Goal: Task Accomplishment & Management: Manage account settings

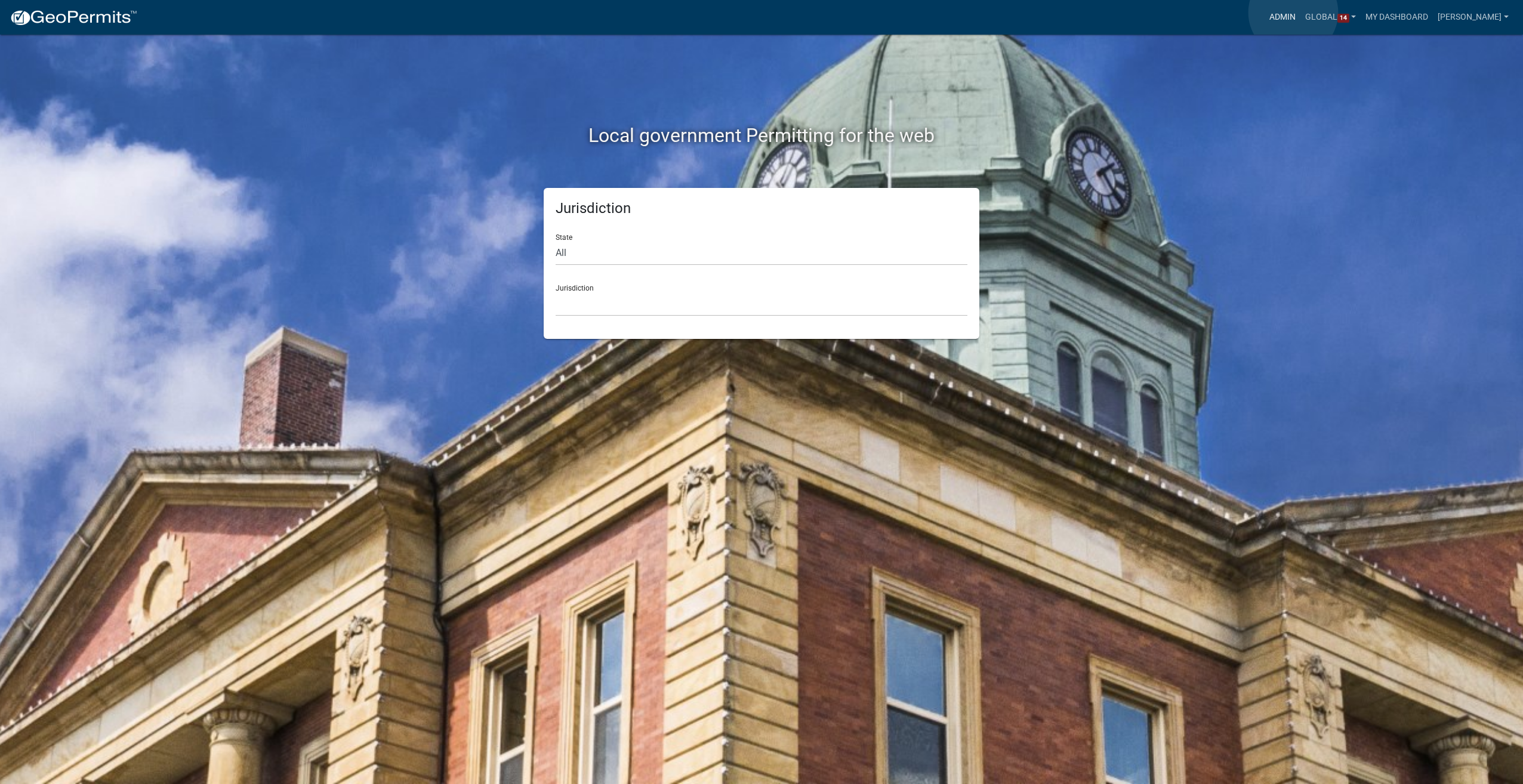
click at [1293, 12] on link "Admin" at bounding box center [1283, 17] width 36 height 23
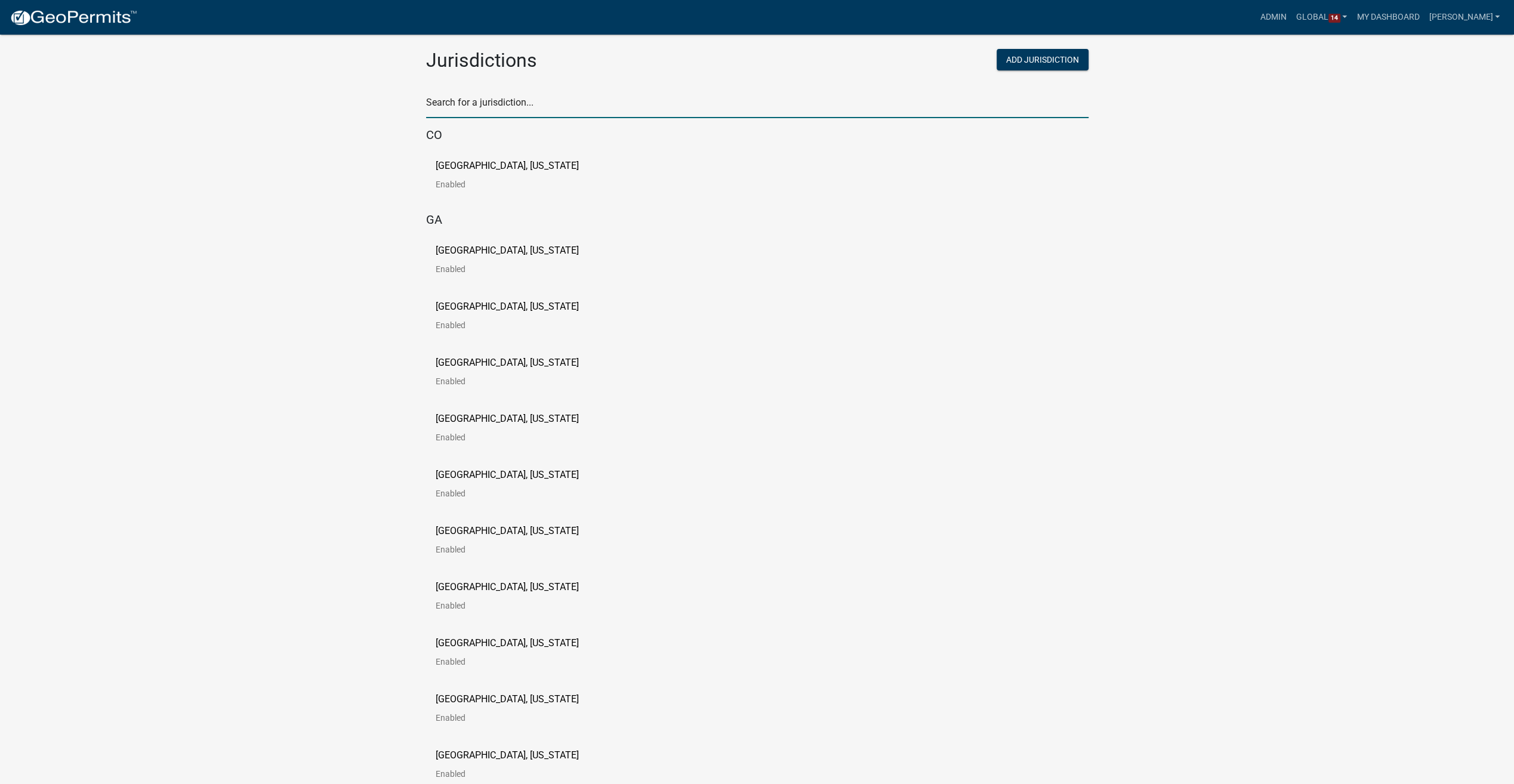
click at [482, 100] on input "text" at bounding box center [758, 106] width 663 height 24
type input "[PERSON_NAME]"
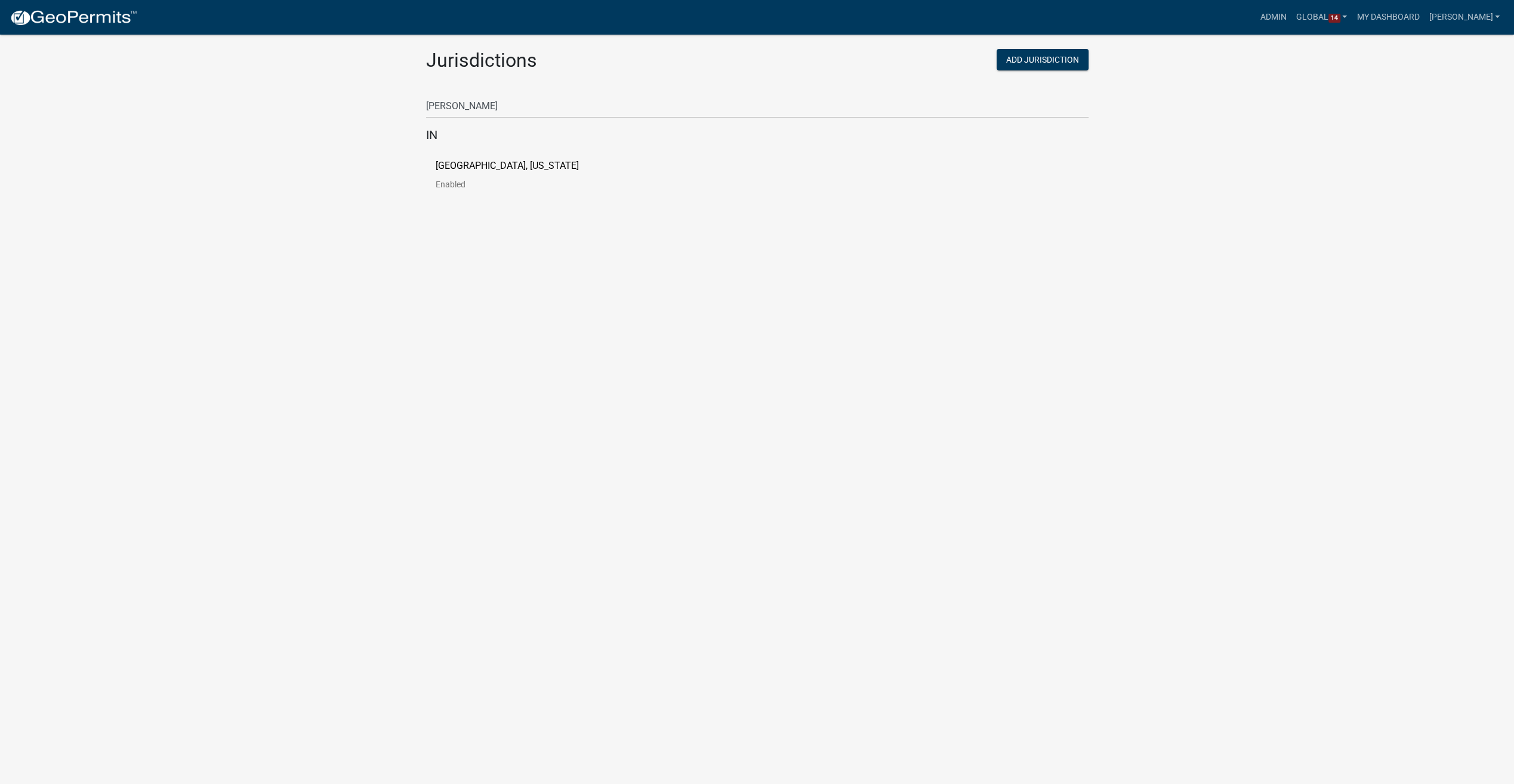
click at [464, 165] on p "[GEOGRAPHIC_DATA], [US_STATE]" at bounding box center [507, 166] width 143 height 10
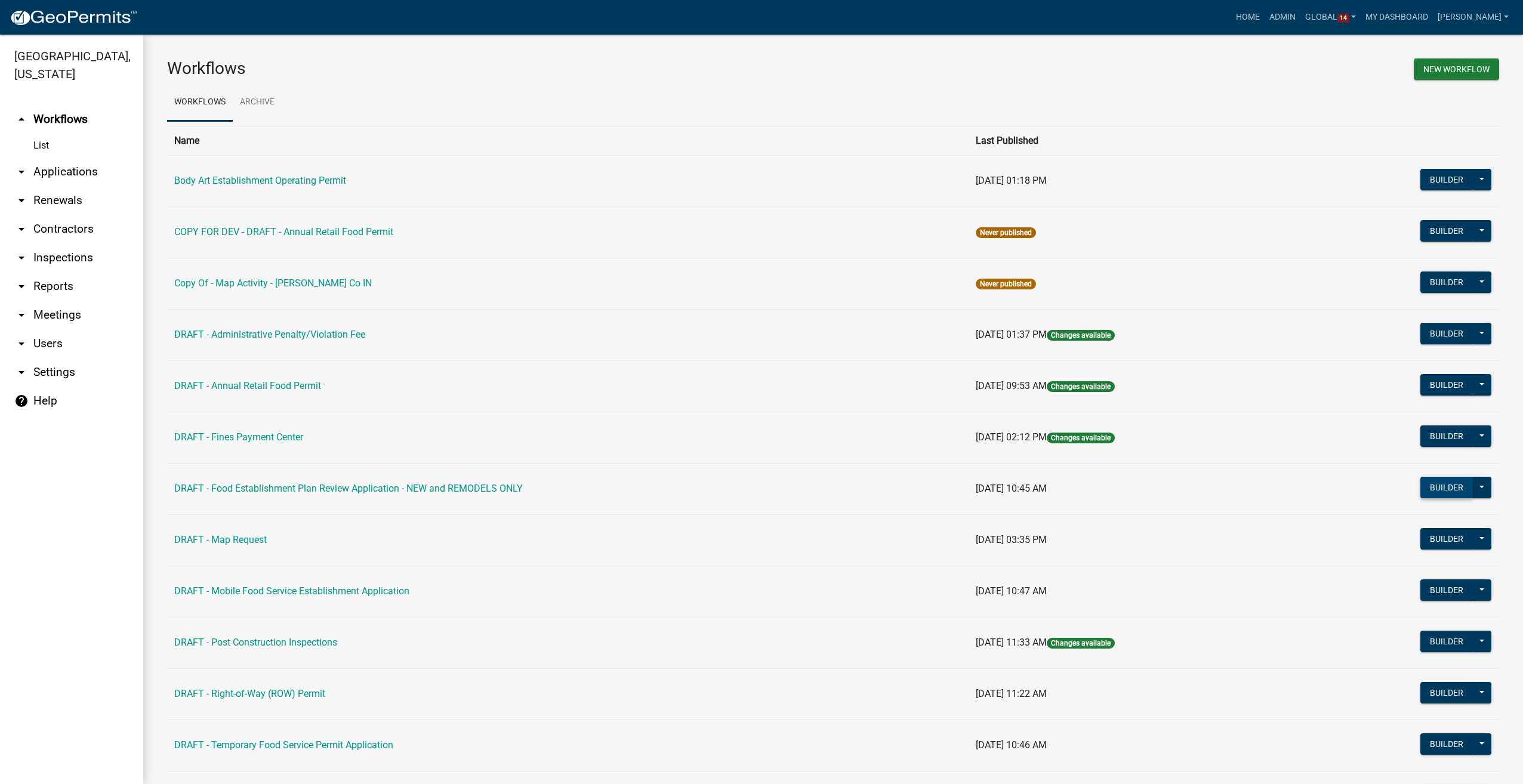
click at [1432, 490] on button "Builder" at bounding box center [1447, 487] width 53 height 22
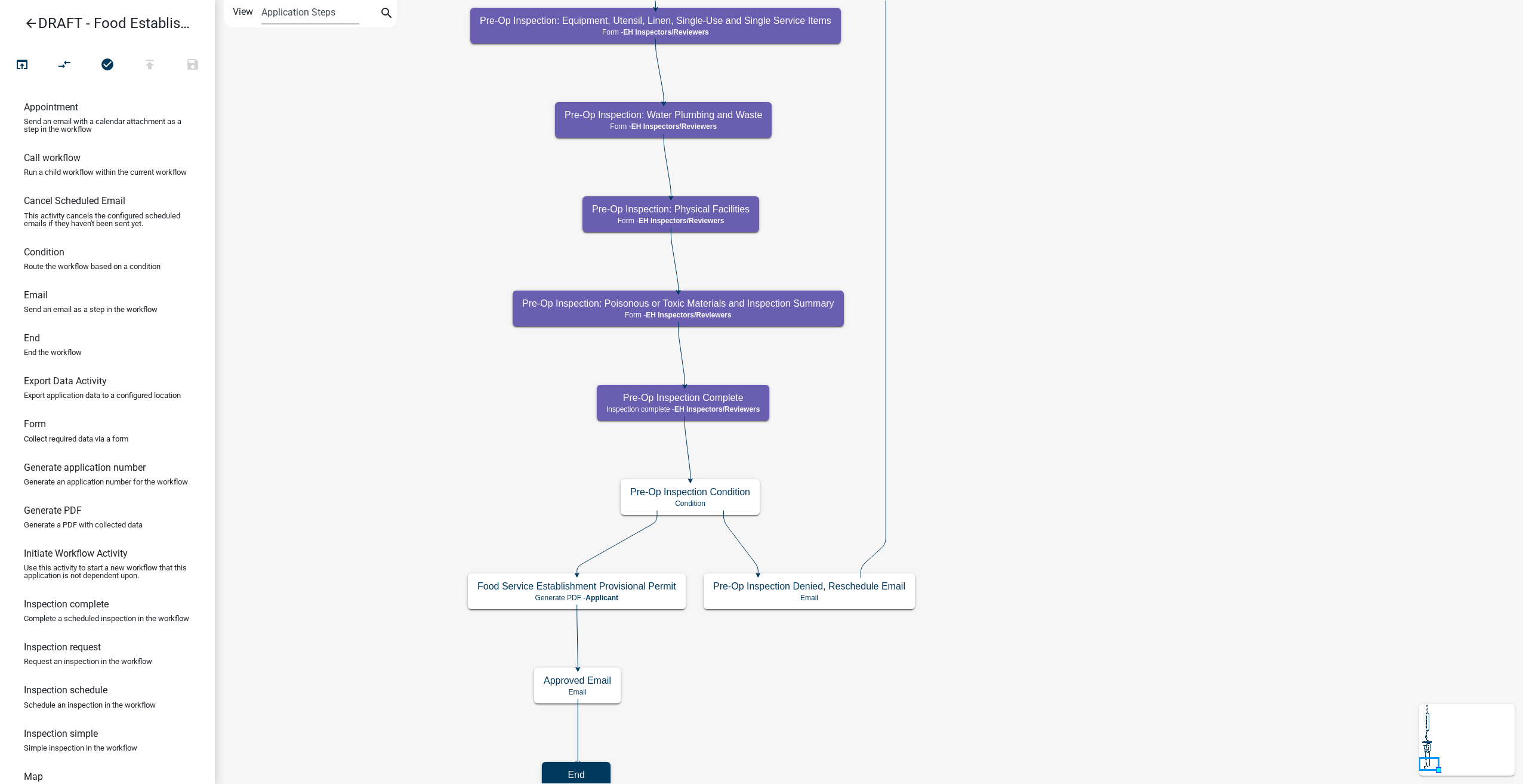
click at [28, 19] on icon "arrow_back" at bounding box center [31, 24] width 15 height 17
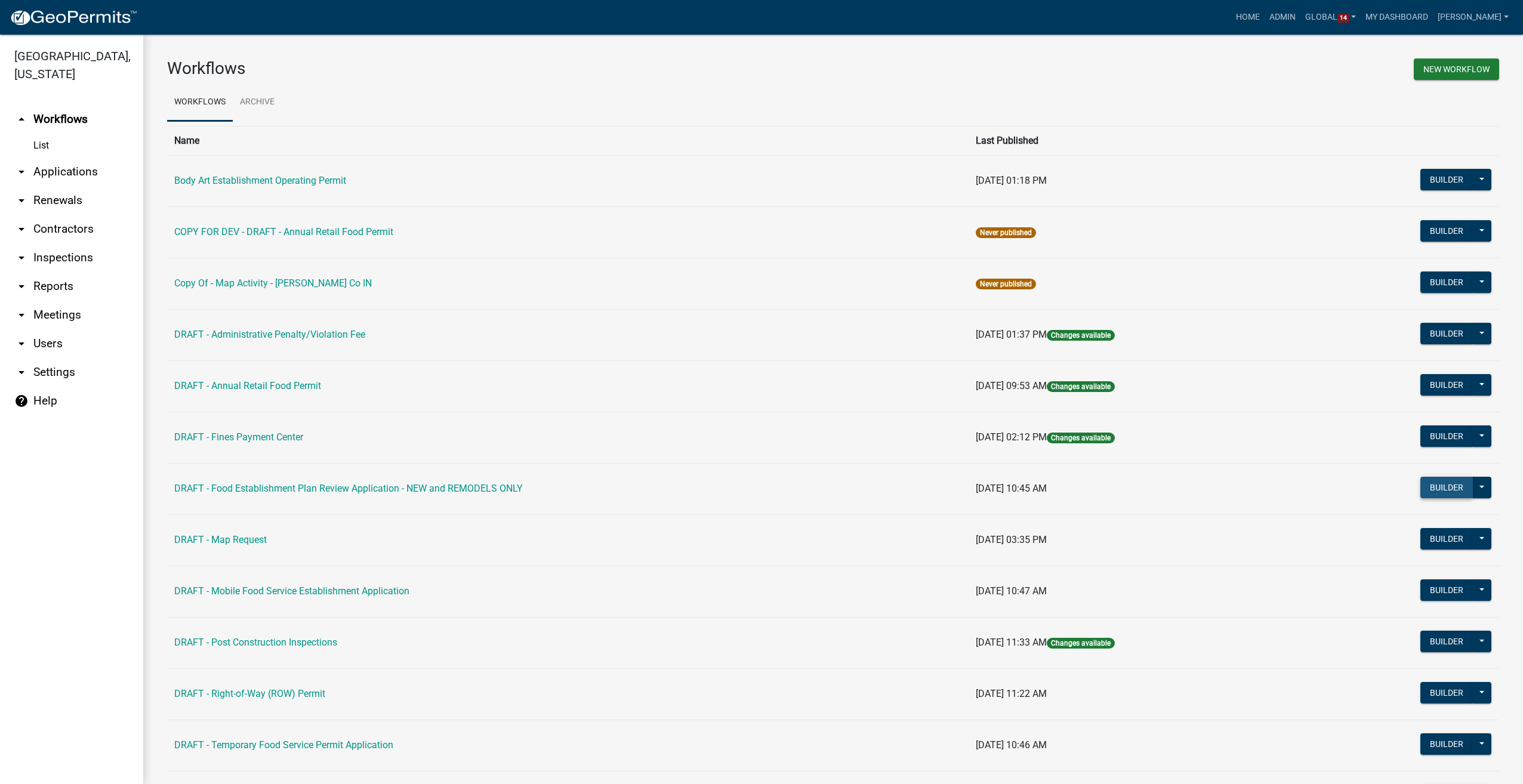
click at [1430, 489] on button "Builder" at bounding box center [1447, 487] width 53 height 22
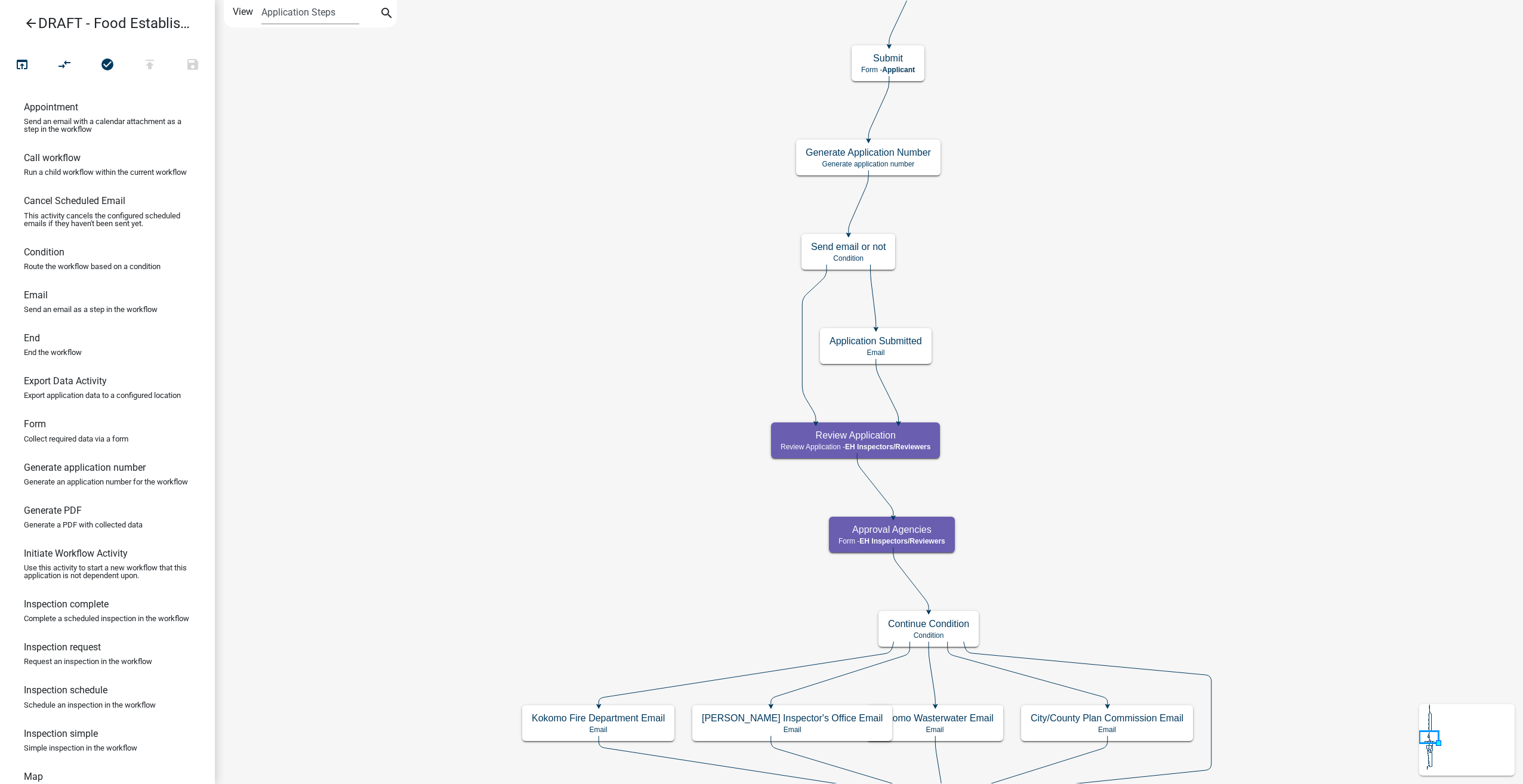
click at [29, 22] on icon "arrow_back" at bounding box center [31, 24] width 15 height 17
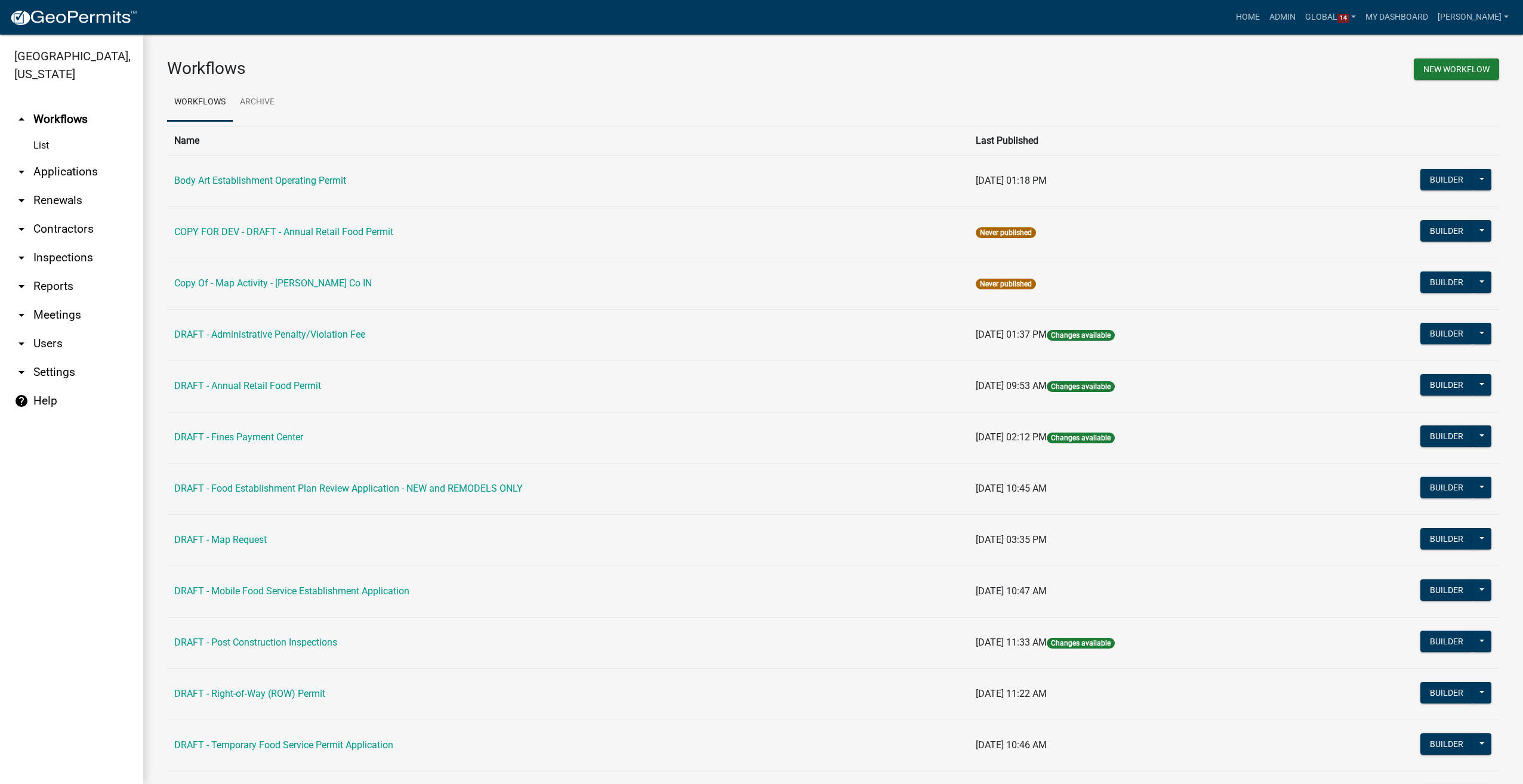
click at [50, 376] on link "arrow_drop_down Settings" at bounding box center [72, 372] width 143 height 28
select select "IN"
select select "Eastern Standard Time"
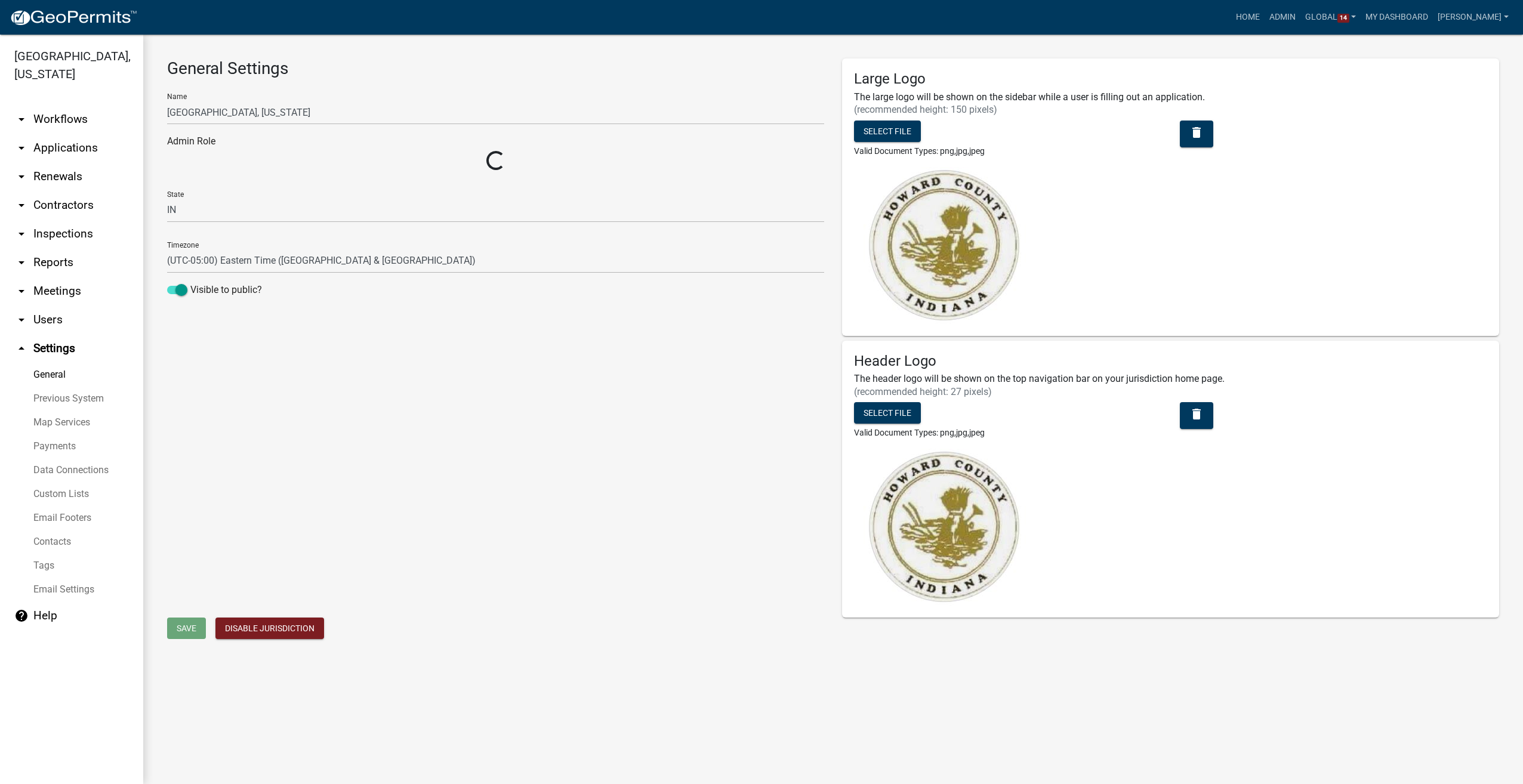
select select "9c9deb39-280e-482d-88ce-bc094a2fb335"
click at [38, 499] on link "Custom Lists" at bounding box center [72, 494] width 143 height 24
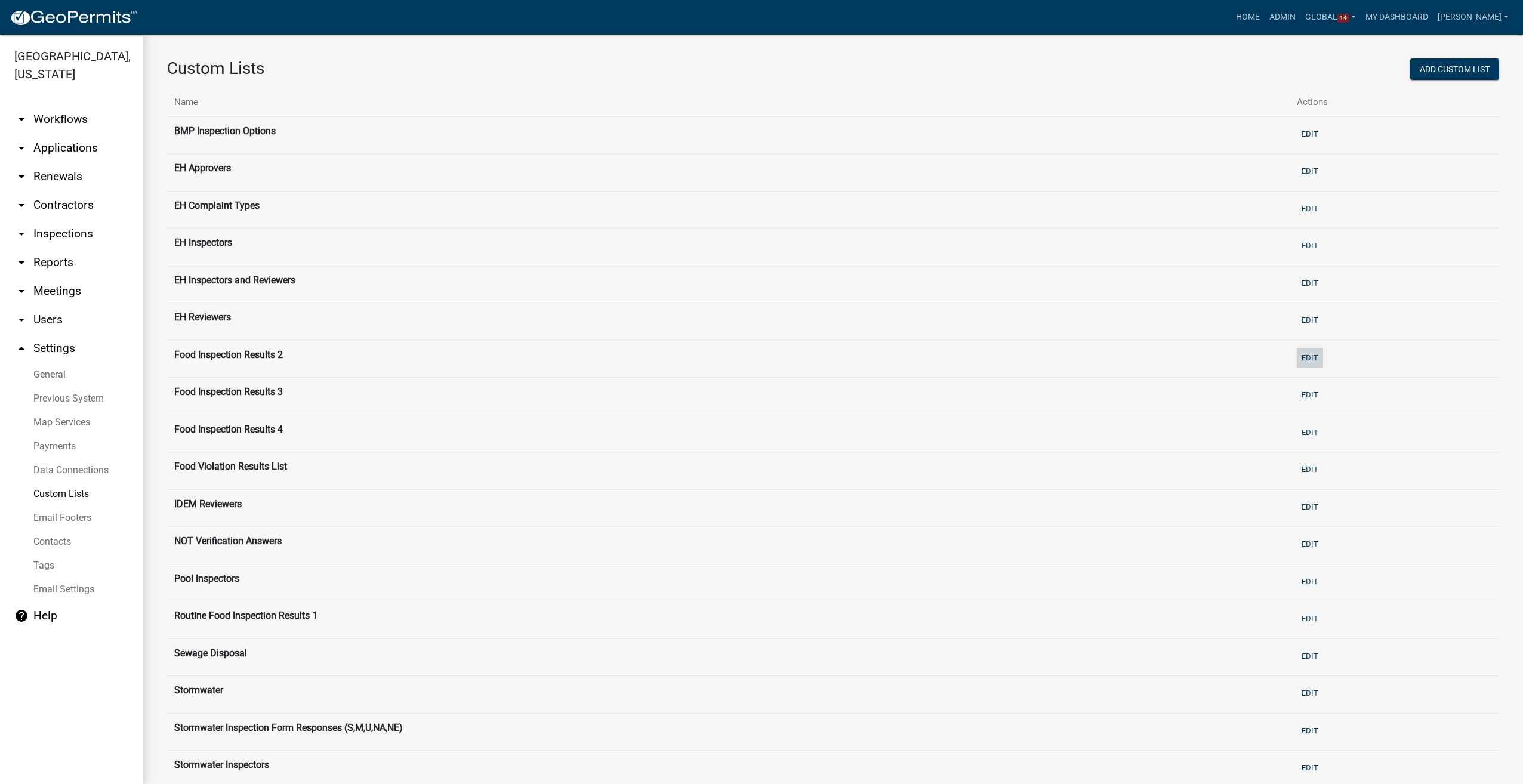
click at [1301, 356] on button "Edit" at bounding box center [1310, 358] width 26 height 19
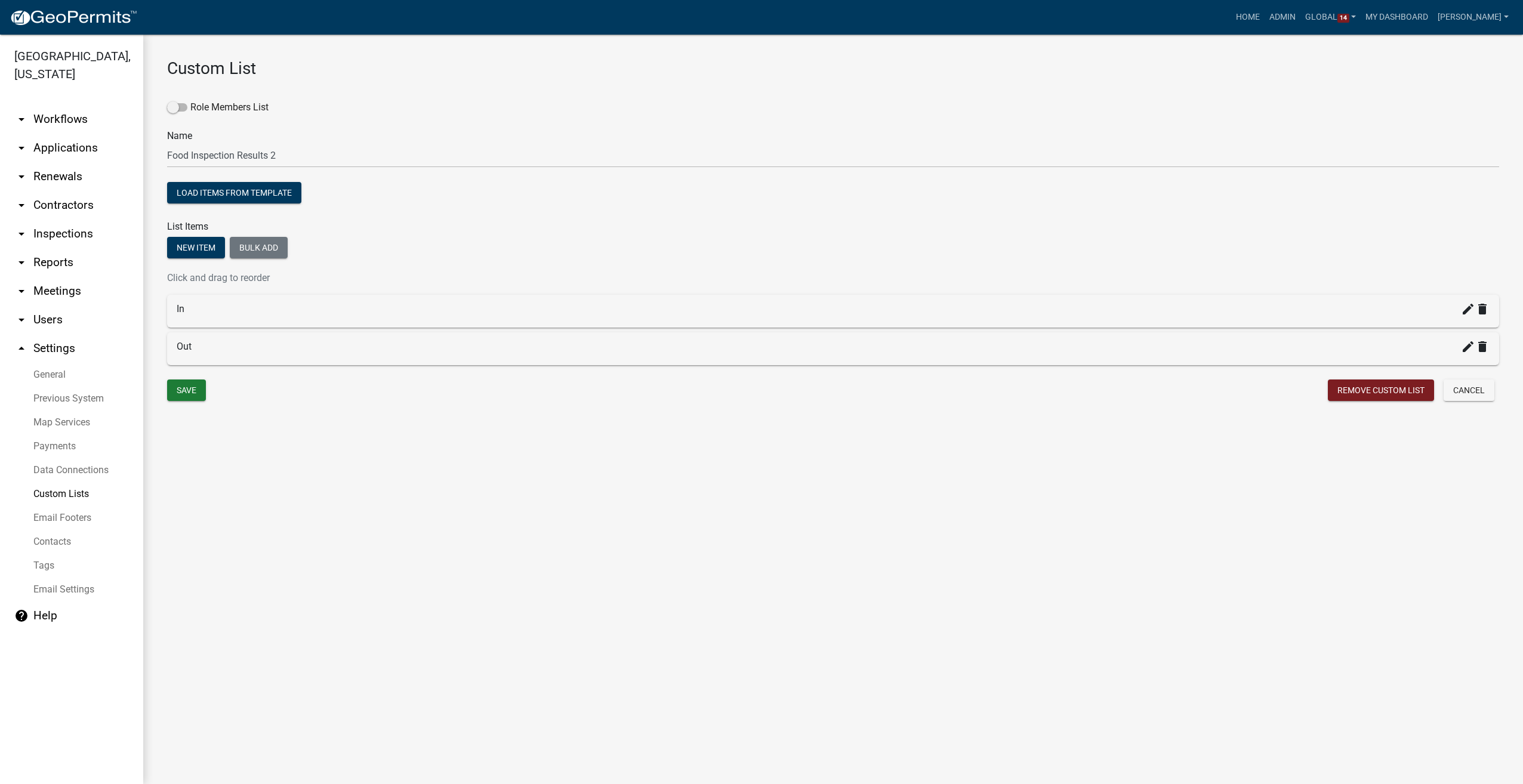
click at [53, 492] on link "Custom Lists" at bounding box center [72, 494] width 143 height 24
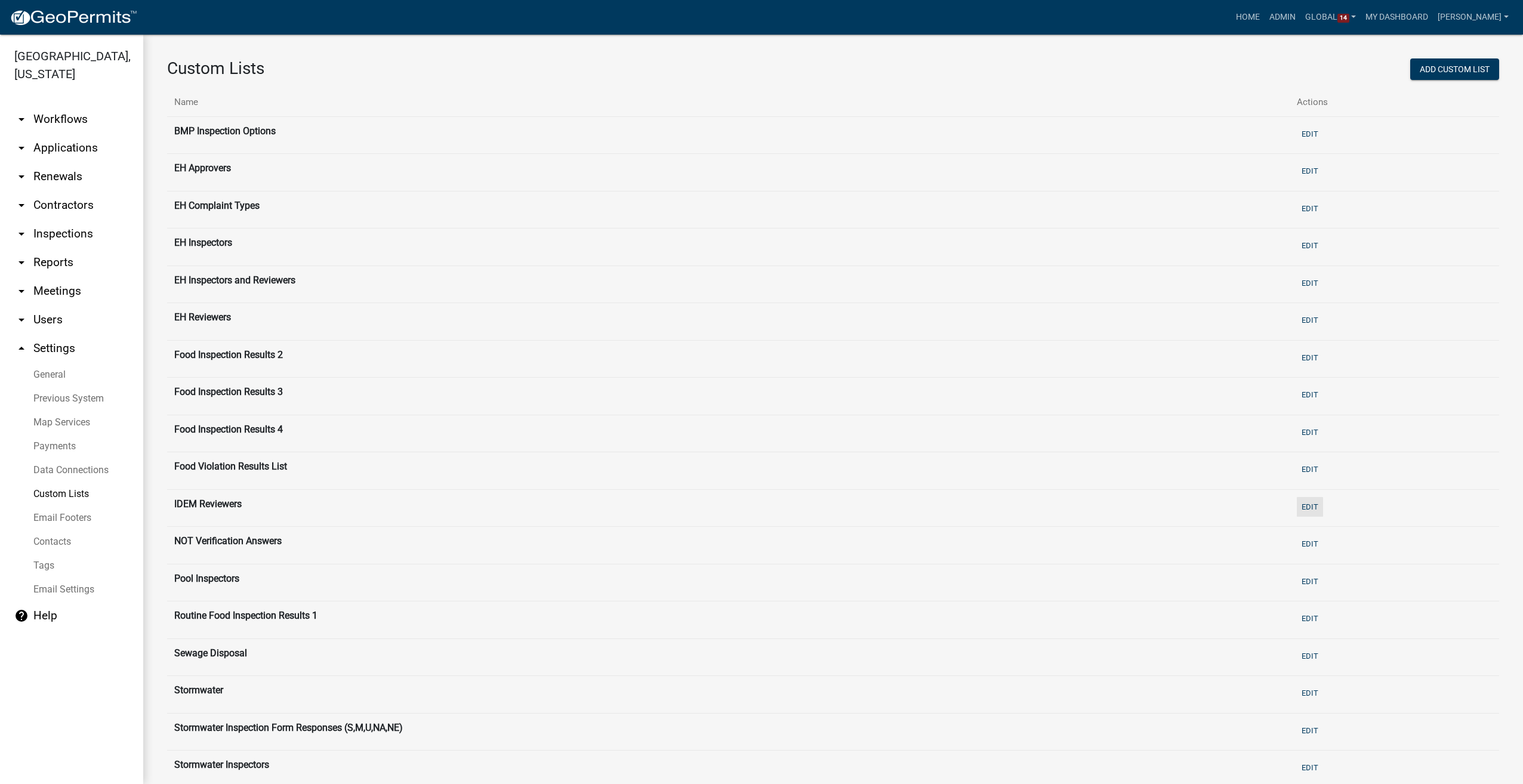
click at [1301, 503] on button "Edit" at bounding box center [1310, 507] width 26 height 19
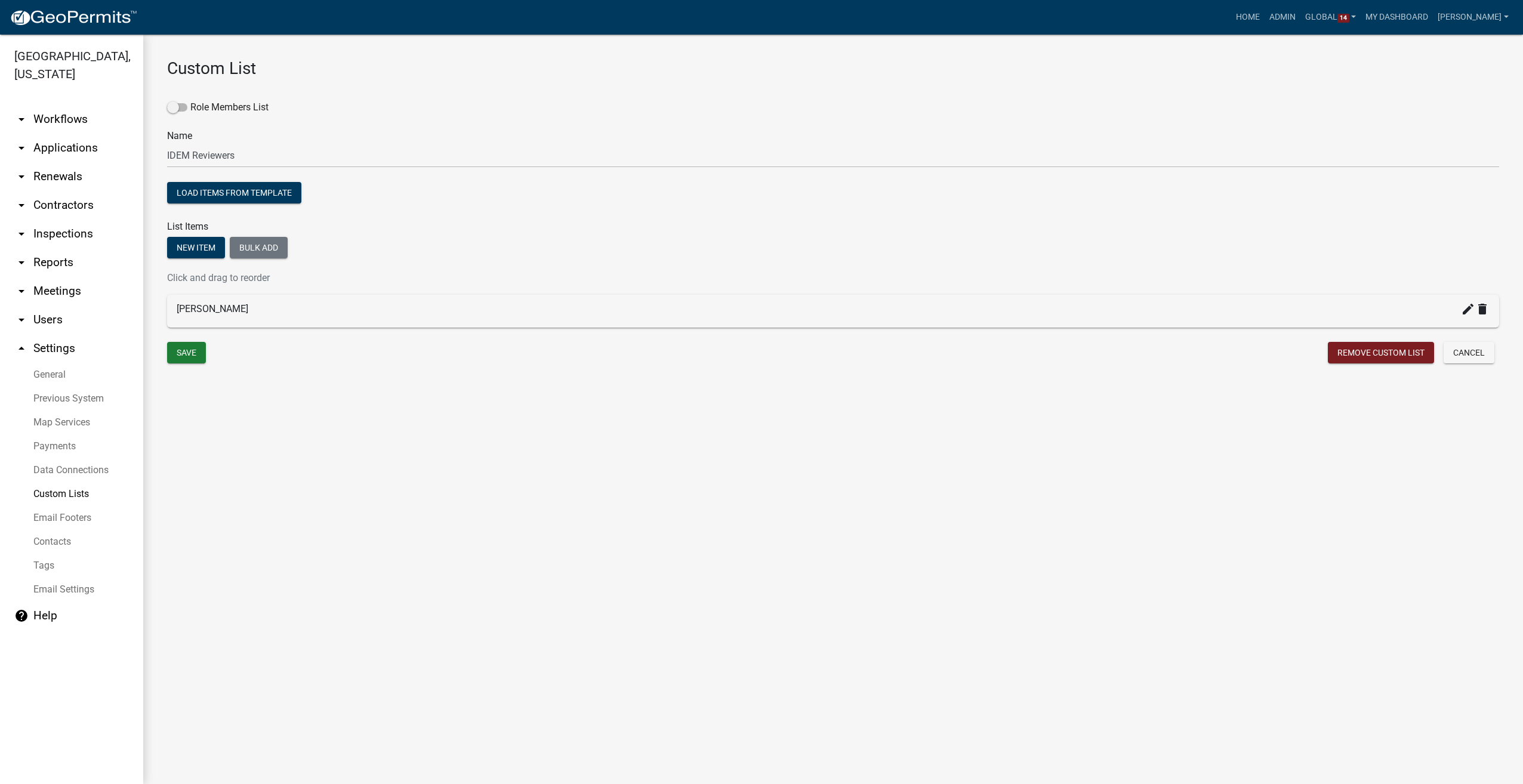
click at [44, 490] on link "Custom Lists" at bounding box center [72, 494] width 143 height 24
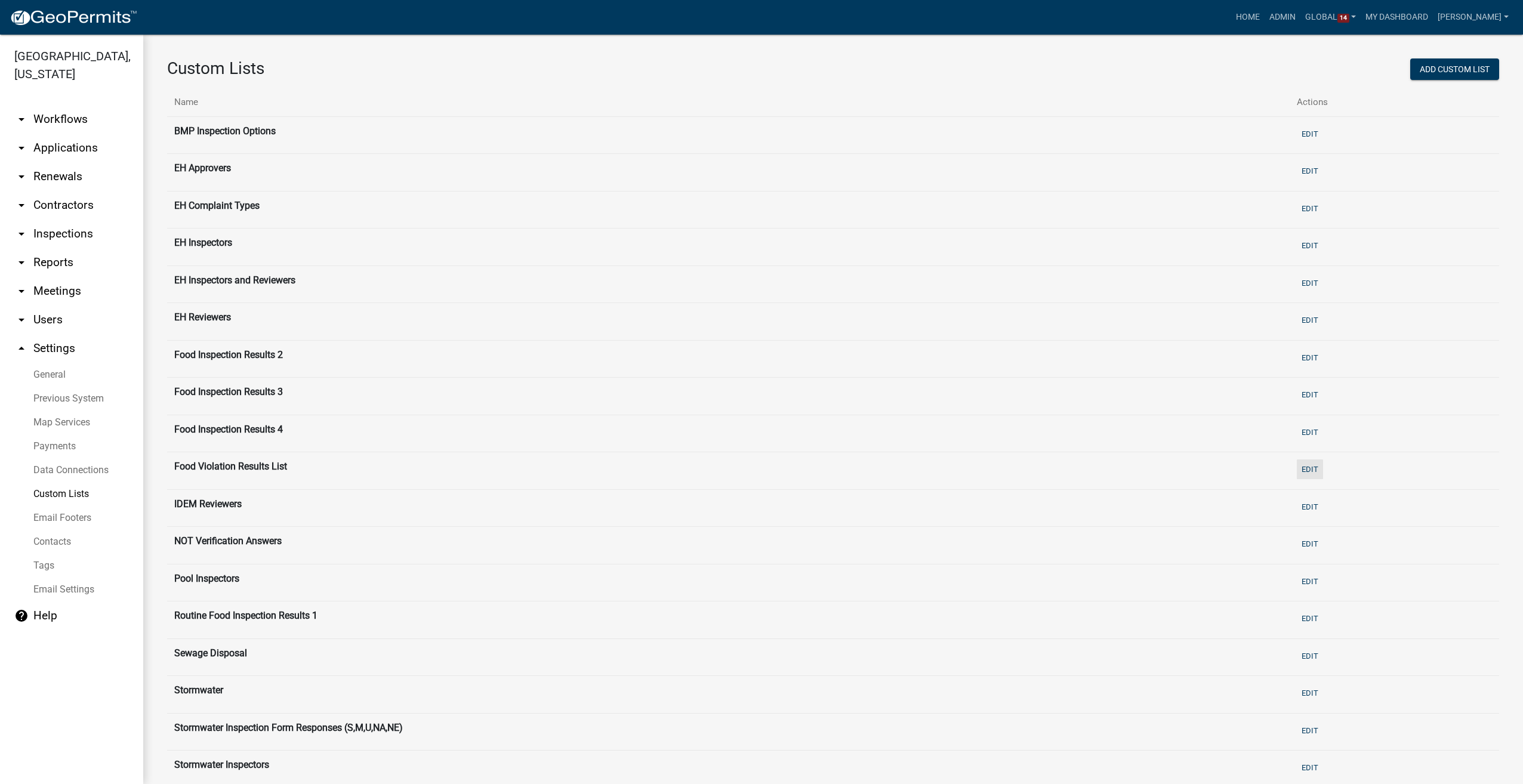
click at [1310, 467] on button "Edit" at bounding box center [1310, 469] width 26 height 19
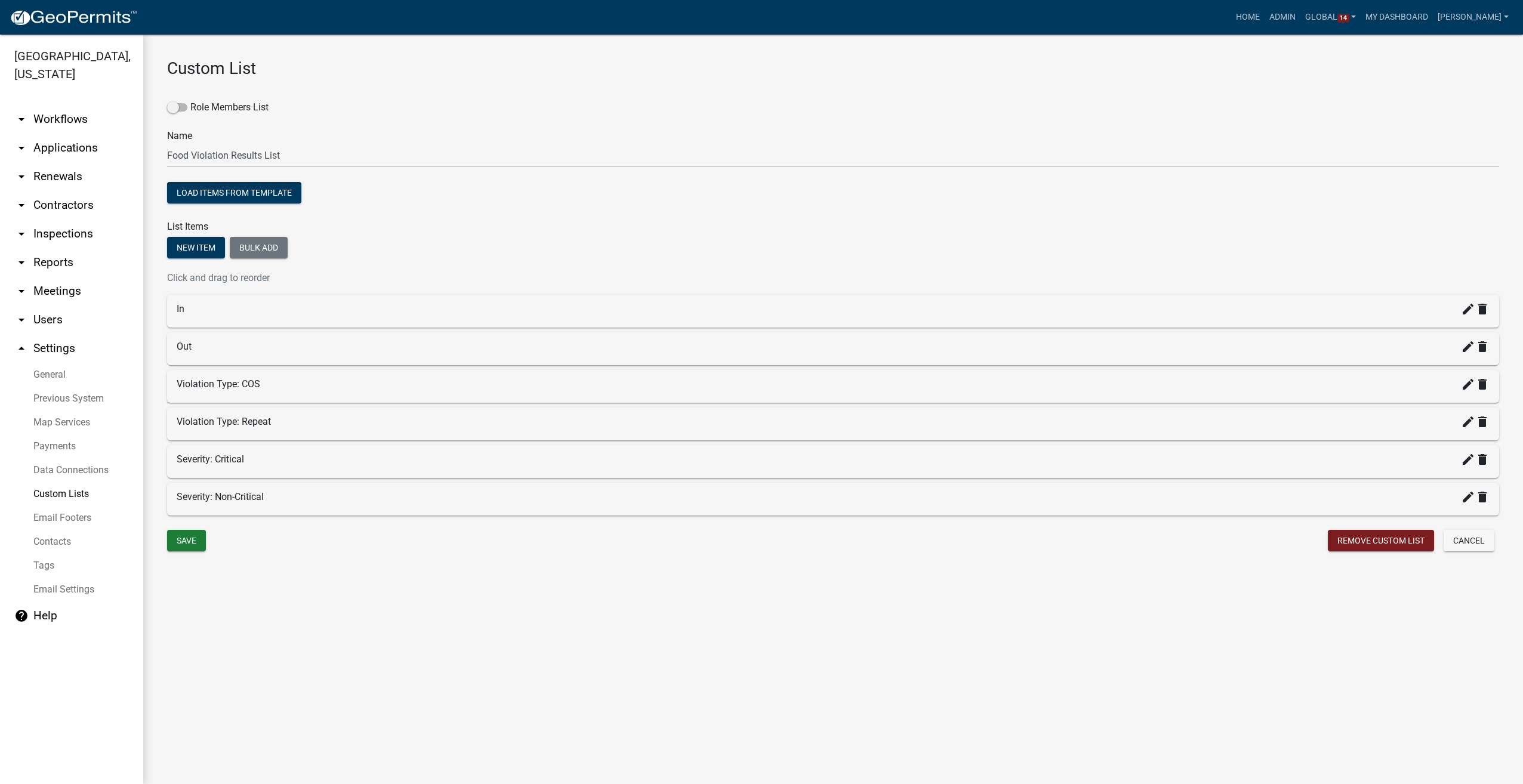
click at [61, 491] on link "Custom Lists" at bounding box center [72, 494] width 143 height 24
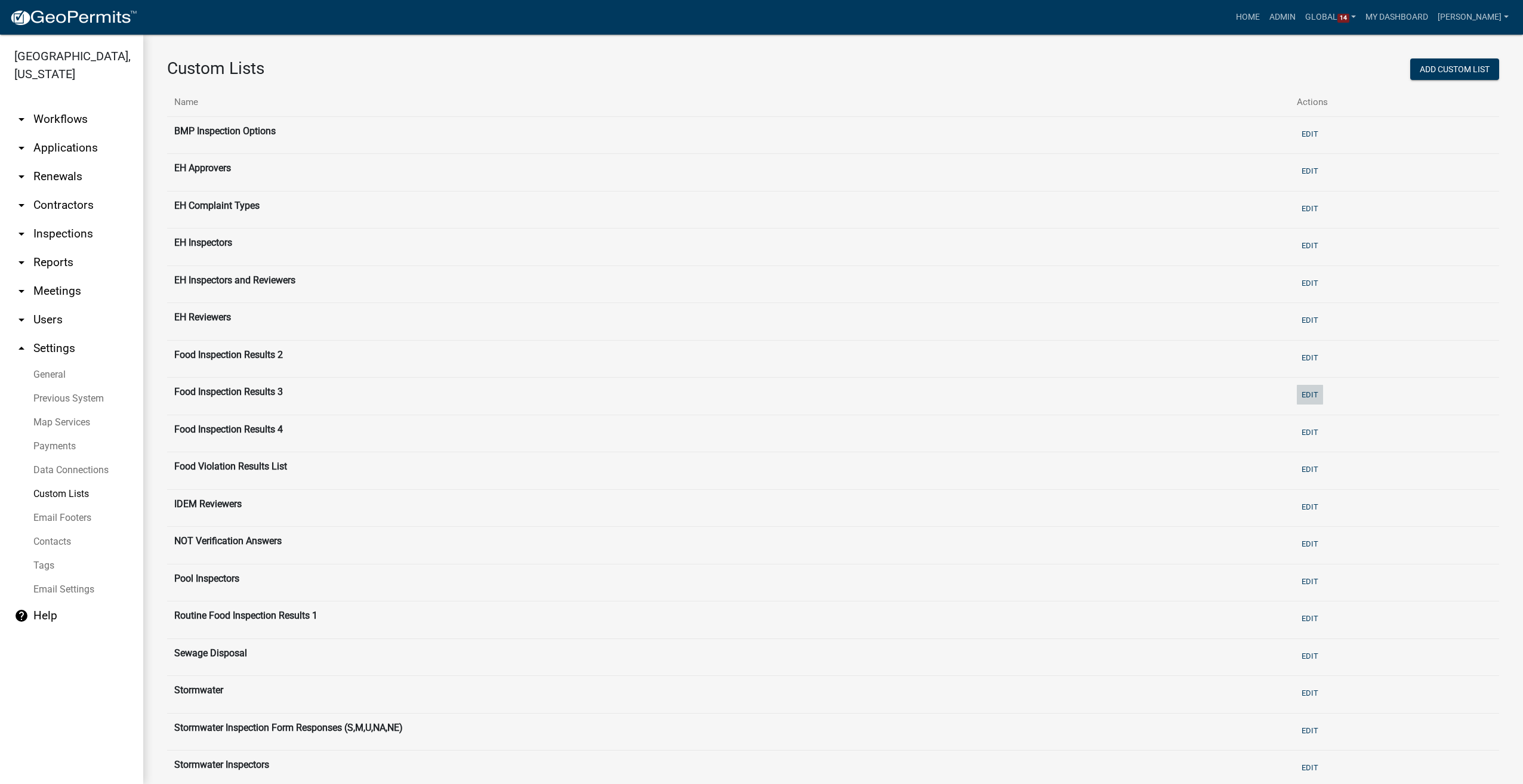
click at [1305, 389] on button "Edit" at bounding box center [1310, 394] width 26 height 19
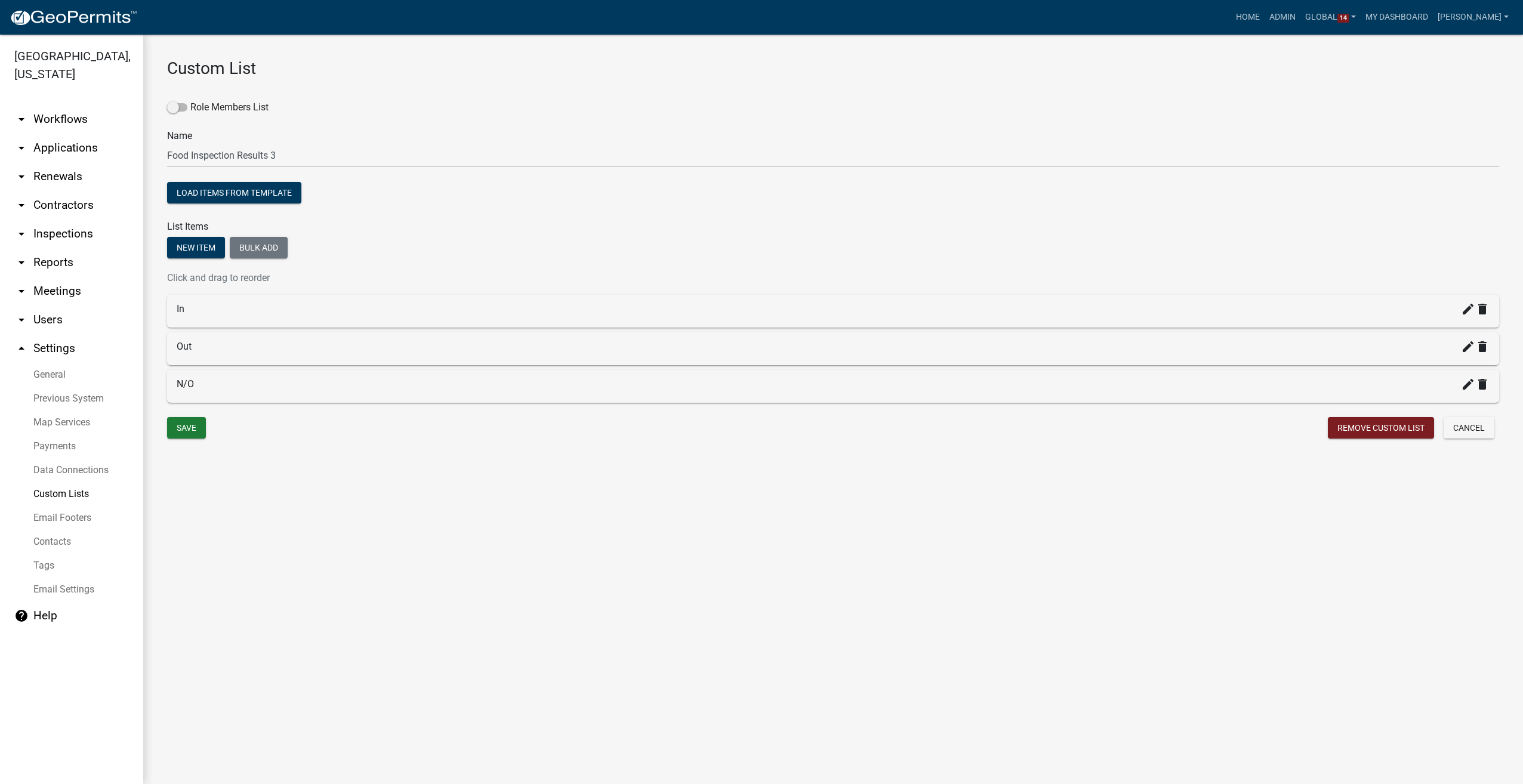
click at [50, 494] on link "Custom Lists" at bounding box center [72, 494] width 143 height 24
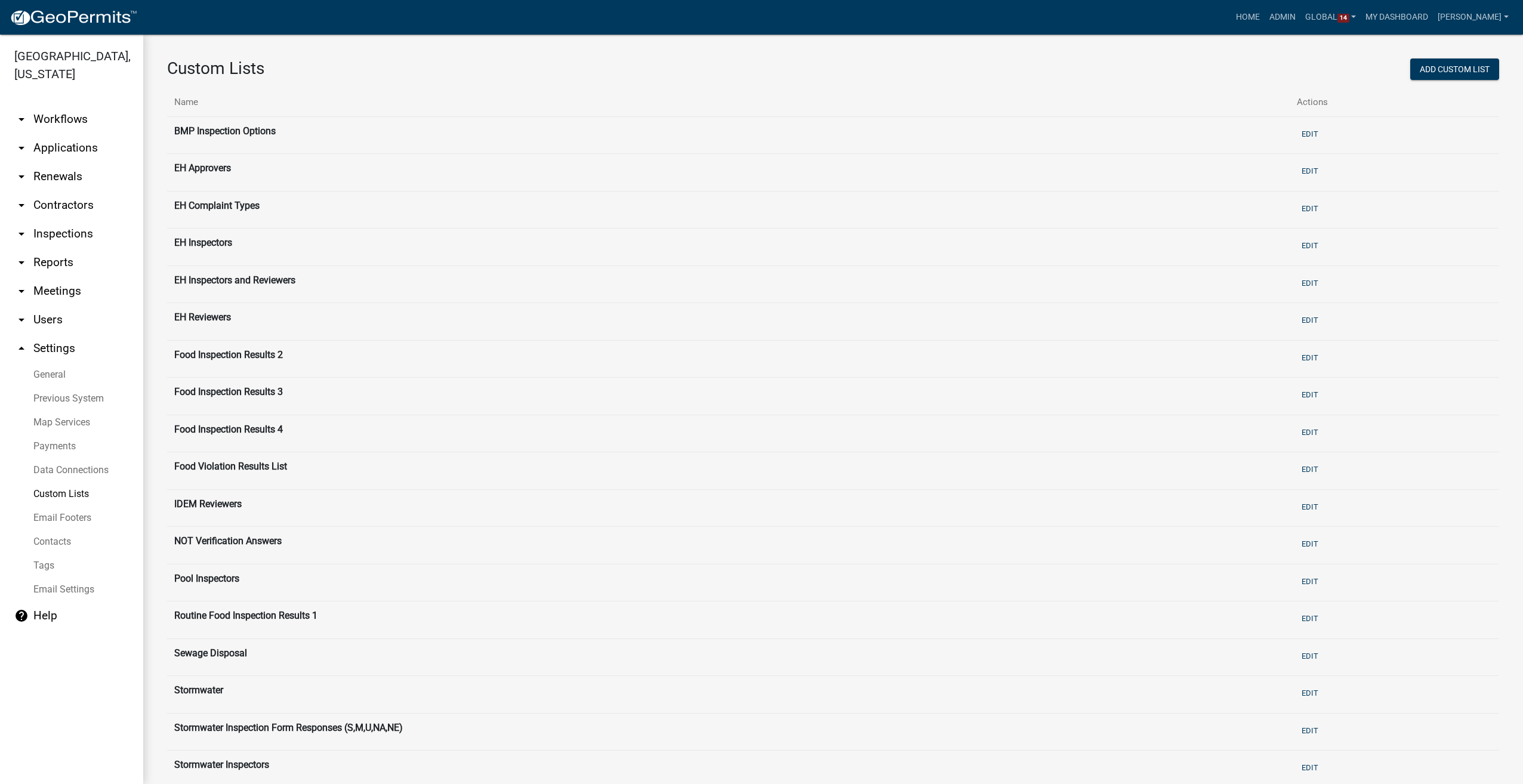
click at [57, 117] on link "arrow_drop_down Workflows" at bounding box center [72, 119] width 143 height 28
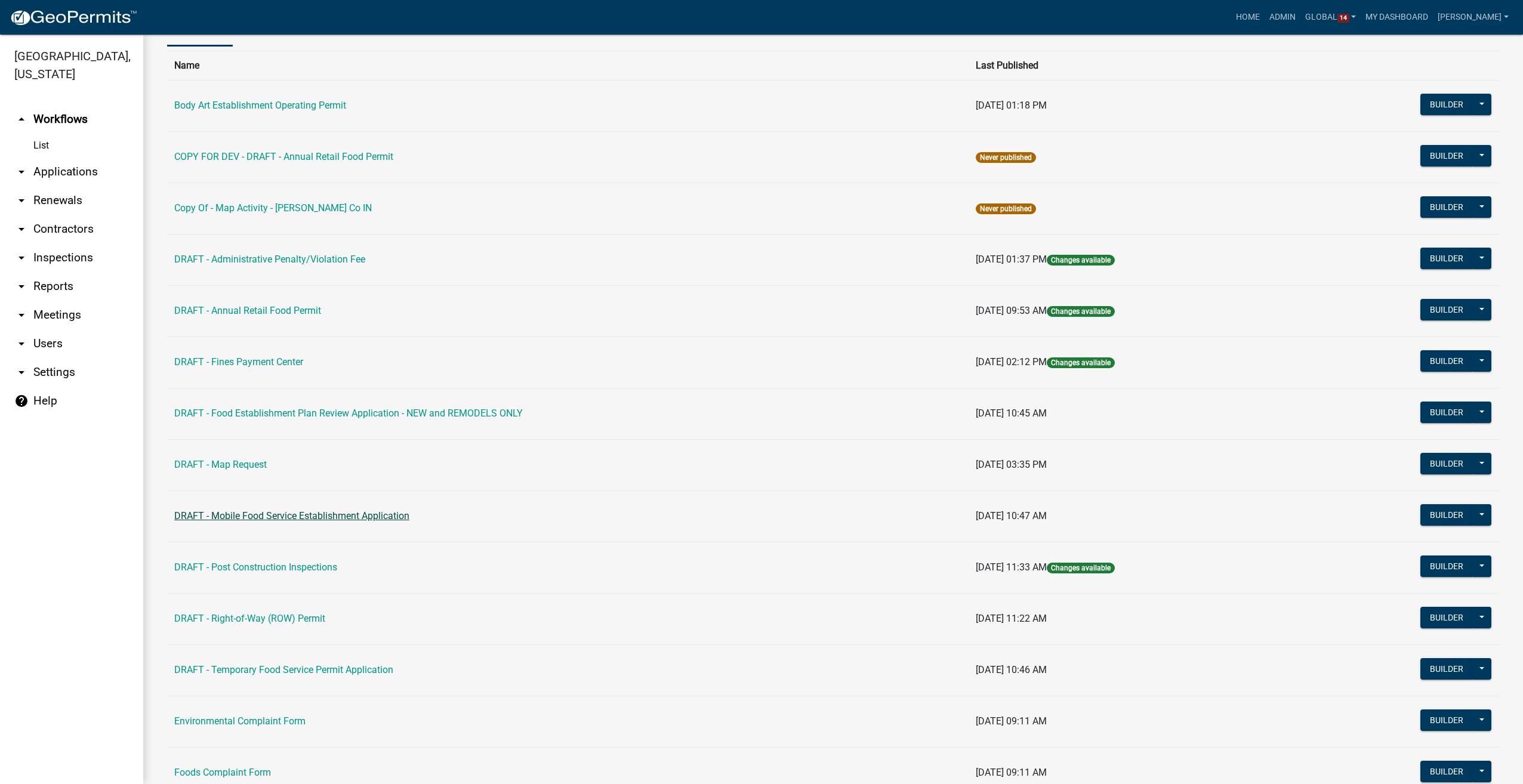
scroll to position [60, 0]
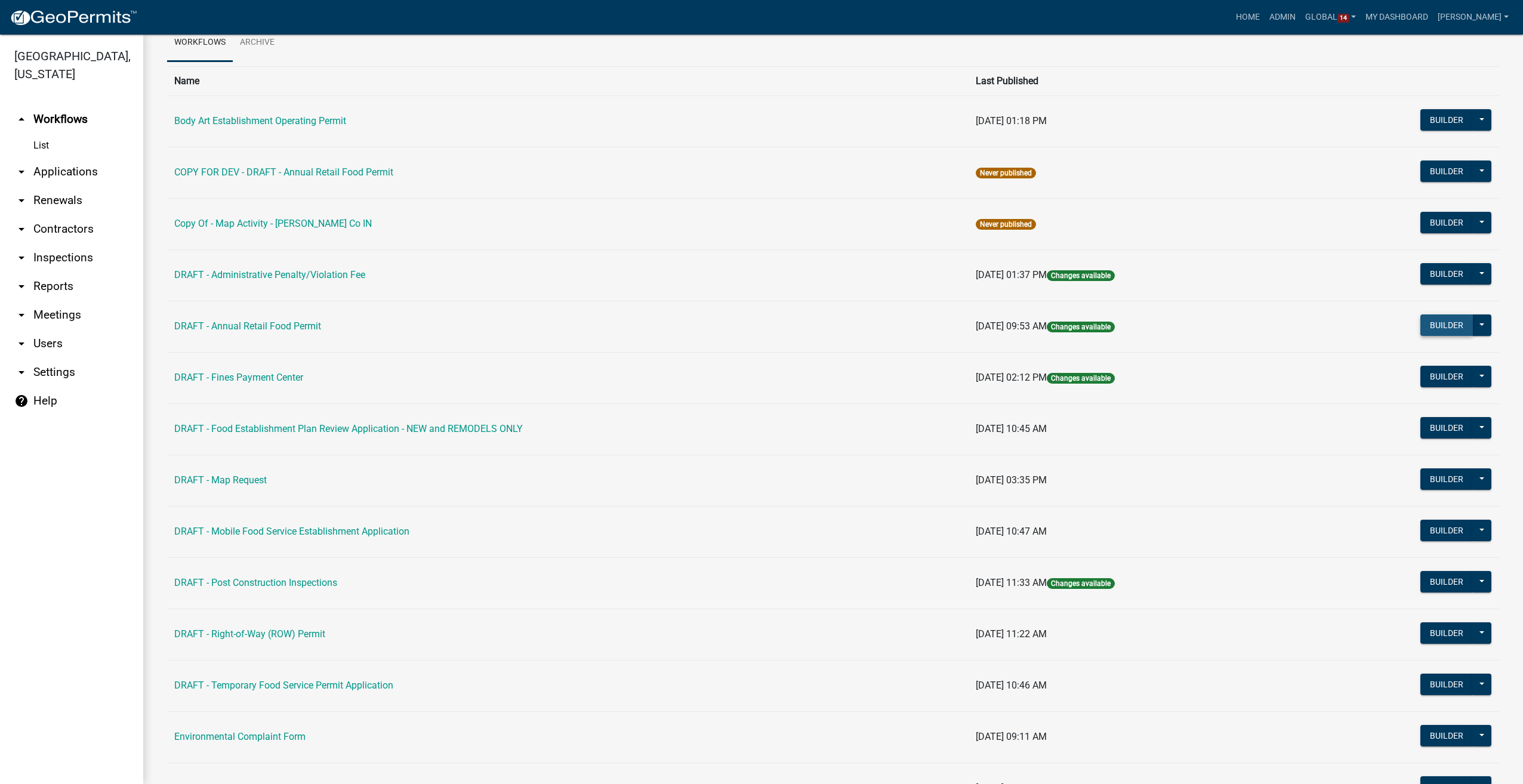
click at [1445, 330] on button "Builder" at bounding box center [1447, 325] width 53 height 22
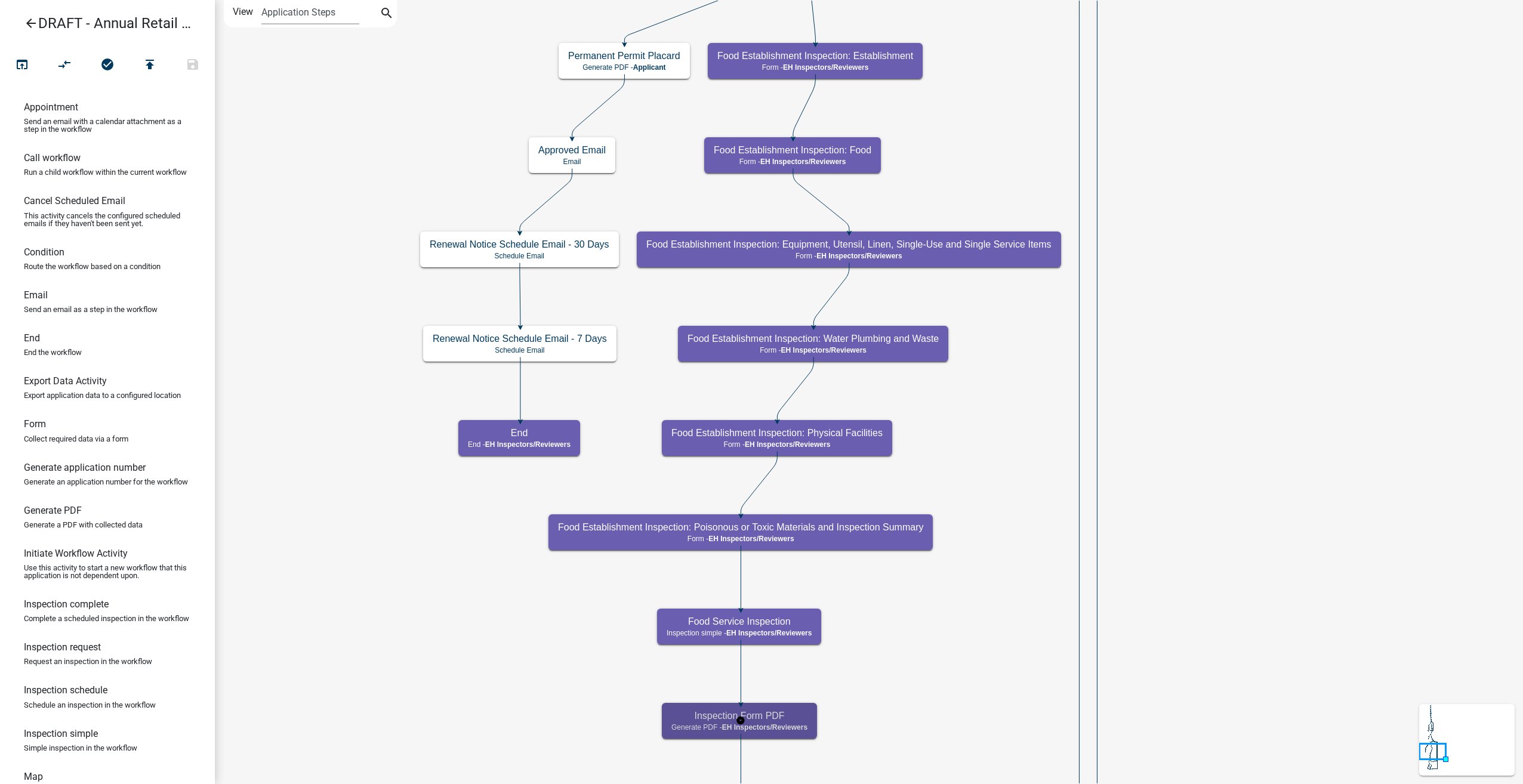
click at [752, 717] on h5 "Inspection Form PDF" at bounding box center [740, 716] width 136 height 11
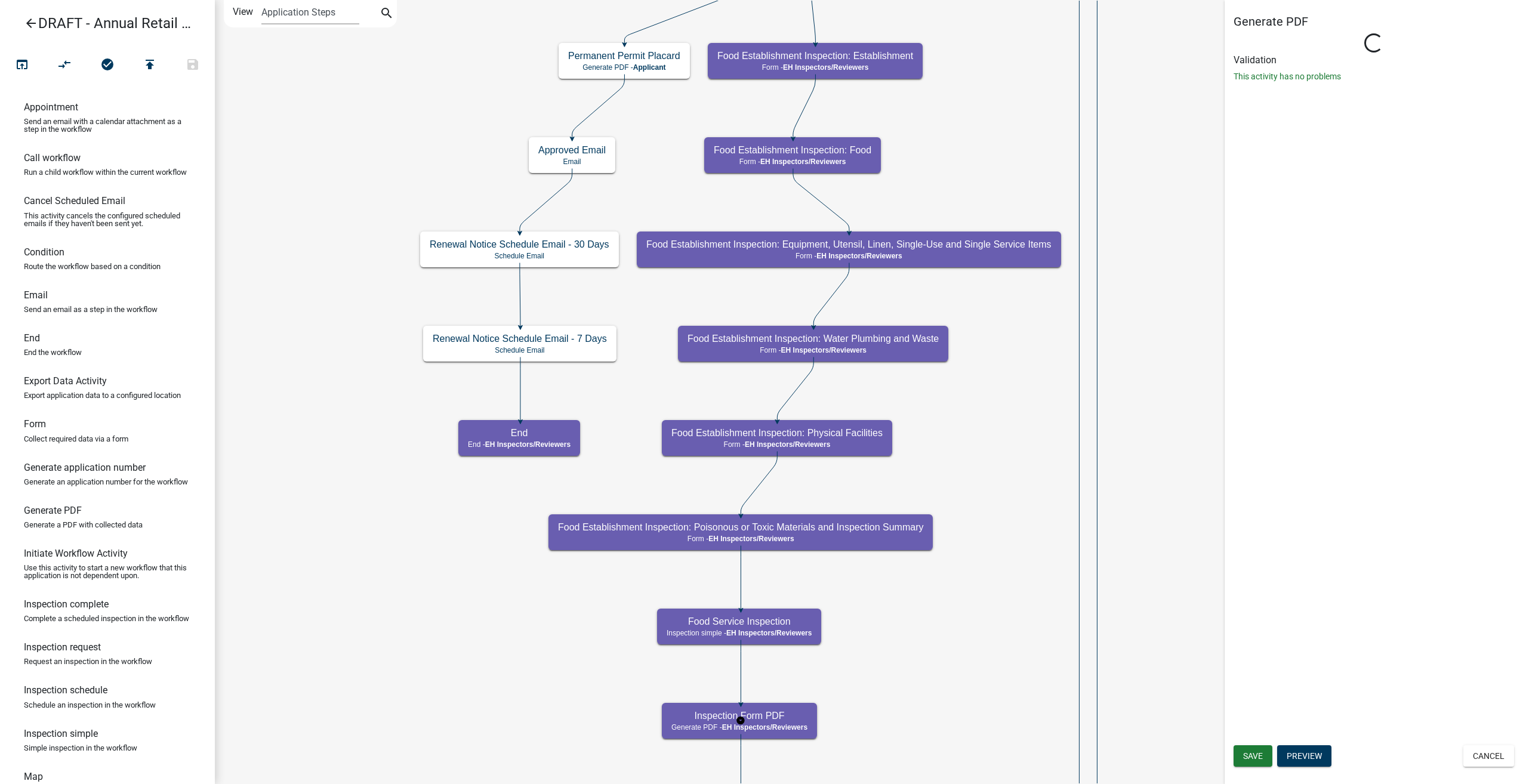
select select "C31B5D90-9A1B-409C-8A96-CB1DC1AB168B"
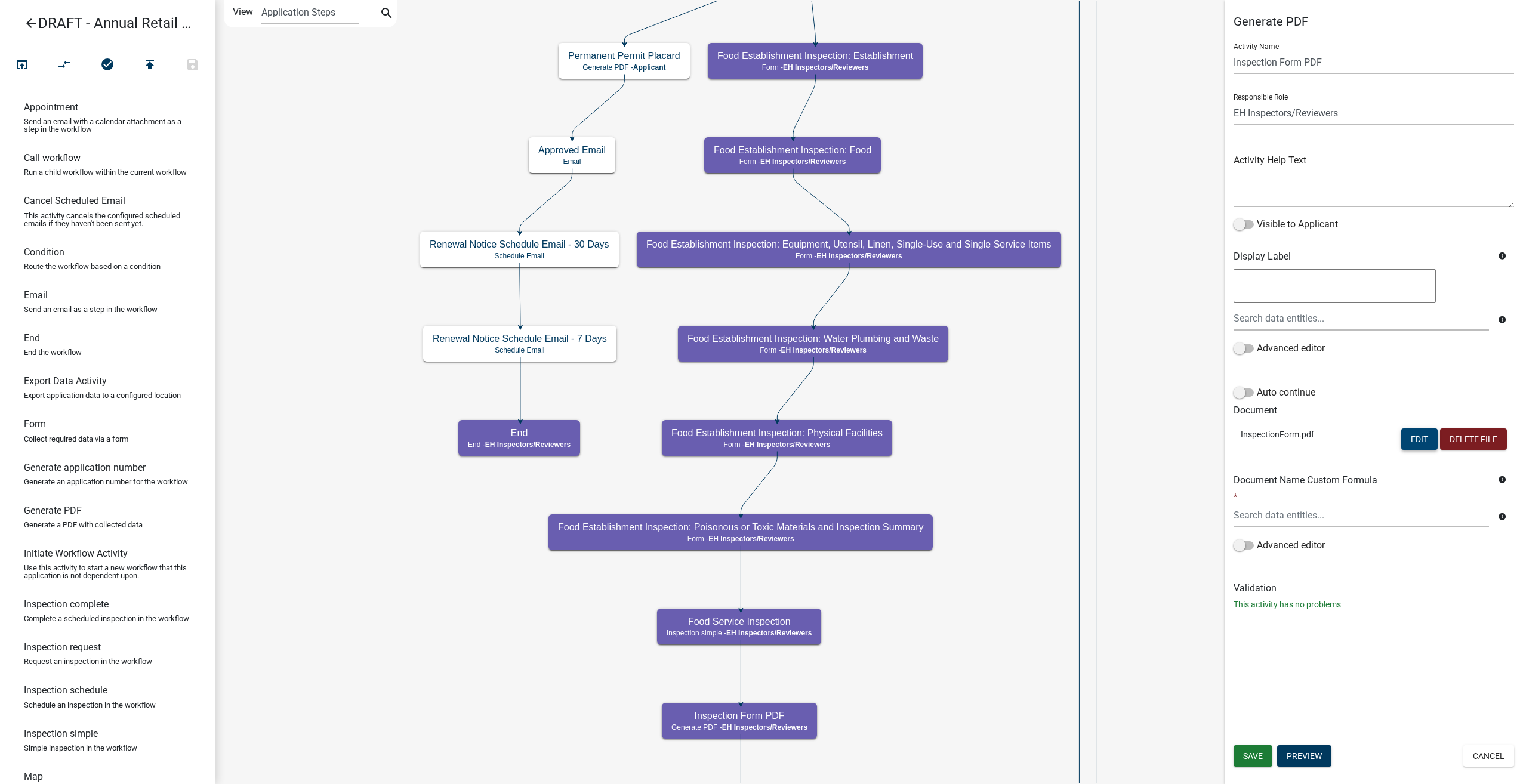
click at [1417, 434] on button "Edit" at bounding box center [1420, 439] width 36 height 22
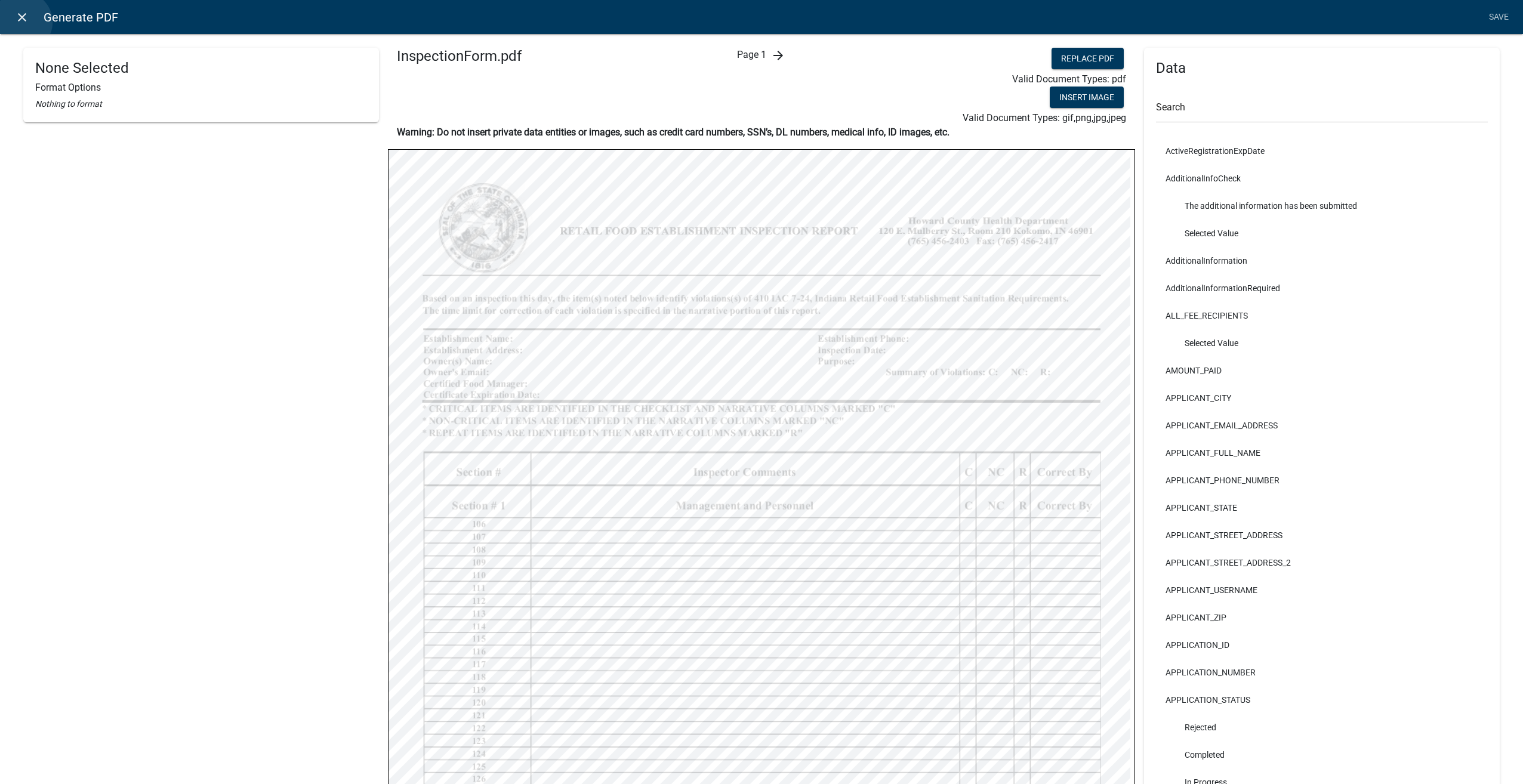
click at [22, 22] on icon "close" at bounding box center [22, 17] width 15 height 15
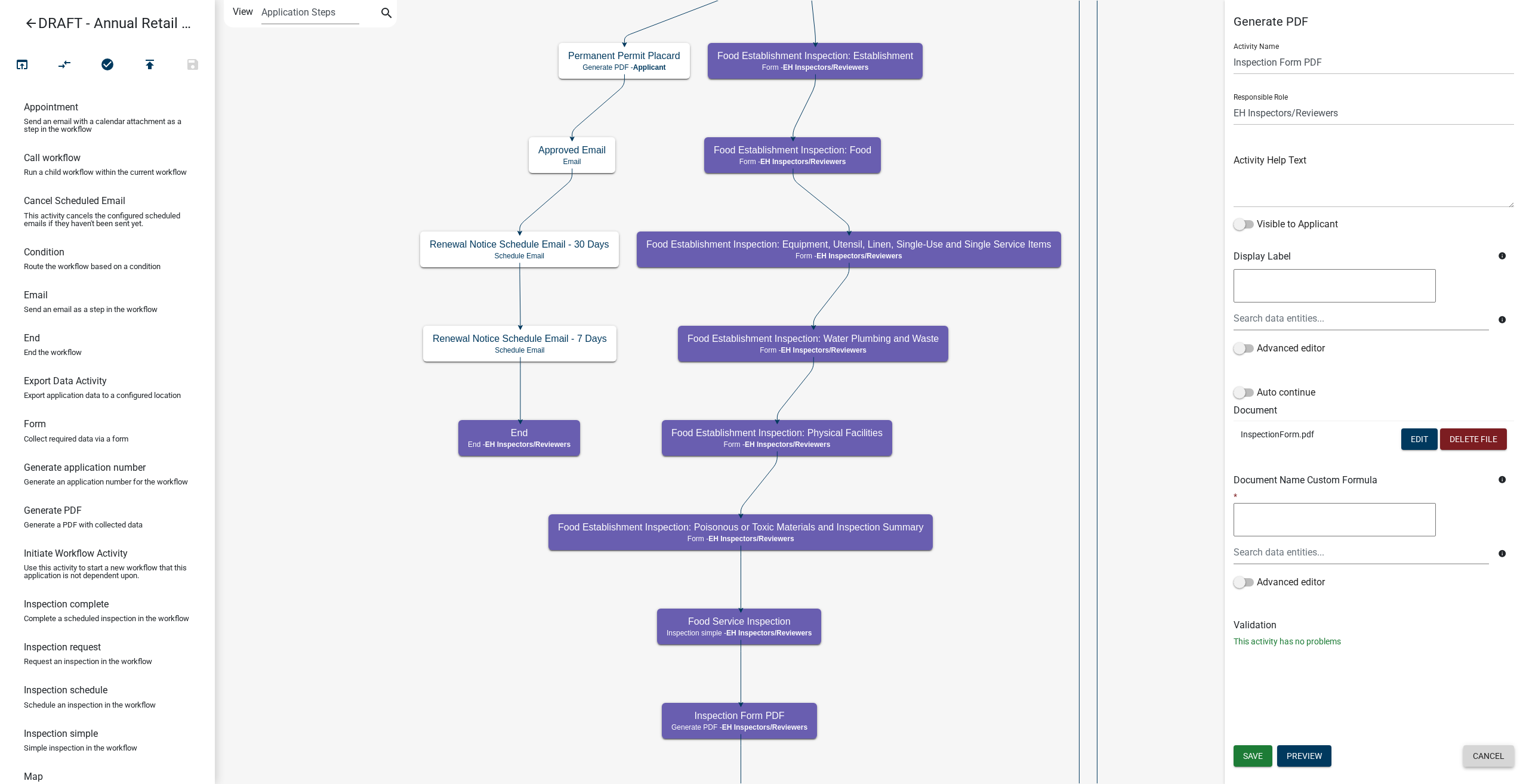
click at [1500, 753] on button "Cancel" at bounding box center [1488, 756] width 51 height 22
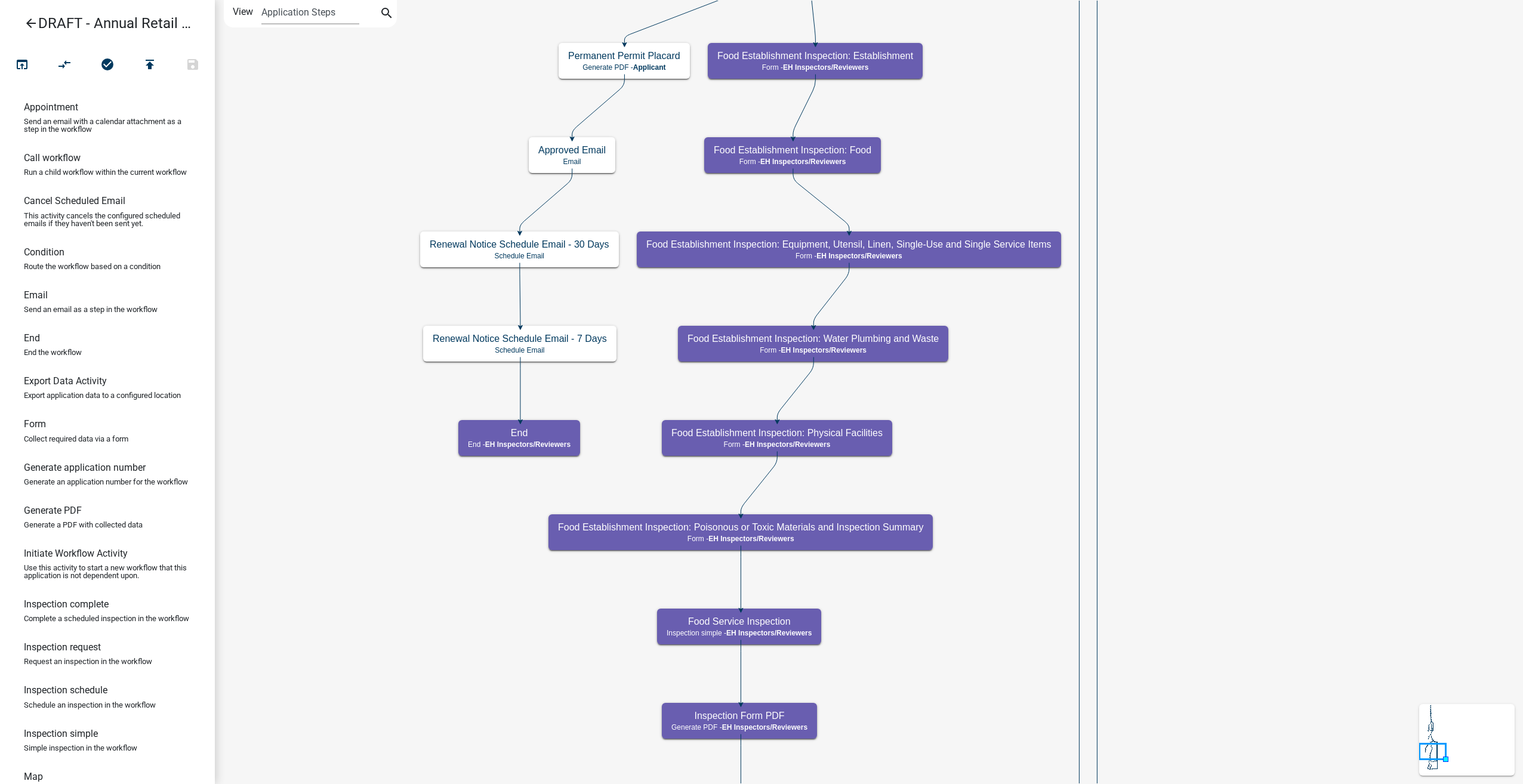
click at [28, 24] on icon "arrow_back" at bounding box center [31, 24] width 15 height 17
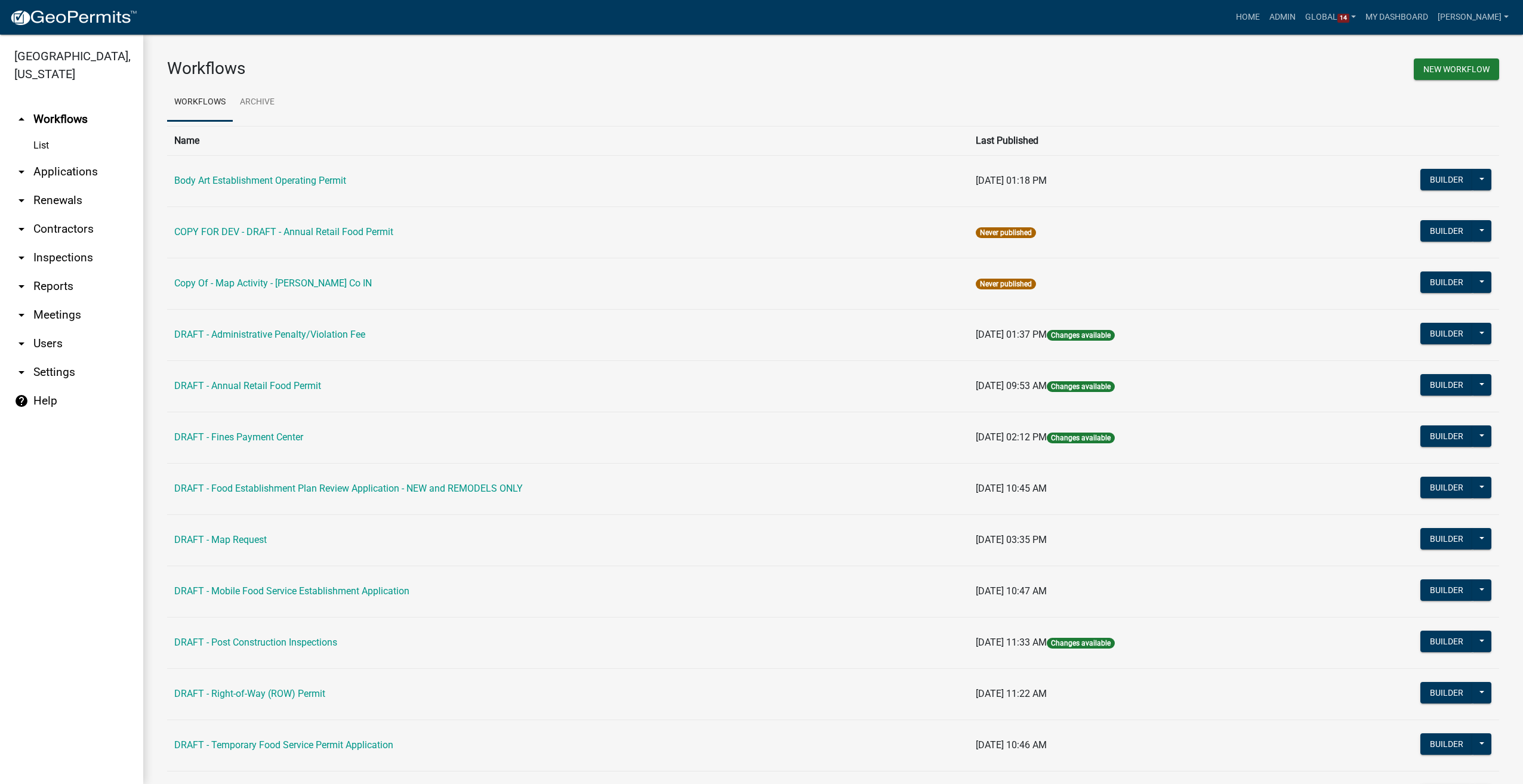
click at [58, 227] on link "arrow_drop_down Contractors" at bounding box center [72, 228] width 143 height 28
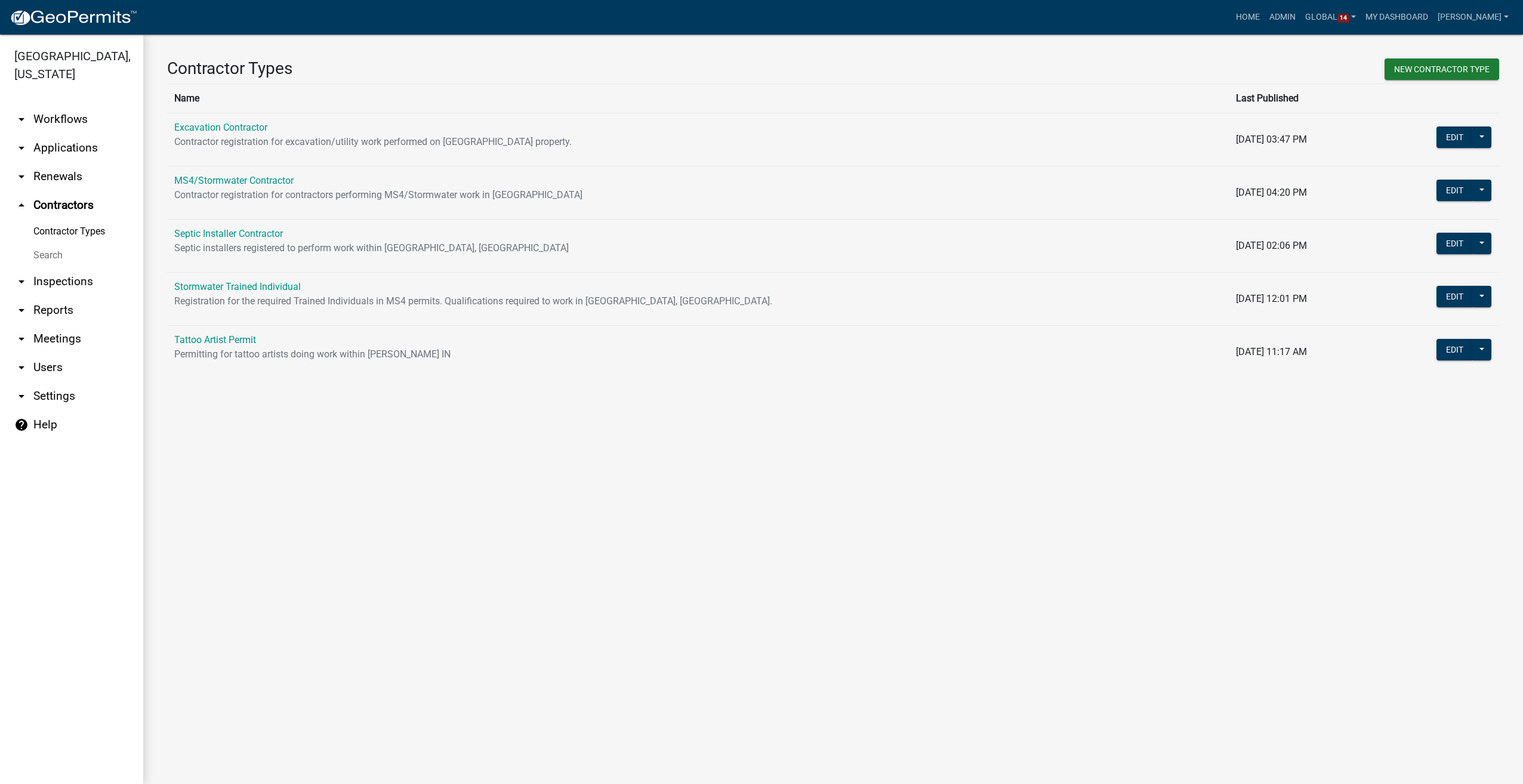
click at [62, 117] on link "arrow_drop_down Workflows" at bounding box center [72, 119] width 143 height 28
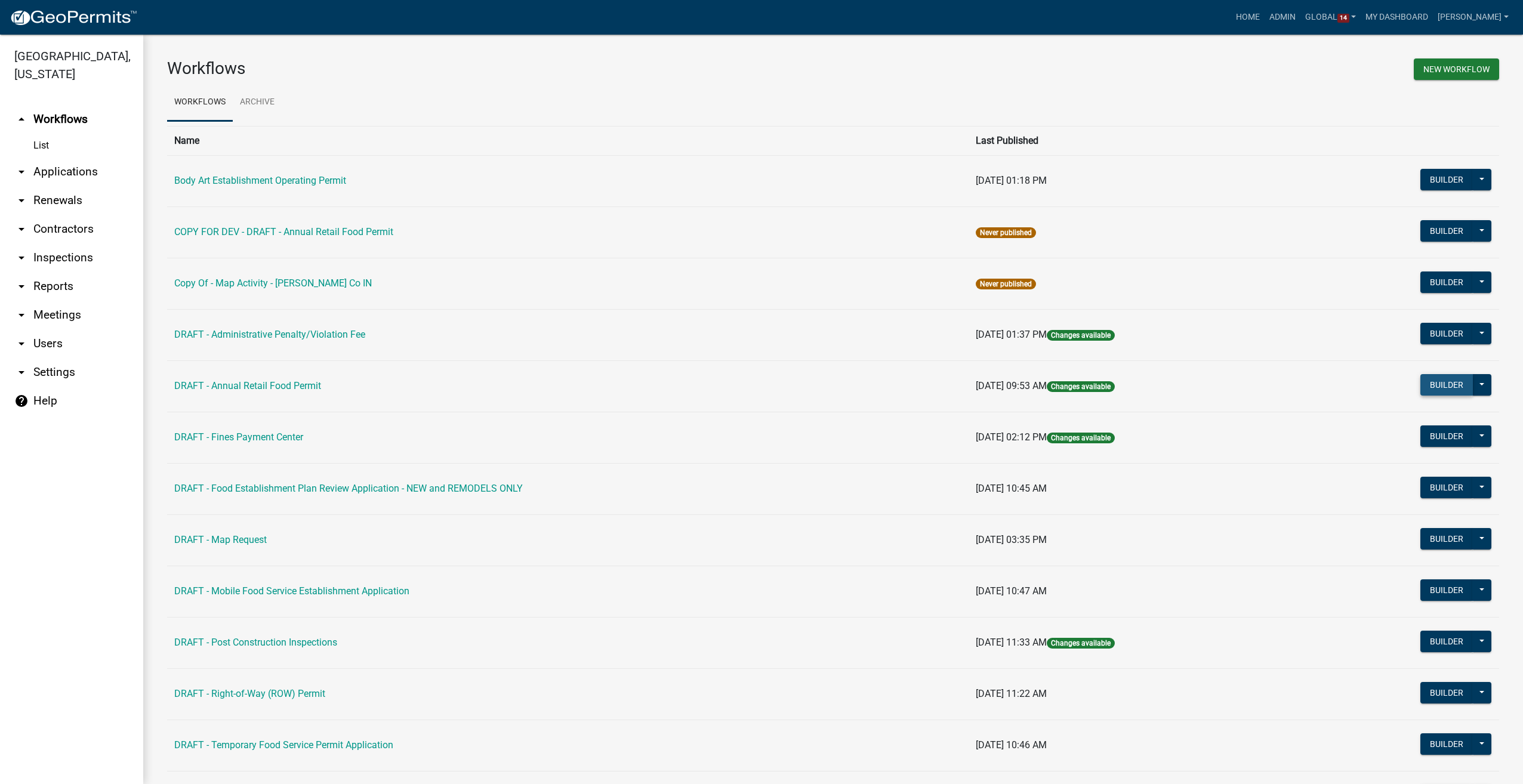
click at [1422, 389] on button "Builder" at bounding box center [1447, 385] width 53 height 22
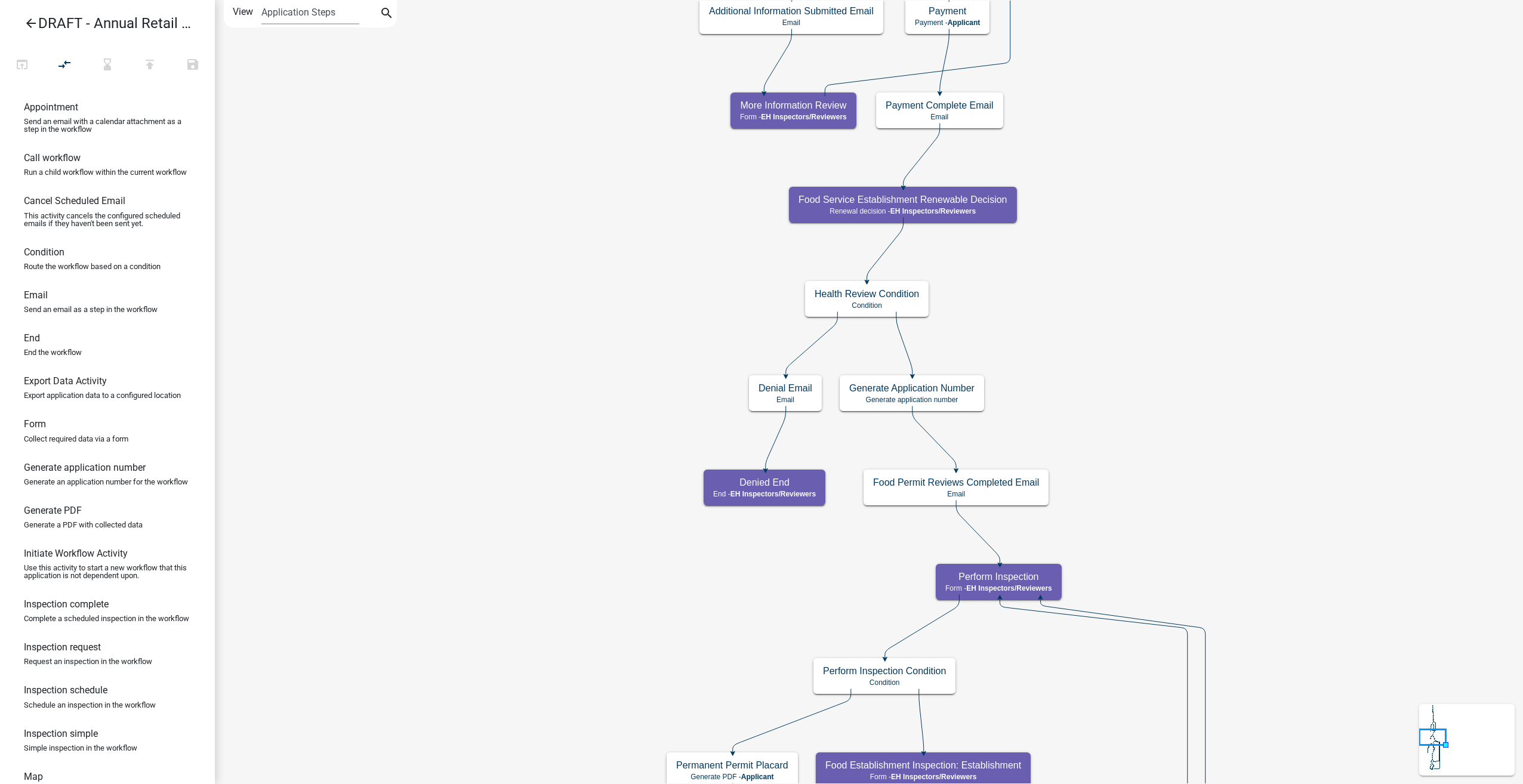
click at [32, 19] on icon "arrow_back" at bounding box center [31, 24] width 15 height 17
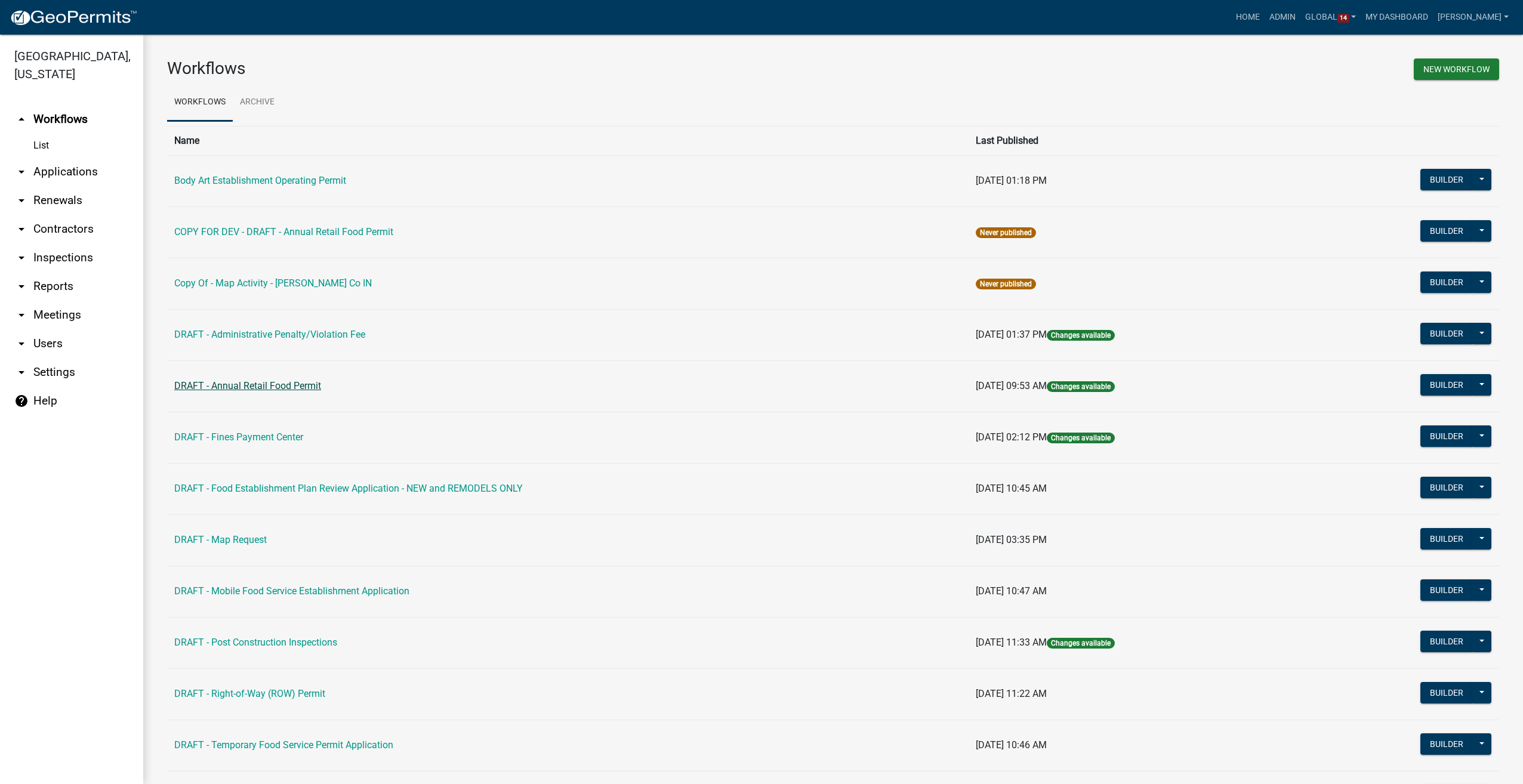
click at [233, 389] on link "DRAFT - Annual Retail Food Permit" at bounding box center [247, 385] width 147 height 11
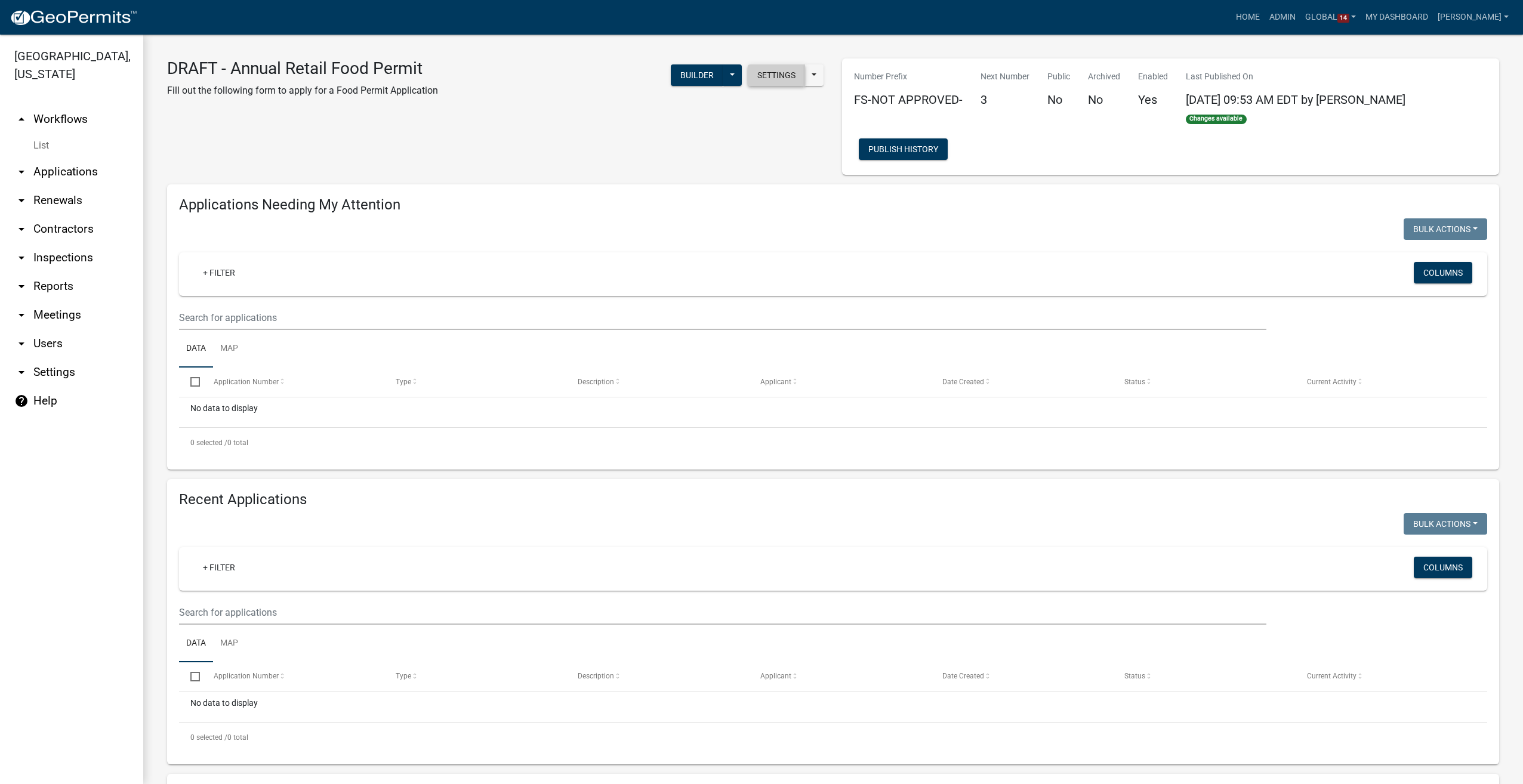
click at [759, 76] on button "Settings" at bounding box center [776, 75] width 57 height 22
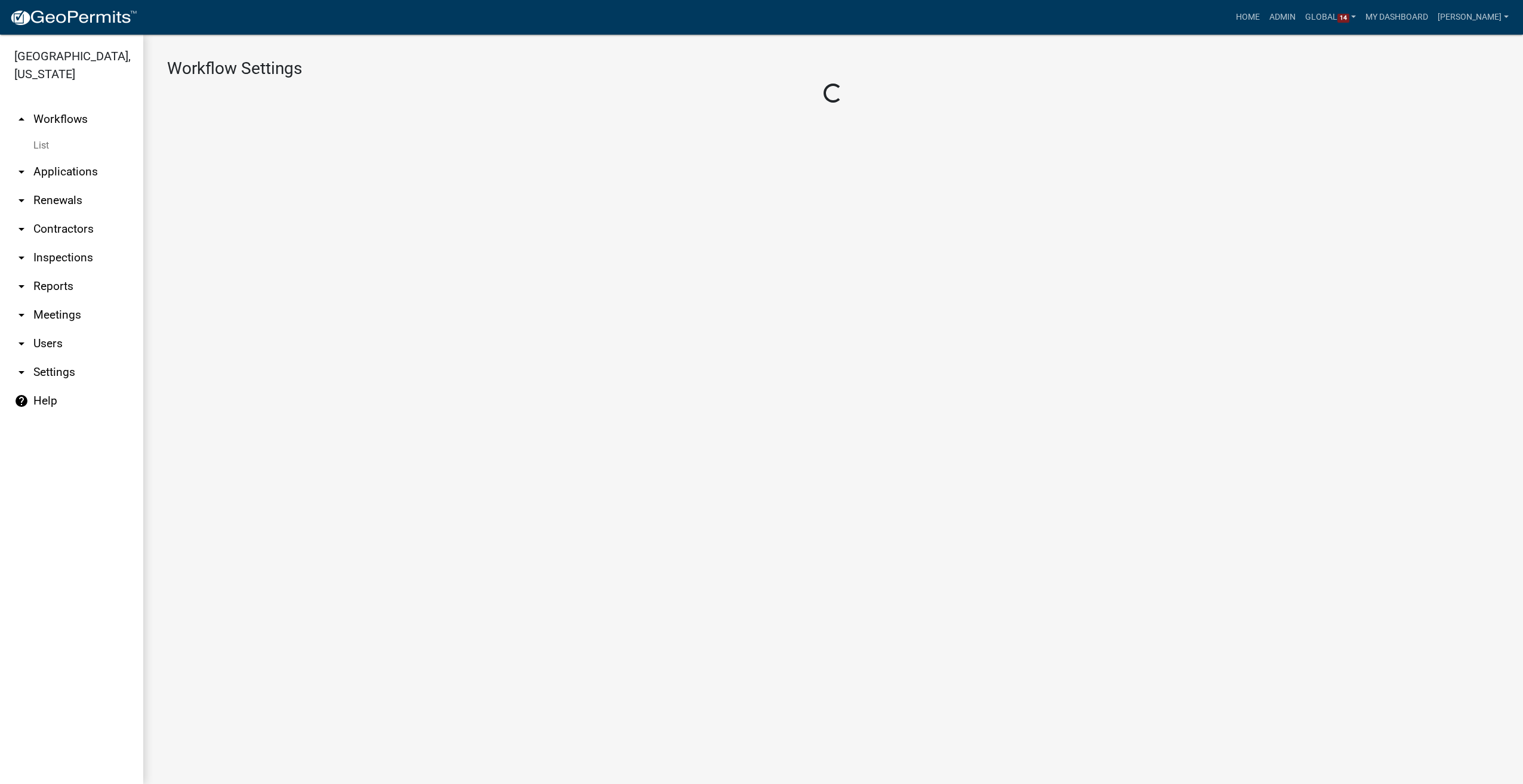
select select "1"
select select "156f65c7-2c7c-4d14-823e-de13b83296ee"
select select "9c9deb39-280e-482d-88ce-bc094a2fb335"
select select "4"
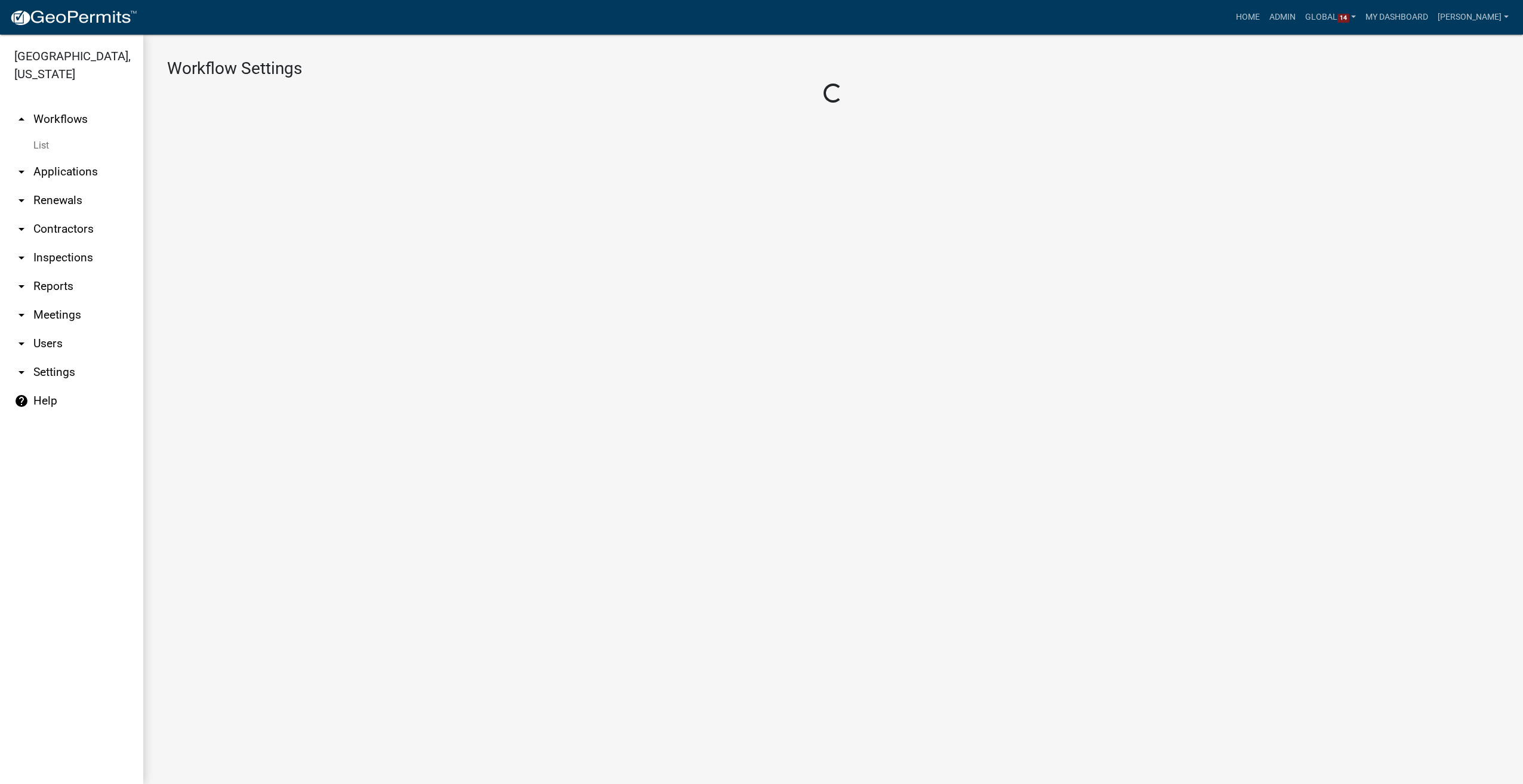
select select "3: Object"
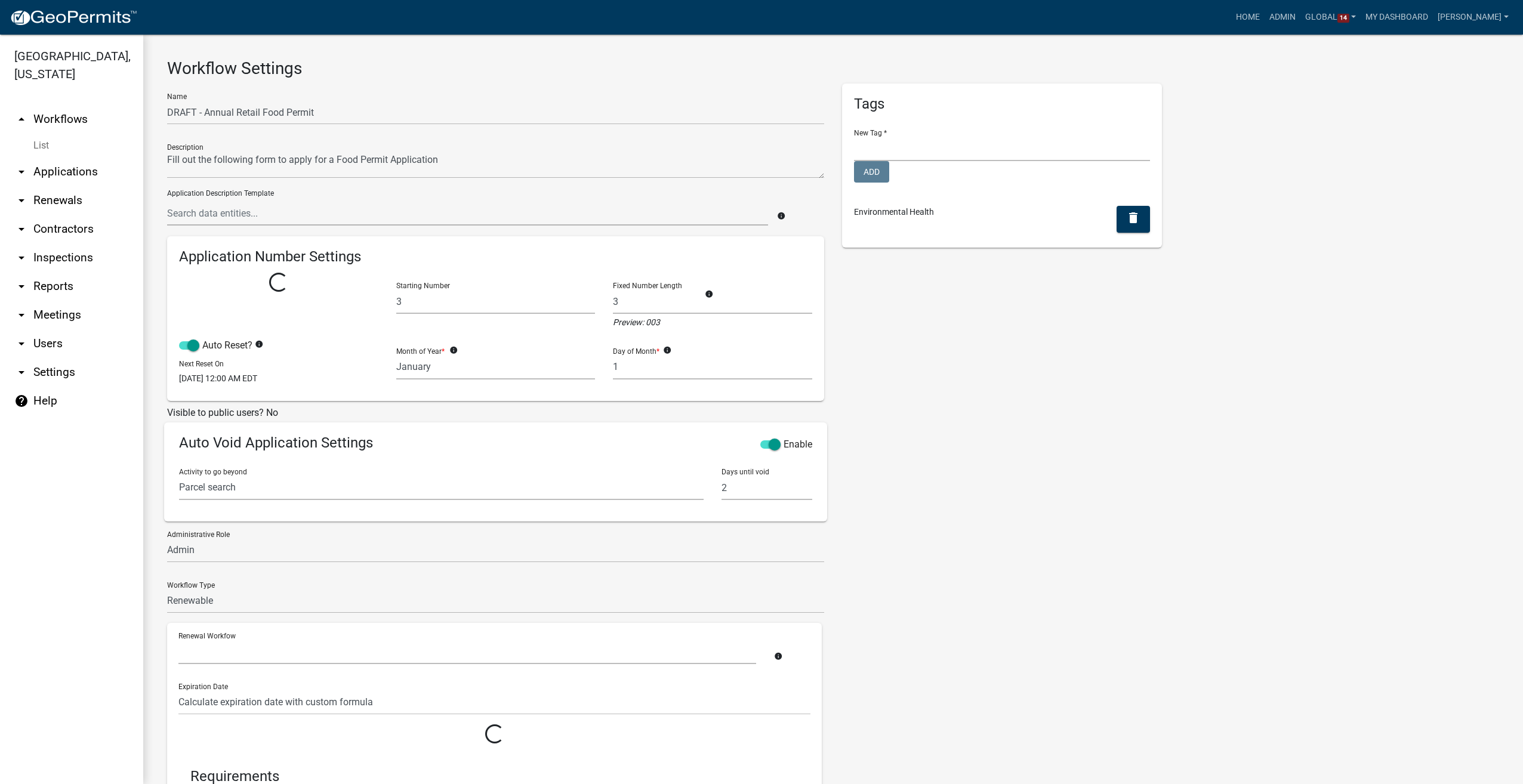
select select "2: b22cc957-41ba-4491-8c0f-6c08a6179ec6"
select select
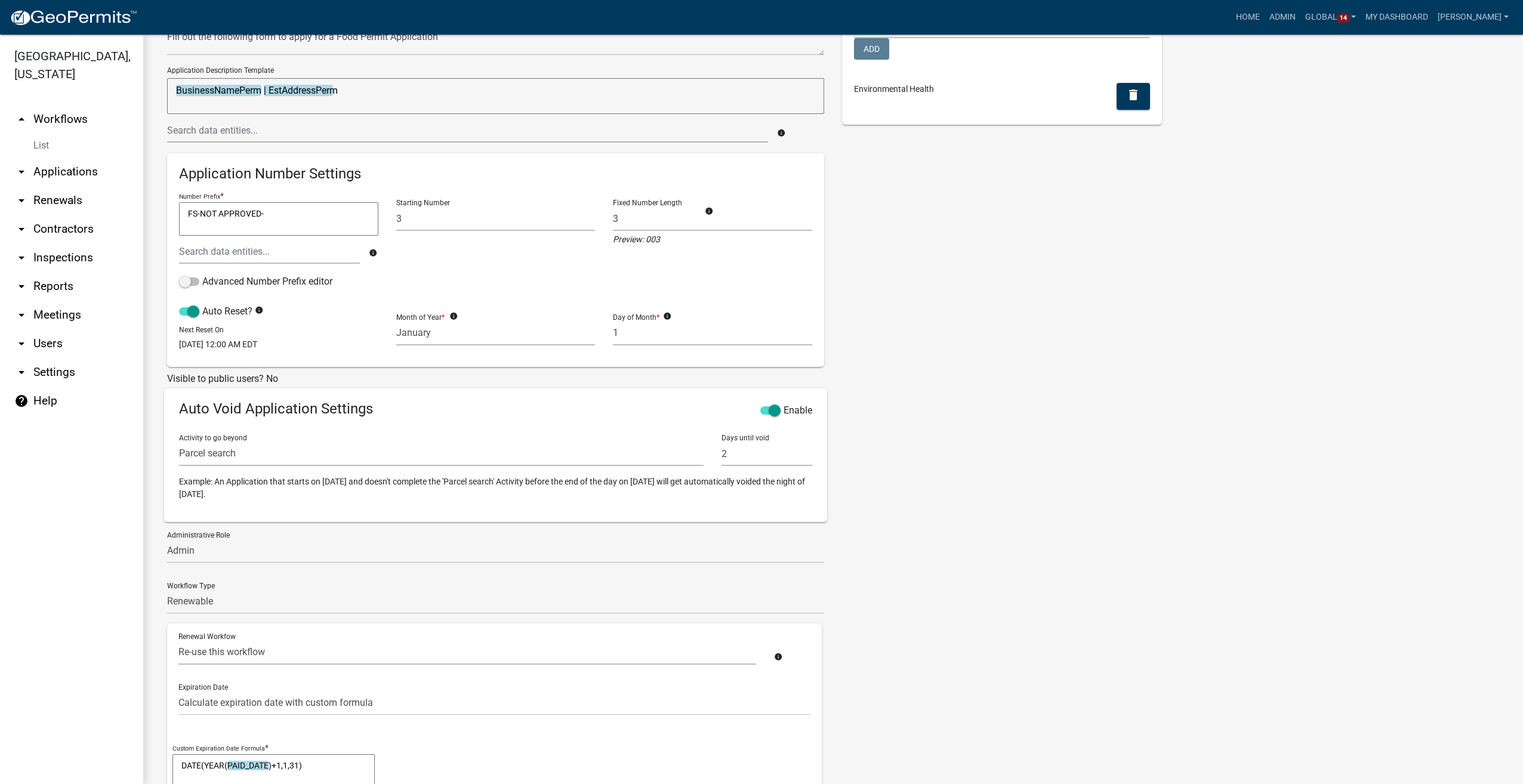
scroll to position [299, 0]
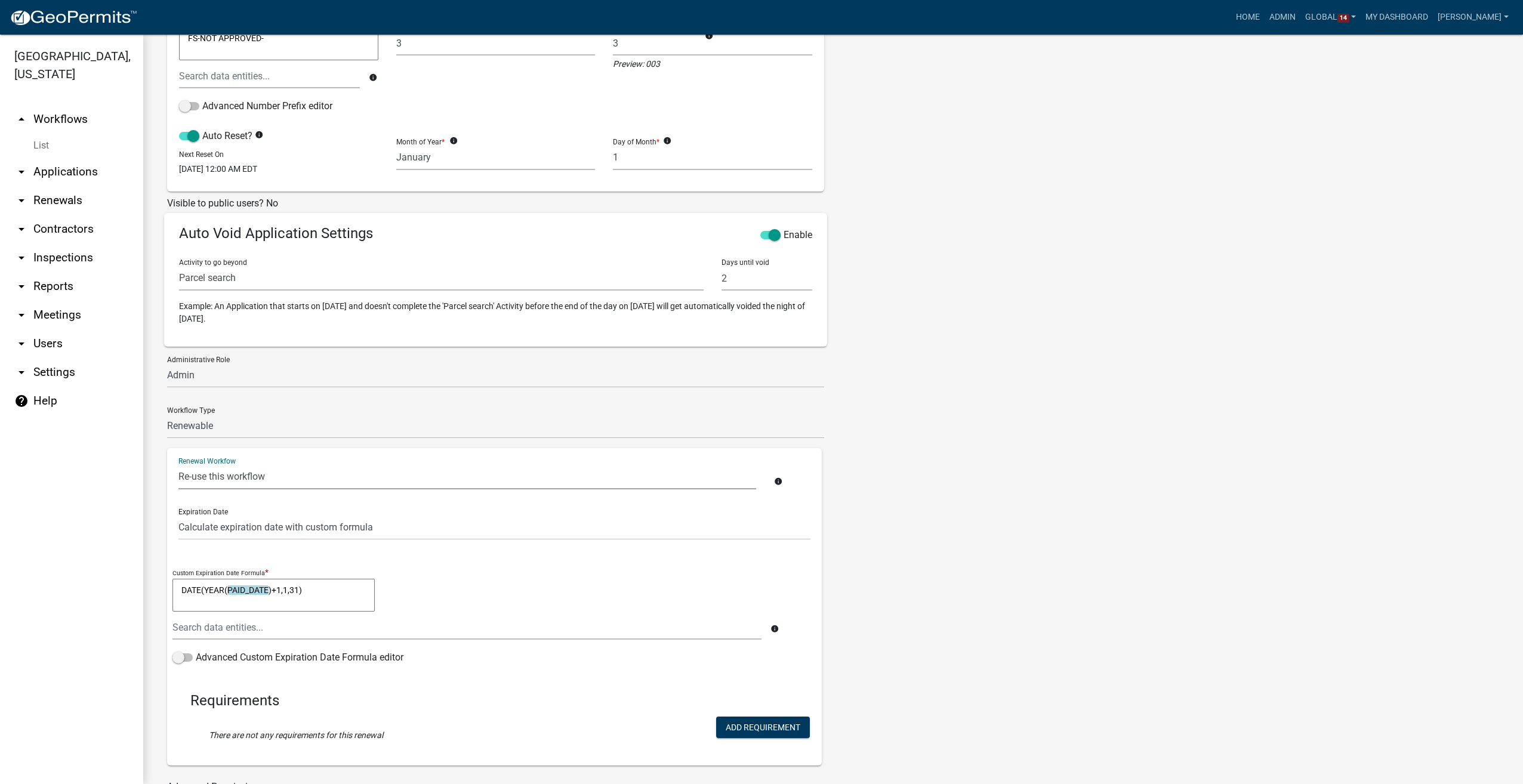
click at [286, 477] on select "Body Art Establishment Operating Permit COPY FOR DEV - DRAFT - Annual Retail Fo…" at bounding box center [467, 476] width 578 height 24
click at [882, 483] on div "Tags New Tag * Auditor Highway Department License Registration Stormwater Surve…" at bounding box center [1002, 299] width 338 height 1028
click at [249, 484] on select "Body Art Establishment Operating Permit COPY FOR DEV - DRAFT - Annual Retail Fo…" at bounding box center [467, 476] width 578 height 24
click at [1024, 478] on div "Tags New Tag * Auditor Highway Department License Registration Stormwater Surve…" at bounding box center [1002, 299] width 338 height 1028
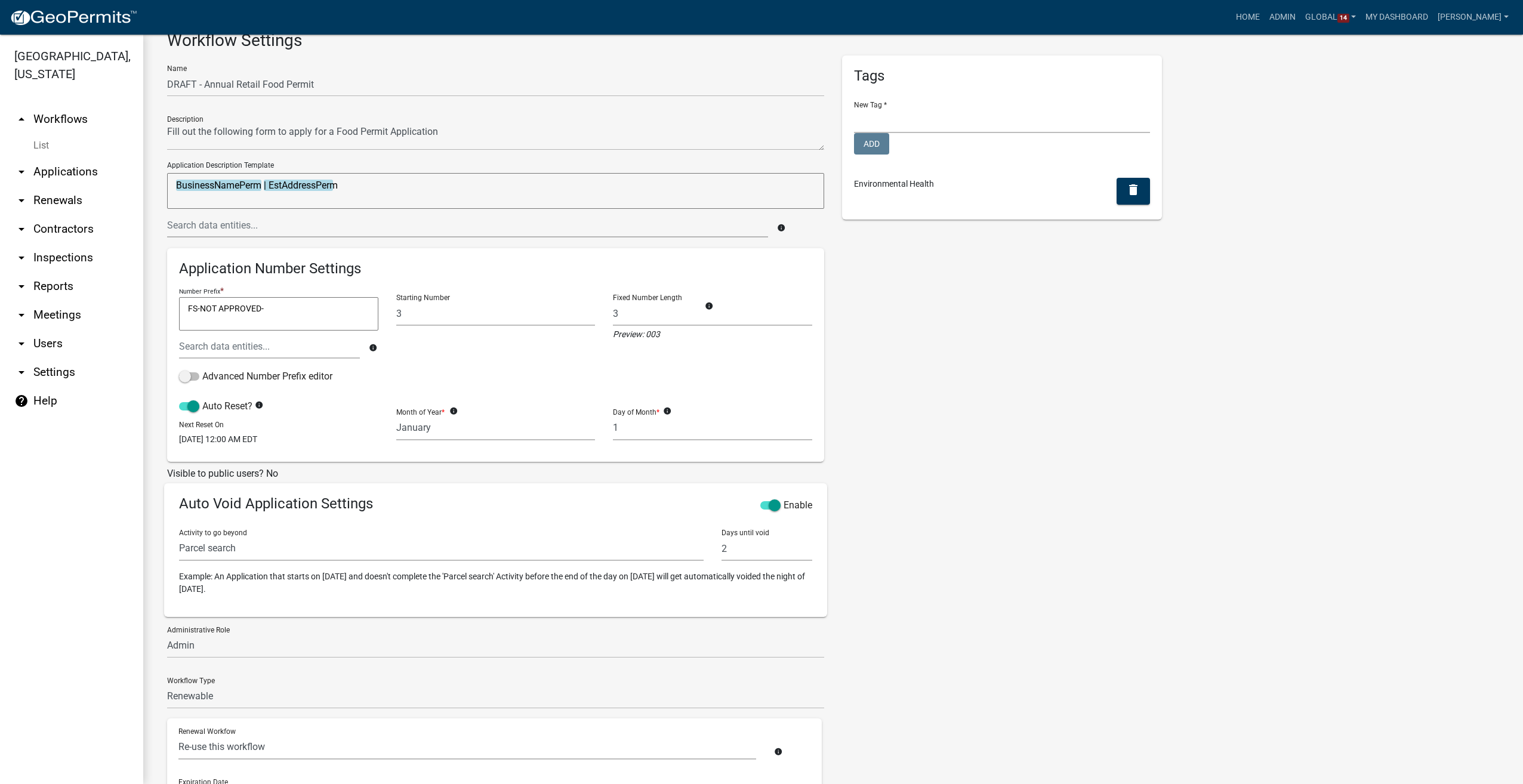
scroll to position [0, 0]
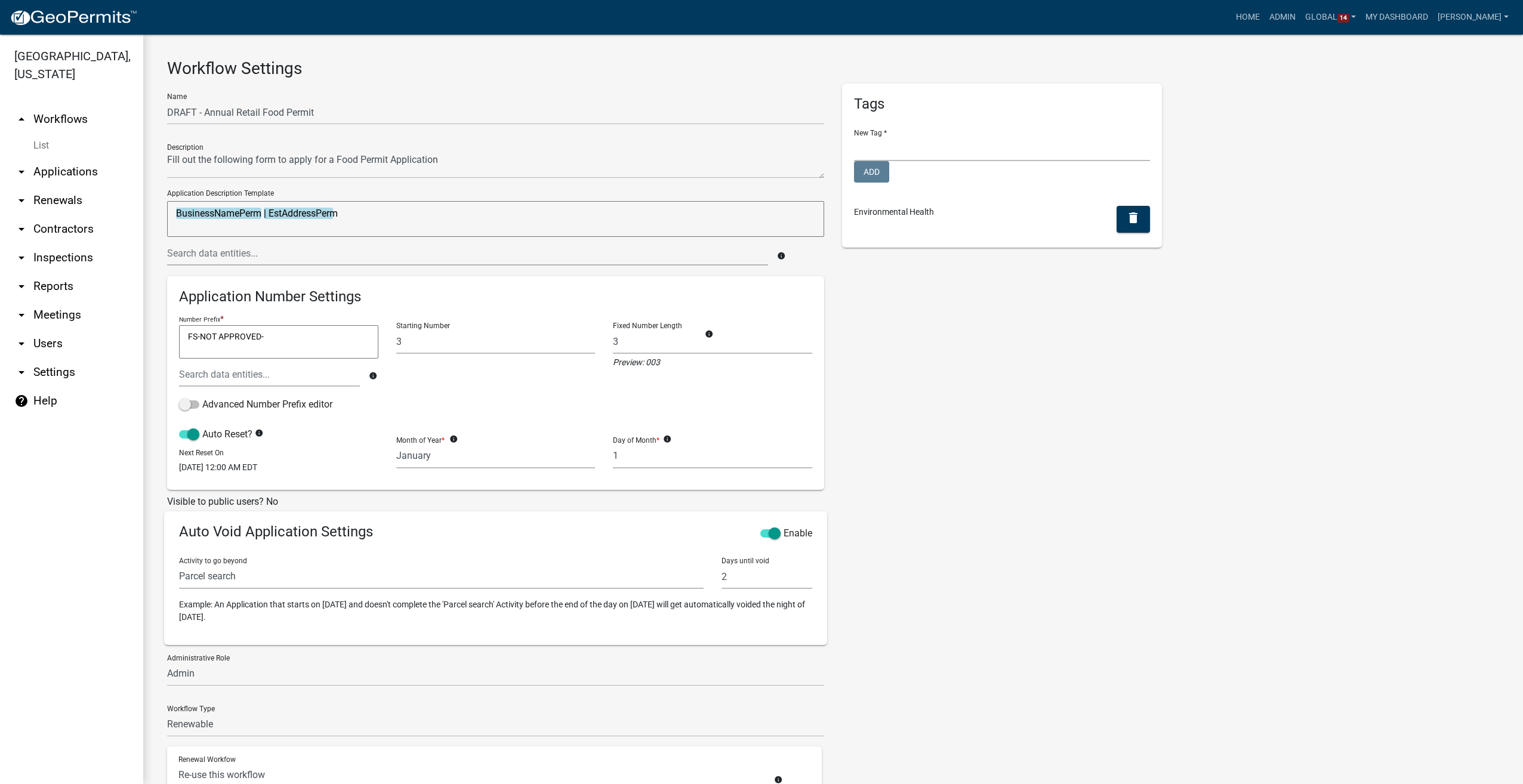
click at [38, 144] on link "List" at bounding box center [72, 145] width 143 height 24
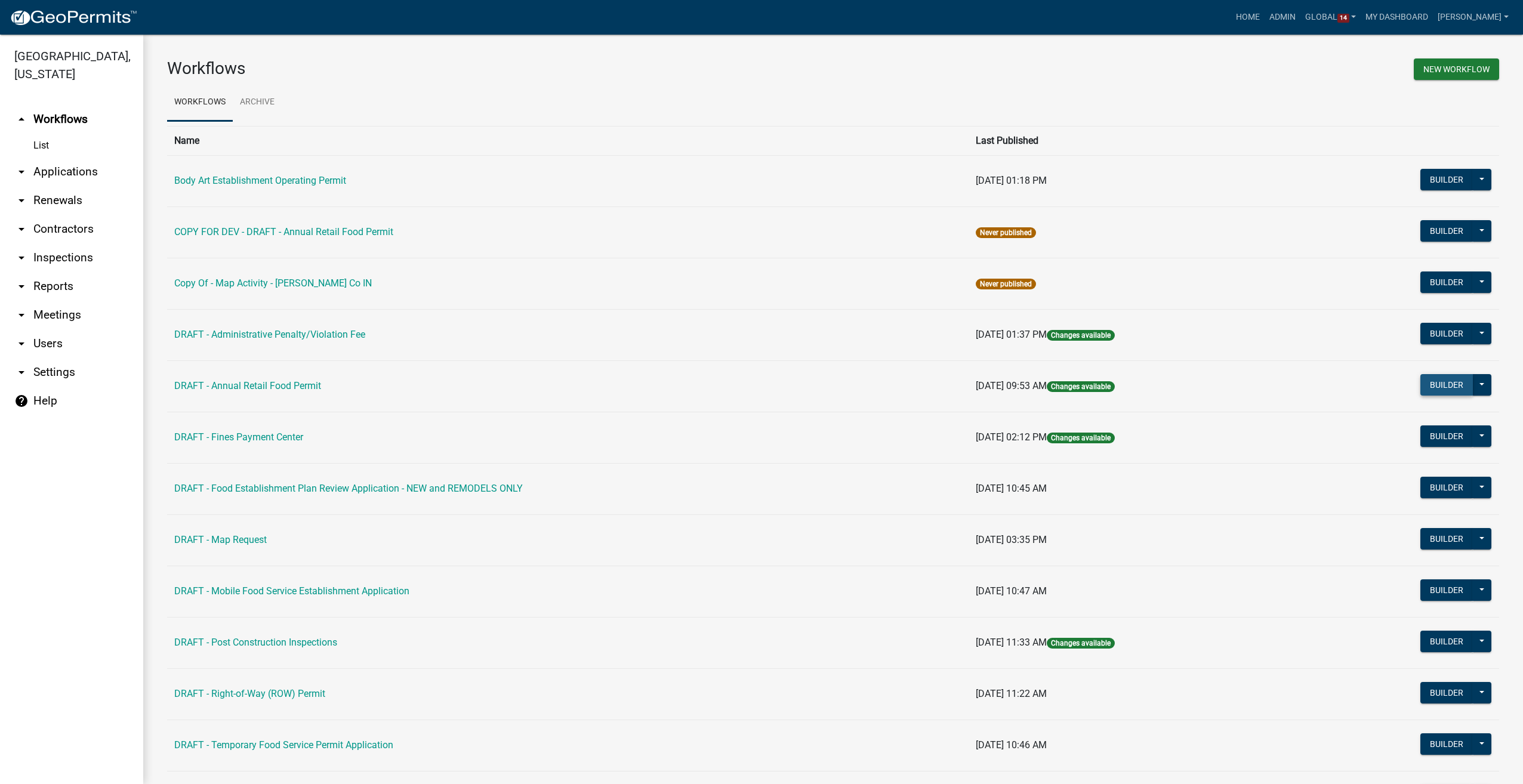
click at [1426, 384] on button "Builder" at bounding box center [1447, 385] width 53 height 22
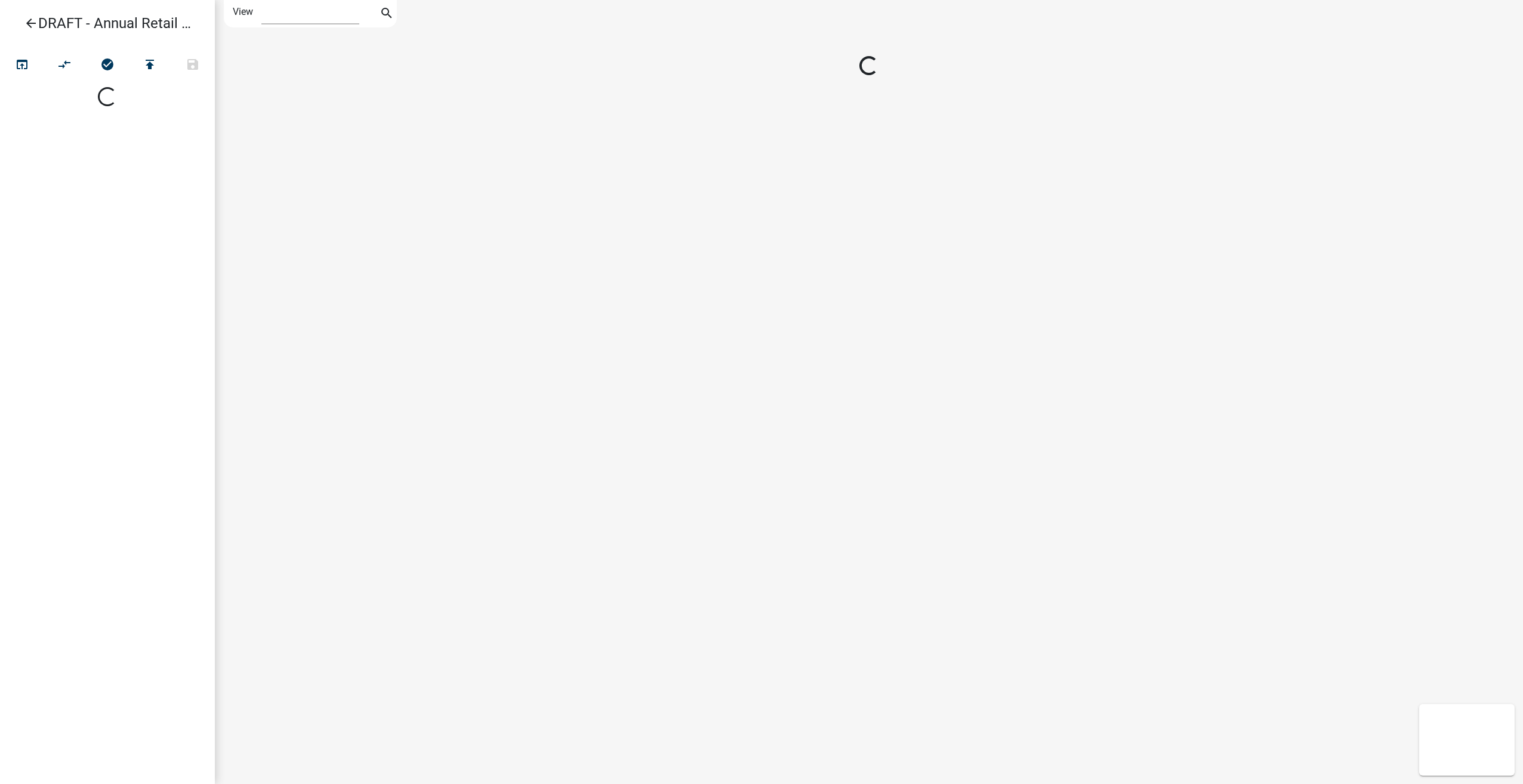
select select "1"
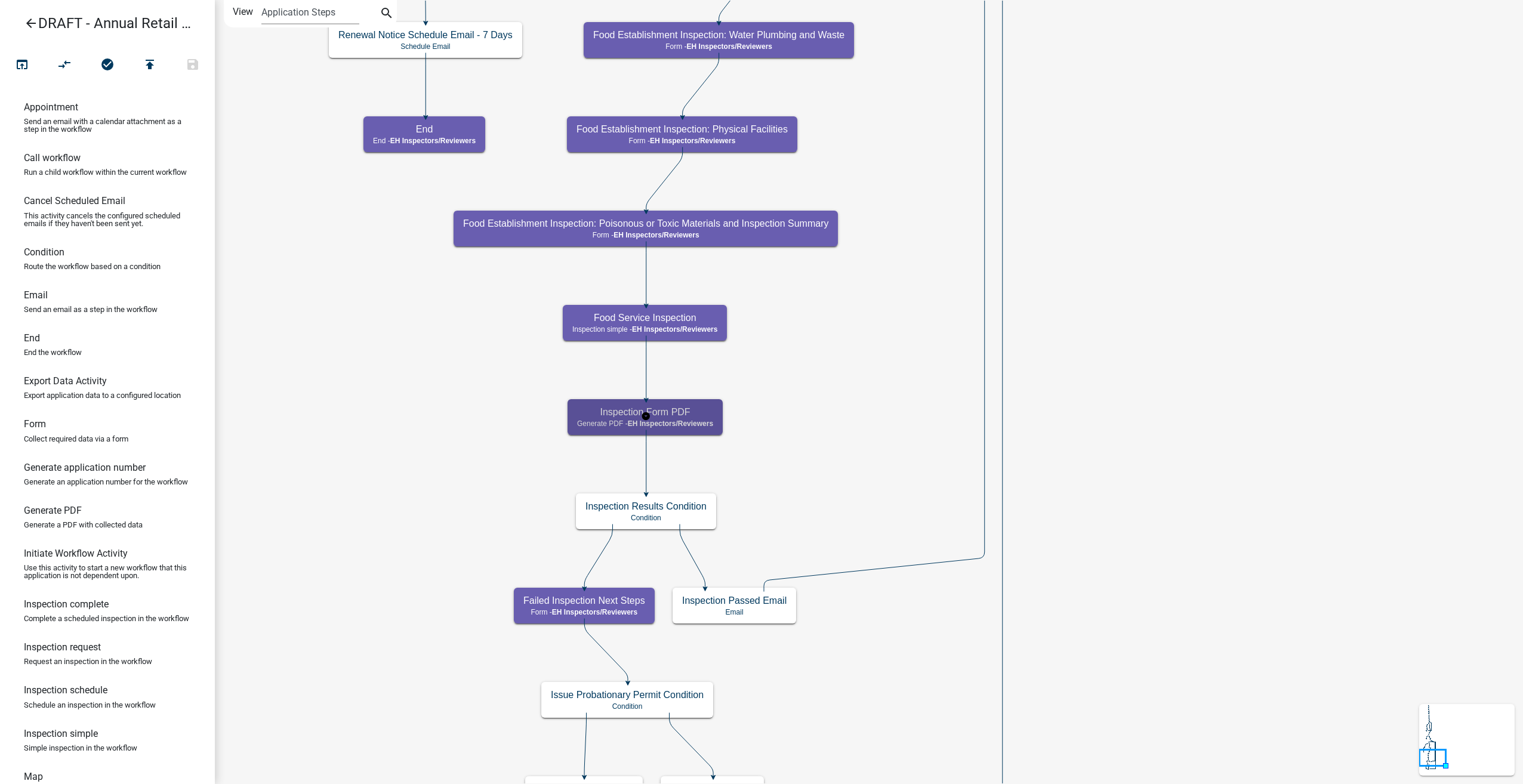
click at [698, 427] on div "Inspection Form PDF Generate PDF - EH Inspectors/Reviewers" at bounding box center [644, 417] width 155 height 36
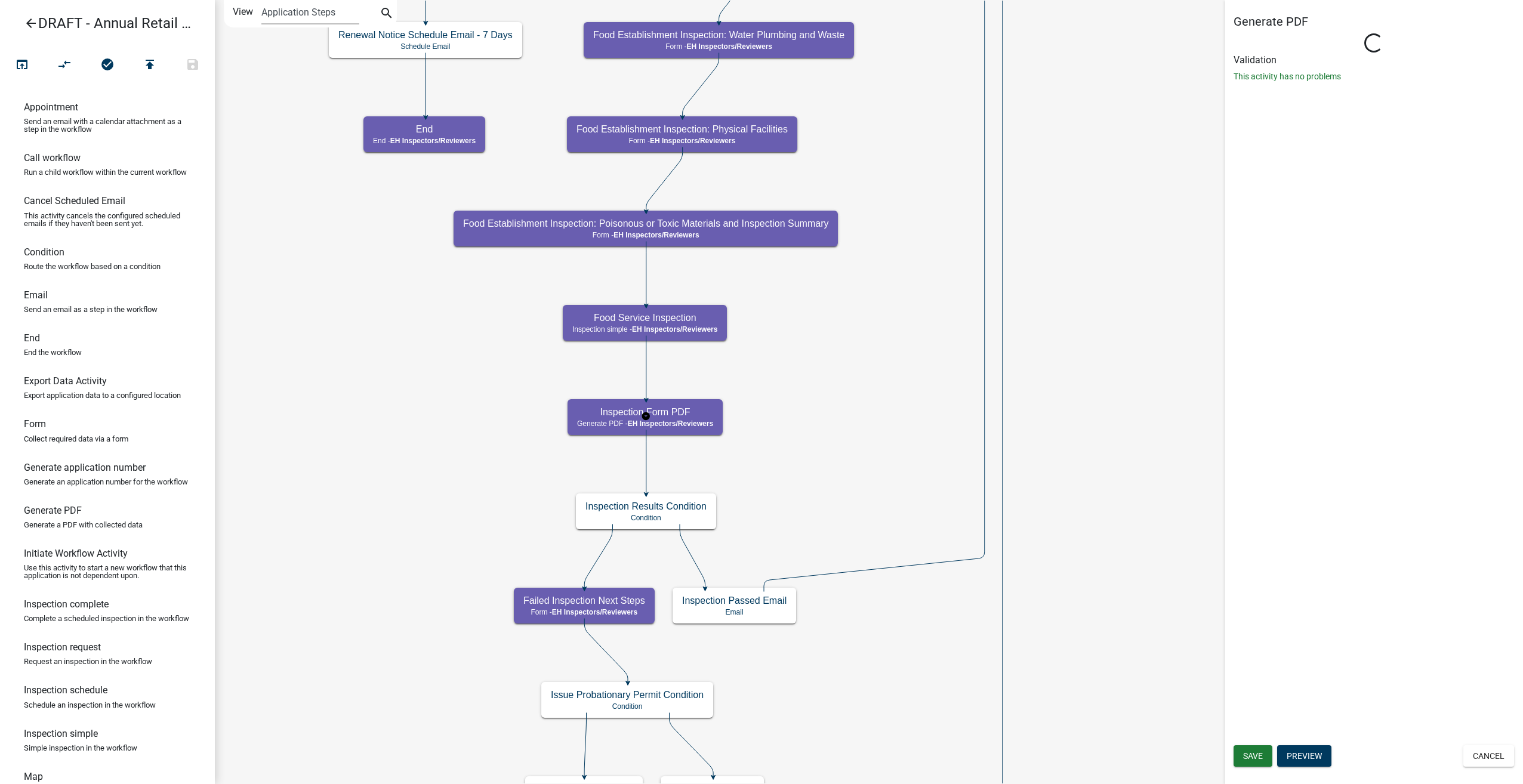
select select "C31B5D90-9A1B-409C-8A96-CB1DC1AB168B"
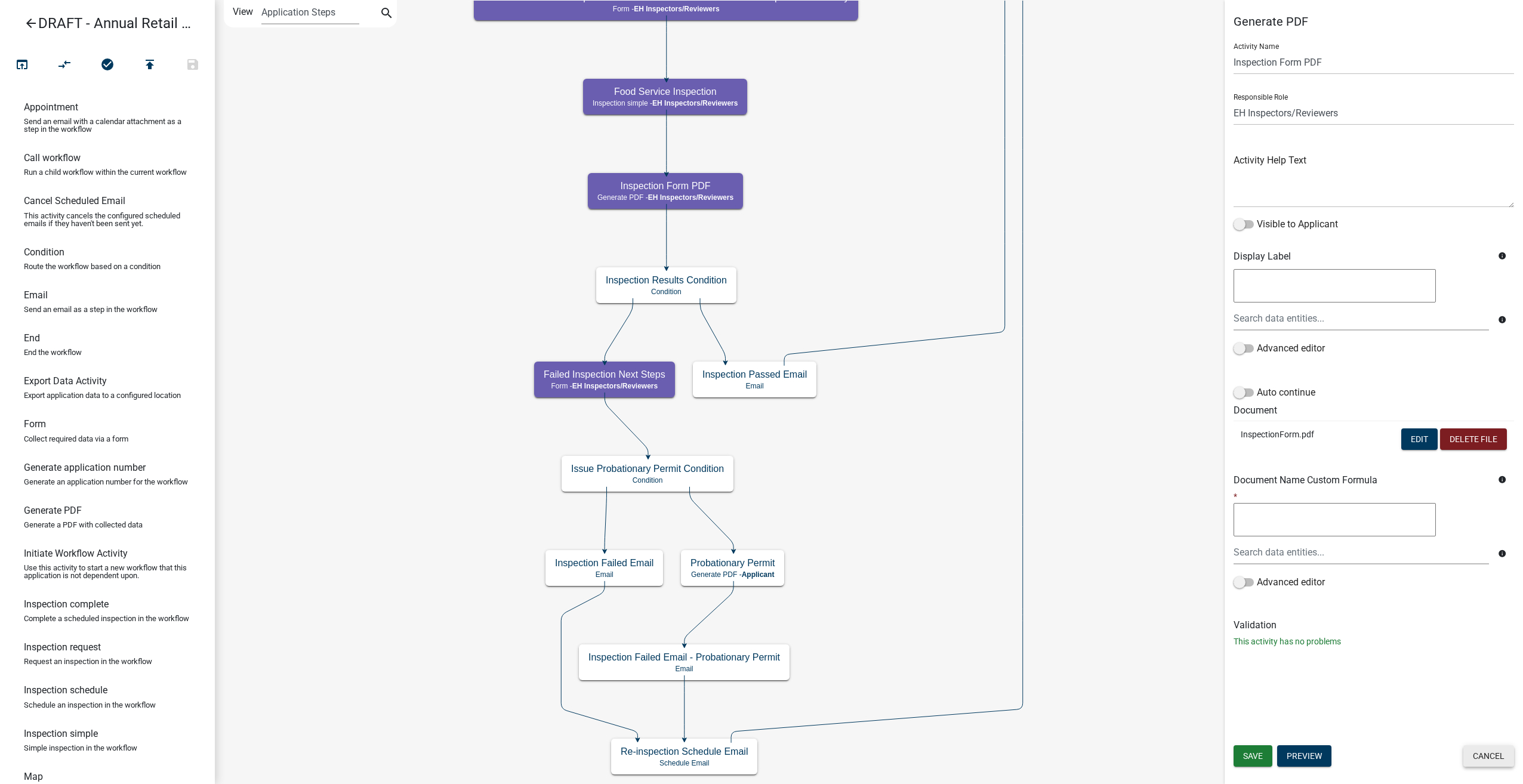
click at [1474, 753] on button "Cancel" at bounding box center [1488, 756] width 51 height 22
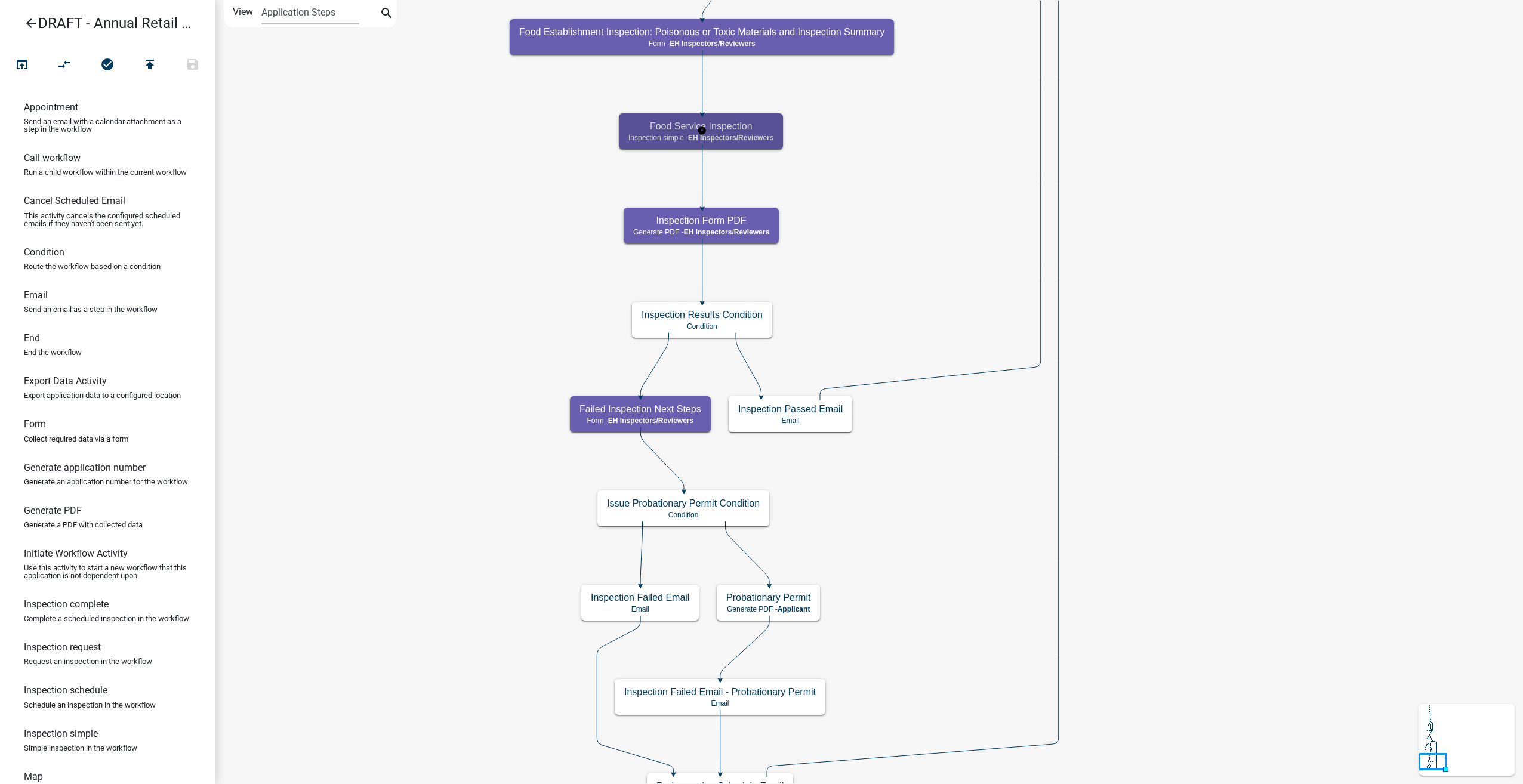
click at [727, 142] on div "Food Service Inspection Inspection simple - EH Inspectors/Reviewers" at bounding box center [701, 131] width 164 height 36
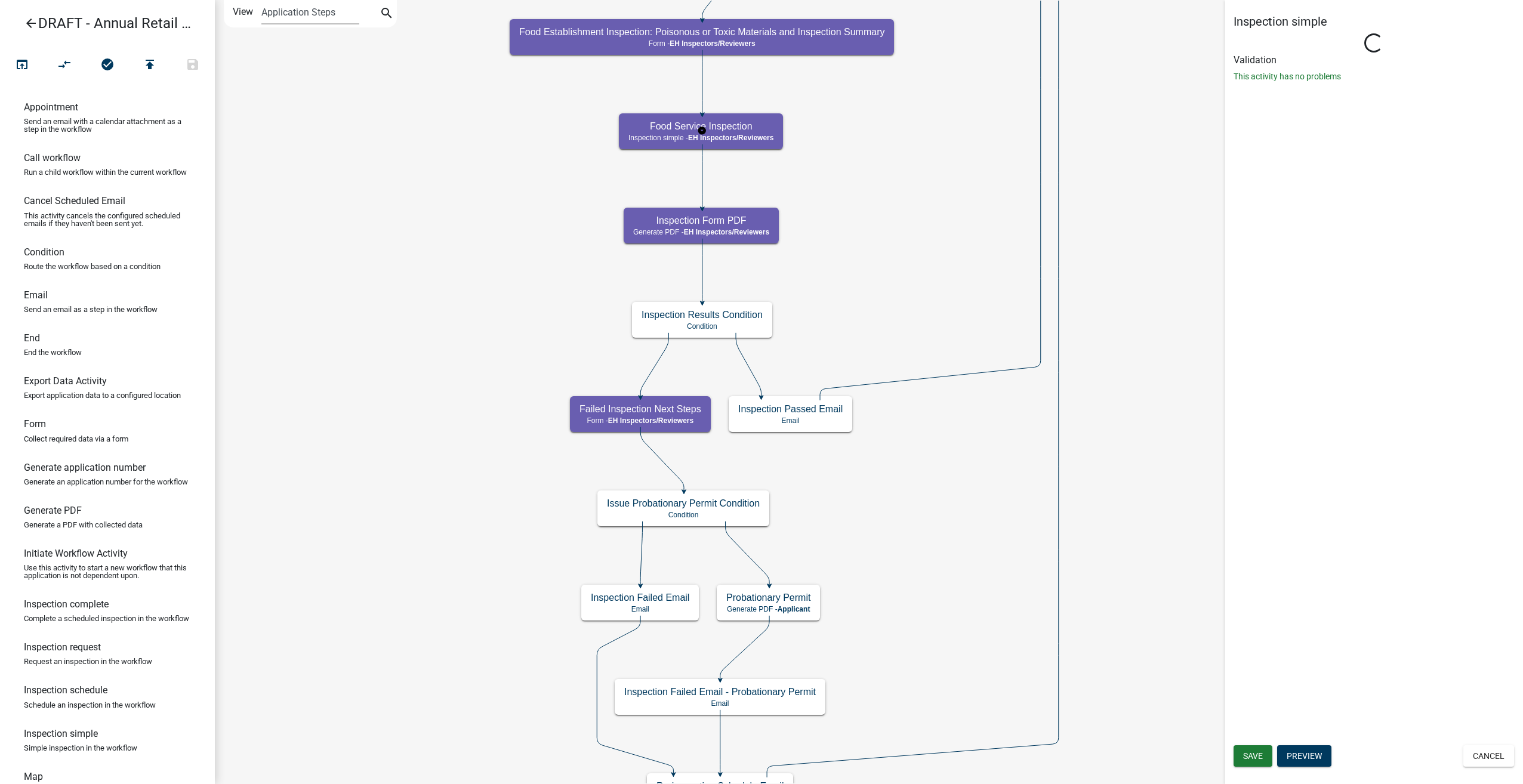
select select "C31B5D90-9A1B-409C-8A96-CB1DC1AB168B"
select select "5756958e-503d-4fb1-bd6b-995ecd786b8b"
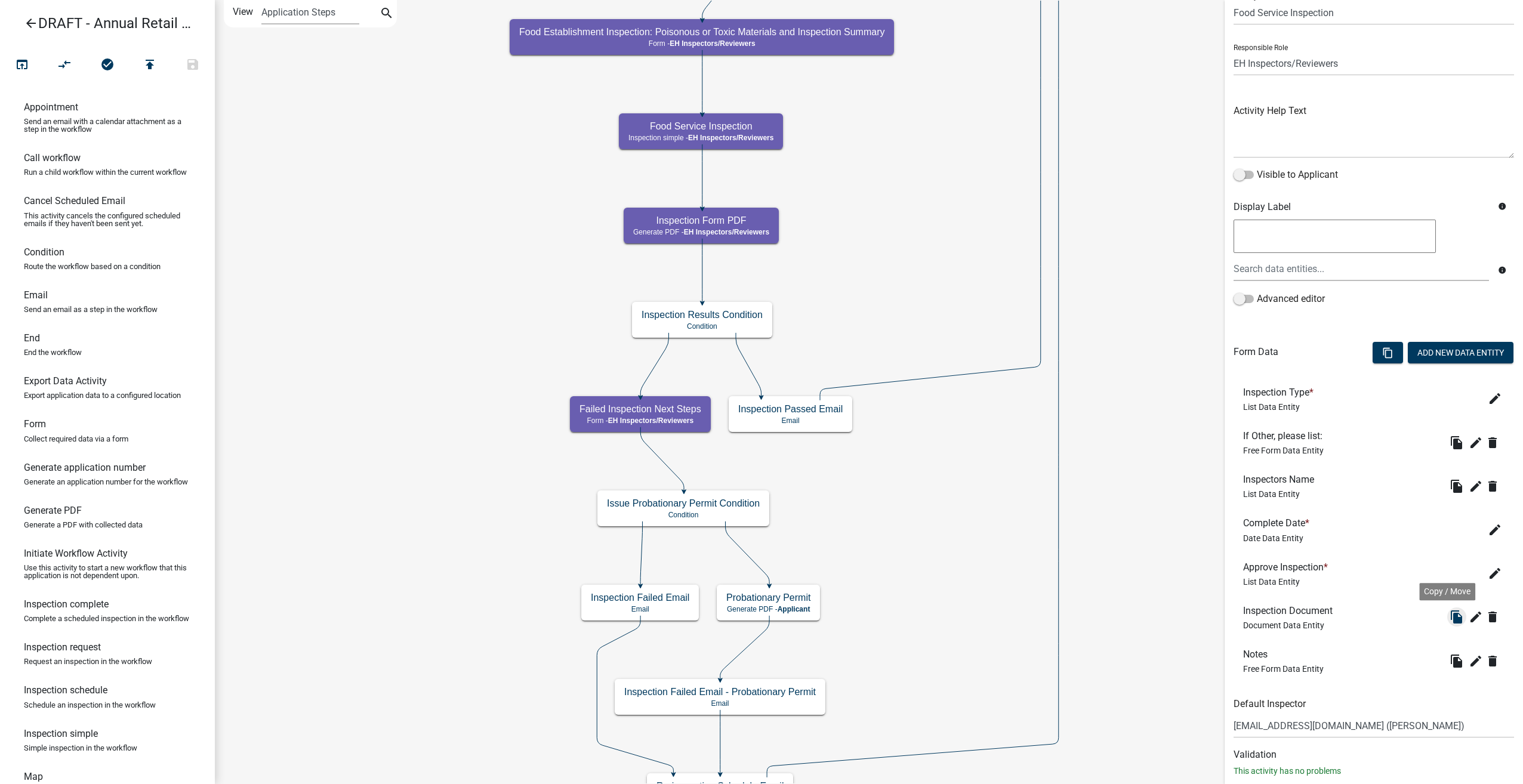
scroll to position [76, 0]
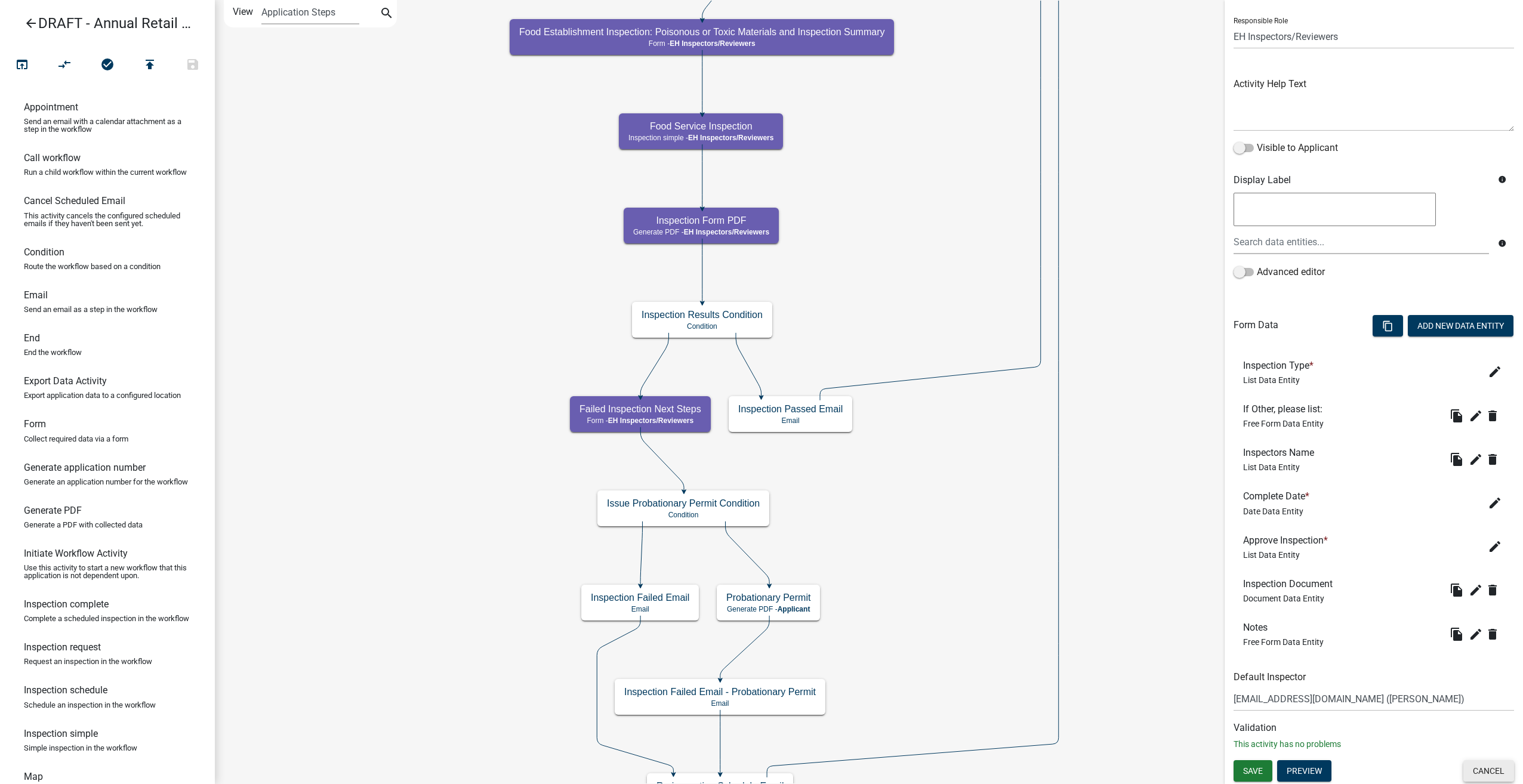
click at [1483, 767] on button "Cancel" at bounding box center [1488, 771] width 51 height 22
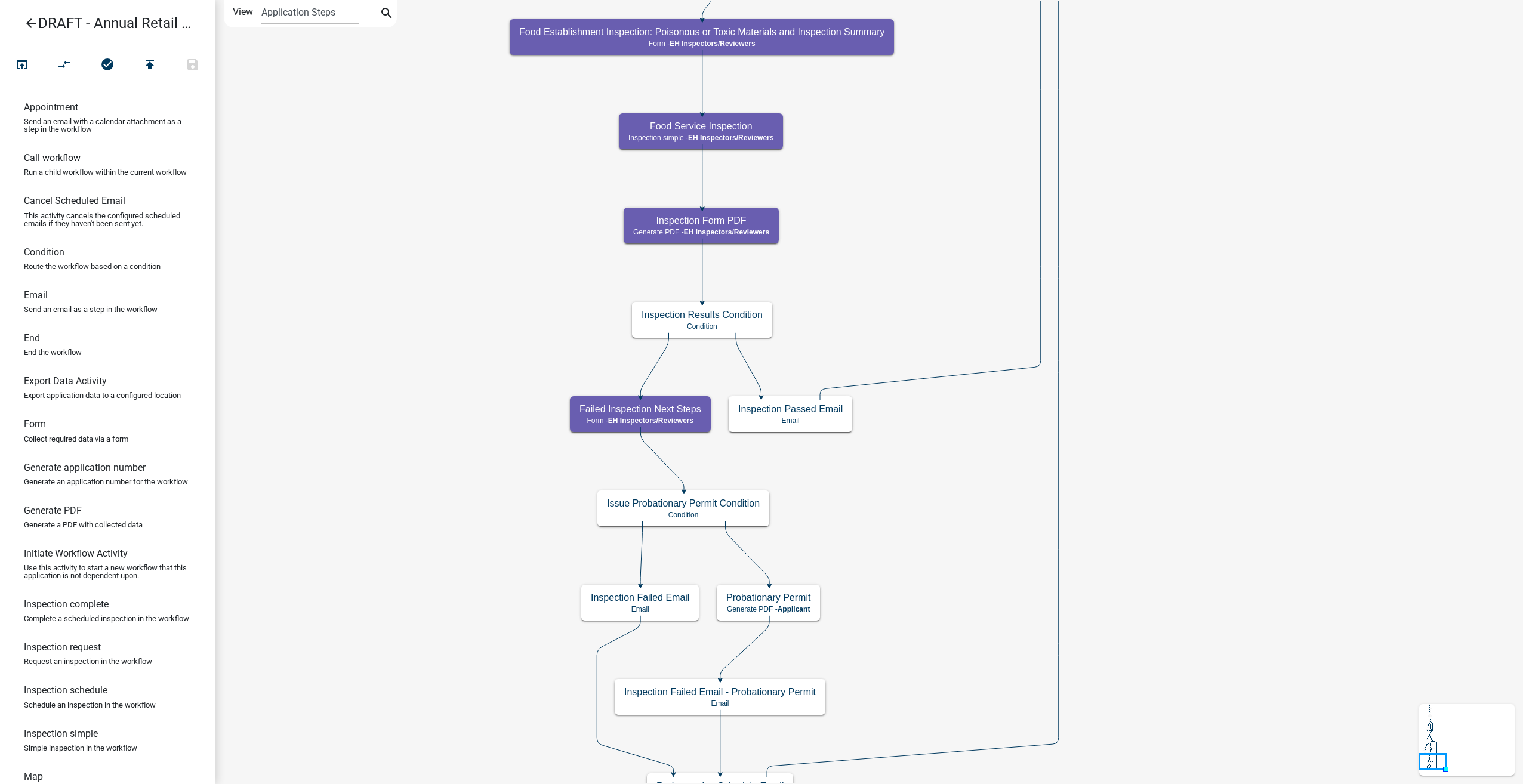
scroll to position [0, 0]
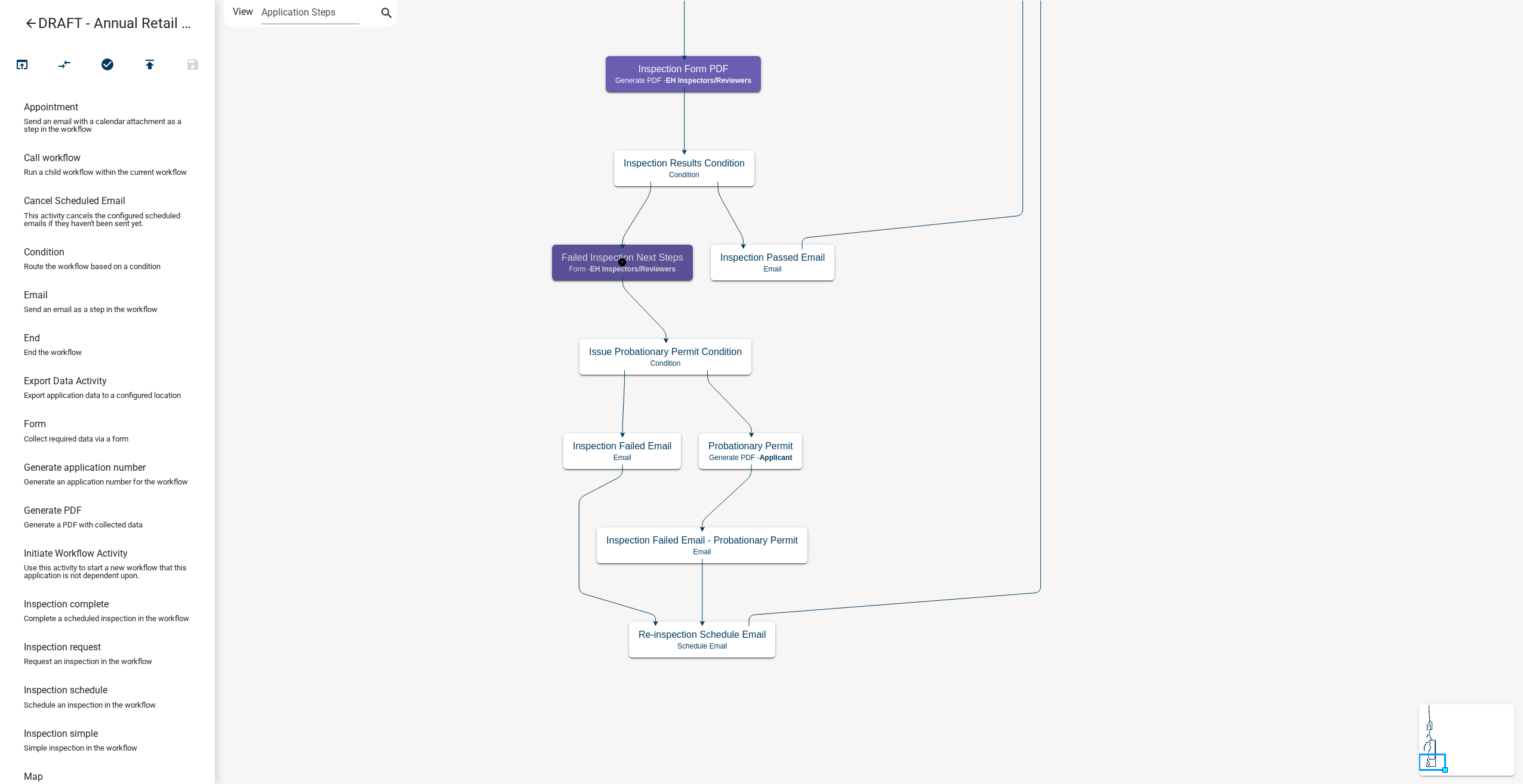
click at [664, 262] on h5 "Failed Inspection Next Steps" at bounding box center [622, 258] width 122 height 11
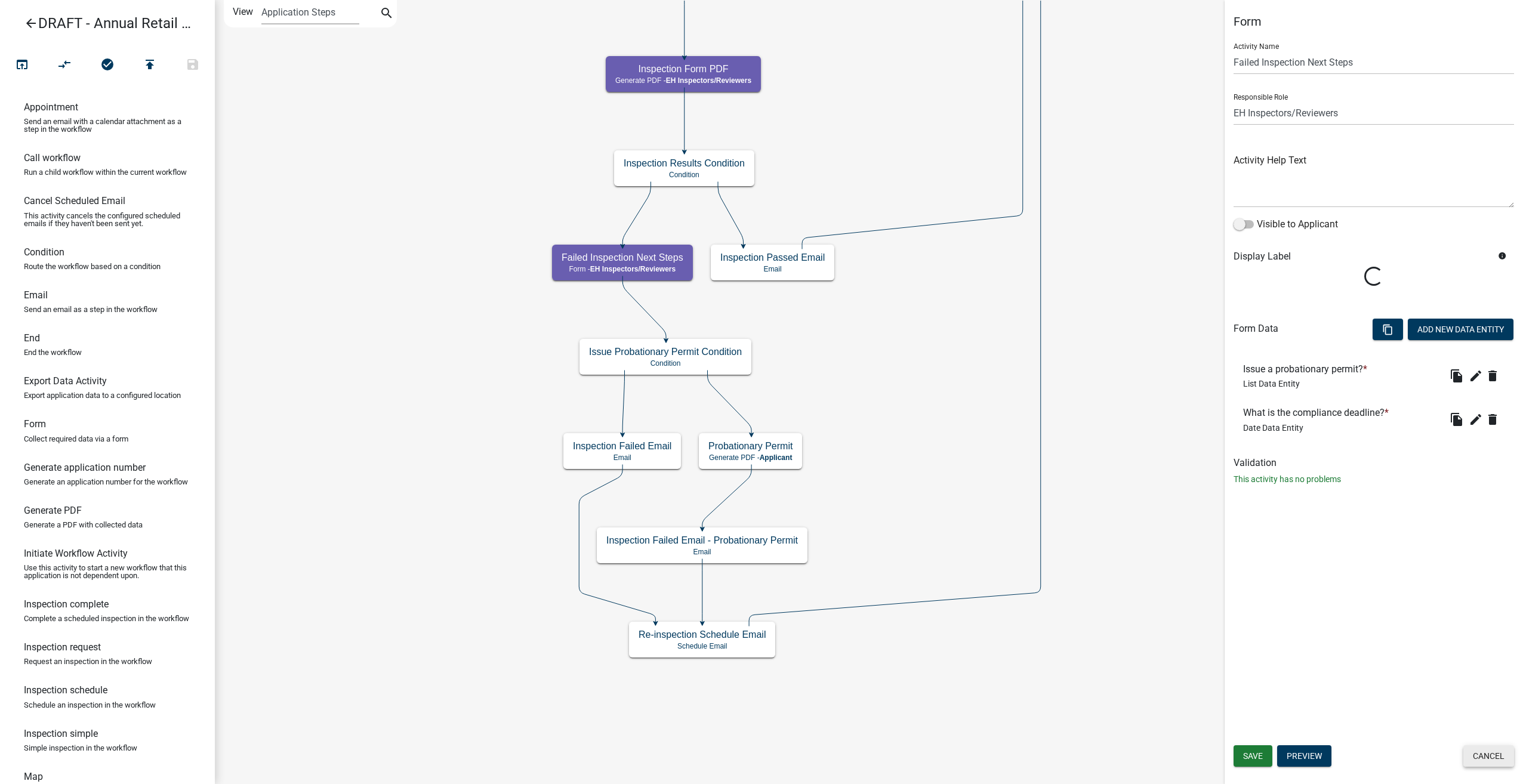
click at [1470, 756] on button "Cancel" at bounding box center [1488, 756] width 51 height 22
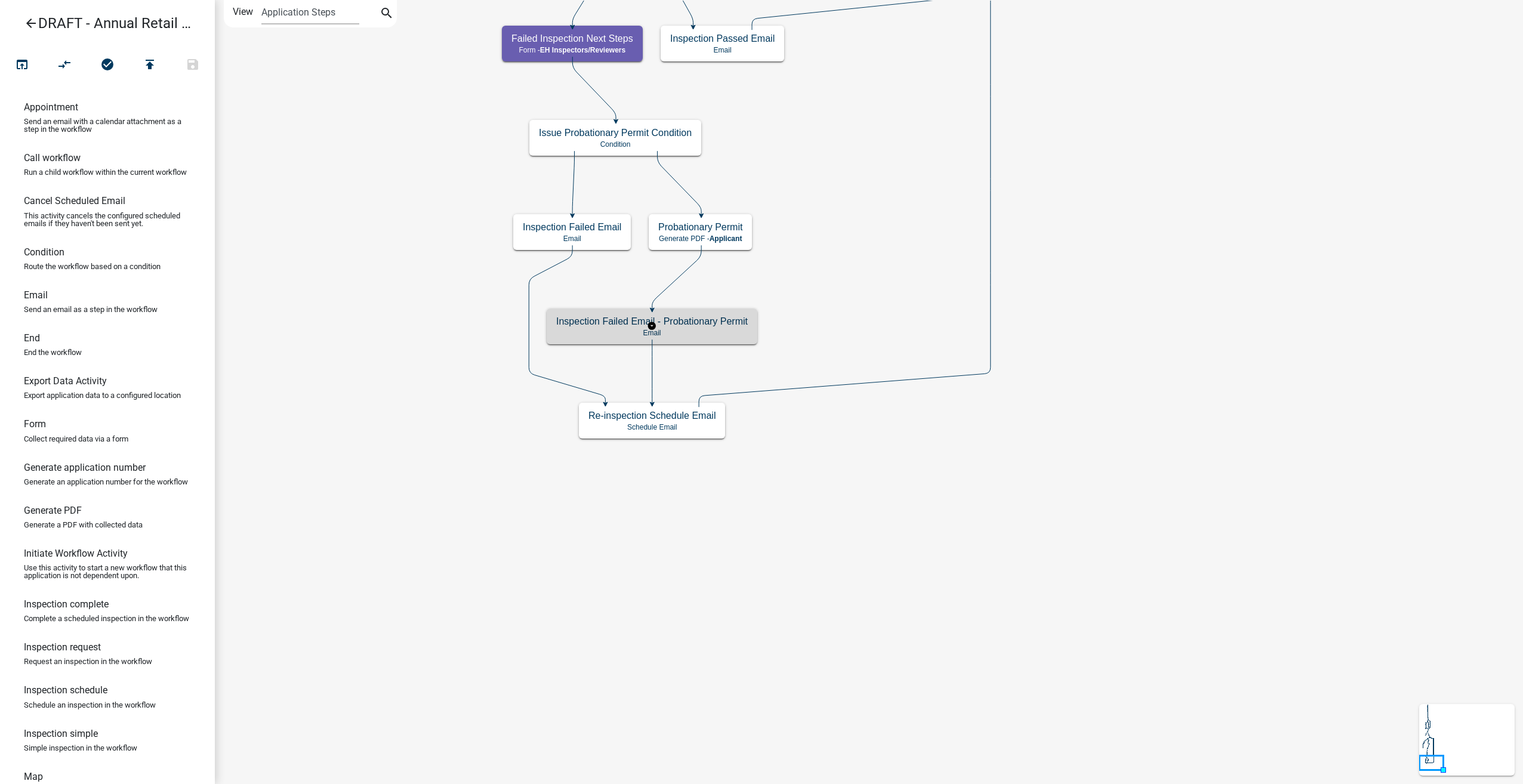
click at [711, 327] on div "Inspection Failed Email - Probationary Permit Email" at bounding box center [651, 326] width 210 height 36
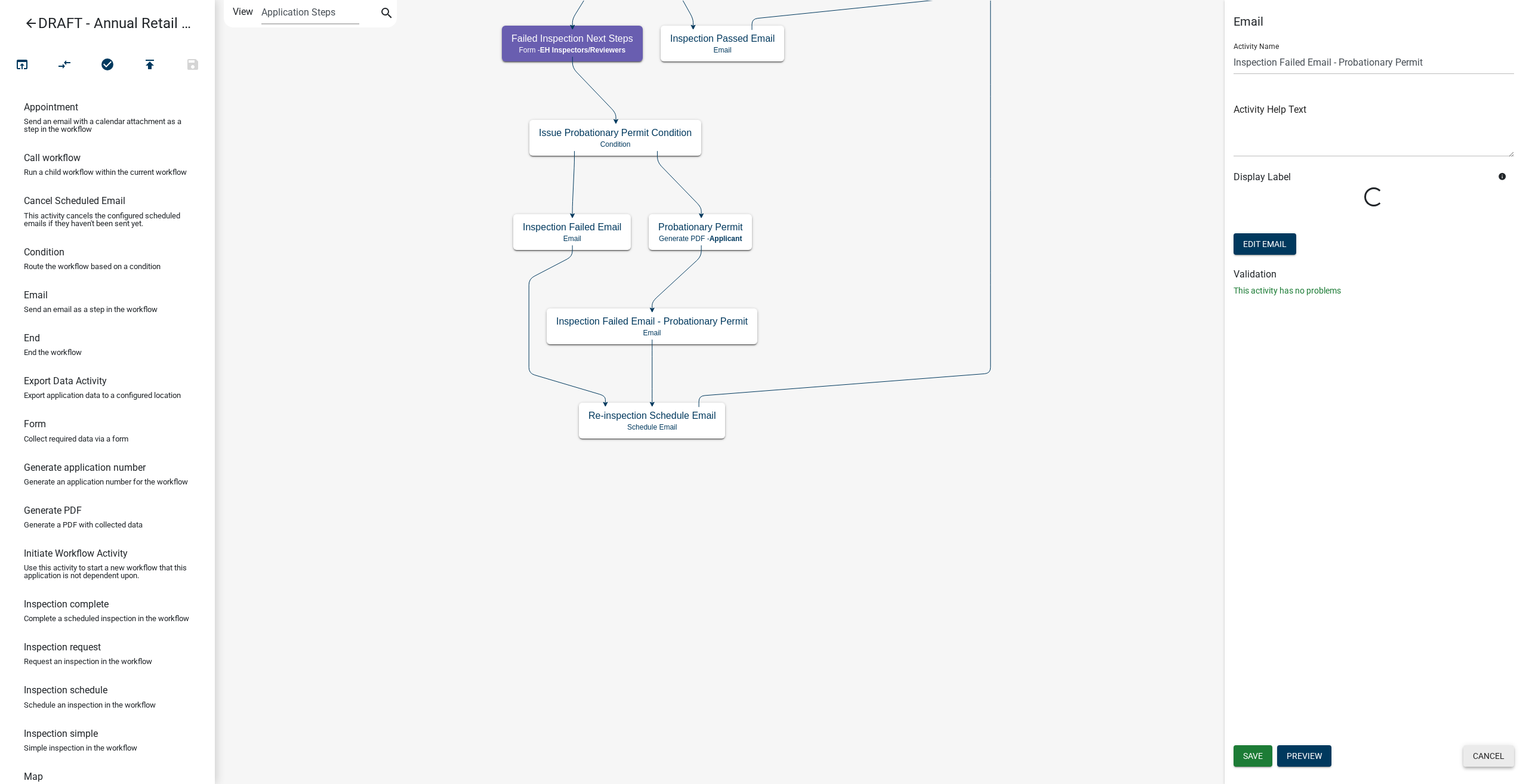
click at [1504, 764] on button "Cancel" at bounding box center [1488, 756] width 51 height 22
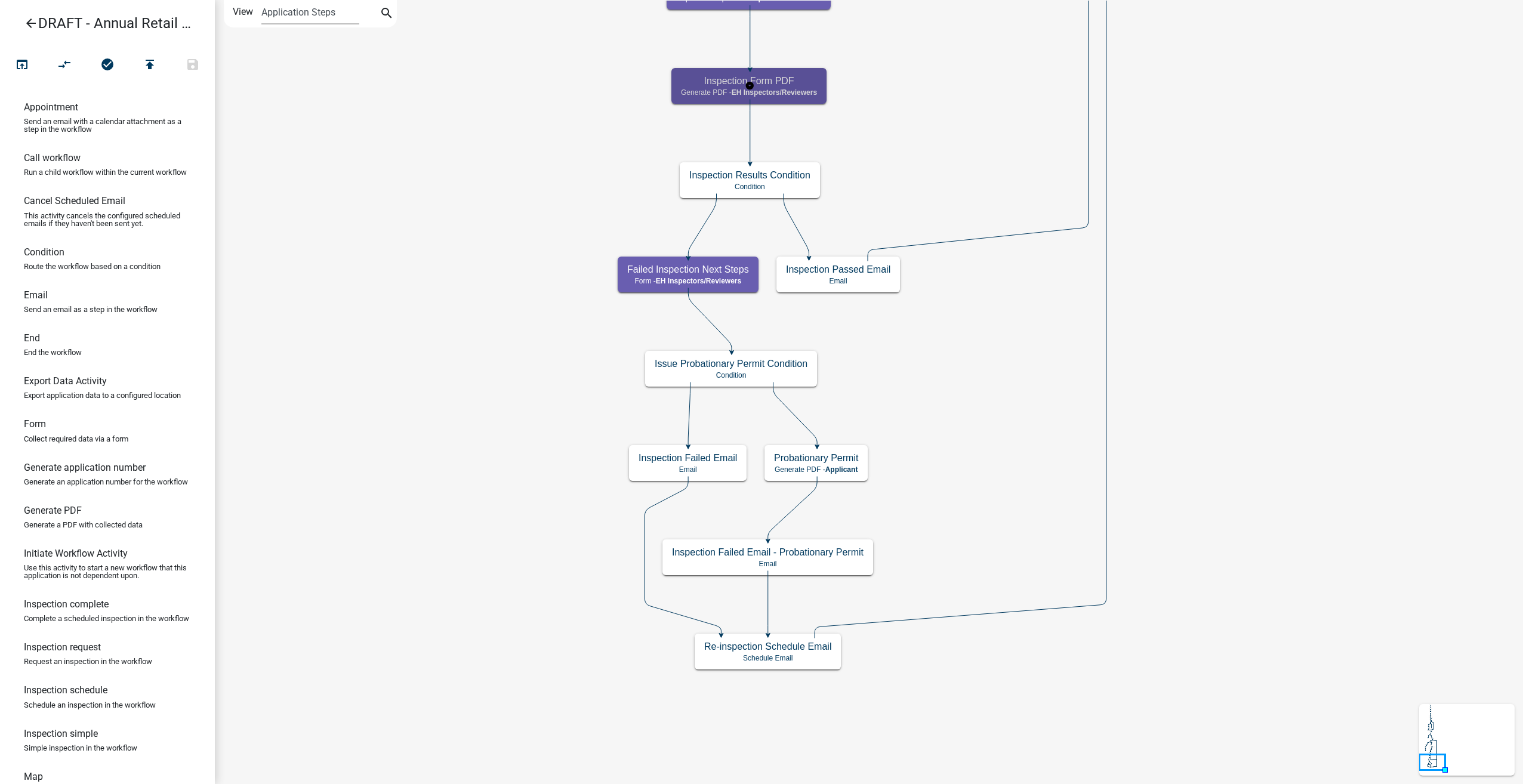
click at [776, 99] on div "Inspection Form PDF Generate PDF - EH Inspectors/Reviewers" at bounding box center [749, 86] width 155 height 36
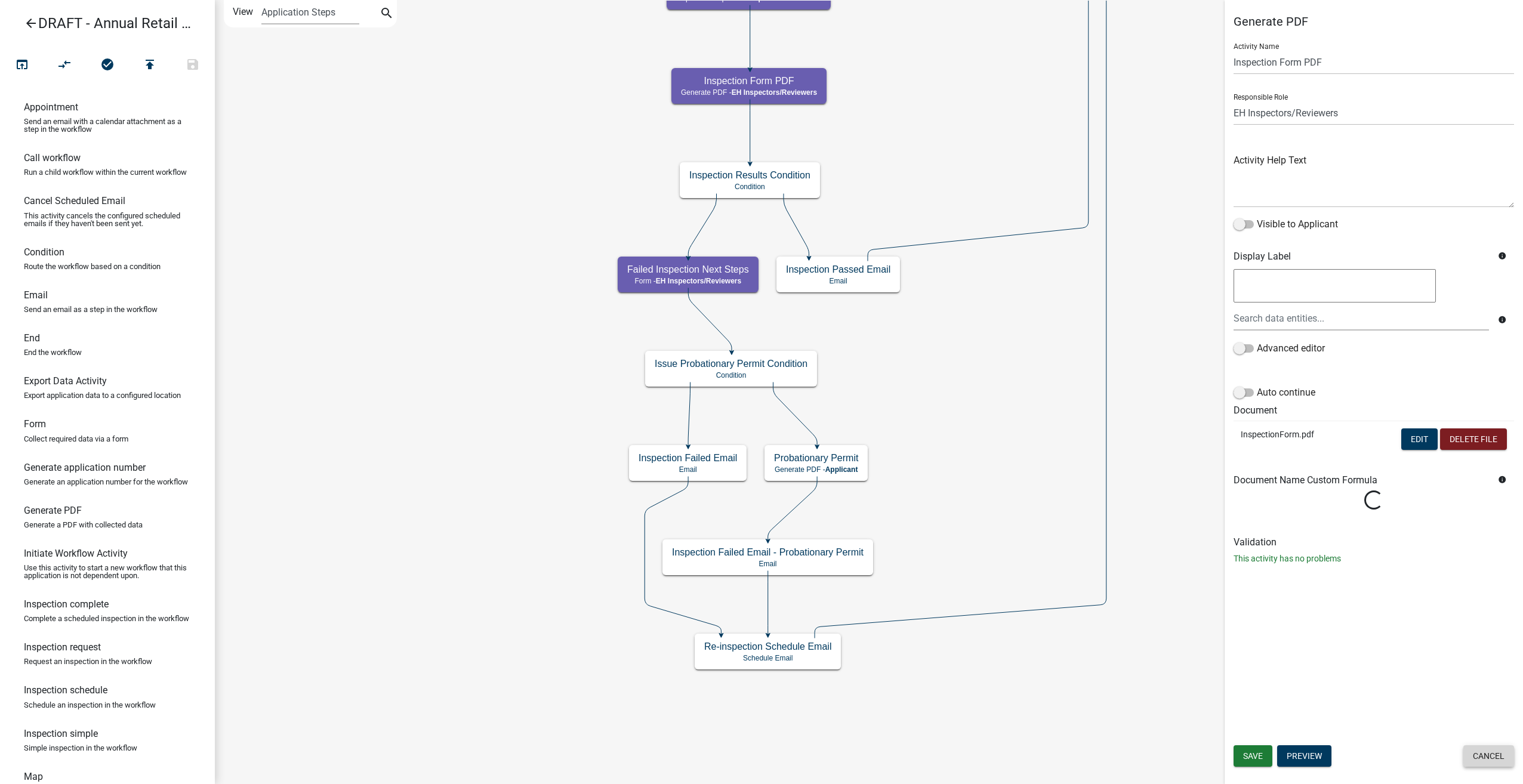
click at [1472, 749] on button "Cancel" at bounding box center [1488, 756] width 51 height 22
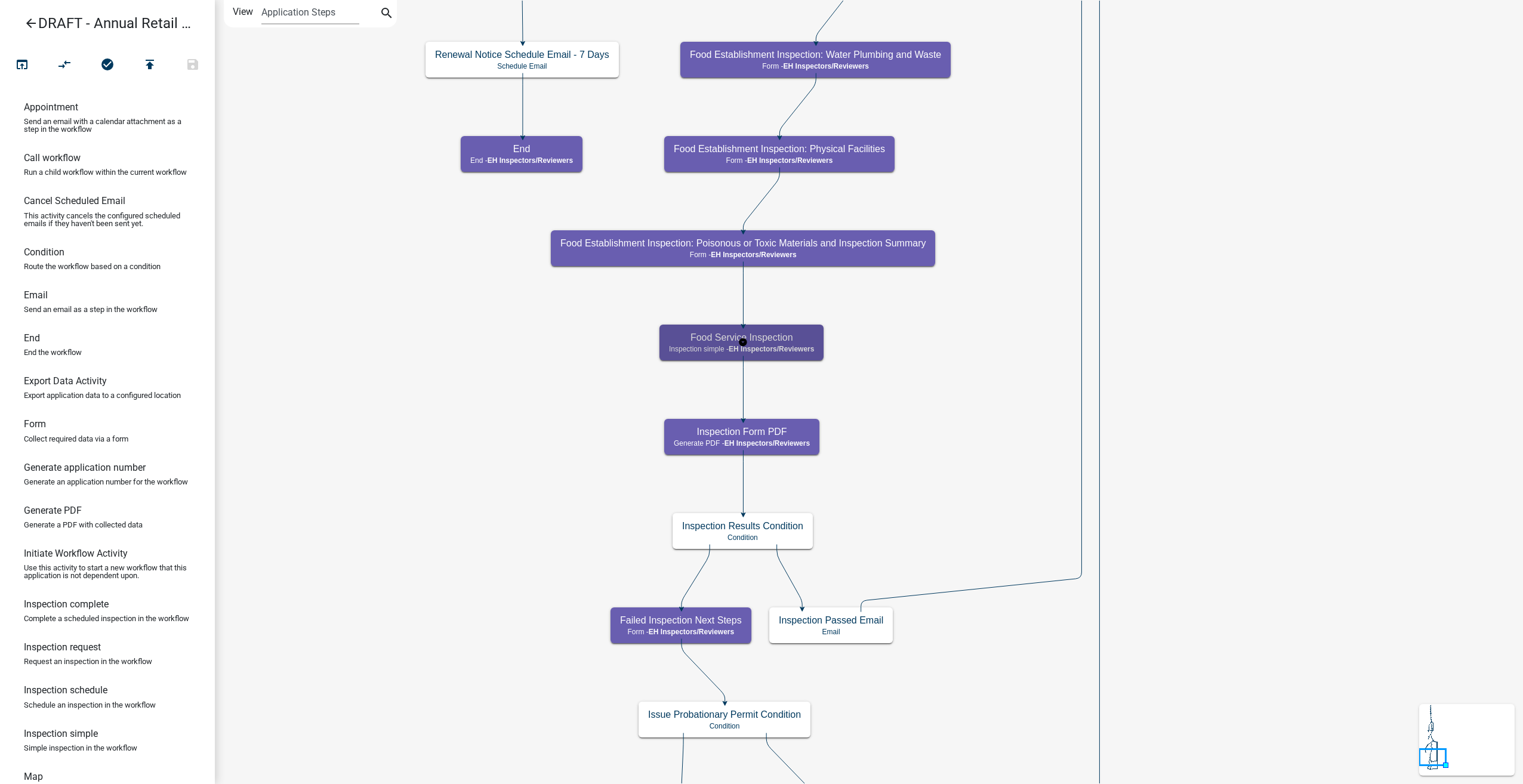
click at [781, 328] on div "Food Service Inspection Inspection simple - EH Inspectors/Reviewers" at bounding box center [742, 342] width 164 height 36
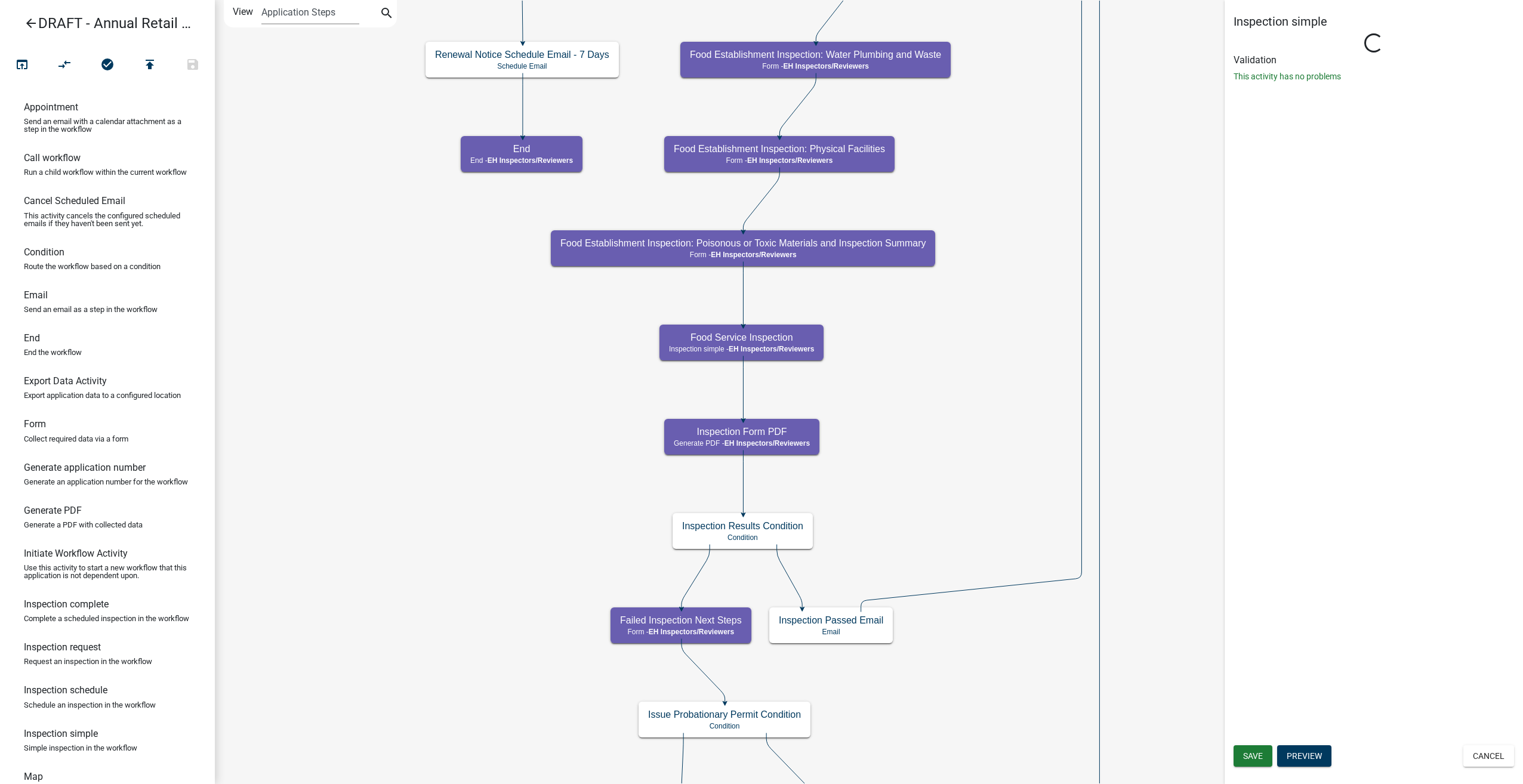
select select "5756958e-503d-4fb1-bd6b-995ecd786b8b"
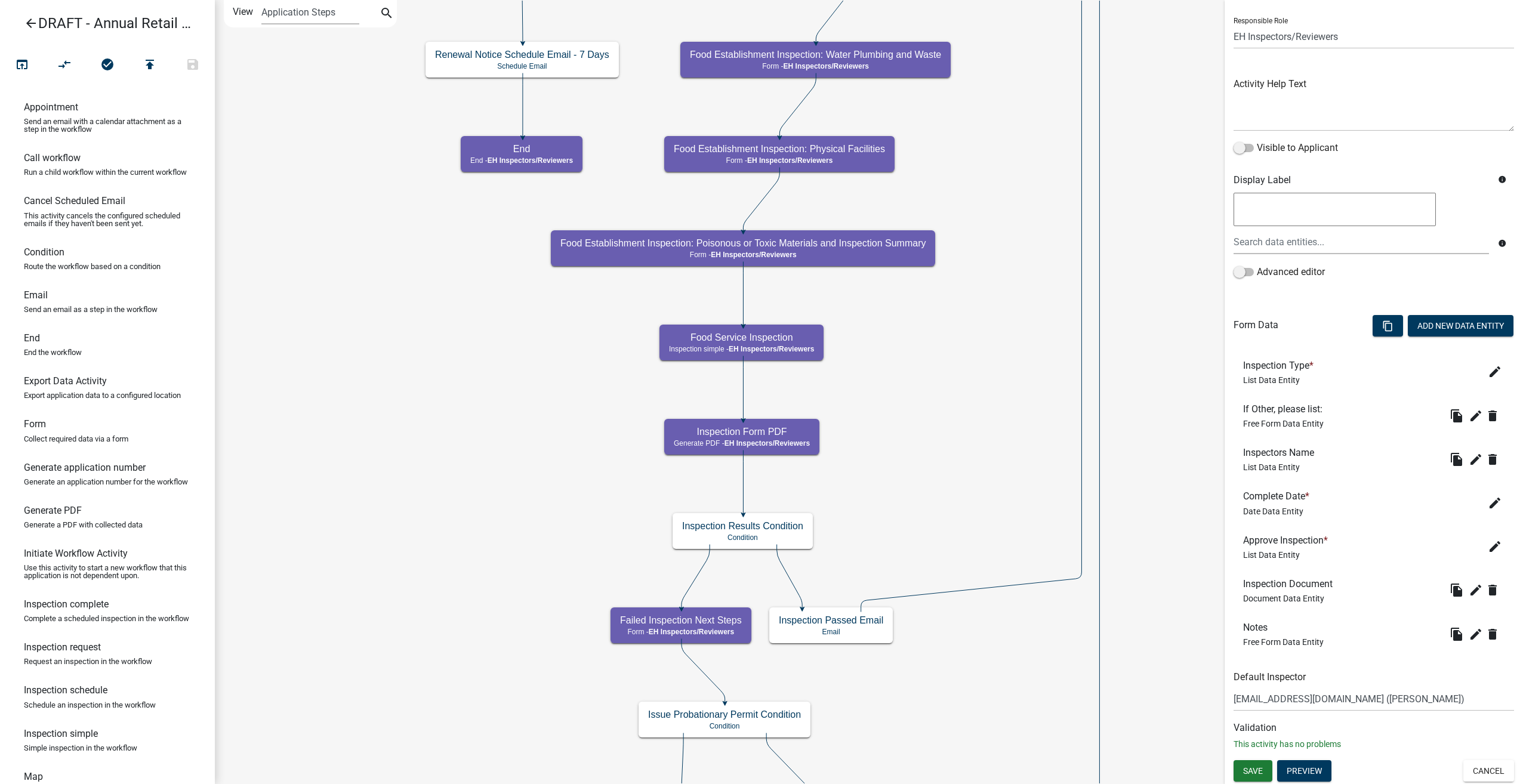
scroll to position [76, 0]
click at [1489, 367] on icon "edit" at bounding box center [1495, 372] width 15 height 15
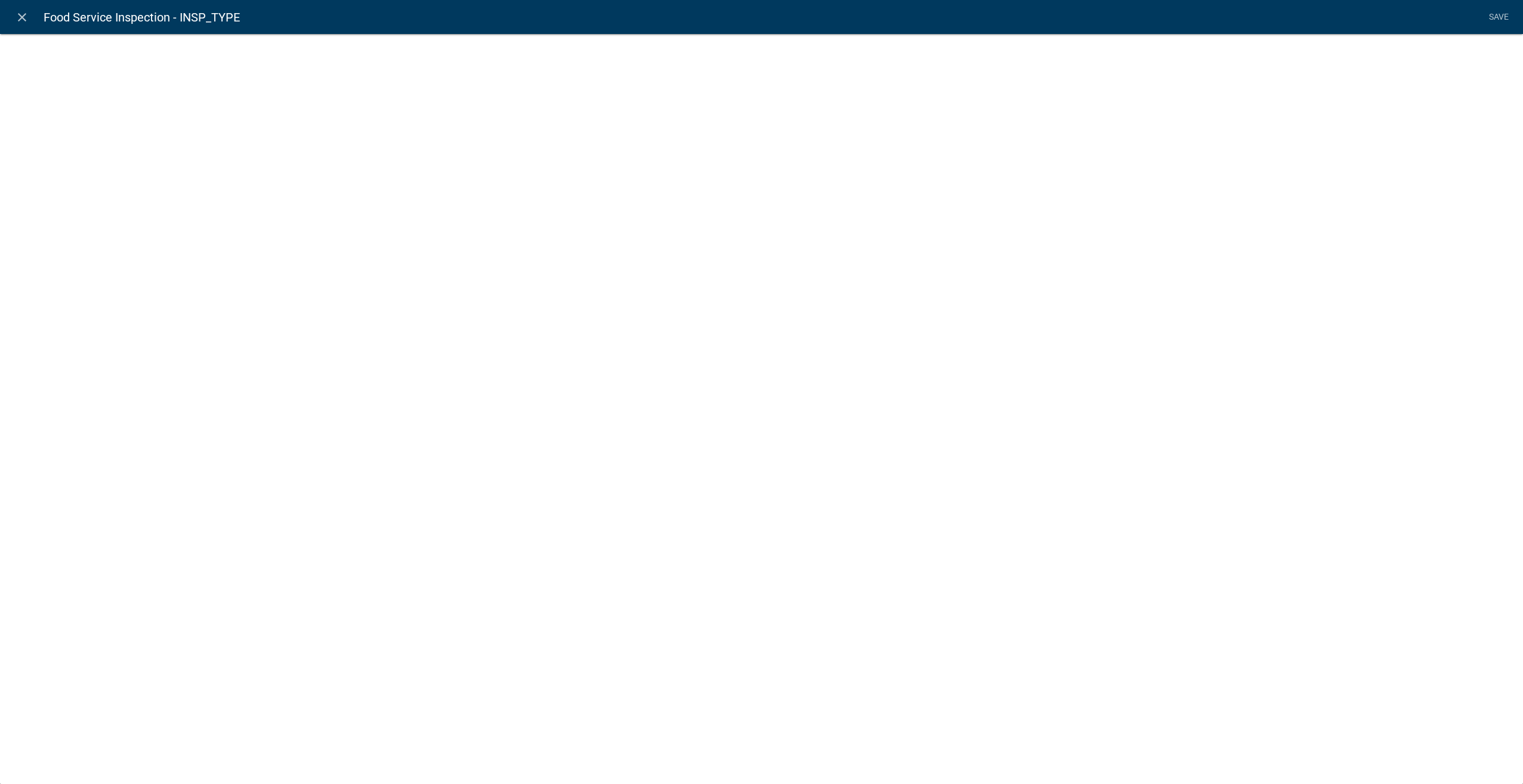
select select "list-data"
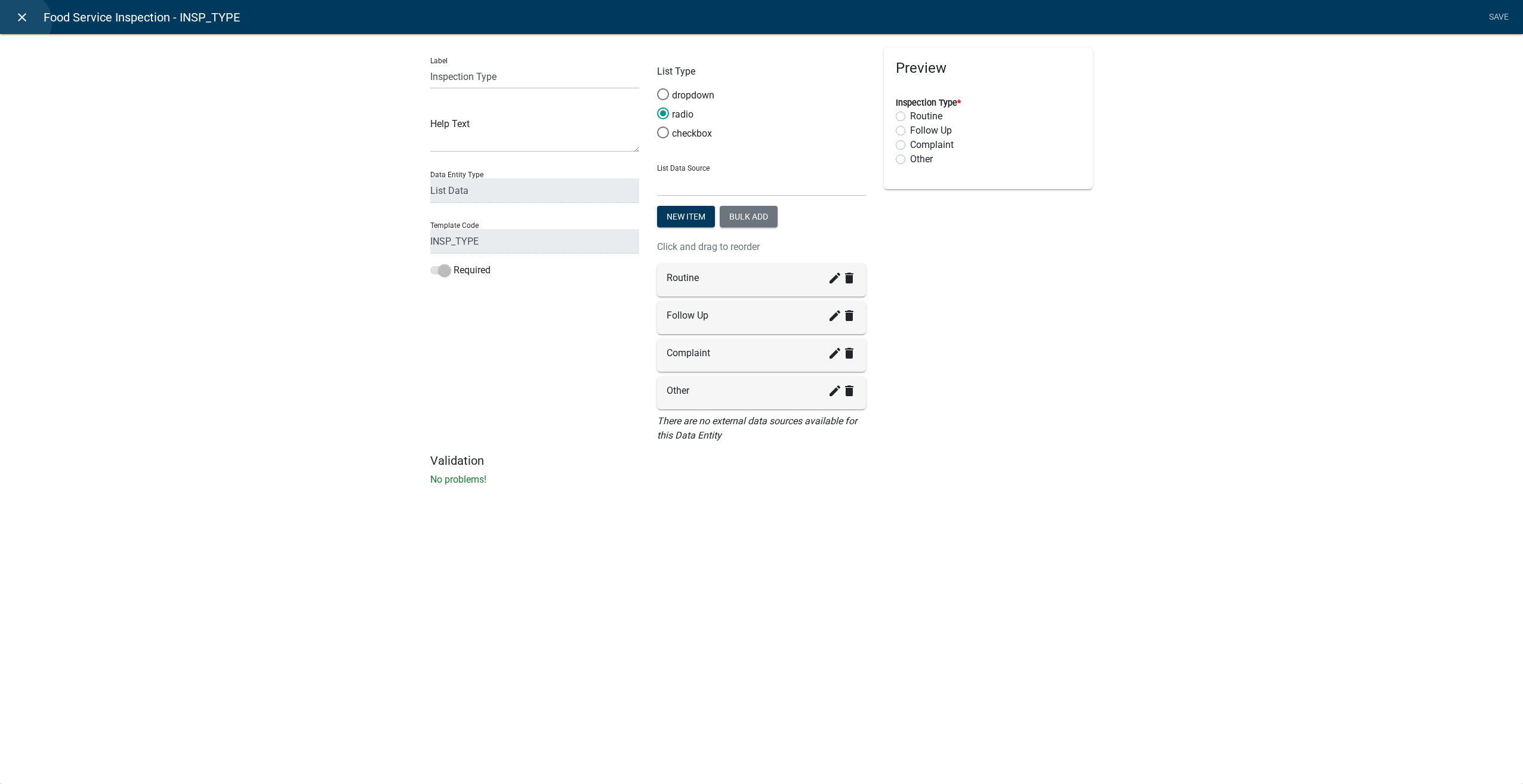
click at [22, 22] on icon "close" at bounding box center [22, 17] width 15 height 15
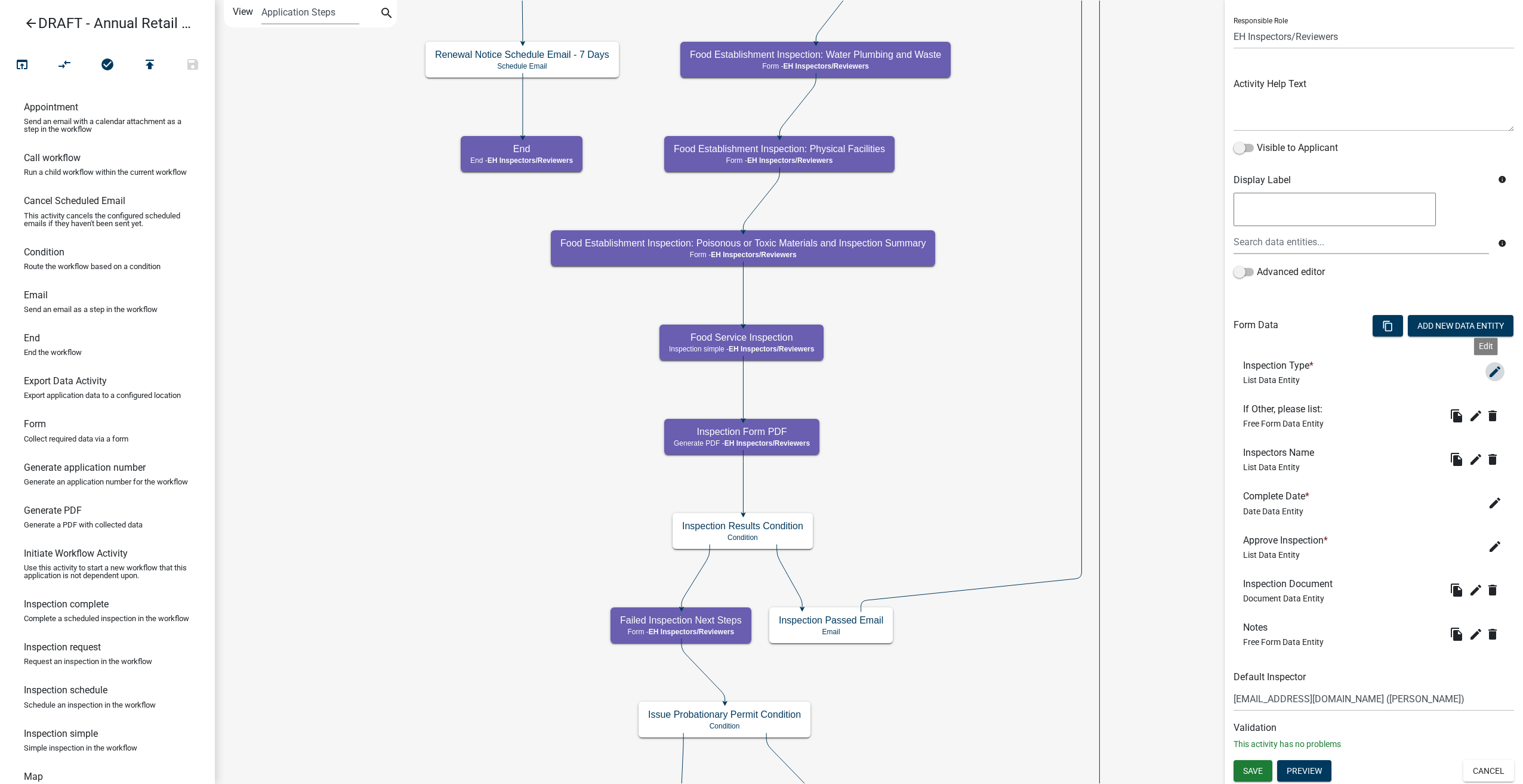
click at [1488, 374] on icon "edit" at bounding box center [1495, 372] width 15 height 15
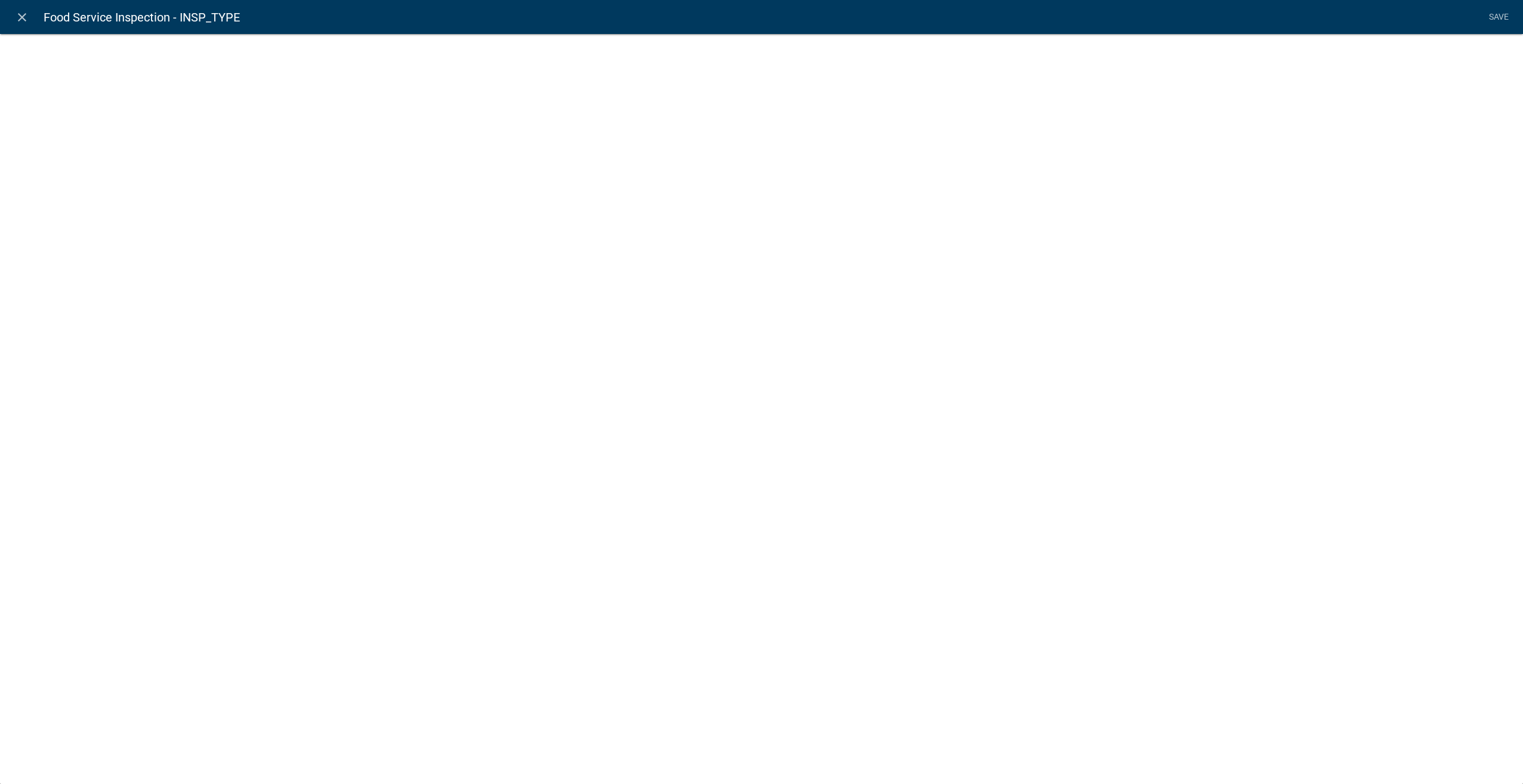
select select "list-data"
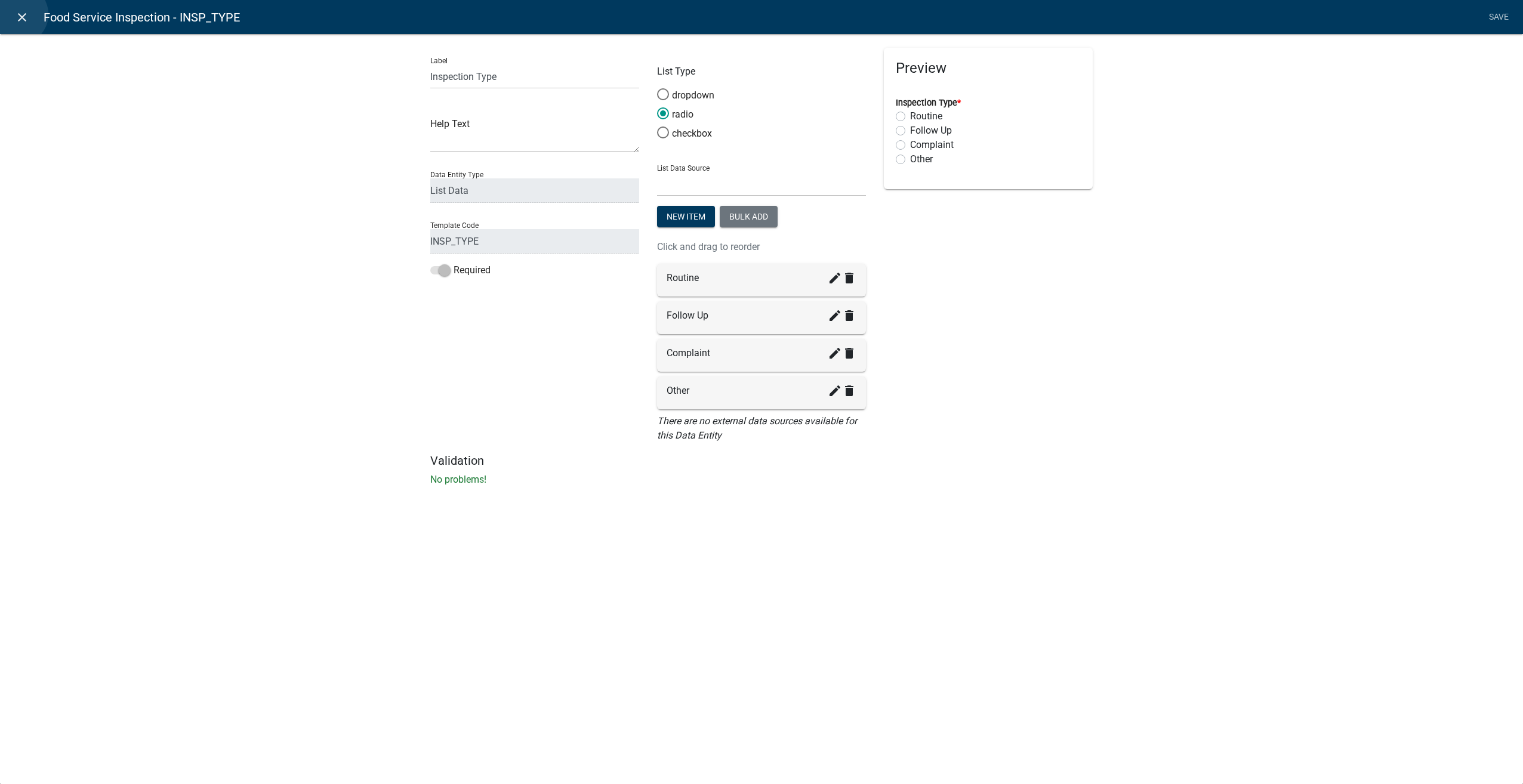
click at [18, 15] on icon "close" at bounding box center [22, 17] width 15 height 15
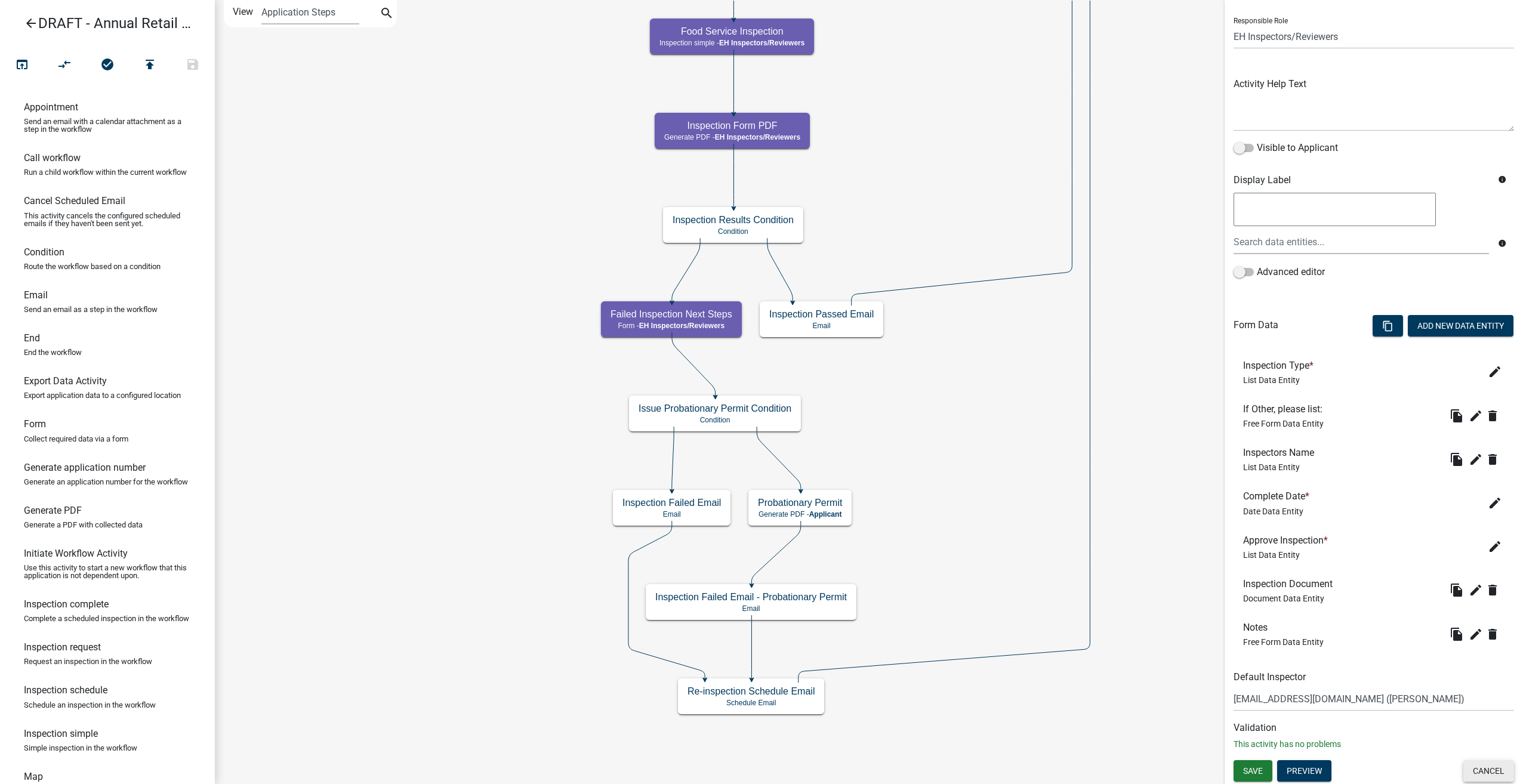
click at [1479, 765] on button "Cancel" at bounding box center [1488, 771] width 51 height 22
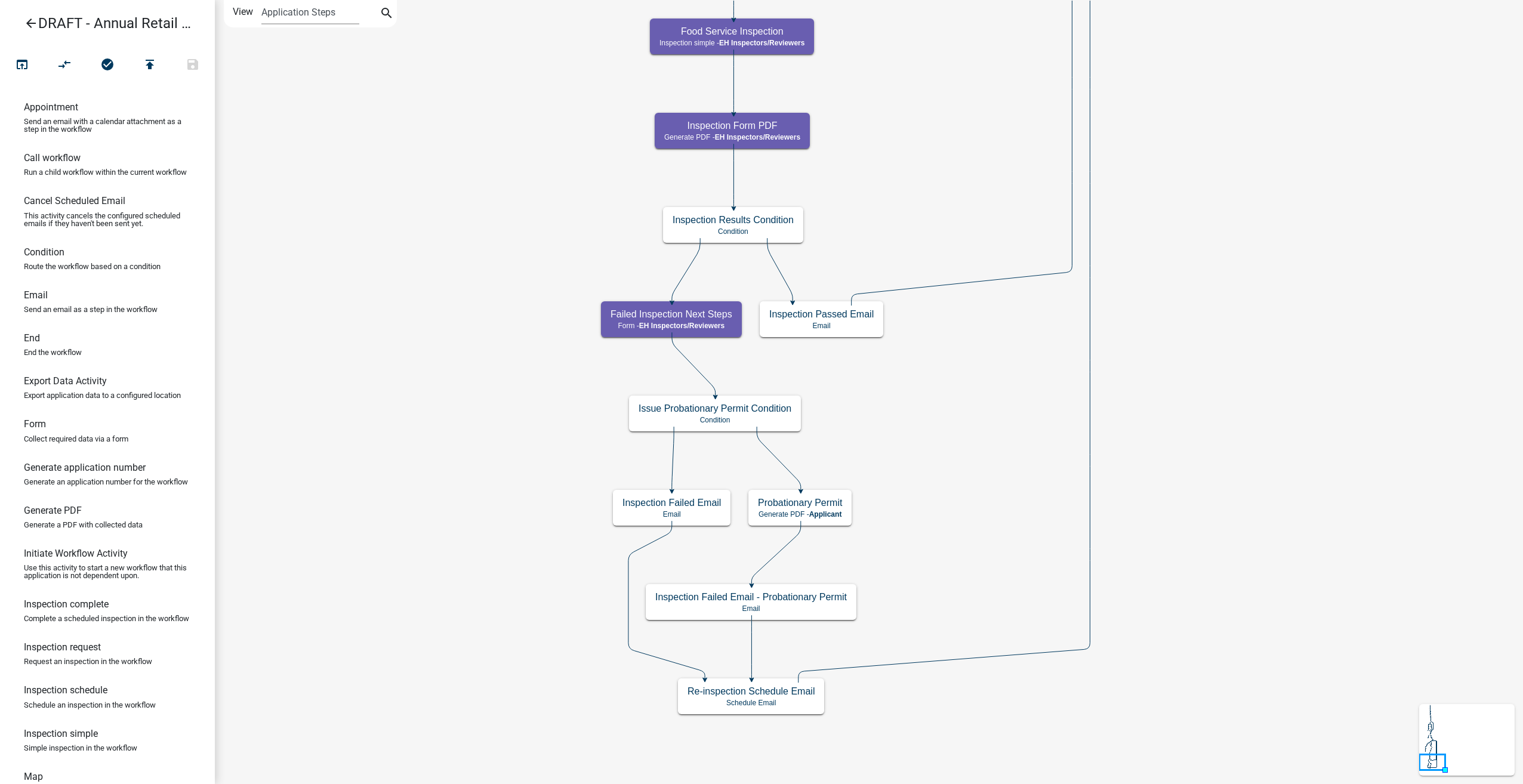
scroll to position [0, 0]
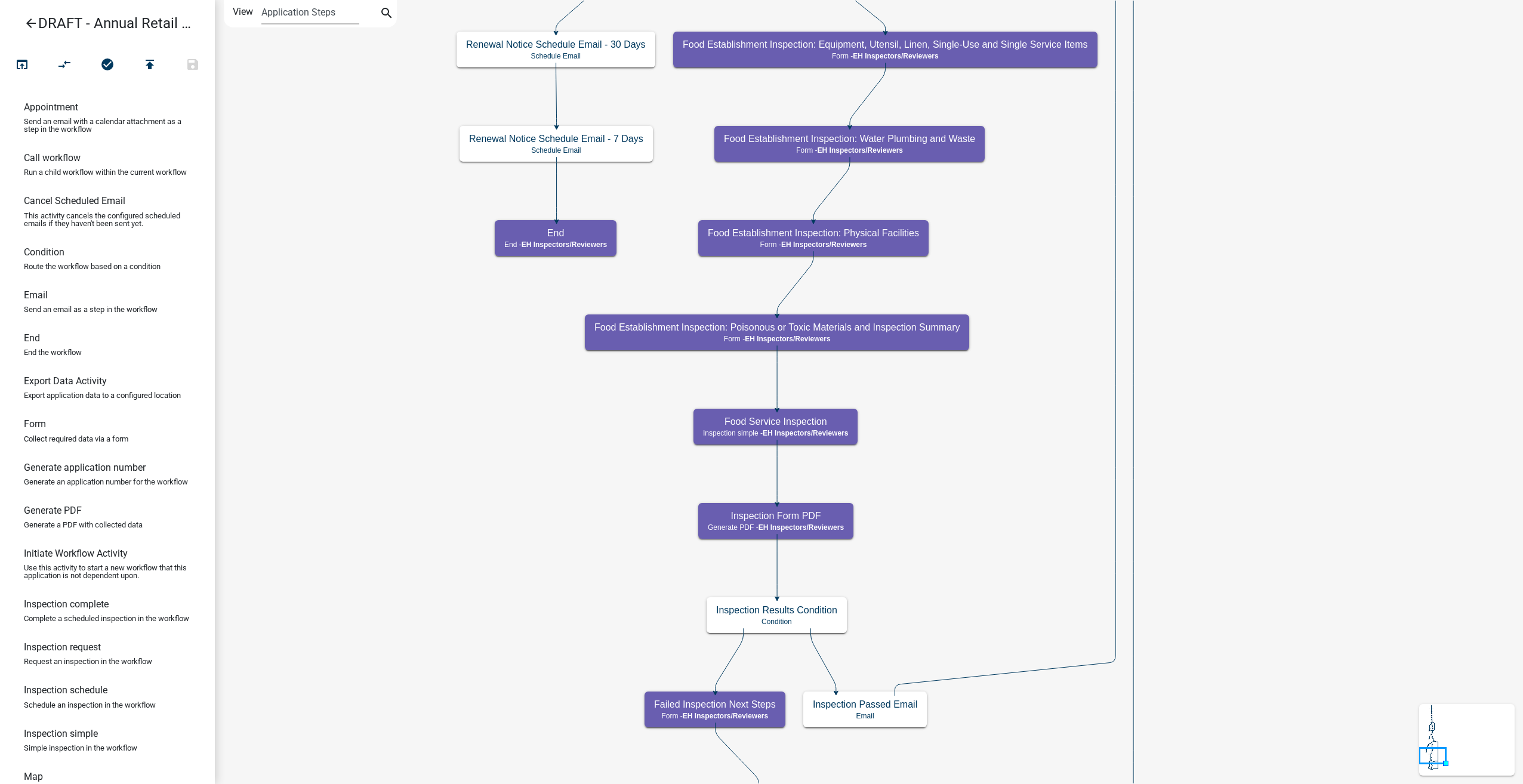
click at [26, 19] on icon "arrow_back" at bounding box center [31, 24] width 15 height 17
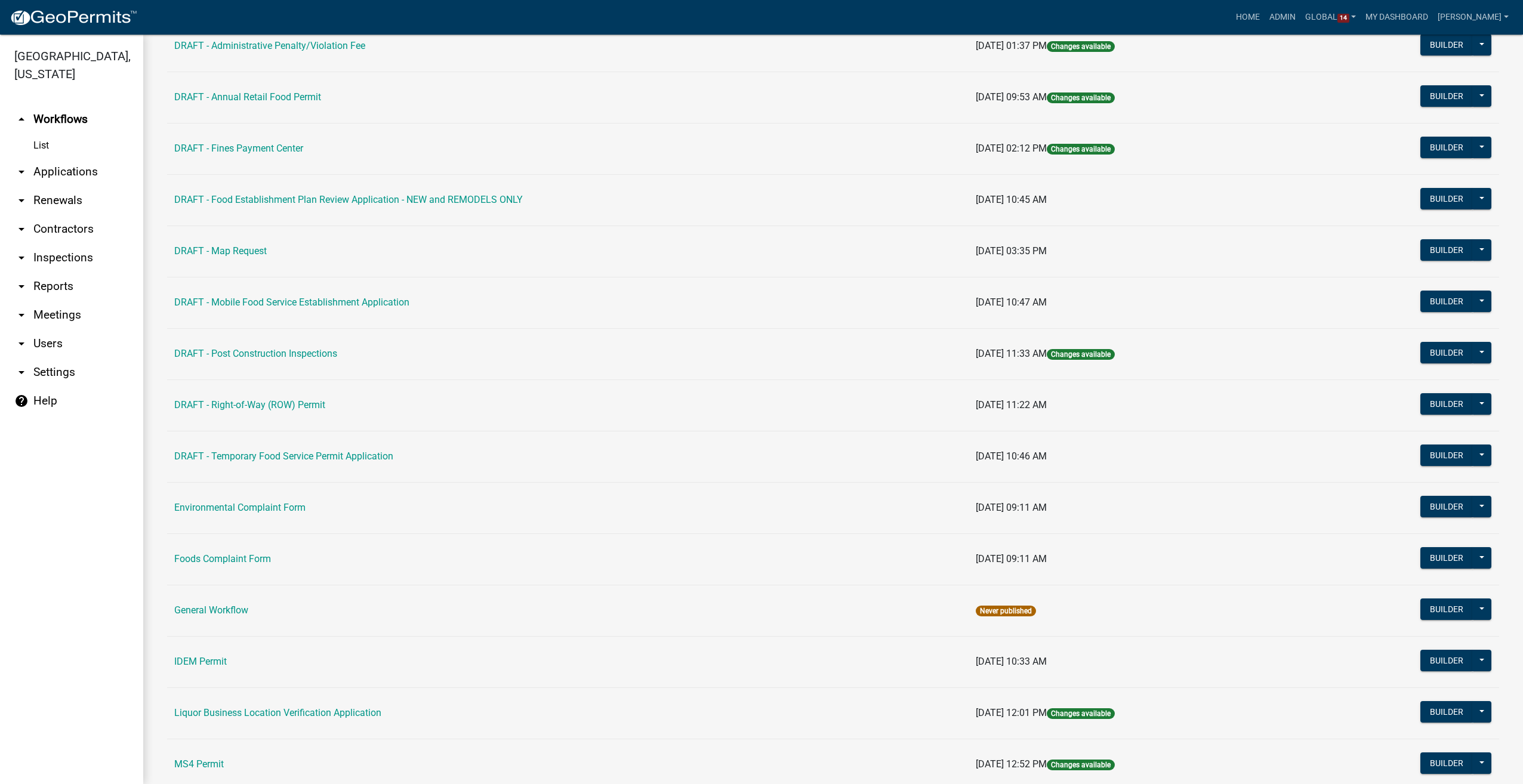
scroll to position [299, 0]
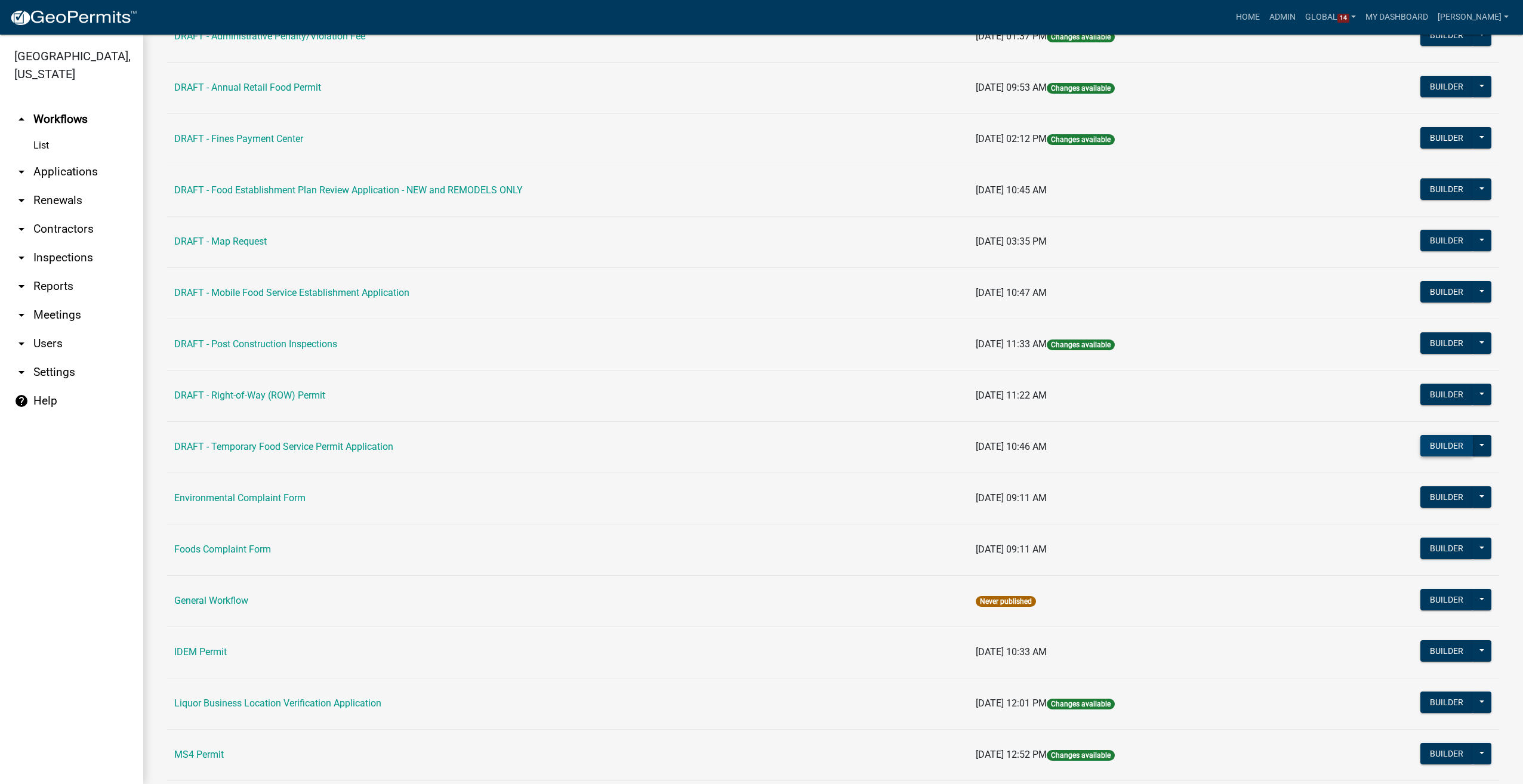
click at [1442, 446] on button "Builder" at bounding box center [1447, 445] width 53 height 22
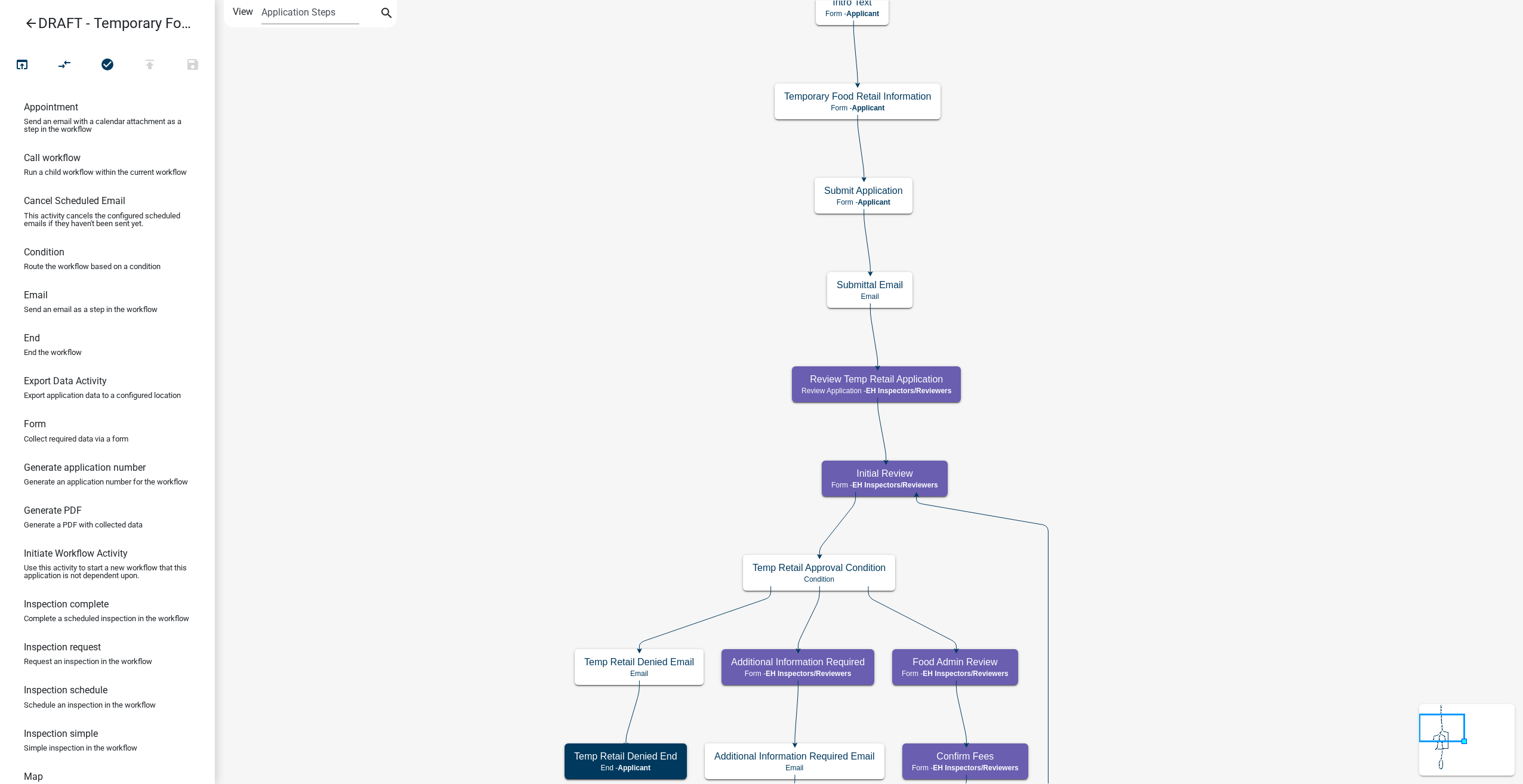
click at [31, 25] on icon "arrow_back" at bounding box center [31, 24] width 15 height 17
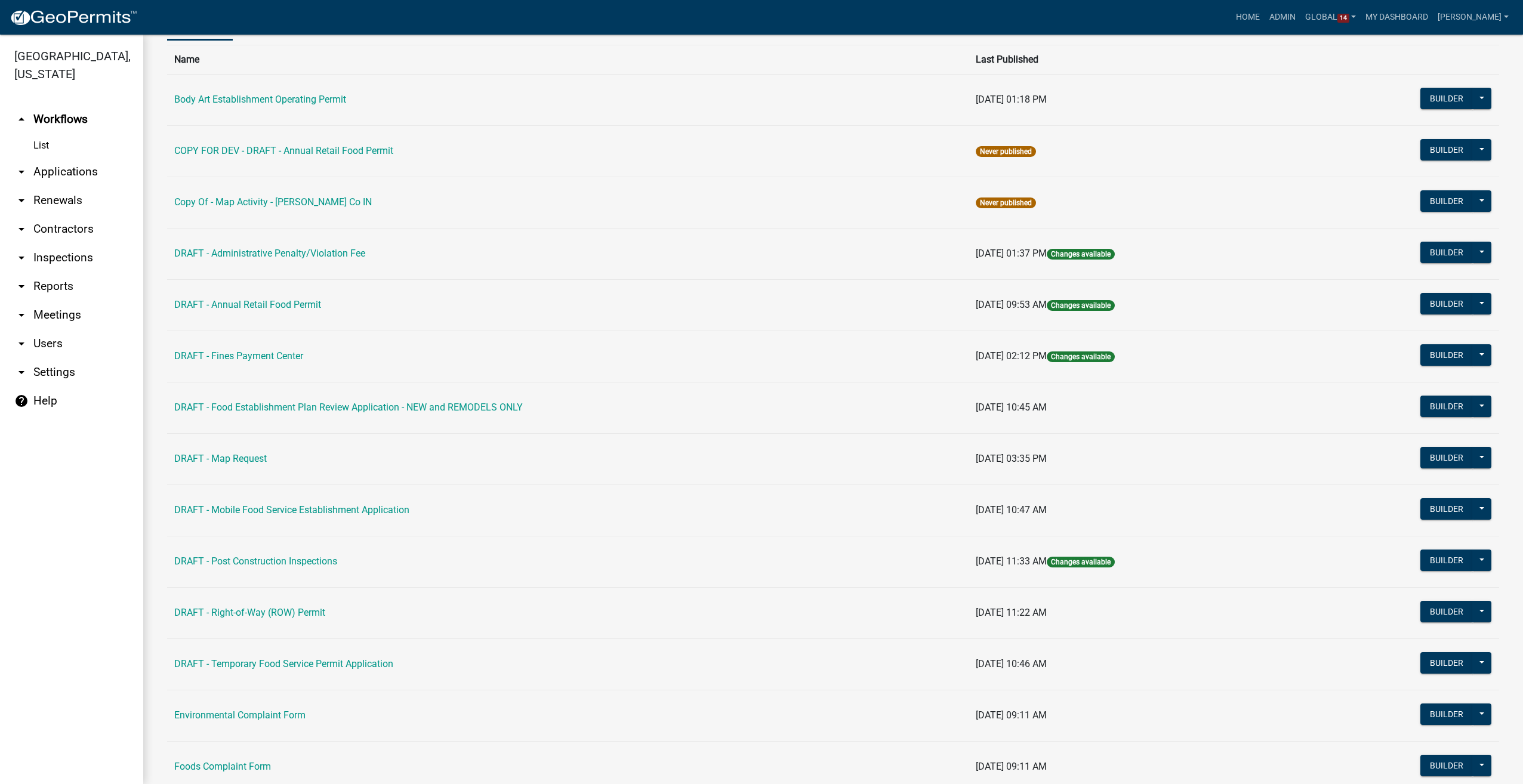
scroll to position [179, 0]
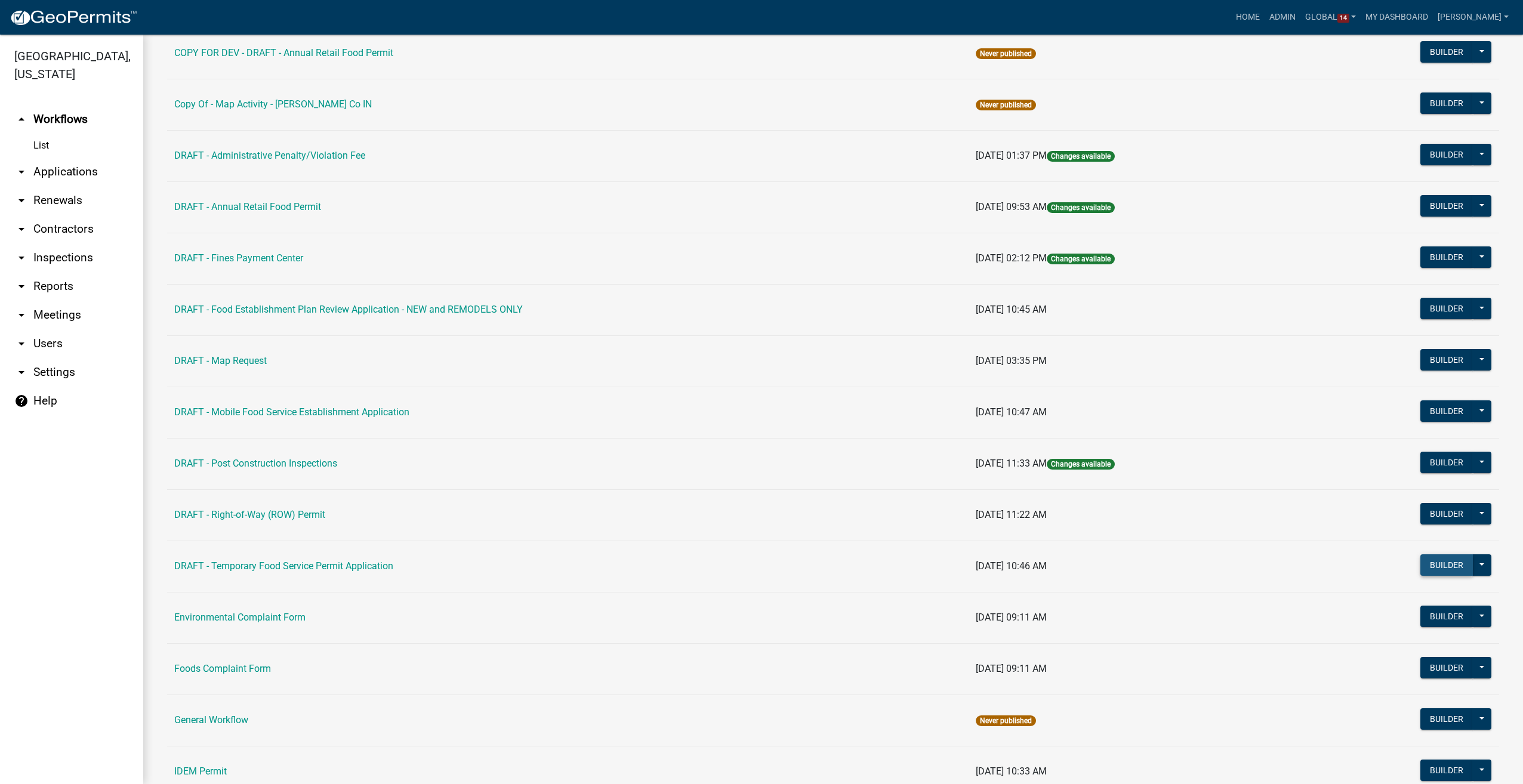
click at [1437, 564] on button "Builder" at bounding box center [1447, 565] width 53 height 22
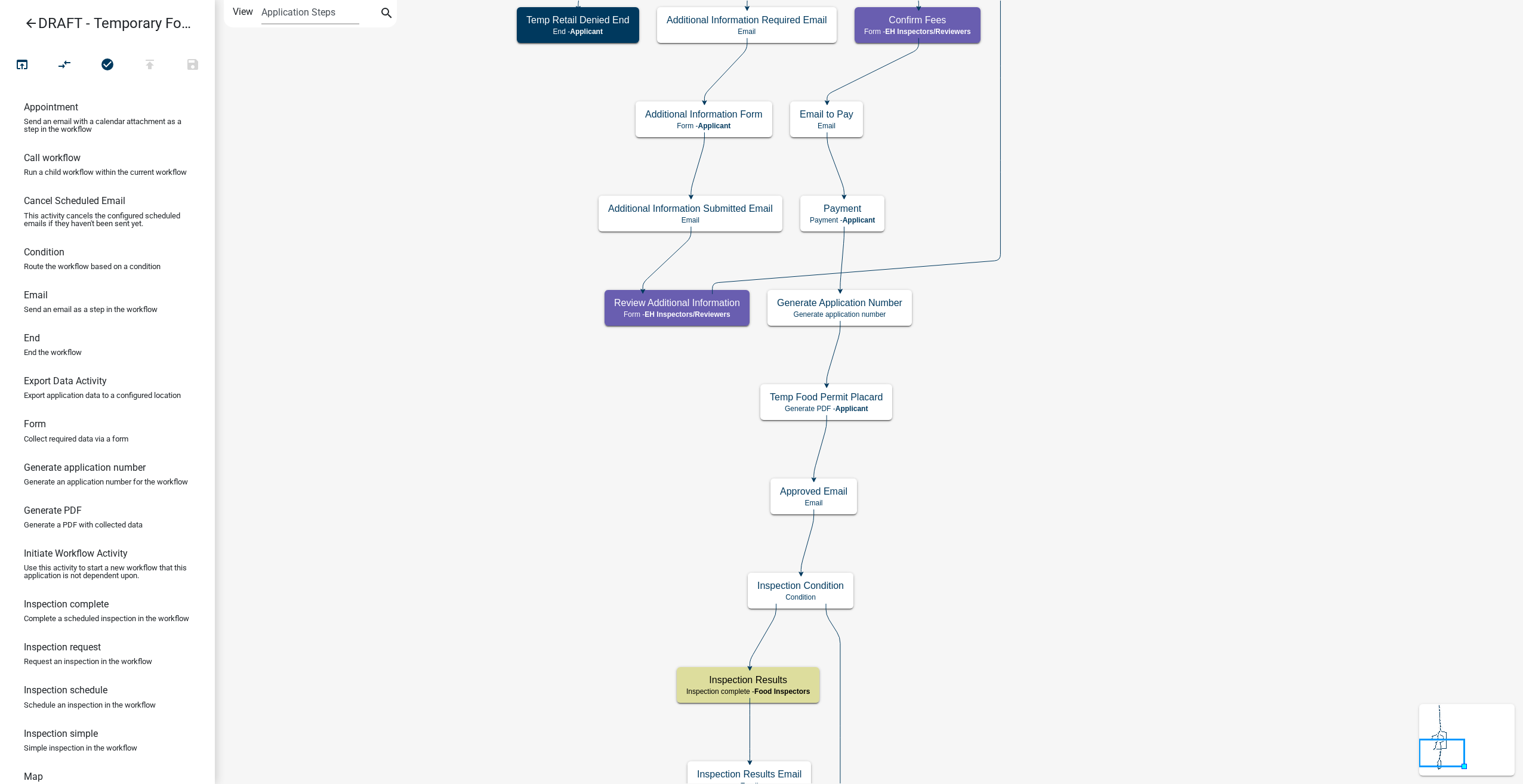
click at [31, 23] on icon "arrow_back" at bounding box center [31, 24] width 15 height 17
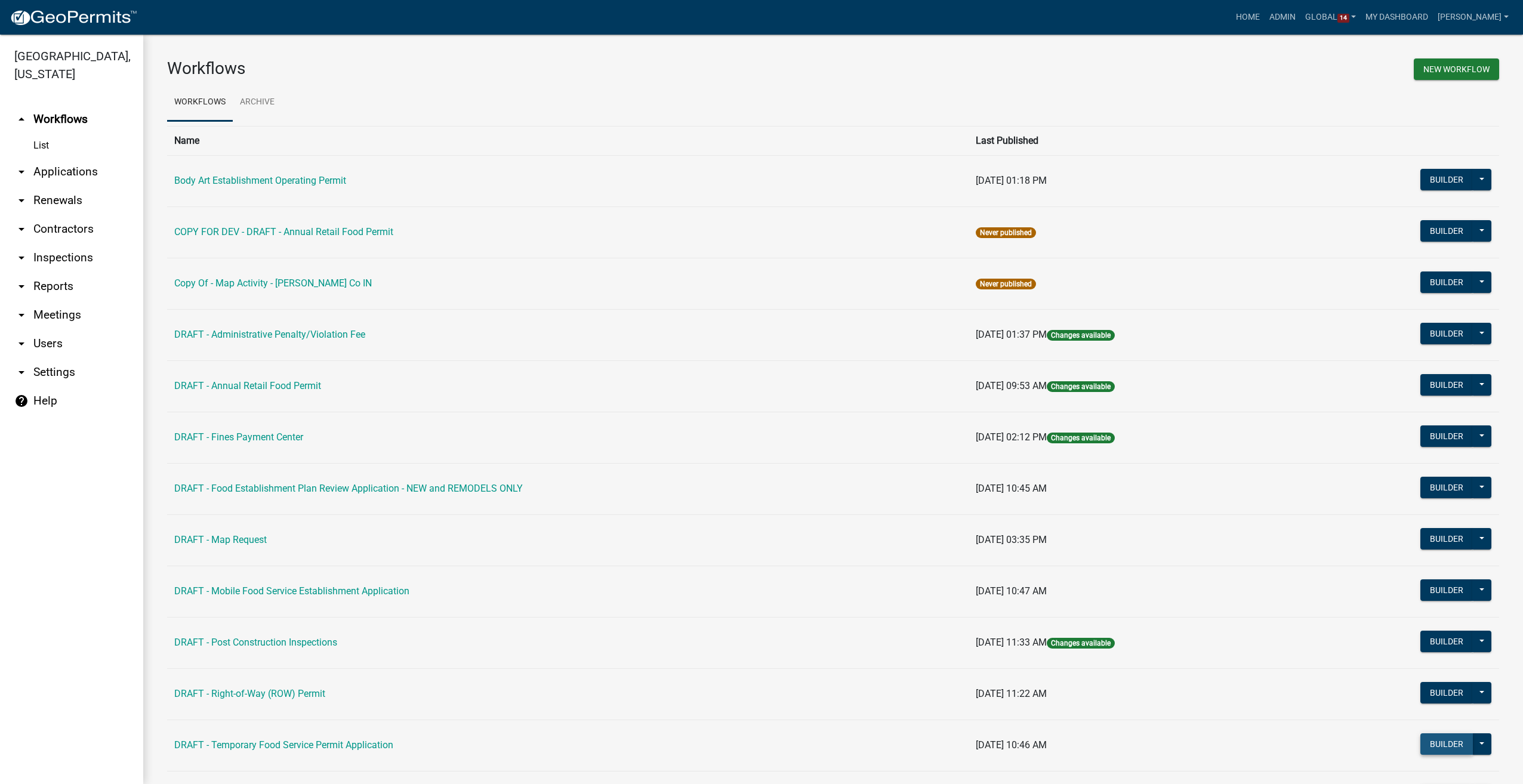
click at [1435, 742] on button "Builder" at bounding box center [1447, 744] width 53 height 22
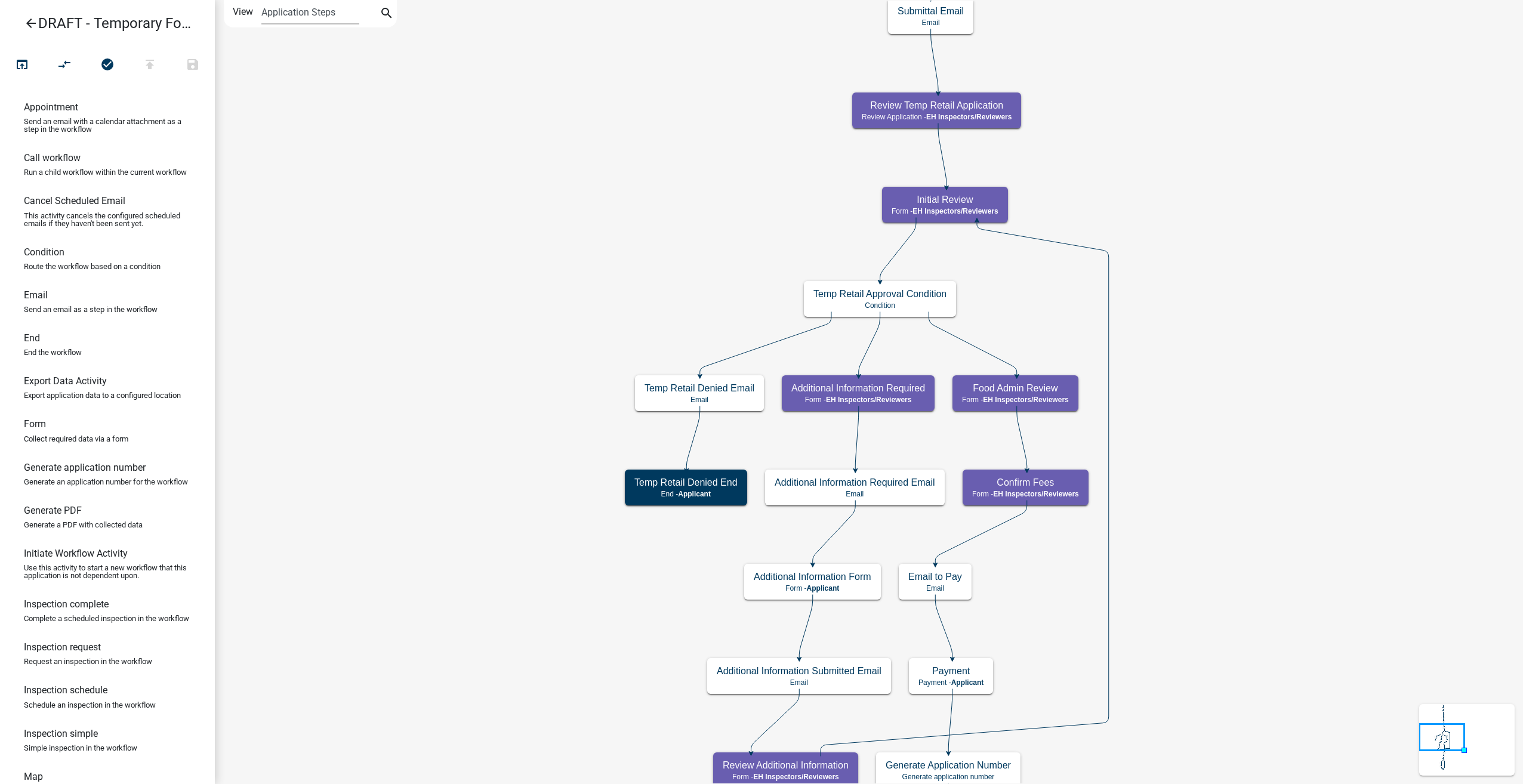
click at [31, 24] on icon "arrow_back" at bounding box center [31, 24] width 15 height 17
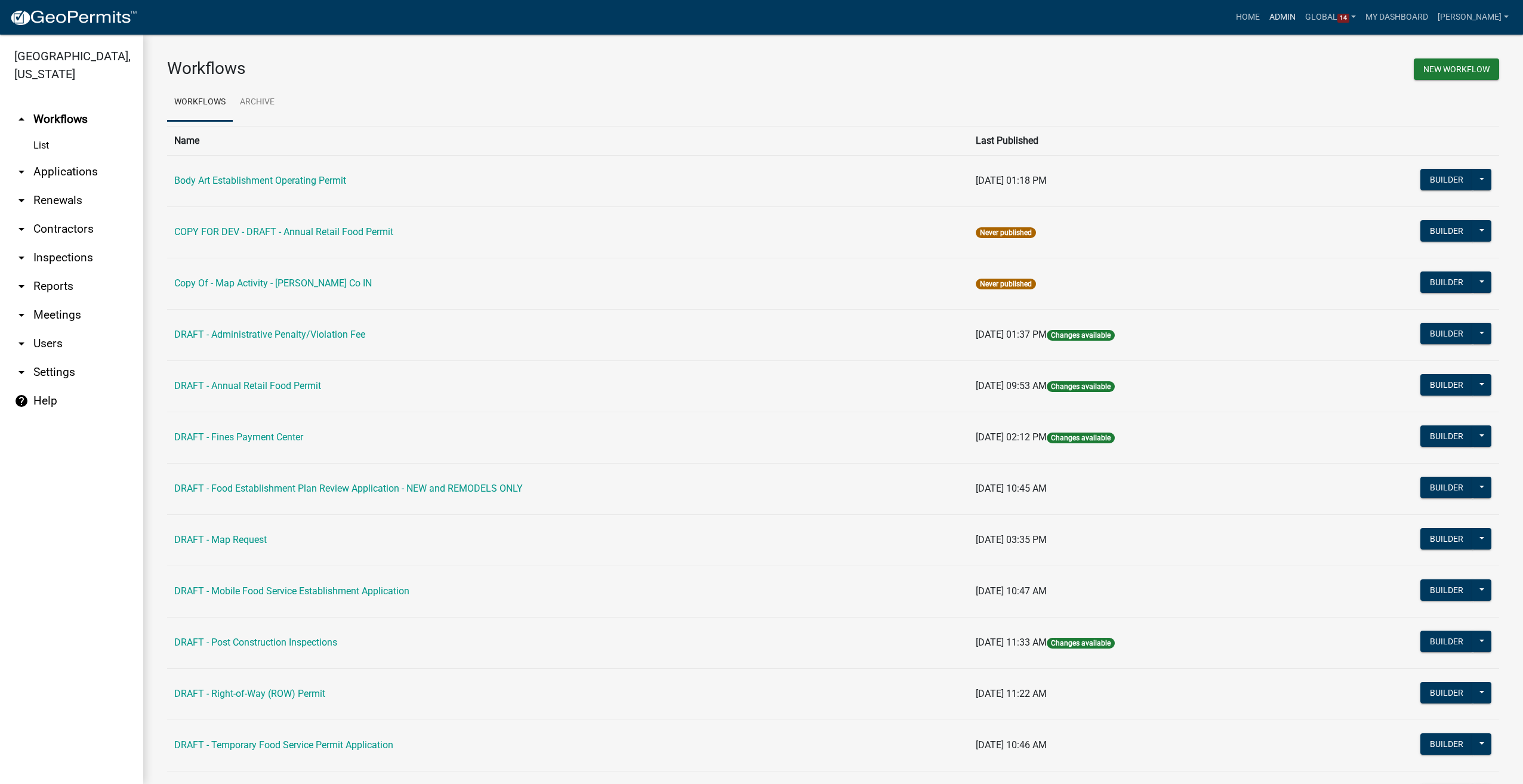
click at [1301, 17] on link "Admin" at bounding box center [1283, 17] width 36 height 23
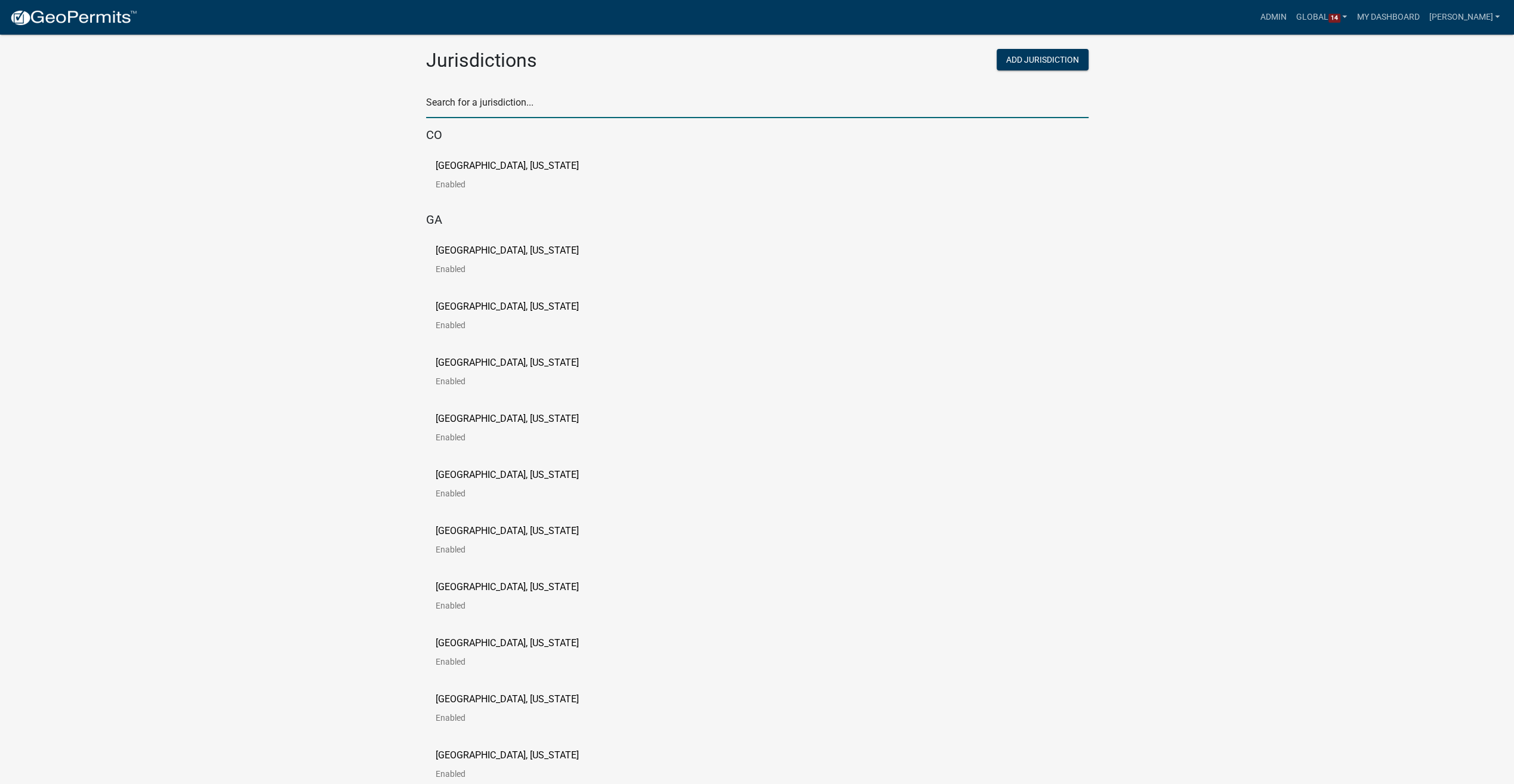
click at [519, 105] on input "text" at bounding box center [758, 106] width 663 height 24
type input "story"
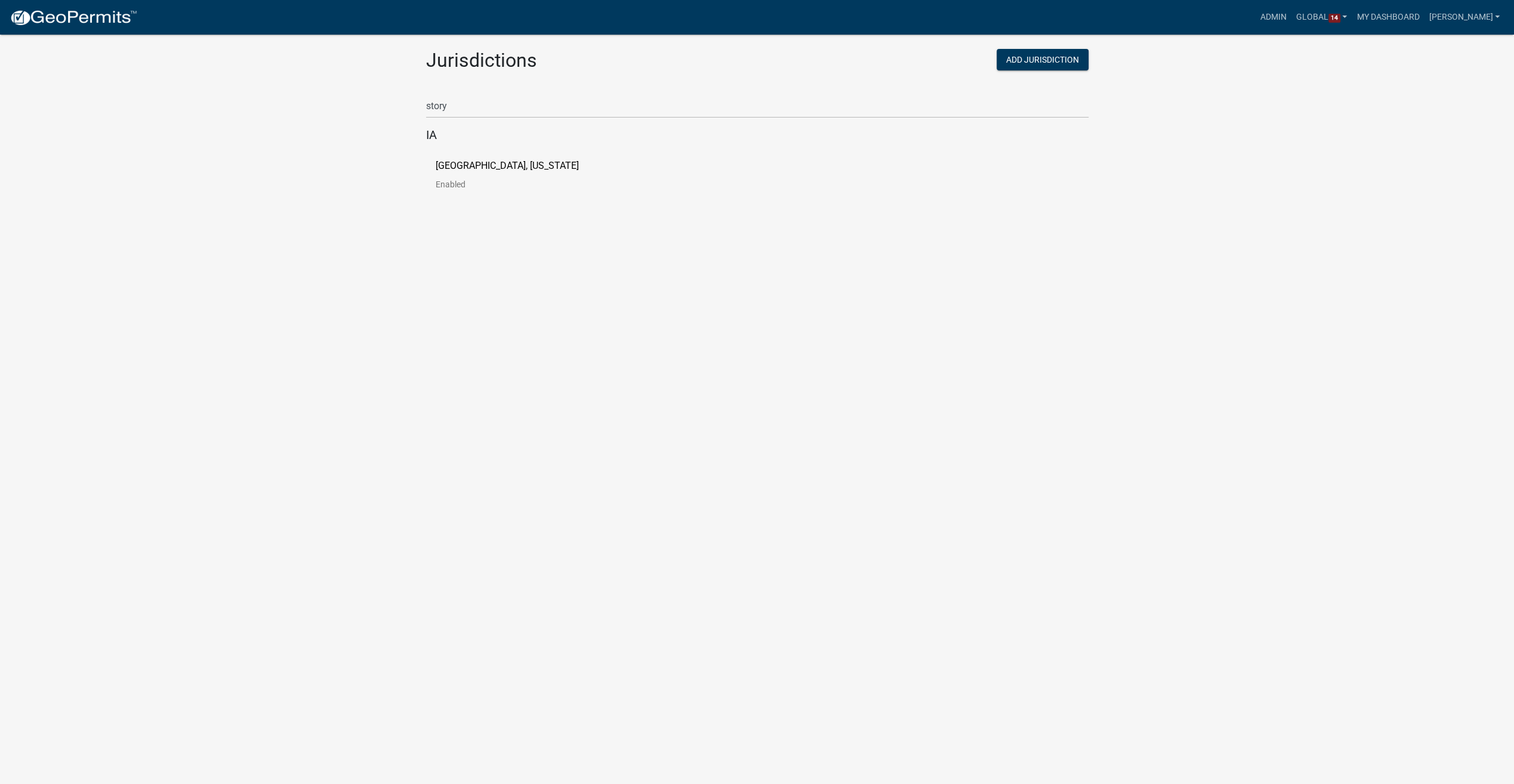
click at [499, 170] on p "[GEOGRAPHIC_DATA], [US_STATE]" at bounding box center [507, 166] width 143 height 10
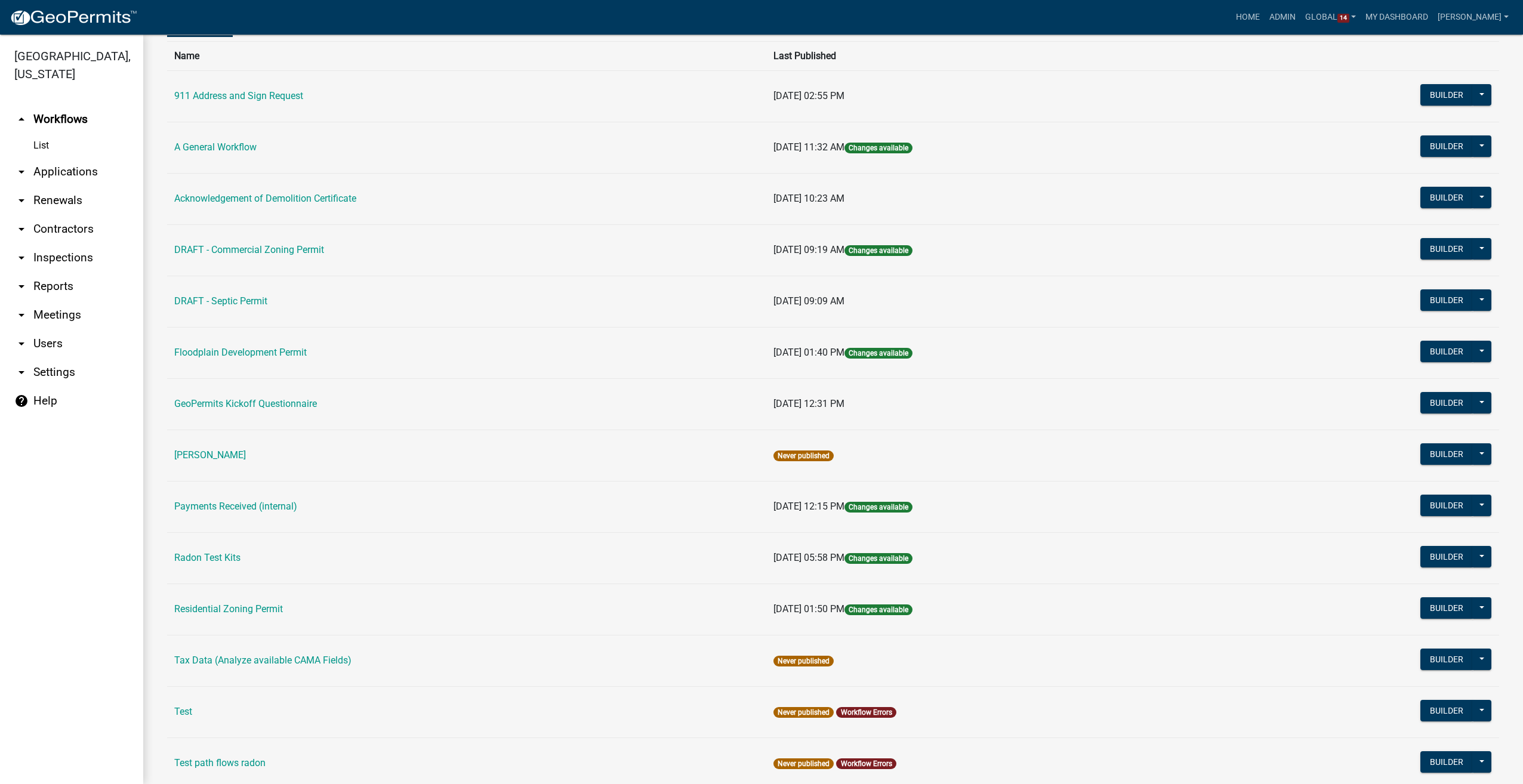
scroll to position [120, 0]
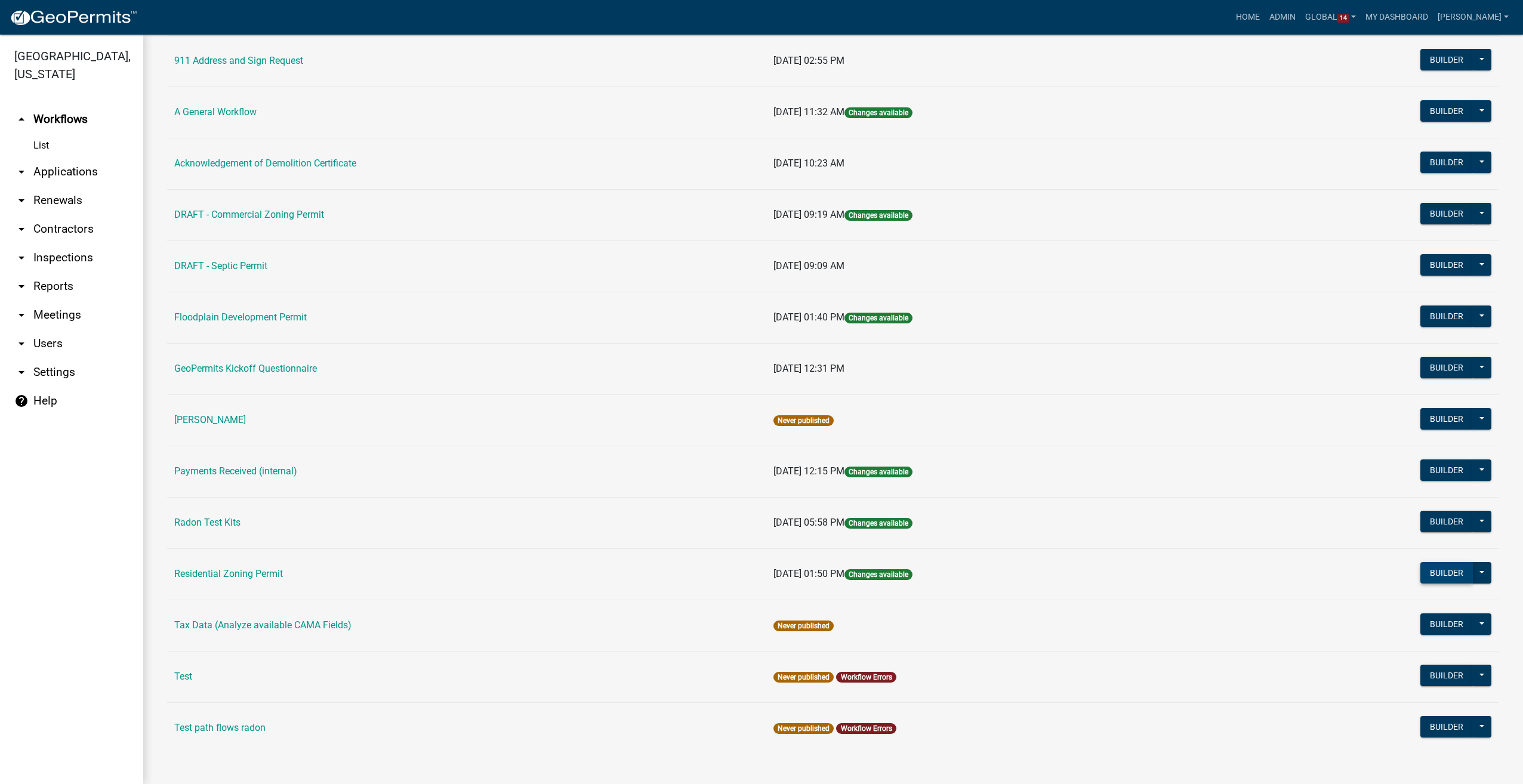
click at [1420, 562] on button "Builder" at bounding box center [1447, 573] width 53 height 22
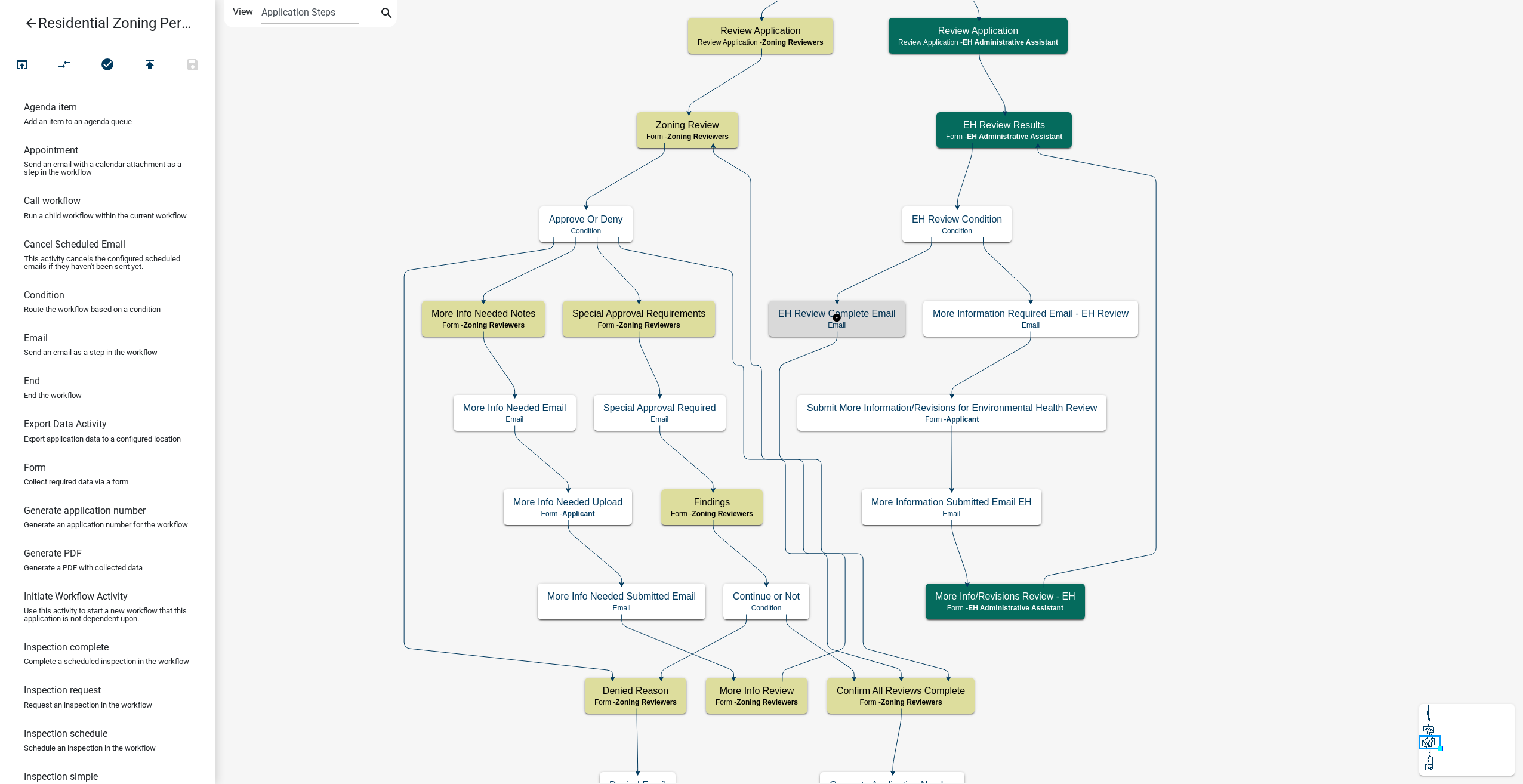
click at [880, 329] on p "Email" at bounding box center [837, 325] width 117 height 8
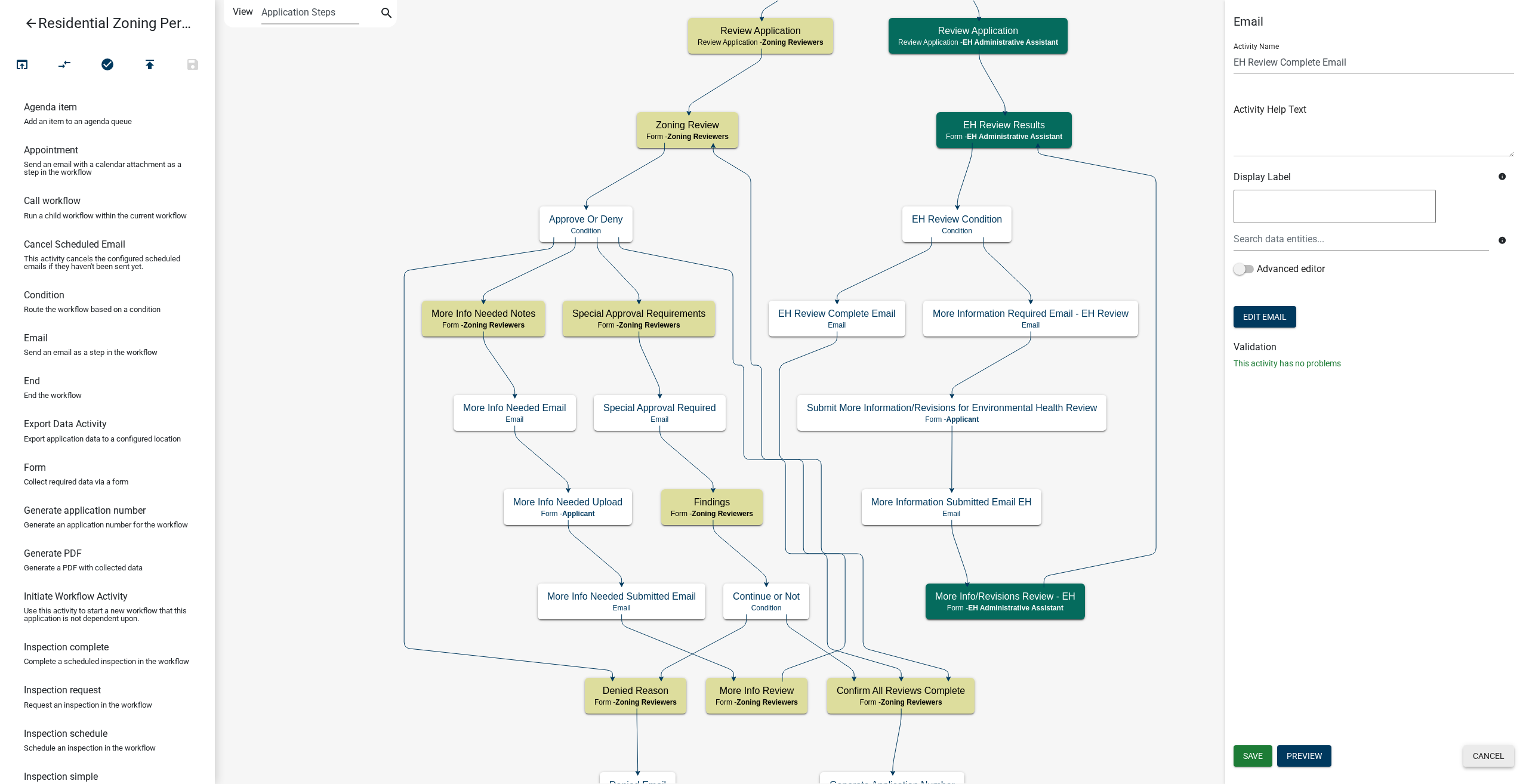
click at [1479, 758] on button "Cancel" at bounding box center [1488, 756] width 51 height 22
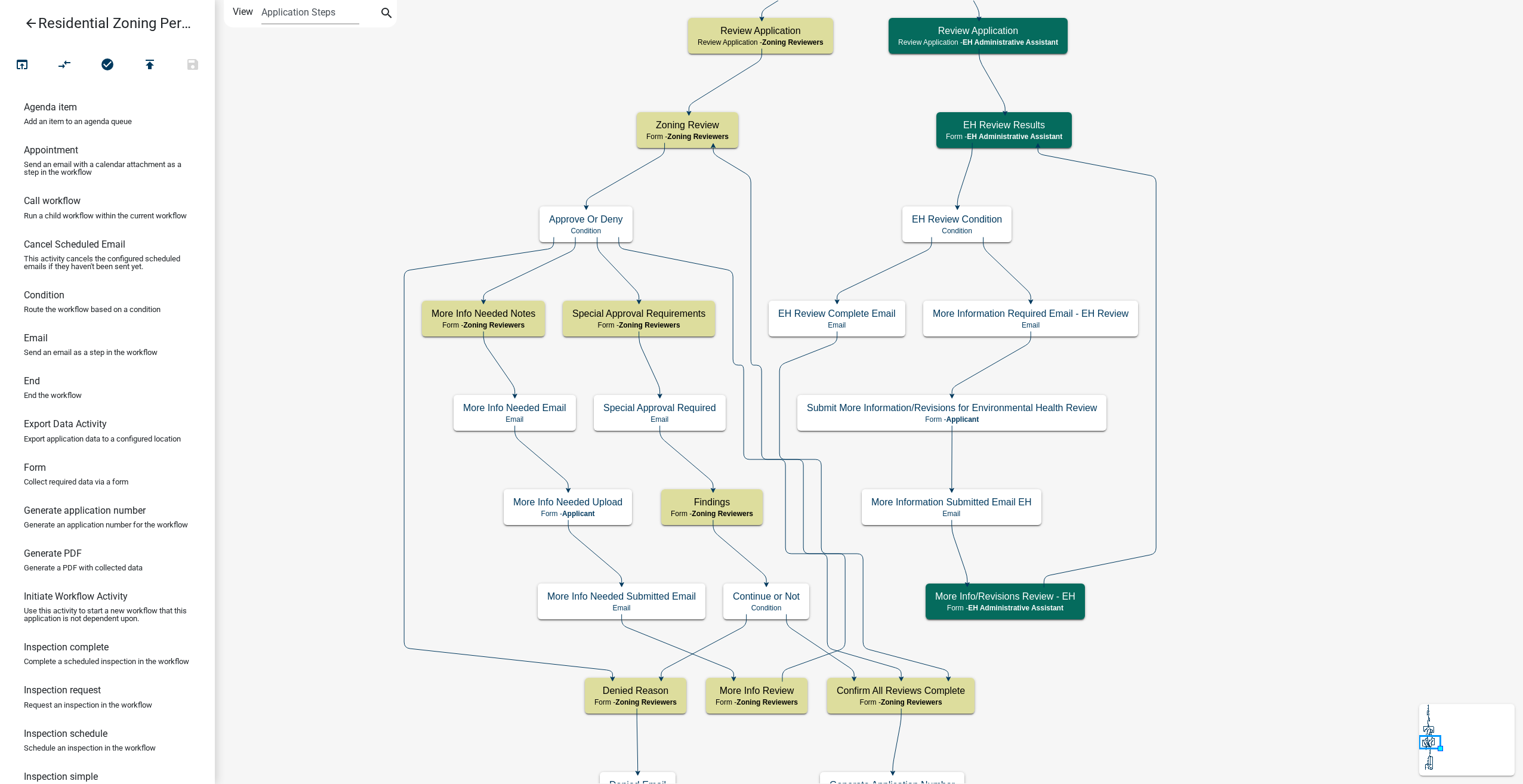
click at [32, 24] on icon "arrow_back" at bounding box center [31, 24] width 15 height 17
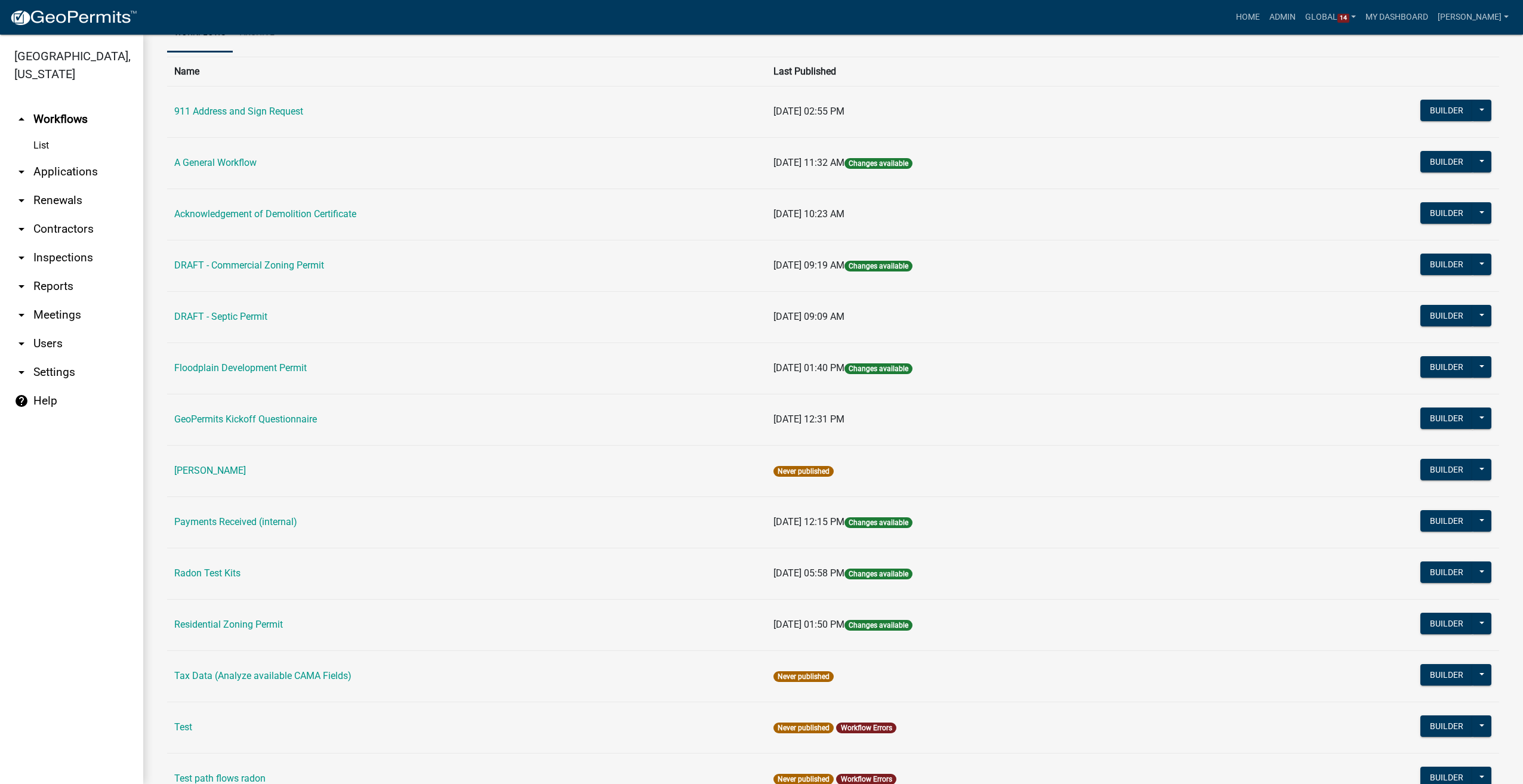
scroll to position [120, 0]
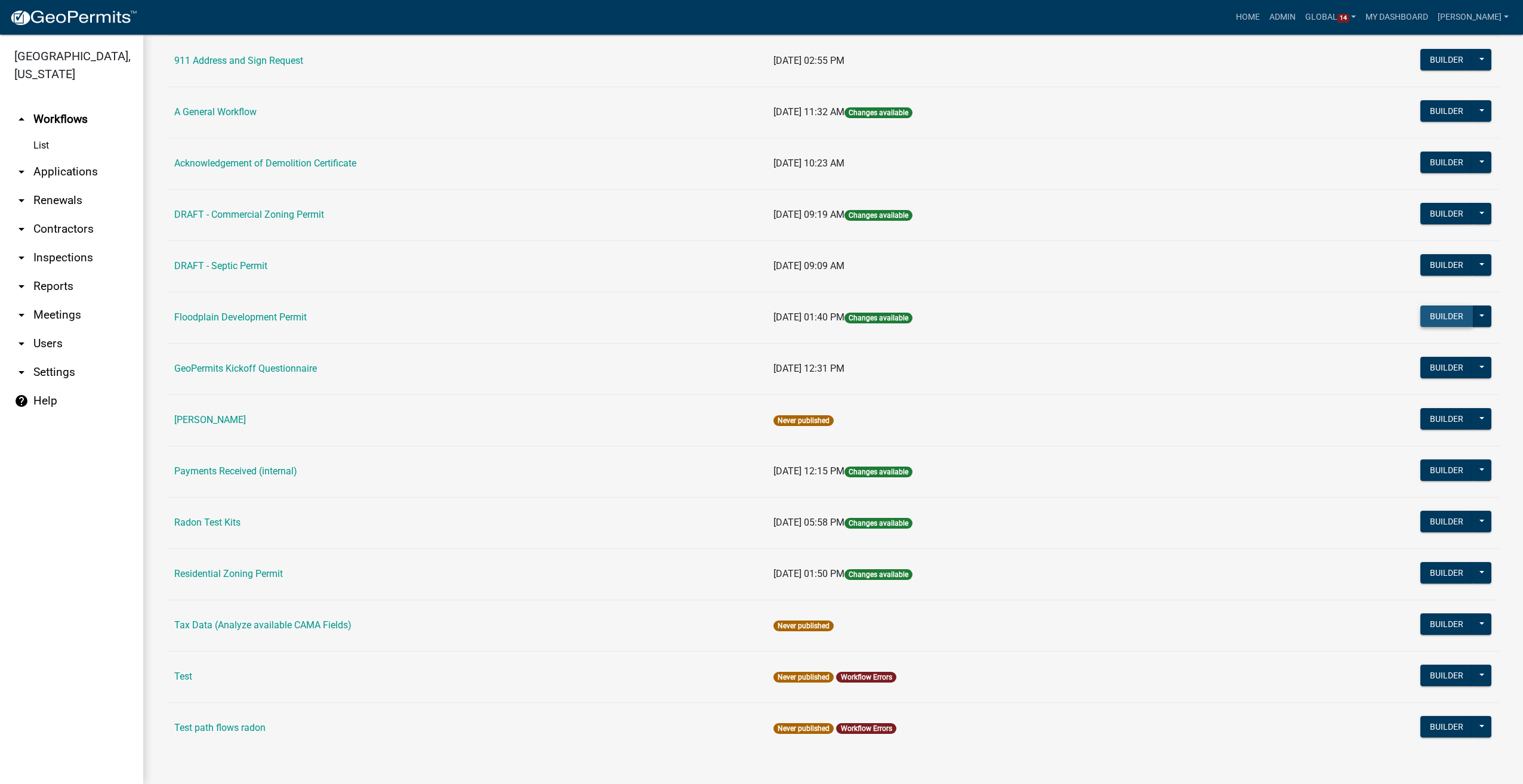
click at [1440, 312] on button "Builder" at bounding box center [1447, 316] width 53 height 22
select select
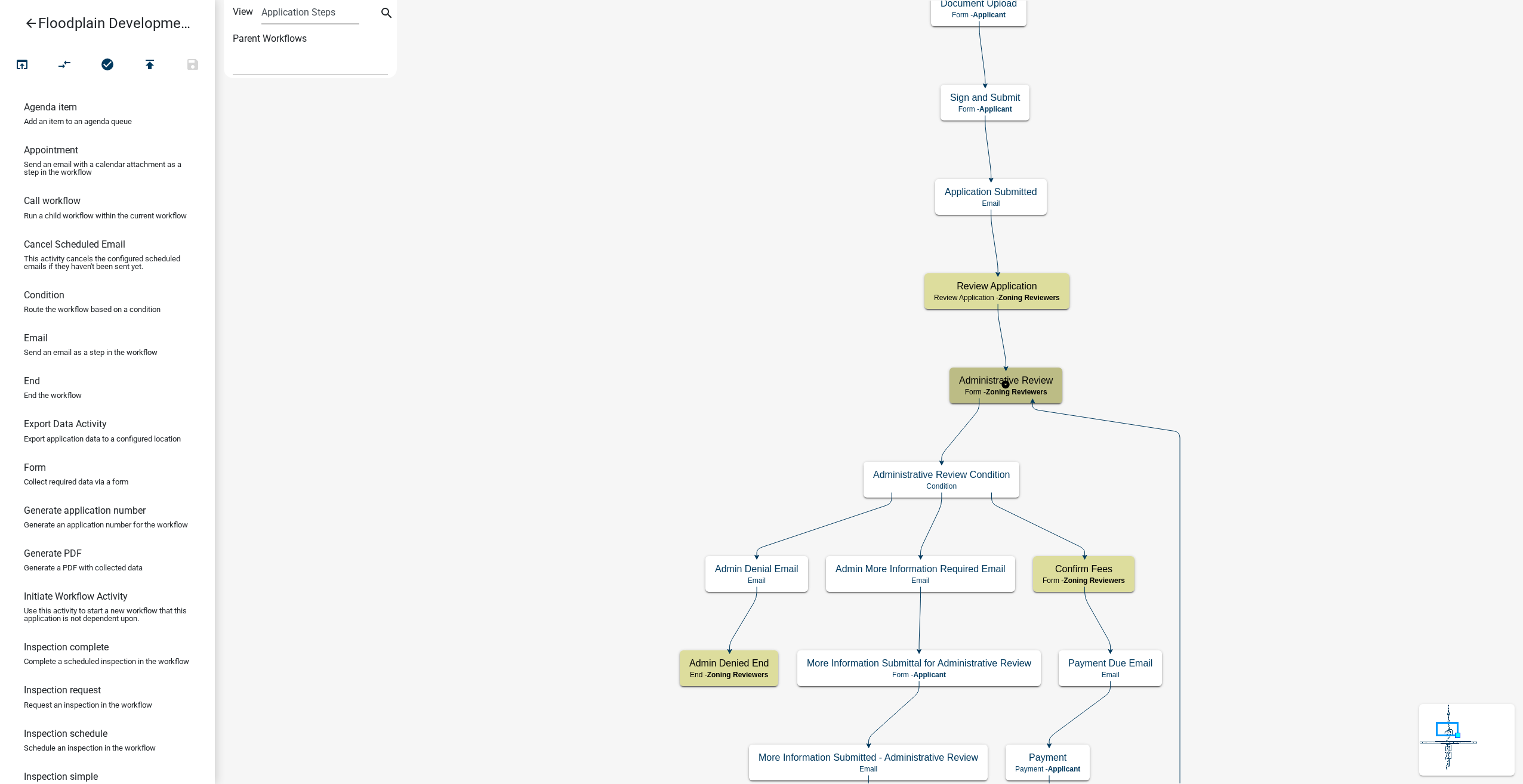
click at [1047, 388] on span "Zoning Reviewers" at bounding box center [1017, 392] width 62 height 8
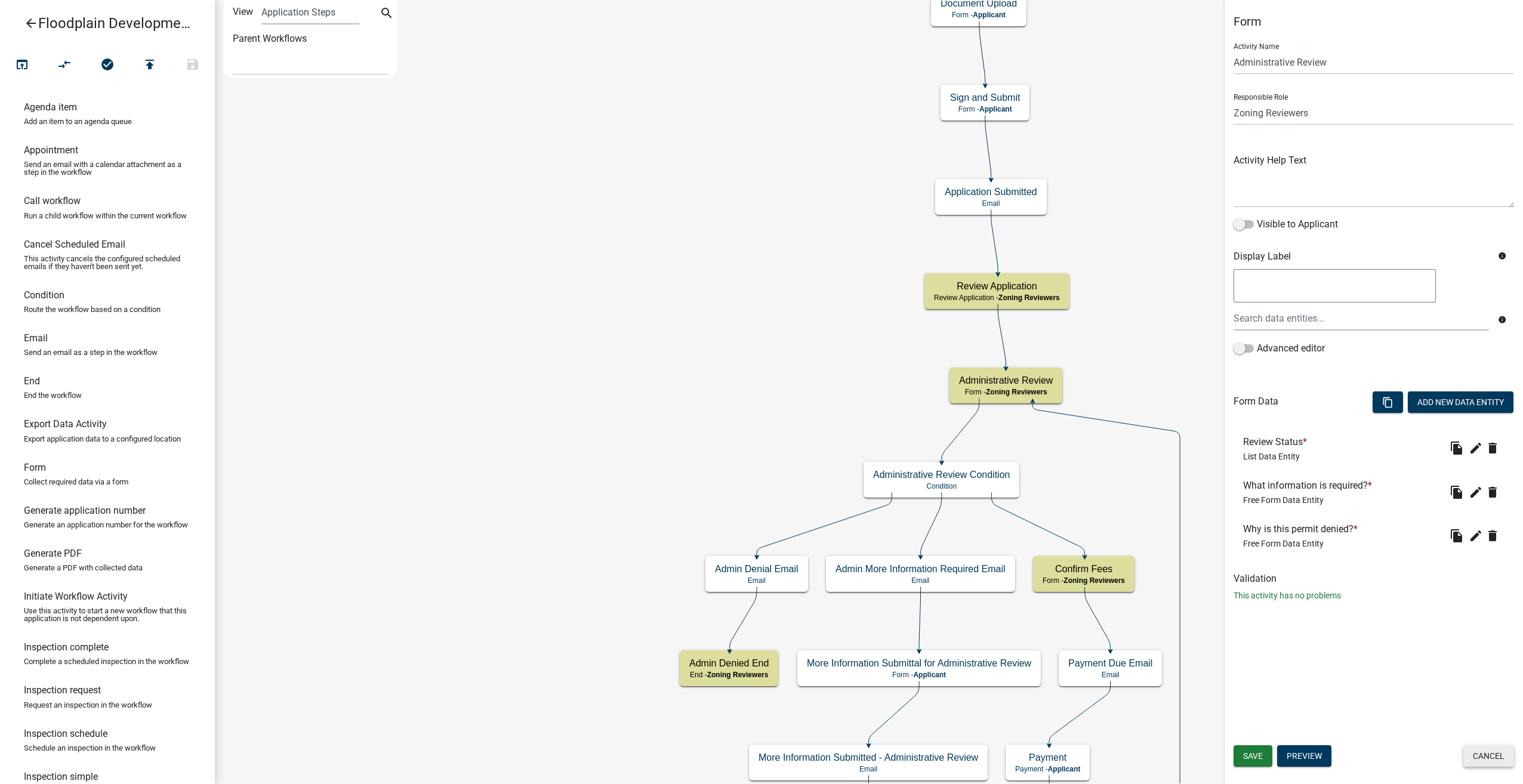
click at [1496, 758] on button "Cancel" at bounding box center [1488, 756] width 51 height 22
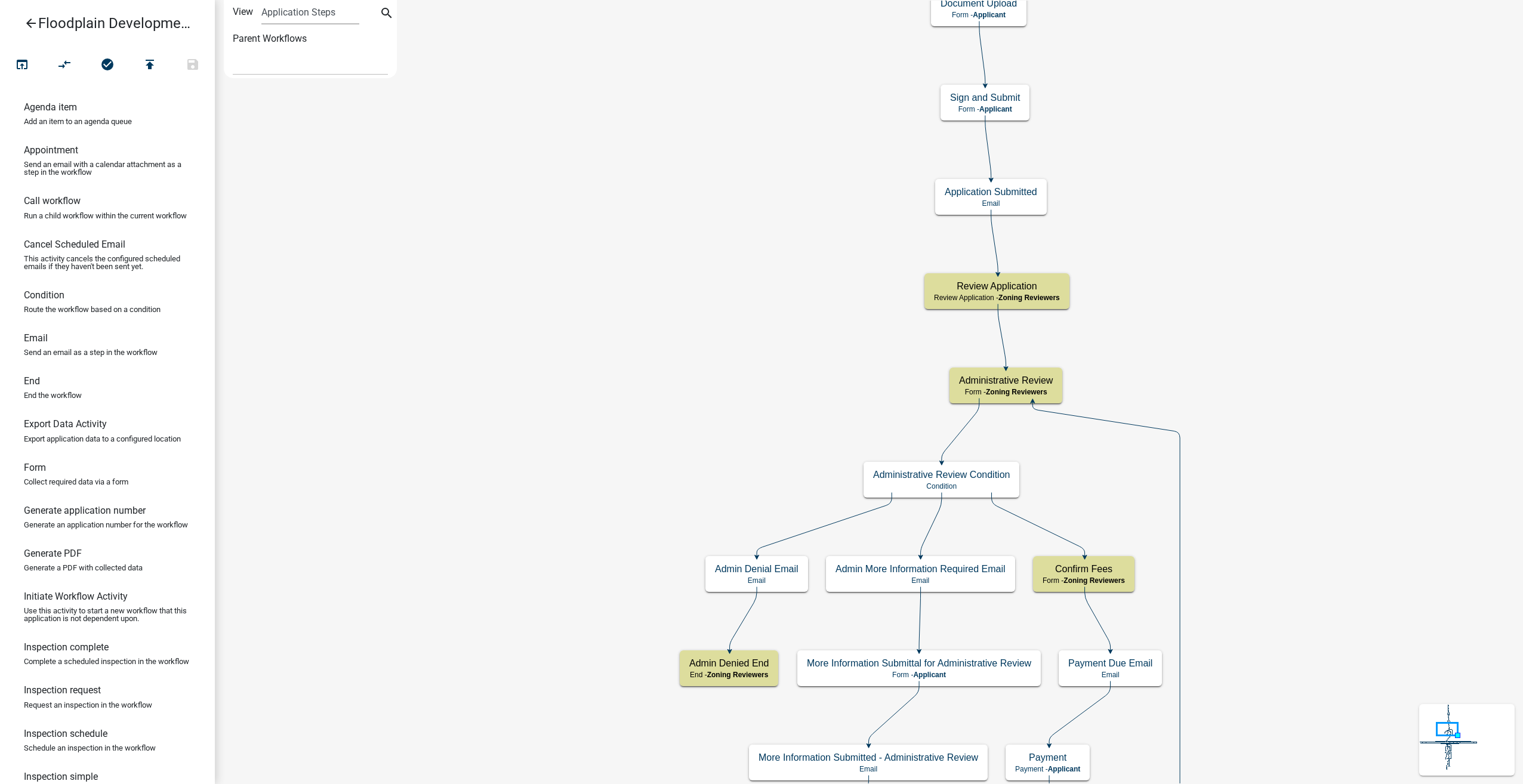
click at [28, 26] on icon "arrow_back" at bounding box center [31, 24] width 15 height 17
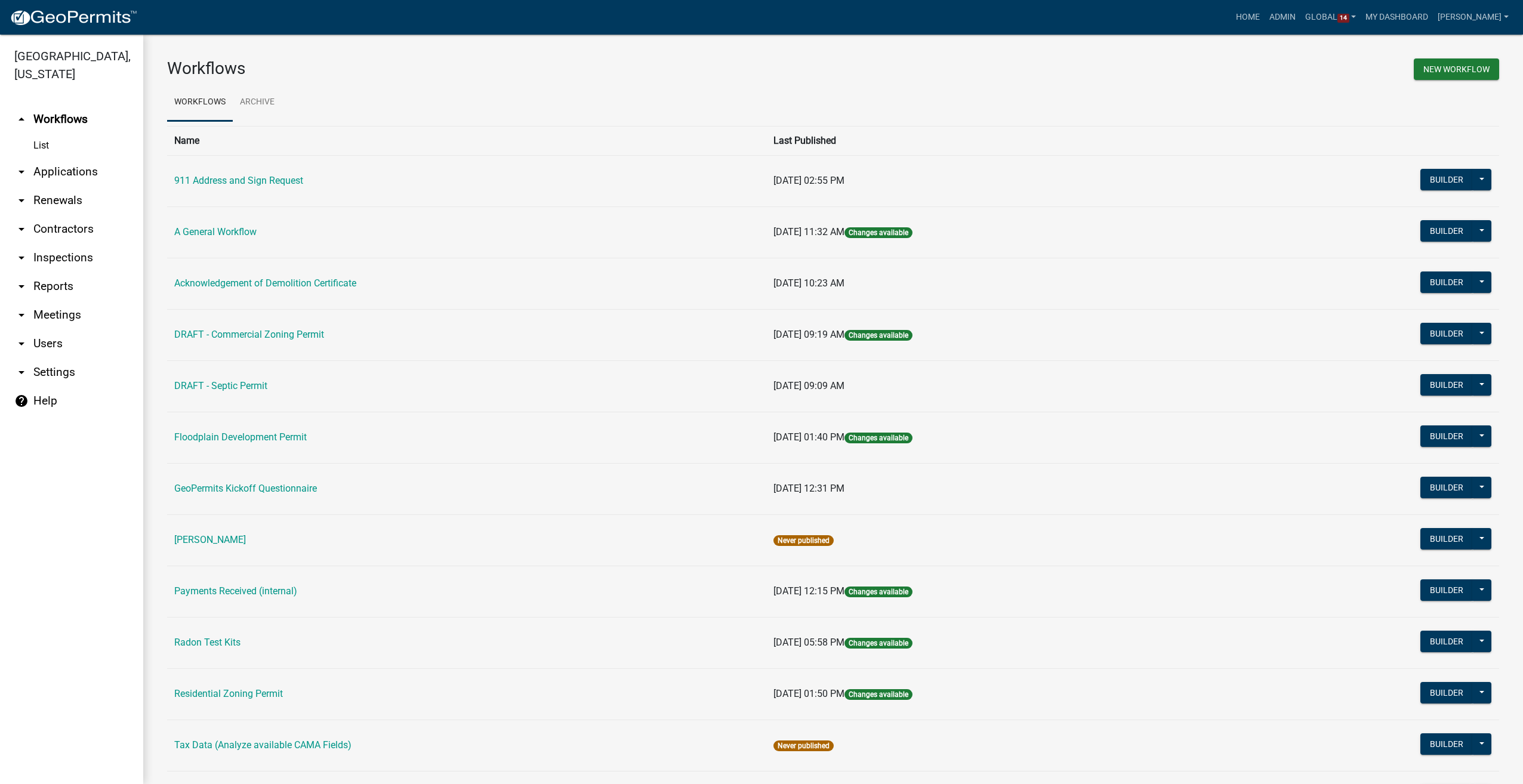
click at [38, 329] on link "arrow_drop_down Users" at bounding box center [72, 343] width 143 height 28
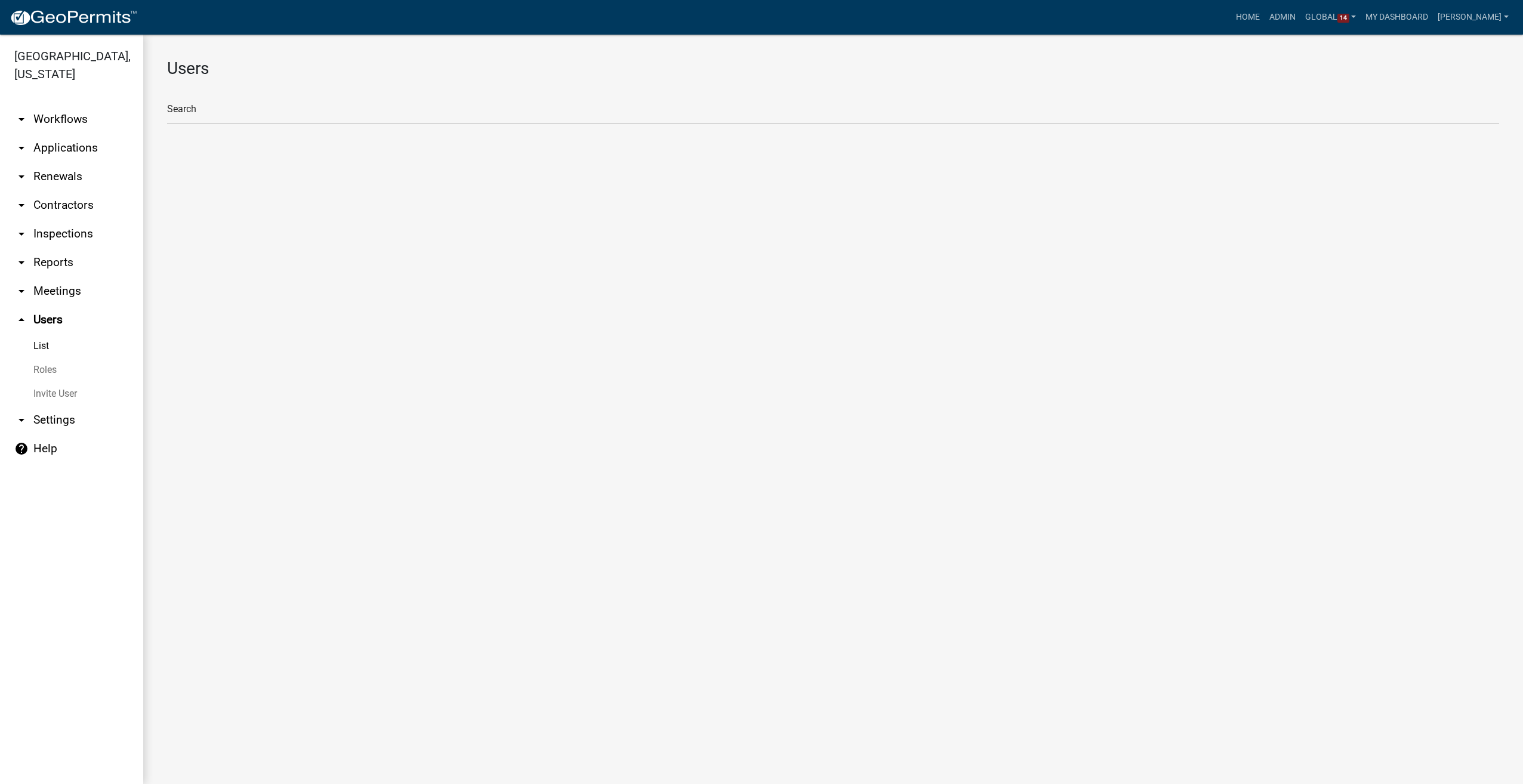
click at [42, 358] on link "Roles" at bounding box center [72, 370] width 143 height 24
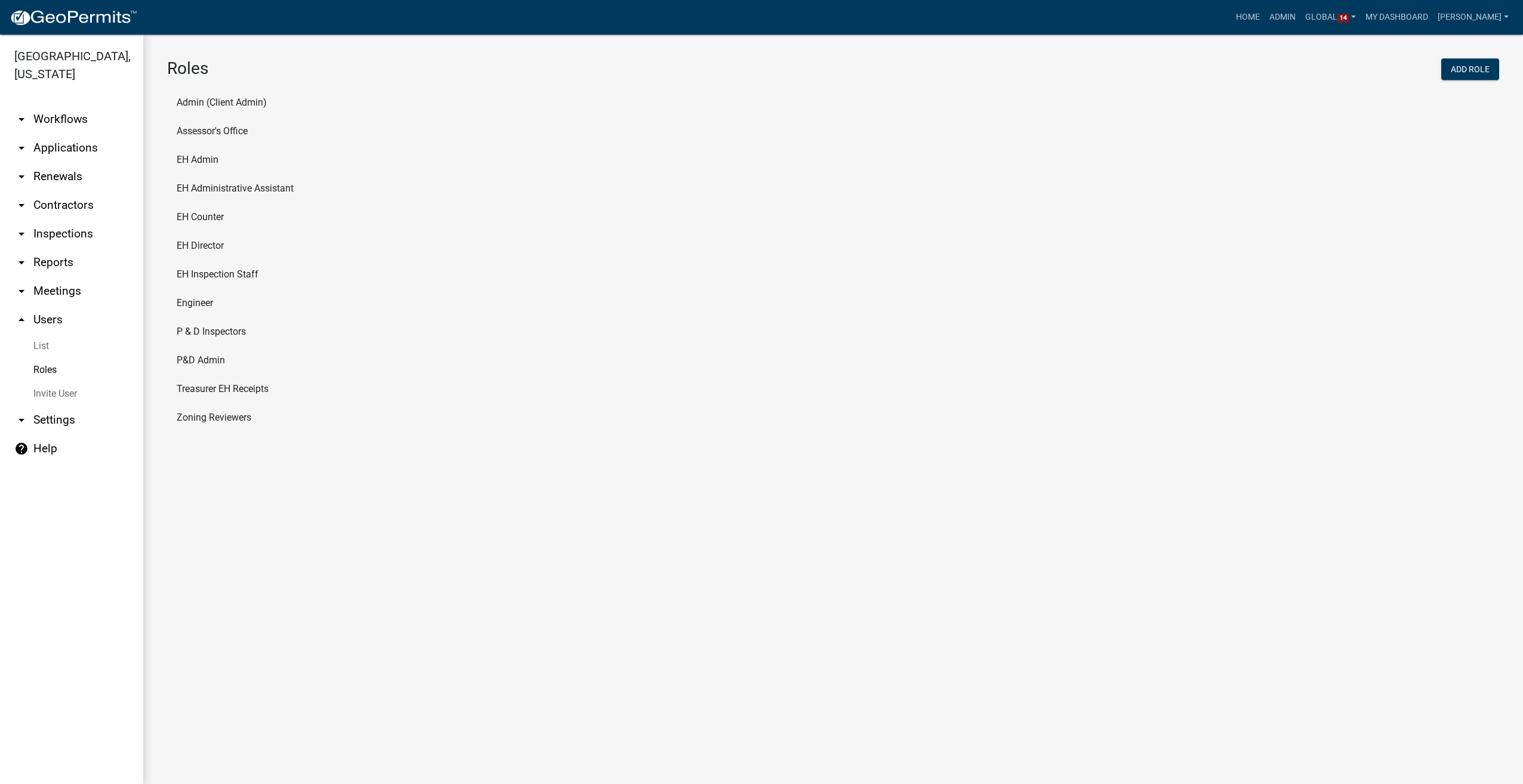
click at [215, 413] on li "Zoning Reviewers" at bounding box center [833, 417] width 1332 height 28
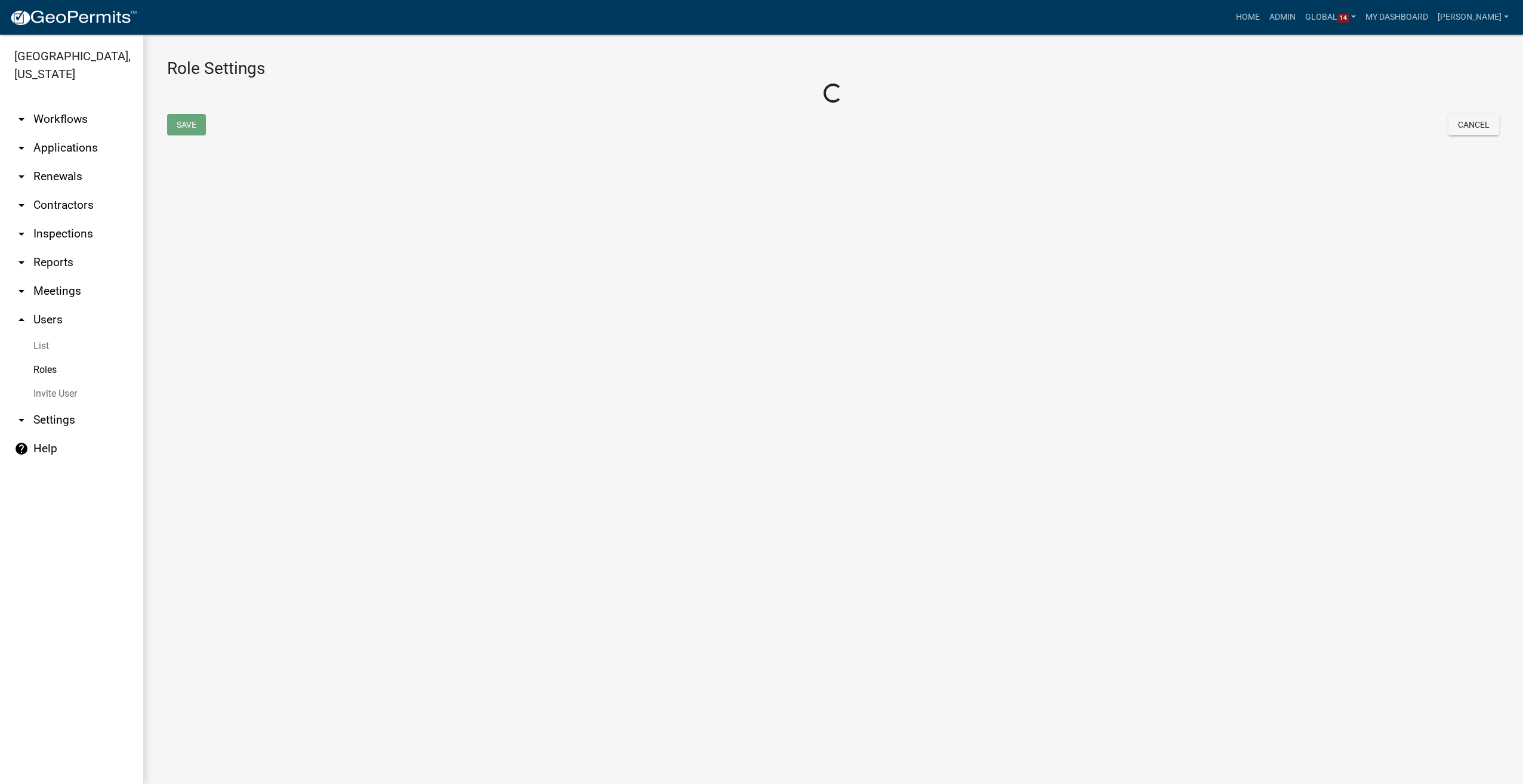
select select "8: light-yellow"
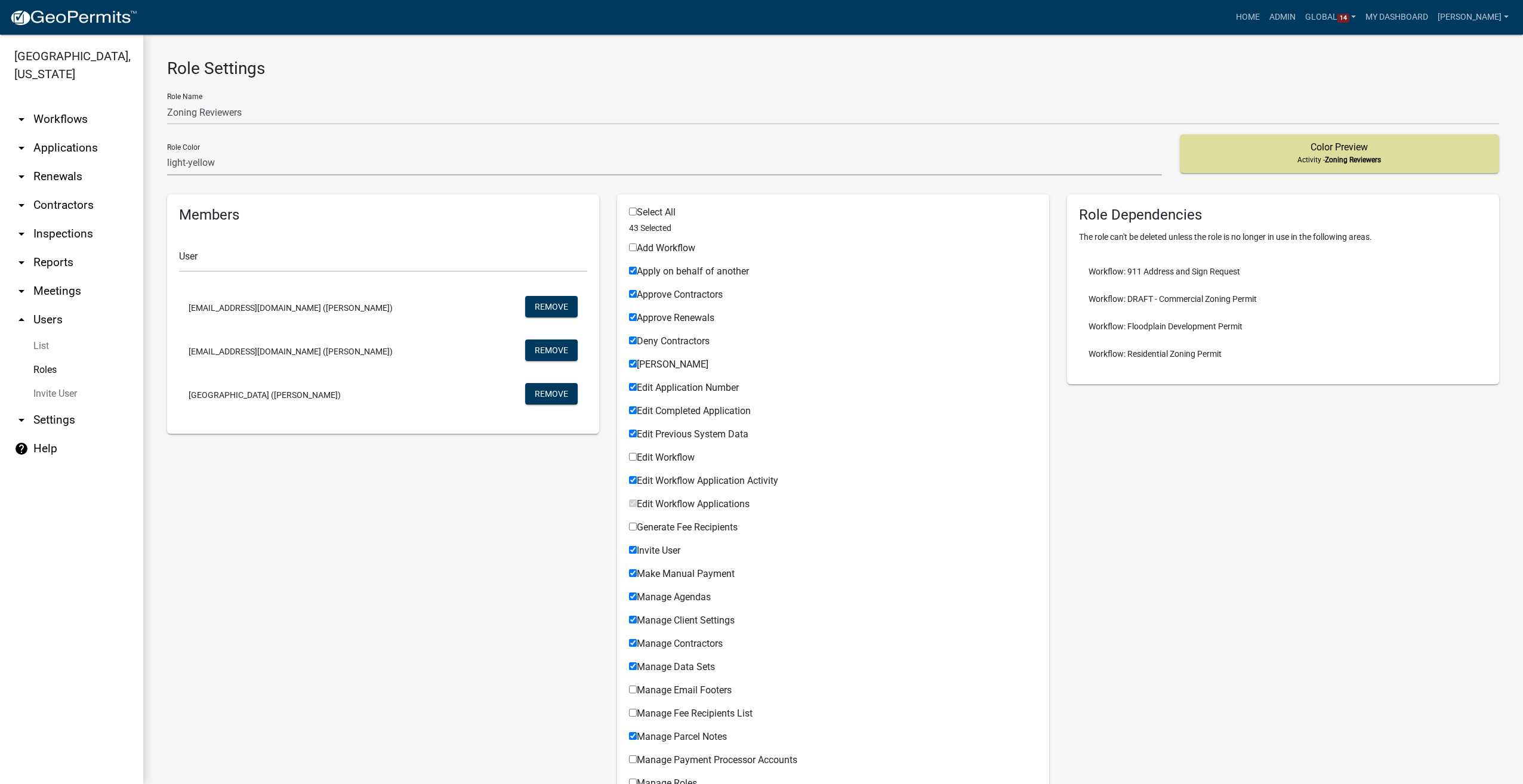
click at [53, 105] on link "arrow_drop_down Workflows" at bounding box center [72, 119] width 143 height 28
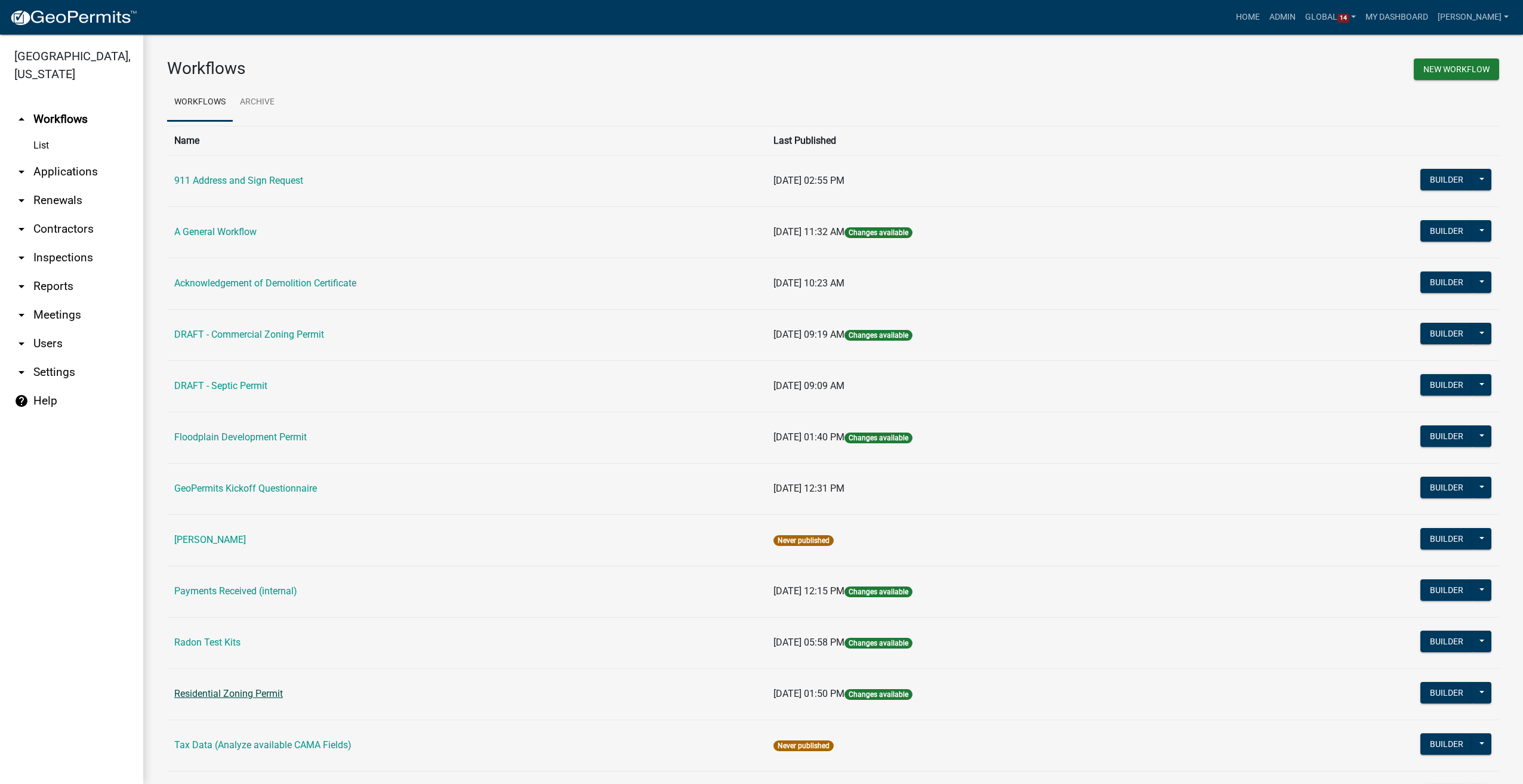
click at [222, 697] on link "Residential Zoning Permit" at bounding box center [228, 694] width 108 height 11
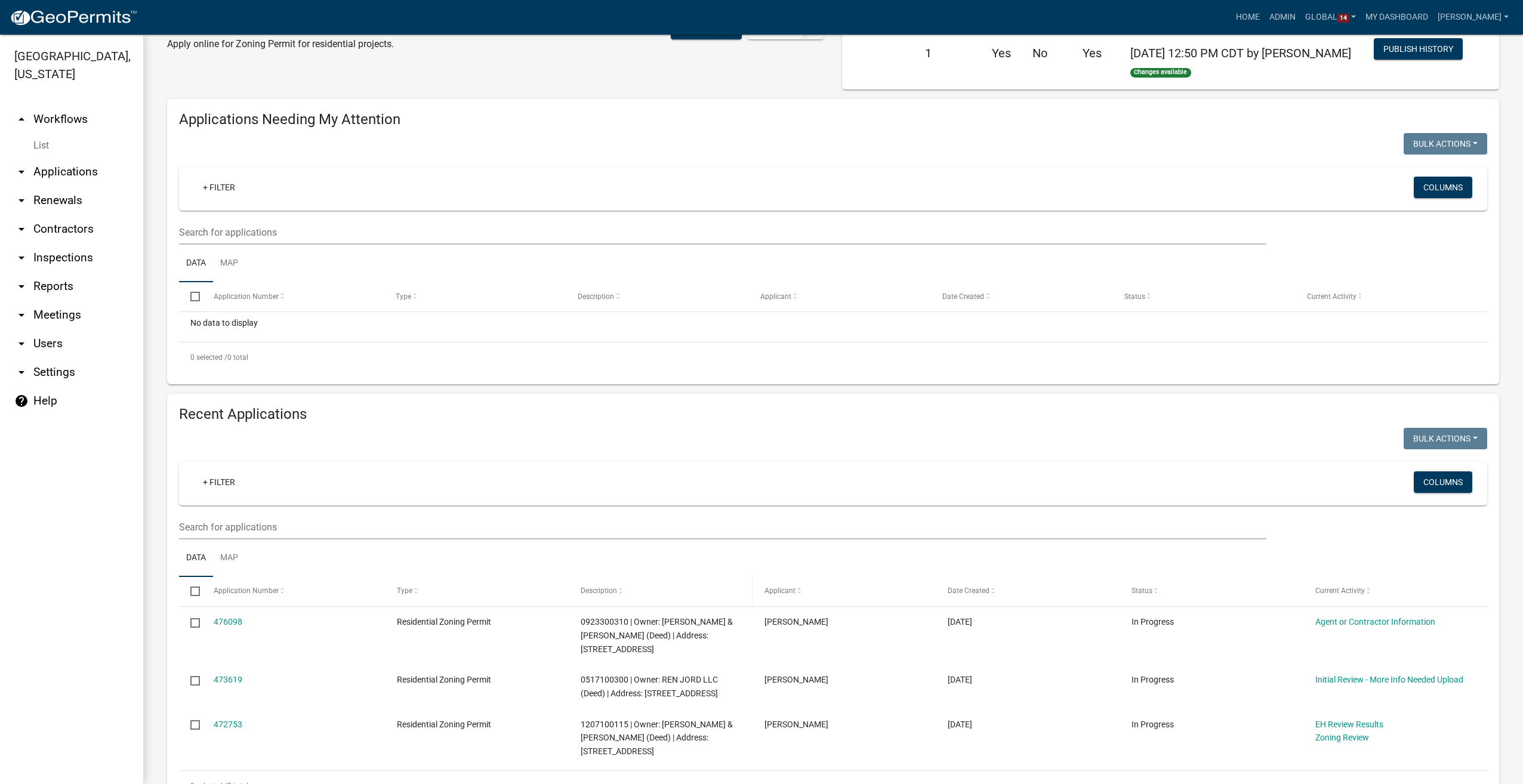
scroll to position [99, 0]
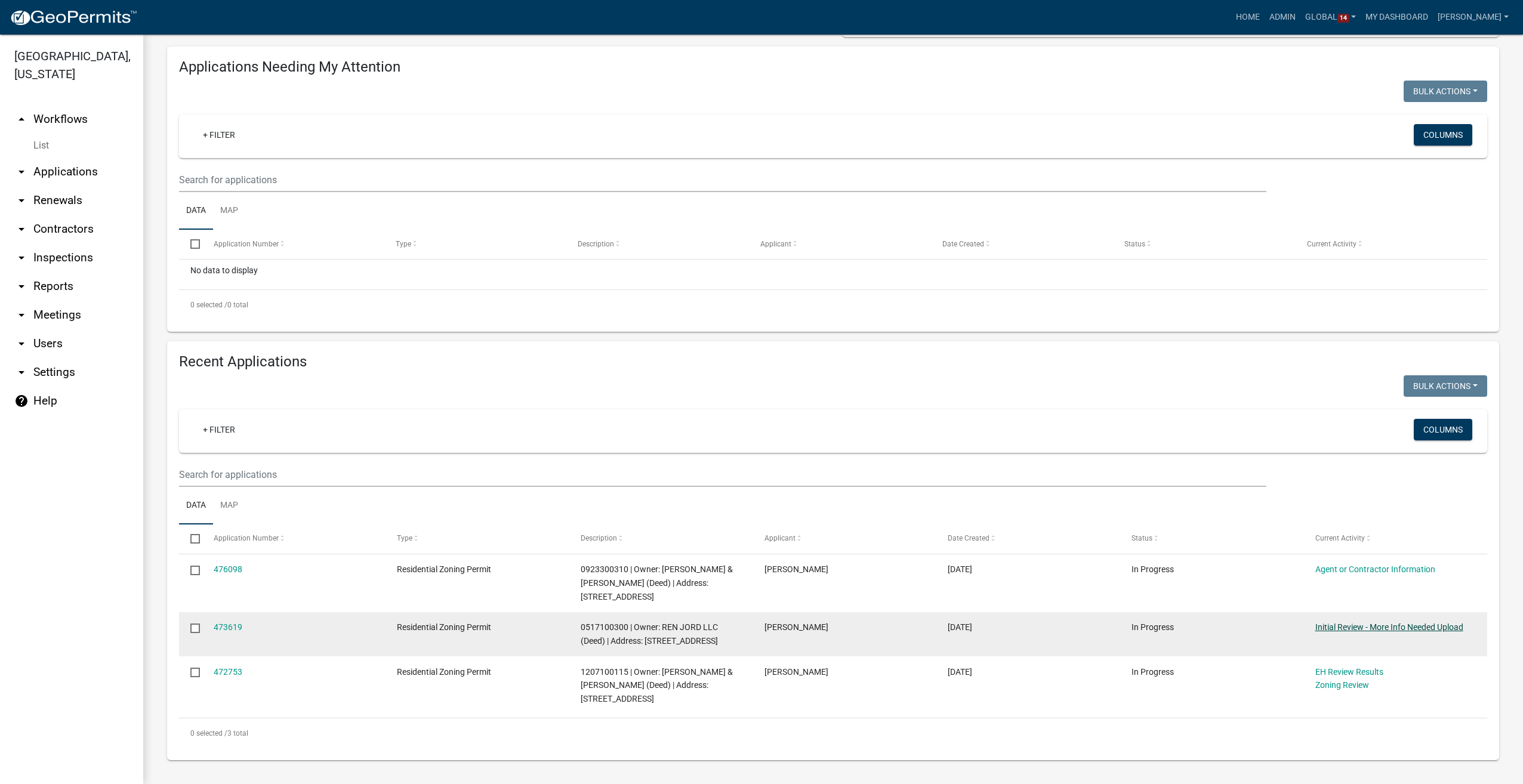
click at [1379, 628] on link "Initial Review - More Info Needed Upload" at bounding box center [1389, 627] width 148 height 10
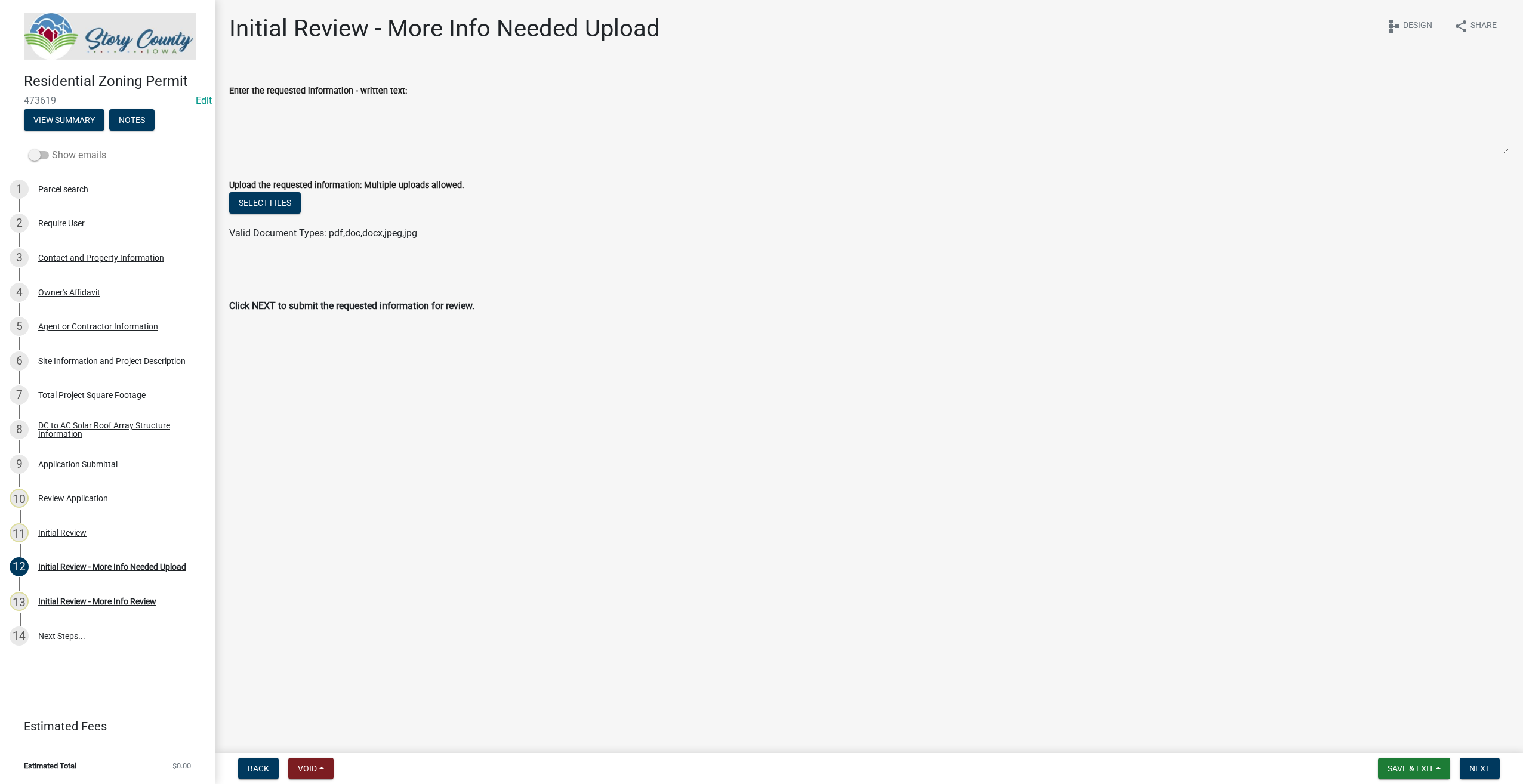
click at [36, 156] on span at bounding box center [38, 155] width 20 height 8
click at [52, 148] on input "Show emails" at bounding box center [52, 148] width 0 height 0
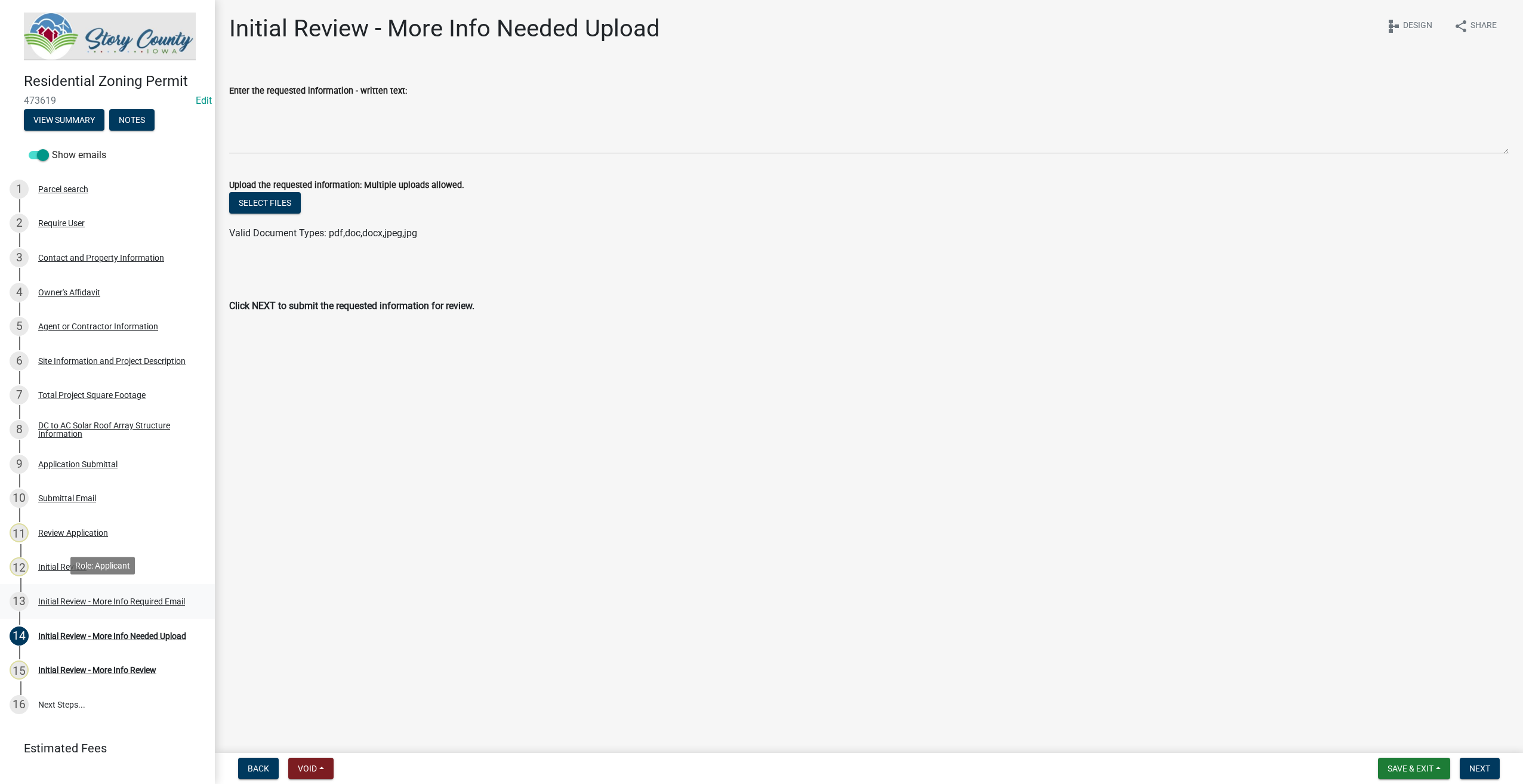
click at [88, 597] on div "Initial Review - More Info Required Email" at bounding box center [111, 601] width 147 height 8
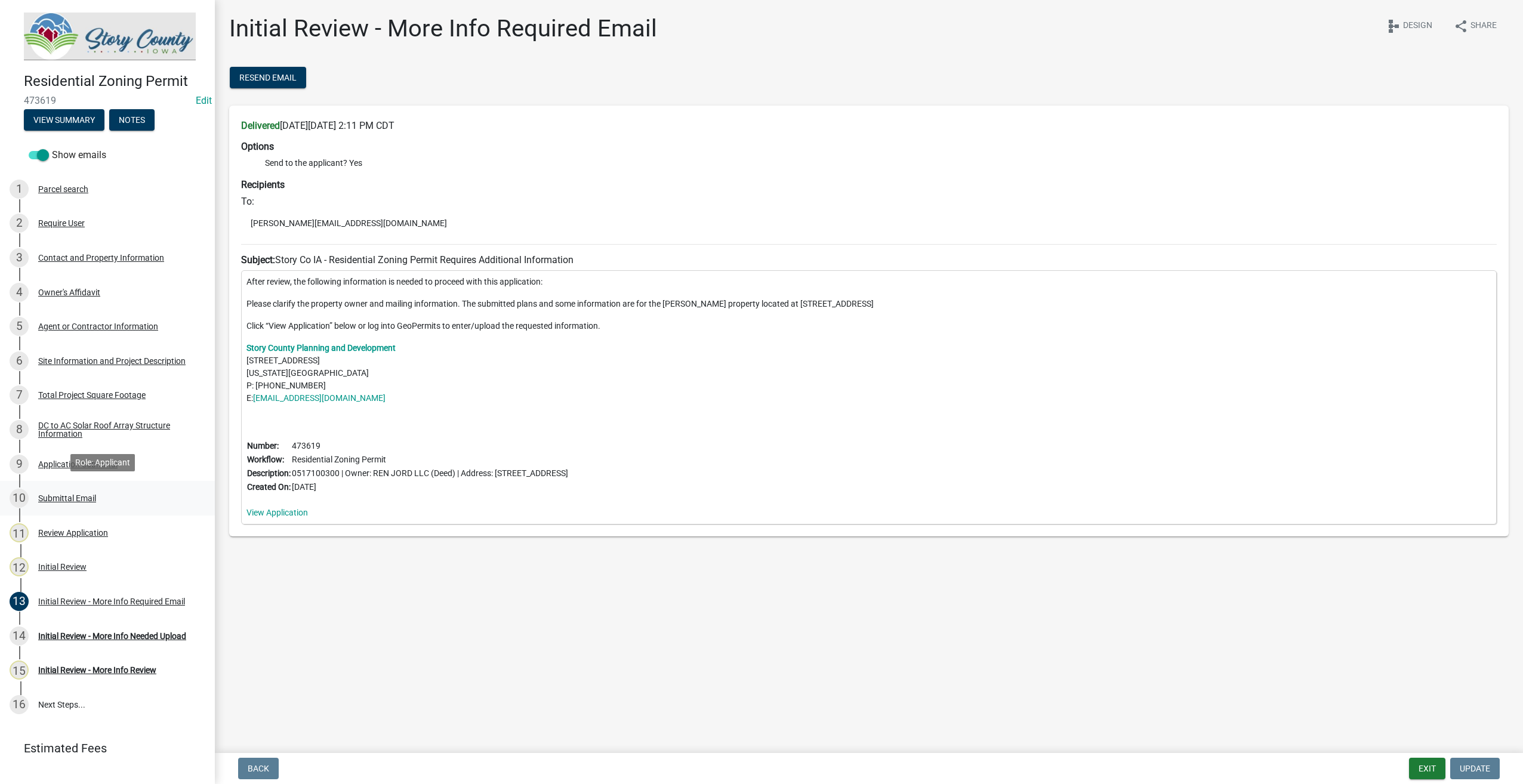
click at [56, 495] on div "Submittal Email" at bounding box center [67, 499] width 58 height 8
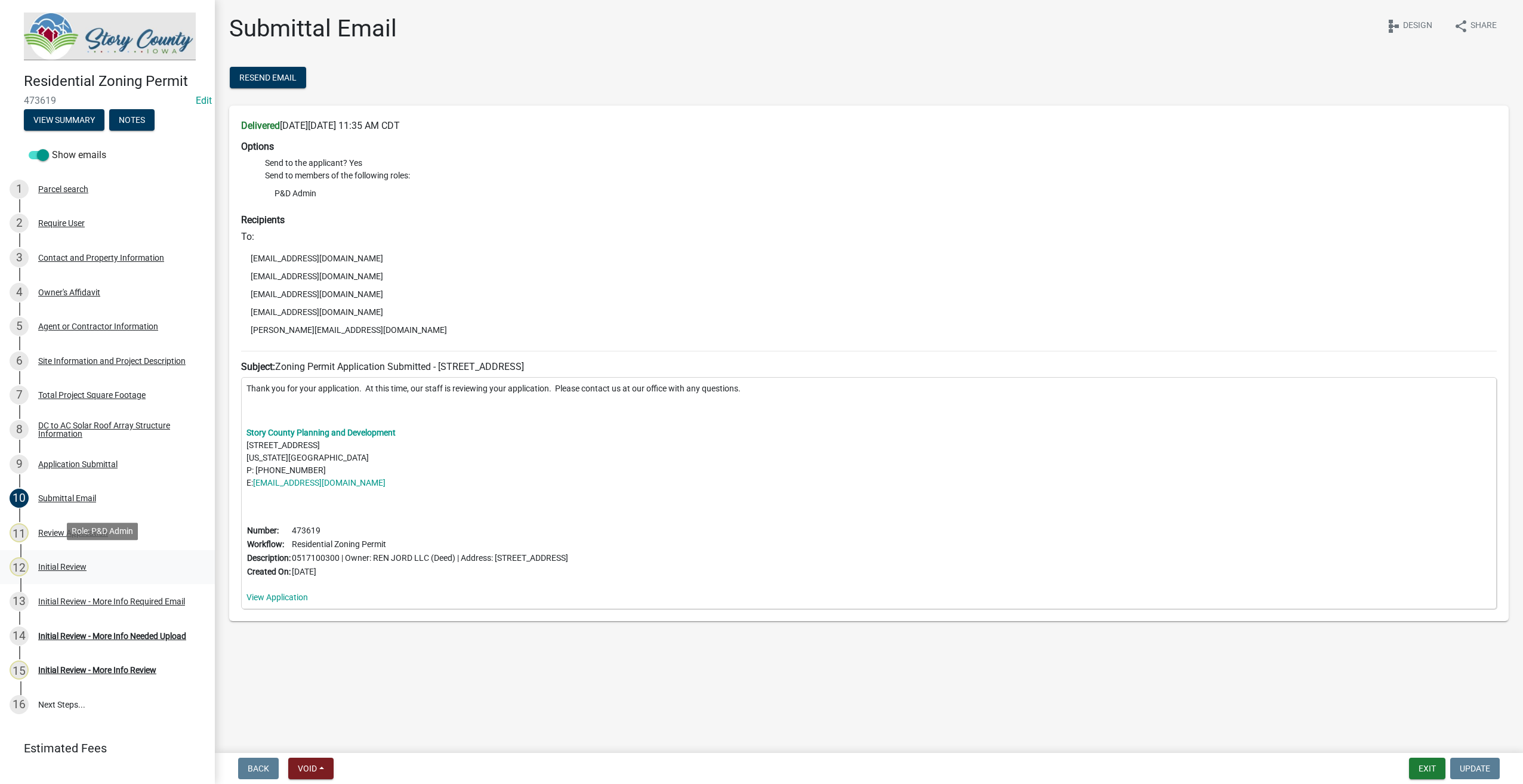
click at [62, 569] on div "Initial Review" at bounding box center [63, 567] width 49 height 8
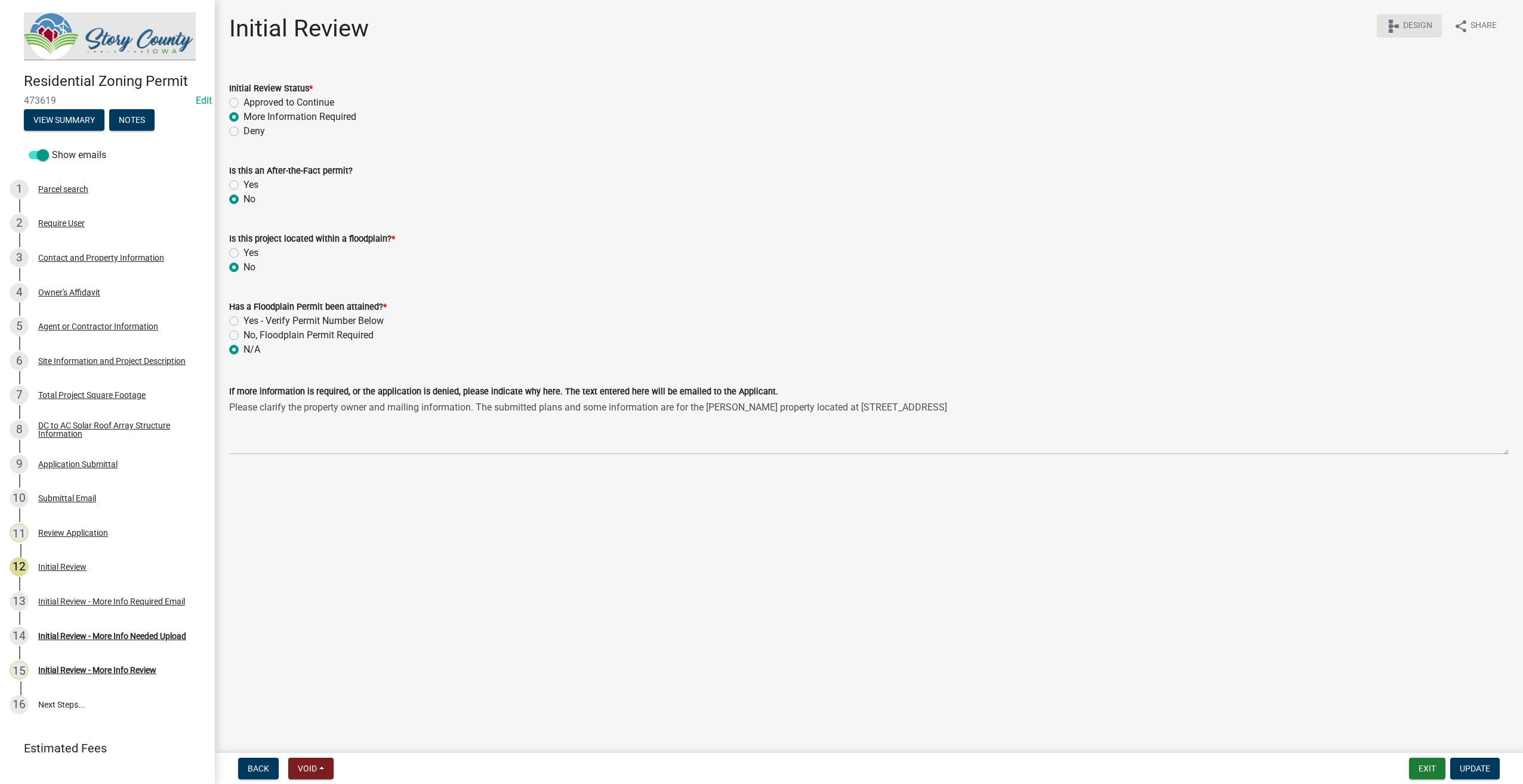
click at [1401, 26] on button "schema Design" at bounding box center [1410, 26] width 65 height 24
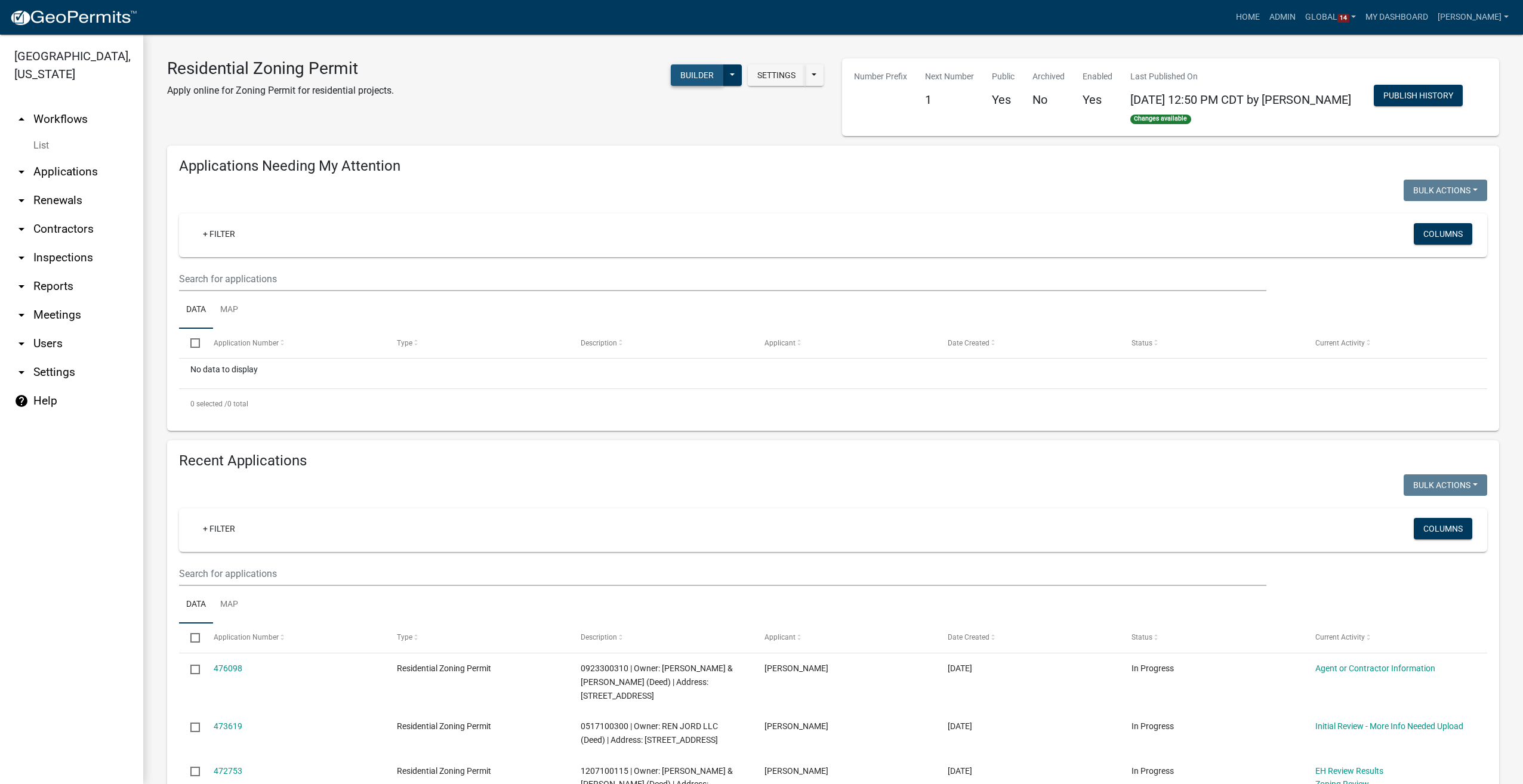
click at [697, 72] on button "Builder" at bounding box center [697, 75] width 53 height 22
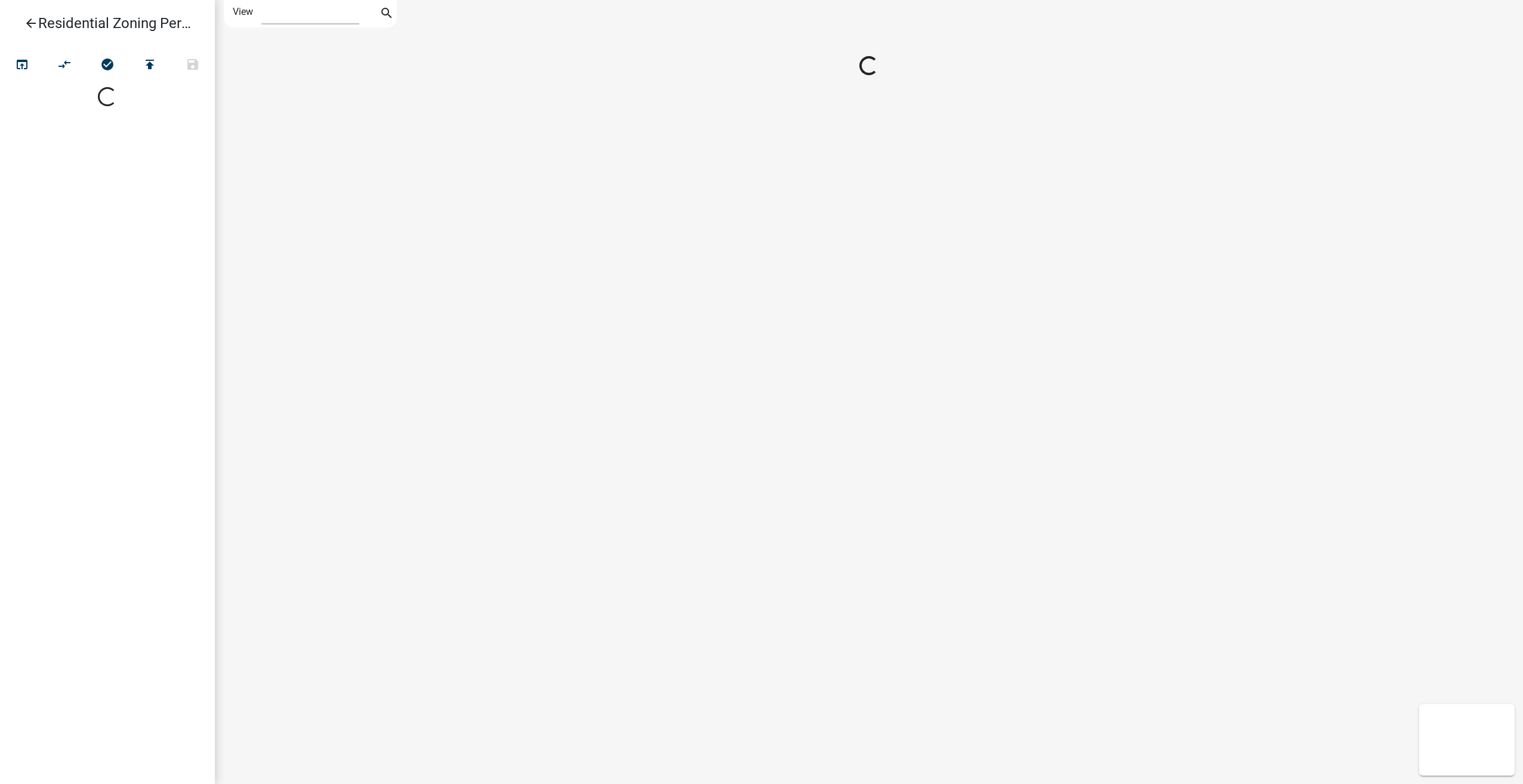
select select "1"
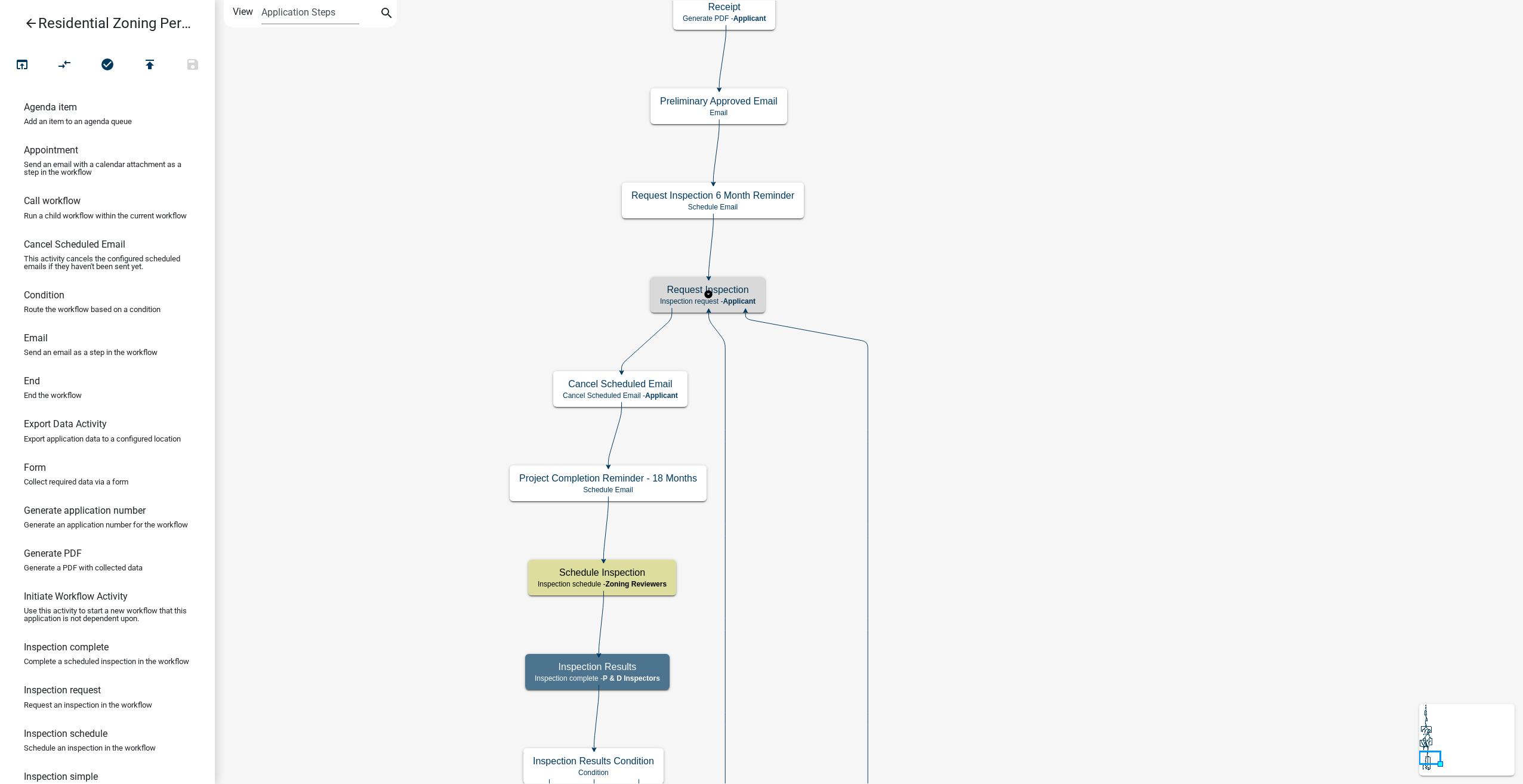
click at [744, 287] on h5 "Request Inspection" at bounding box center [707, 290] width 95 height 11
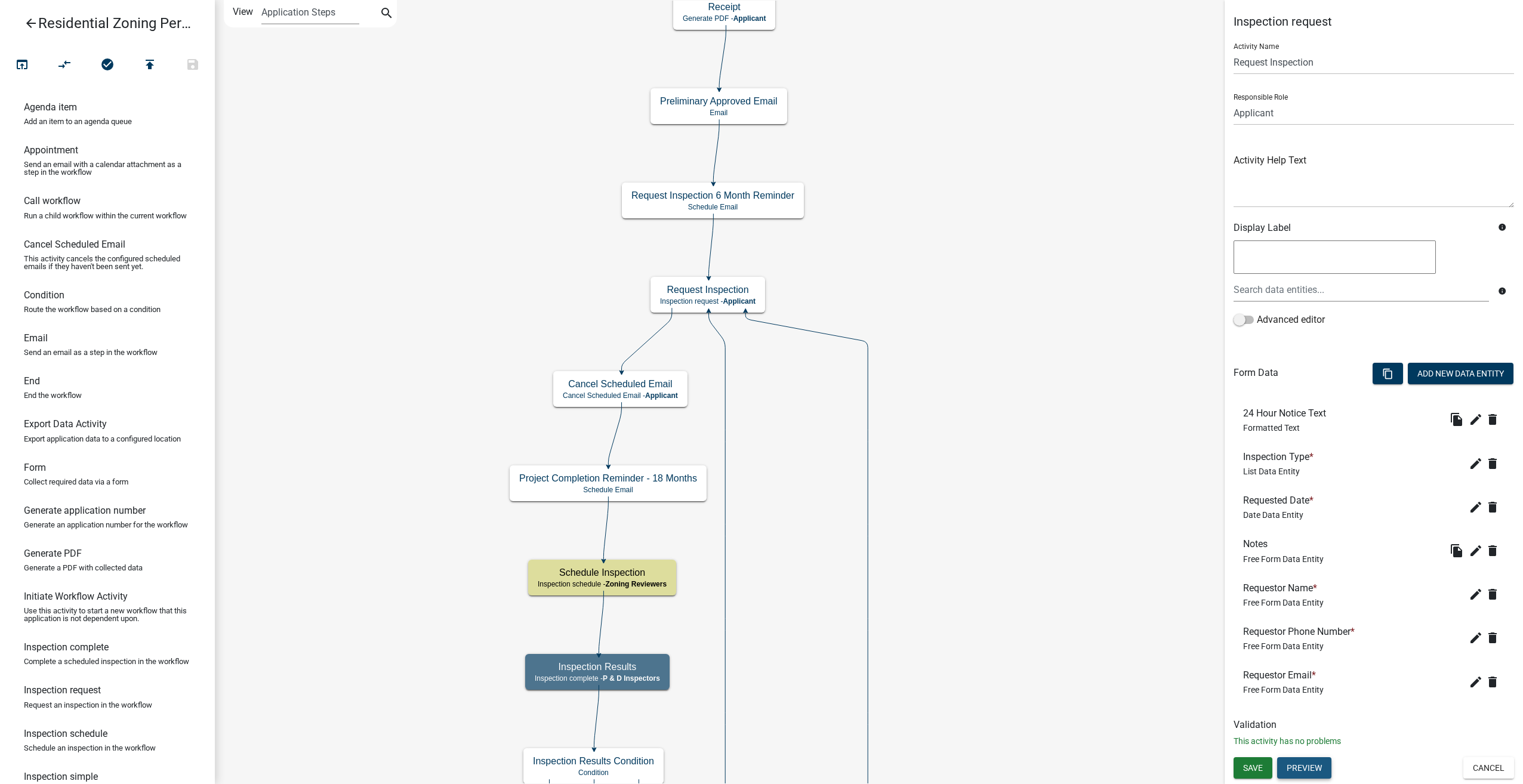
click at [1304, 766] on button "Preview" at bounding box center [1304, 768] width 54 height 22
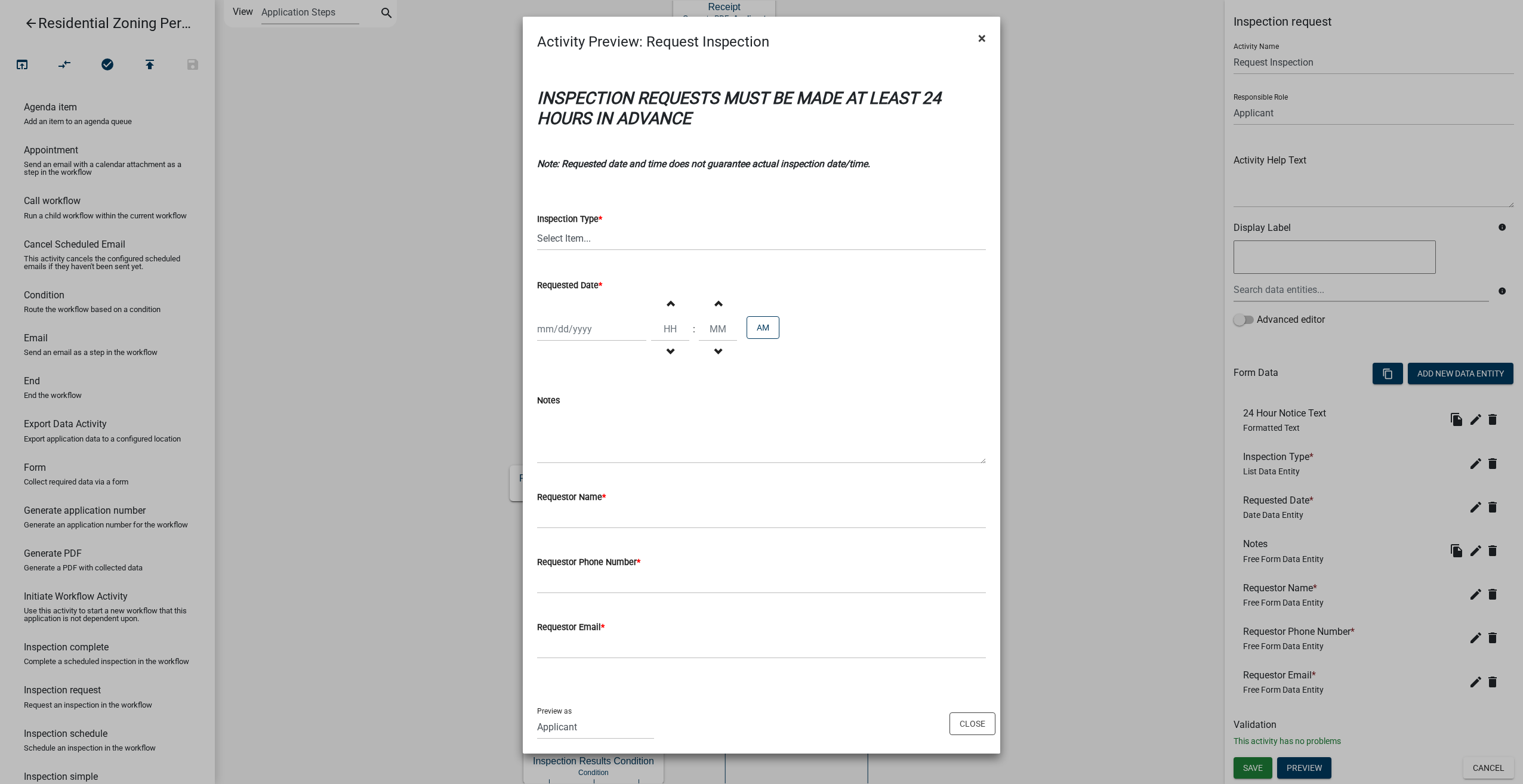
click at [980, 38] on span "×" at bounding box center [981, 38] width 8 height 17
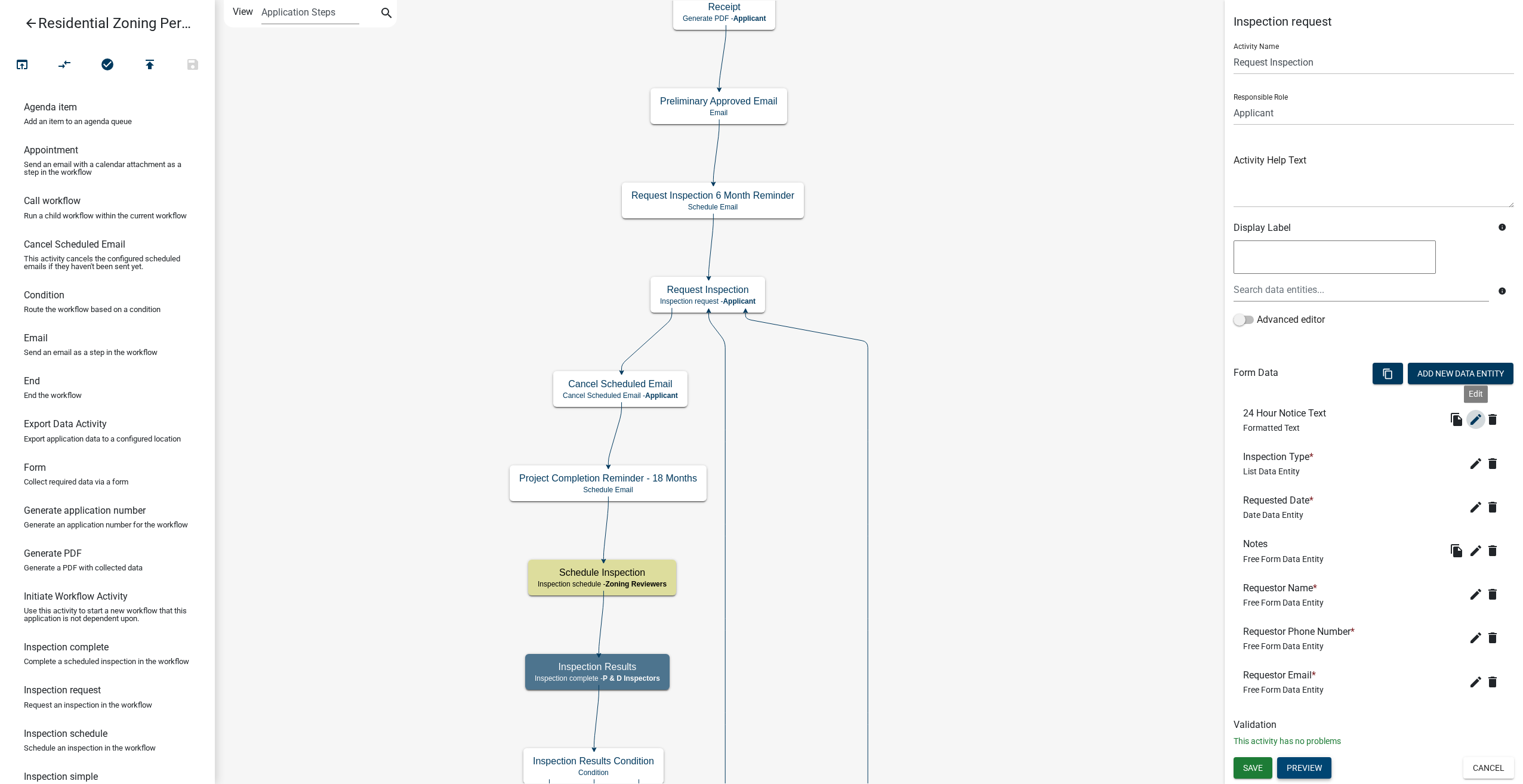
click at [1472, 417] on icon "edit" at bounding box center [1476, 419] width 15 height 15
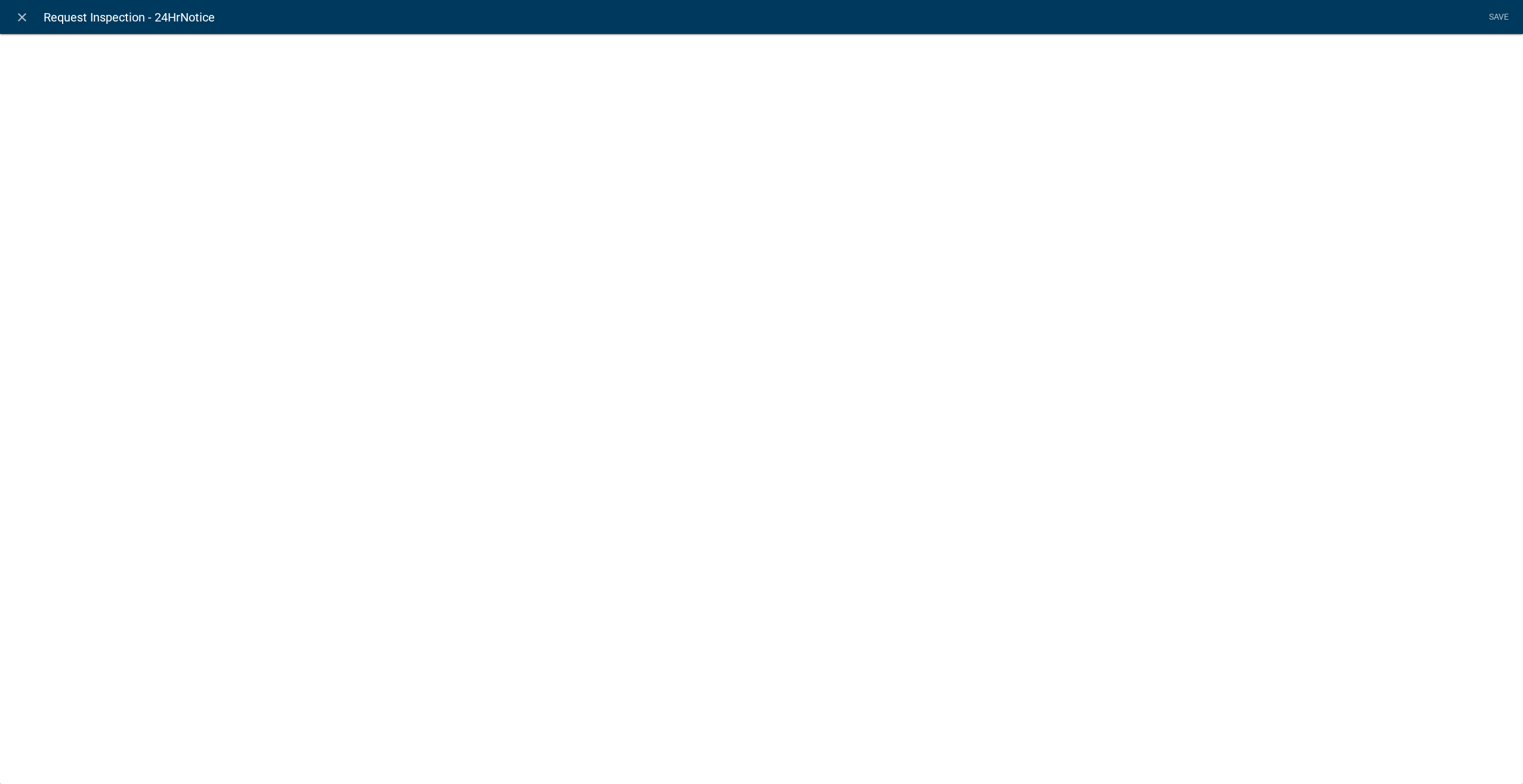
select select "rich-text"
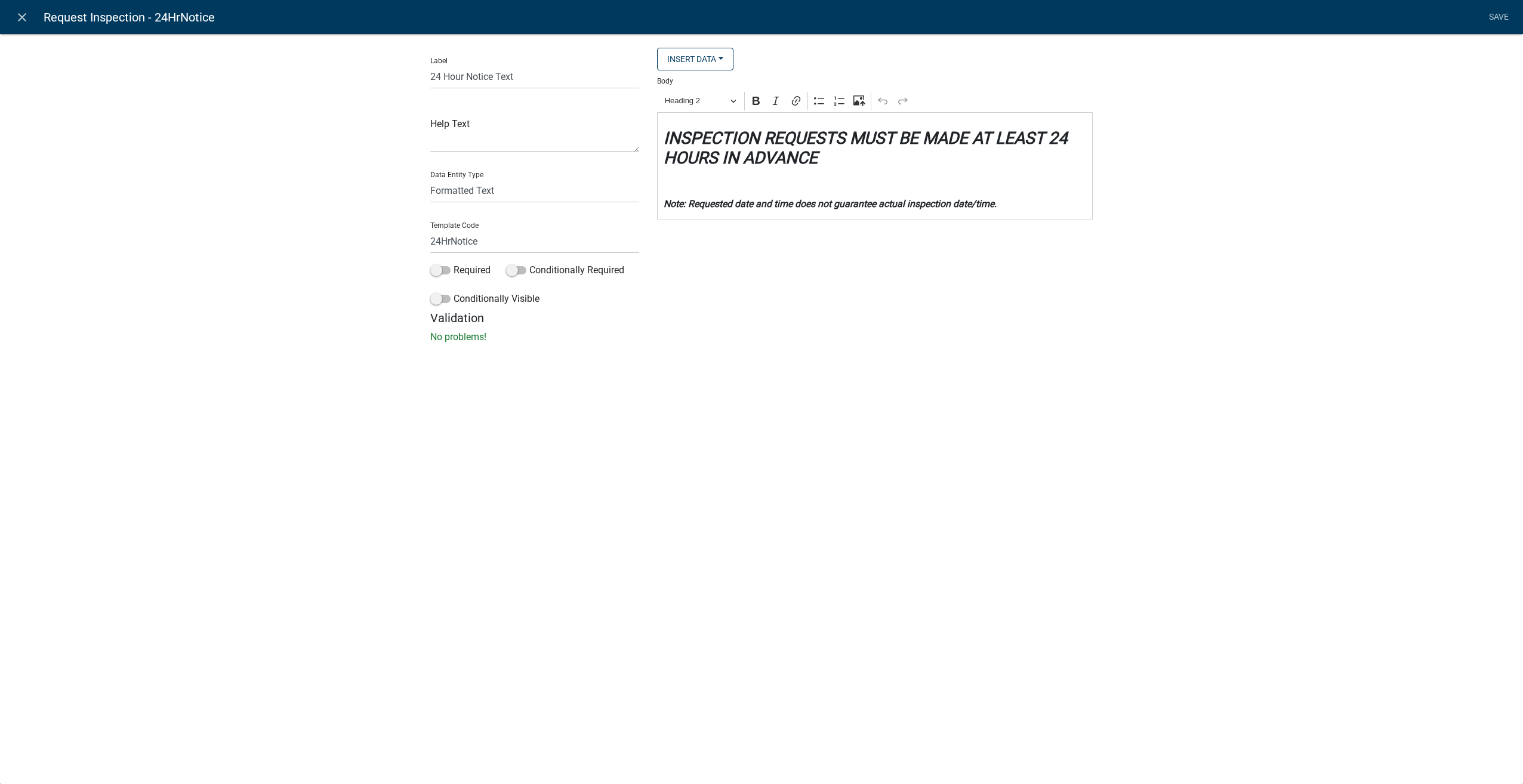
click at [667, 159] on strong "INSPECTION REQUESTS MUST BE MADE AT LEAST 24 HOURS IN ADVANCE" at bounding box center [866, 149] width 404 height 40
click at [718, 159] on strong "INSPECTION REQUESTS MUST BE MADE AT LEAST 24 HOURS IN ADVANCE" at bounding box center [866, 149] width 404 height 40
drag, startPoint x: 838, startPoint y: 158, endPoint x: 731, endPoint y: 155, distance: 107.0
click at [731, 155] on strong "INSPECTION REQUESTS MUST BE MADE AT LEAST 24 HOURS (1 business day) IN ADVANCE" at bounding box center [866, 149] width 404 height 40
drag, startPoint x: 786, startPoint y: 156, endPoint x: 756, endPoint y: 324, distance: 170.7
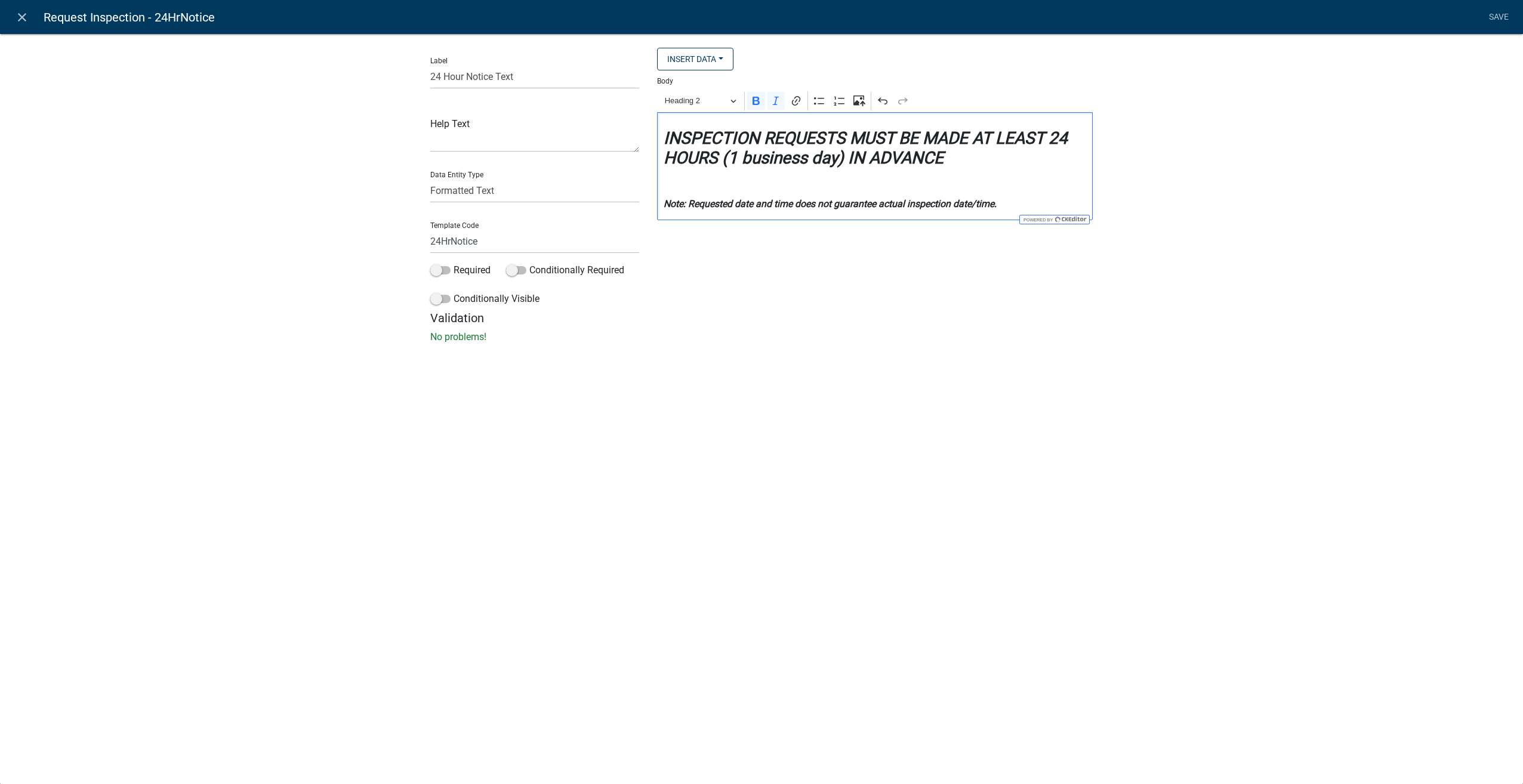
click at [759, 334] on p "No problems!" at bounding box center [762, 337] width 663 height 15
click at [837, 157] on strong "INSPECTION REQUESTS MUST BE MADE AT LEAST 24 HOURS (1 business day) IN ADVANCE" at bounding box center [866, 149] width 404 height 40
click at [772, 100] on icon "Editor toolbar" at bounding box center [776, 101] width 12 height 12
click at [774, 99] on icon "Editor toolbar" at bounding box center [776, 101] width 12 height 12
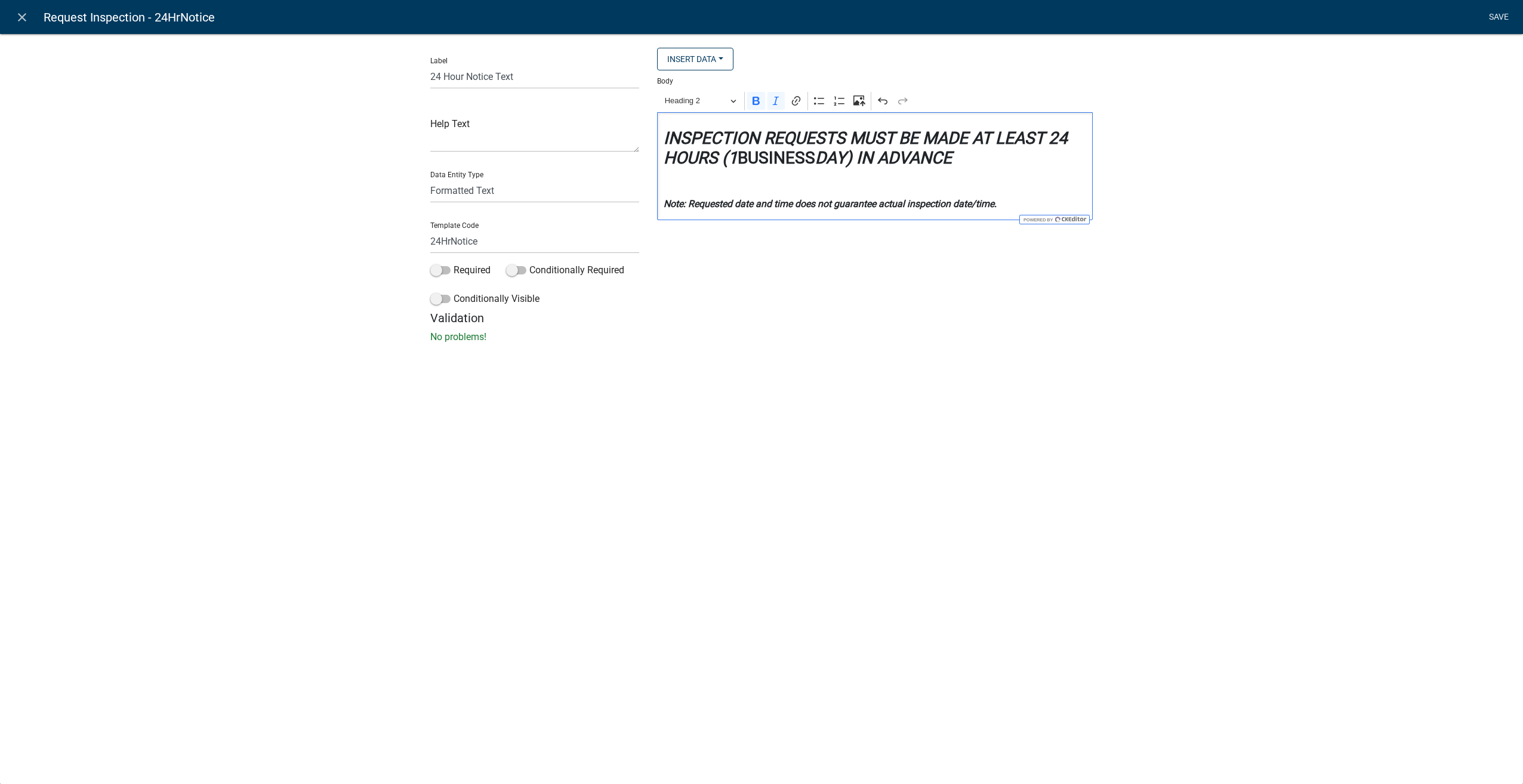
click at [1507, 12] on link "Save" at bounding box center [1498, 17] width 30 height 23
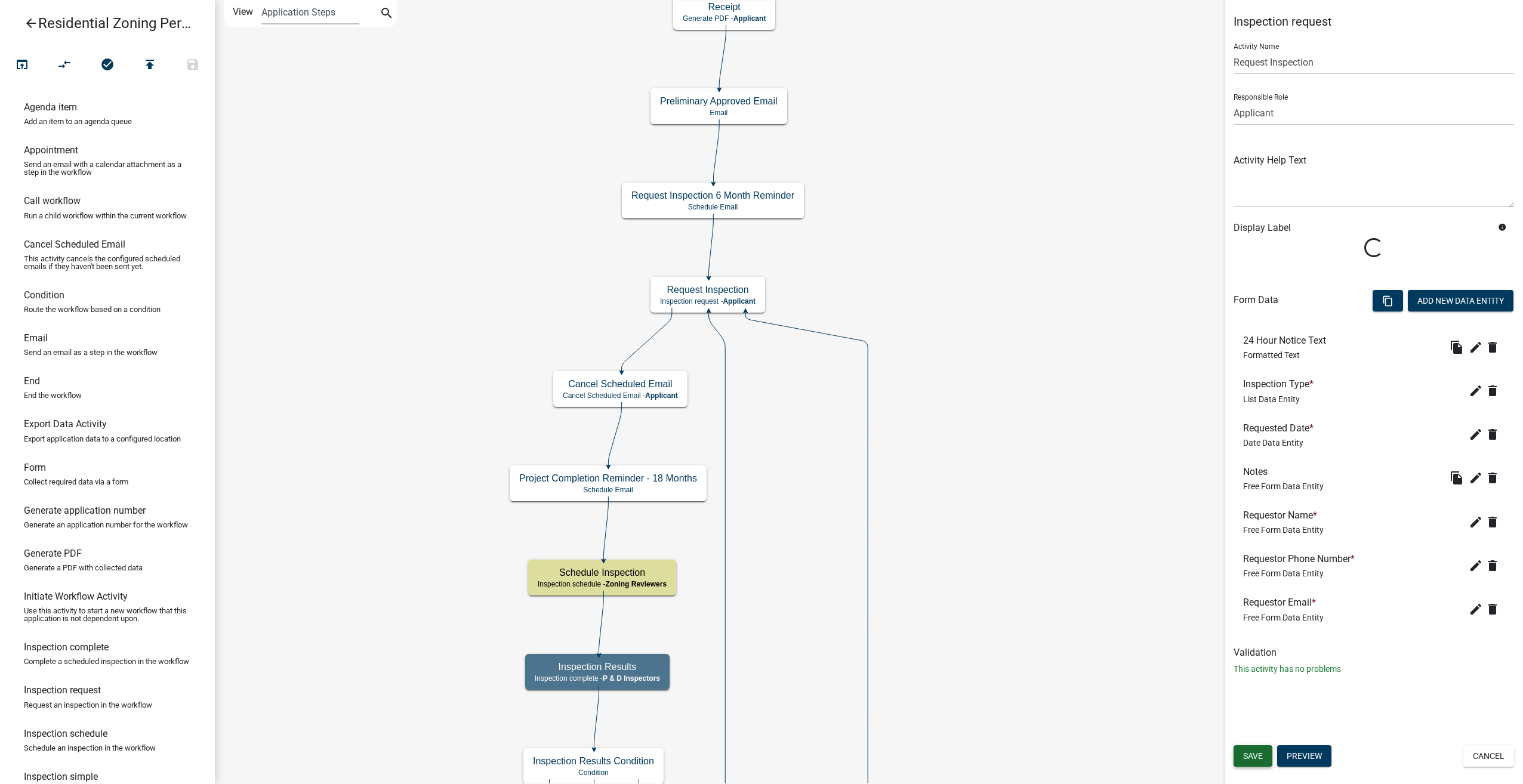
click at [1263, 756] on button "Save" at bounding box center [1253, 756] width 39 height 22
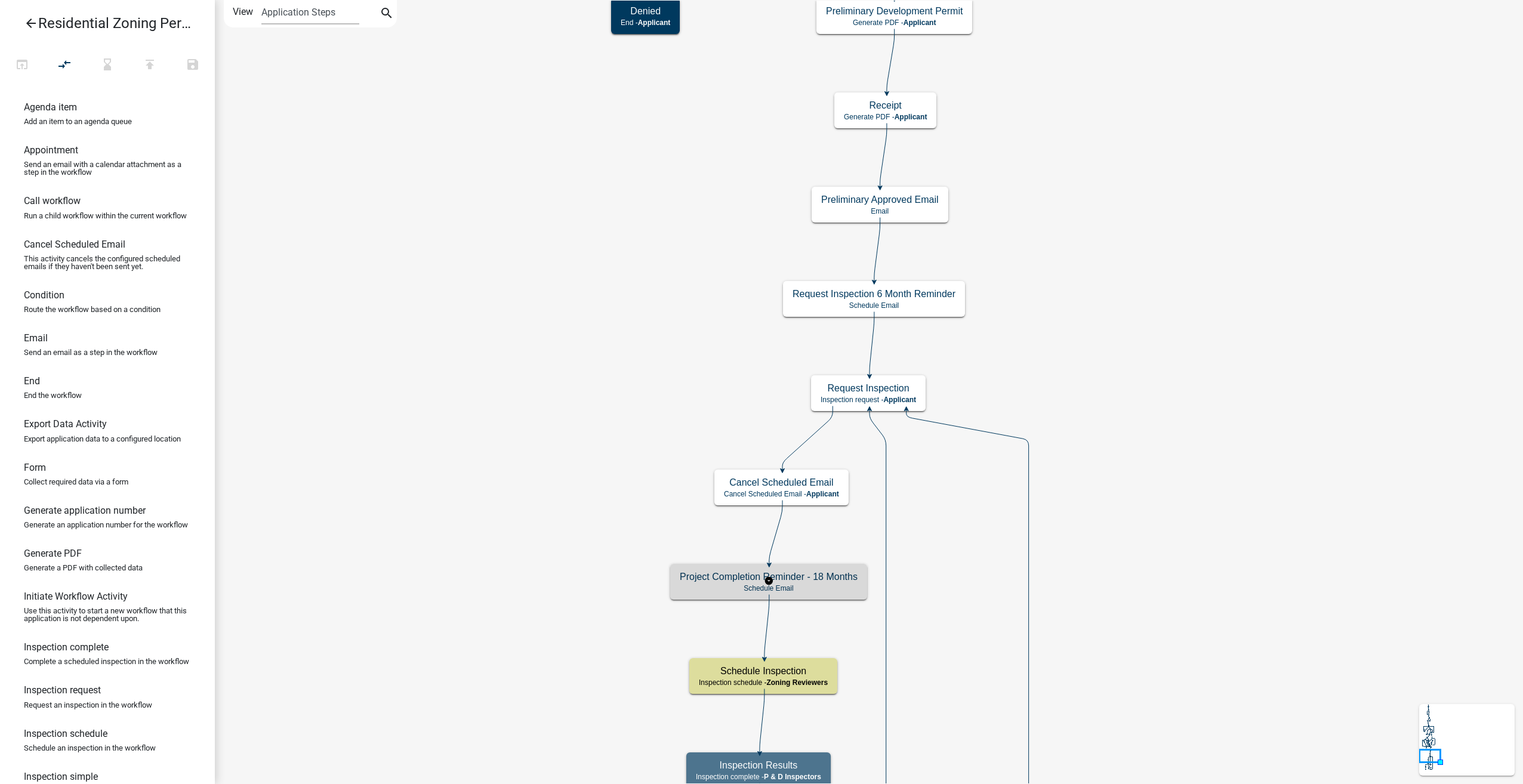
click at [813, 572] on h5 "Project Completion Reminder - 18 Months" at bounding box center [769, 576] width 178 height 11
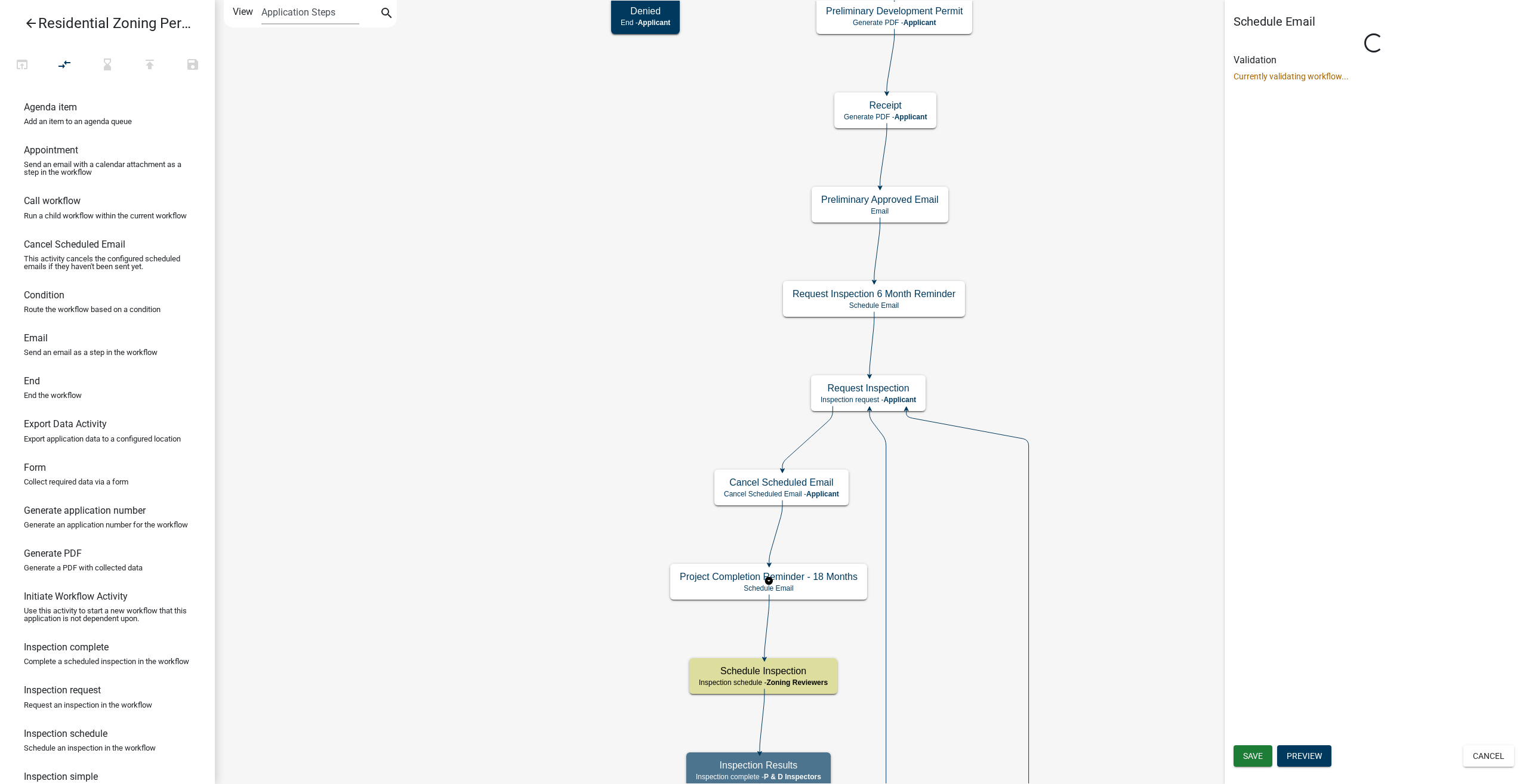
select select
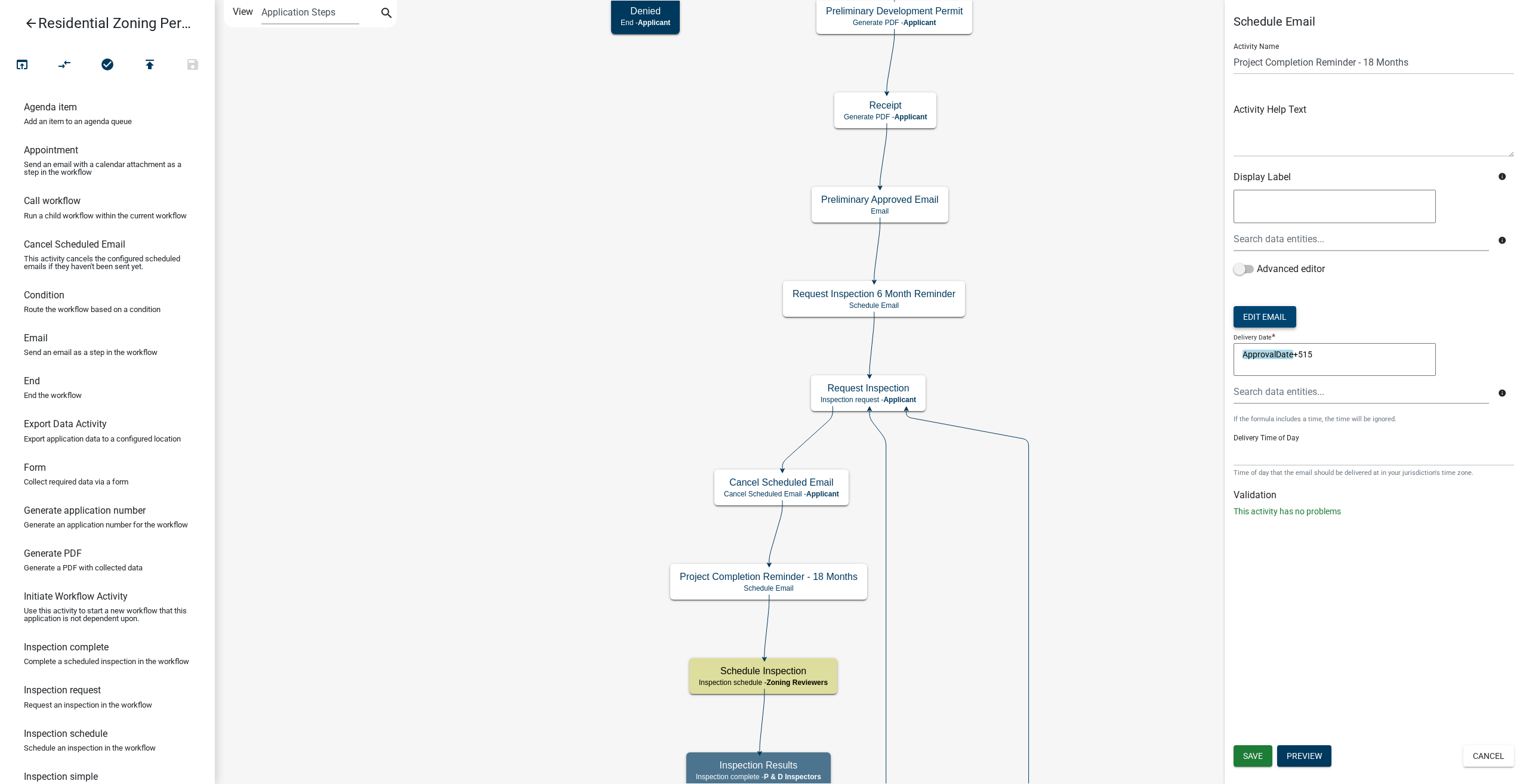
click at [1282, 315] on button "Edit Email" at bounding box center [1265, 317] width 63 height 22
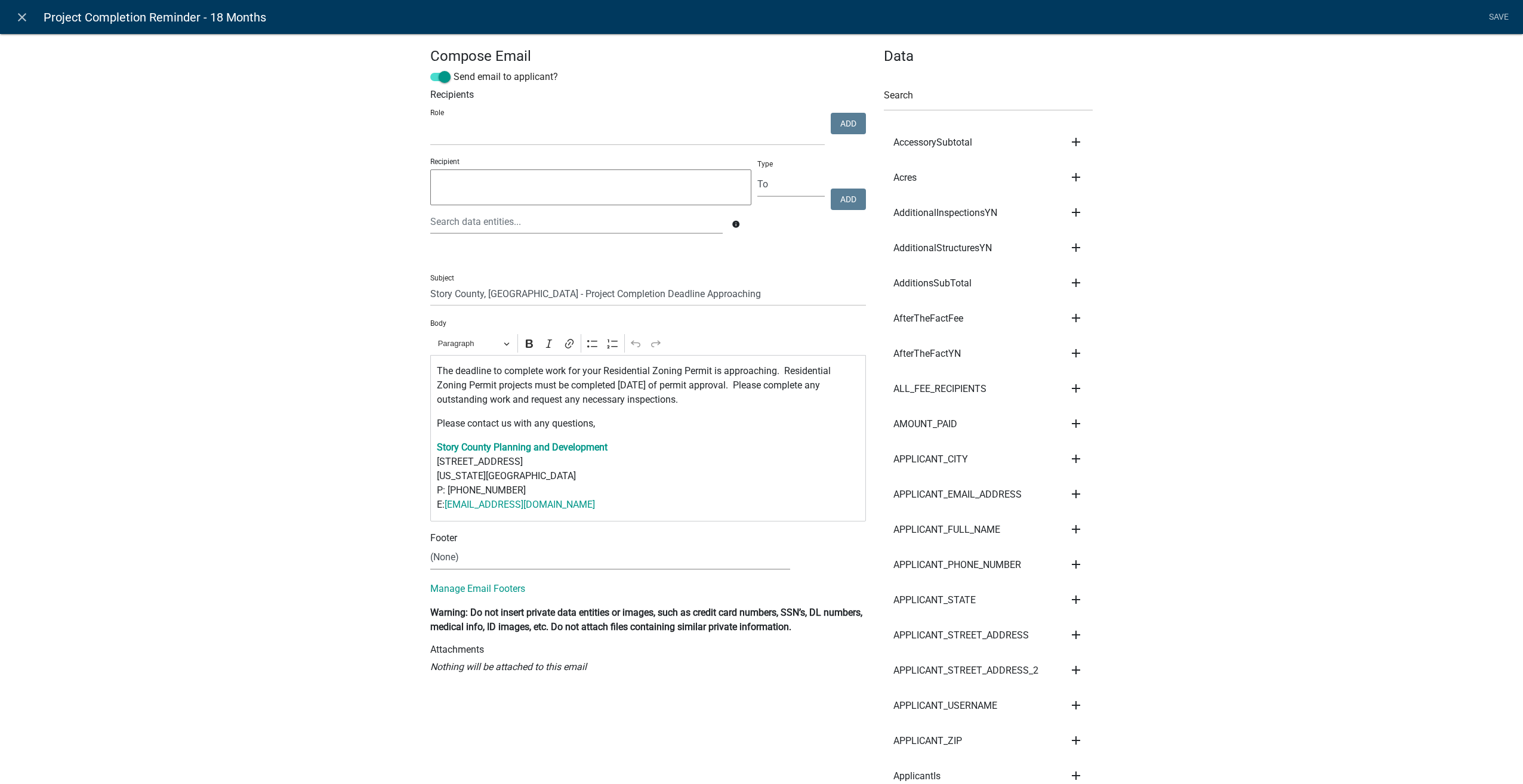
select select
click at [21, 17] on icon "close" at bounding box center [22, 17] width 15 height 15
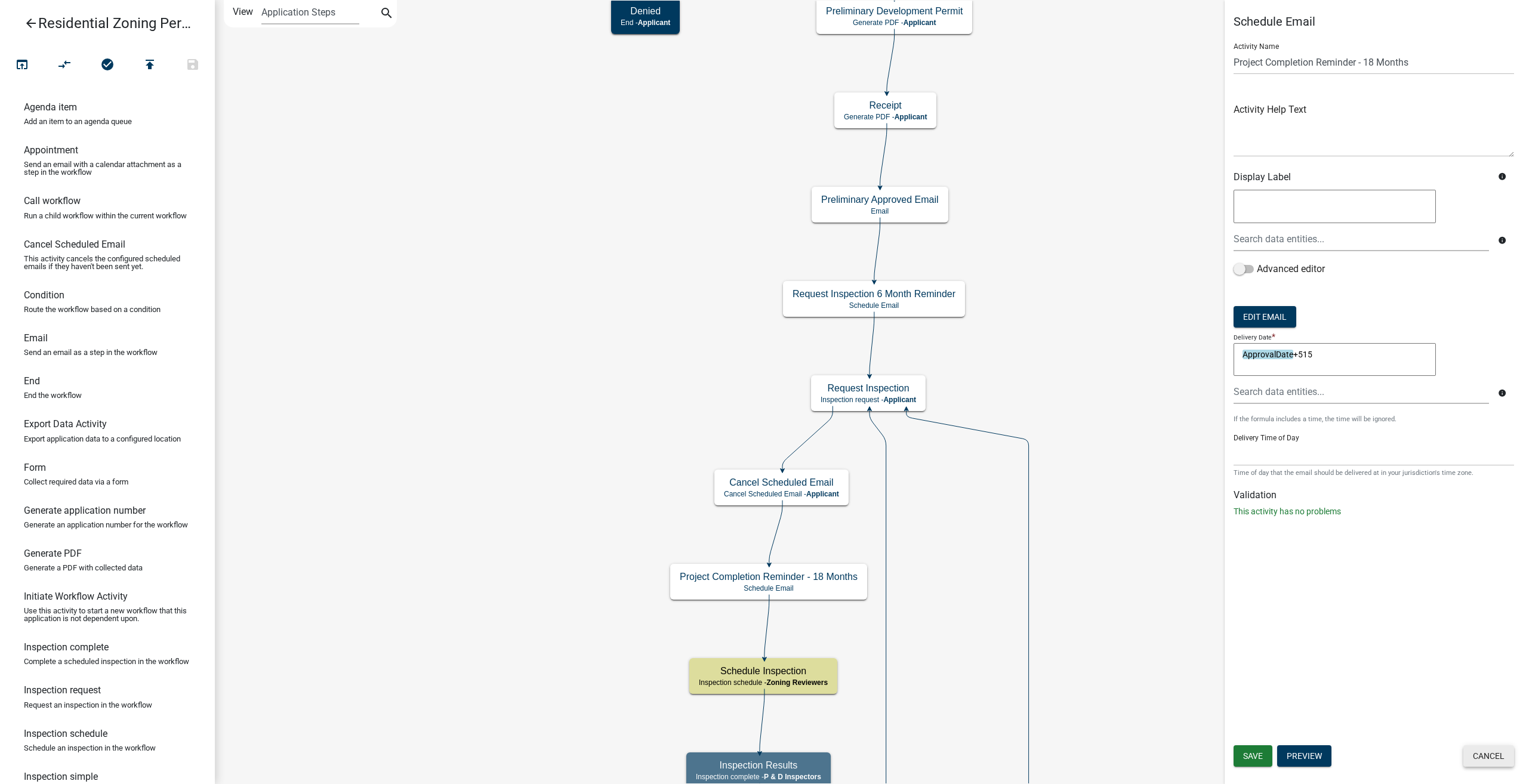
click at [1475, 752] on button "Cancel" at bounding box center [1488, 756] width 51 height 22
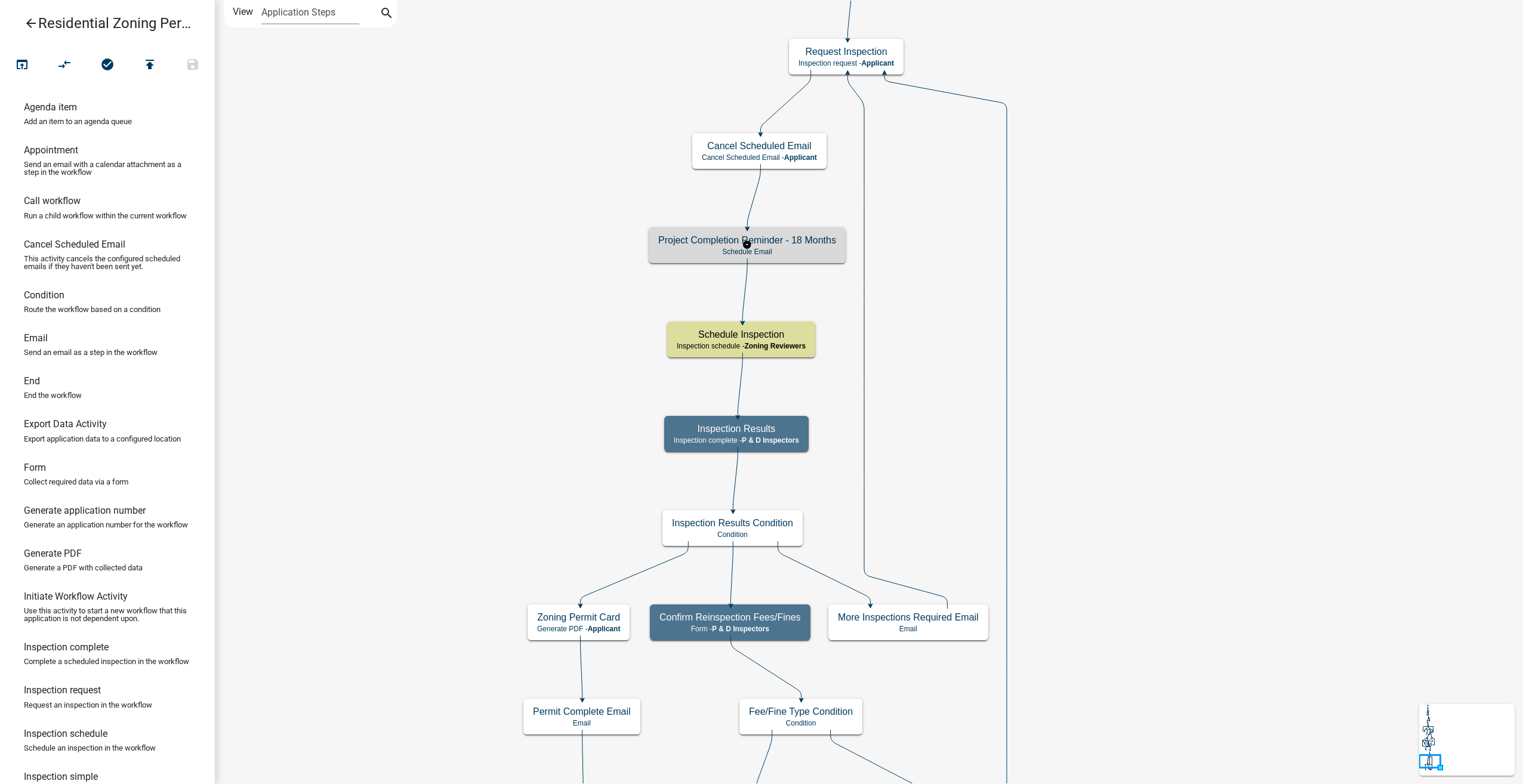
click at [779, 235] on h5 "Project Completion Reminder - 18 Months" at bounding box center [747, 240] width 178 height 11
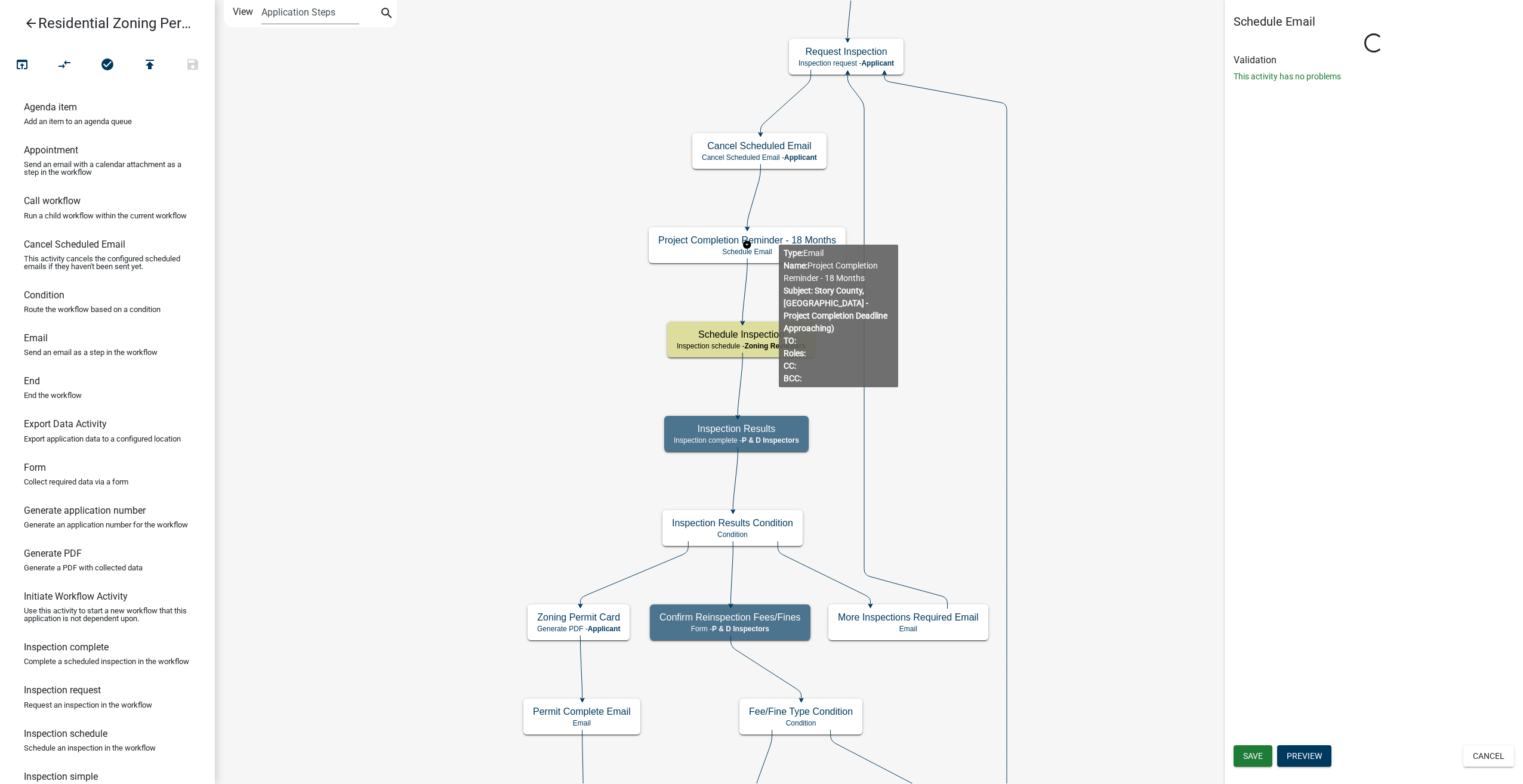
select select
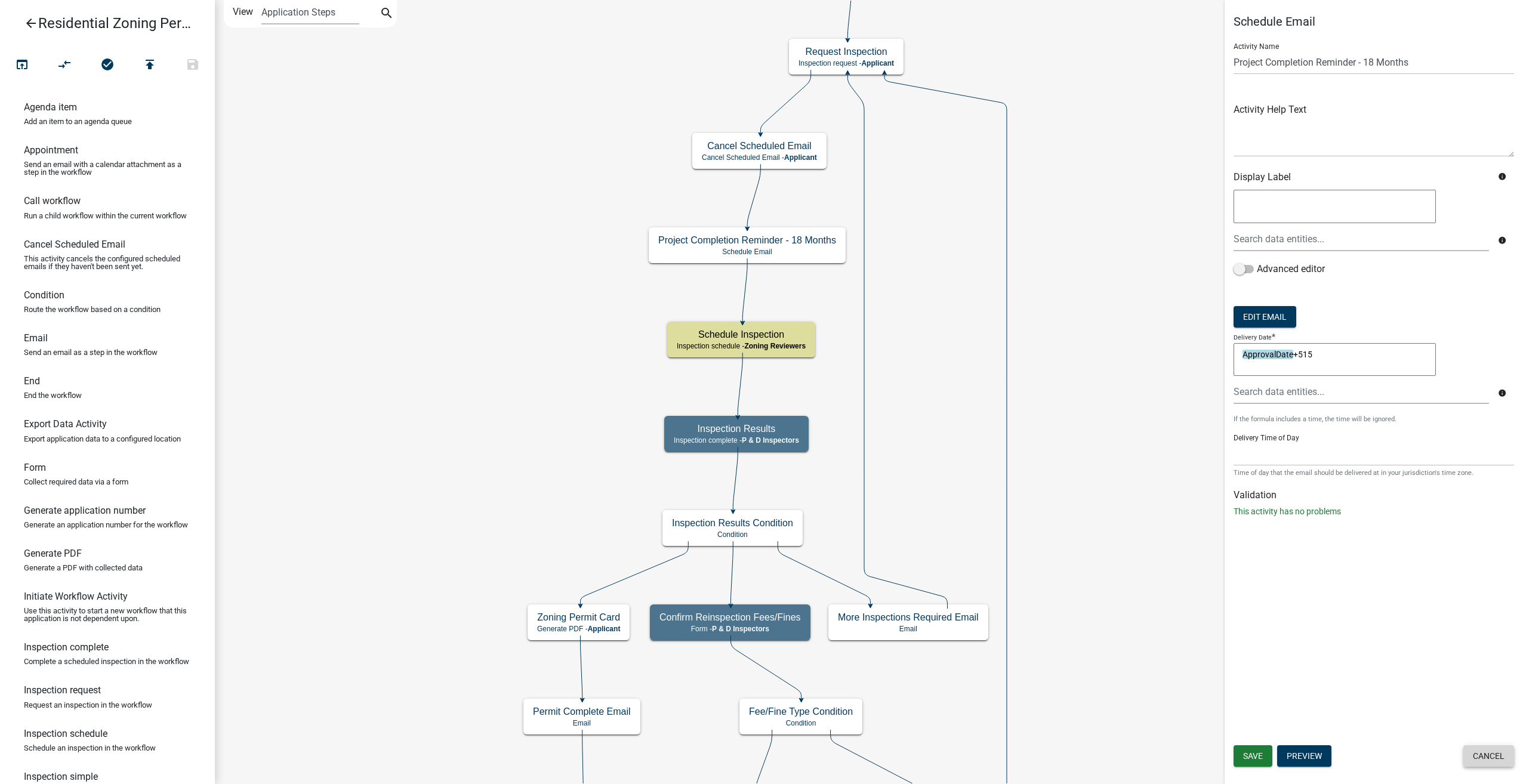
click at [1498, 753] on button "Cancel" at bounding box center [1488, 756] width 51 height 22
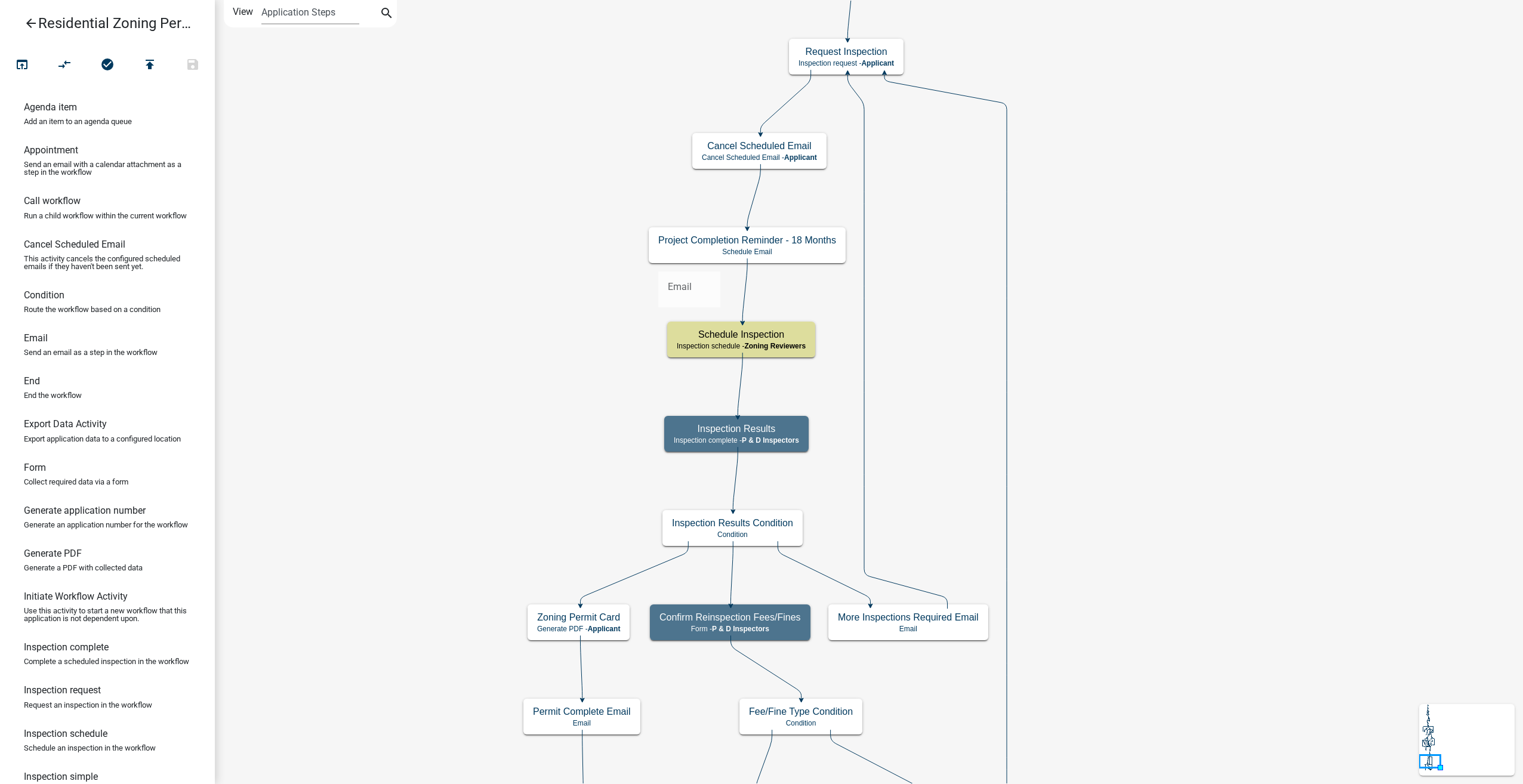
drag, startPoint x: 40, startPoint y: 350, endPoint x: 658, endPoint y: 262, distance: 624.2
click at [658, 262] on div "arrow_back Residential Zoning Permit open_in_browser compare_arrows check_circl…" at bounding box center [761, 392] width 1523 height 784
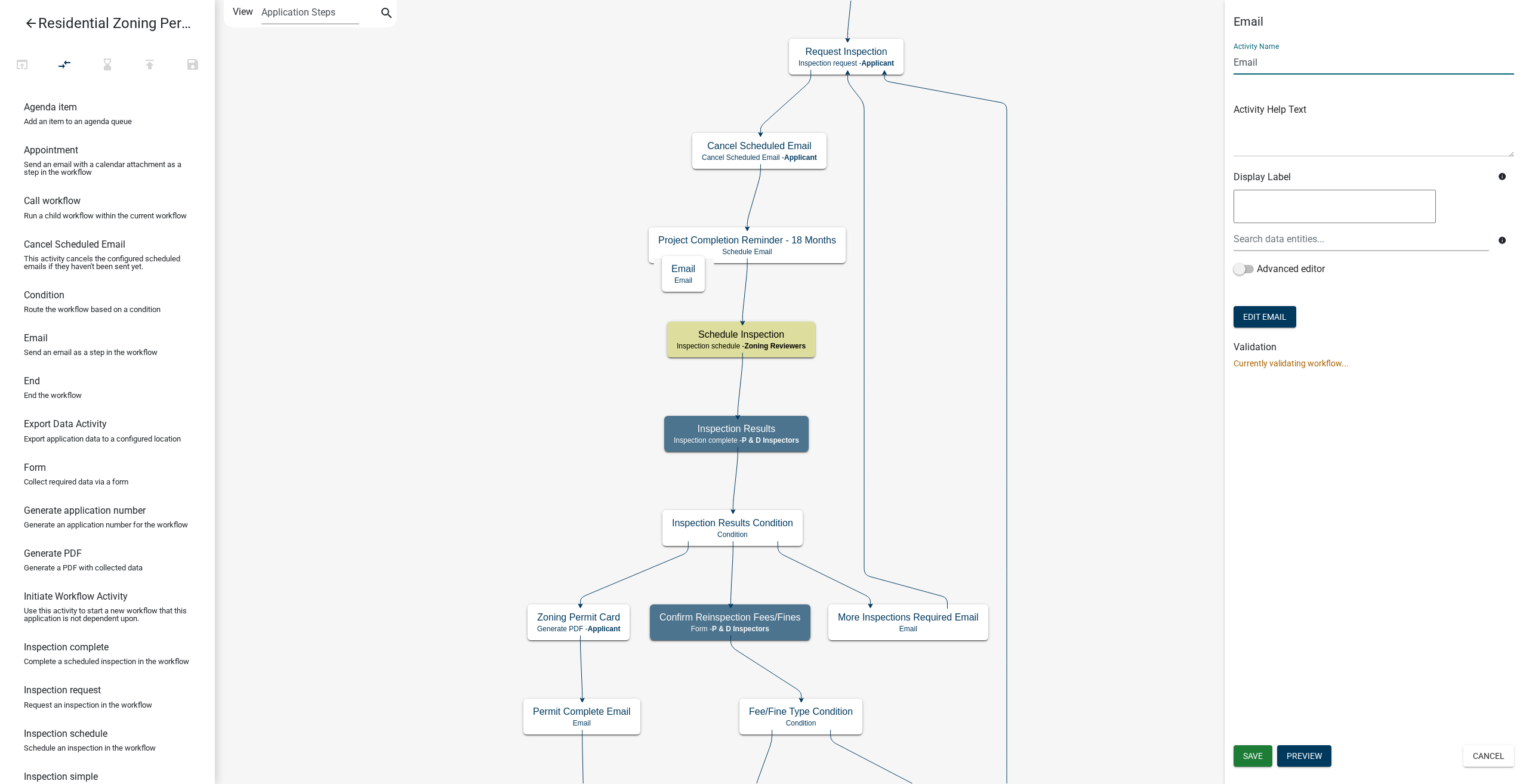
click at [1235, 63] on input "Email" at bounding box center [1374, 62] width 281 height 24
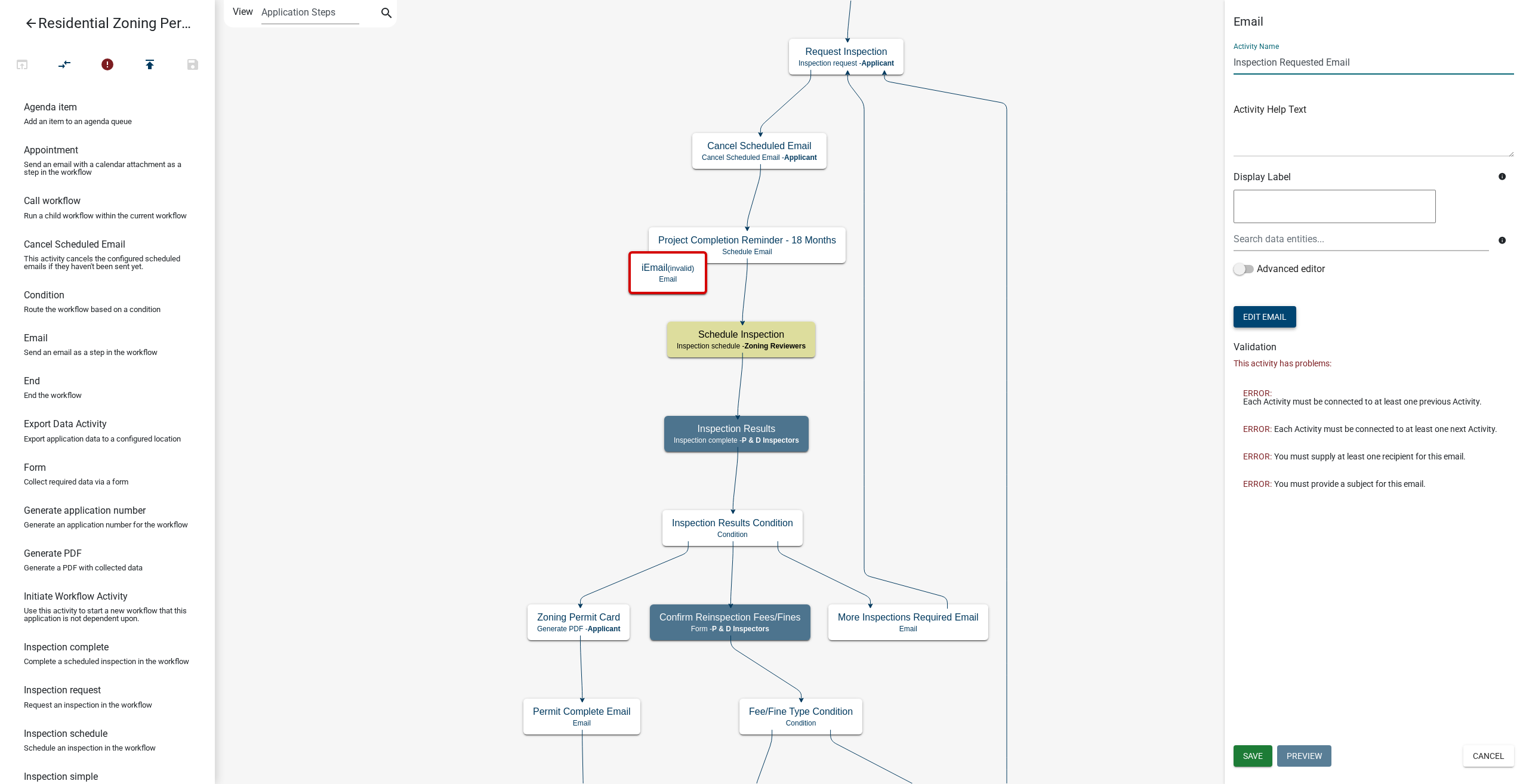
type input "Inspection Requested Email"
click at [1263, 317] on button "Edit Email" at bounding box center [1265, 317] width 63 height 22
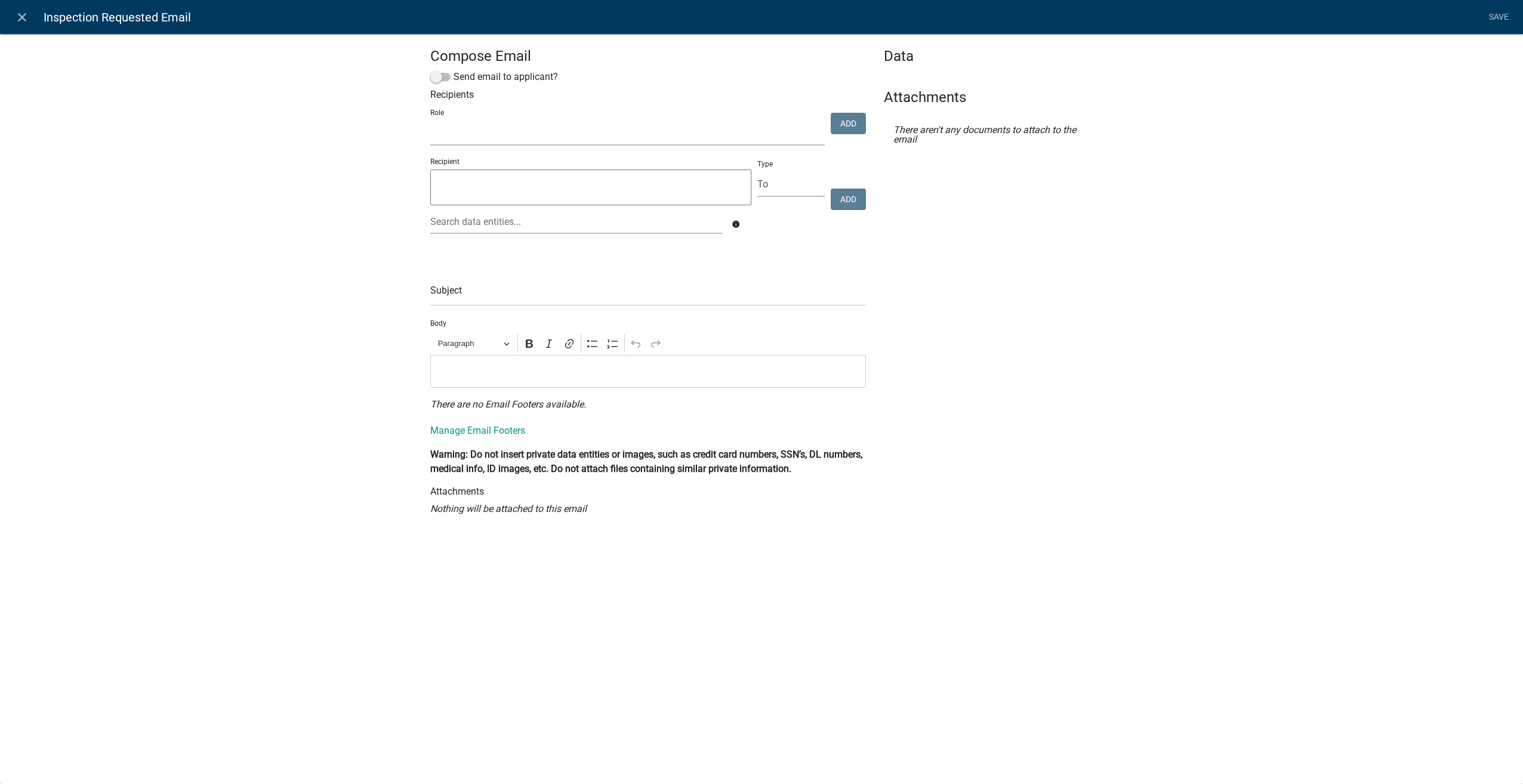
click at [456, 133] on select "Admin P & D Inspectors EH Administrative Assistant EH Counter Zoning Reviewers …" at bounding box center [628, 133] width 394 height 24
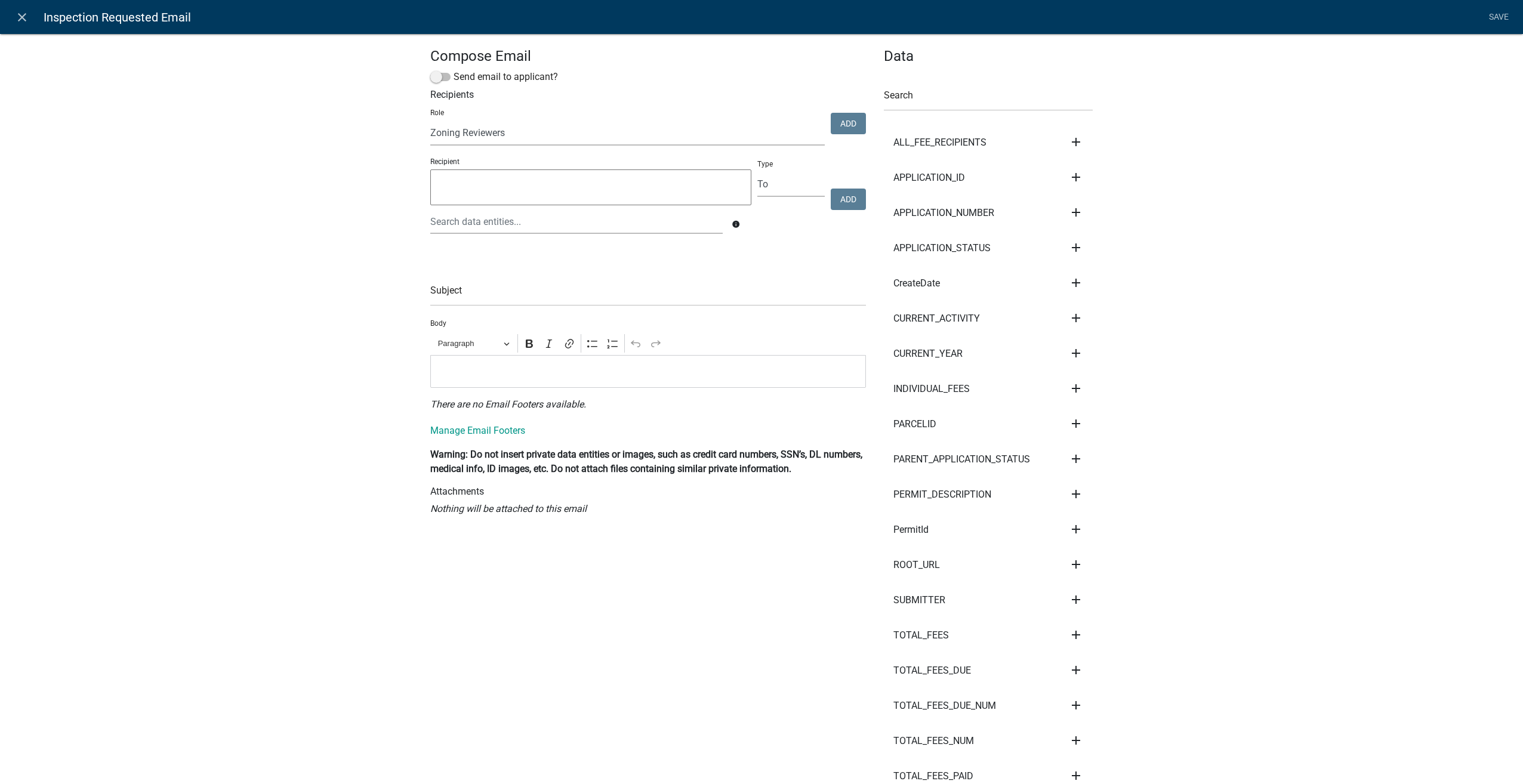
click at [431, 121] on select "Admin P & D Inspectors EH Administrative Assistant EH Counter Zoning Reviewers …" at bounding box center [628, 133] width 394 height 24
click at [642, 144] on select "Admin P & D Inspectors EH Administrative Assistant EH Counter Zoning Reviewers …" at bounding box center [628, 133] width 394 height 24
select select "1d7849c7-47d0-45c1-bb15-b11de66ef8e1"
click at [431, 121] on select "Admin P & D Inspectors EH Administrative Assistant EH Counter Zoning Reviewers …" at bounding box center [628, 133] width 394 height 24
click at [840, 121] on button "Add" at bounding box center [848, 123] width 35 height 22
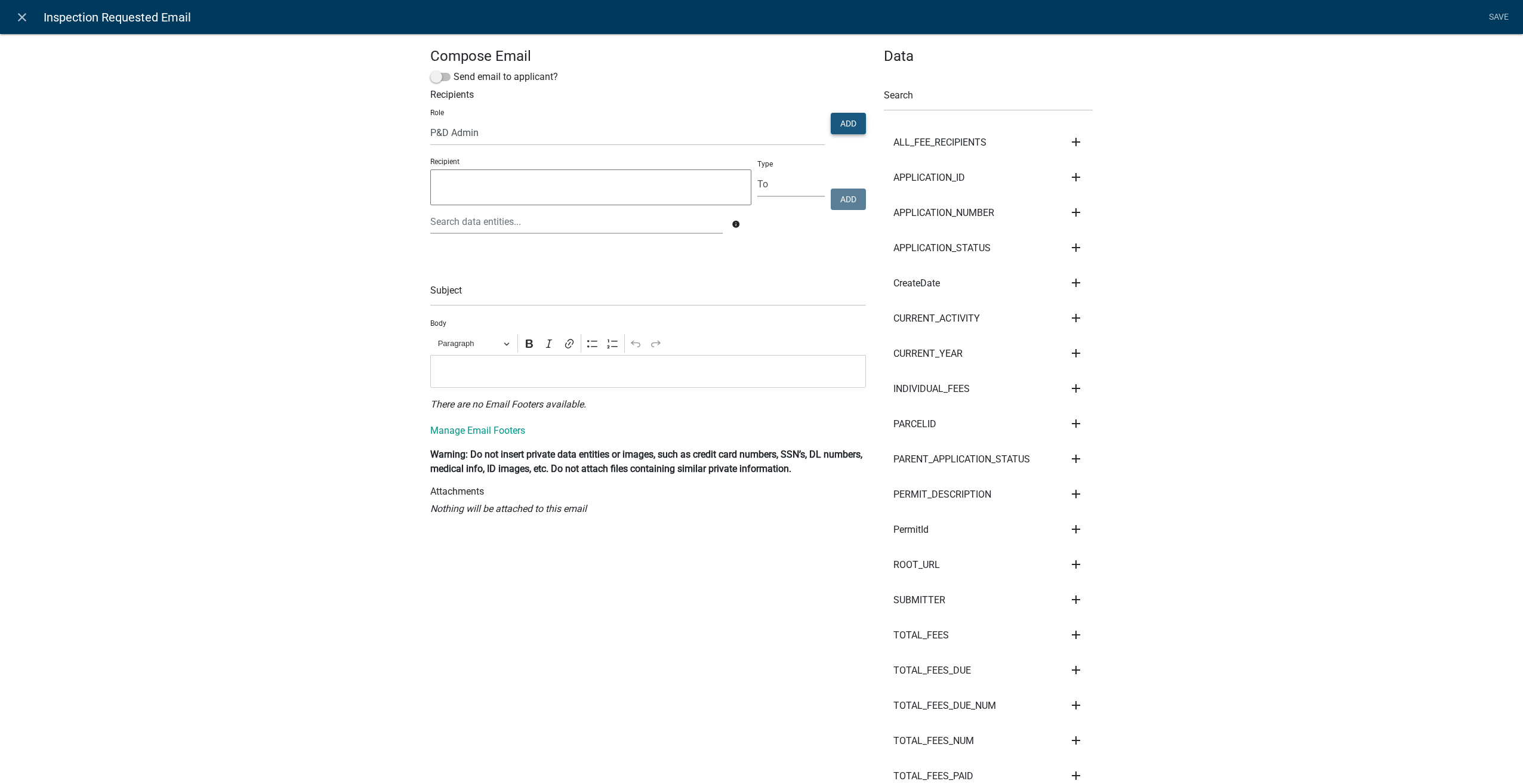
select select
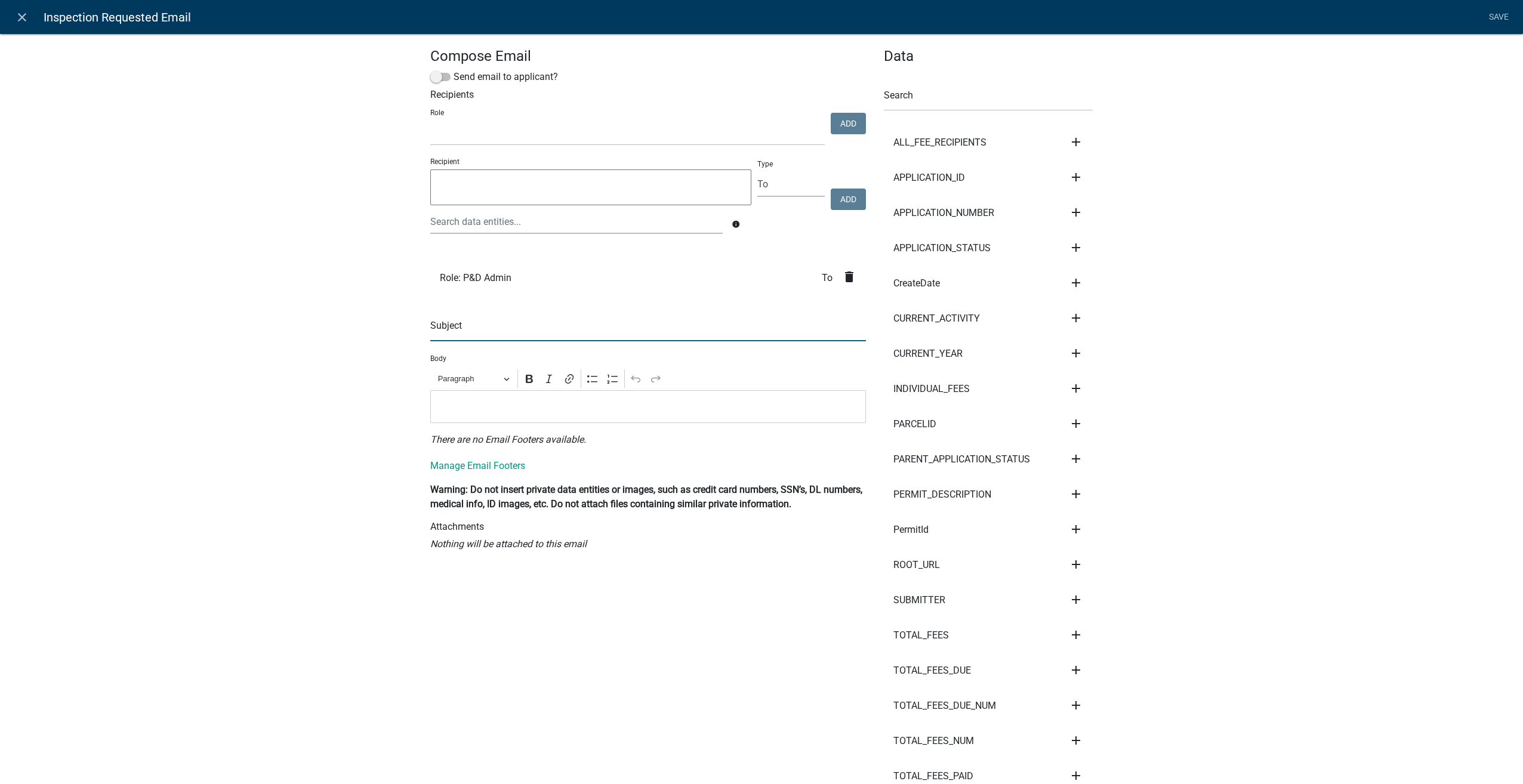
click at [475, 329] on input "text" at bounding box center [648, 328] width 435 height 24
type input "Residential zoning Permit - Inspection Requested -"
click at [929, 109] on input "text" at bounding box center [988, 99] width 209 height 24
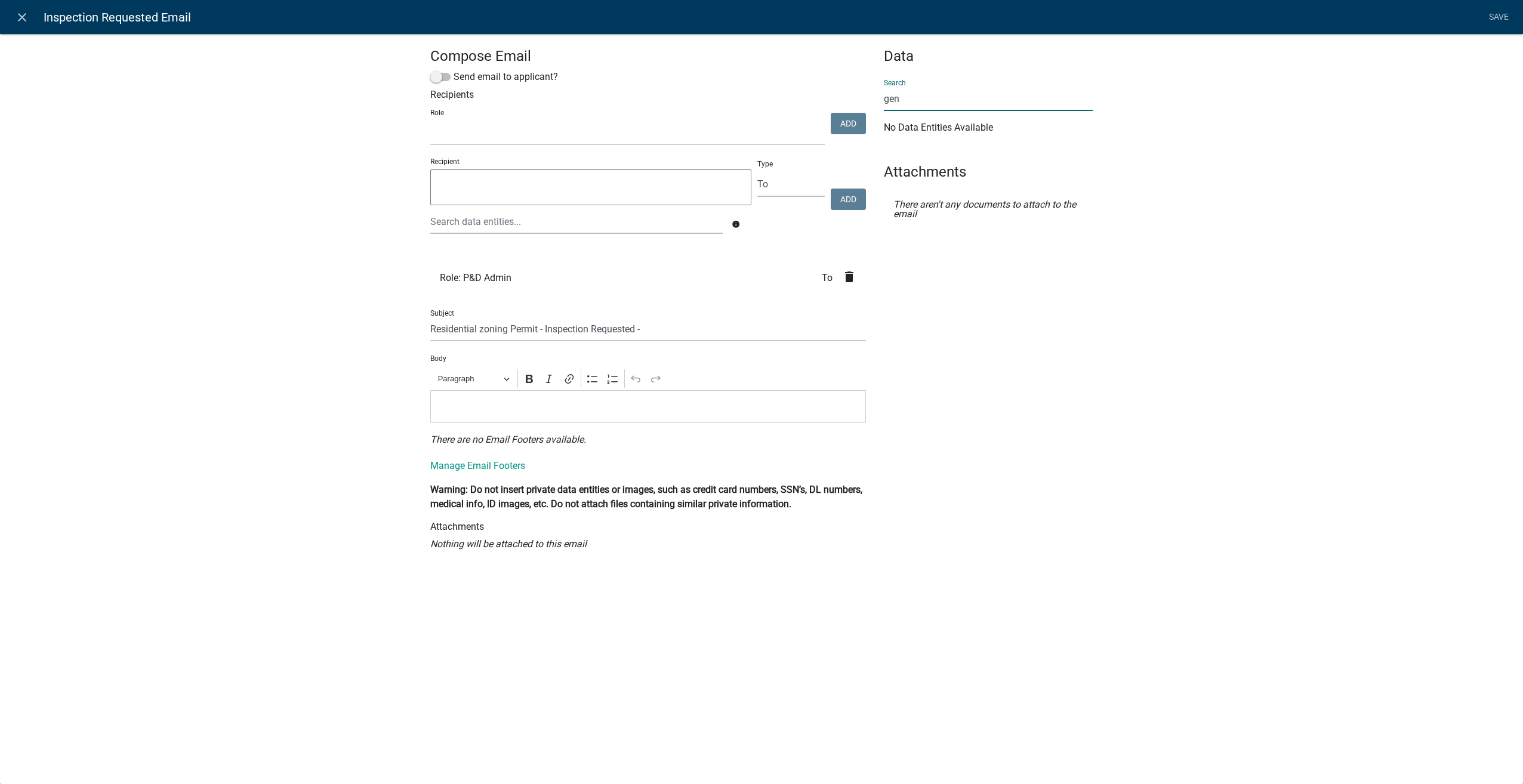
type input "gen"
drag, startPoint x: 1056, startPoint y: 433, endPoint x: 1043, endPoint y: 424, distance: 15.8
click at [1056, 433] on div "Data Search gen No Data Entities Available Attachments There aren't any documen…" at bounding box center [988, 304] width 227 height 513
click at [482, 329] on input "Residential zoning Permit - Inspection Requested -" at bounding box center [648, 328] width 435 height 24
type input "Residential Zoning Permit - Inspection Requested -"
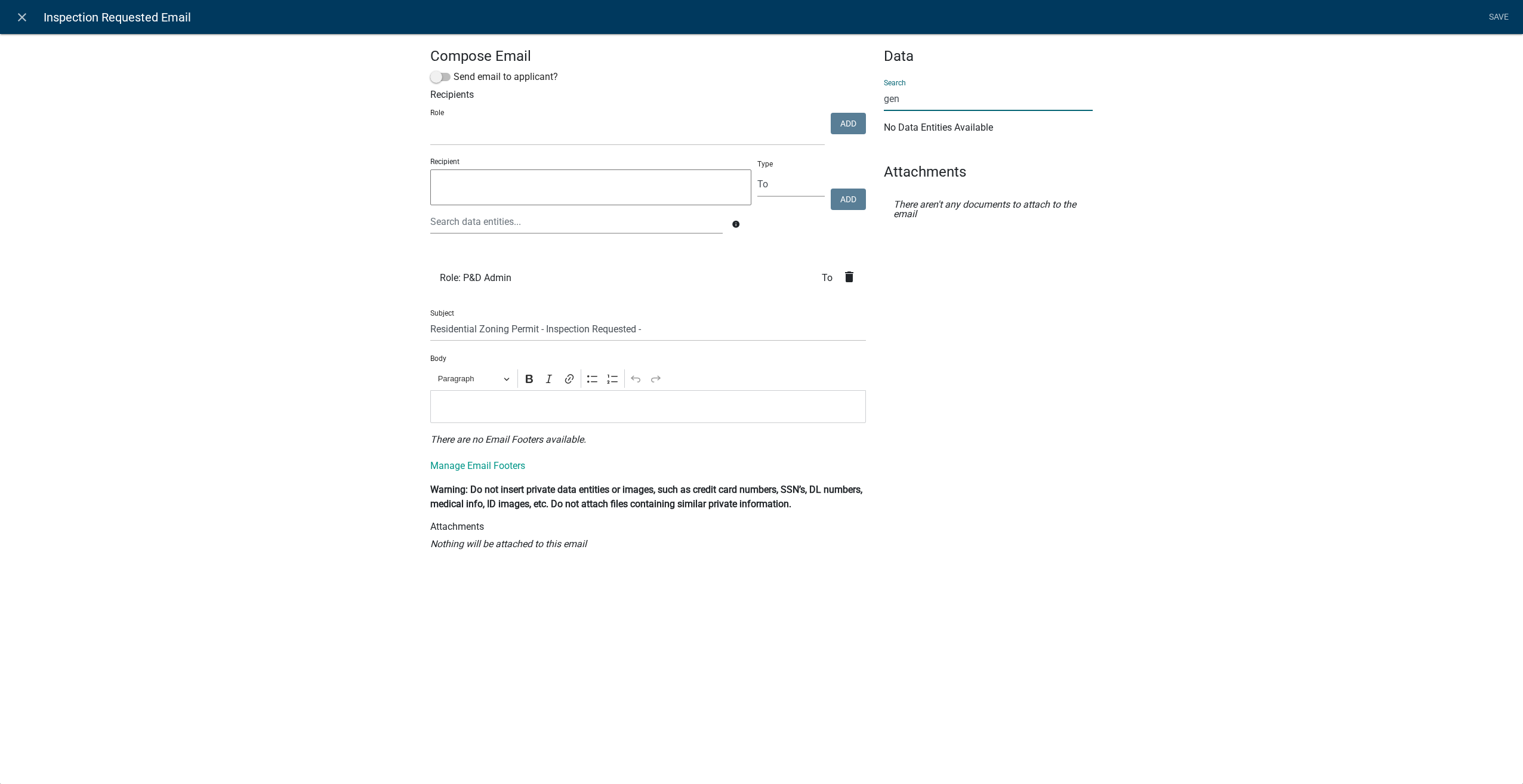
click at [922, 91] on input "gen" at bounding box center [988, 99] width 209 height 24
type input "g"
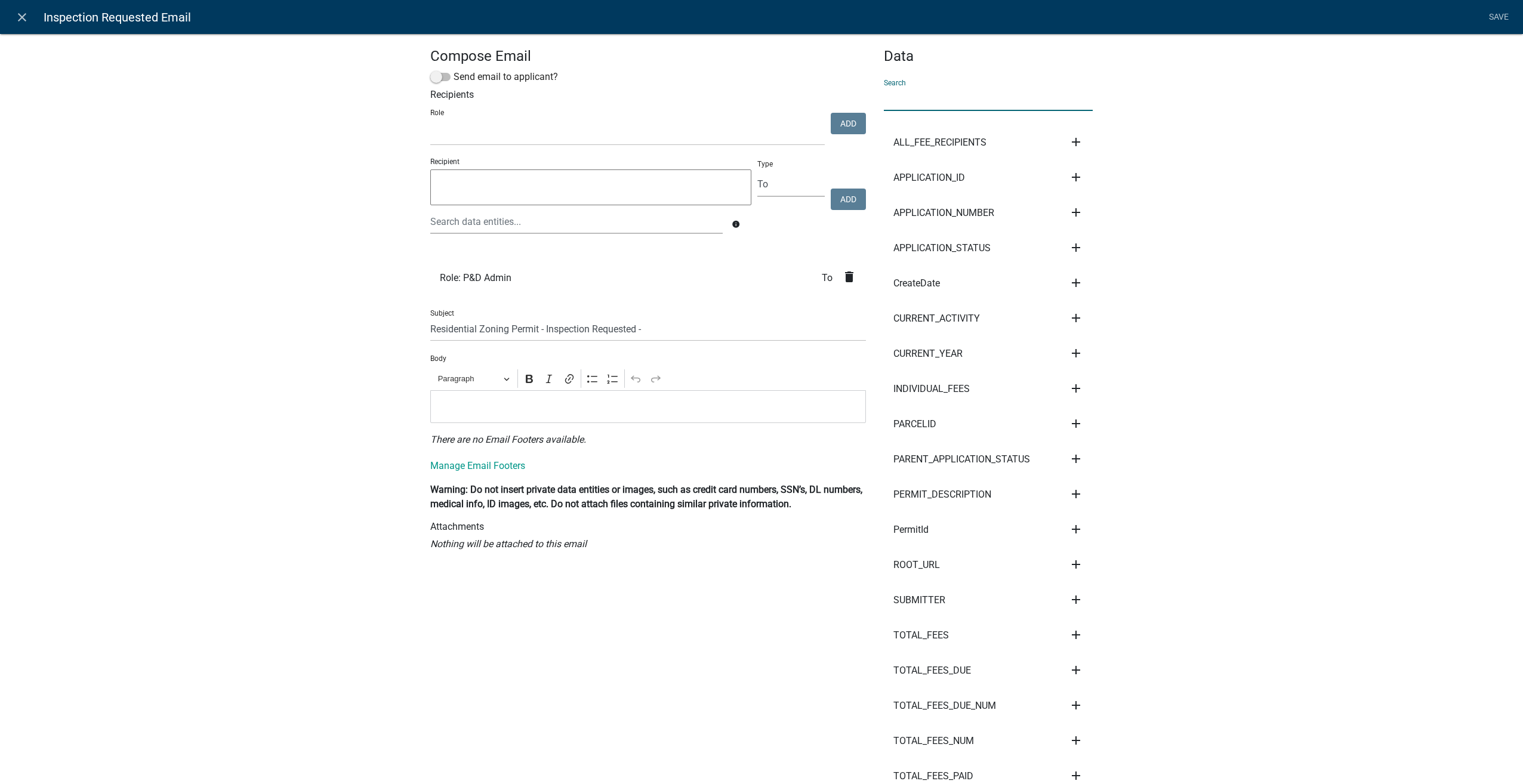
click at [483, 408] on p "Editor editing area: main. Press Alt+0 for help." at bounding box center [648, 406] width 423 height 15
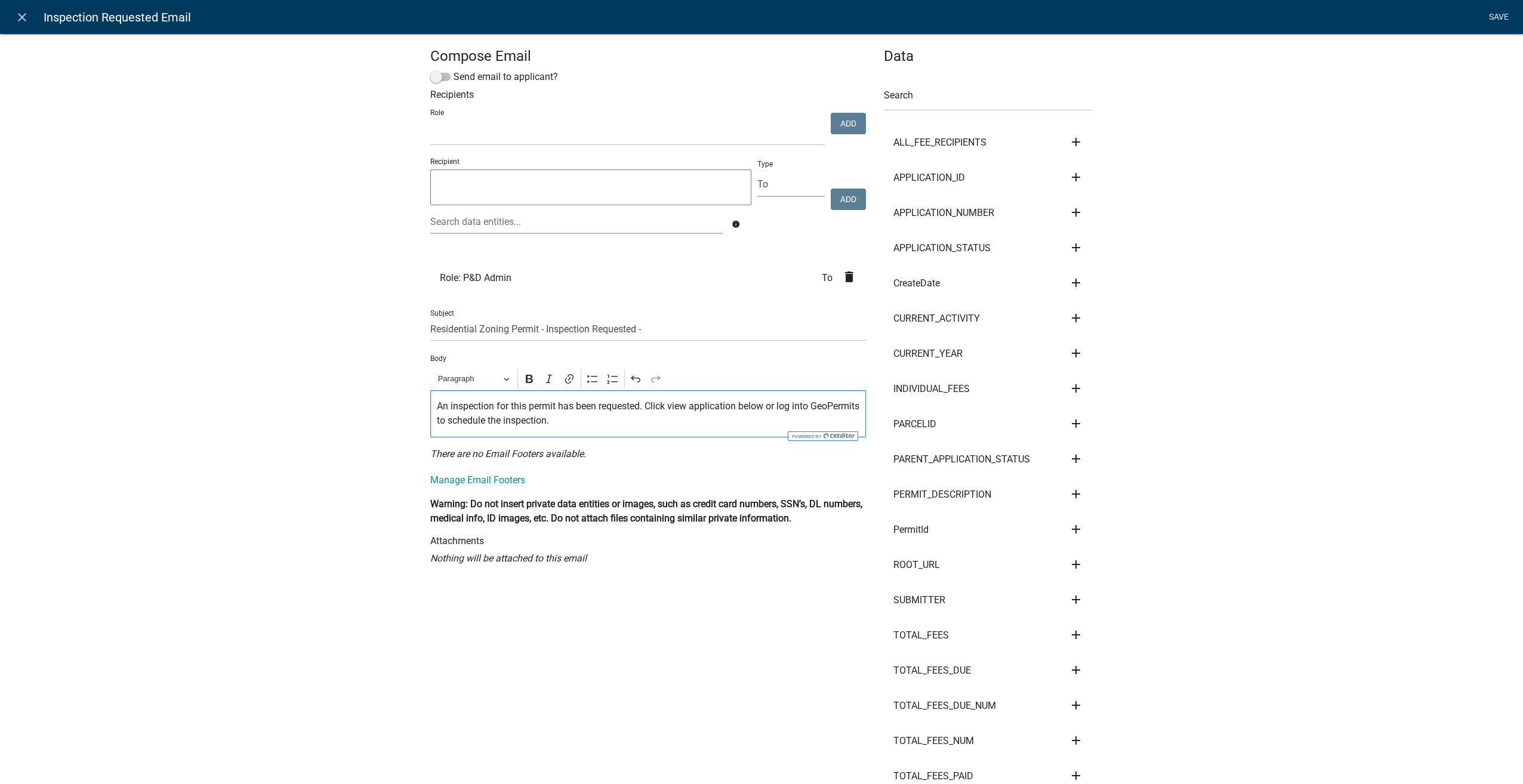
click at [1495, 10] on link "Save" at bounding box center [1498, 17] width 30 height 23
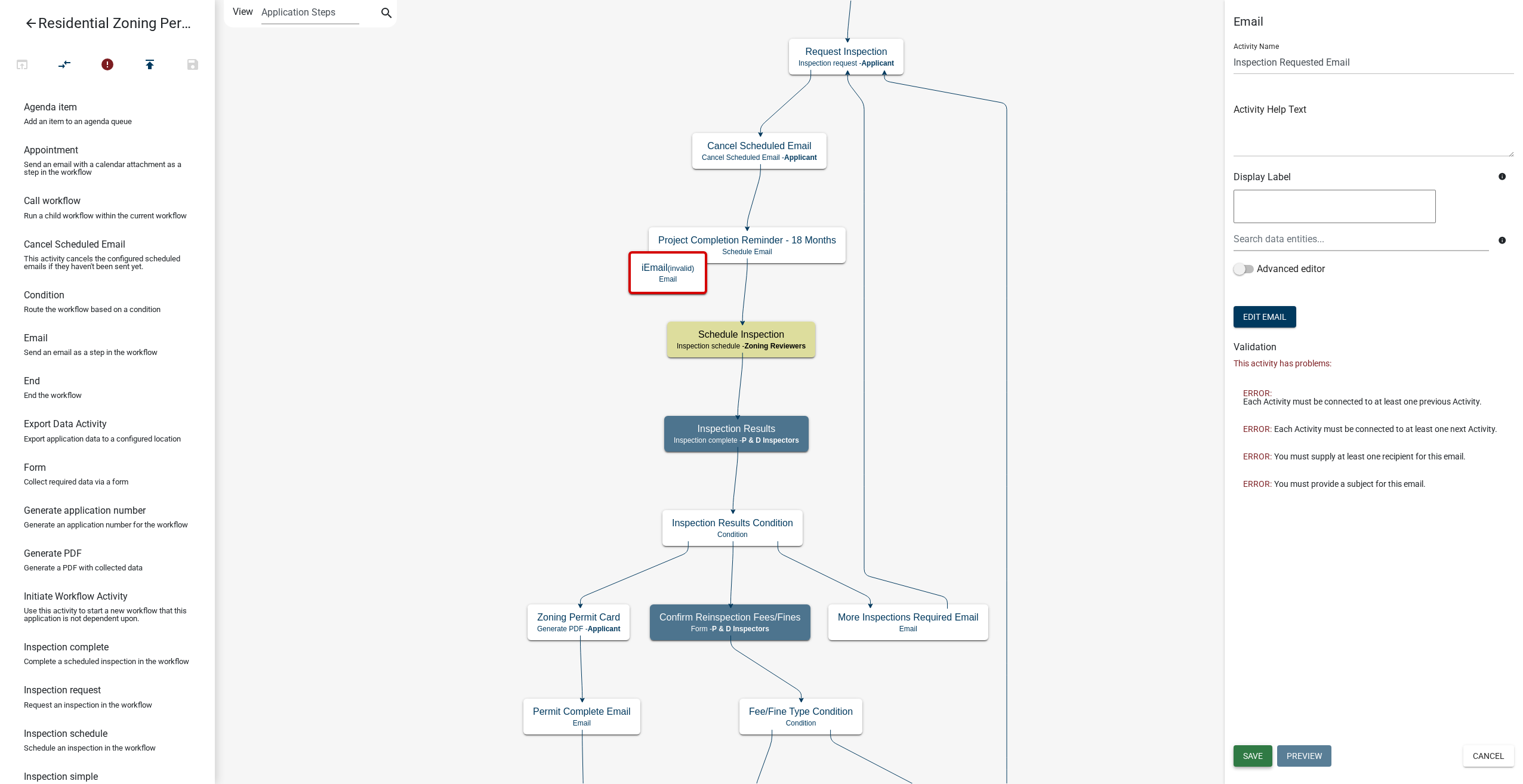
click at [1241, 753] on button "Save" at bounding box center [1253, 756] width 39 height 22
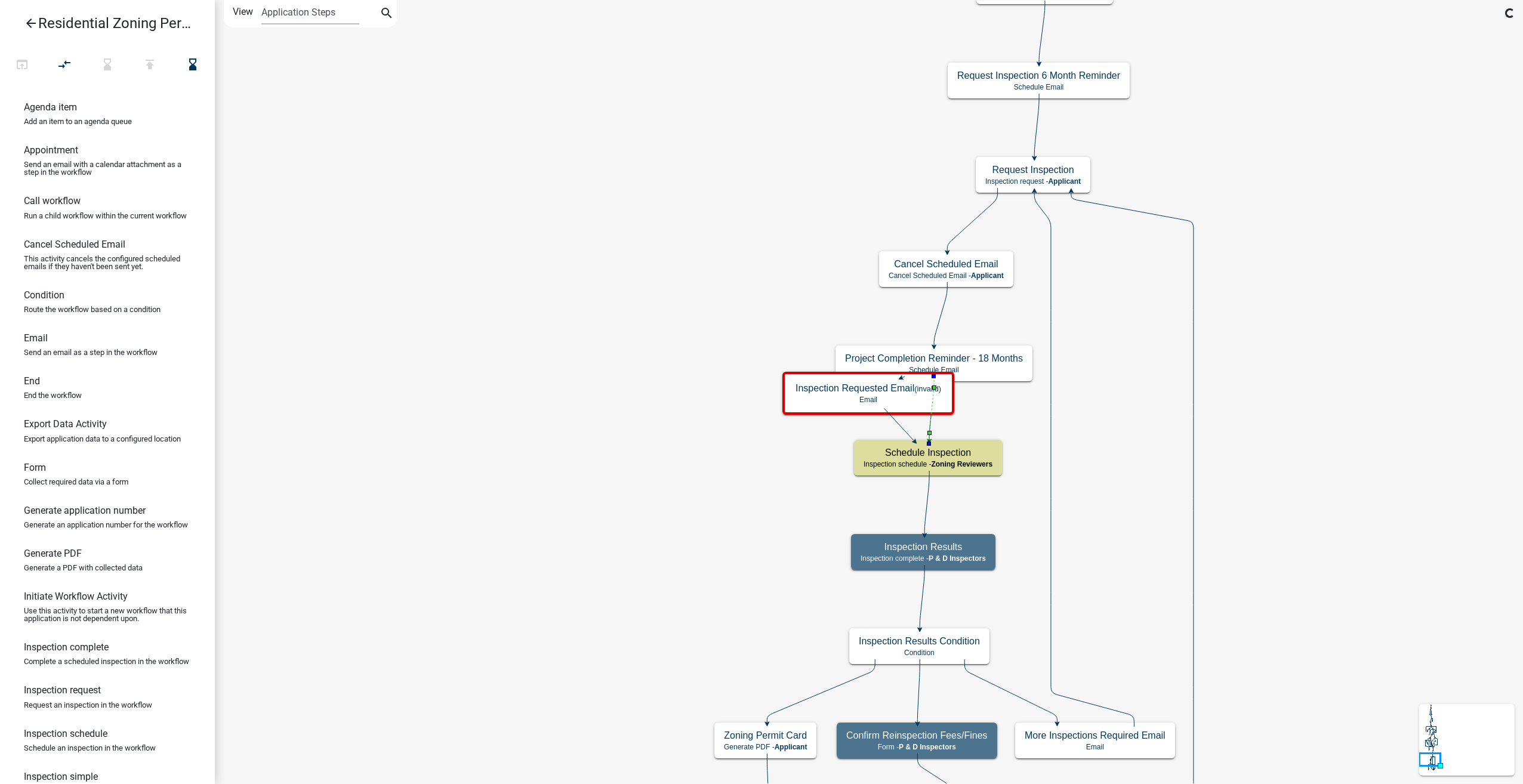
click at [929, 426] on icon at bounding box center [931, 408] width 5 height 64
click at [60, 57] on icon "compare_arrows" at bounding box center [65, 65] width 15 height 17
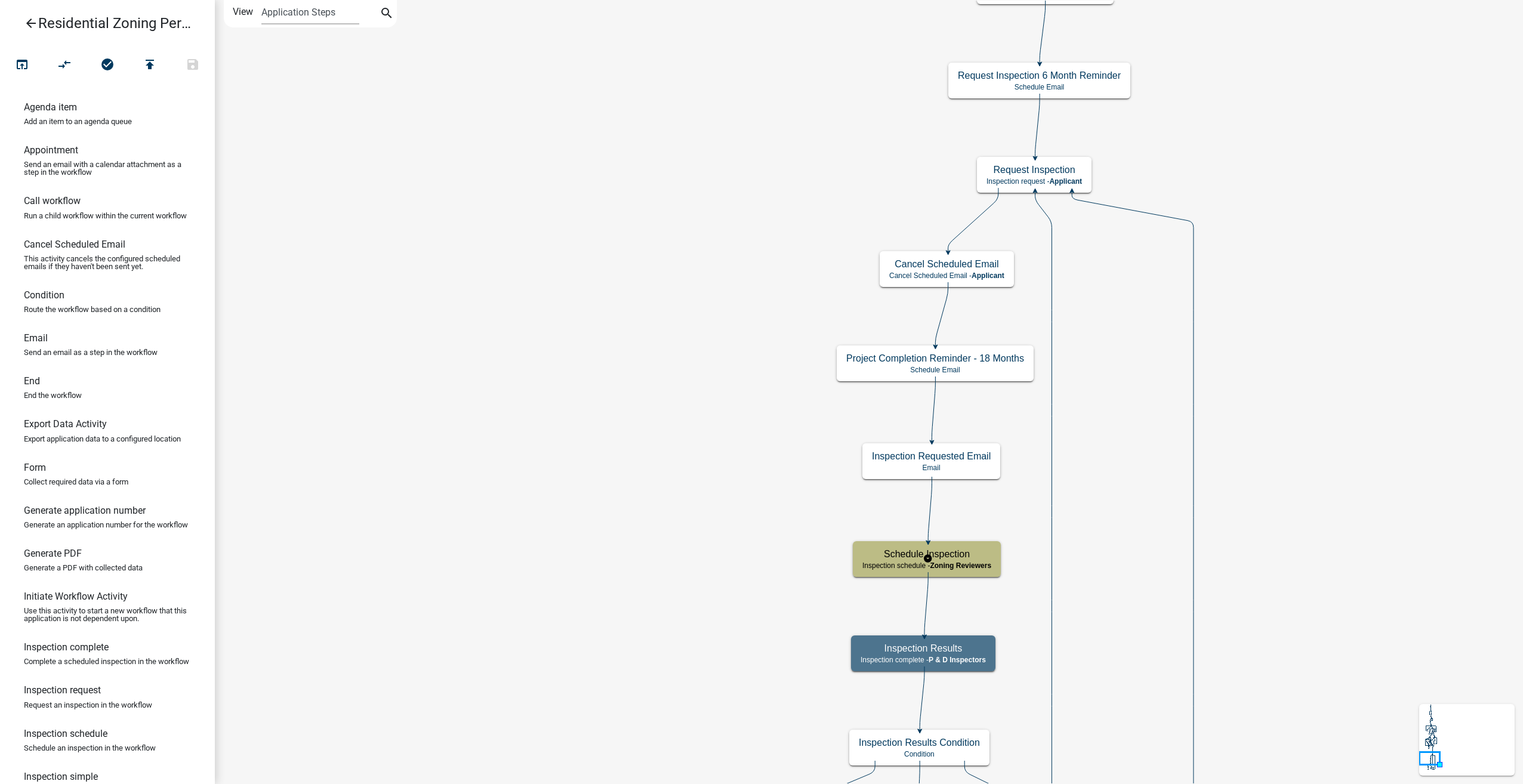
click at [972, 555] on h5 "Schedule Inspection" at bounding box center [927, 554] width 129 height 11
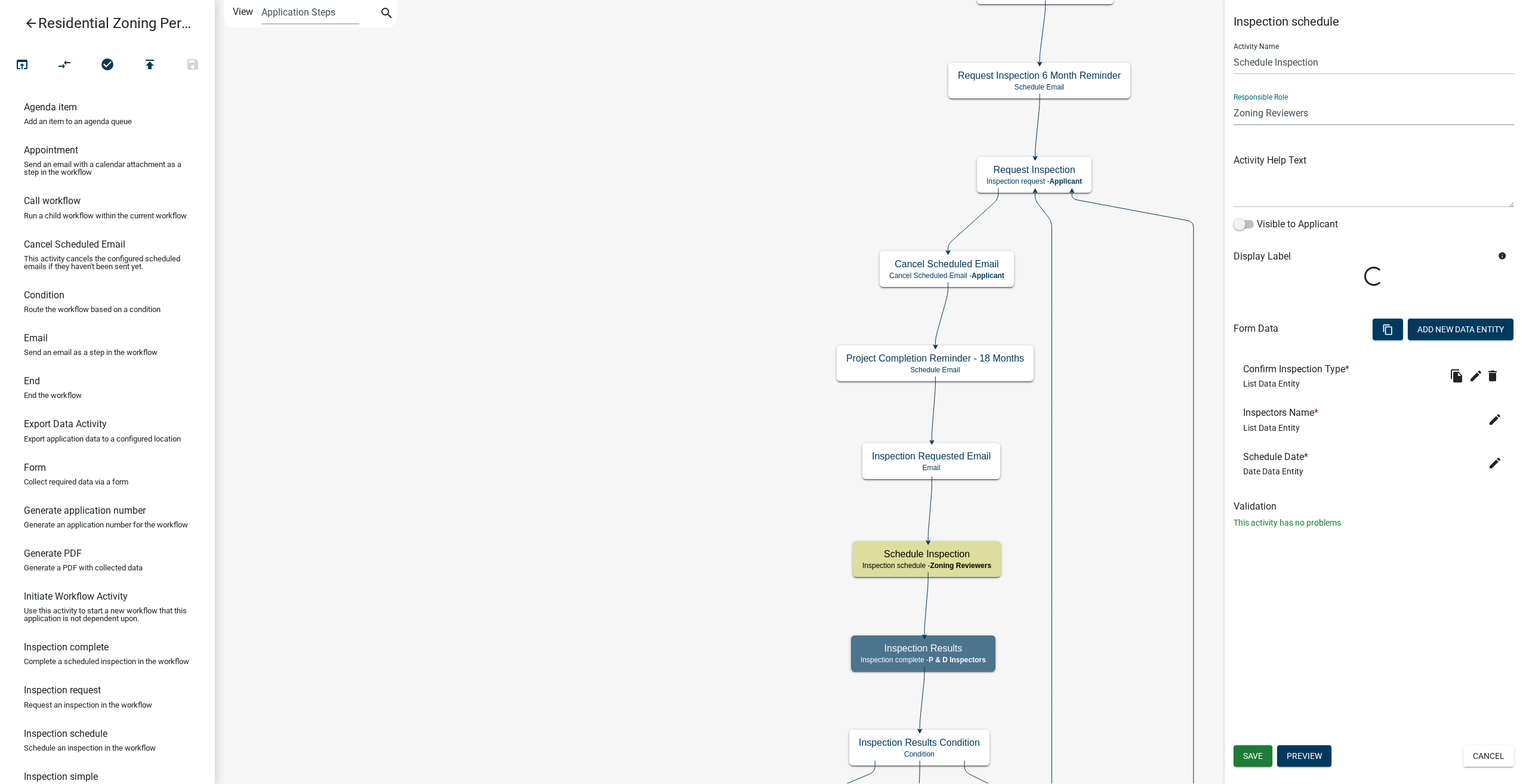
click at [1331, 111] on select "Applicant Admin P & D Inspectors EH Administrative Assistant Zoning Reviewers E…" at bounding box center [1374, 112] width 281 height 24
select select "1D7849C7-47D0-45C1-BB15-B11DE66EF8E1"
click at [1233, 101] on select "Applicant Admin P & D Inspectors EH Administrative Assistant Zoning Reviewers E…" at bounding box center [1374, 112] width 281 height 24
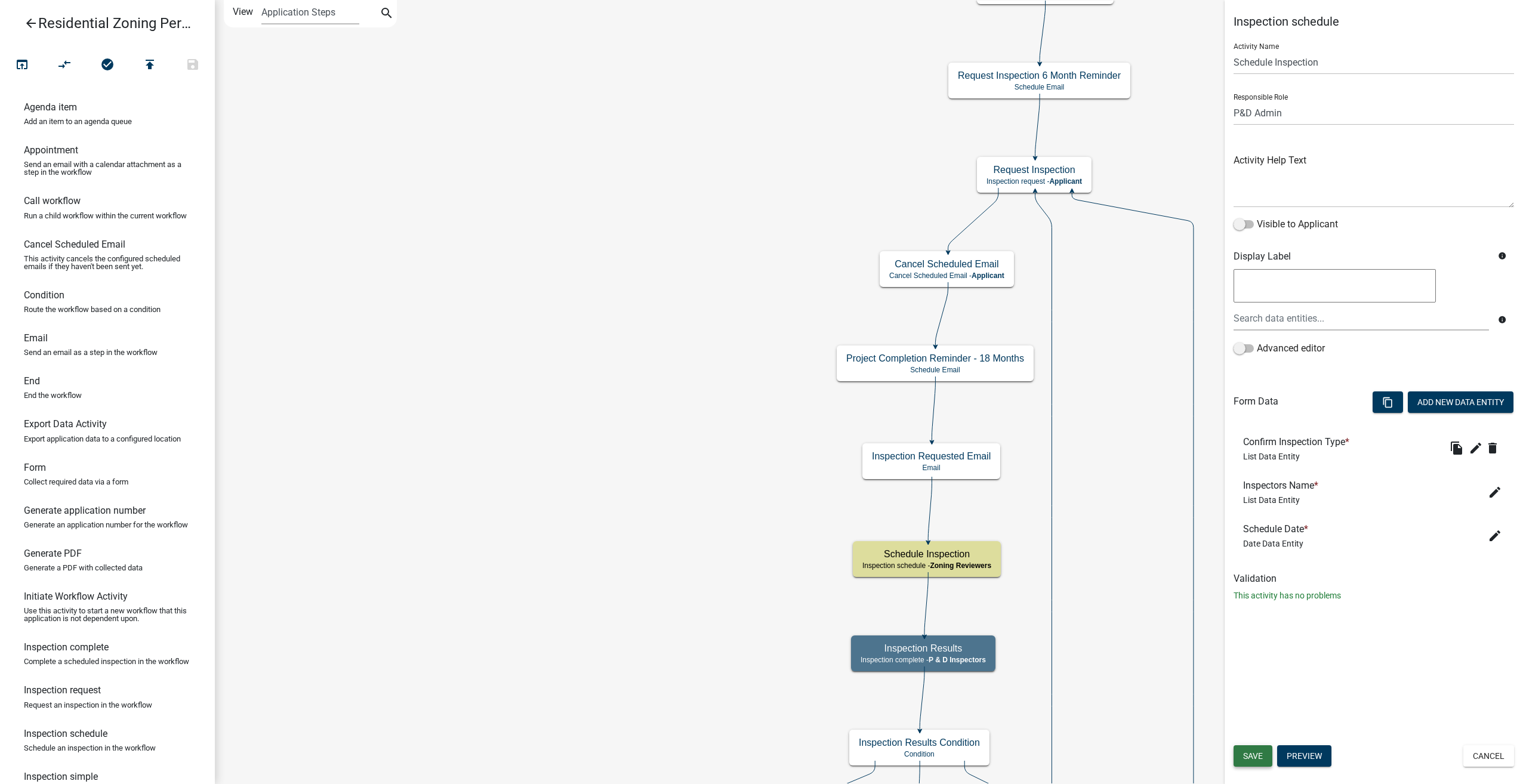
click at [1263, 756] on span "Save" at bounding box center [1253, 756] width 19 height 10
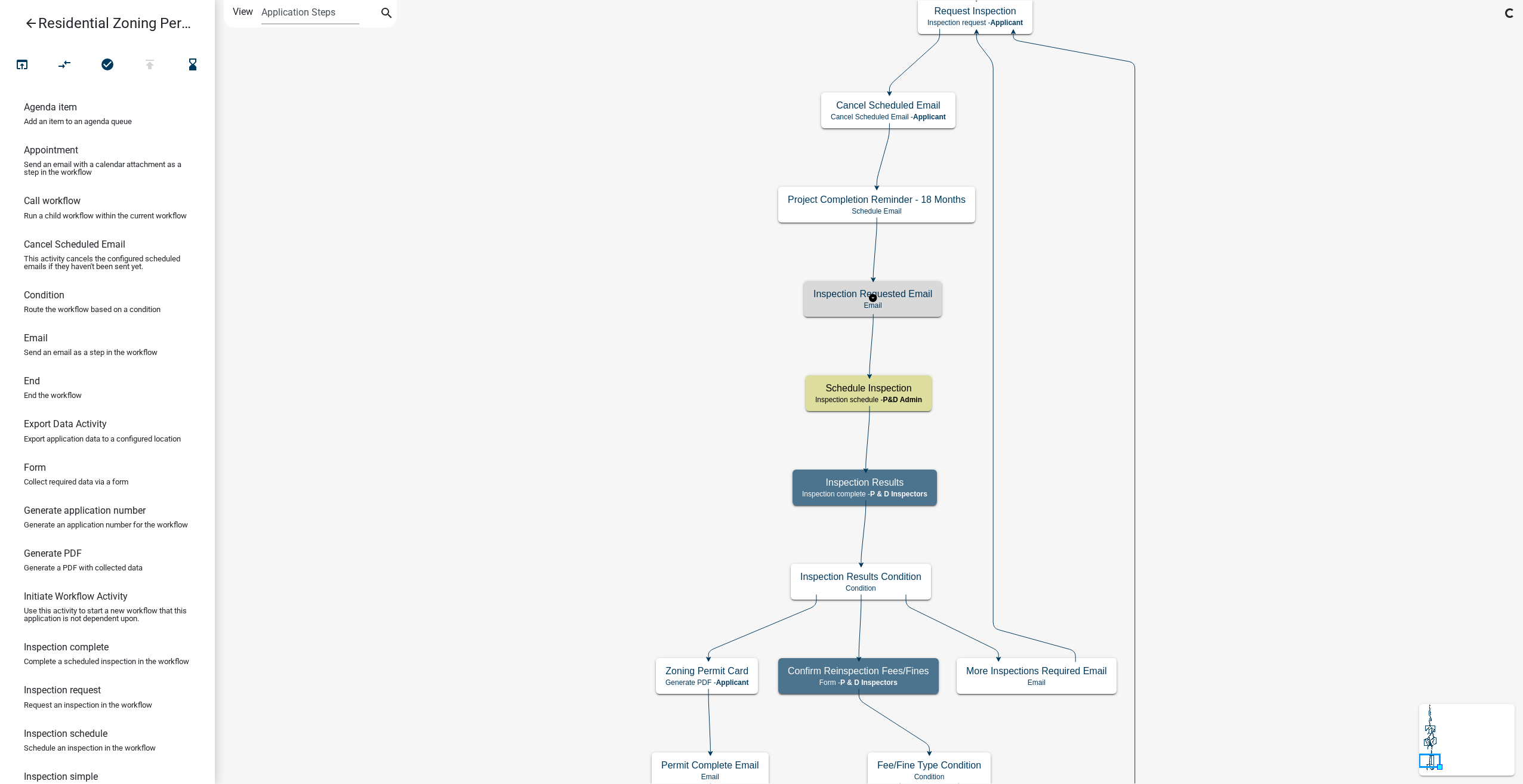
click at [897, 288] on h5 "Inspection Requested Email" at bounding box center [872, 294] width 119 height 11
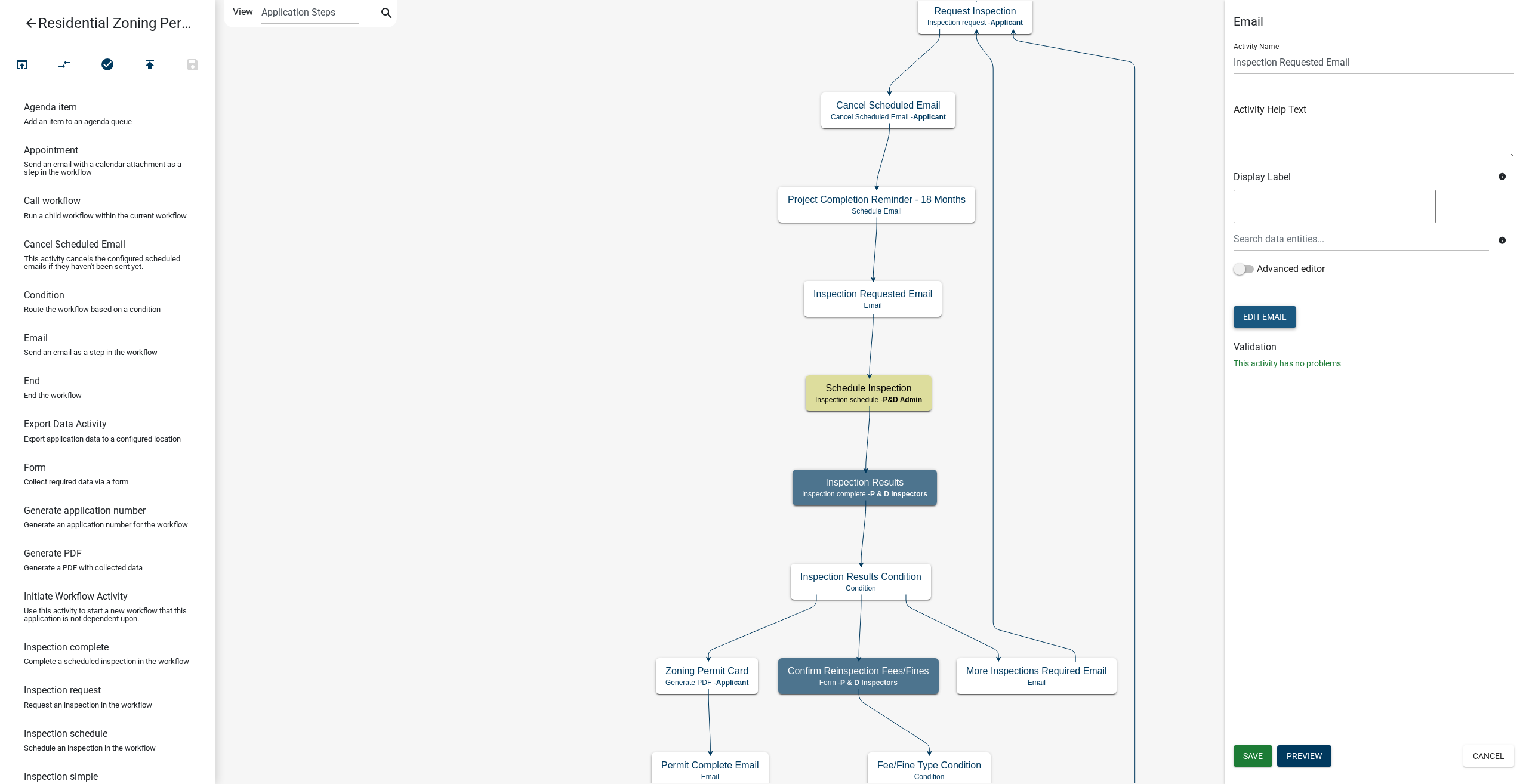
click at [1260, 306] on button "Edit Email" at bounding box center [1265, 317] width 63 height 22
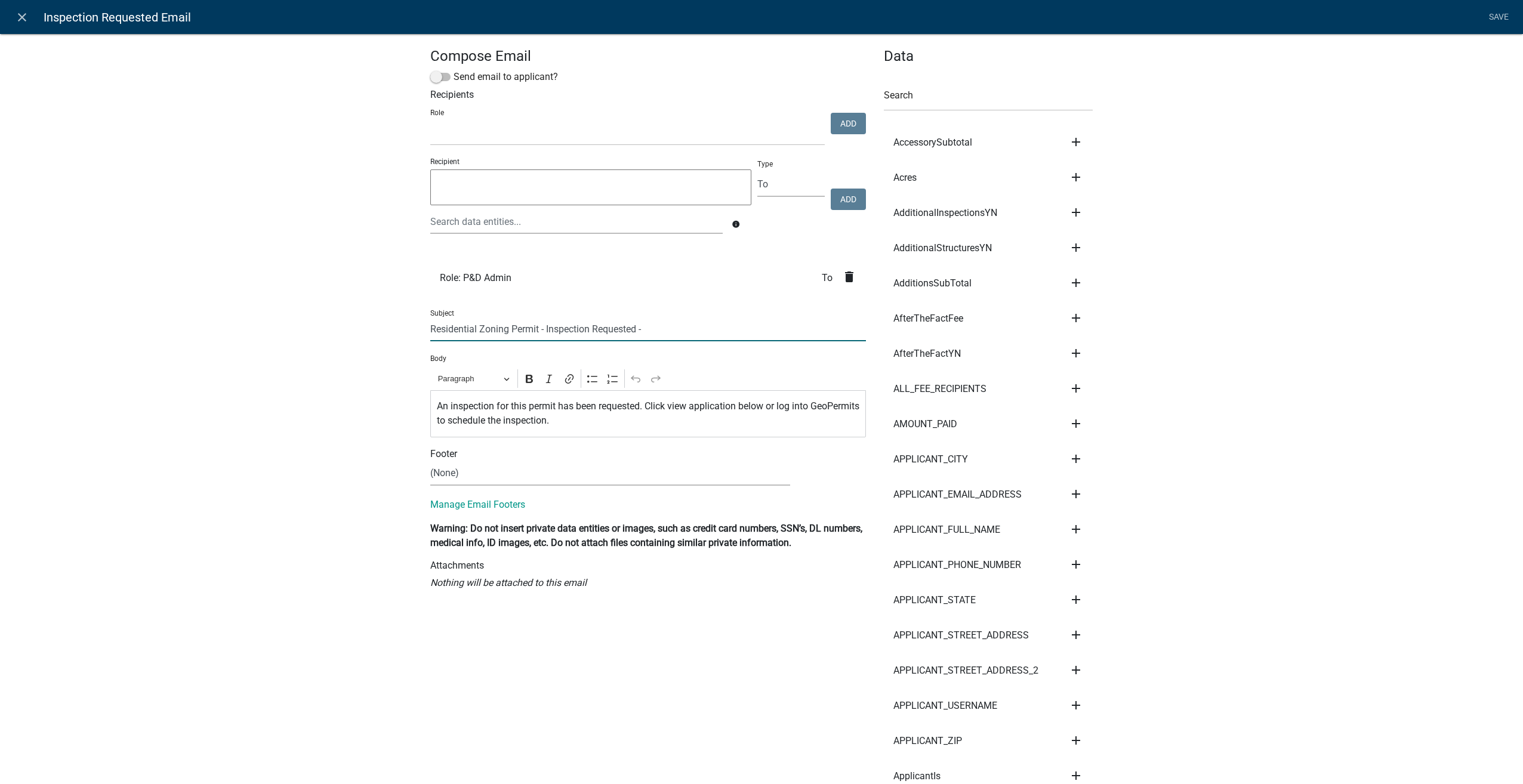
click at [634, 331] on input "Residential Zoning Permit - Inspection Requested -" at bounding box center [648, 328] width 435 height 24
click at [663, 324] on input "Residential Zoning Permit - Inspection Requested -" at bounding box center [648, 328] width 435 height 24
click at [935, 95] on input "text" at bounding box center [988, 99] width 209 height 24
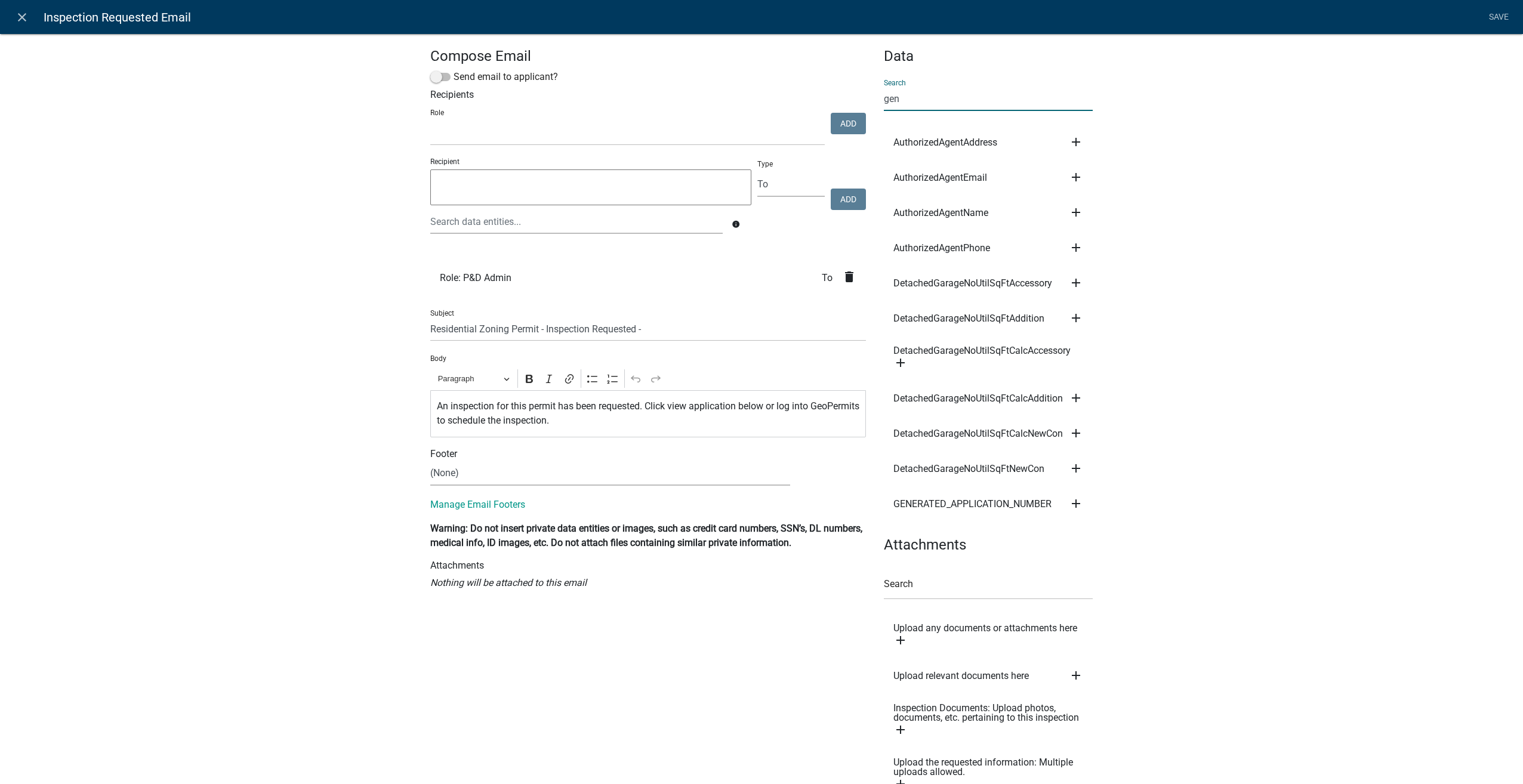
type input "gen"
drag, startPoint x: 1495, startPoint y: 576, endPoint x: 1320, endPoint y: 595, distance: 176.0
click at [1491, 579] on div "Compose Email Send email to applicant? Recipients Role Admin P & D Inspectors E…" at bounding box center [761, 603] width 1523 height 1176
click at [1073, 503] on icon "add" at bounding box center [1076, 503] width 15 height 15
click at [1090, 508] on button "Subject" at bounding box center [1116, 515] width 95 height 28
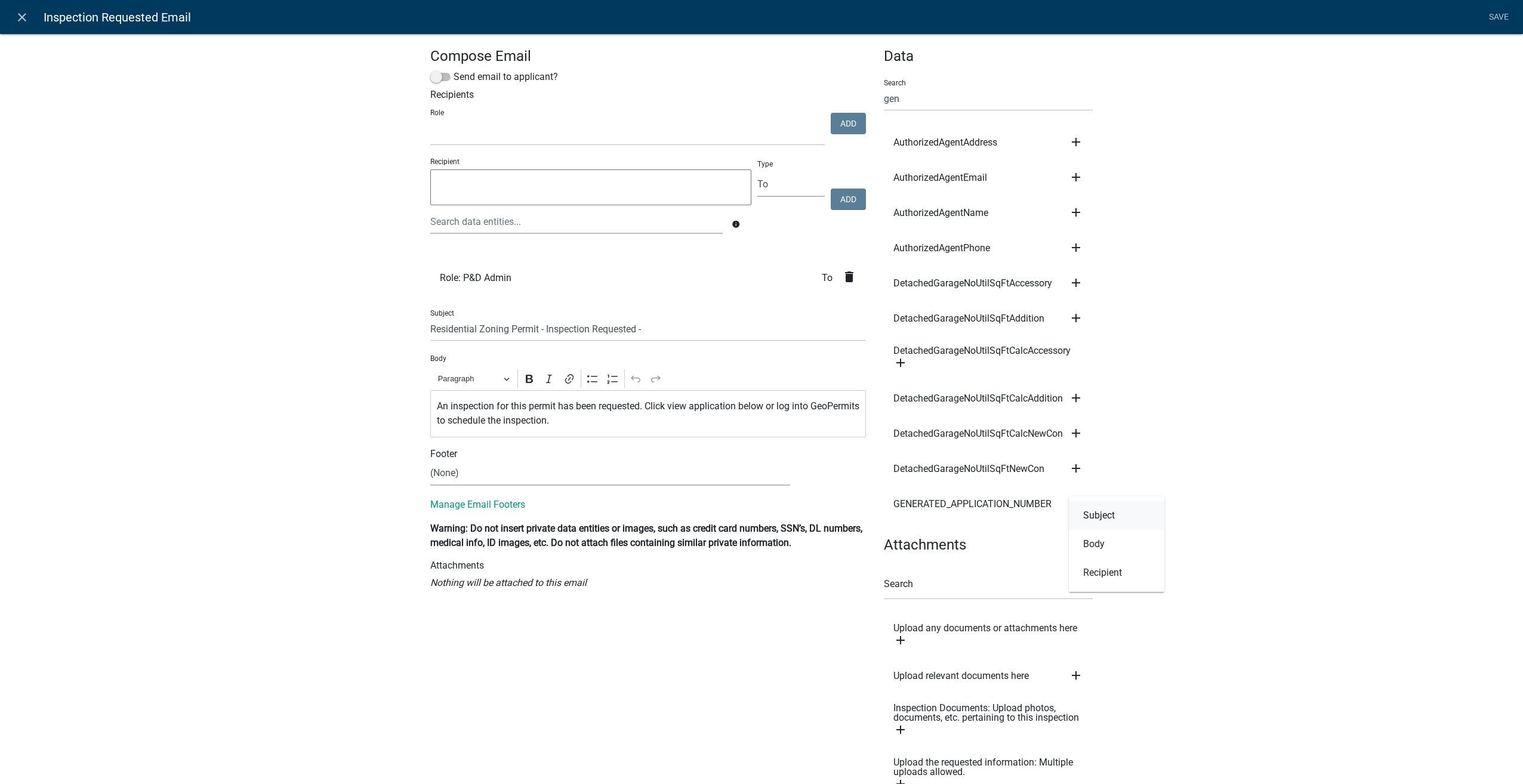
type input "Residential Zoning Permit - Inspection Requested - ${GENERATED_APPLICATION_NUMB…"
click at [1506, 15] on link "Save" at bounding box center [1498, 17] width 30 height 23
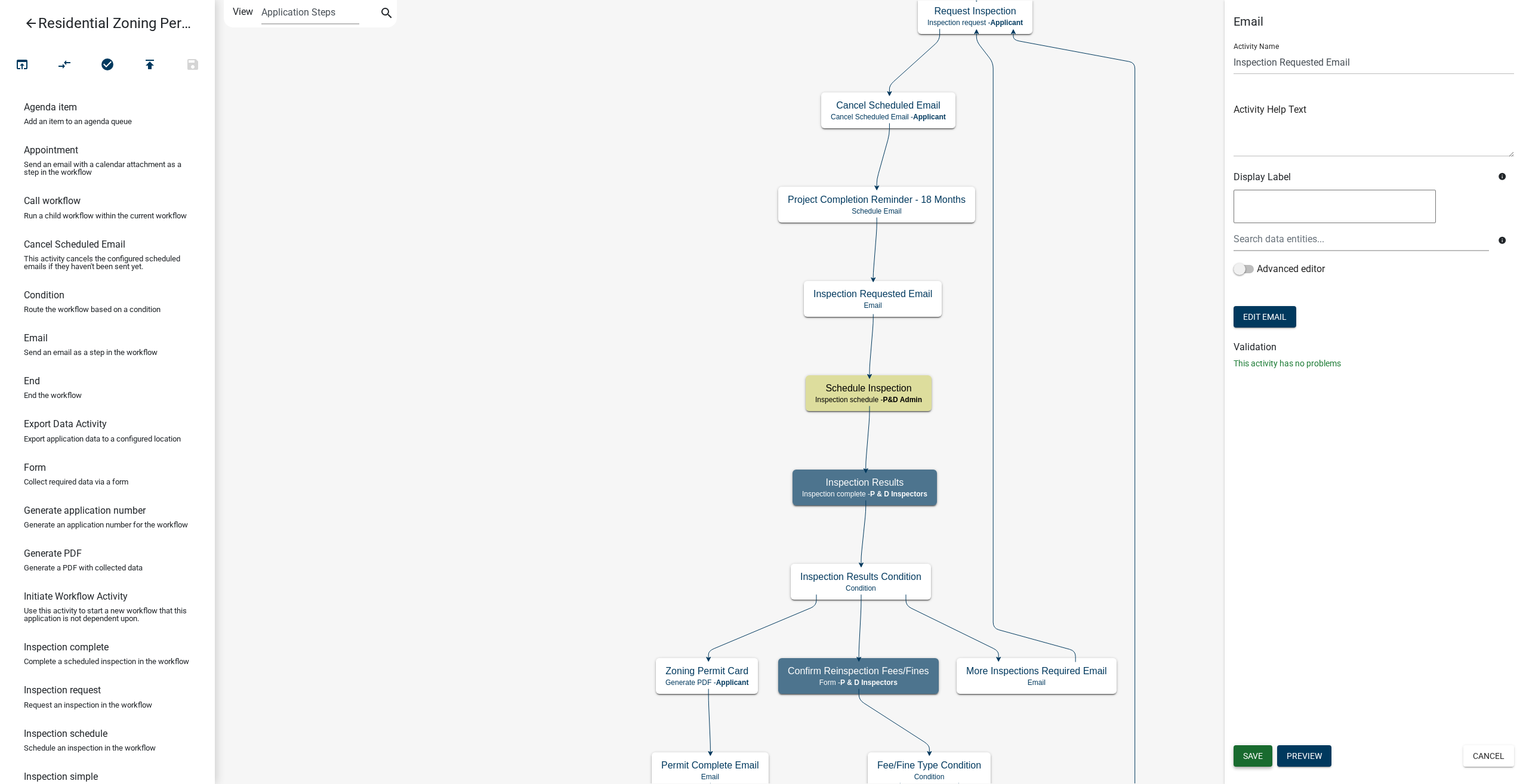
click at [1271, 759] on button "Save" at bounding box center [1253, 756] width 39 height 22
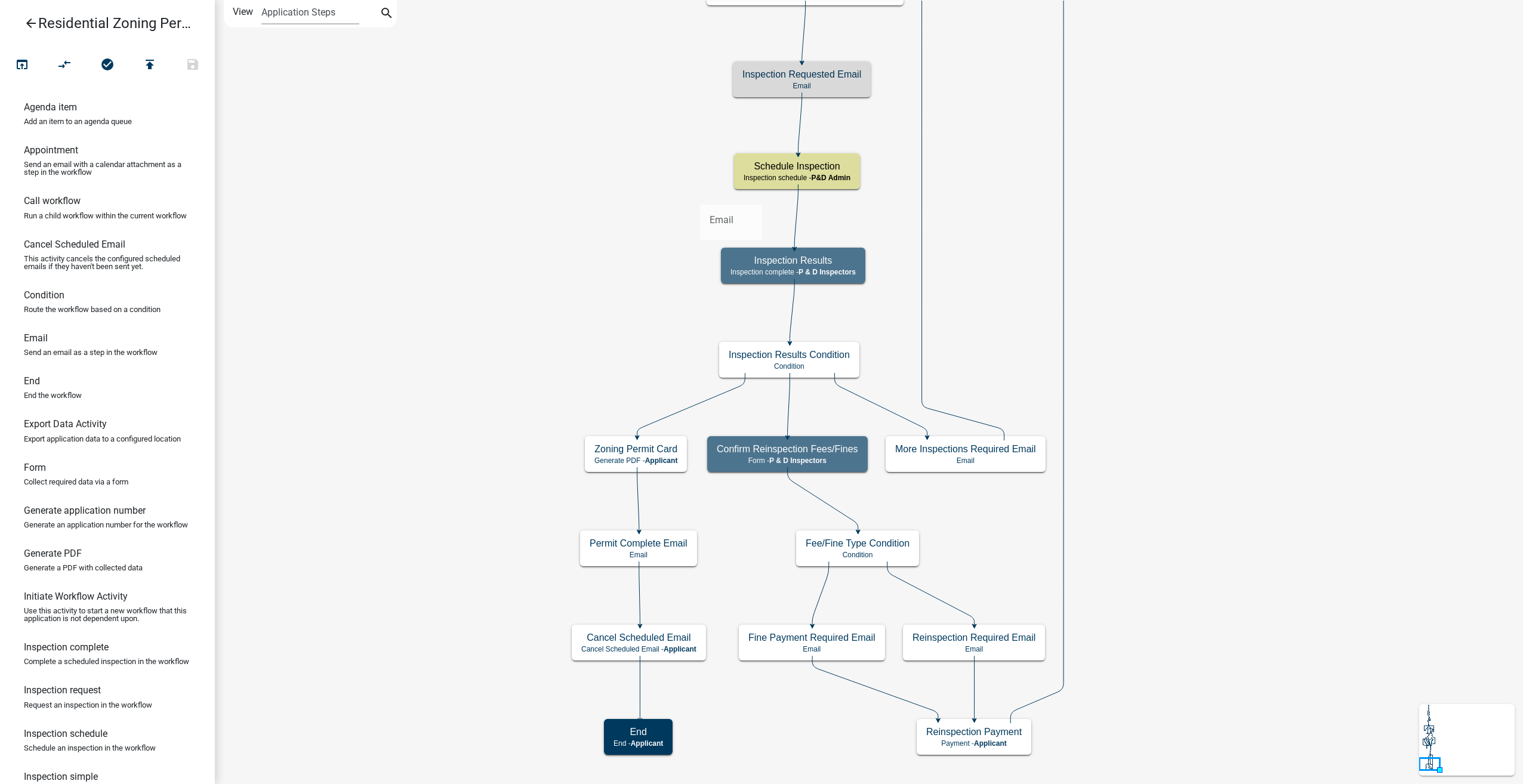
drag, startPoint x: 39, startPoint y: 355, endPoint x: 700, endPoint y: 194, distance: 680.3
click at [700, 194] on div "arrow_back Residential Zoning Permit open_in_browser compare_arrows check_circl…" at bounding box center [761, 392] width 1523 height 784
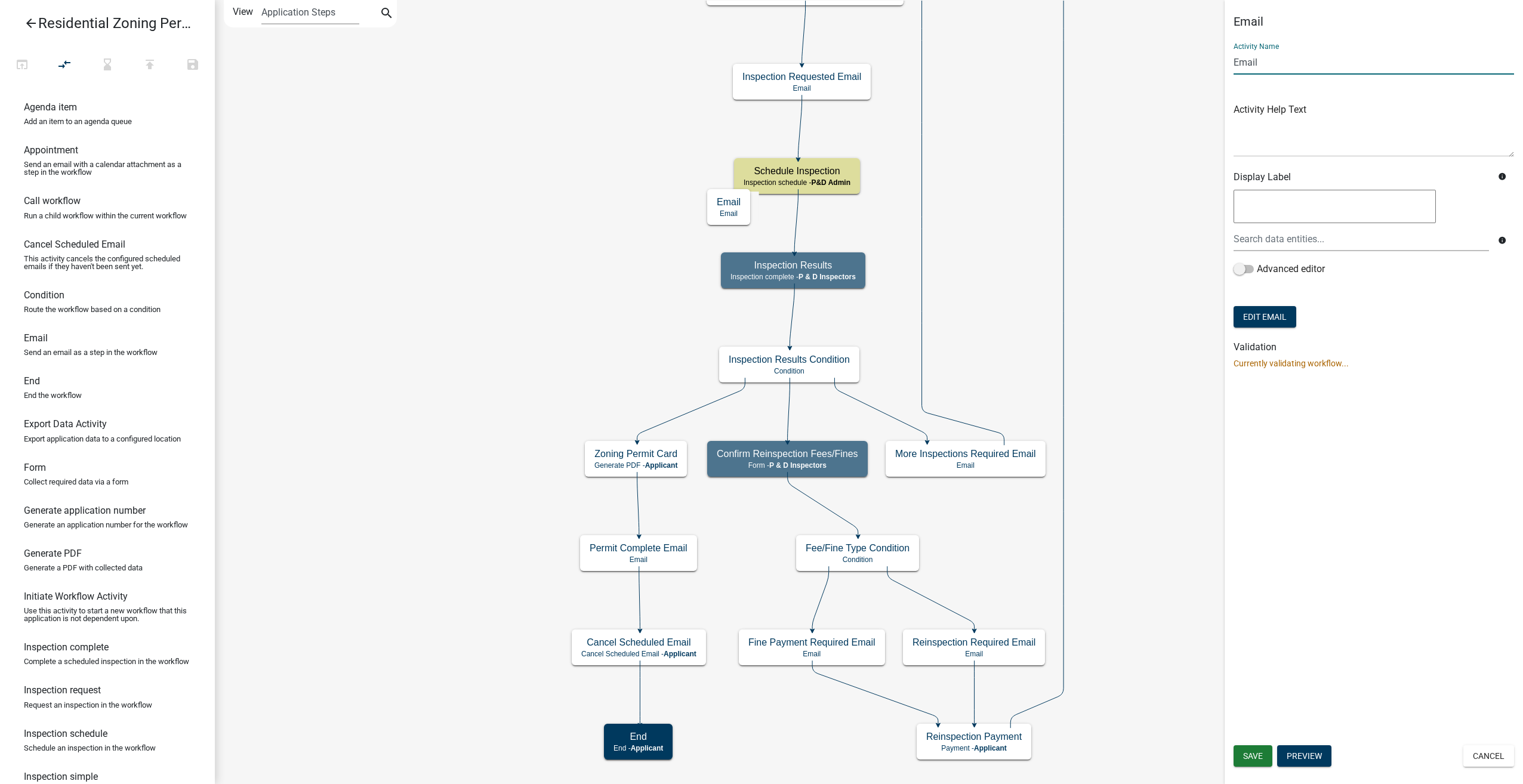
click at [1233, 62] on input "Email" at bounding box center [1374, 62] width 281 height 24
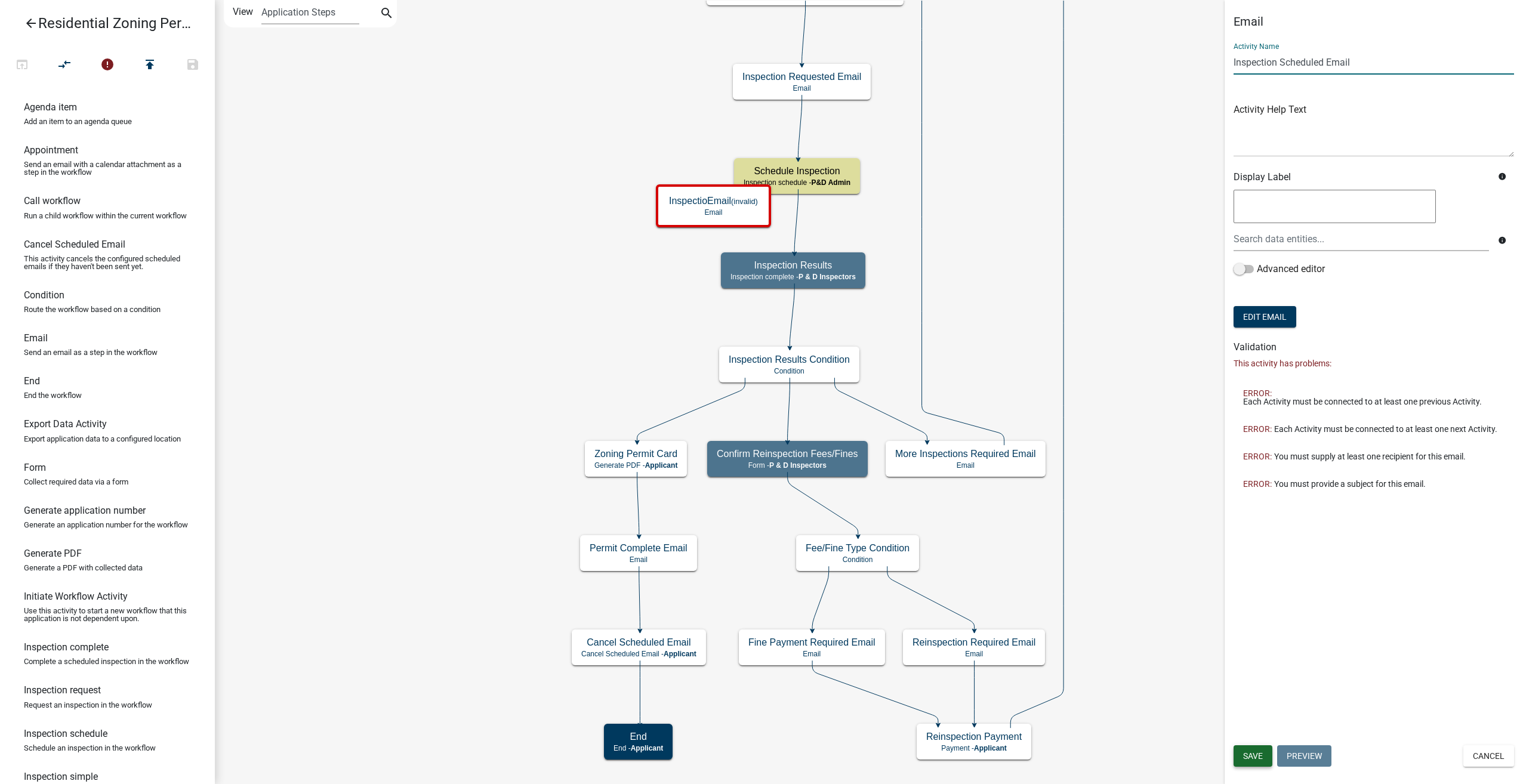
type input "Inspection Scheduled Email"
click at [1258, 753] on span "Save" at bounding box center [1253, 756] width 19 height 10
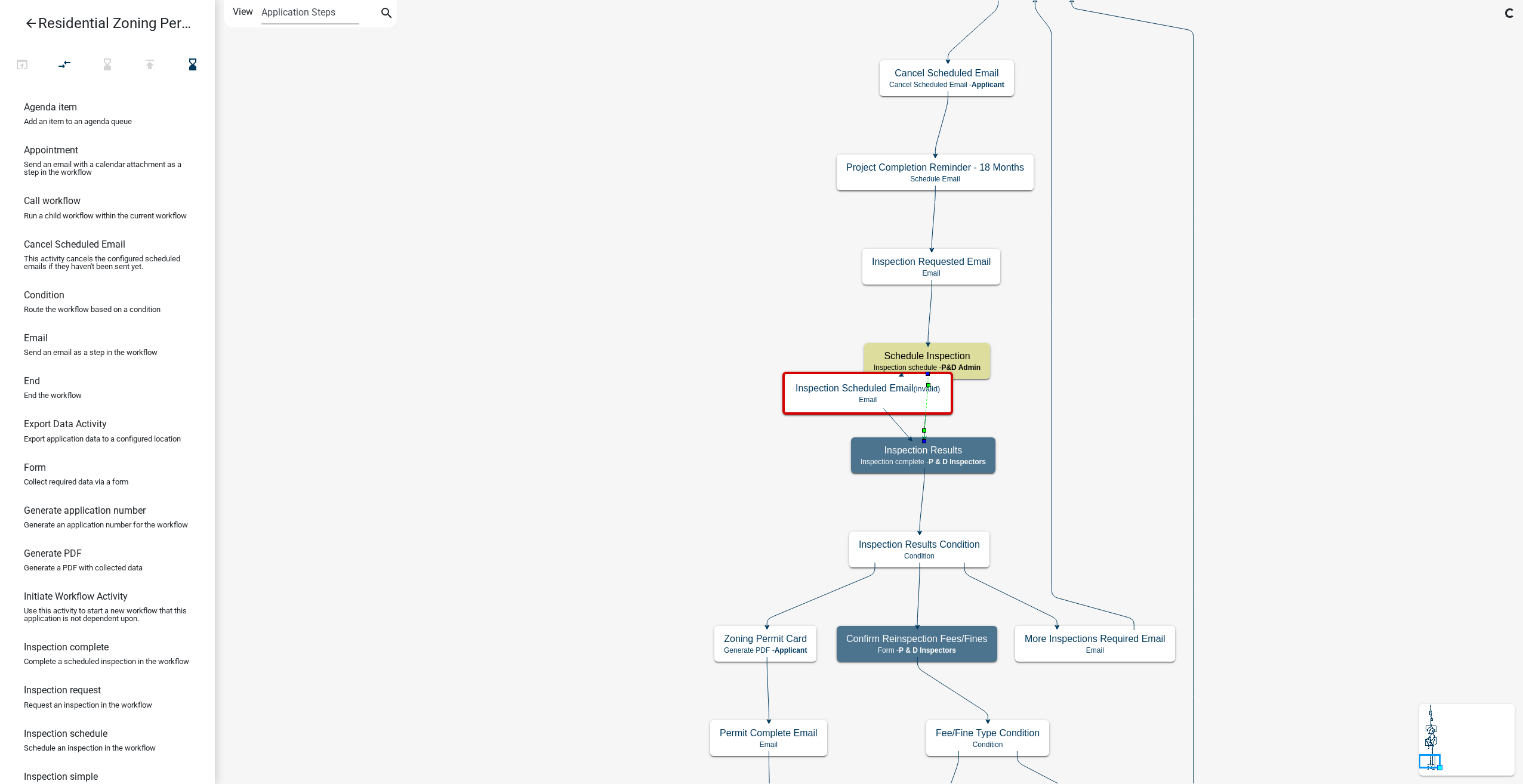
click at [924, 426] on icon at bounding box center [926, 406] width 3 height 64
click at [69, 63] on icon "compare_arrows" at bounding box center [65, 65] width 15 height 17
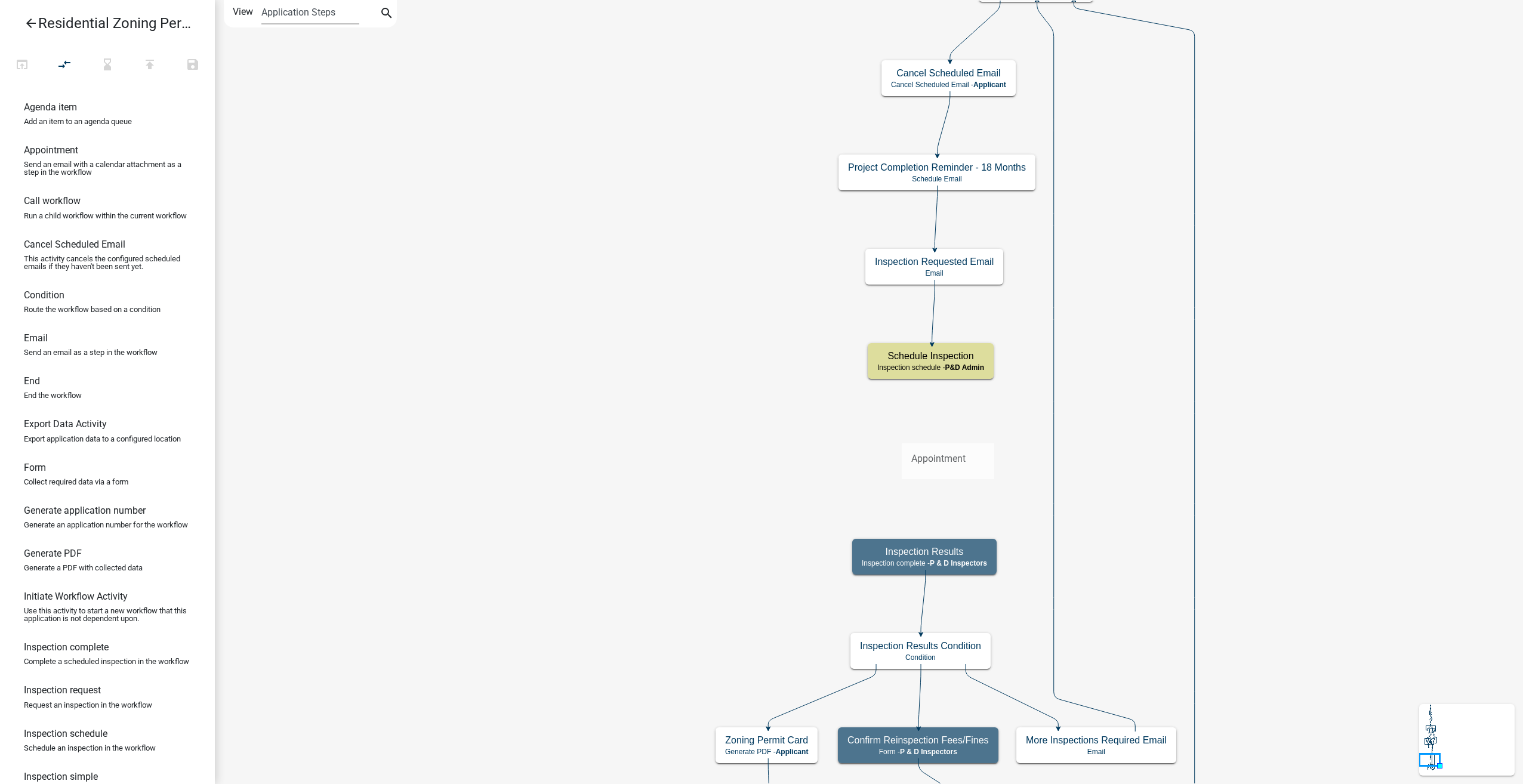
drag, startPoint x: 60, startPoint y: 151, endPoint x: 901, endPoint y: 434, distance: 887.3
click at [901, 434] on div "arrow_back Residential Zoning Permit open_in_browser compare_arrows hourglass_b…" at bounding box center [761, 392] width 1523 height 784
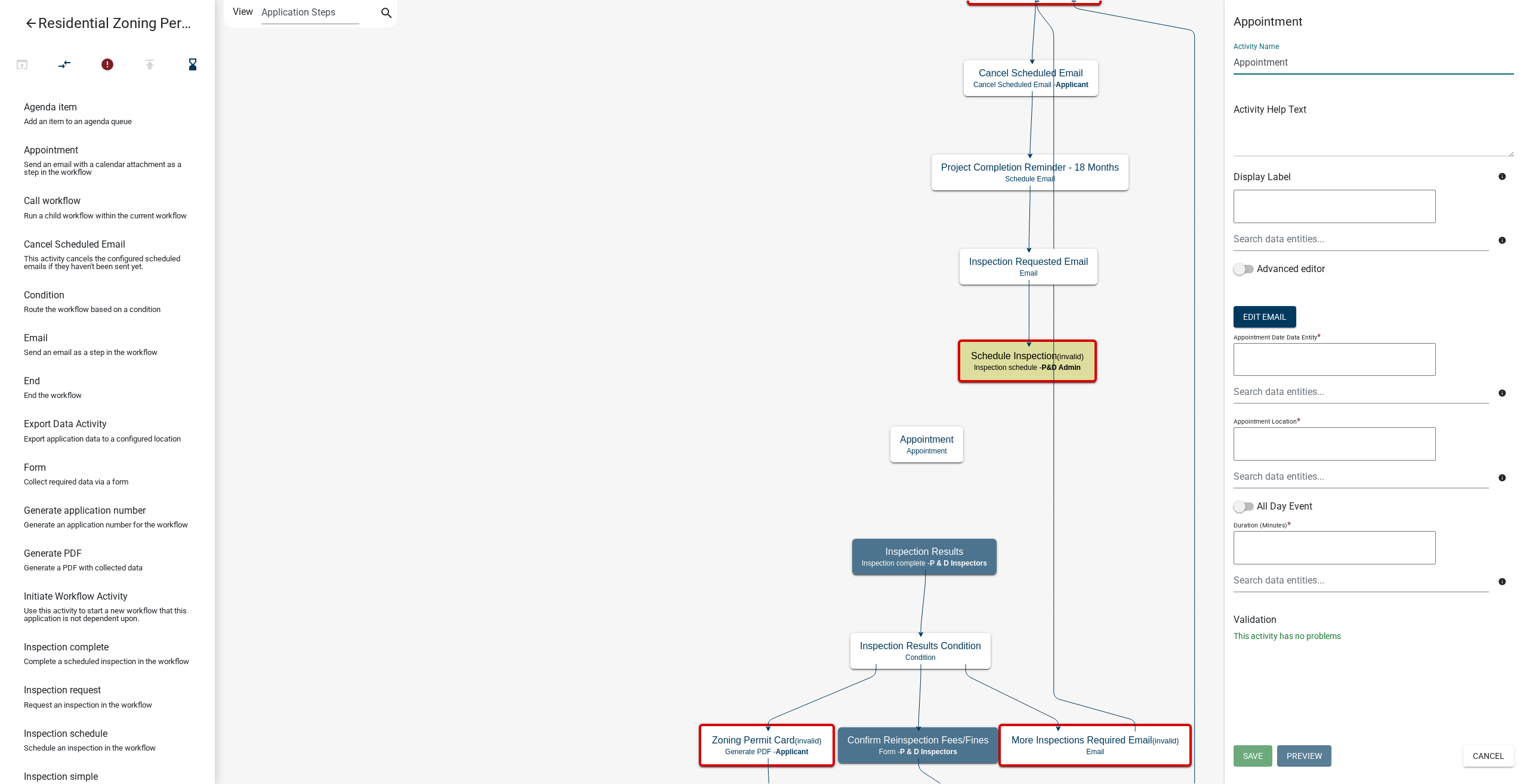
click at [1237, 58] on input "Appointment" at bounding box center [1374, 62] width 281 height 24
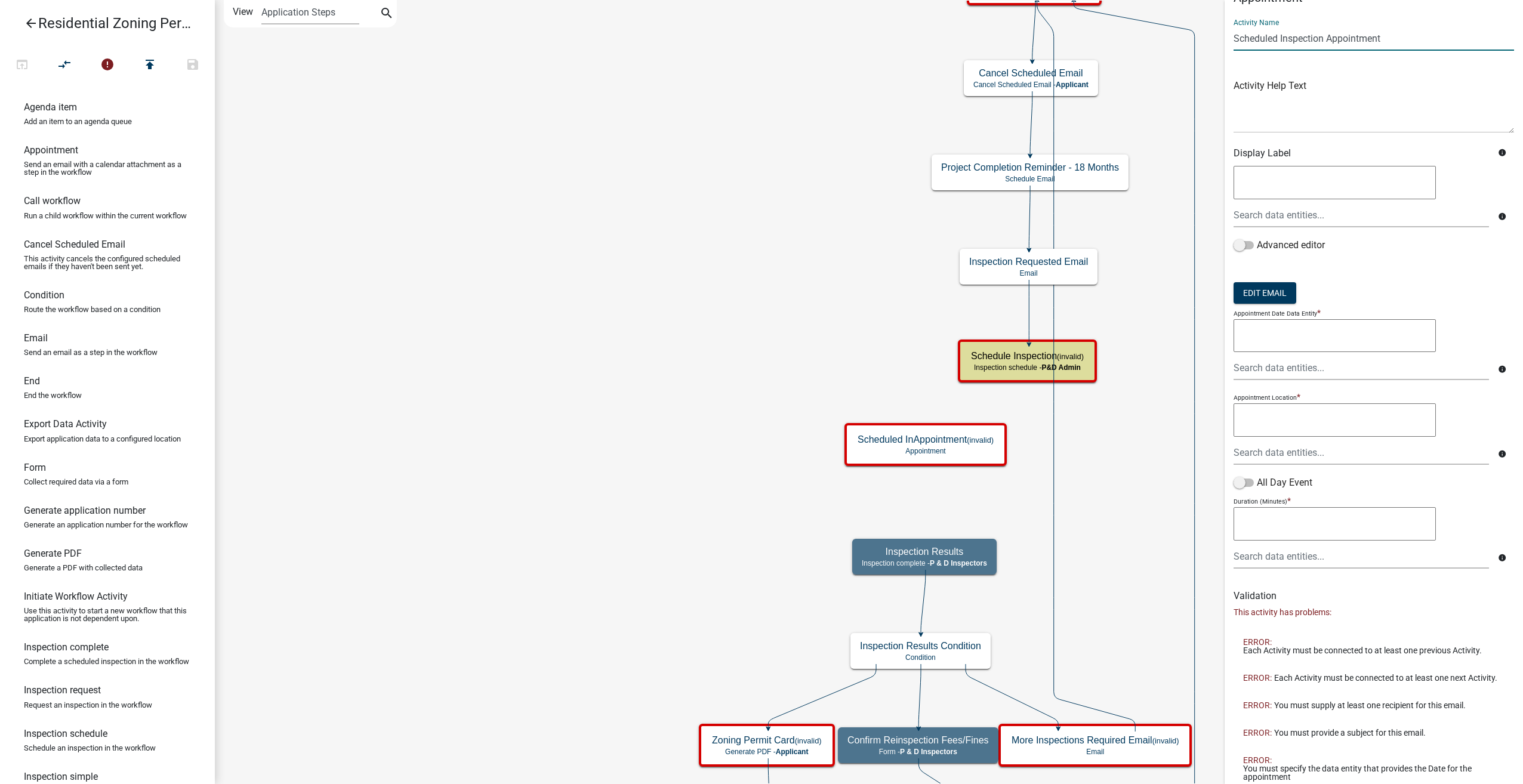
scroll to position [1, 0]
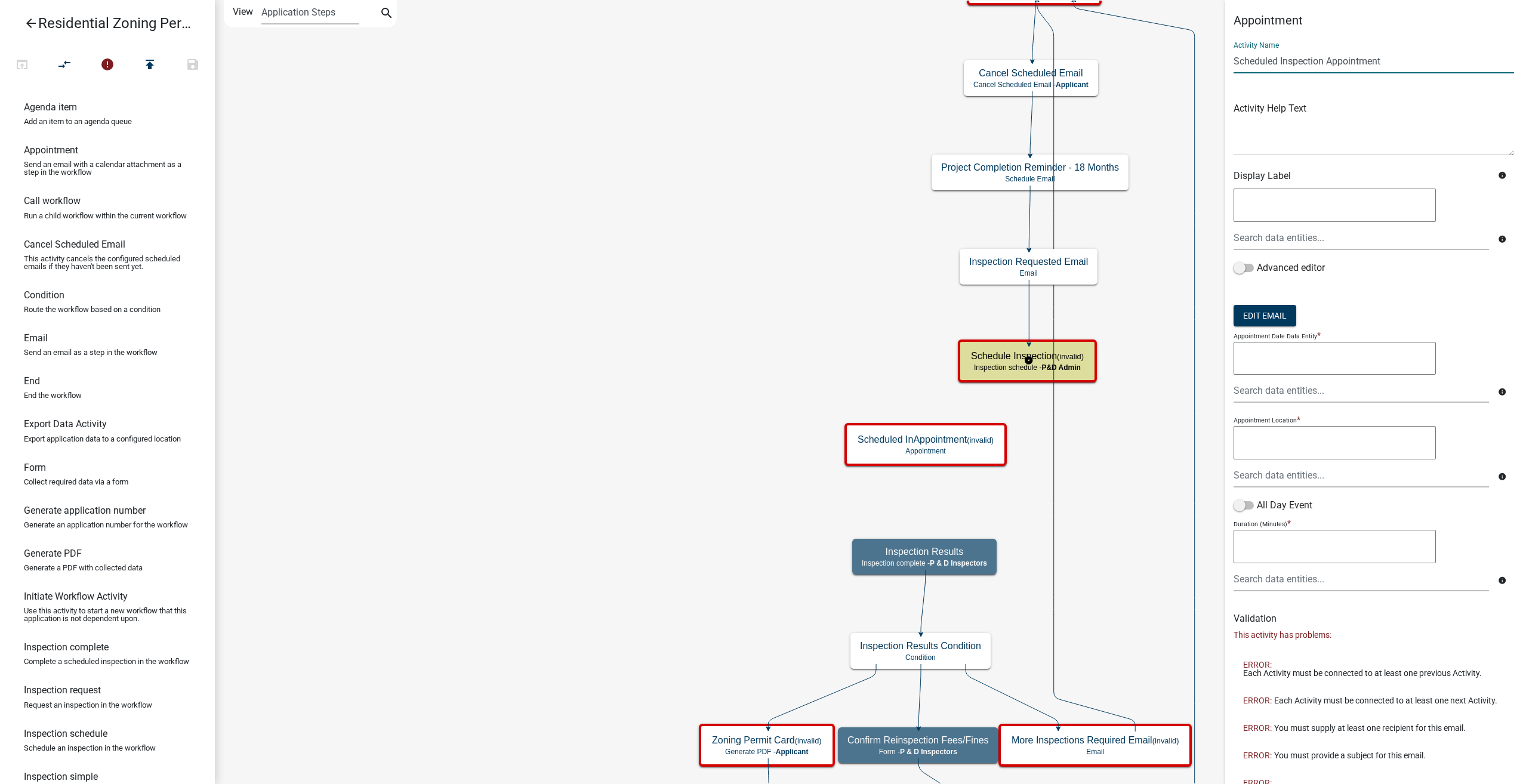
type input "Scheduled Inspection Appointment"
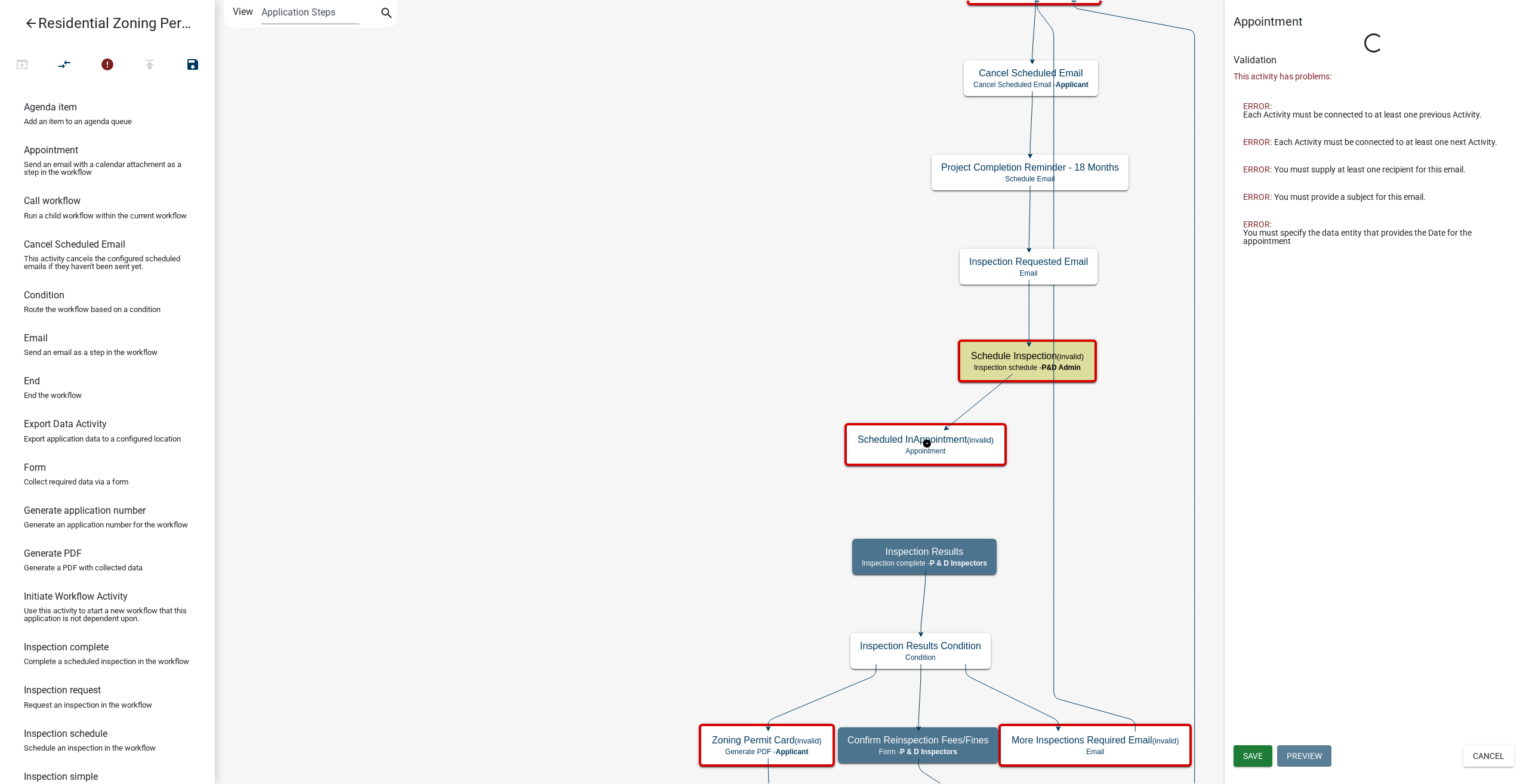
type input "Appointment"
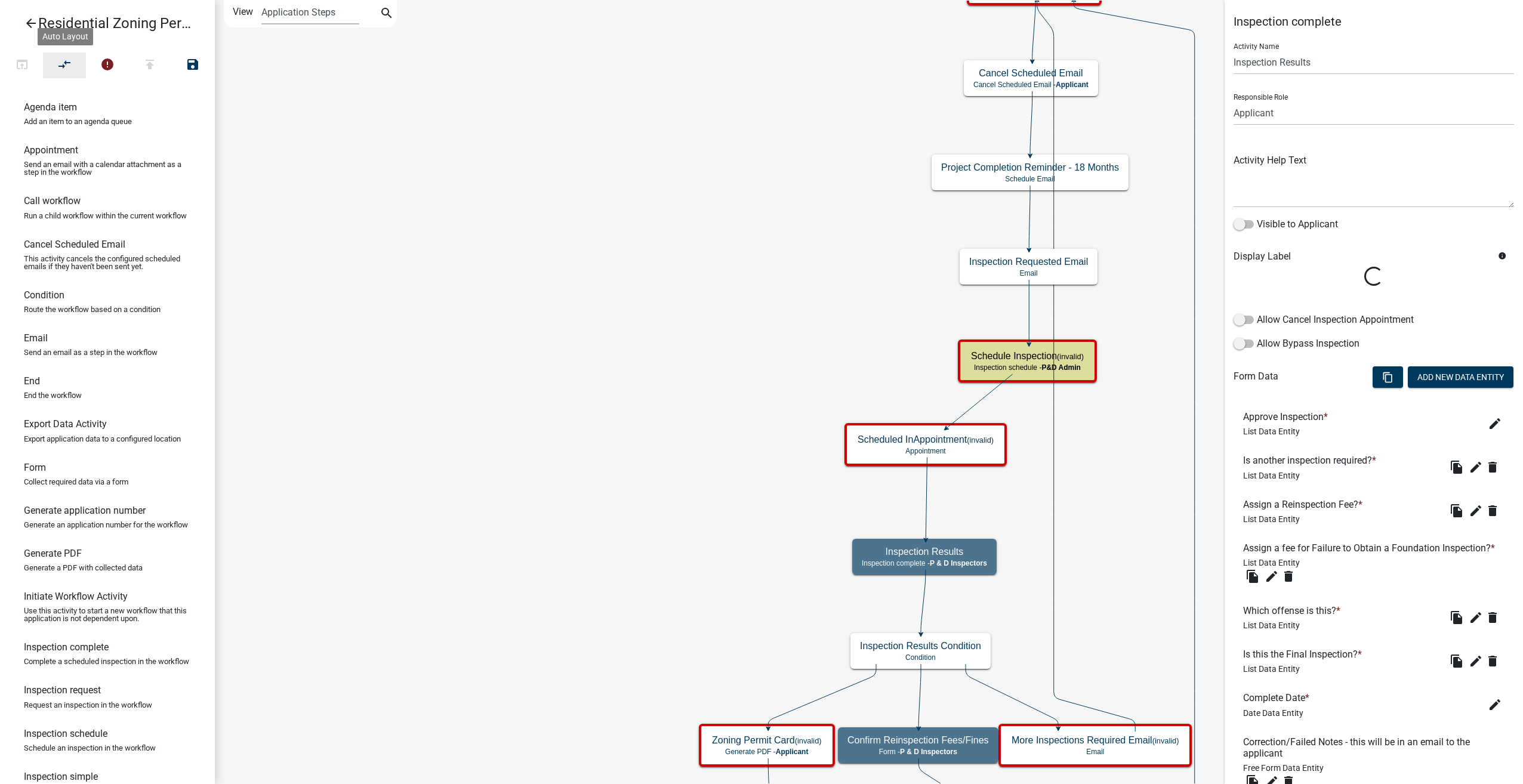
click at [67, 58] on icon "compare_arrows" at bounding box center [65, 65] width 15 height 17
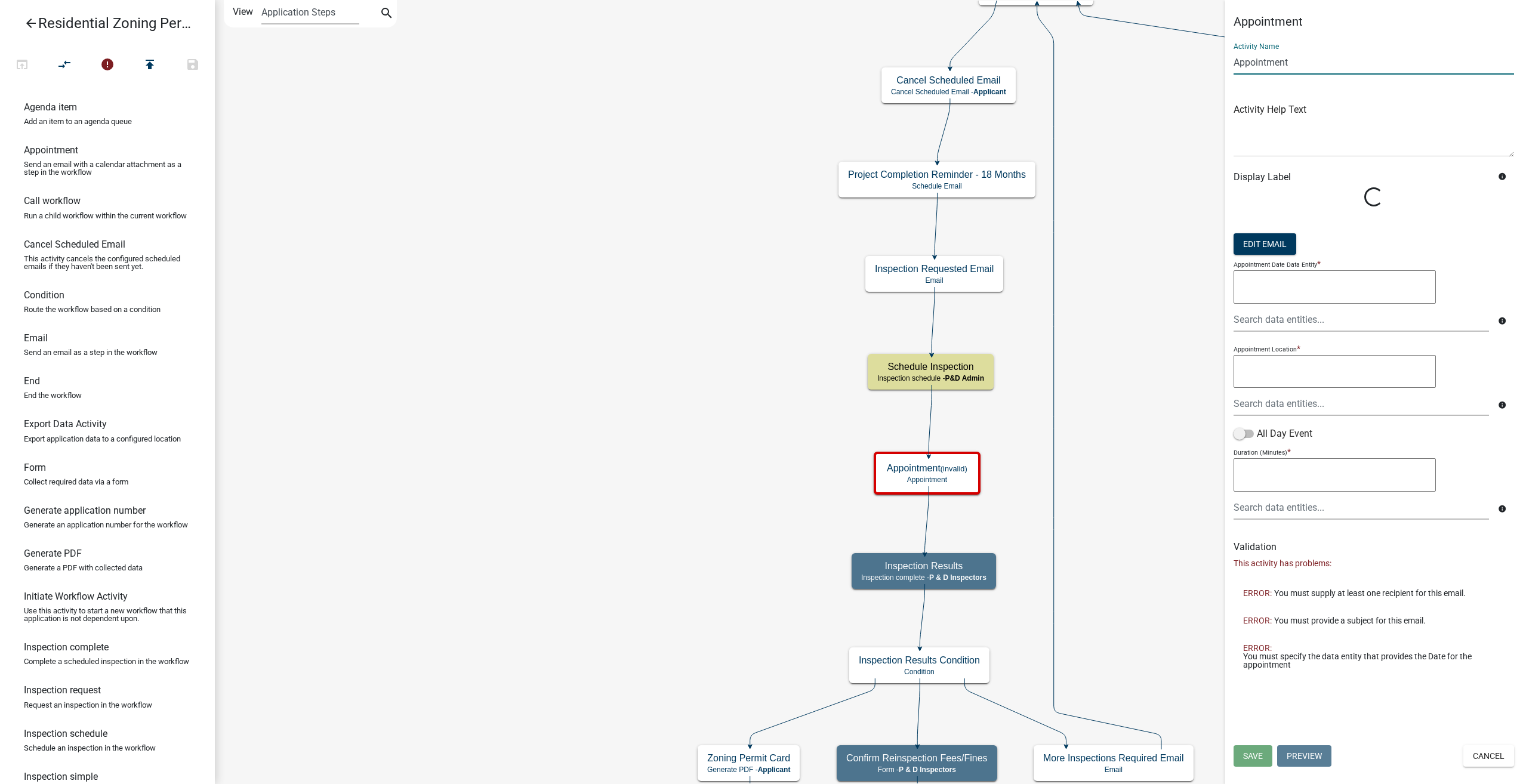
click at [1235, 63] on input "Appointment" at bounding box center [1374, 62] width 281 height 24
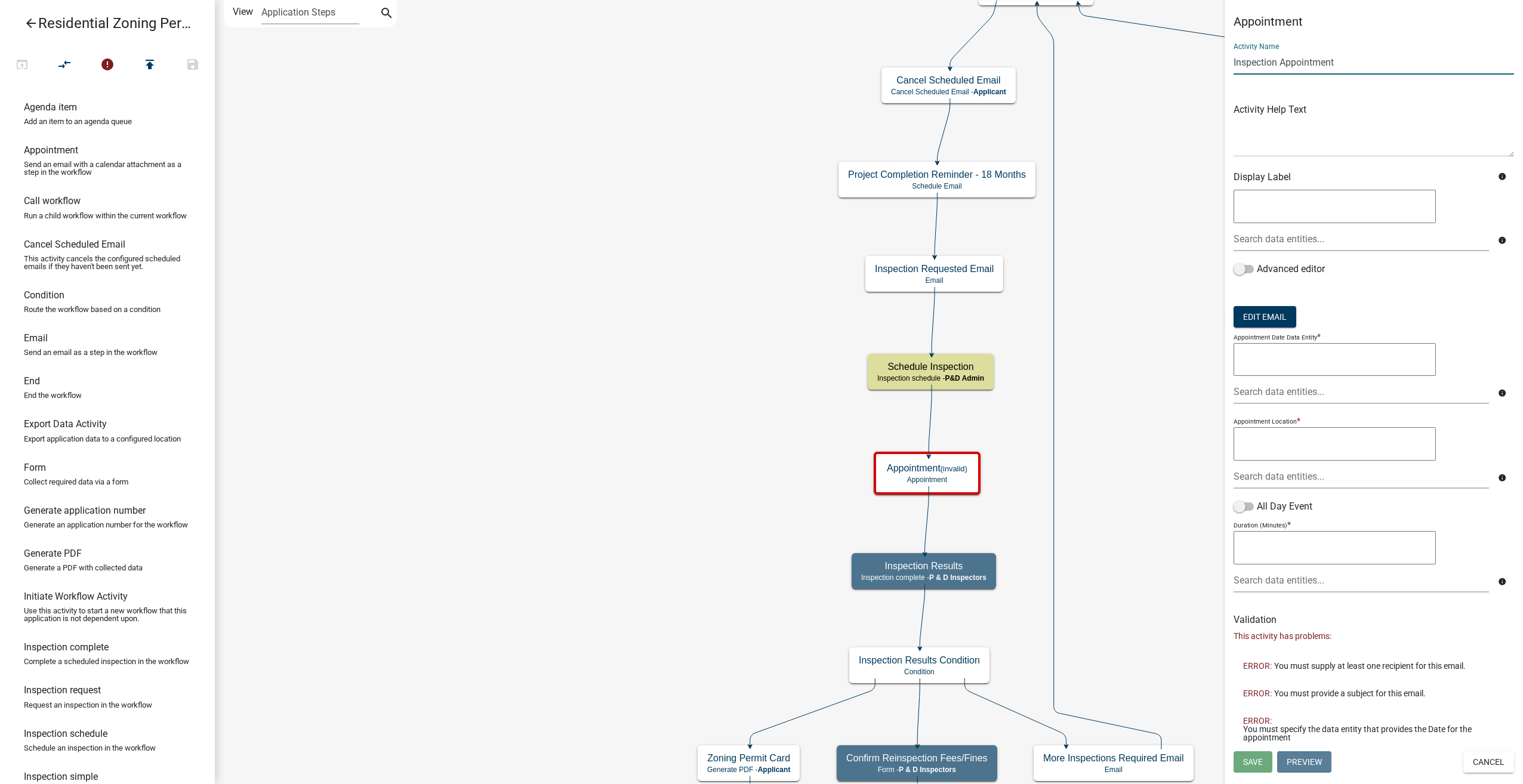
type input "Inspection Appointment"
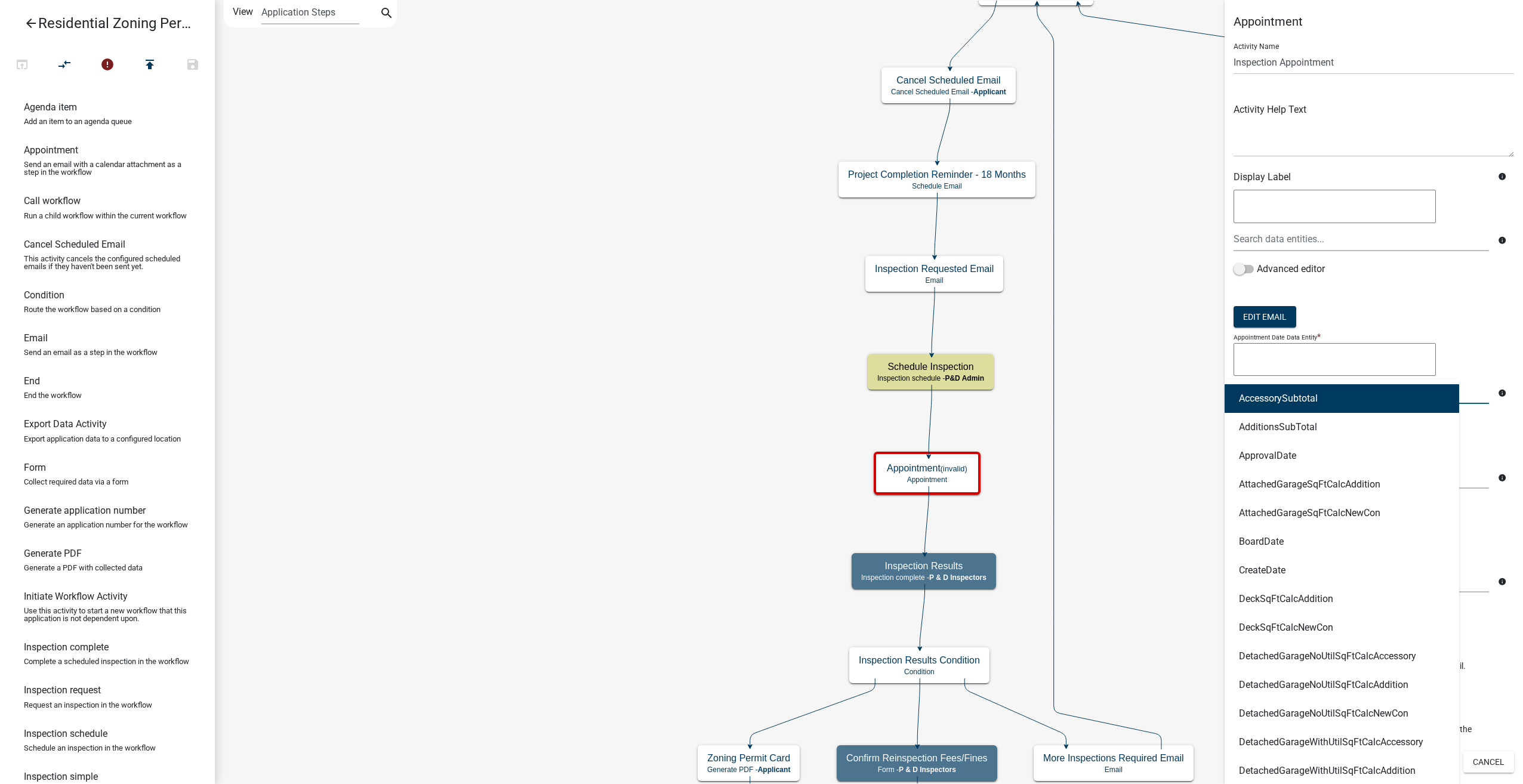
click at [1271, 388] on div "AccessorySubtotal AdditionsSubTotal ApprovalDate AttachedGarageSqFtCalcAddition…" at bounding box center [1361, 392] width 274 height 24
click at [1192, 366] on icon "Start Start - Applicant Parcel search Parcel search - Applicant Require User Re…" at bounding box center [869, 542] width 1307 height 1084
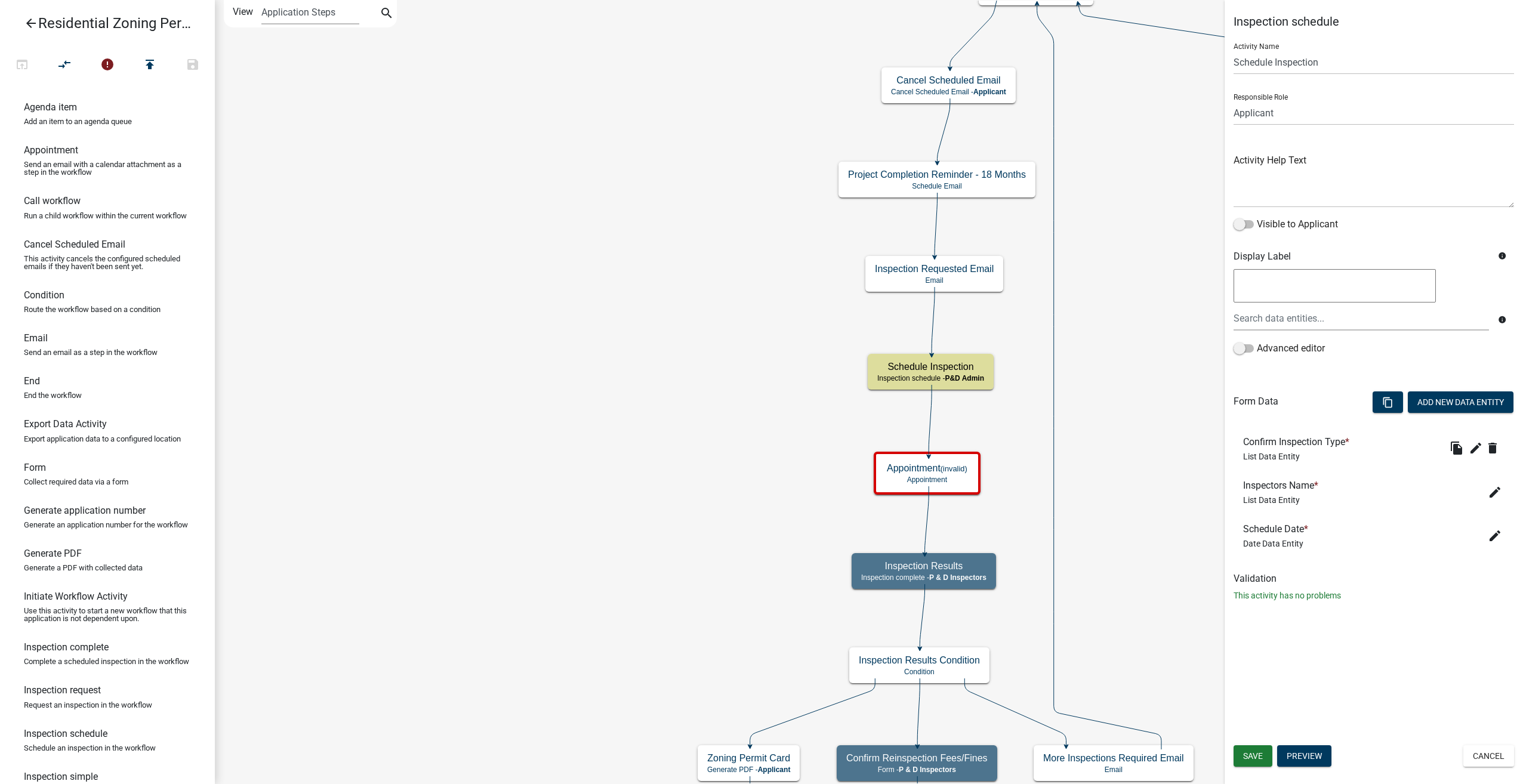
click at [1492, 462] on li "Confirm Inspection Type * List Data Entity file_copy edit delete" at bounding box center [1374, 448] width 281 height 44
click at [1500, 533] on icon "edit" at bounding box center [1495, 535] width 15 height 15
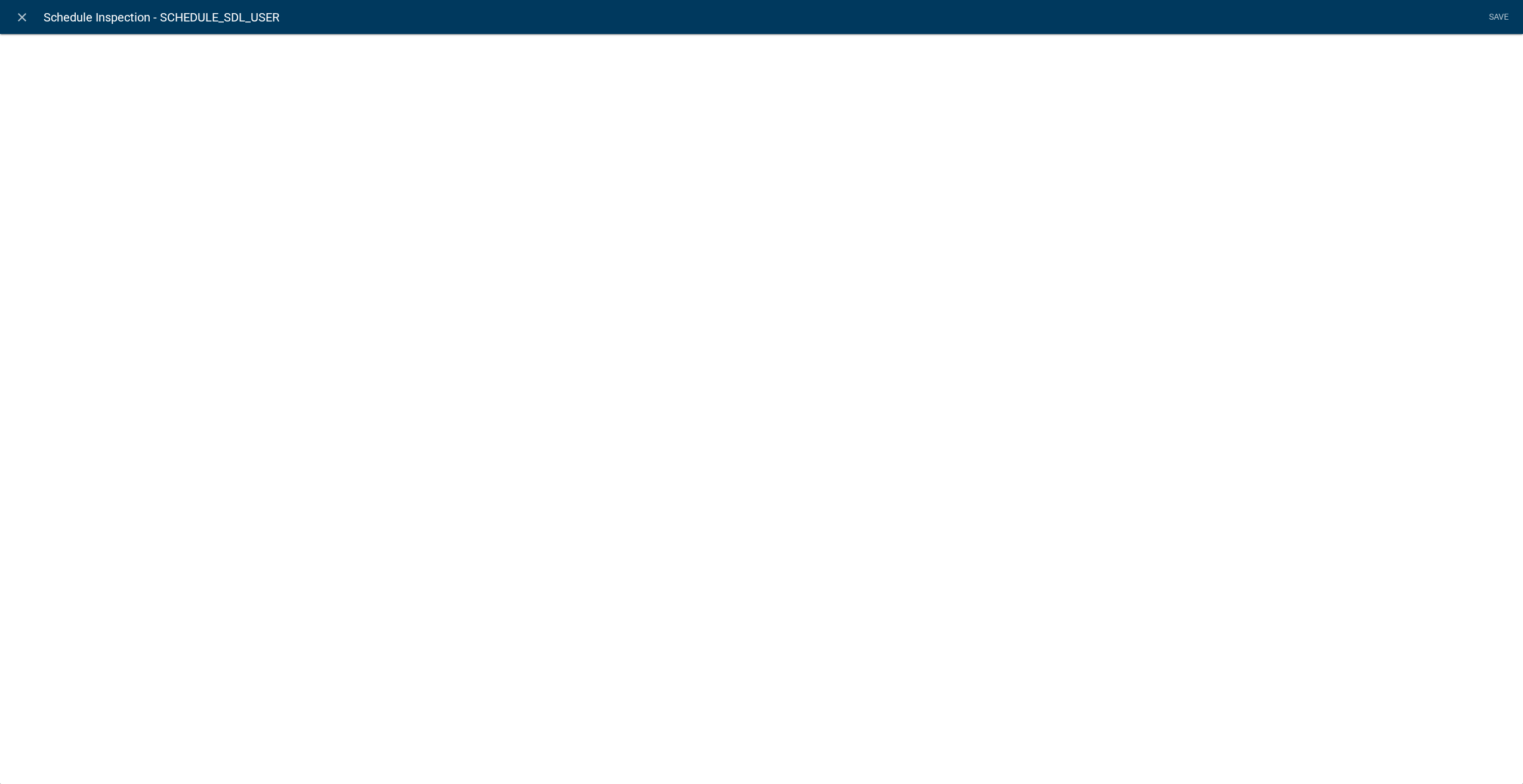
select select "date"
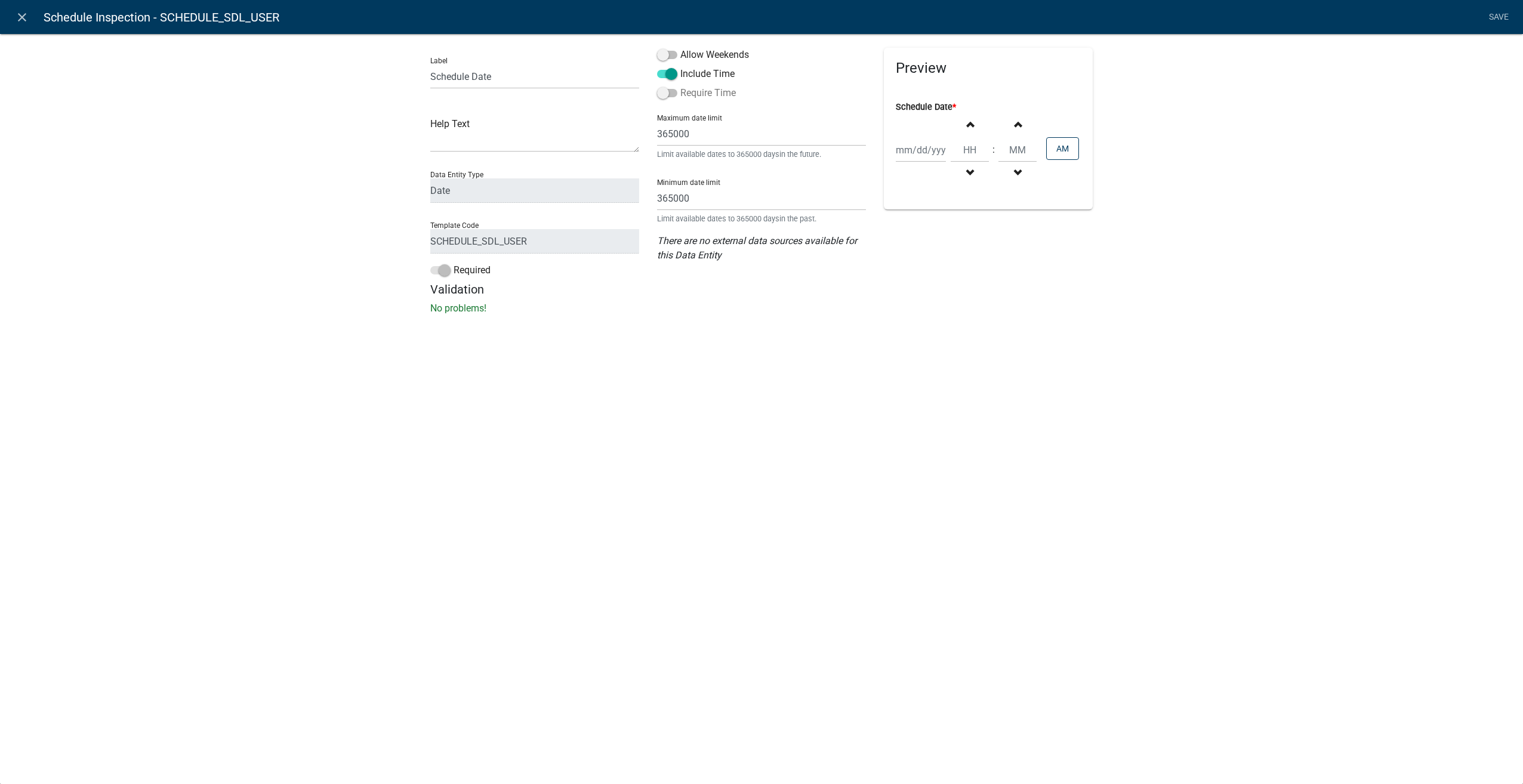
click at [663, 92] on span at bounding box center [667, 93] width 20 height 8
click at [681, 86] on input "Require Time" at bounding box center [681, 86] width 0 height 0
click at [1496, 10] on li "Save" at bounding box center [1498, 17] width 30 height 23
click at [1494, 22] on li "Save" at bounding box center [1498, 17] width 30 height 23
click at [28, 19] on icon "close" at bounding box center [22, 17] width 15 height 15
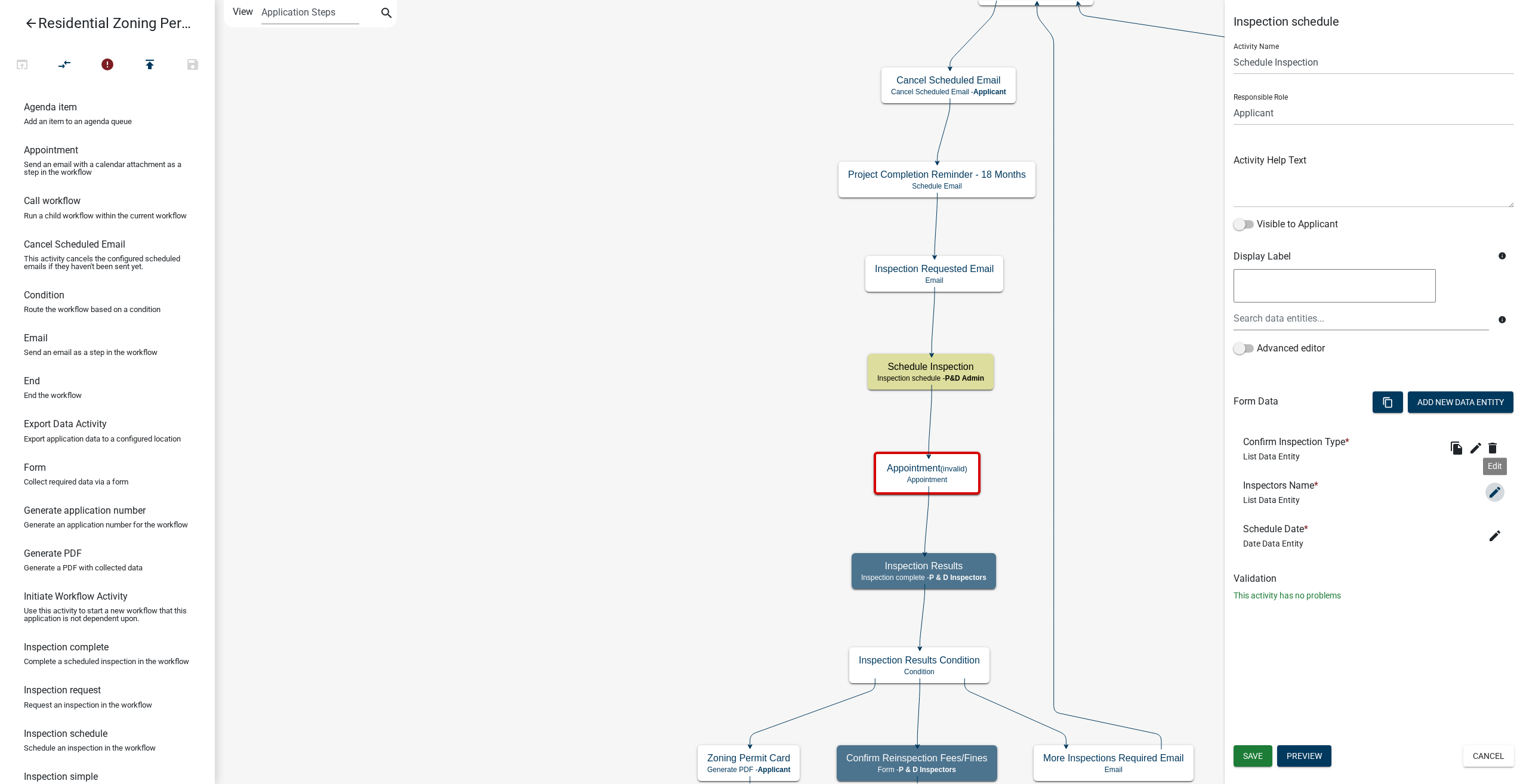
click at [1495, 488] on icon "edit" at bounding box center [1495, 492] width 15 height 15
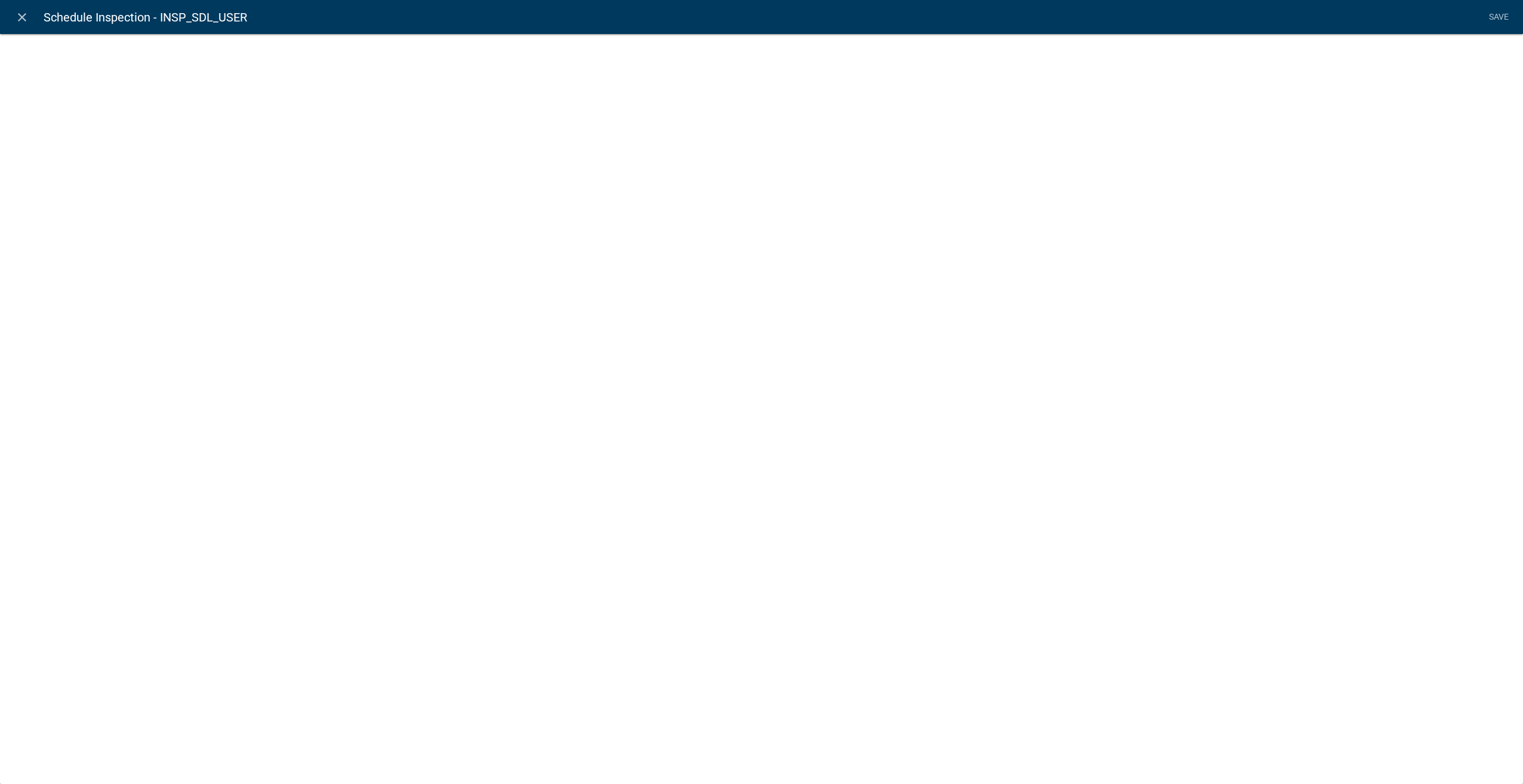
select select "list-data"
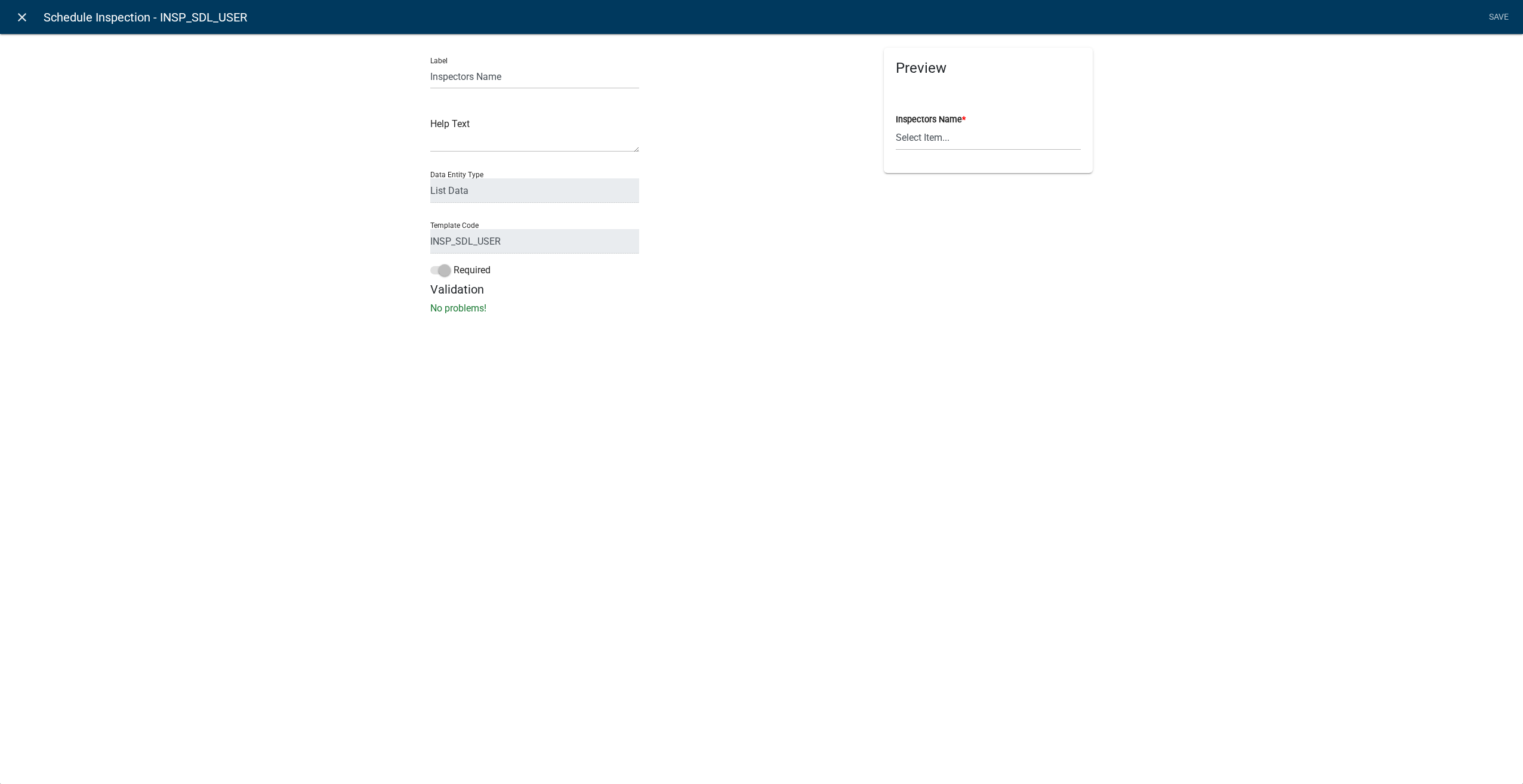
click at [24, 15] on icon "close" at bounding box center [22, 17] width 15 height 15
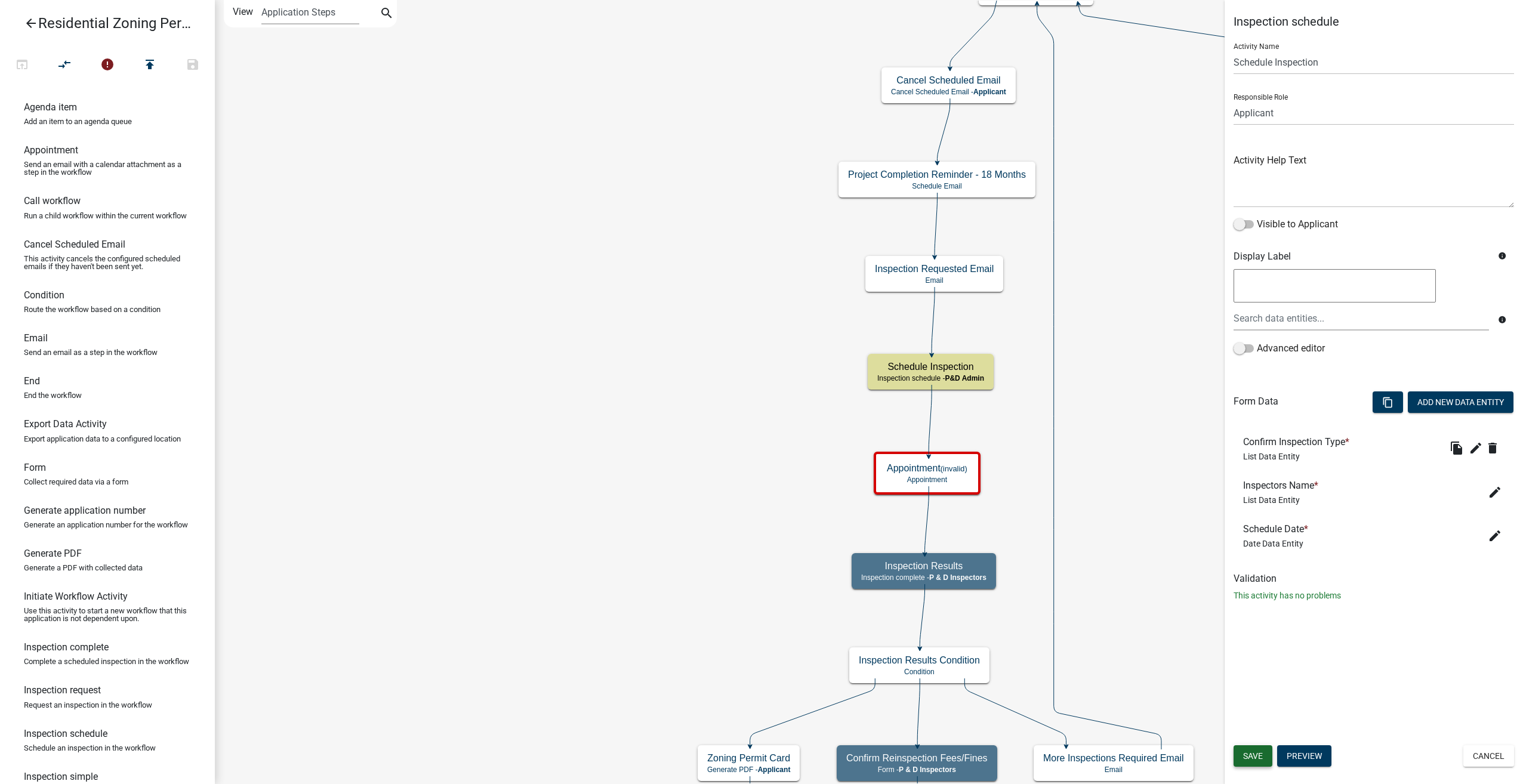
click at [1257, 753] on span "Save" at bounding box center [1253, 756] width 19 height 10
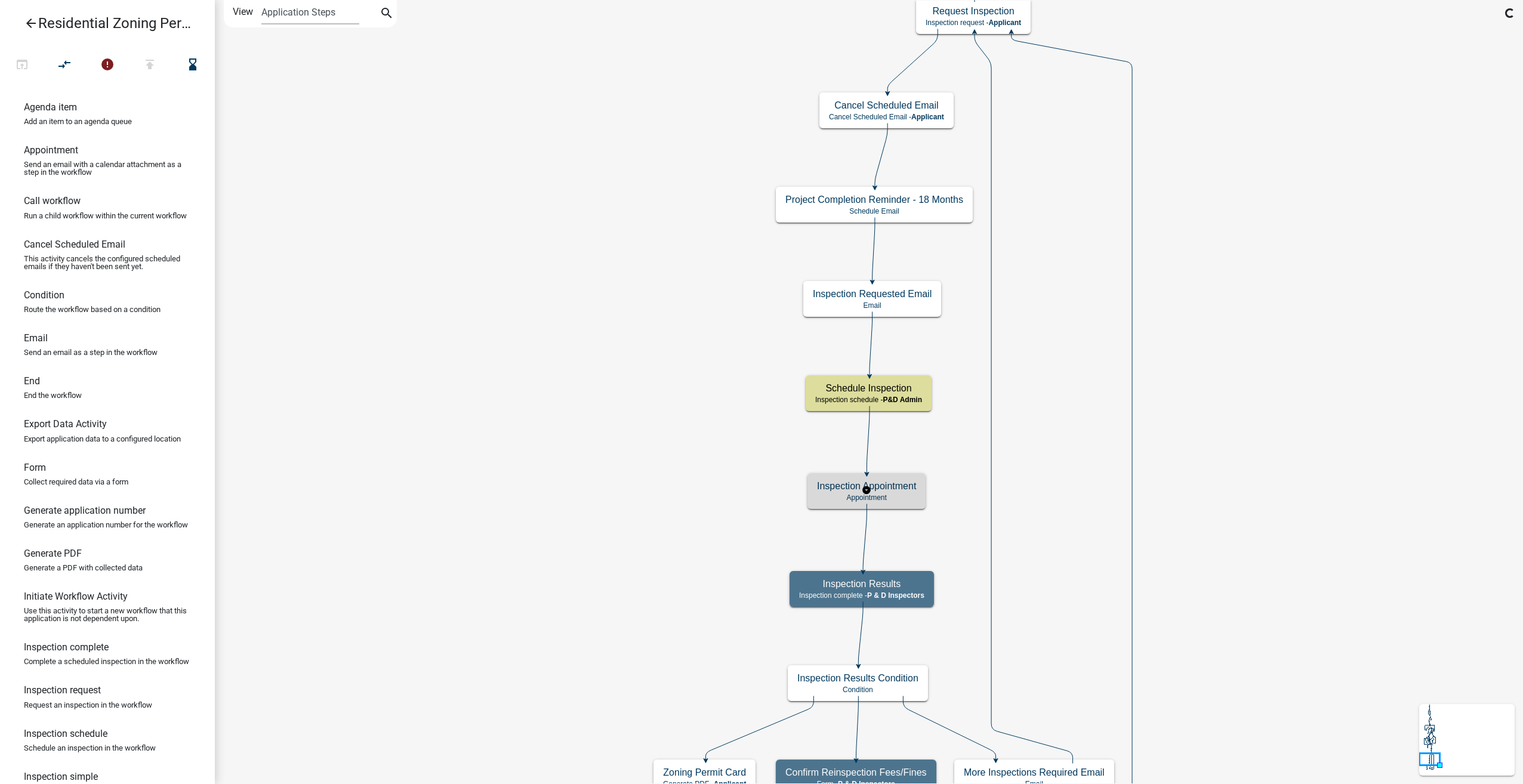
click at [890, 494] on p "Appointment" at bounding box center [866, 498] width 99 height 8
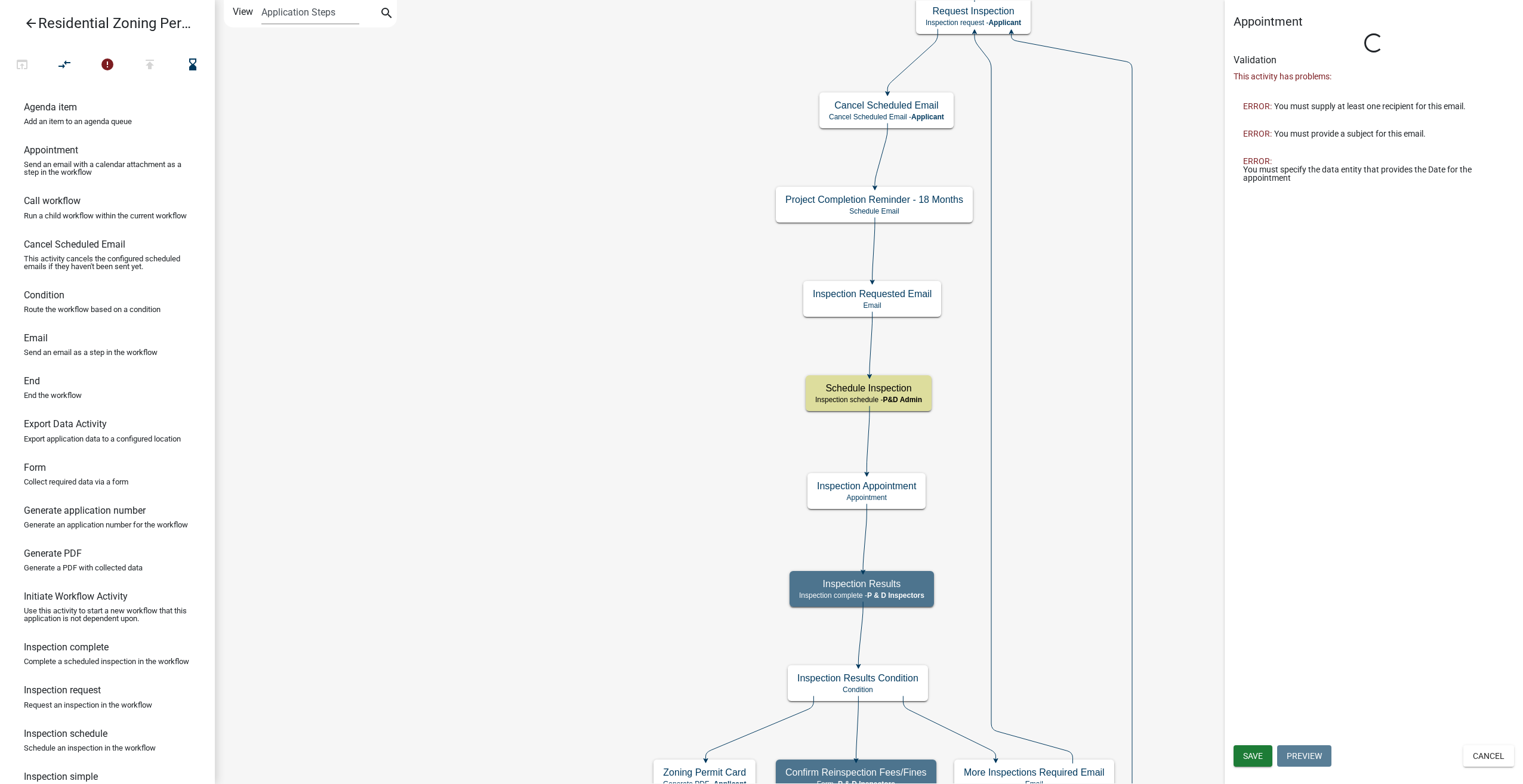
type input "Appointment"
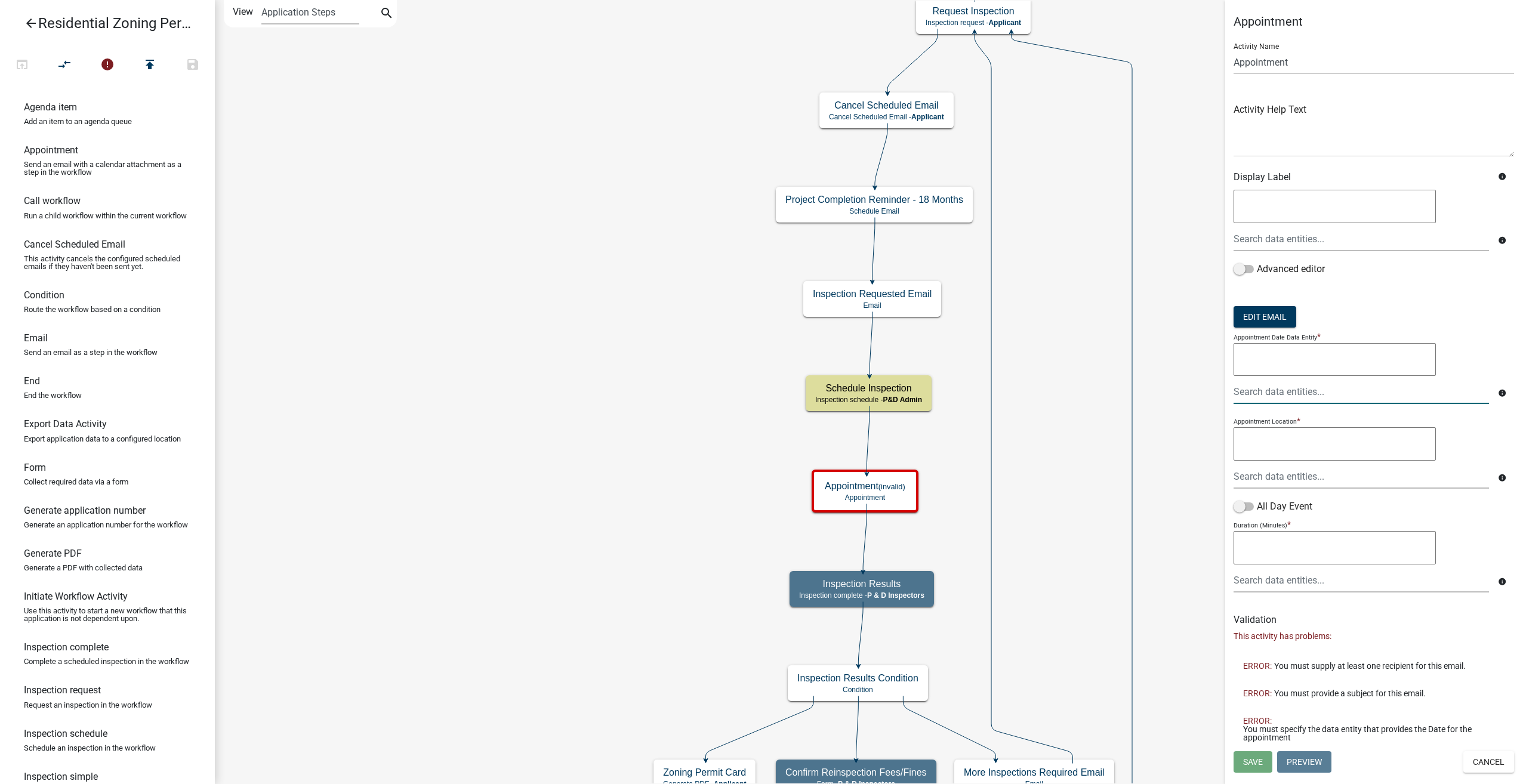
click at [1288, 393] on div at bounding box center [1361, 392] width 274 height 24
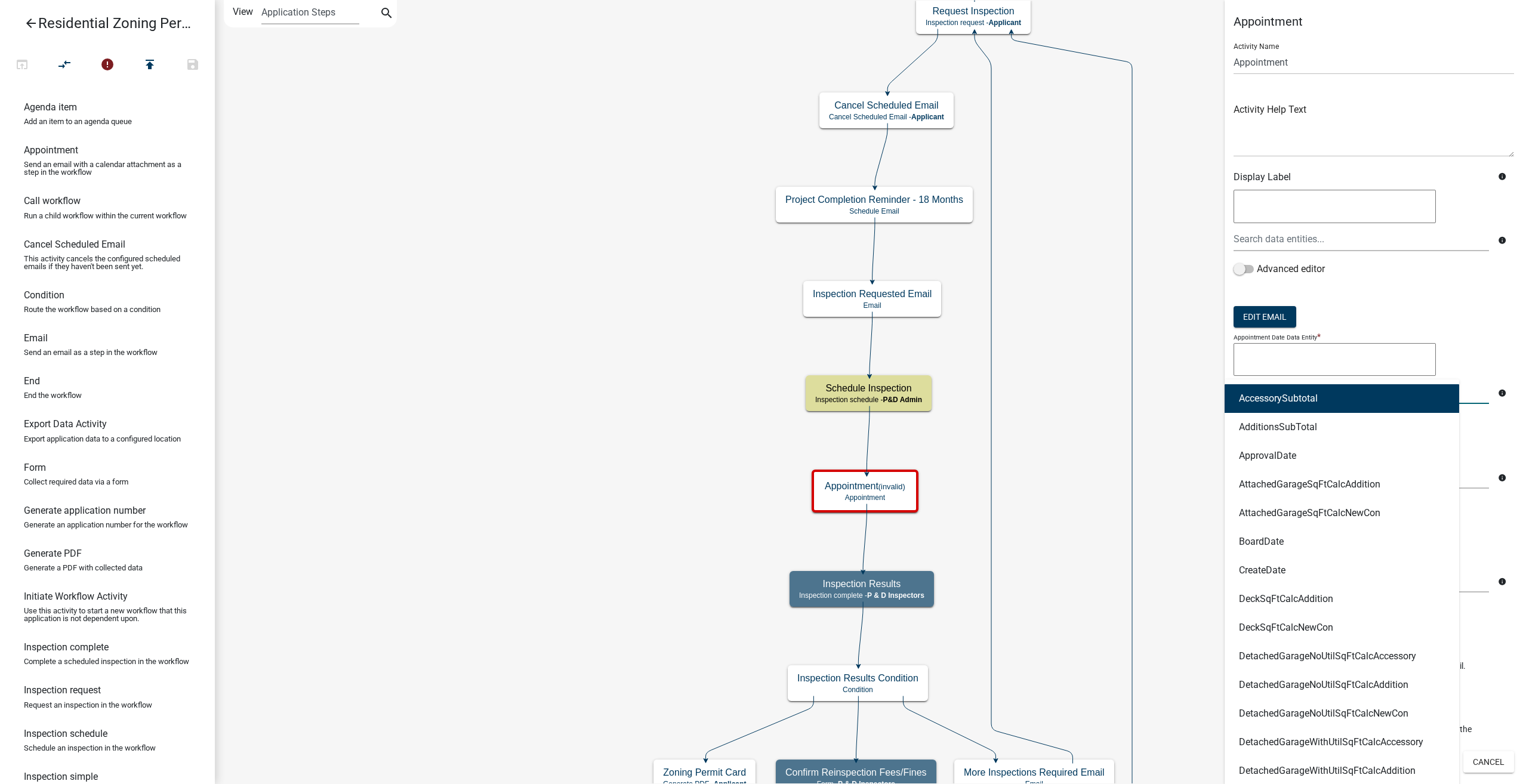
type input "sche"
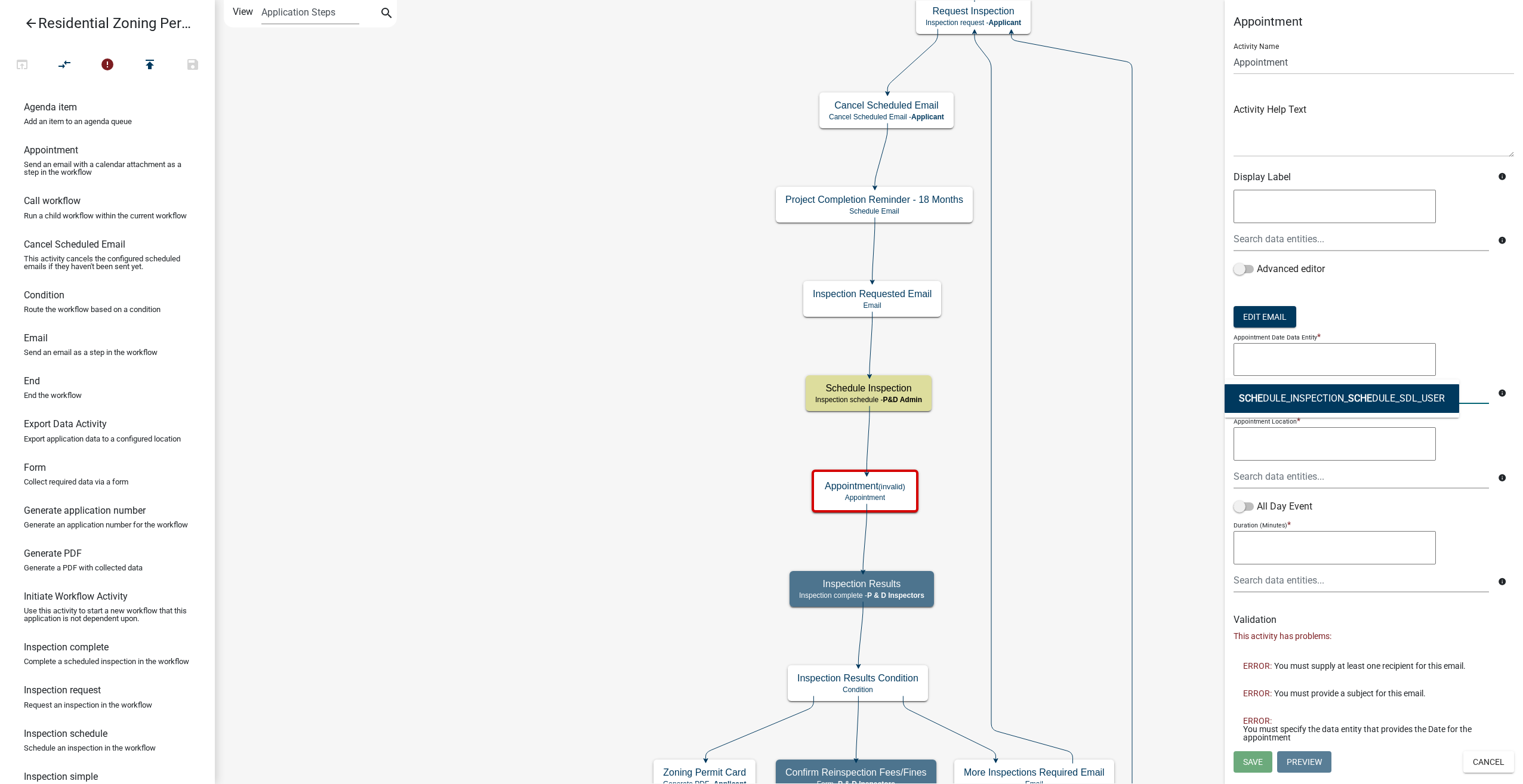
click at [1373, 392] on button "SCHE DULE_INSPECTION_ SCHE DULE_SDL_USER" at bounding box center [1342, 398] width 235 height 28
type textarea "SCHEDULE_INSPECTION_SCHEDULE_SDL_USER"
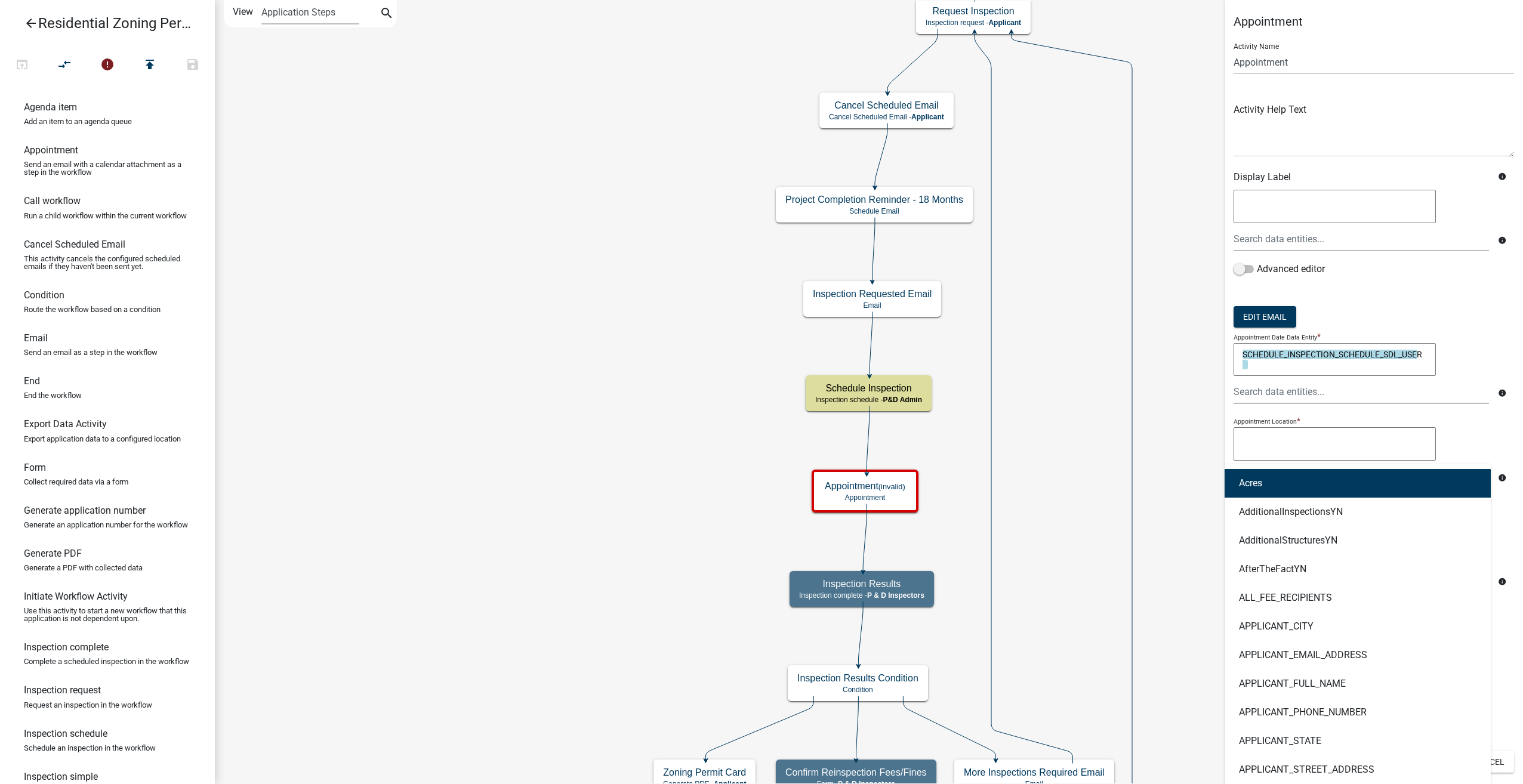
click at [1279, 477] on div "Acres AdditionalInspectionsYN AdditionalStructuresYN AfterTheFactYN ALL_FEE_REC…" at bounding box center [1361, 476] width 274 height 24
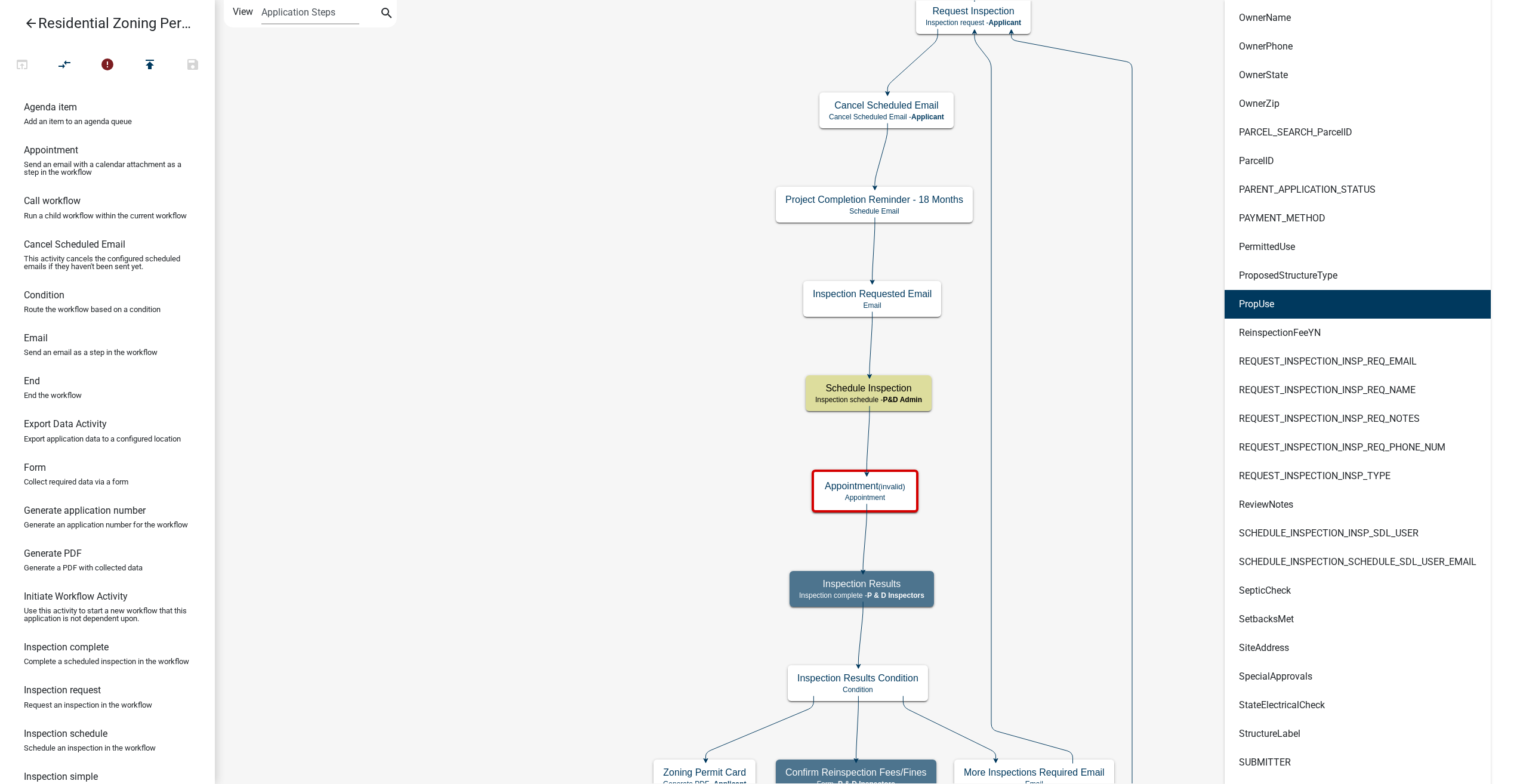
scroll to position [2387, 0]
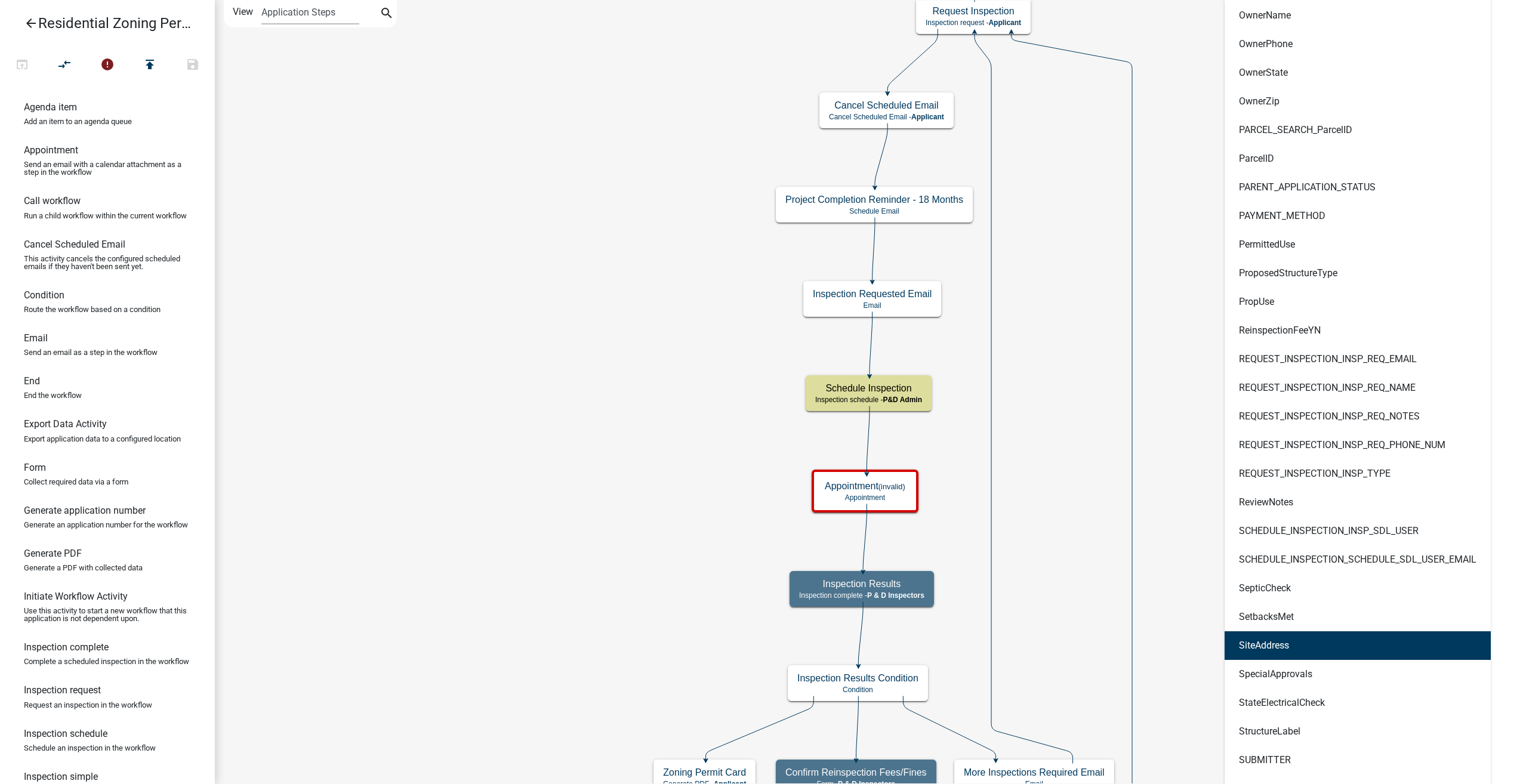
click at [1271, 647] on ngb-highlight "SiteAddress" at bounding box center [1264, 646] width 50 height 10
type textarea "SiteAddress"
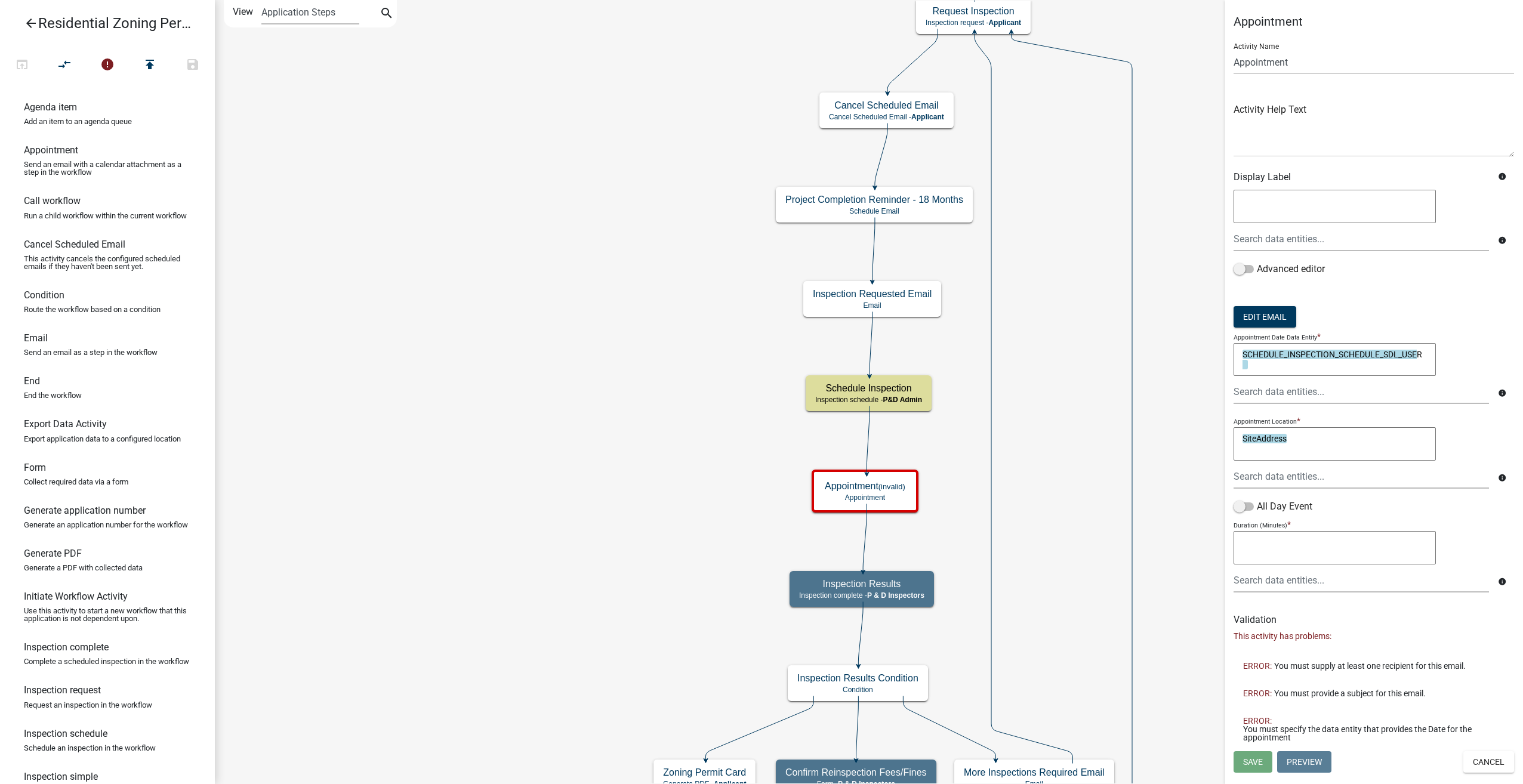
scroll to position [0, 0]
click at [1270, 551] on textarea at bounding box center [1334, 548] width 202 height 33
type textarea "30"
click at [1265, 572] on div at bounding box center [1361, 580] width 274 height 24
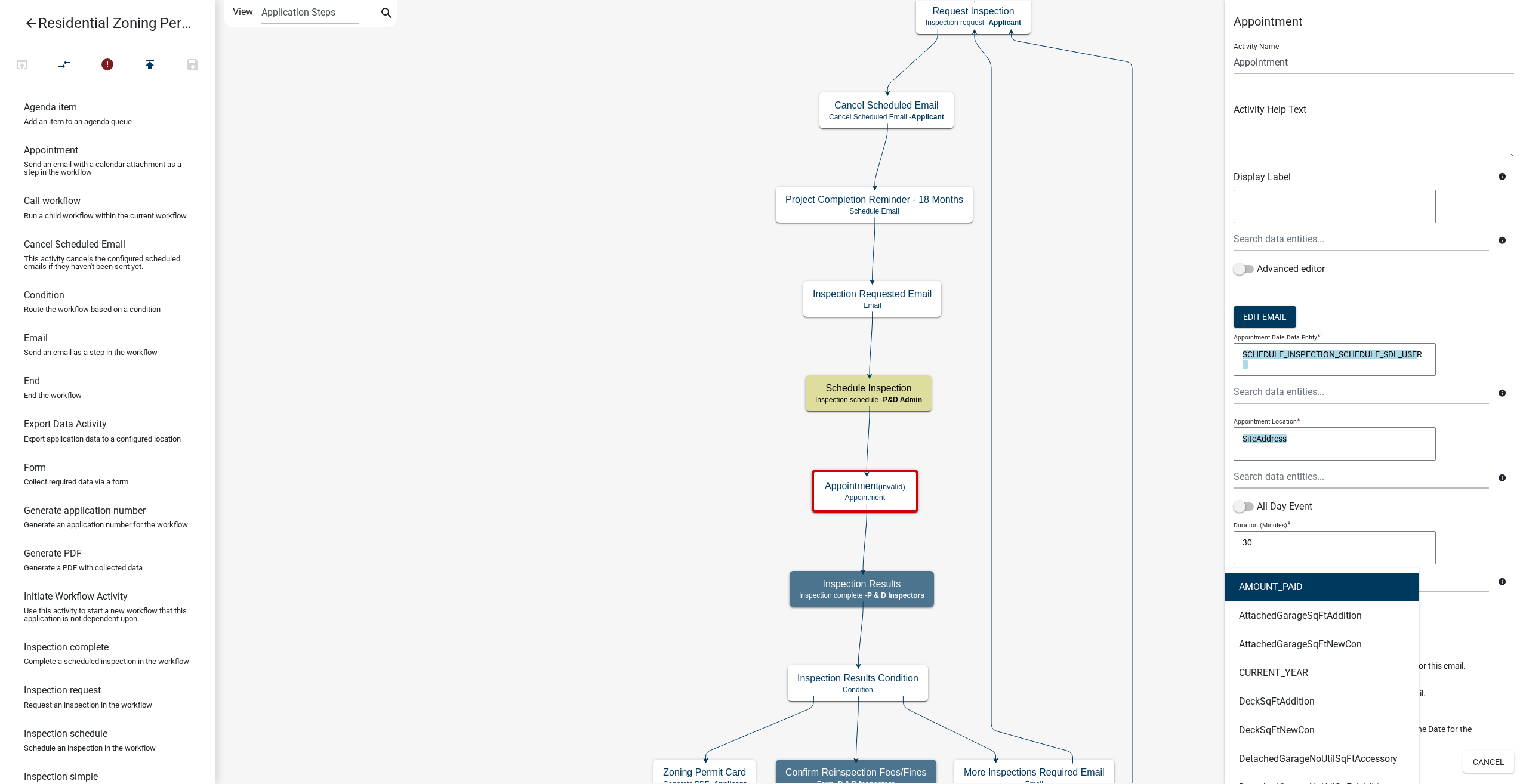
click at [1456, 536] on div "30 30" at bounding box center [1374, 549] width 281 height 37
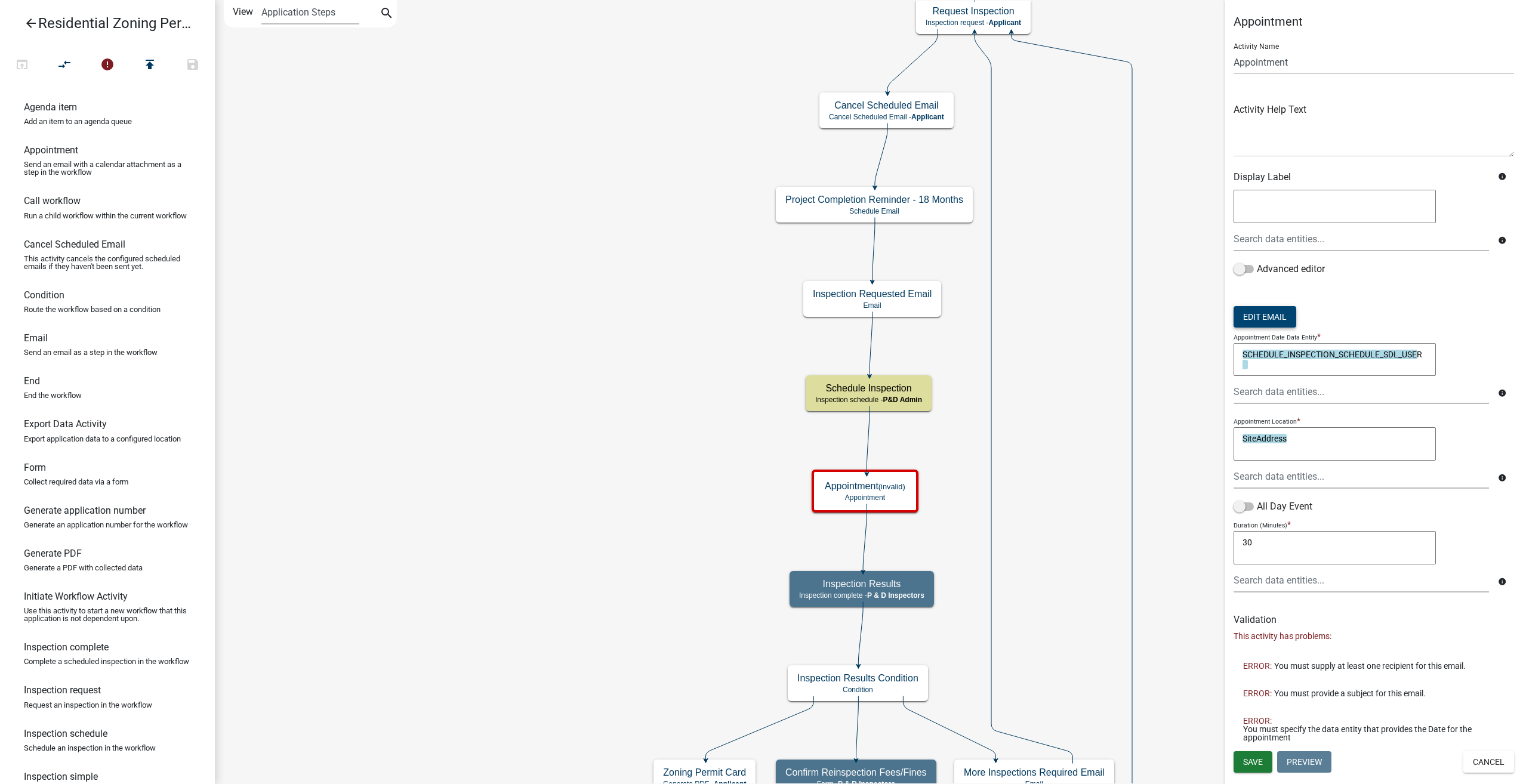
click at [1258, 326] on button "Edit Email" at bounding box center [1265, 317] width 63 height 22
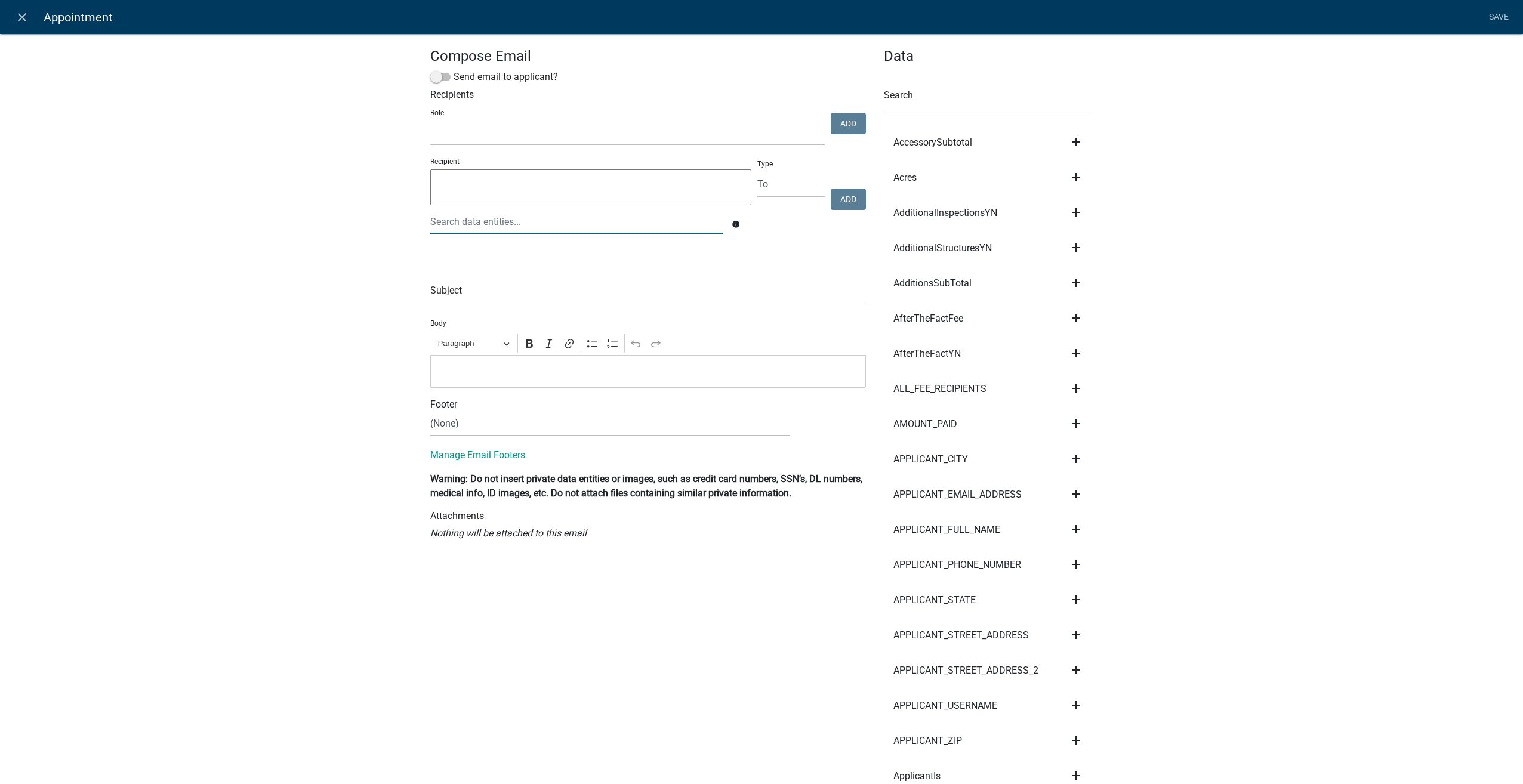
click at [494, 227] on div at bounding box center [576, 222] width 310 height 24
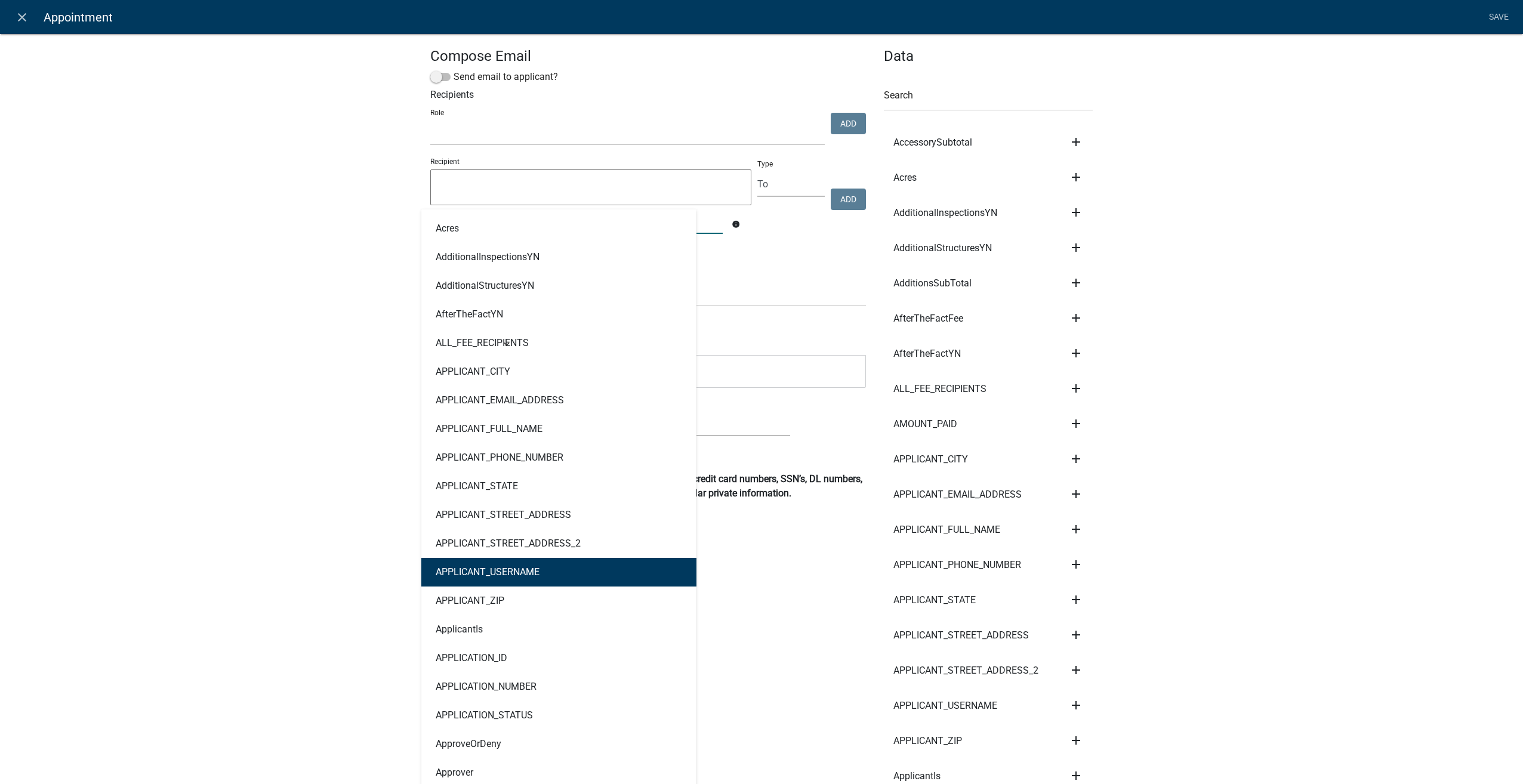
type input "schedule"
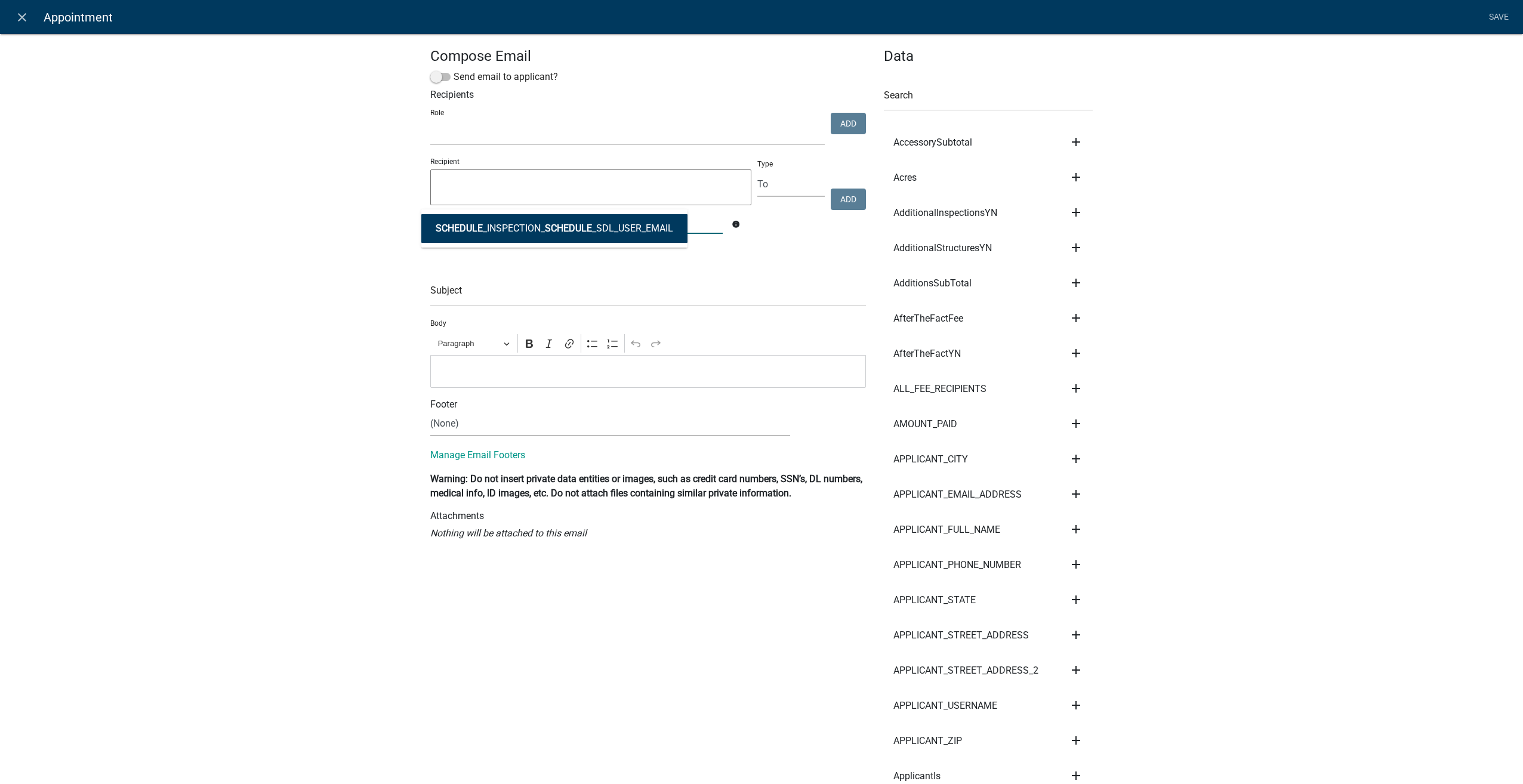
click at [600, 224] on ngb-highlight "SCHEDULE _INSPECTION_ SCHEDULE _SDL_USER_EMAIL" at bounding box center [554, 228] width 238 height 10
type textarea "SCHEDULE_INSPECTION_SCHEDULE_SDL_USER_EMAIL"
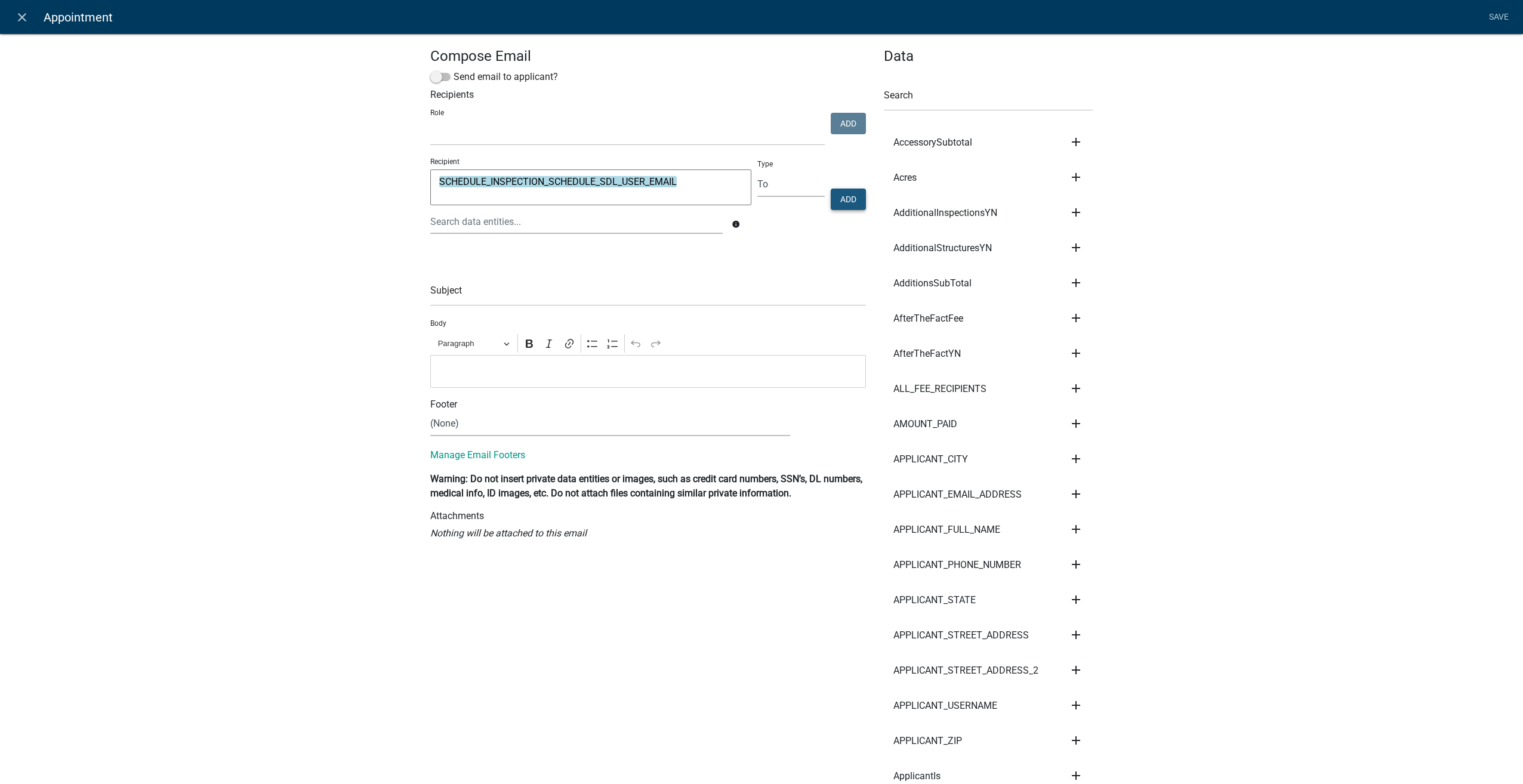
click at [848, 197] on button "Add" at bounding box center [848, 199] width 35 height 22
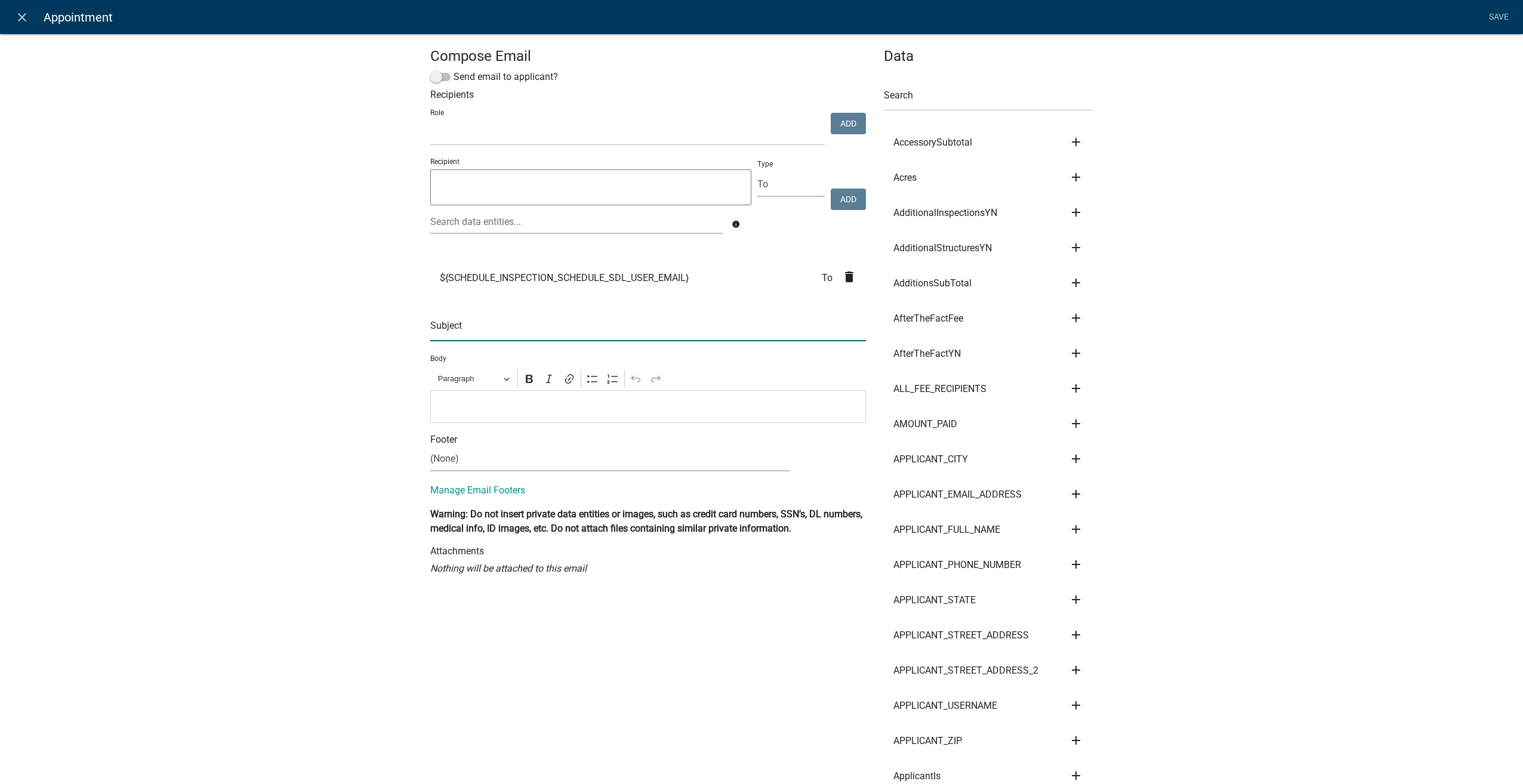
click at [449, 329] on input "text" at bounding box center [648, 328] width 435 height 24
type input "Inspection Scheduled"
click at [442, 399] on p "Editor editing area: main. Press Alt+0 for help." at bounding box center [648, 406] width 423 height 15
click at [1496, 15] on link "Save" at bounding box center [1498, 17] width 30 height 23
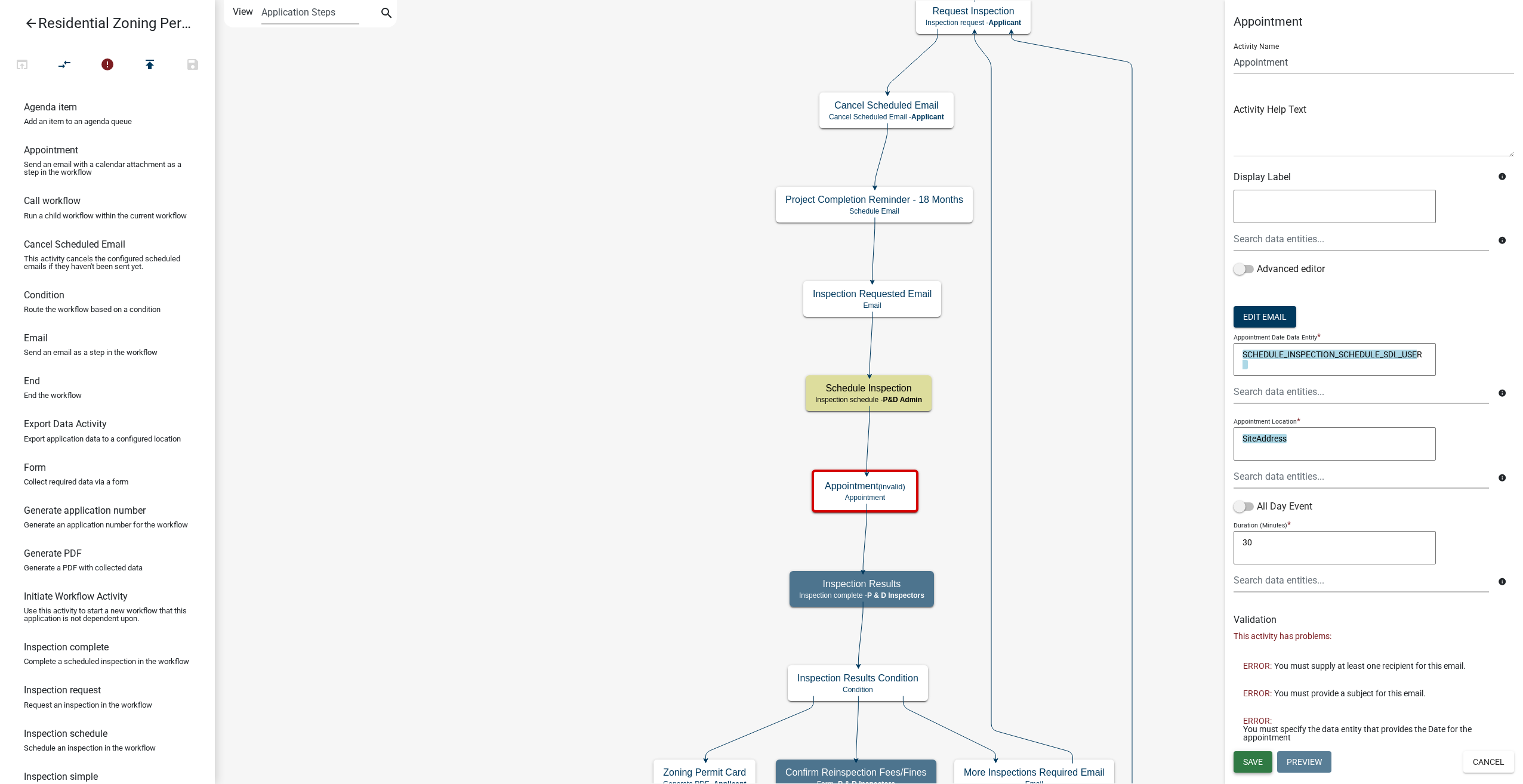
click at [1264, 757] on button "Save" at bounding box center [1253, 762] width 39 height 22
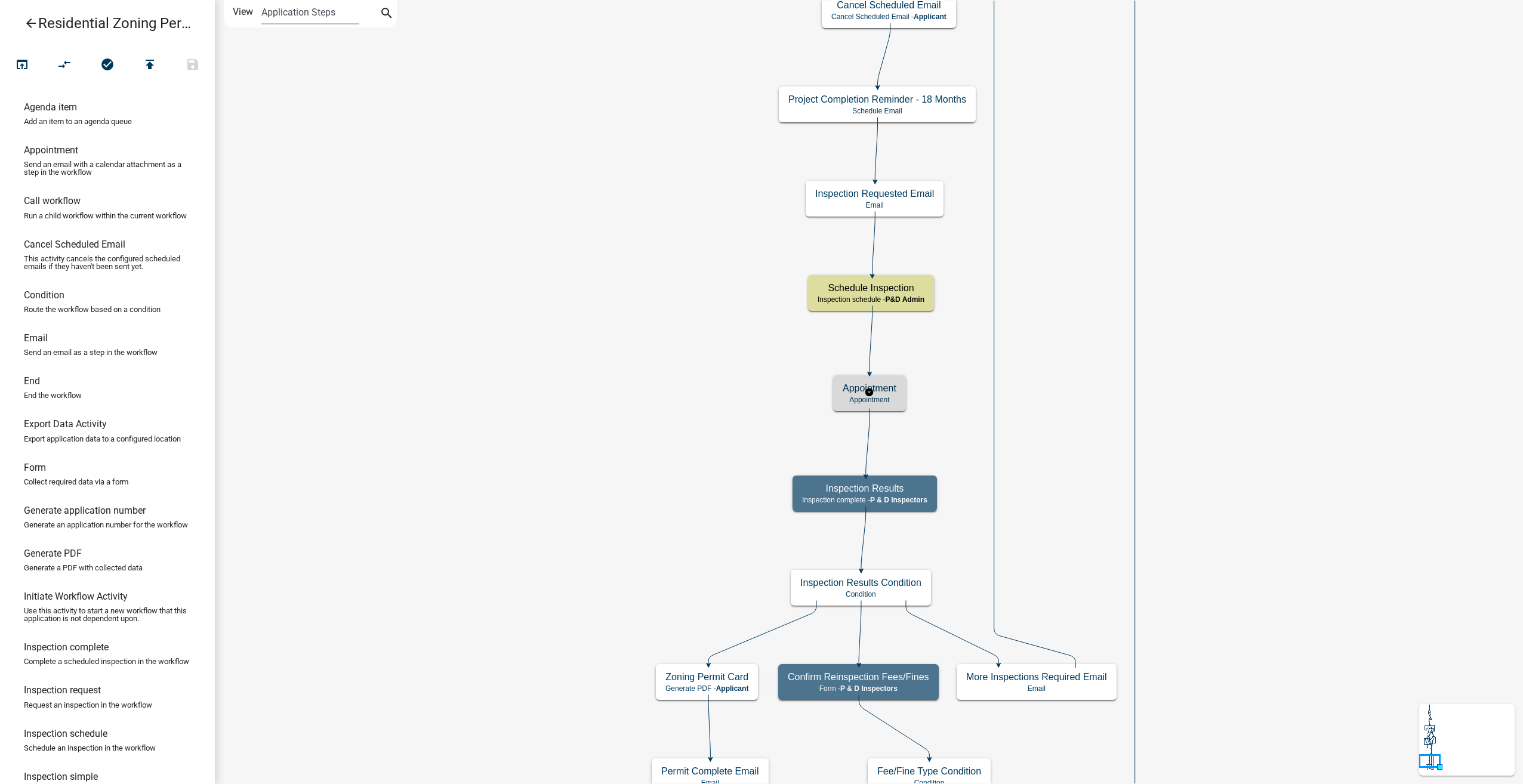
click at [883, 385] on h5 "Appointment" at bounding box center [869, 388] width 53 height 11
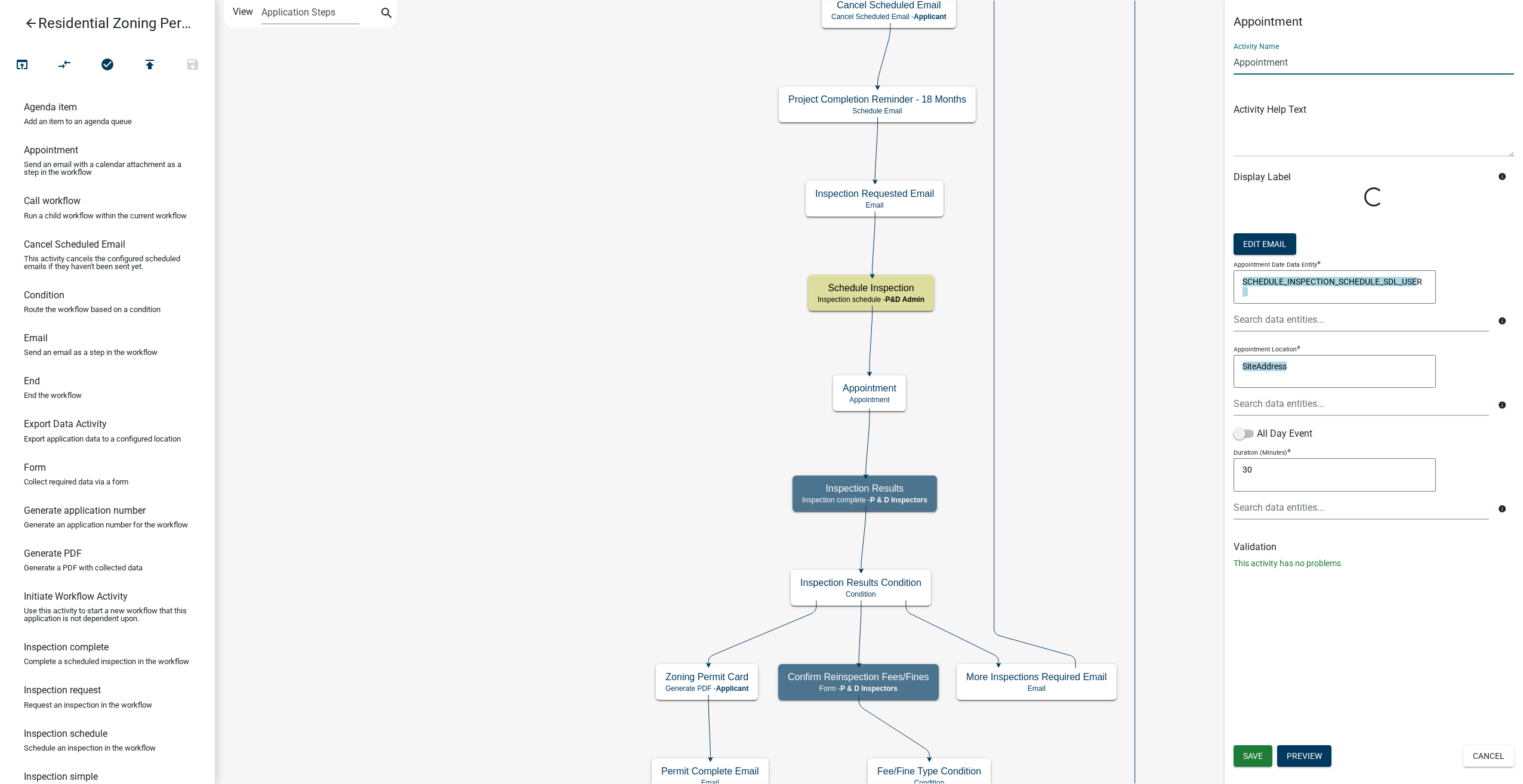
click at [1235, 63] on input "Appointment" at bounding box center [1374, 62] width 281 height 24
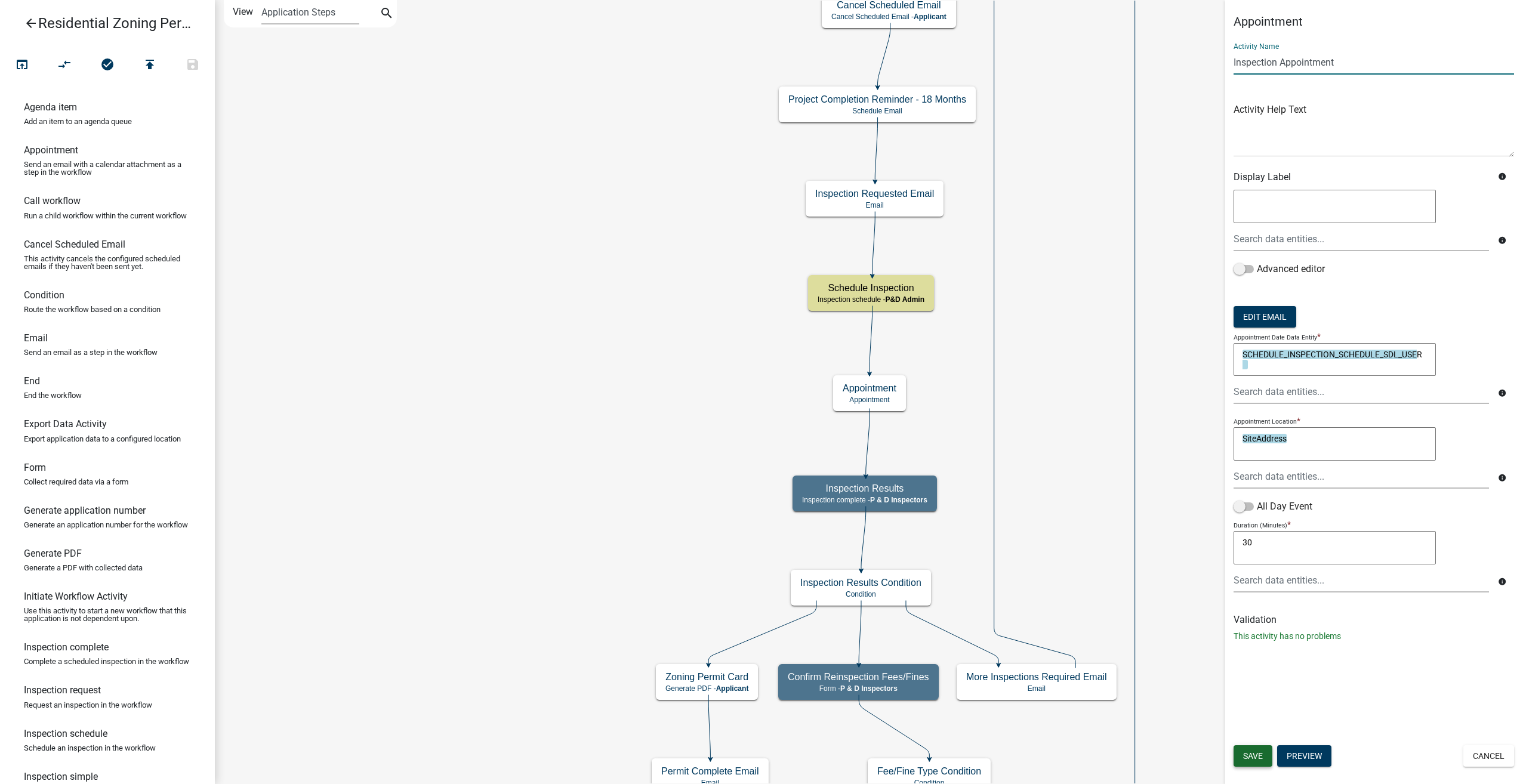
type input "Inspection Appointment"
click at [1249, 762] on button "Save" at bounding box center [1253, 756] width 39 height 22
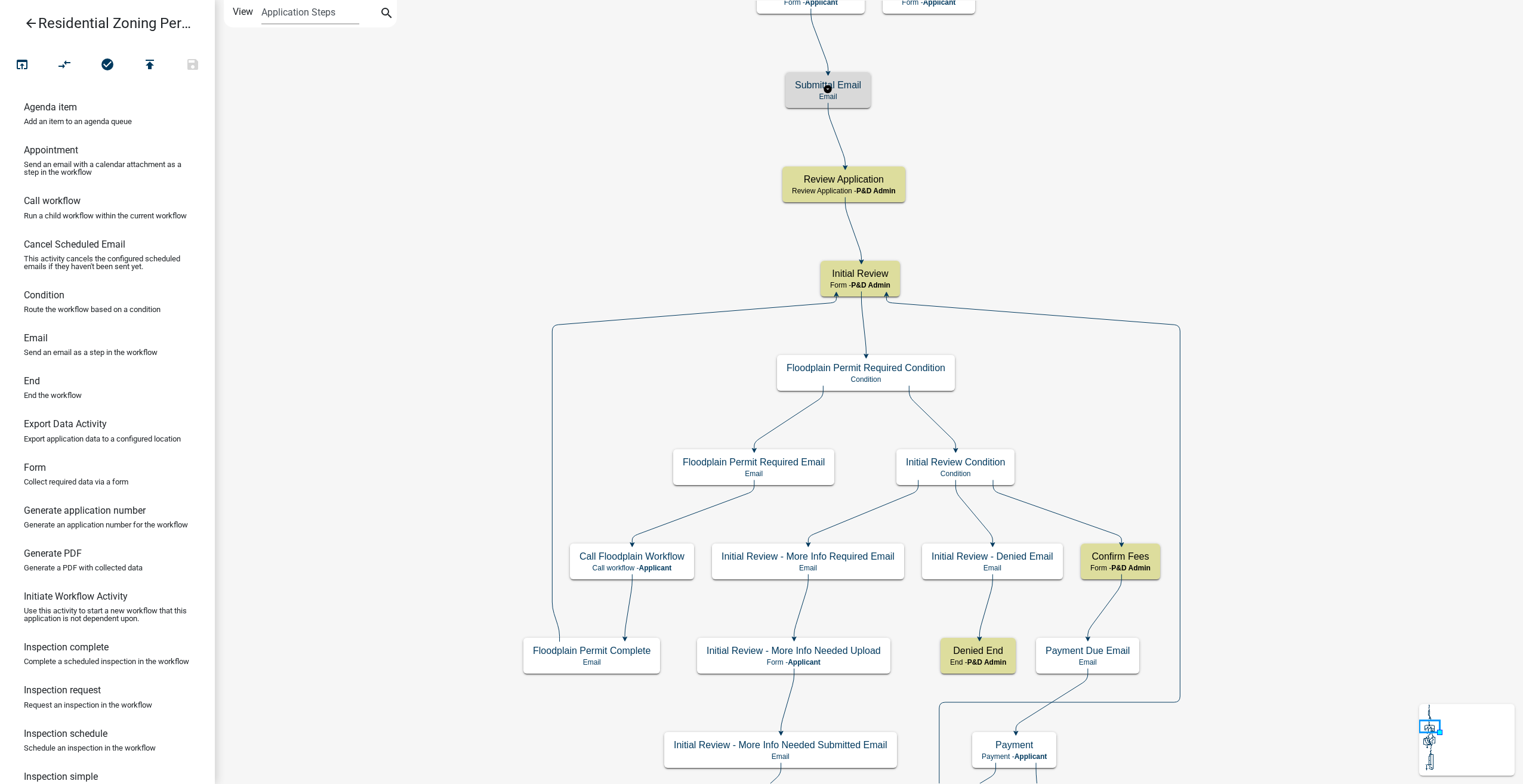
click at [855, 89] on h5 "Submittal Email" at bounding box center [828, 85] width 66 height 11
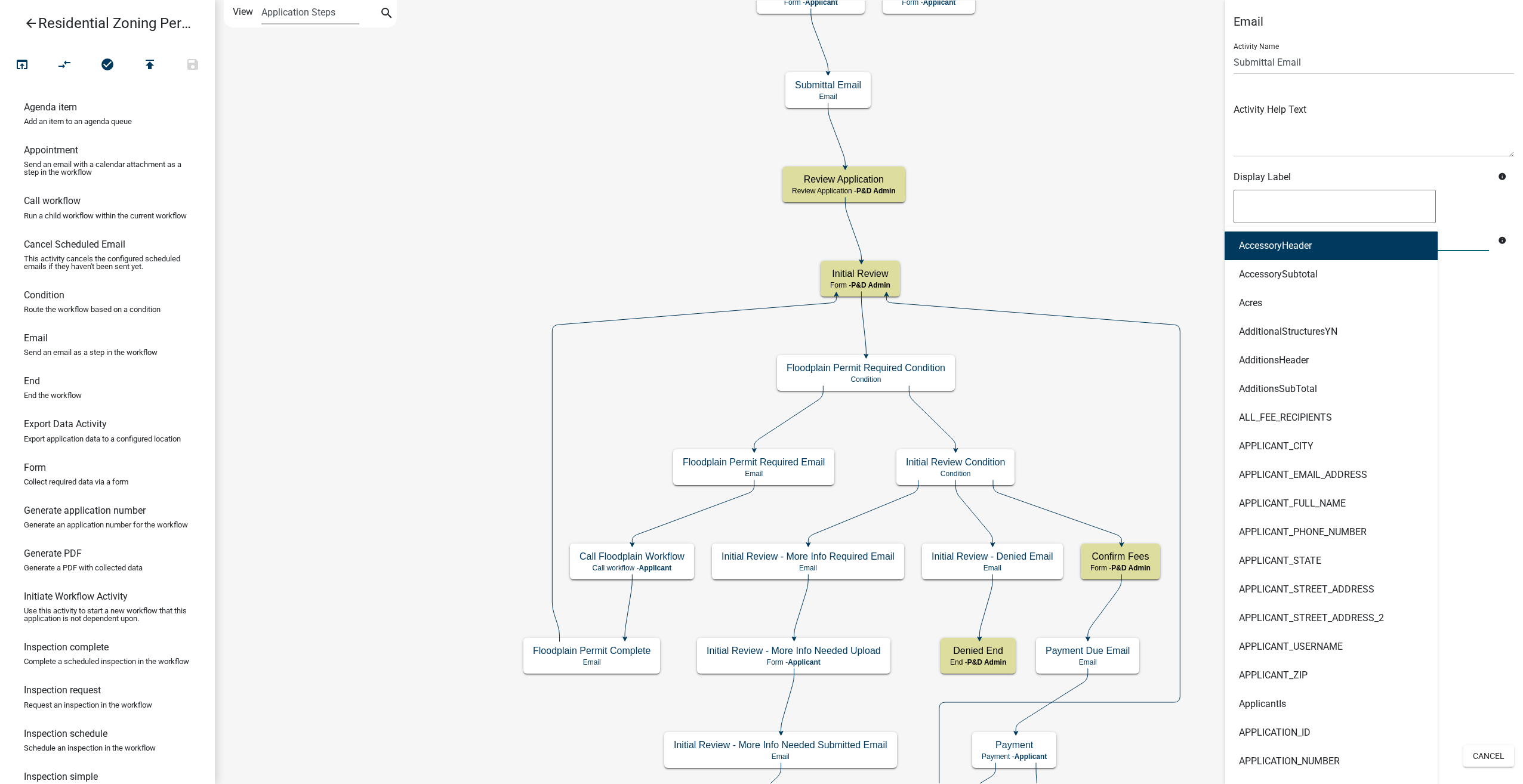
click at [1258, 240] on div "AccessoryHeader AccessorySubtotal Acres AdditionalStructuresYN AdditionsHeader …" at bounding box center [1361, 239] width 274 height 24
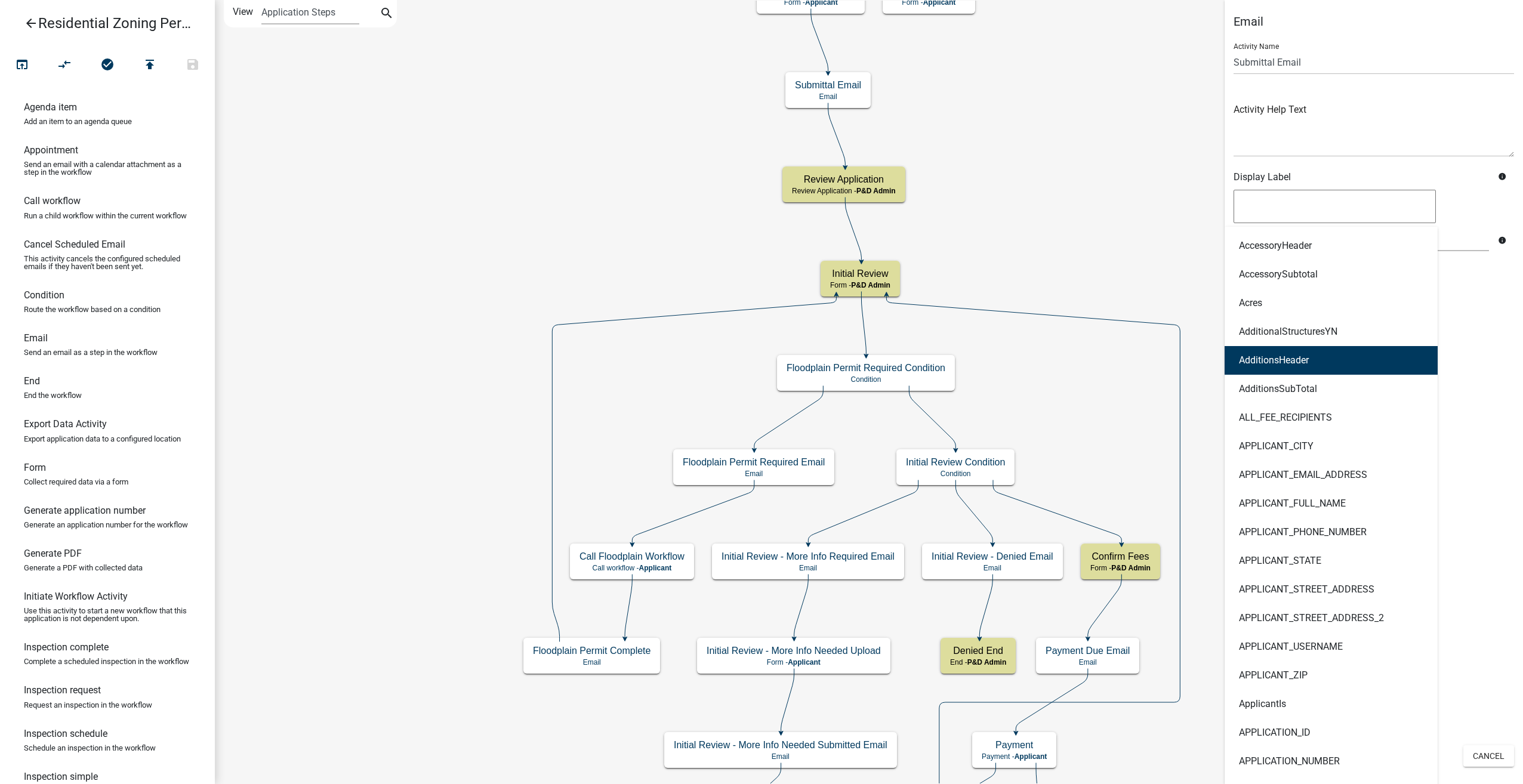
click at [1496, 372] on div "Email Activity Name Submittal Email Activity Help Text Display Label info Acces…" at bounding box center [1374, 197] width 299 height 365
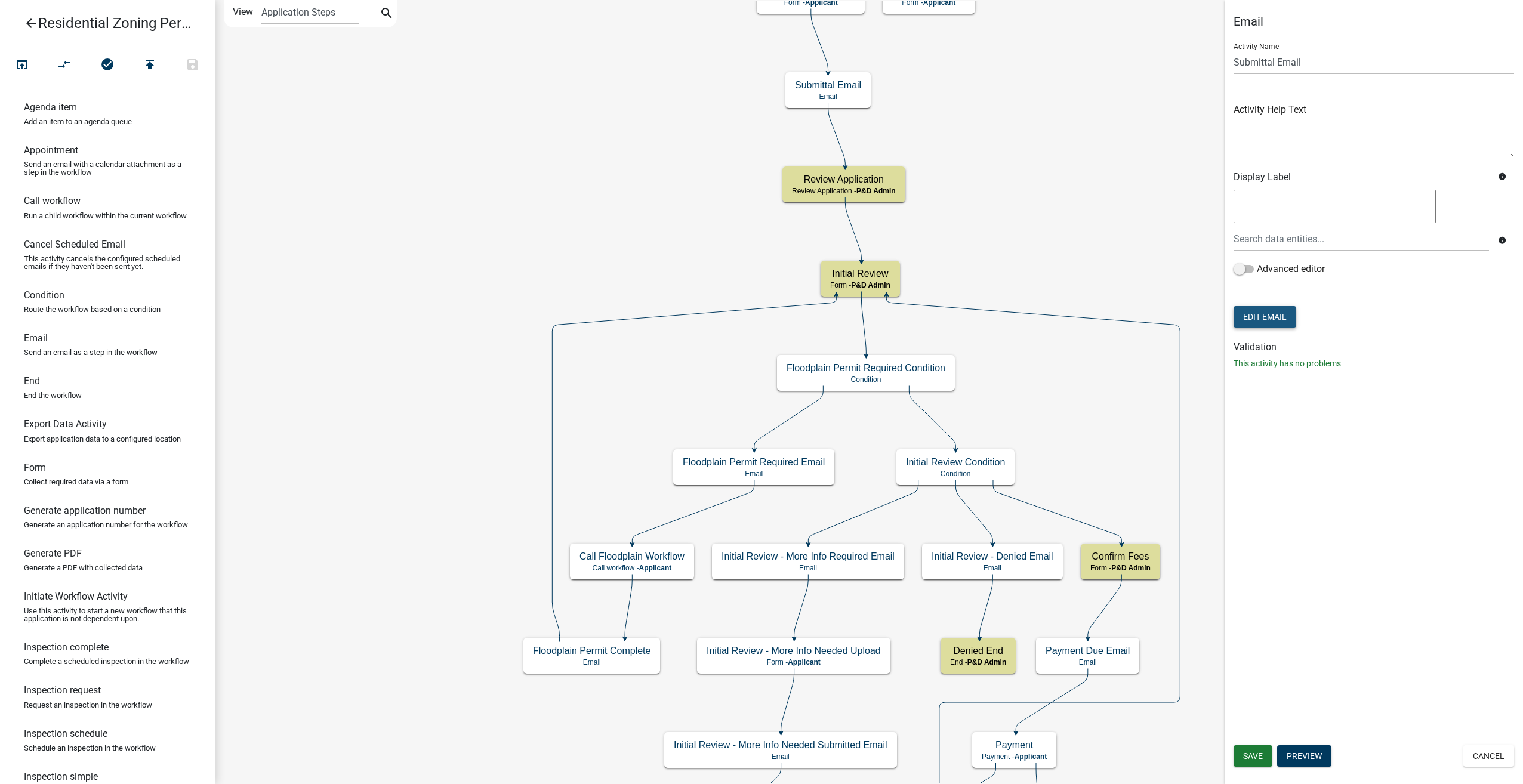
click at [1262, 317] on button "Edit Email" at bounding box center [1265, 317] width 63 height 22
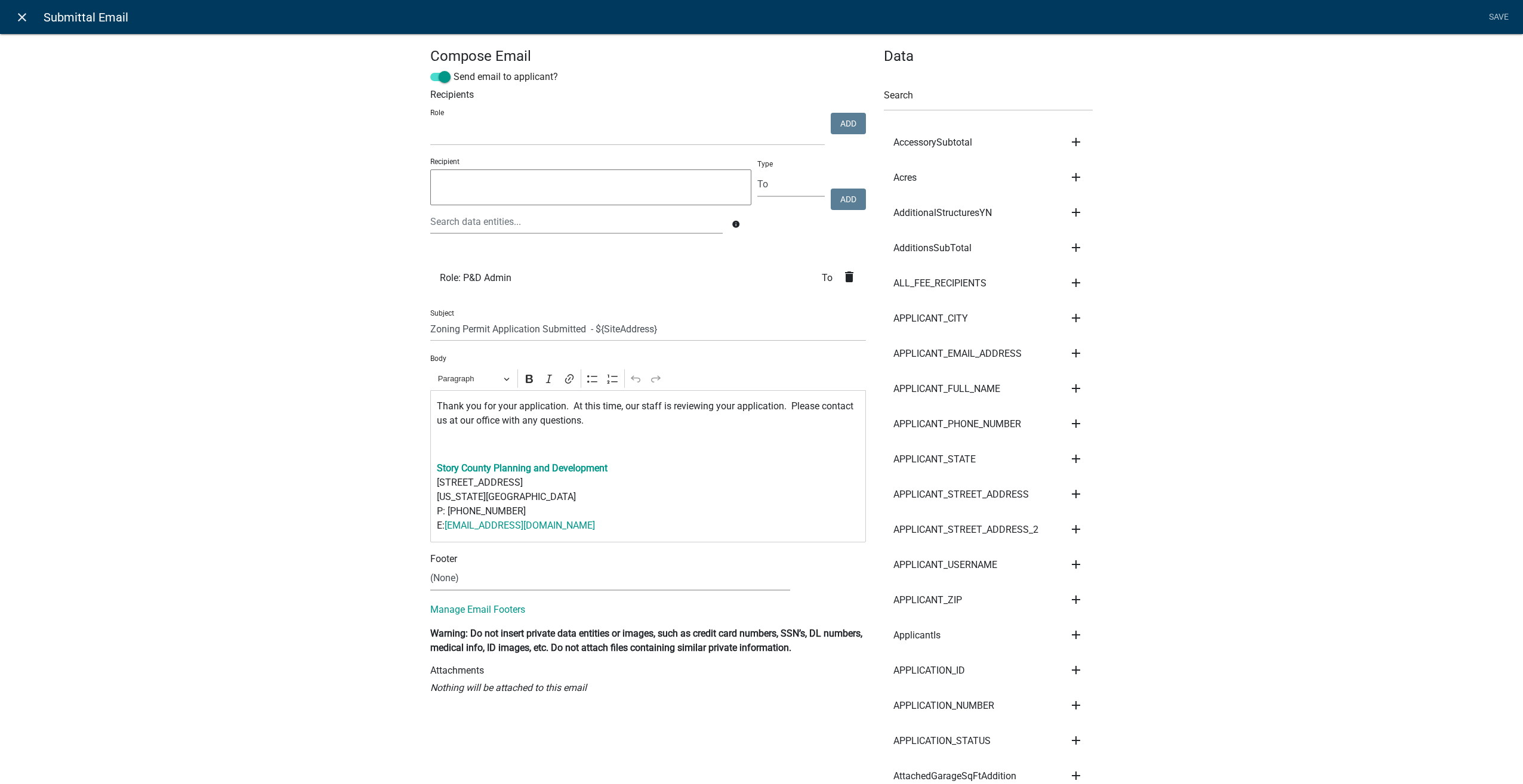
click at [19, 22] on icon "close" at bounding box center [22, 17] width 15 height 15
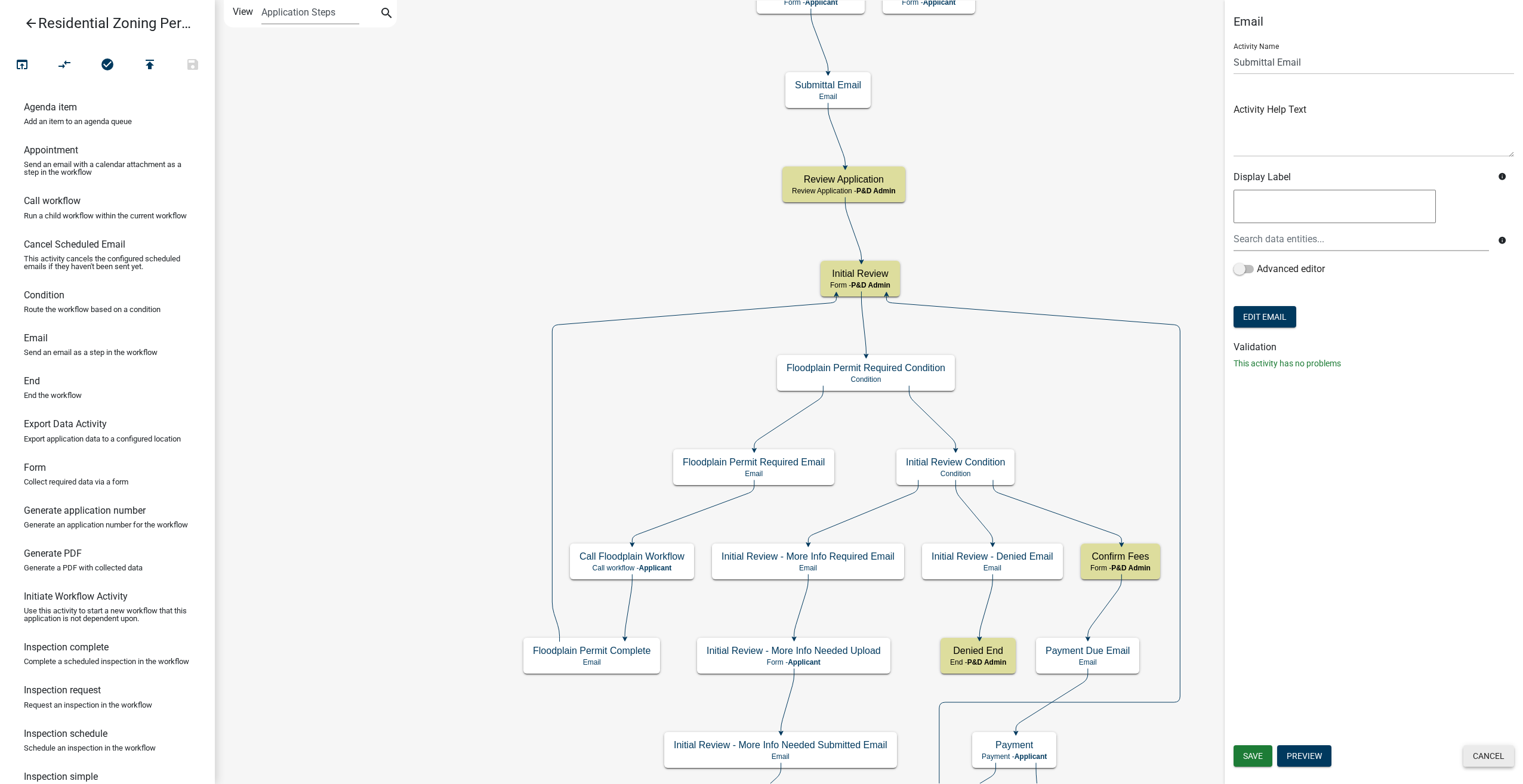
click at [1488, 762] on button "Cancel" at bounding box center [1488, 756] width 51 height 22
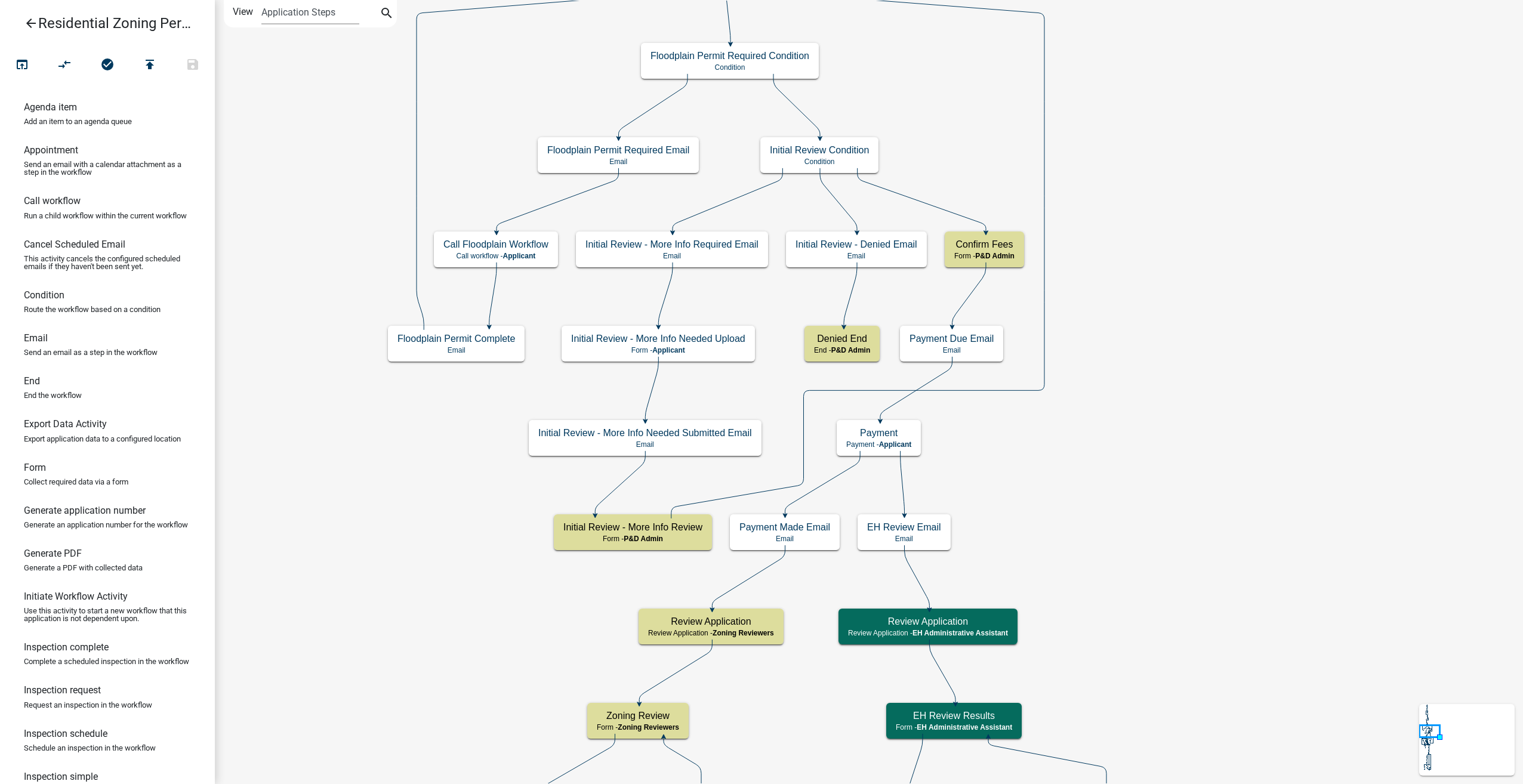
click at [28, 23] on icon "arrow_back" at bounding box center [31, 24] width 15 height 17
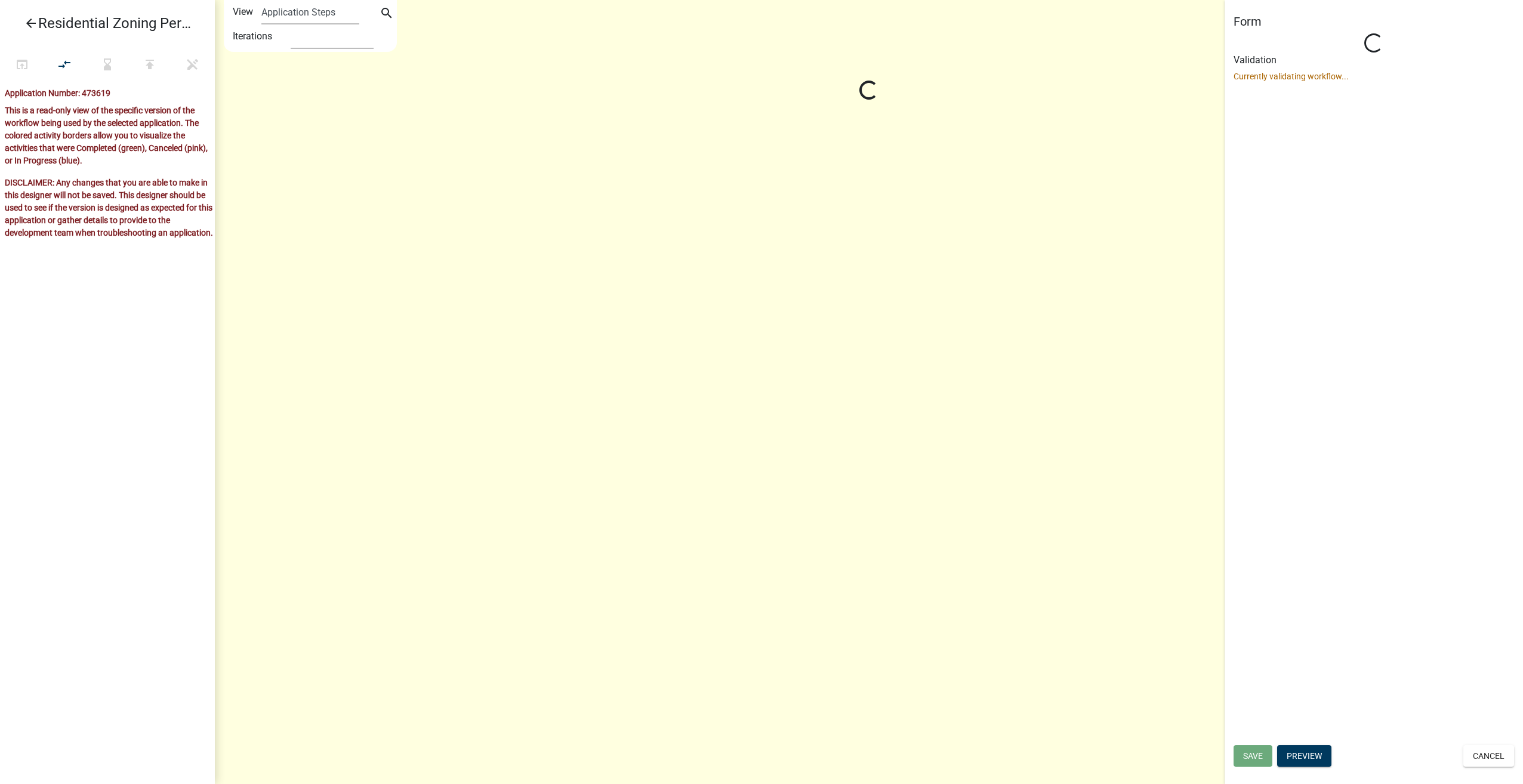
select select "1D7849C7-47D0-45C1-BB15-B11DE66EF8E1"
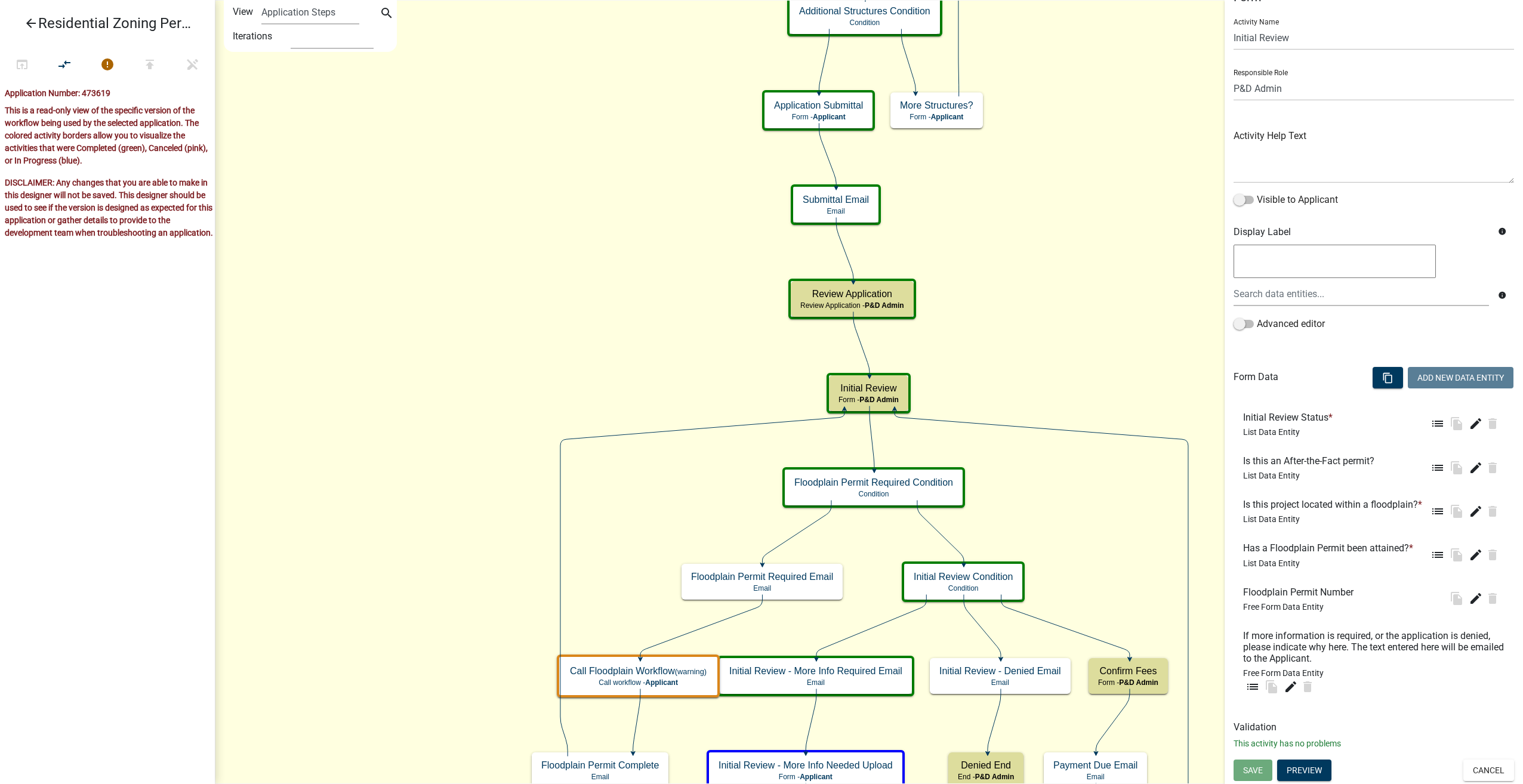
scroll to position [62, 0]
click at [1486, 773] on button "Cancel" at bounding box center [1488, 770] width 51 height 22
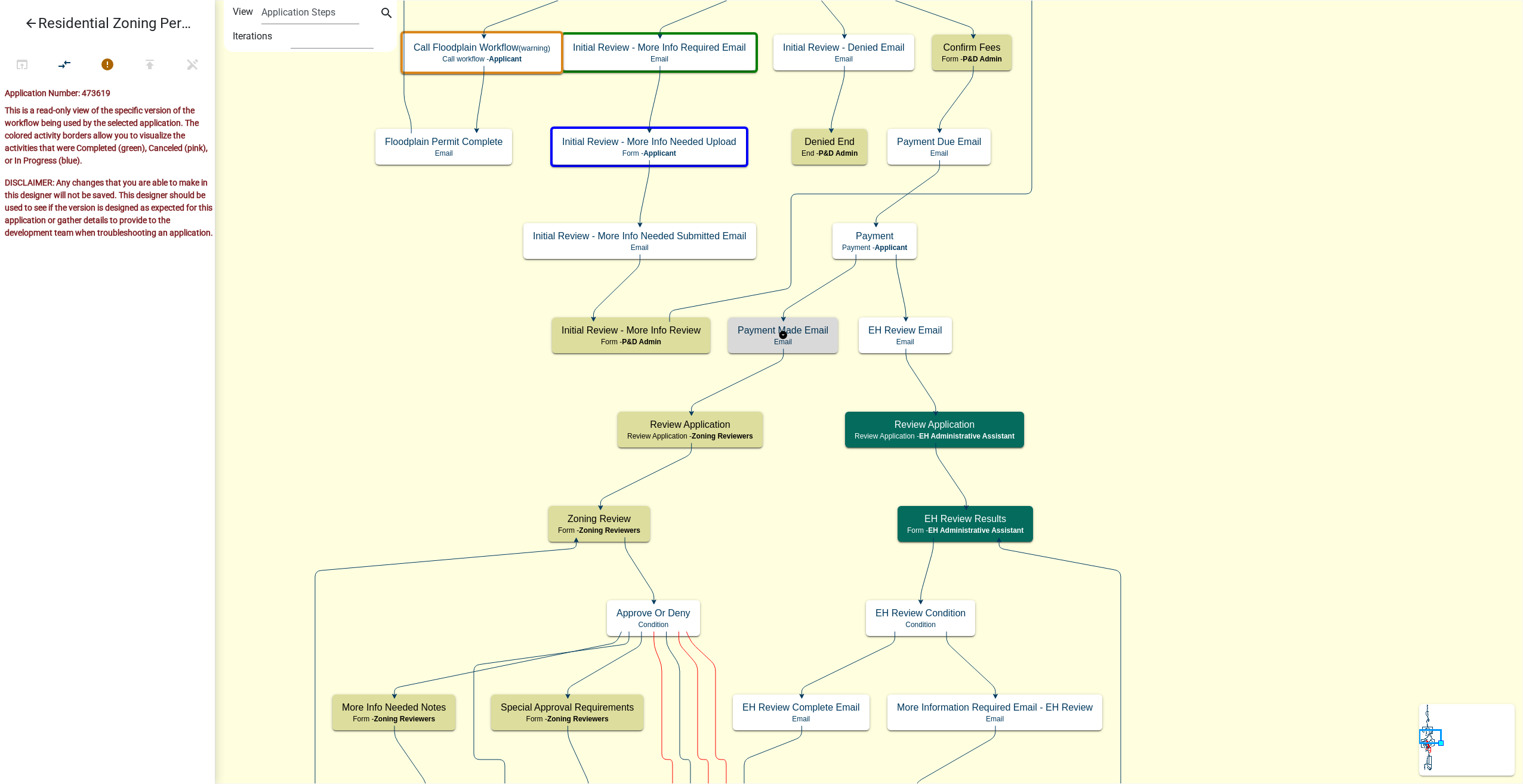
click at [817, 329] on h5 "Payment Made Email" at bounding box center [783, 330] width 91 height 11
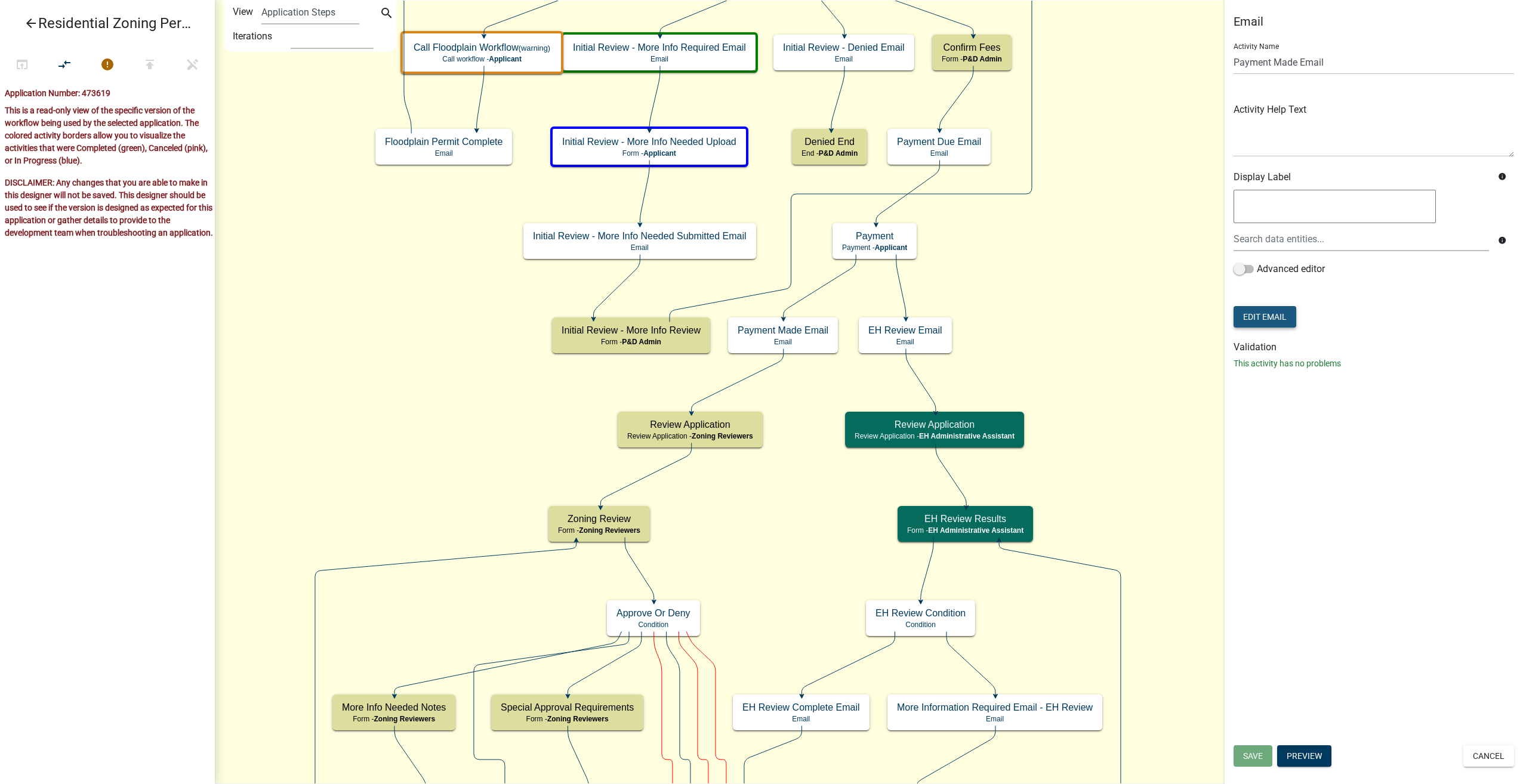
click at [1263, 312] on button "Edit Email" at bounding box center [1265, 317] width 63 height 22
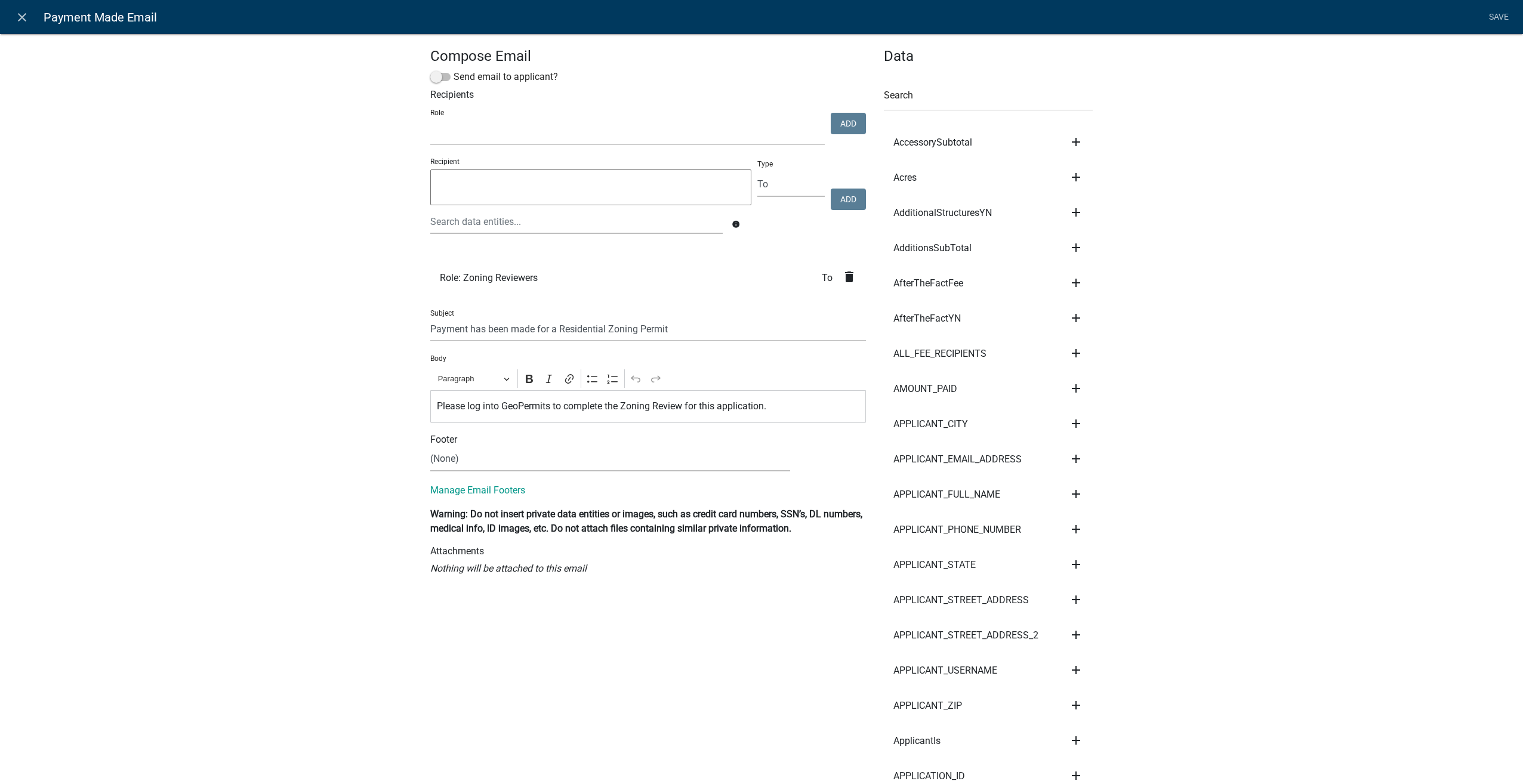
select select
click at [19, 15] on icon "close" at bounding box center [22, 17] width 15 height 15
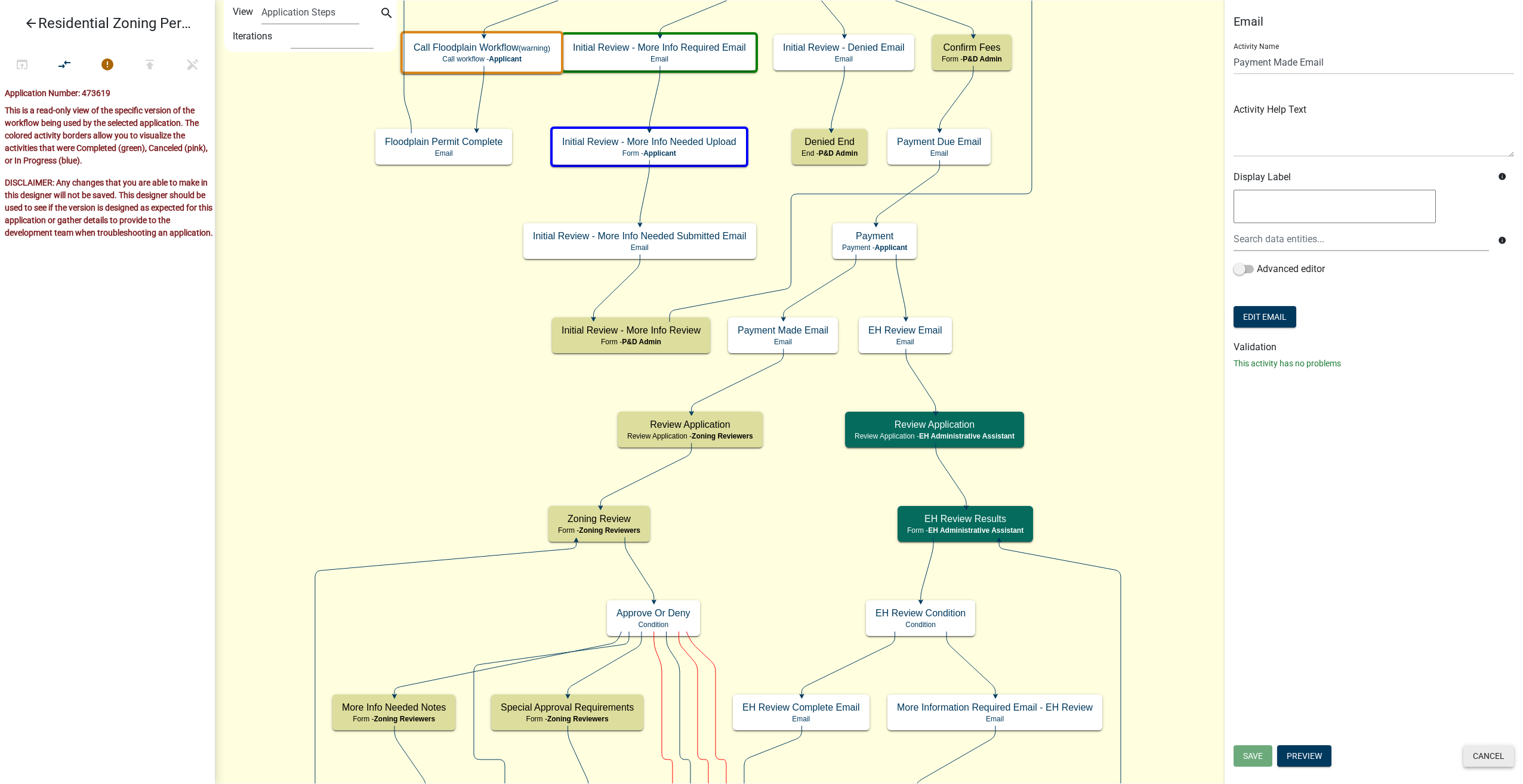
click at [1501, 753] on button "Cancel" at bounding box center [1488, 756] width 51 height 22
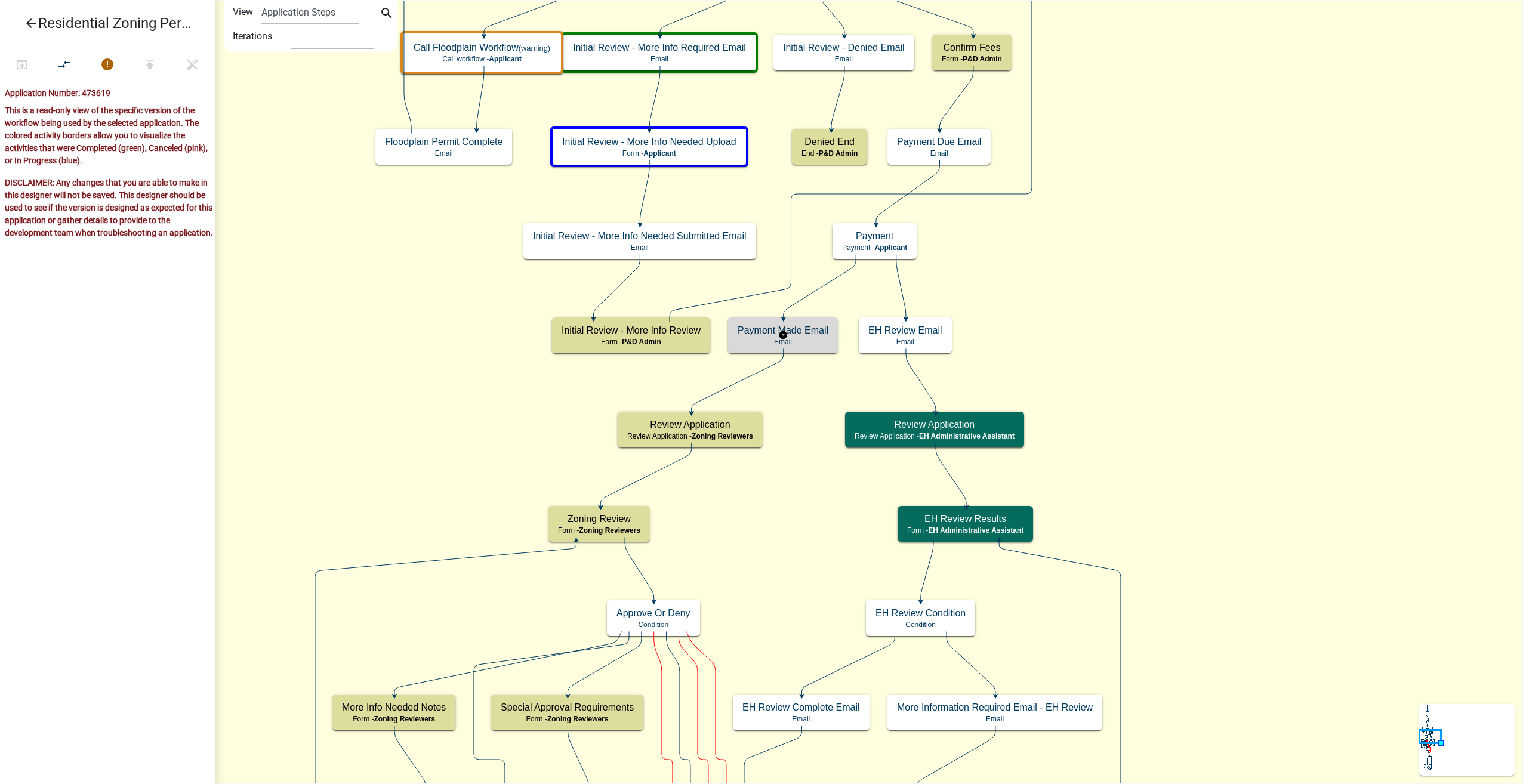
click at [810, 329] on h5 "Payment Made Email" at bounding box center [783, 330] width 91 height 11
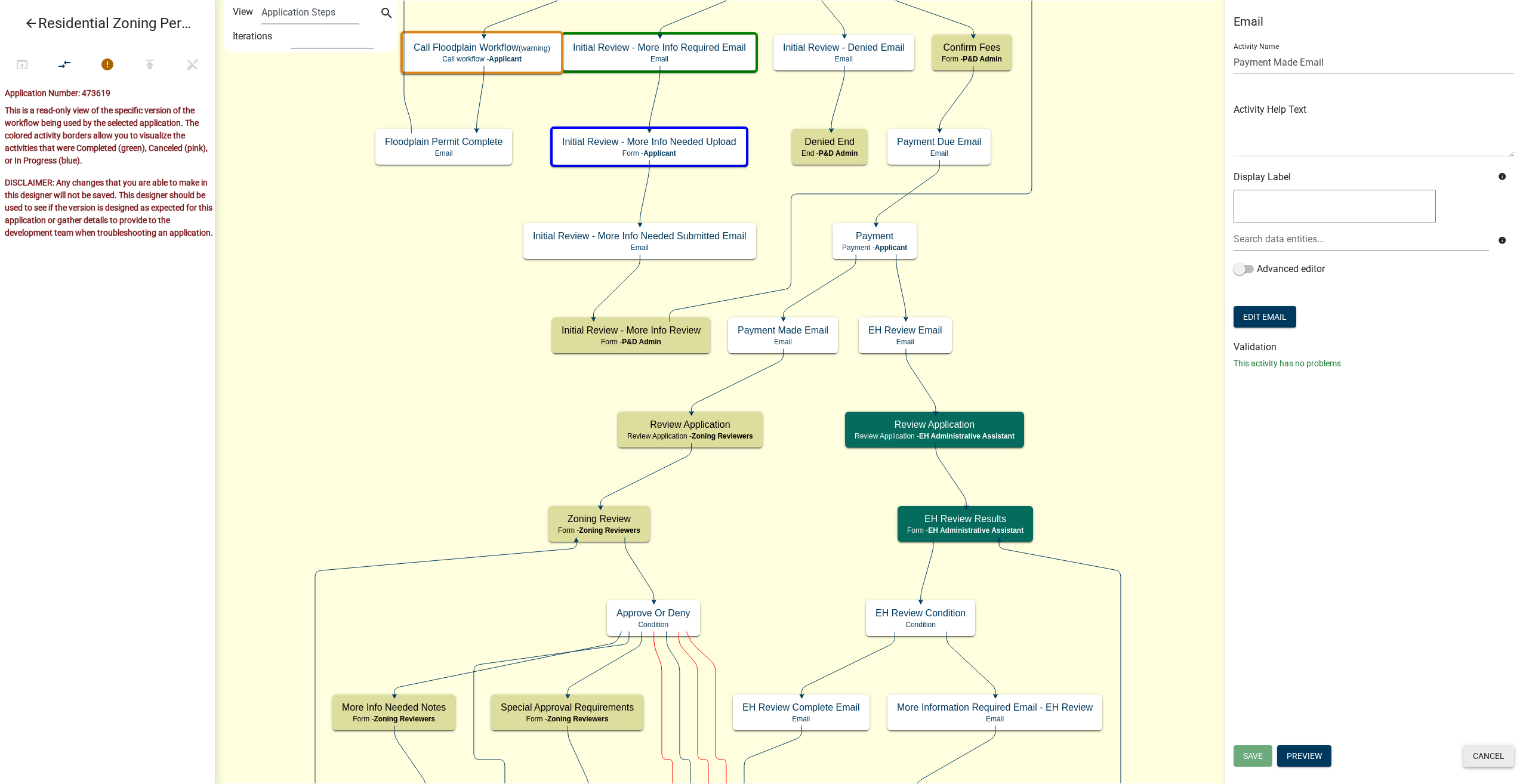
click at [1490, 761] on button "Cancel" at bounding box center [1488, 756] width 51 height 22
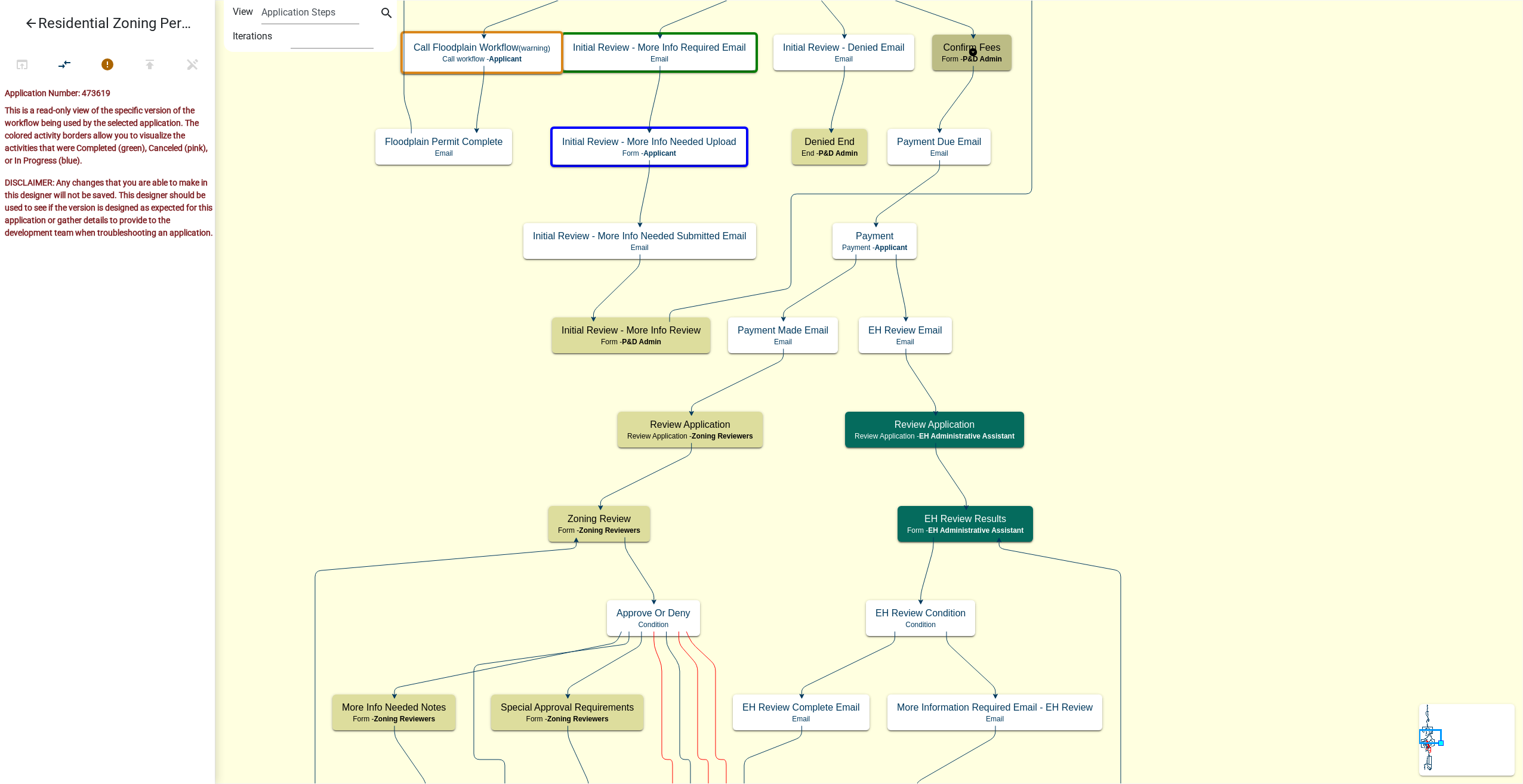
click at [998, 53] on h5 "Confirm Fees" at bounding box center [972, 47] width 60 height 11
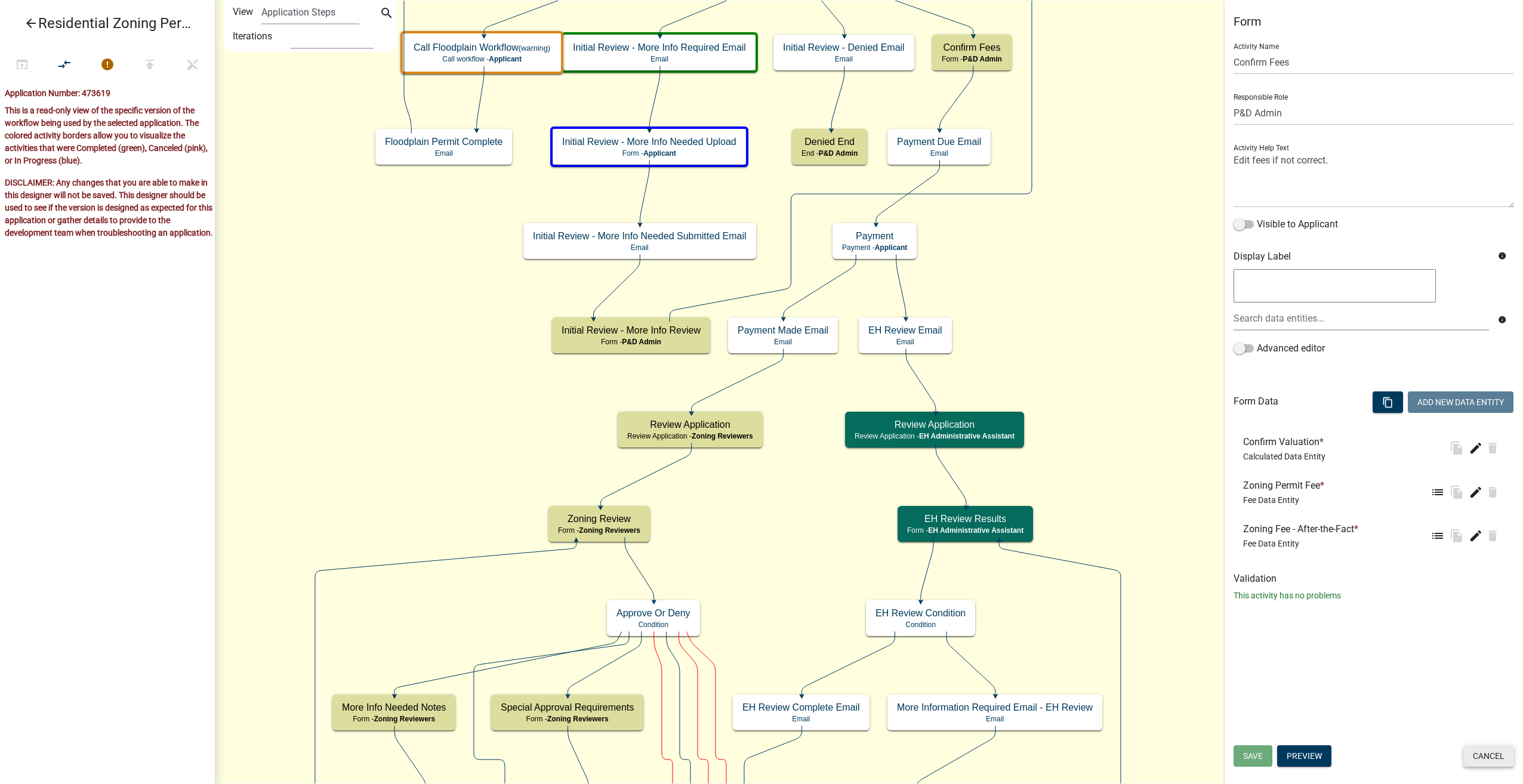
click at [1505, 765] on button "Cancel" at bounding box center [1488, 756] width 51 height 22
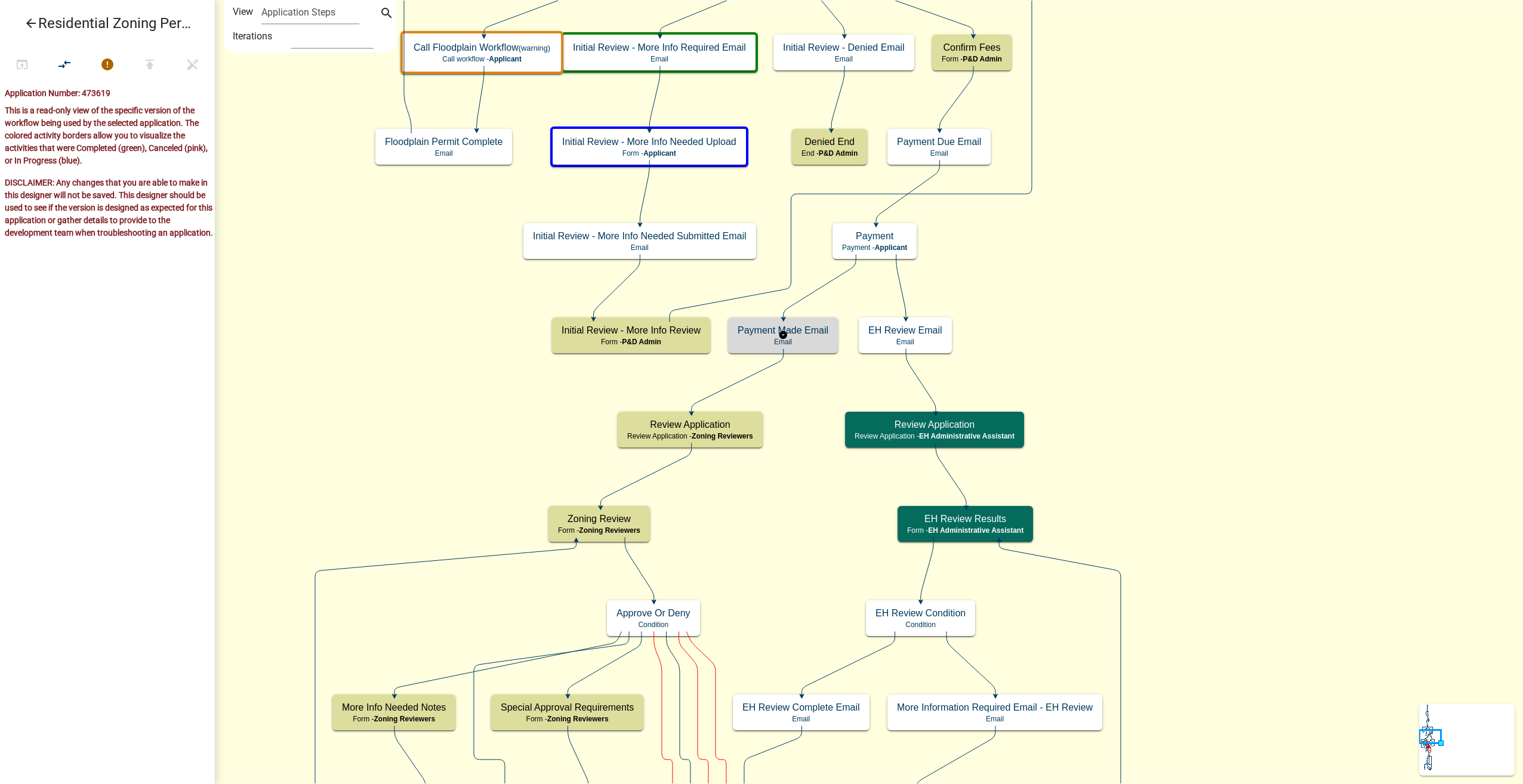
click at [813, 340] on p "Email" at bounding box center [783, 342] width 91 height 8
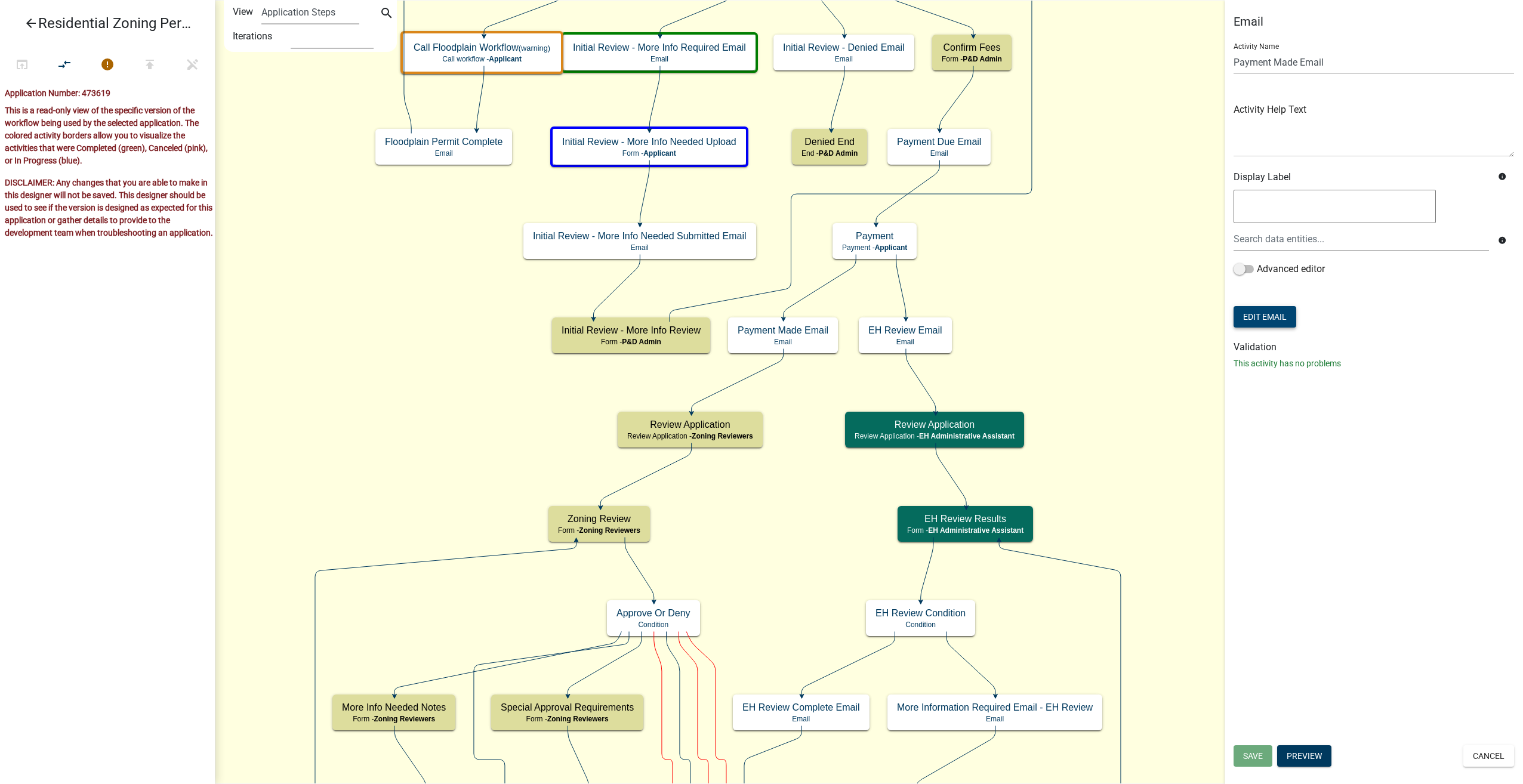
click at [1257, 316] on button "Edit Email" at bounding box center [1265, 317] width 63 height 22
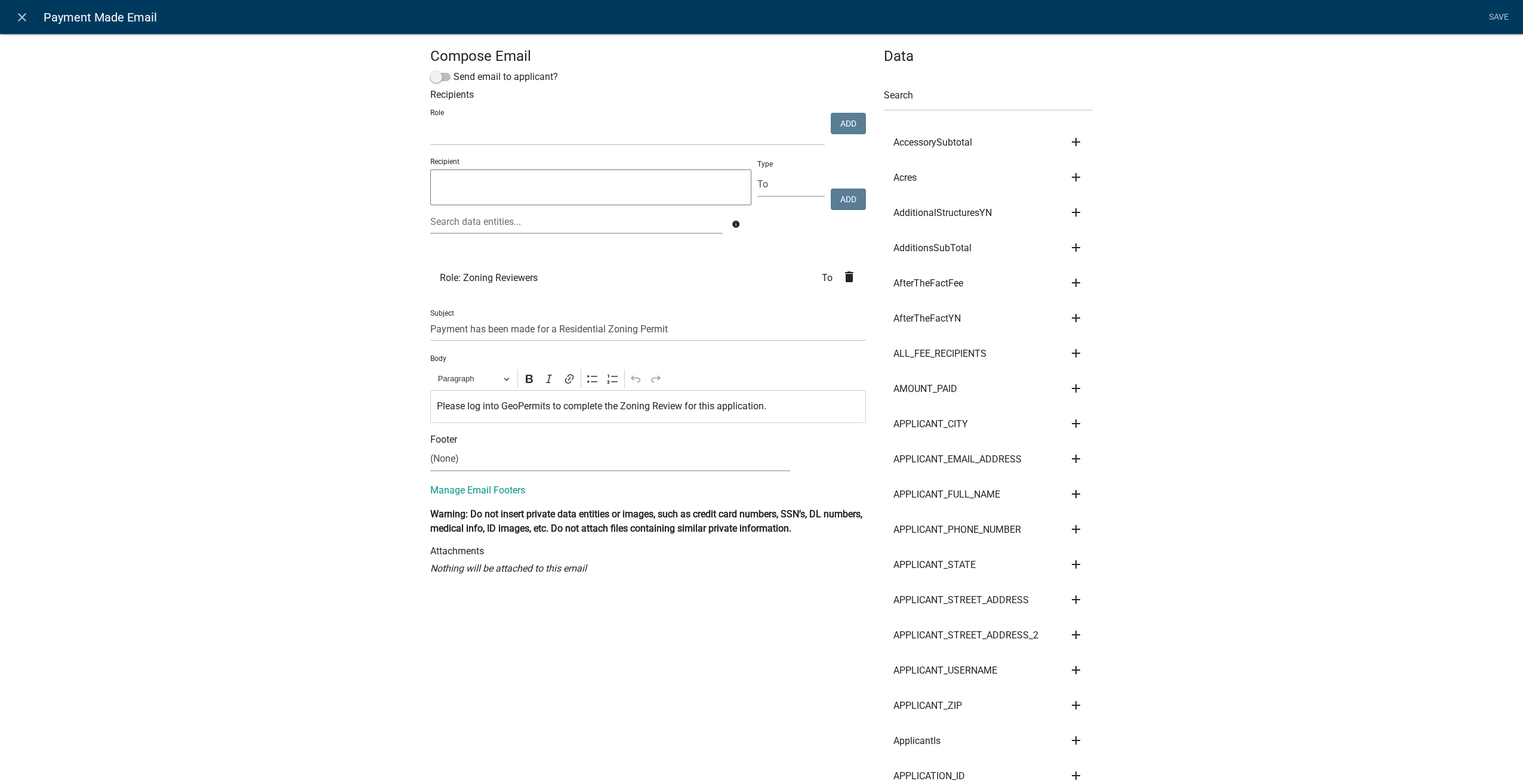
click at [843, 279] on icon "delete" at bounding box center [849, 276] width 15 height 15
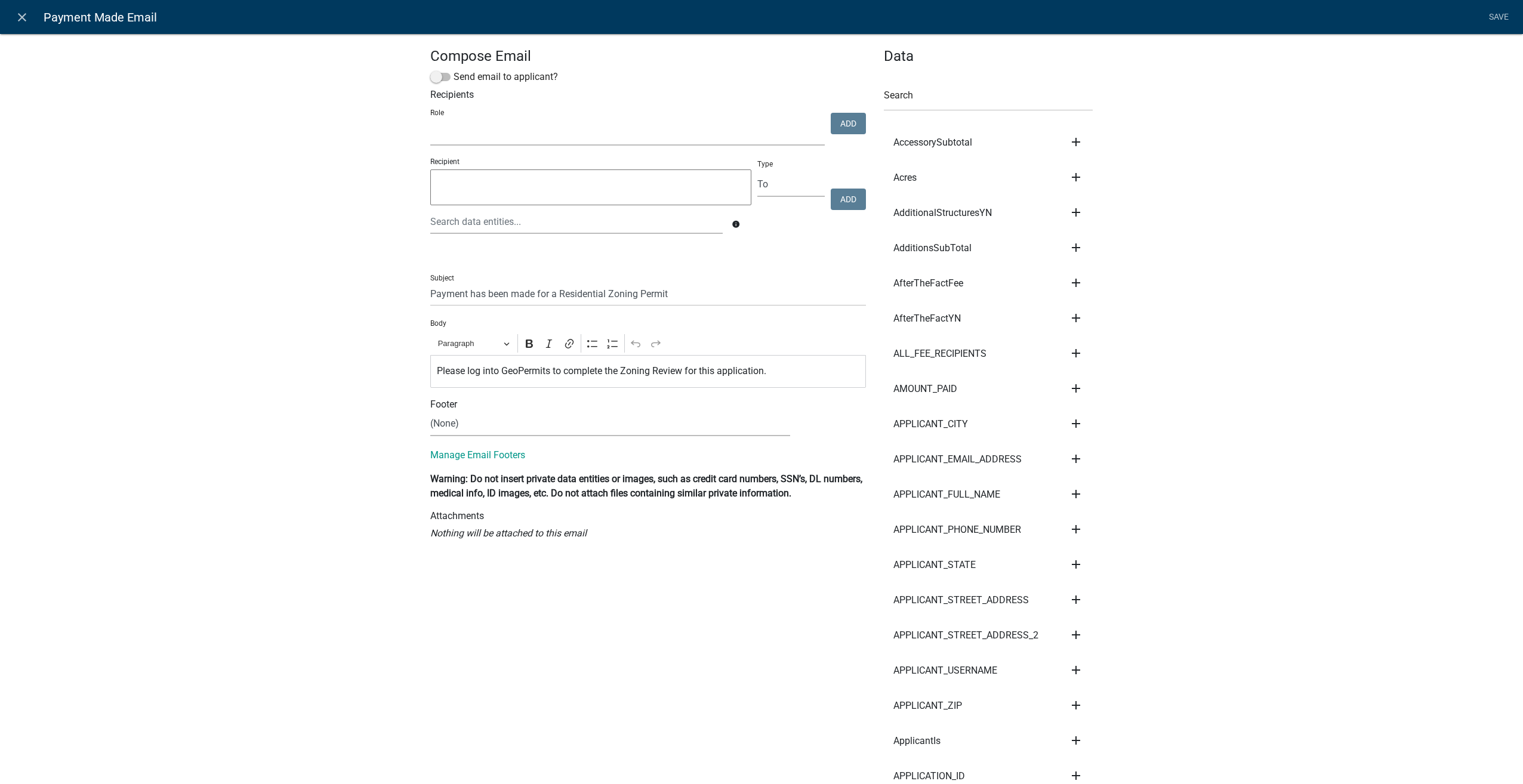
click at [467, 136] on select "Admin P & D Inspectors EH Administrative Assistant EH Counter Zoning Reviewers …" at bounding box center [628, 133] width 394 height 24
select select "1d7849c7-47d0-45c1-bb15-b11de66ef8e1"
click at [431, 121] on select "Admin P & D Inspectors EH Administrative Assistant EH Counter Zoning Reviewers …" at bounding box center [628, 133] width 394 height 24
click at [842, 118] on button "Add" at bounding box center [848, 123] width 35 height 22
select select
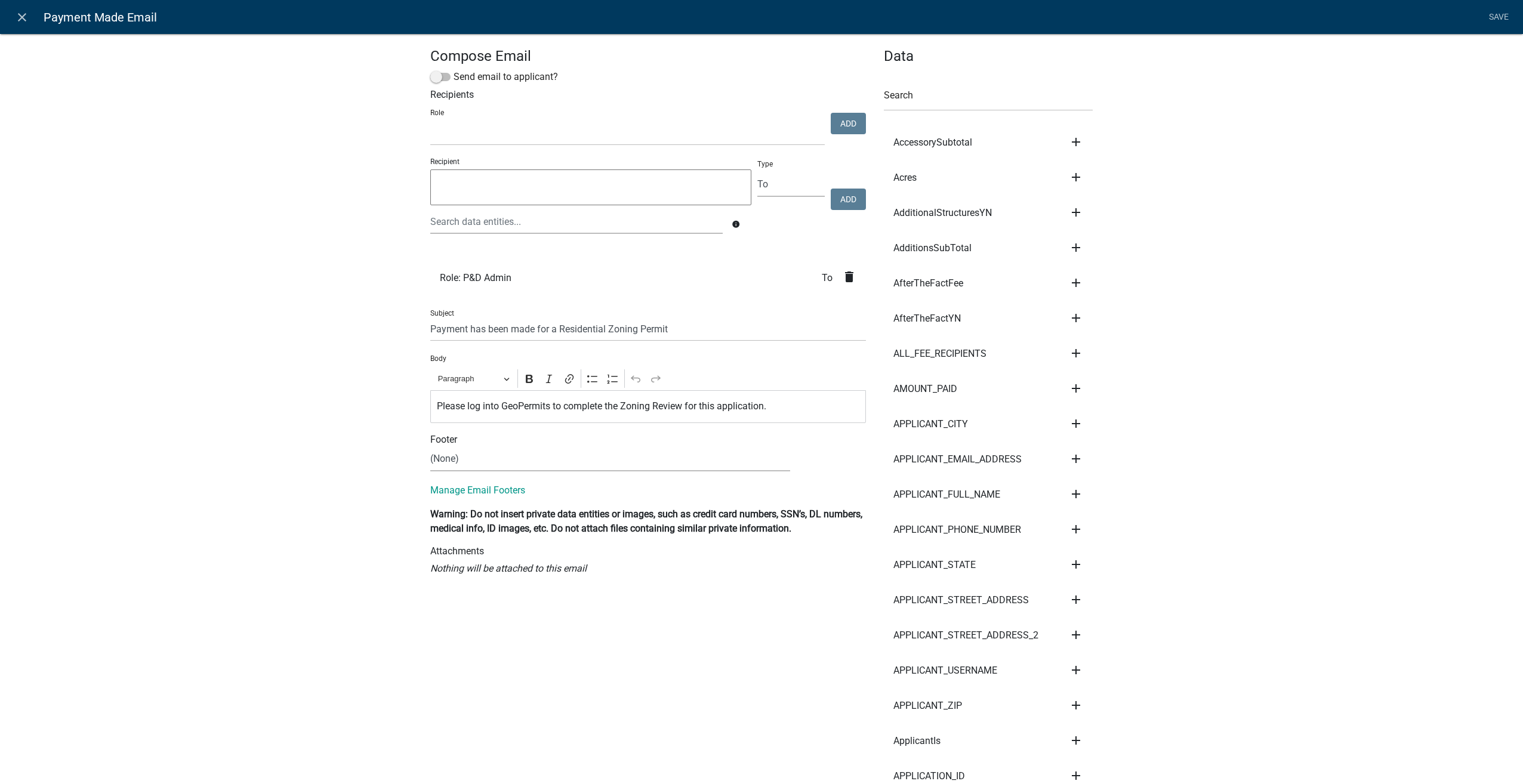
click at [1499, 15] on li "Save" at bounding box center [1498, 17] width 30 height 23
click at [1491, 10] on li "Save" at bounding box center [1498, 17] width 30 height 23
click at [16, 19] on icon "close" at bounding box center [22, 17] width 15 height 15
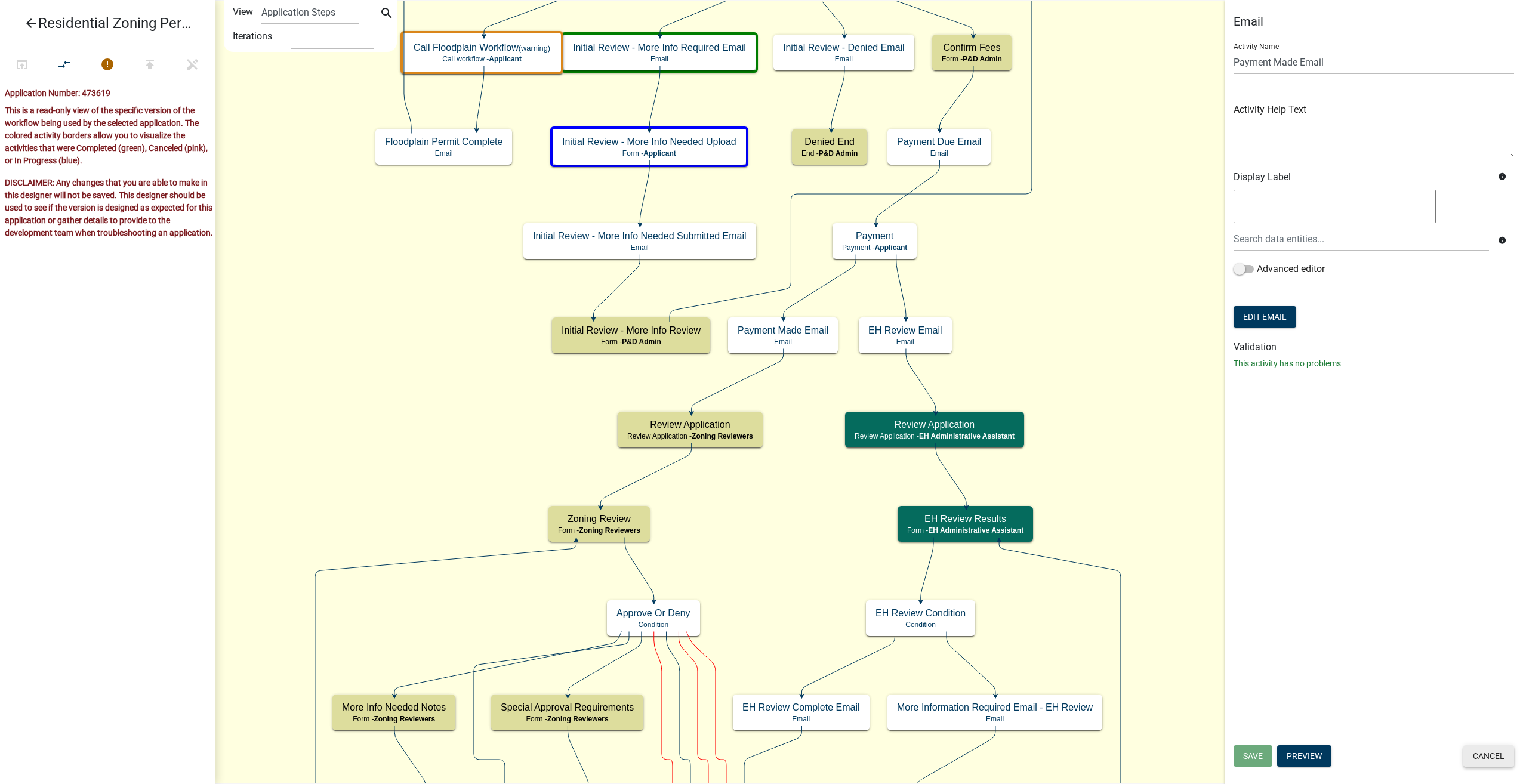
click at [1485, 747] on button "Cancel" at bounding box center [1488, 756] width 51 height 22
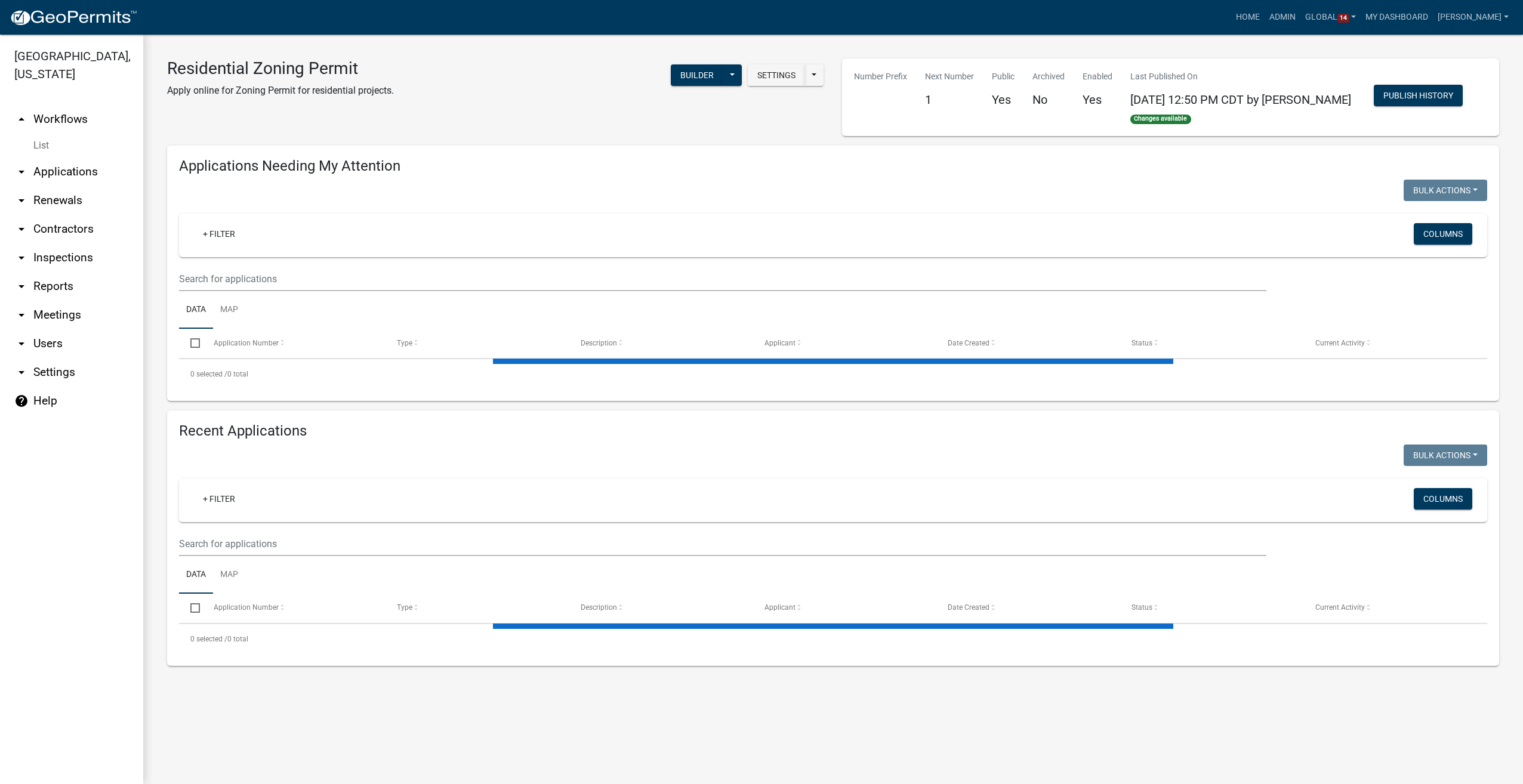
click at [47, 329] on link "arrow_drop_down Users" at bounding box center [72, 343] width 143 height 28
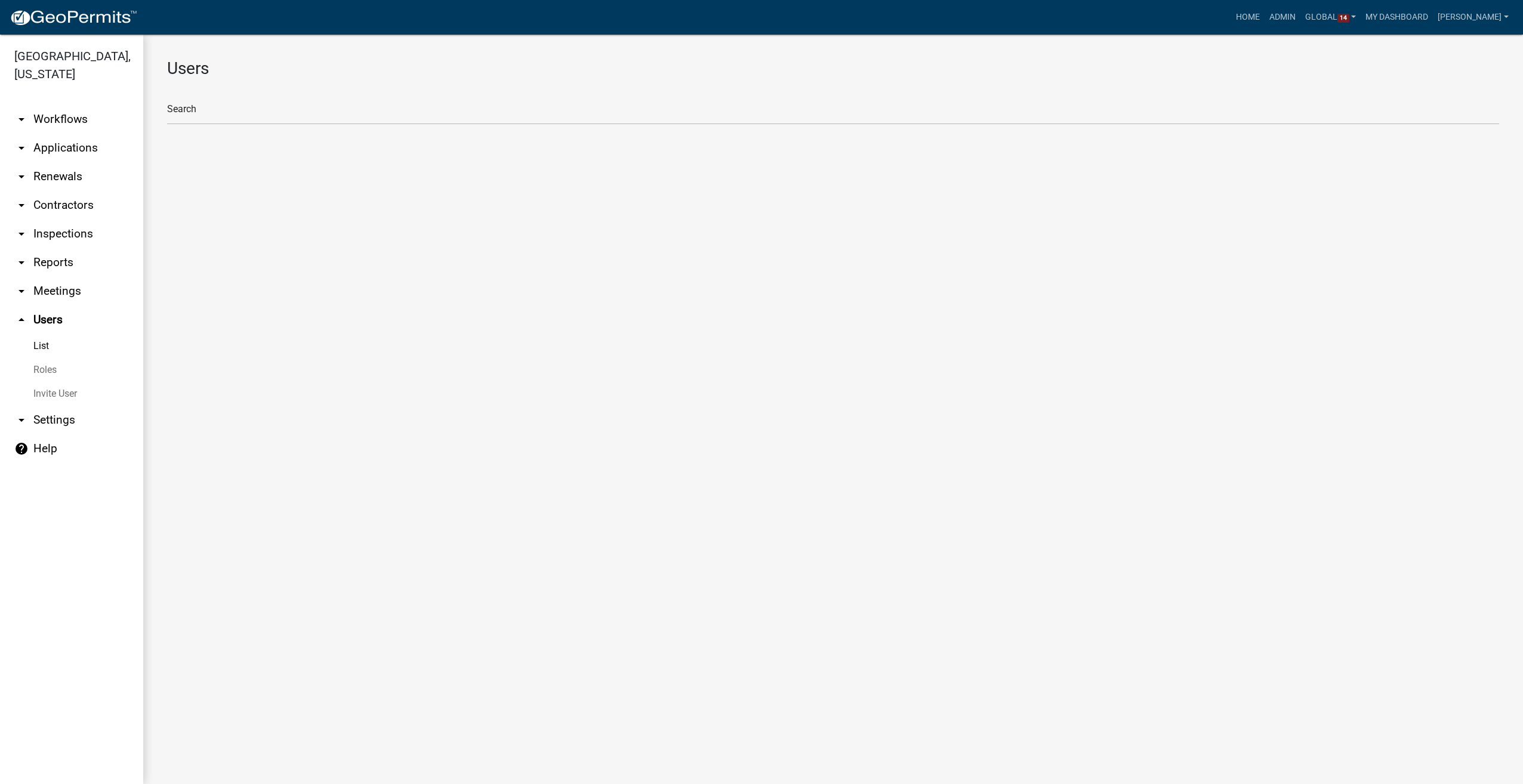
click at [49, 358] on link "Roles" at bounding box center [72, 370] width 143 height 24
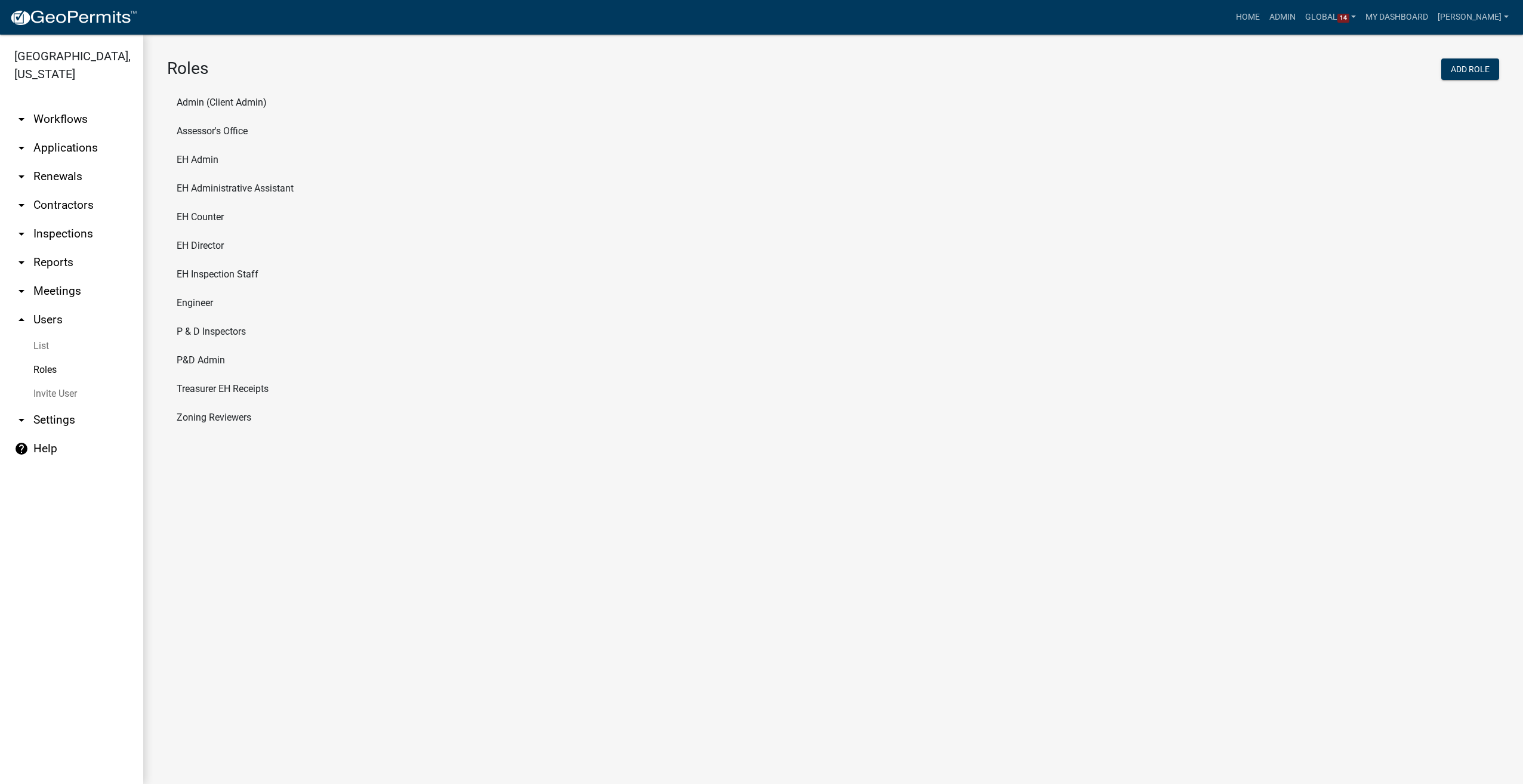
click at [188, 358] on li "P&D Admin" at bounding box center [833, 360] width 1332 height 28
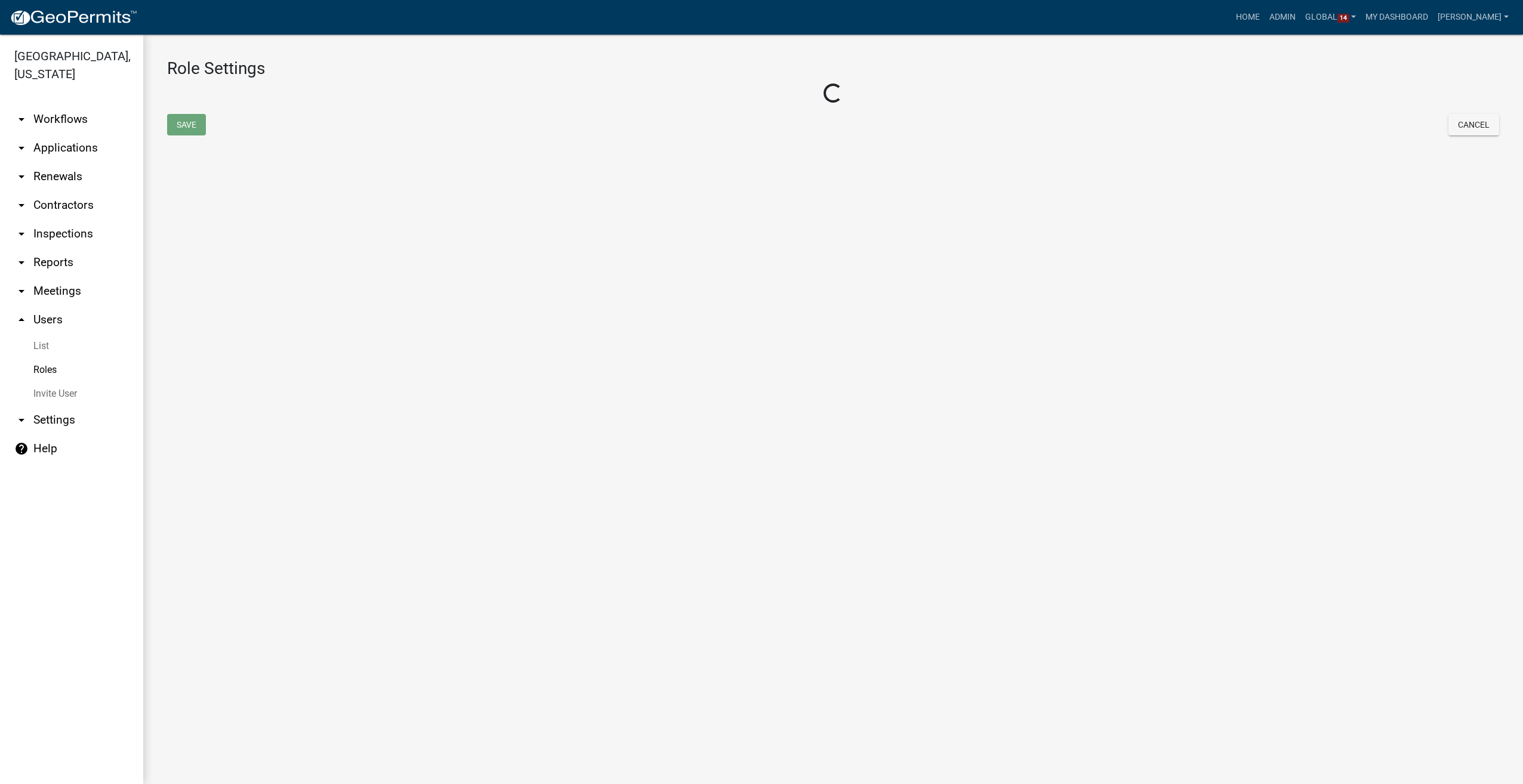
select select "8: light-yellow"
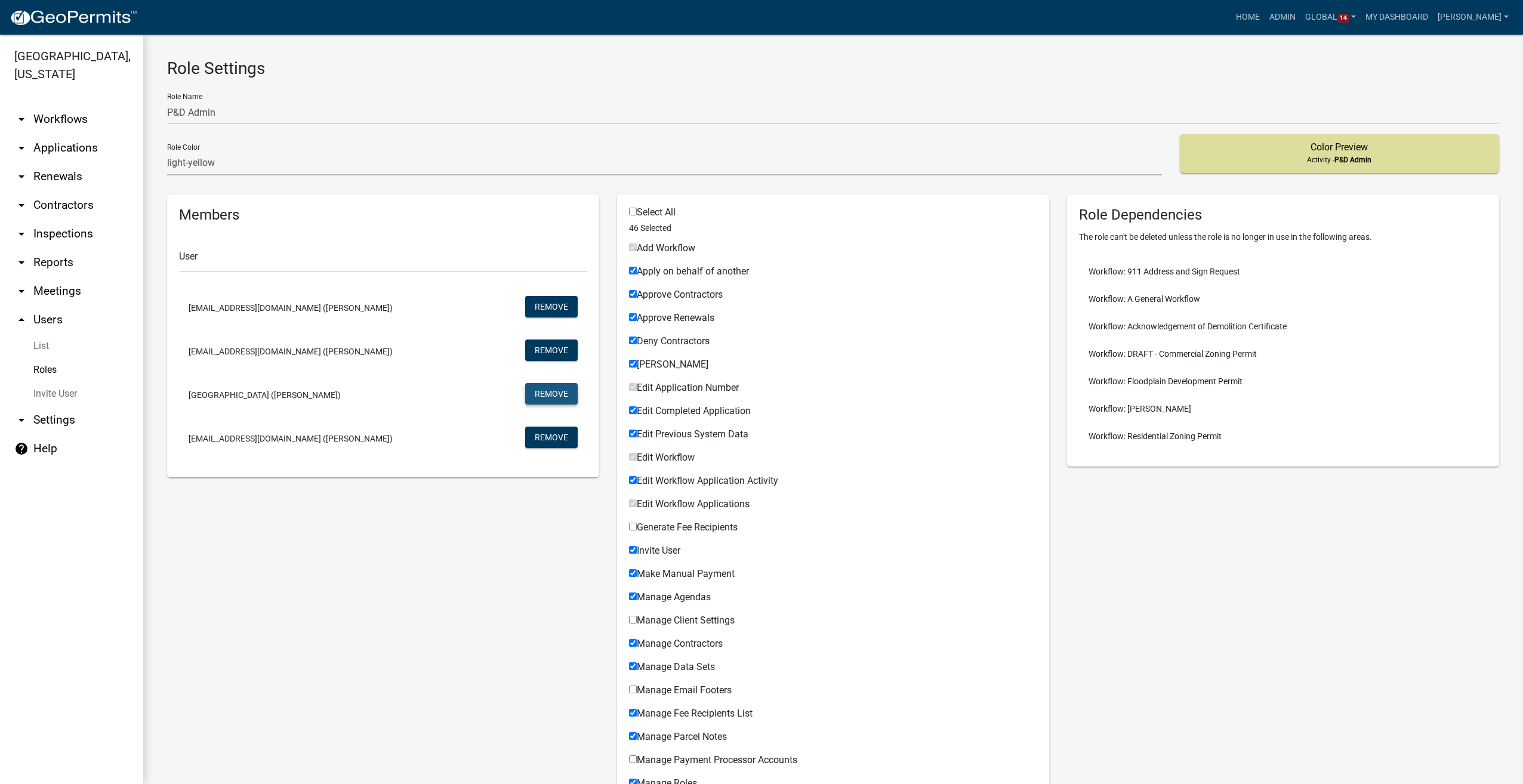
click at [550, 396] on button "Remove" at bounding box center [551, 394] width 53 height 22
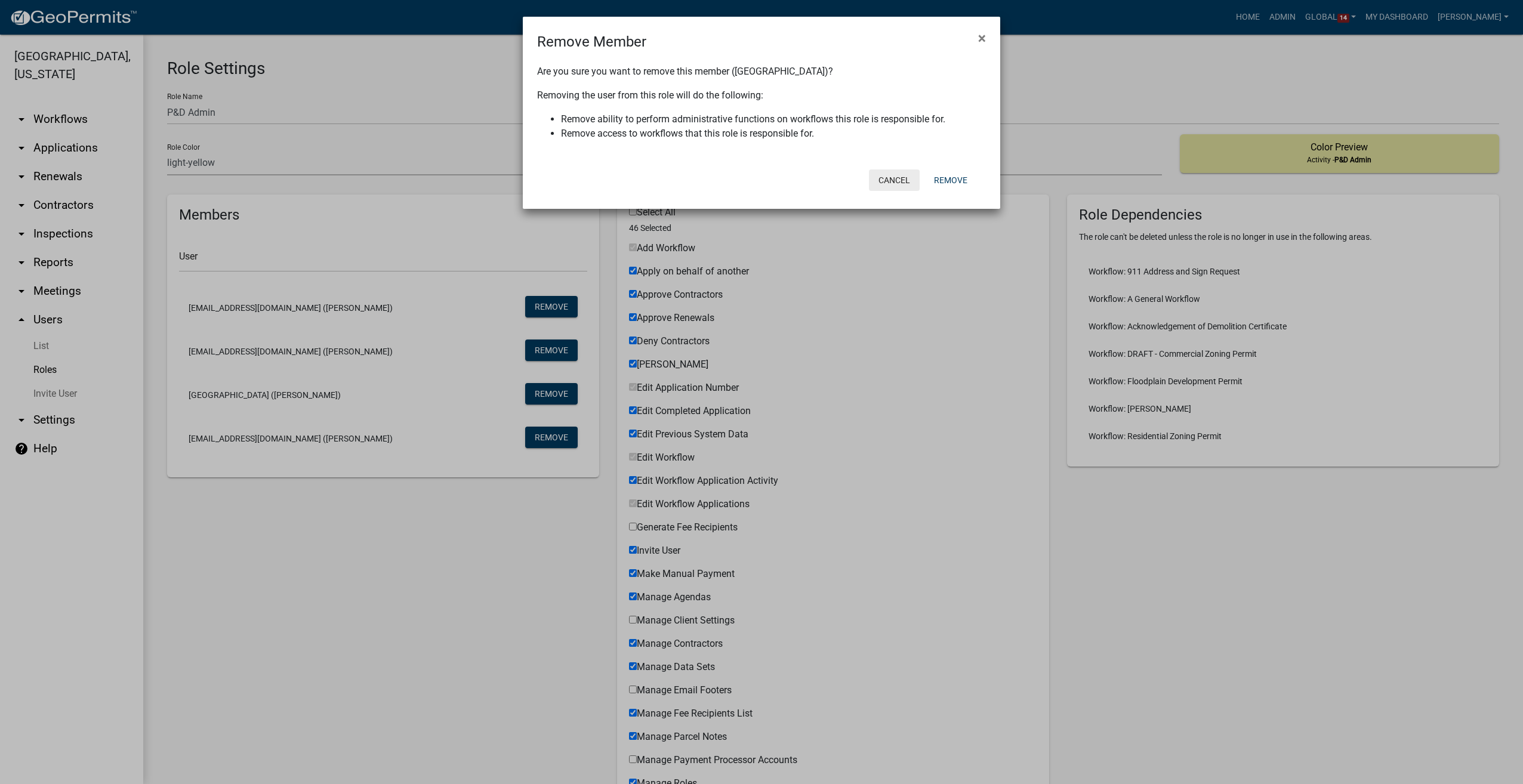
click at [883, 181] on button "Cancel" at bounding box center [894, 180] width 51 height 22
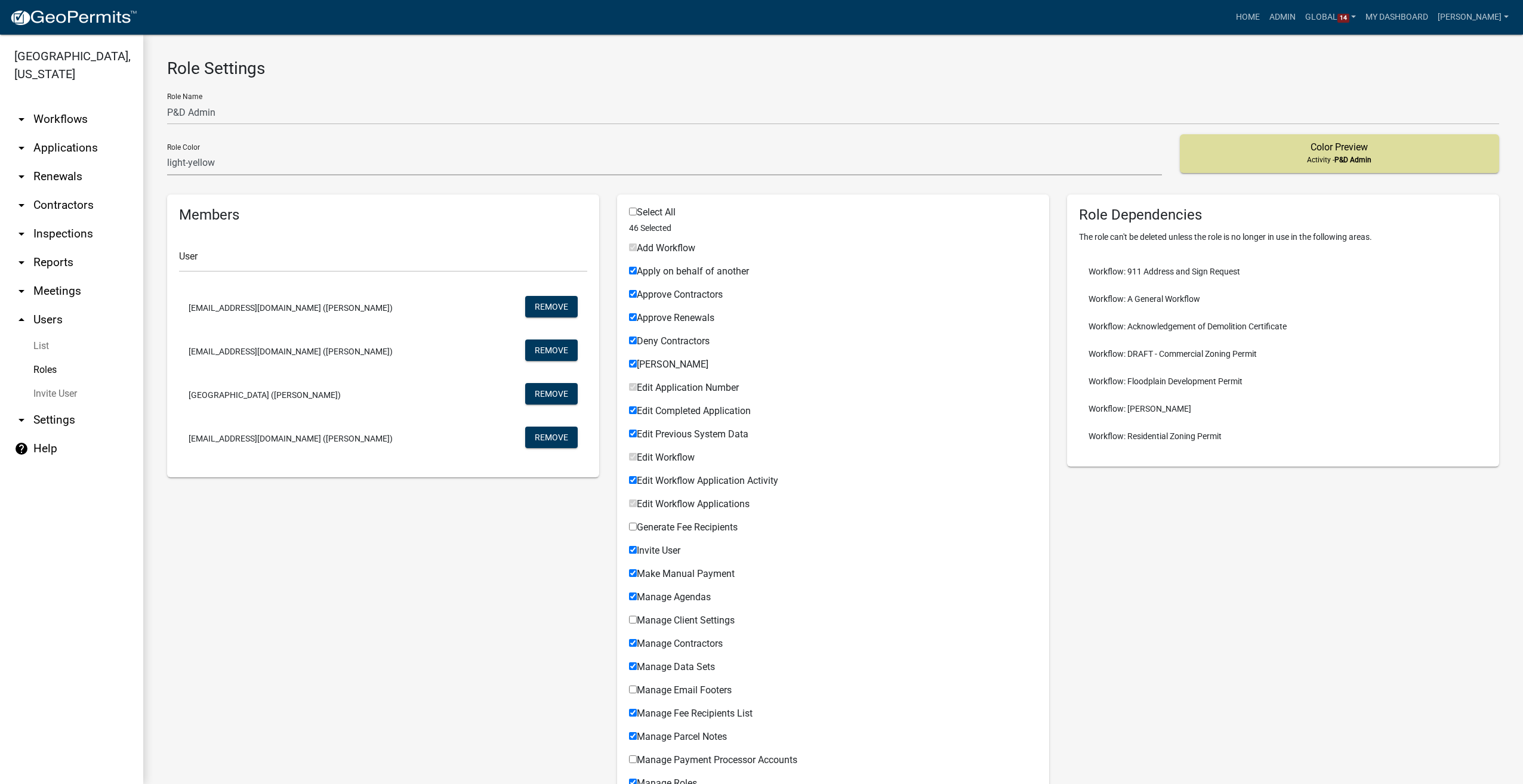
click at [48, 105] on link "arrow_drop_down Workflows" at bounding box center [72, 119] width 143 height 28
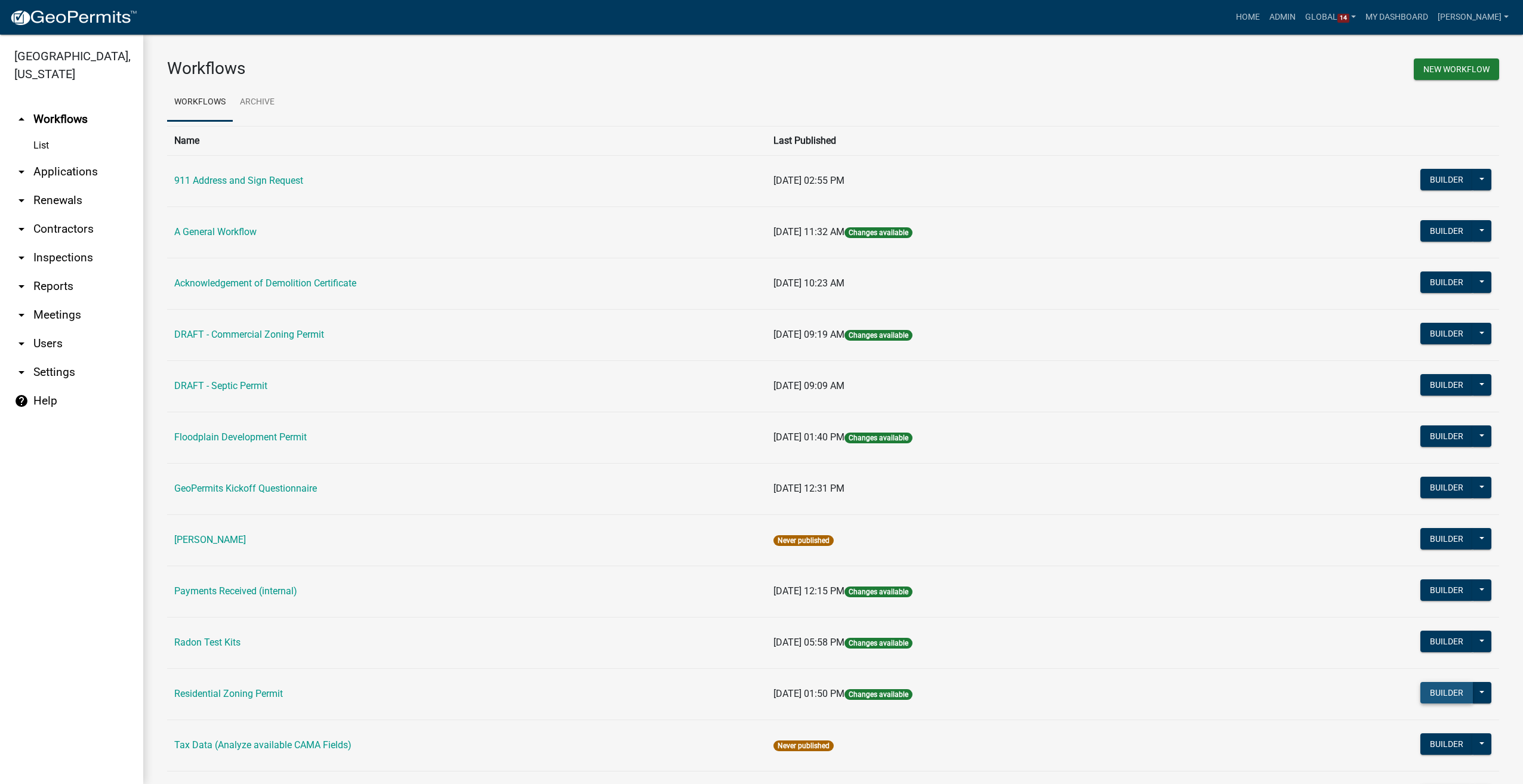
click at [1427, 694] on button "Builder" at bounding box center [1447, 692] width 53 height 22
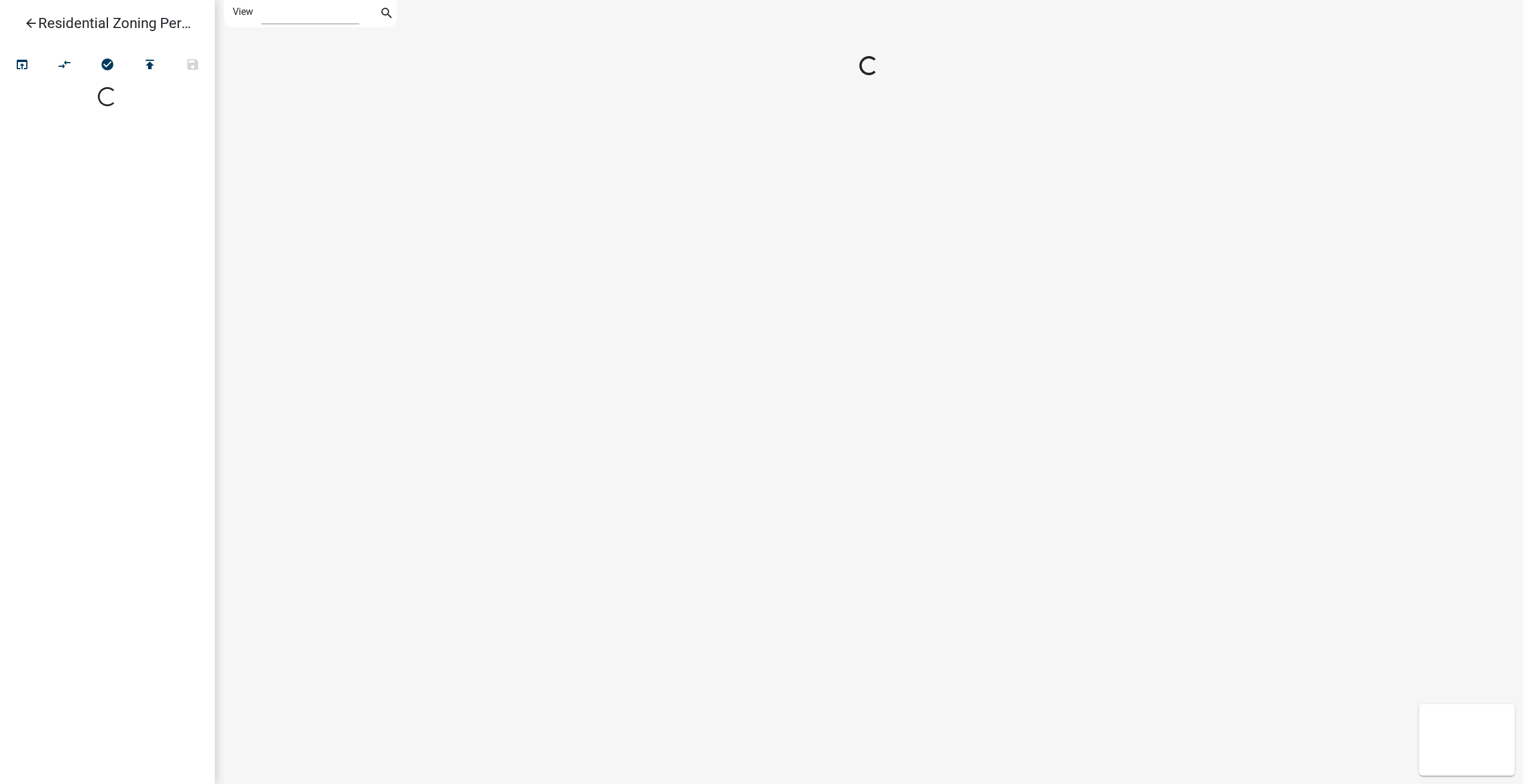
select select "1"
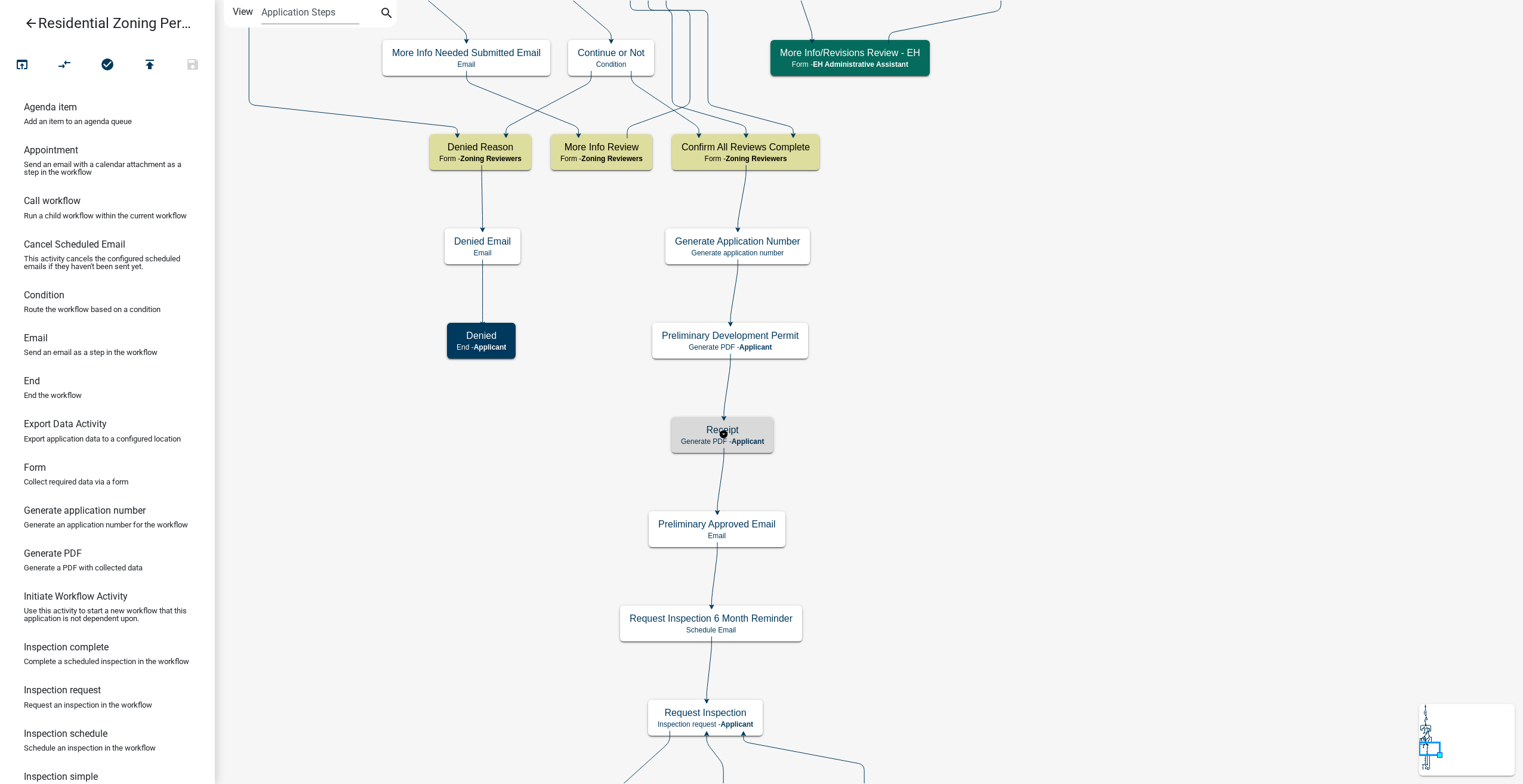
click at [737, 441] on span "Applicant" at bounding box center [748, 442] width 33 height 8
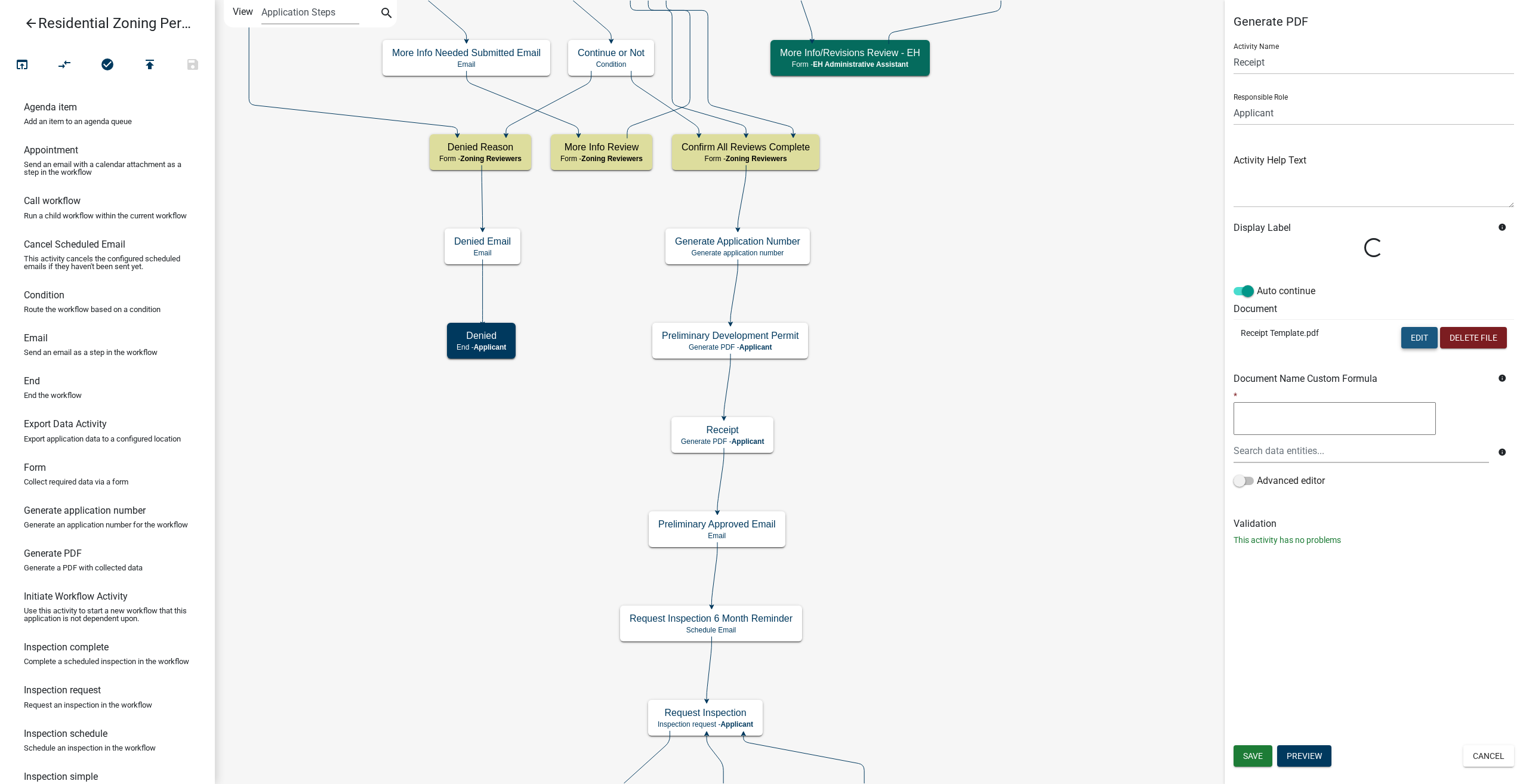
click at [1413, 342] on button "Edit" at bounding box center [1420, 337] width 36 height 22
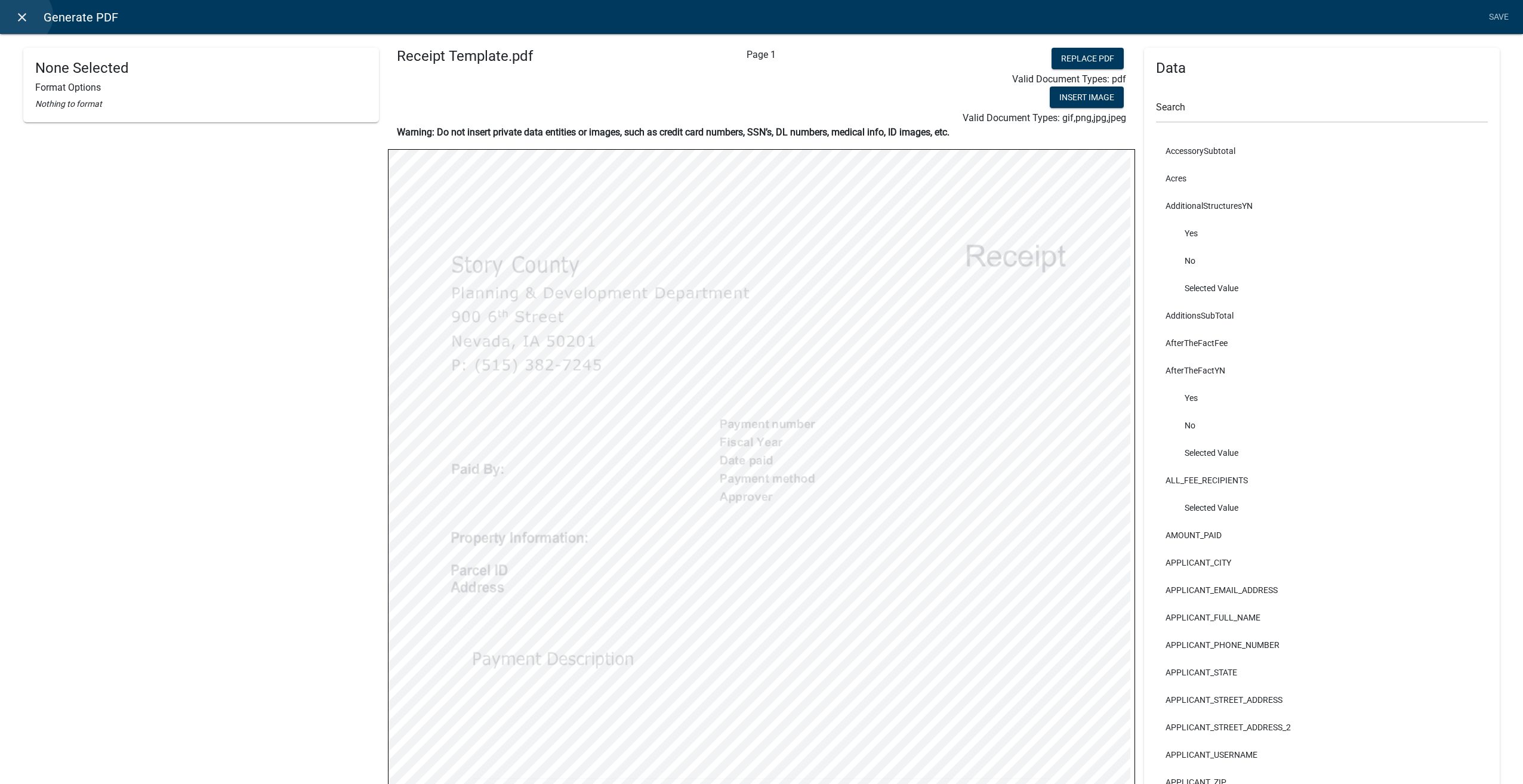
click at [23, 15] on icon "close" at bounding box center [22, 17] width 15 height 15
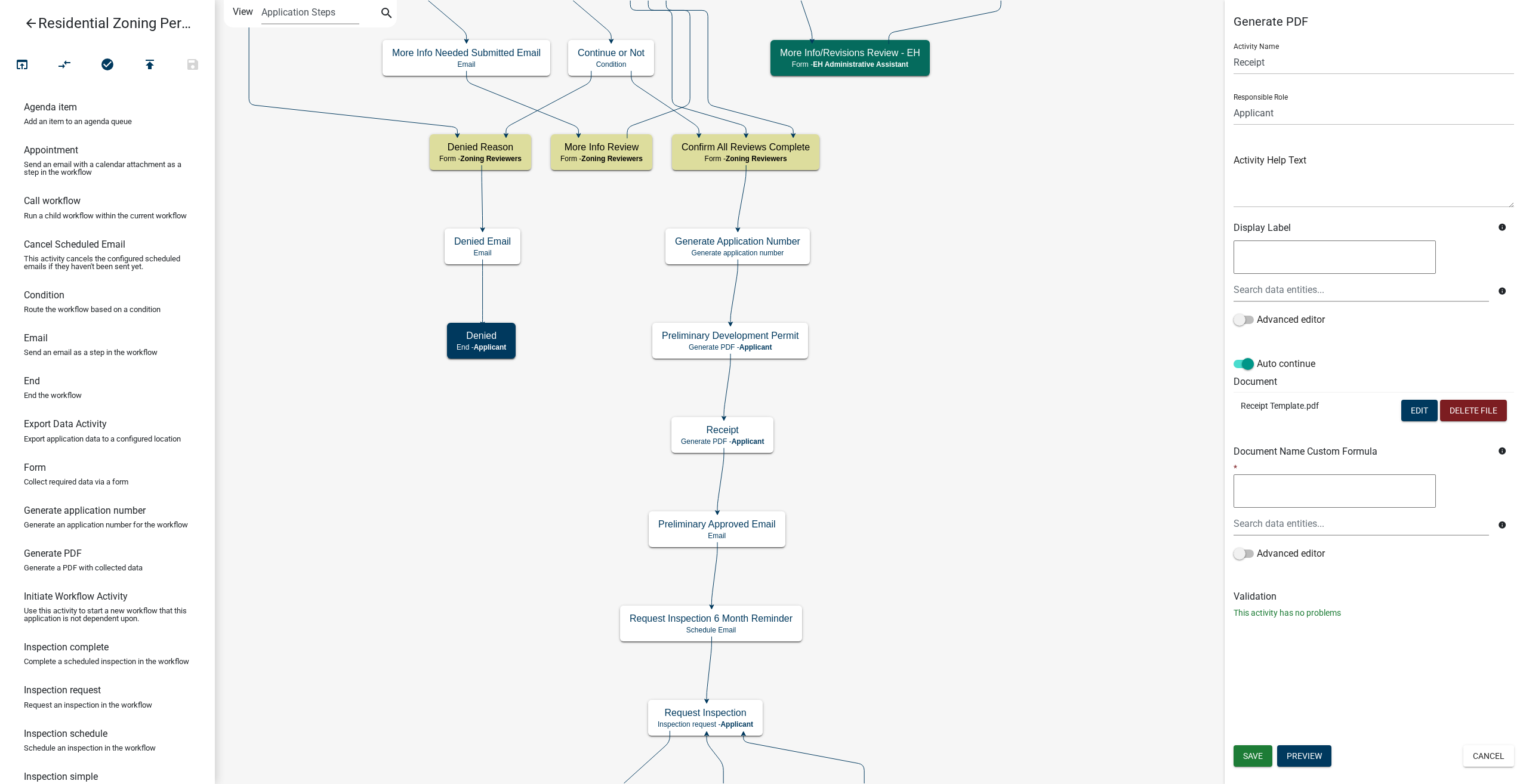
click at [33, 23] on icon "arrow_back" at bounding box center [31, 24] width 15 height 17
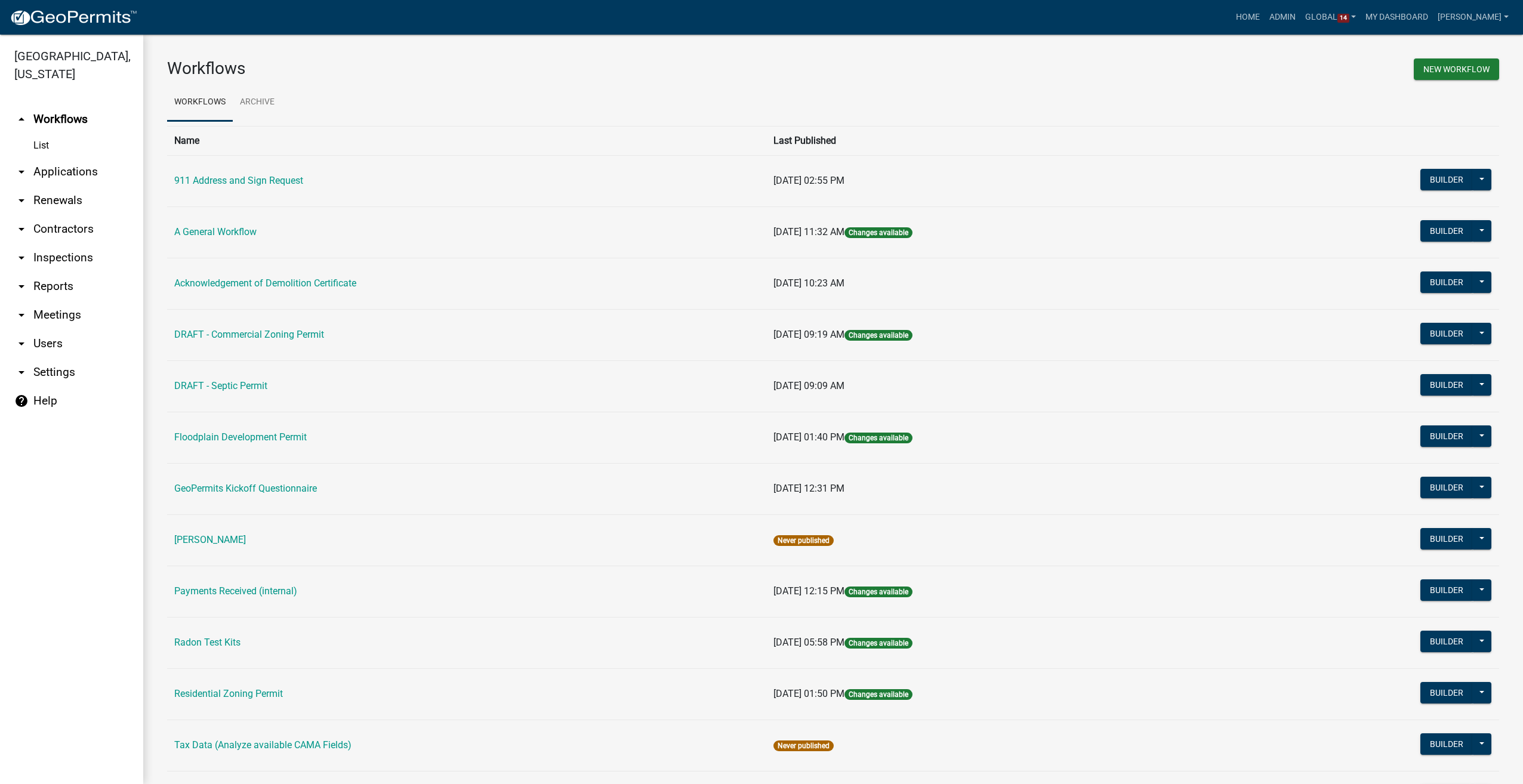
click at [53, 272] on link "arrow_drop_down Reports" at bounding box center [72, 286] width 143 height 28
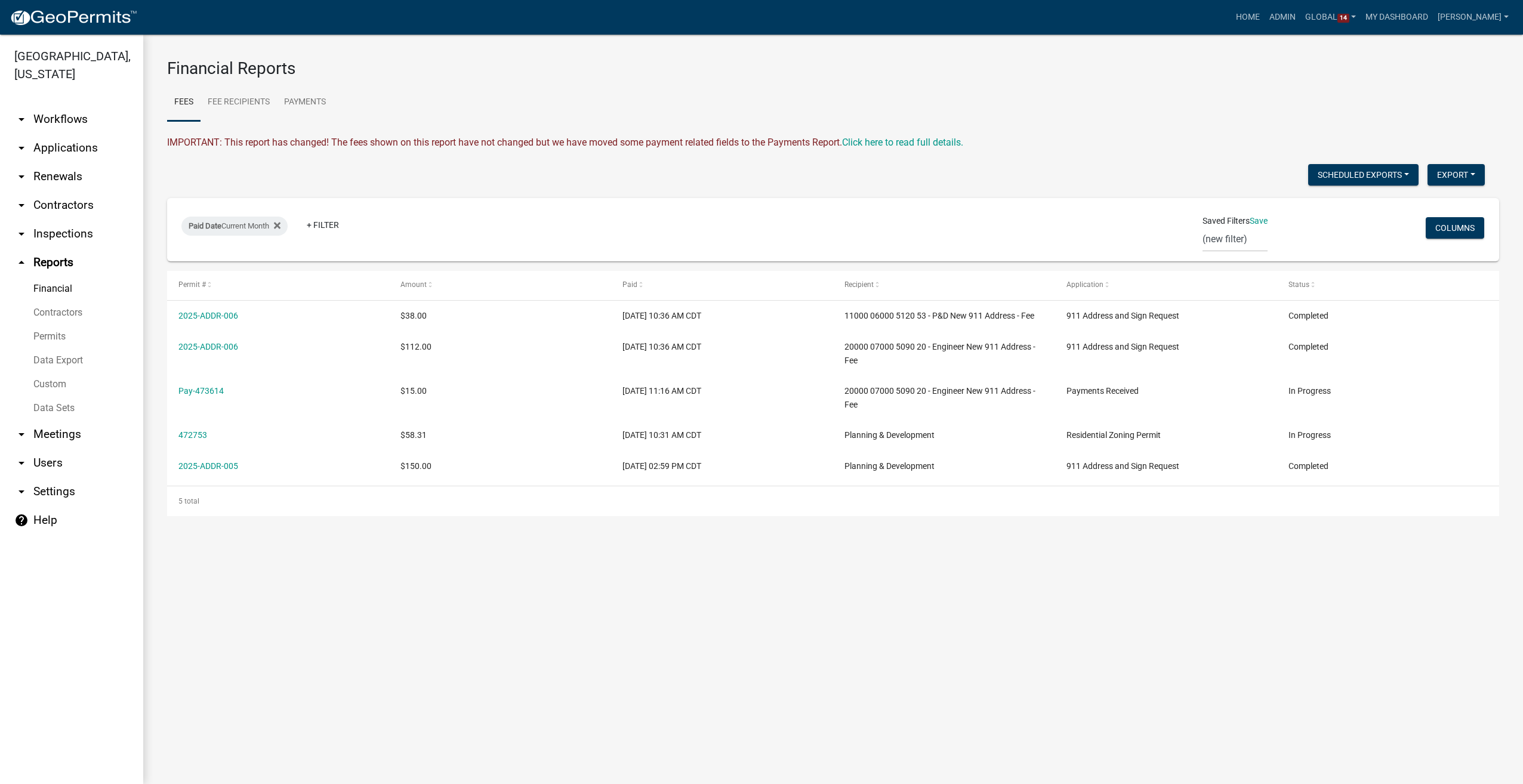
click at [60, 397] on link "Data Sets" at bounding box center [72, 408] width 143 height 24
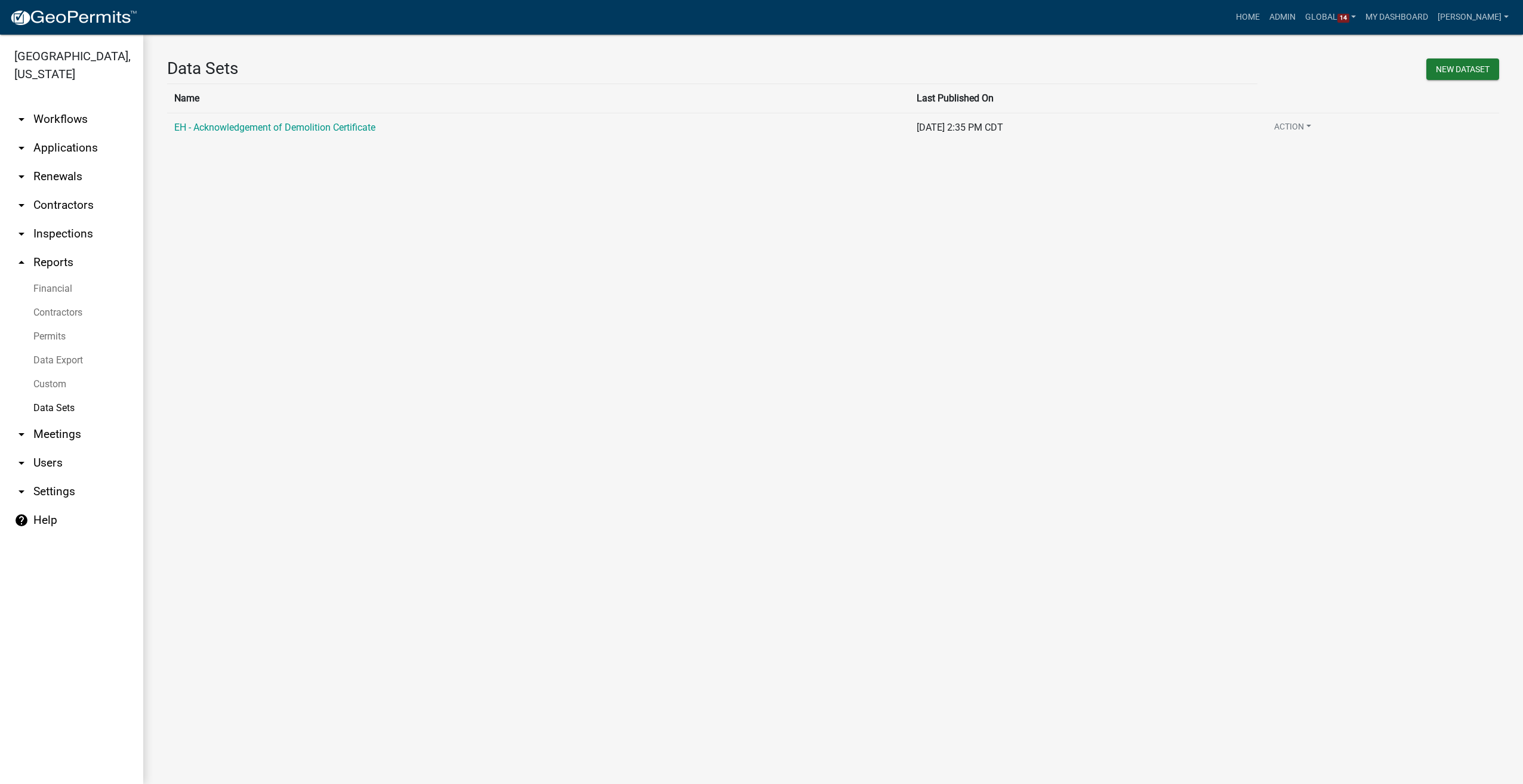
click at [57, 277] on link "Financial" at bounding box center [72, 289] width 143 height 24
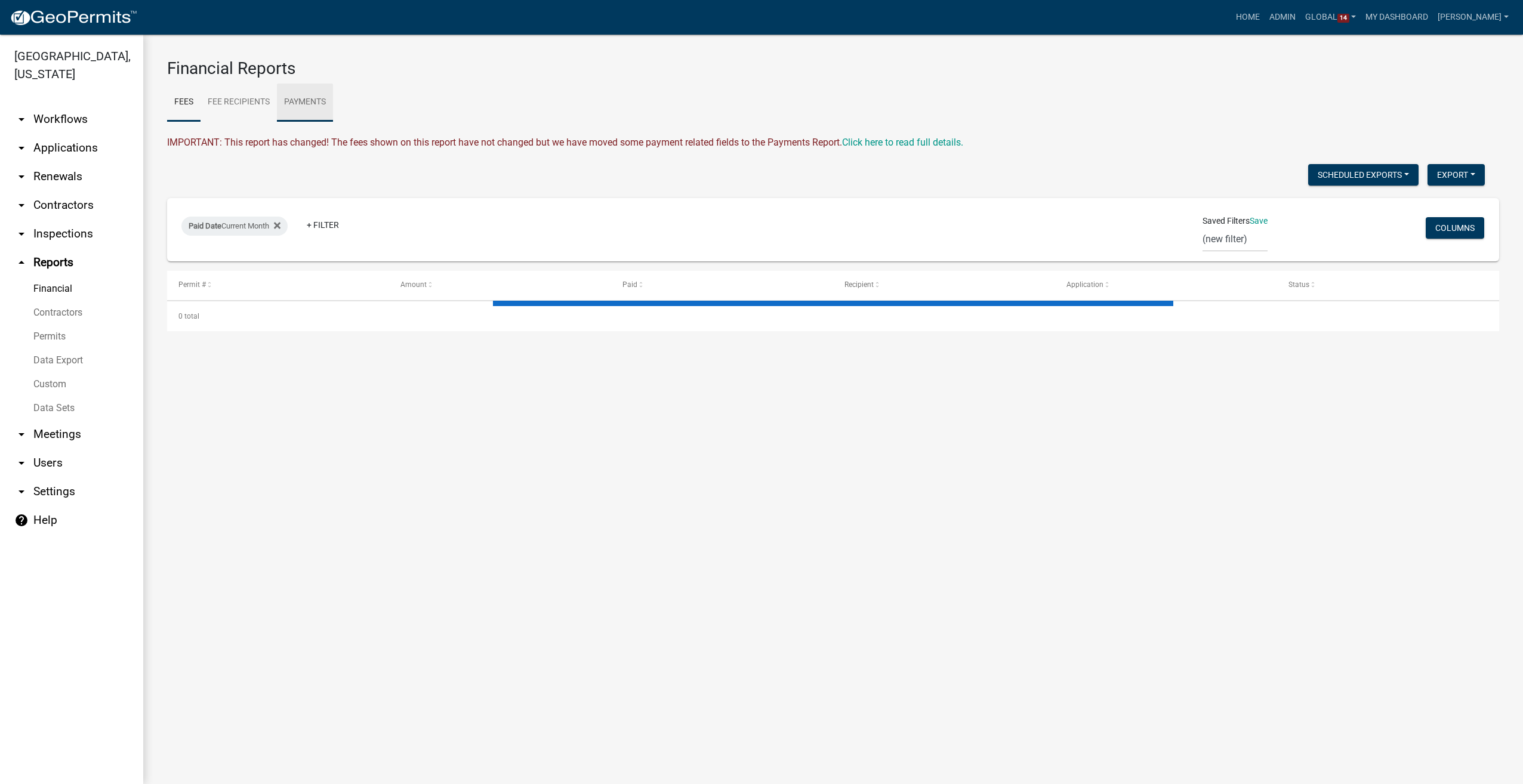
click at [319, 92] on link "Payments" at bounding box center [305, 102] width 56 height 38
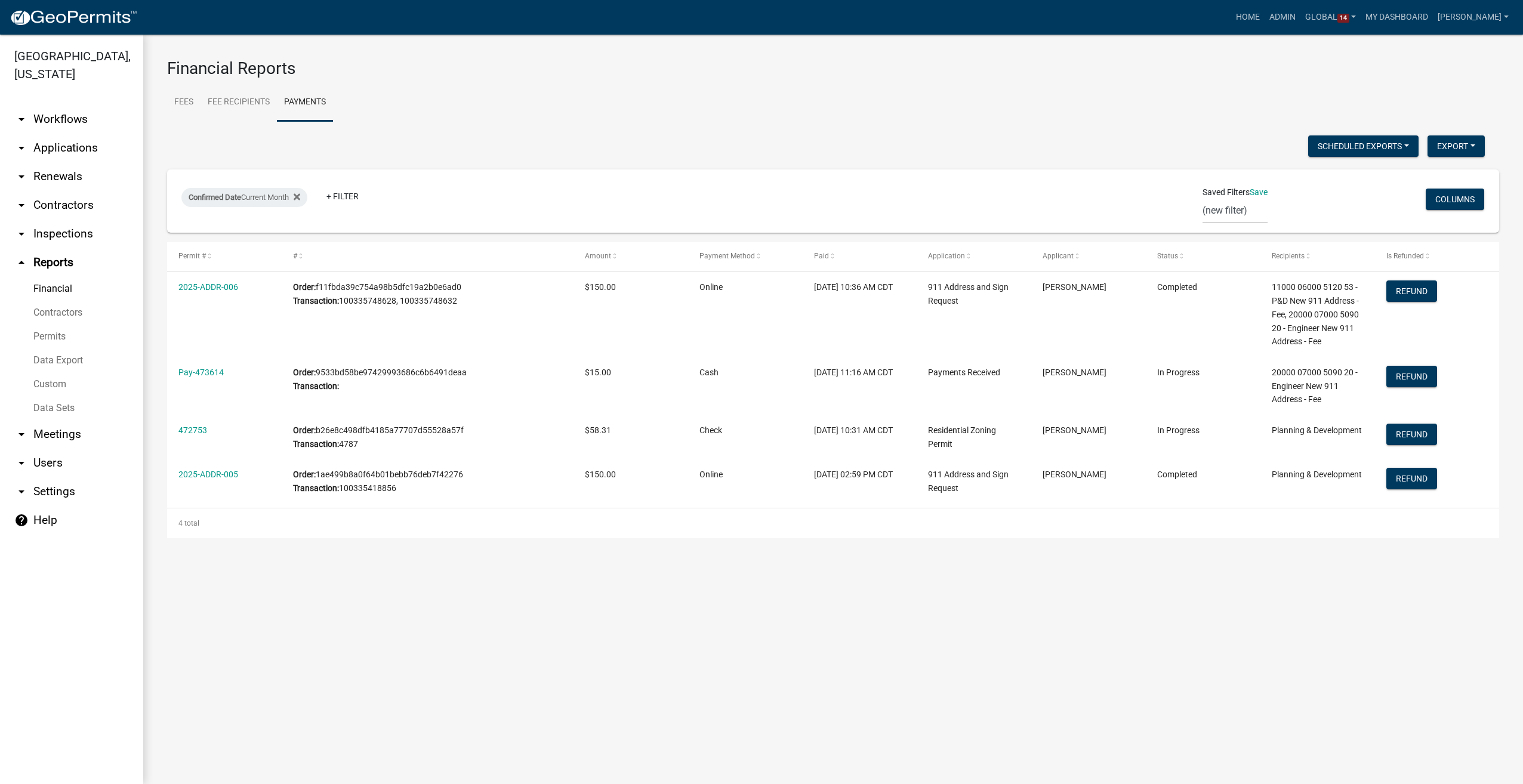
click at [58, 106] on link "arrow_drop_down Workflows" at bounding box center [72, 119] width 143 height 28
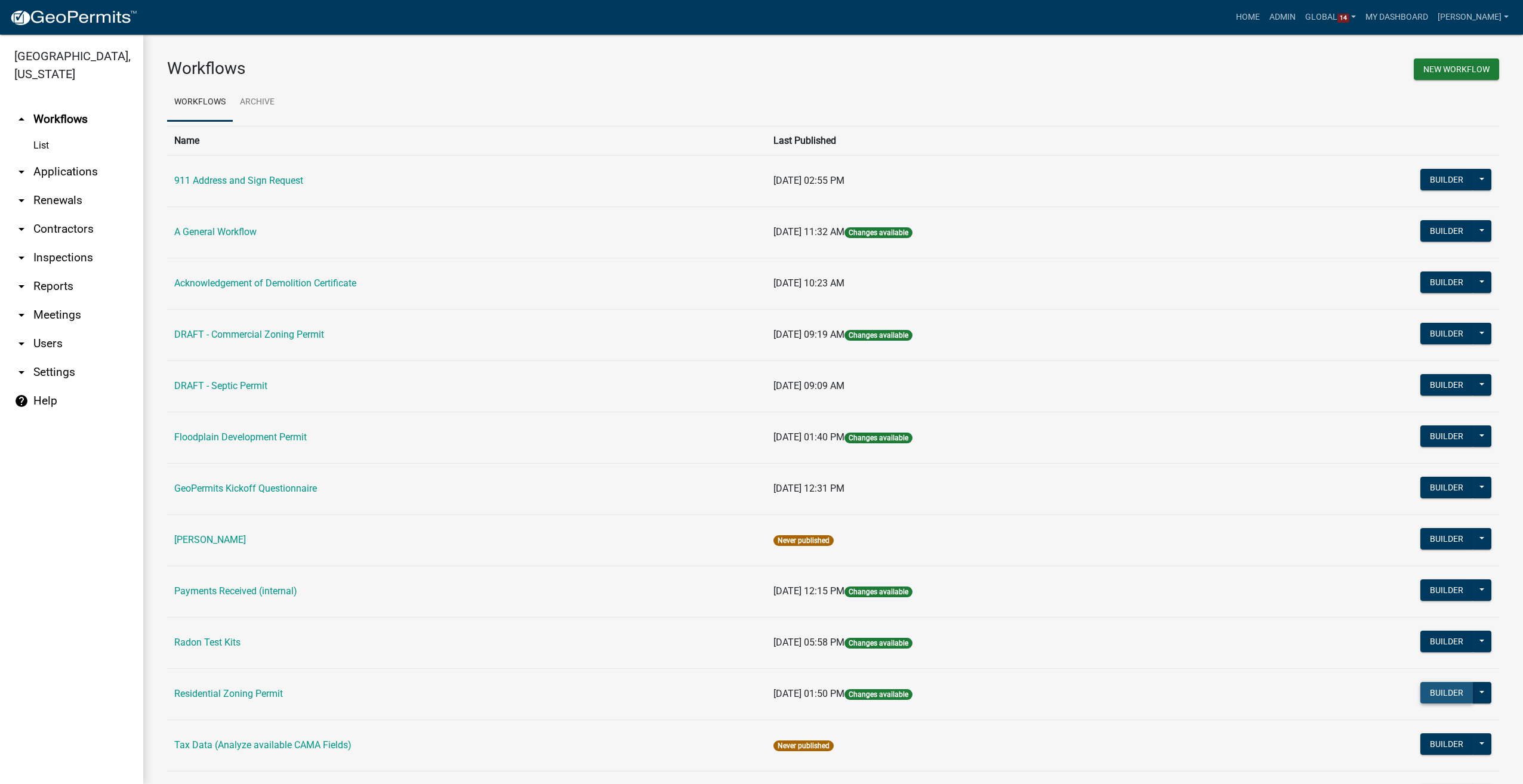
click at [1423, 690] on button "Builder" at bounding box center [1447, 692] width 53 height 22
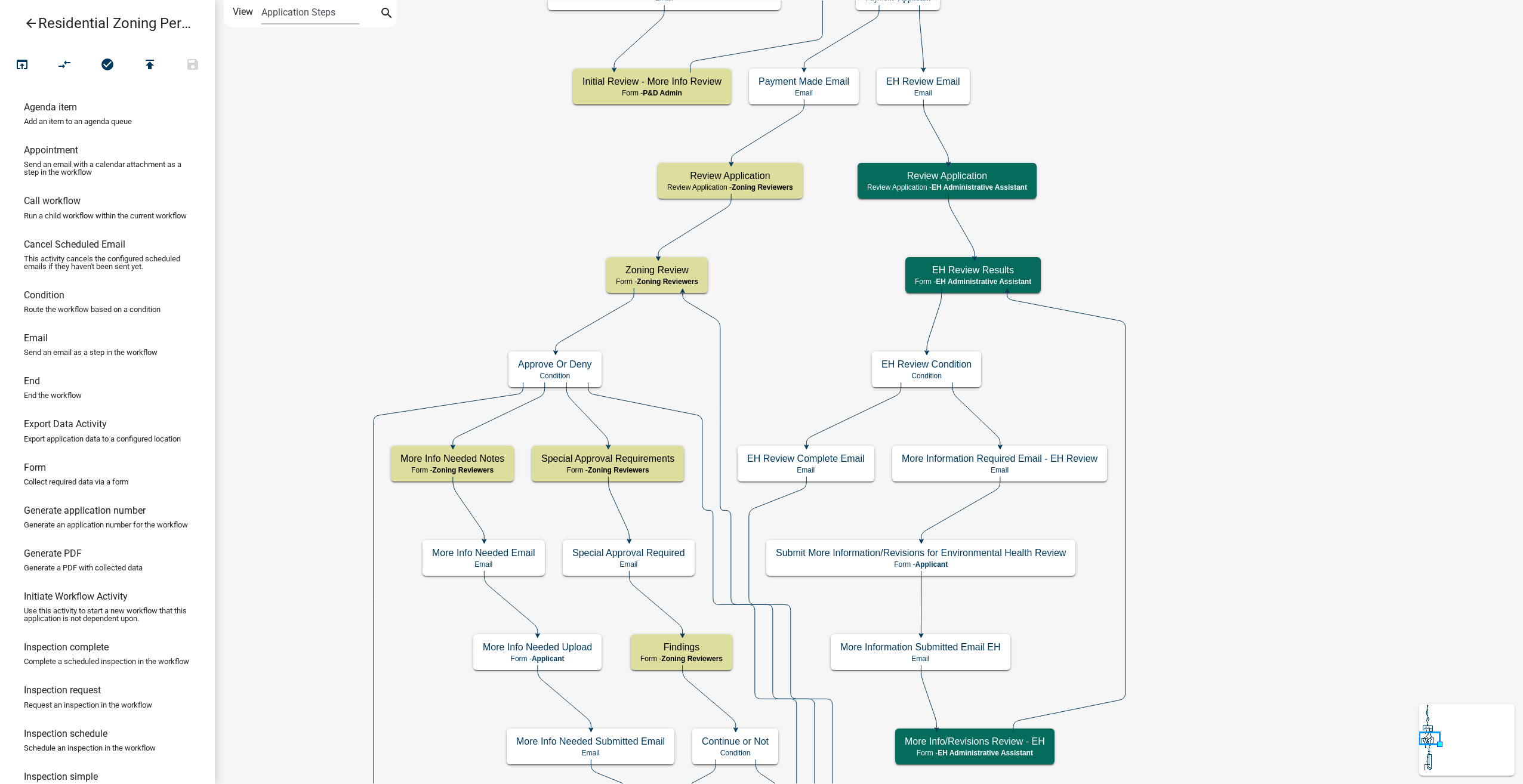
click at [28, 18] on icon "arrow_back" at bounding box center [31, 24] width 15 height 17
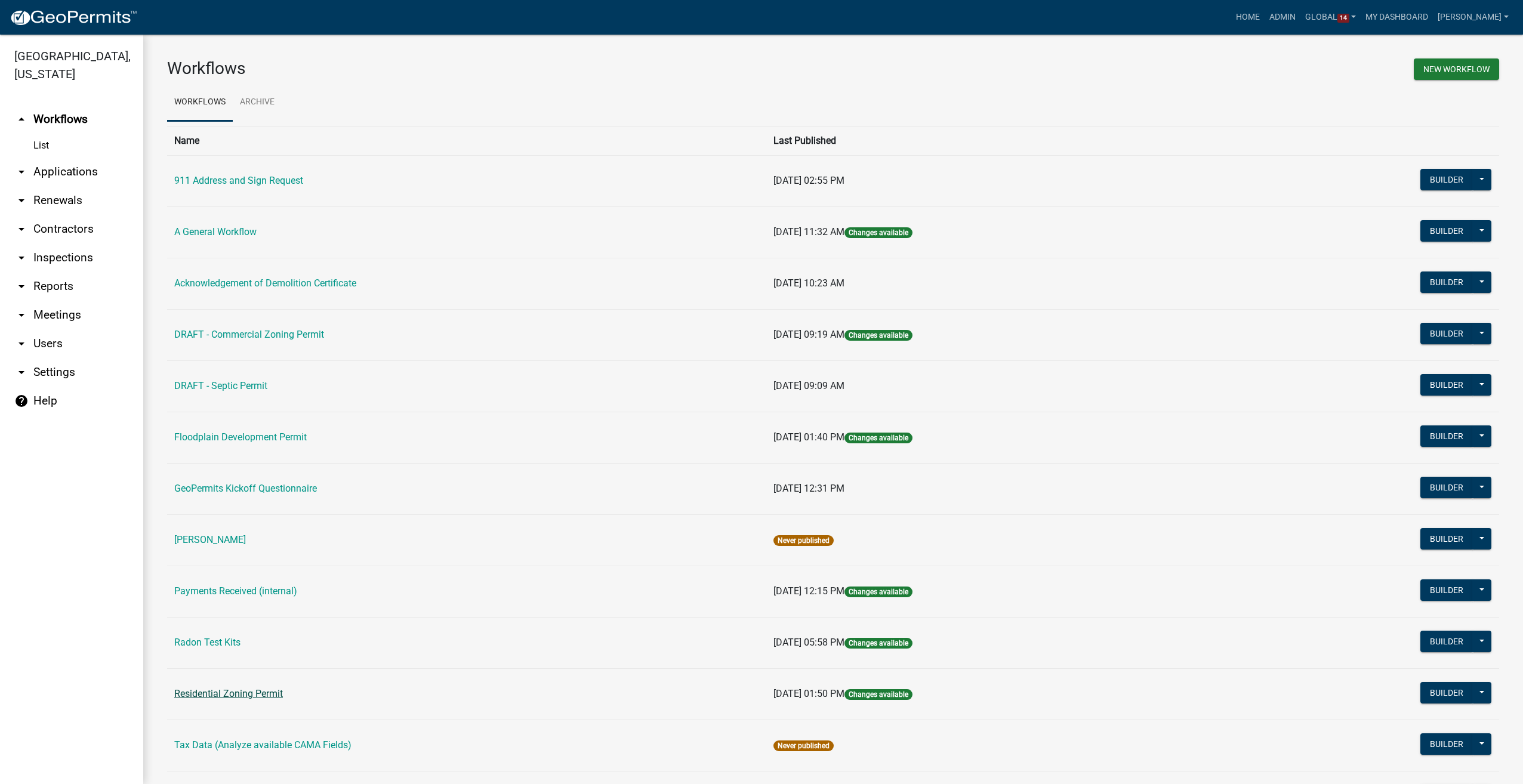
click at [206, 688] on link "Residential Zoning Permit" at bounding box center [228, 694] width 108 height 11
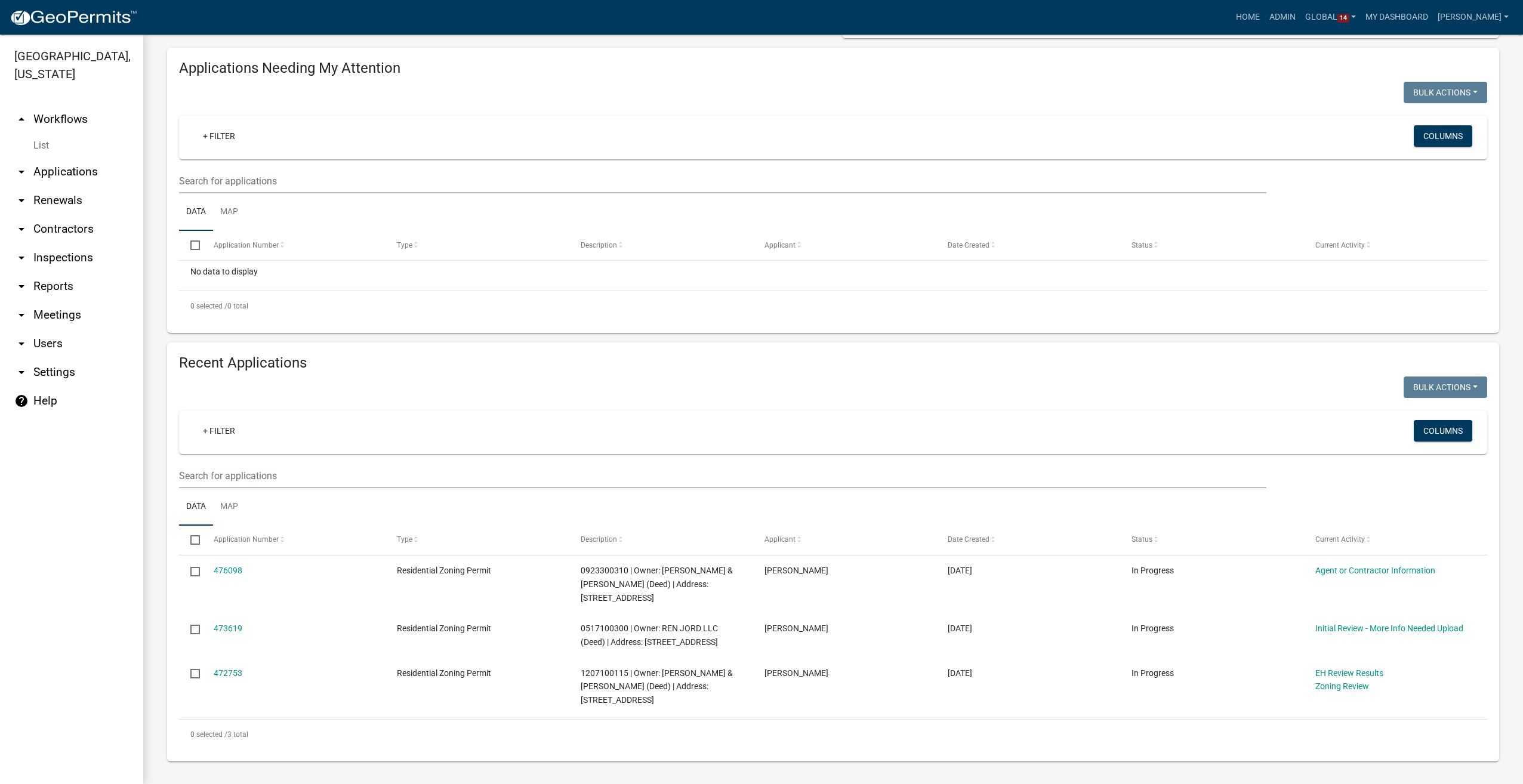
scroll to position [99, 0]
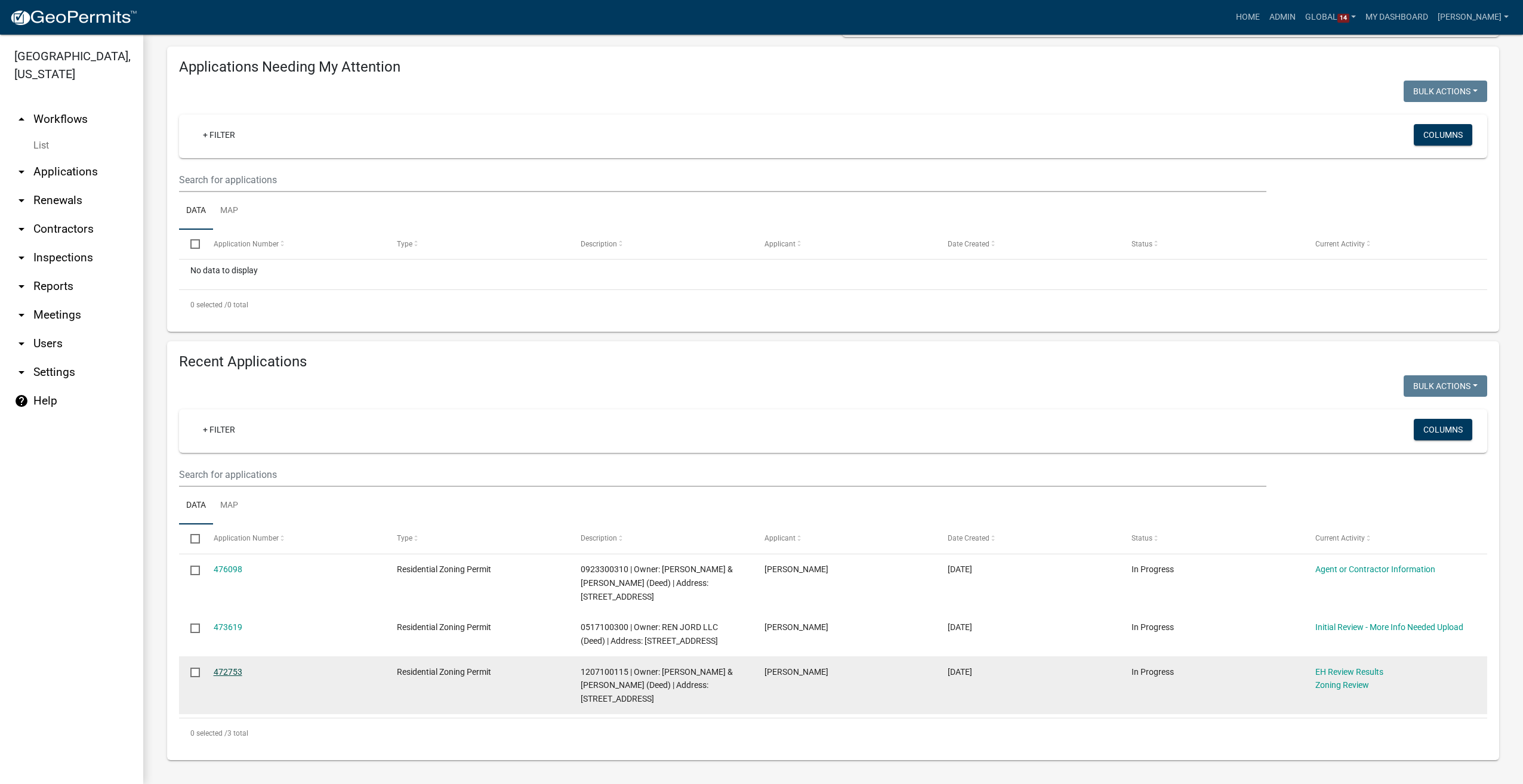
click at [226, 671] on link "472753" at bounding box center [228, 672] width 28 height 10
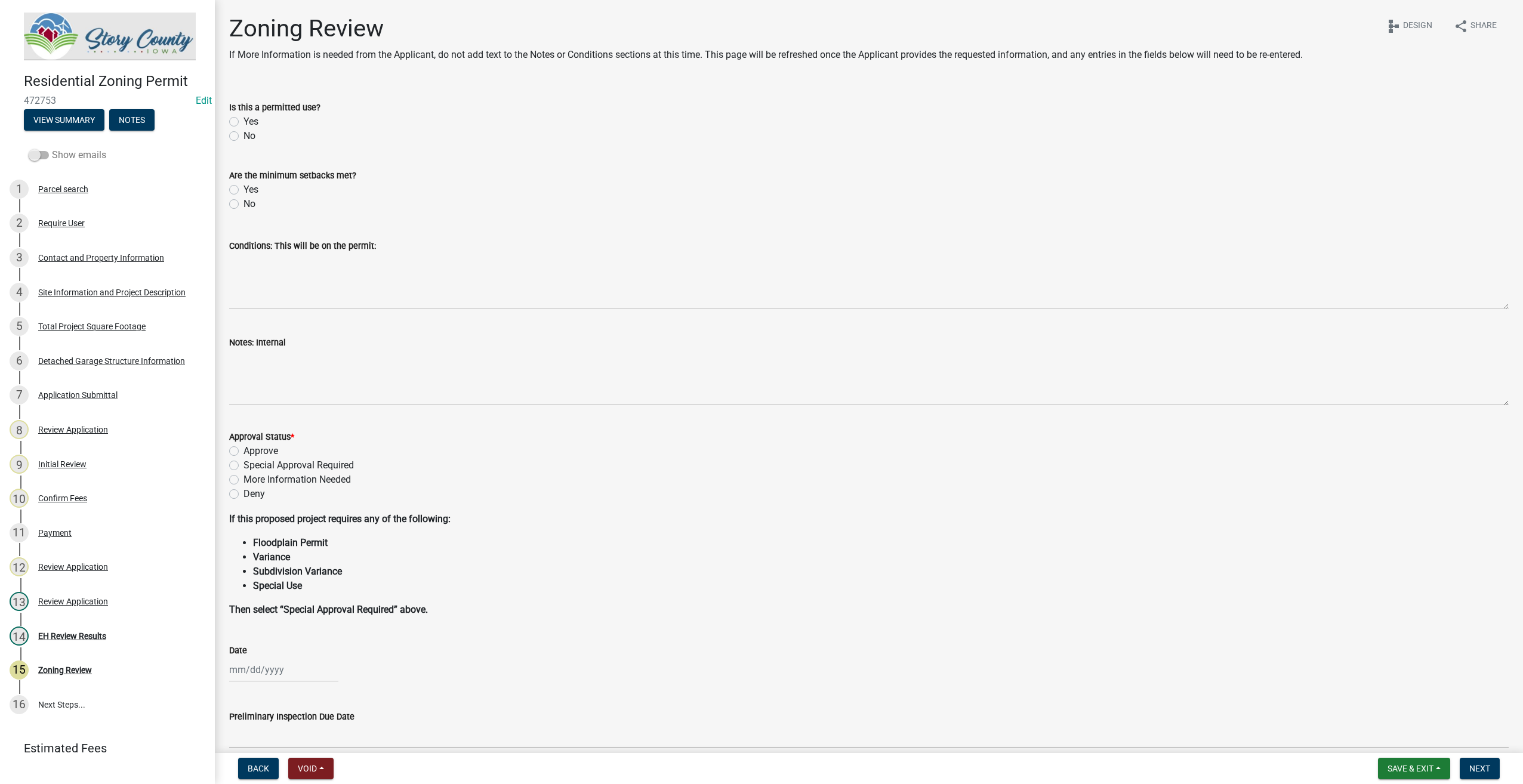
click at [32, 151] on span at bounding box center [38, 155] width 20 height 8
click at [52, 148] on input "Show emails" at bounding box center [52, 148] width 0 height 0
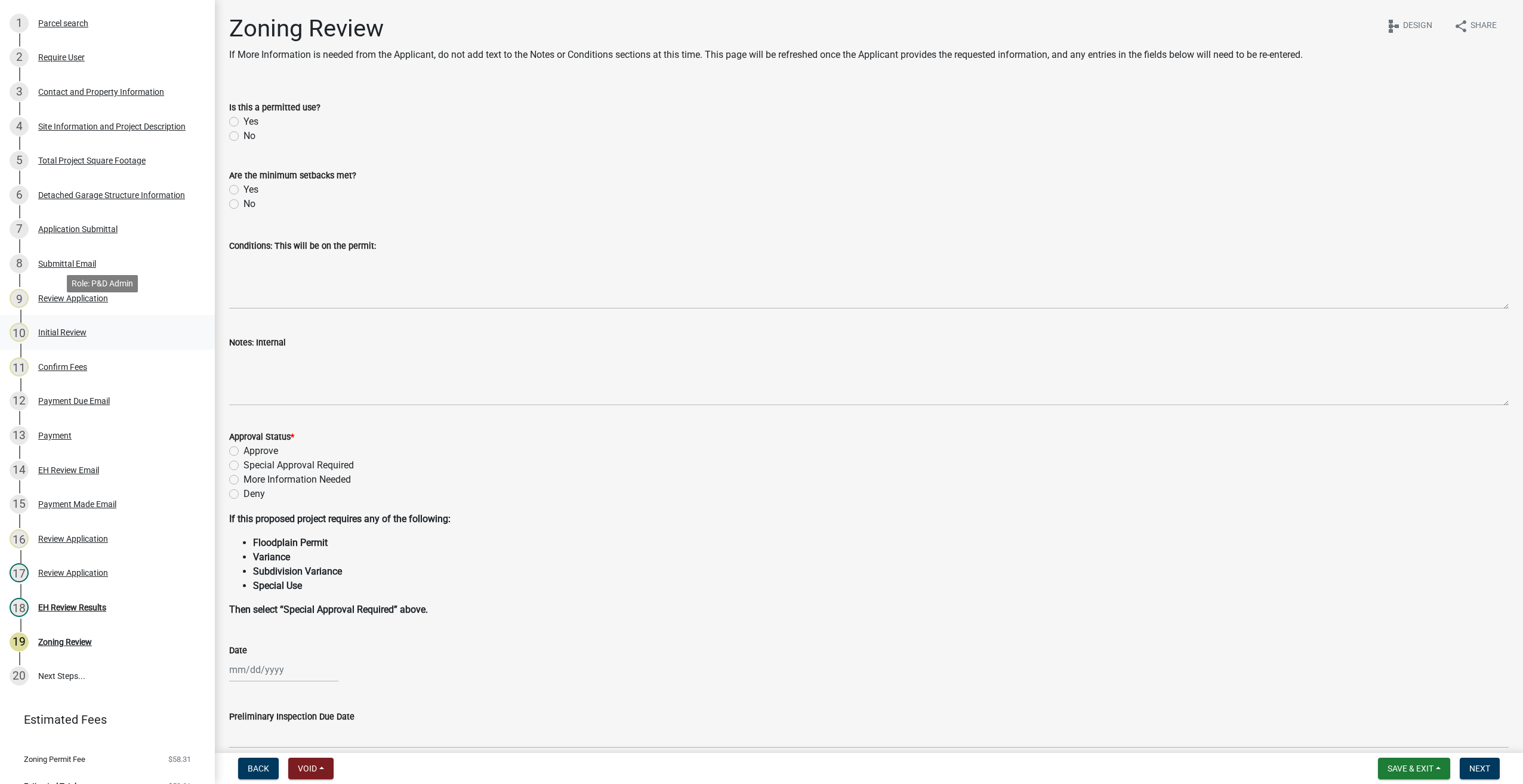
scroll to position [179, 0]
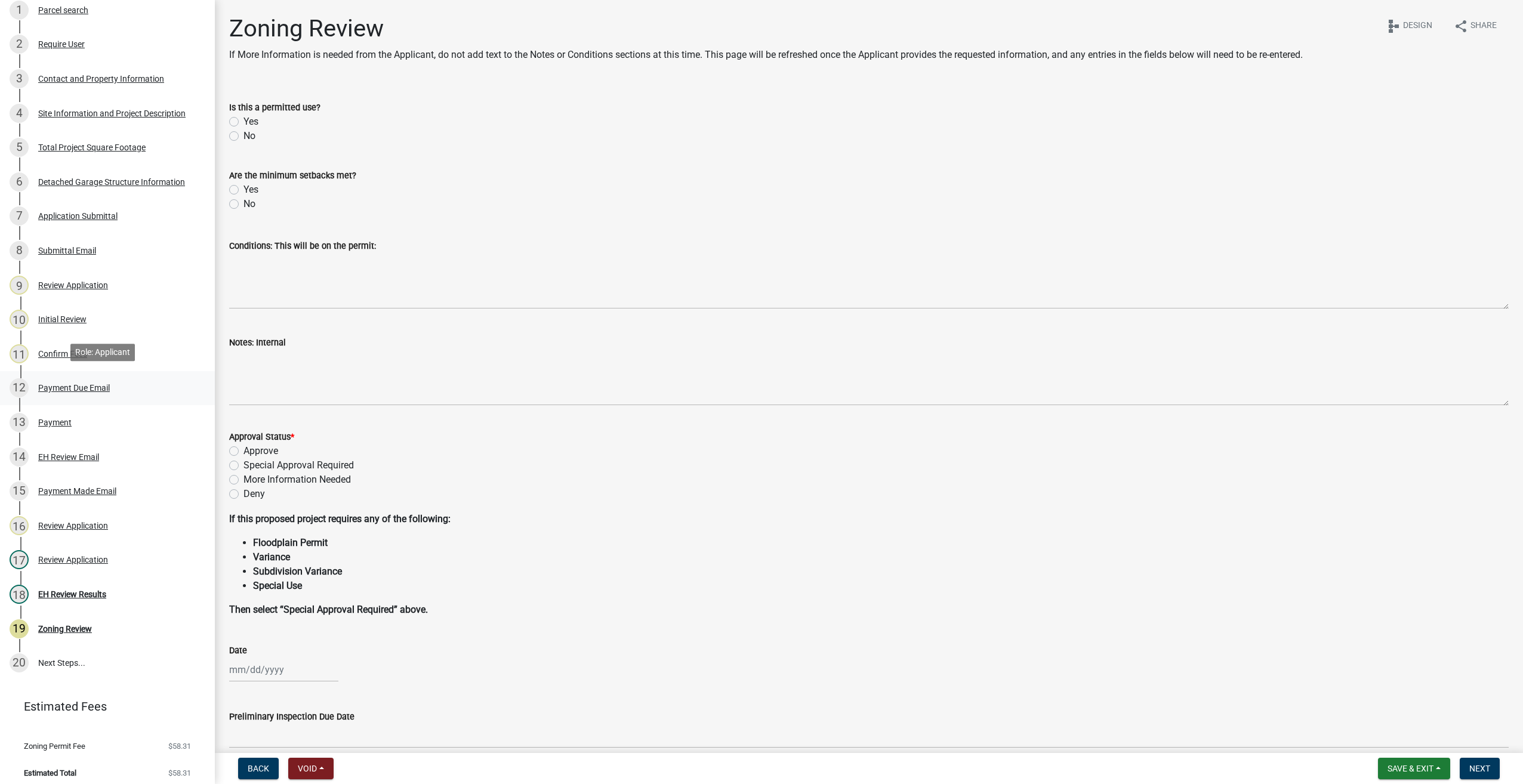
click at [49, 384] on div "Payment Due Email" at bounding box center [74, 388] width 72 height 8
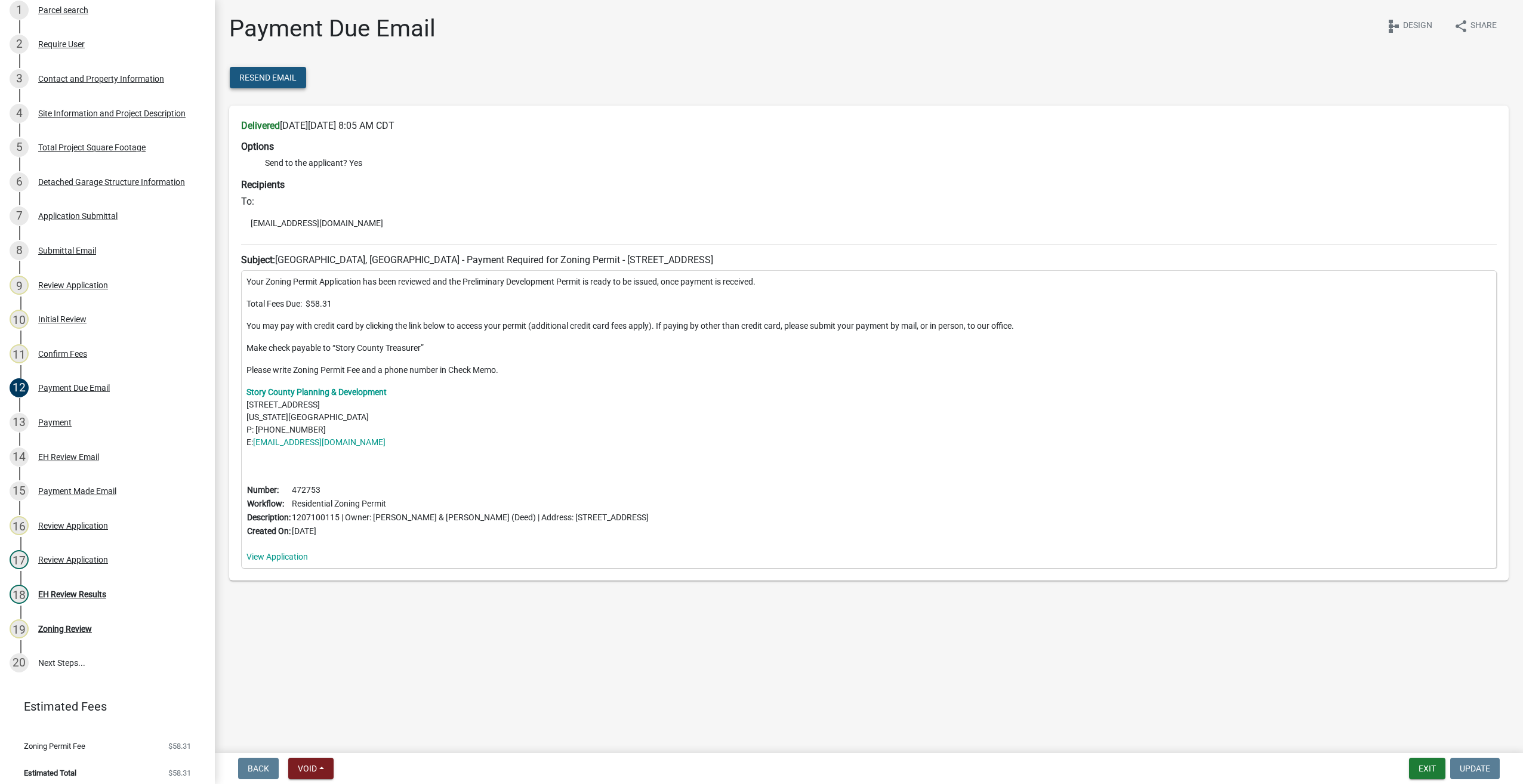
click at [281, 73] on span "Resend Email" at bounding box center [268, 78] width 57 height 10
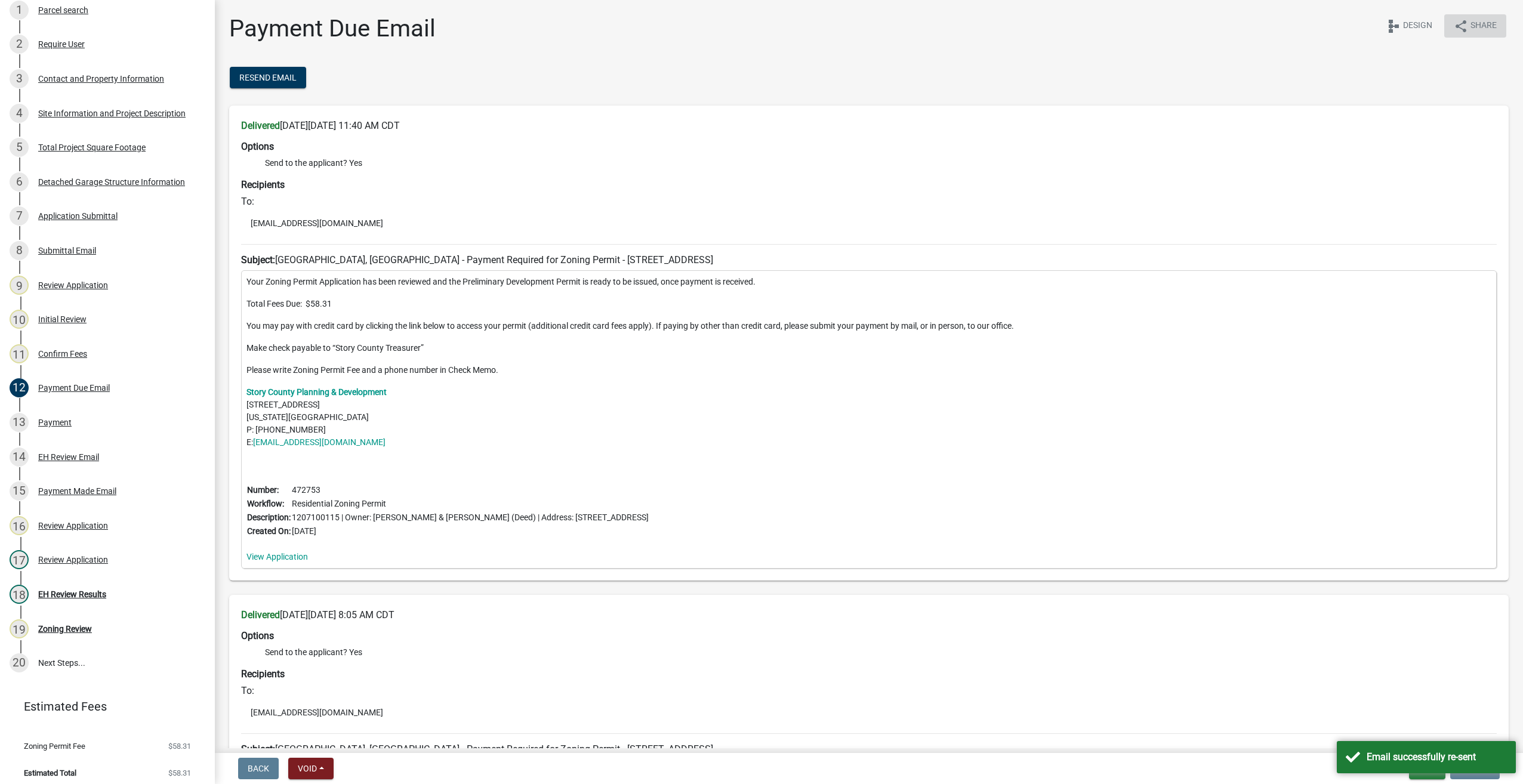
click at [1467, 17] on button "share Share" at bounding box center [1475, 26] width 62 height 24
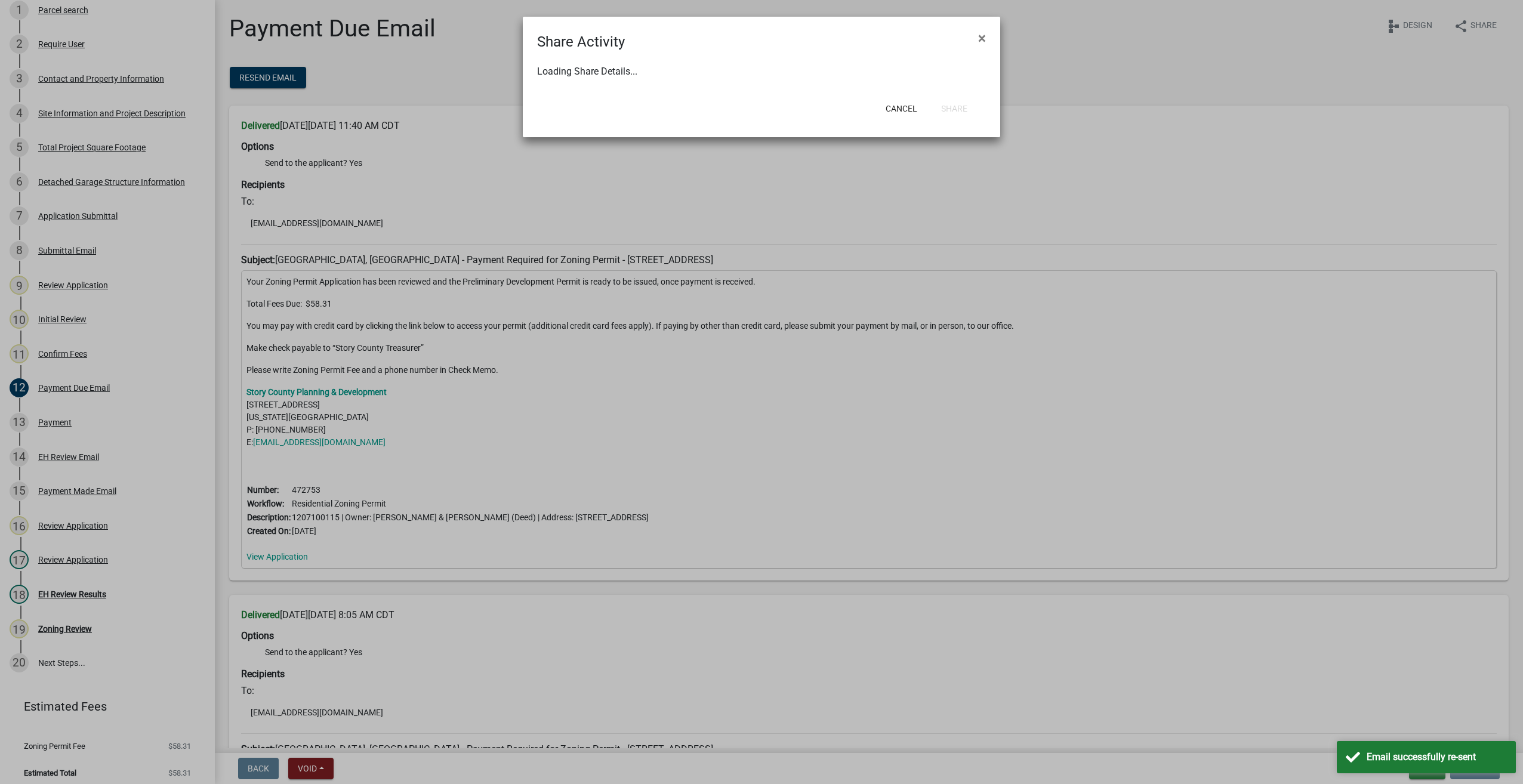
select select "1"
select select "0"
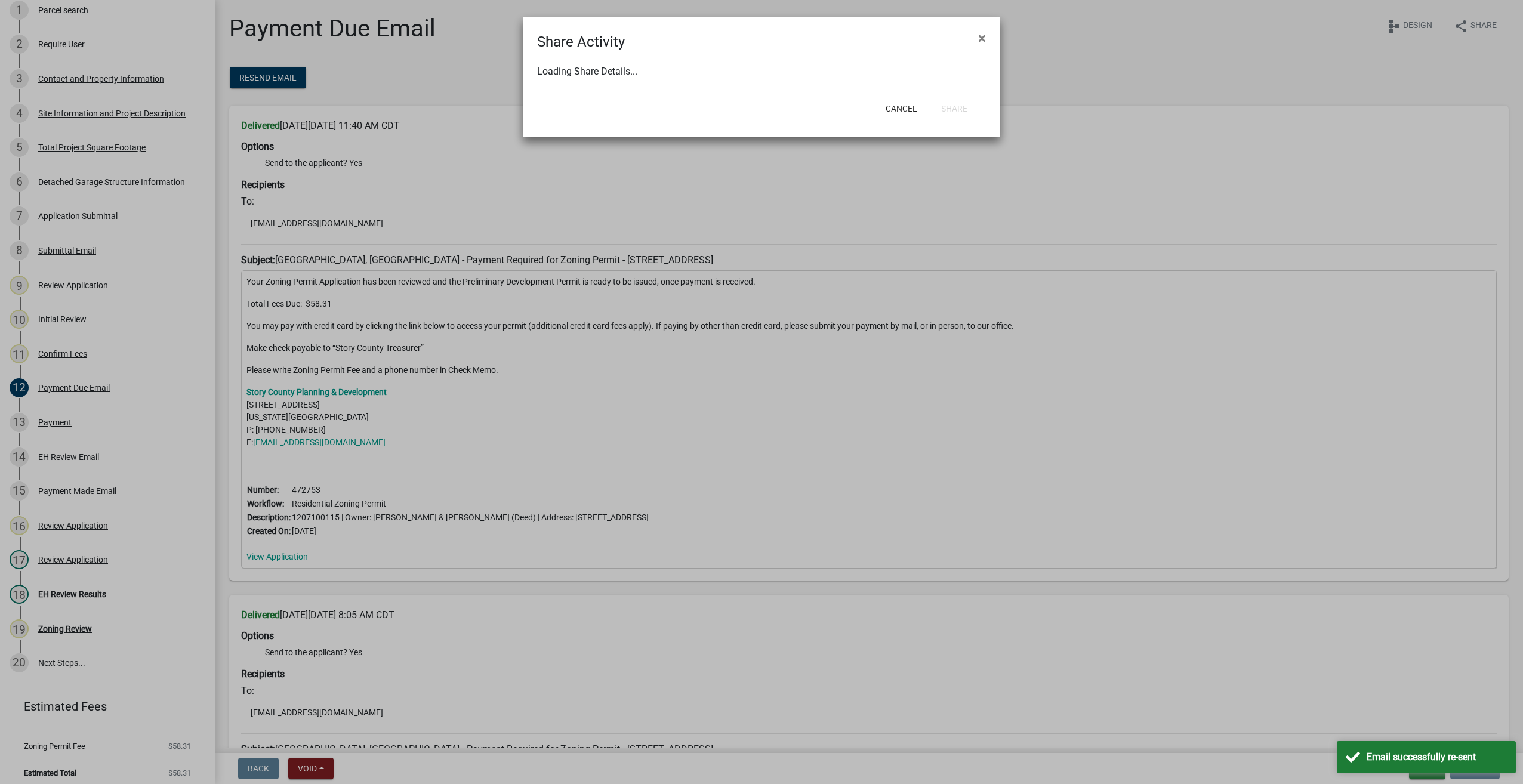
select select "0"
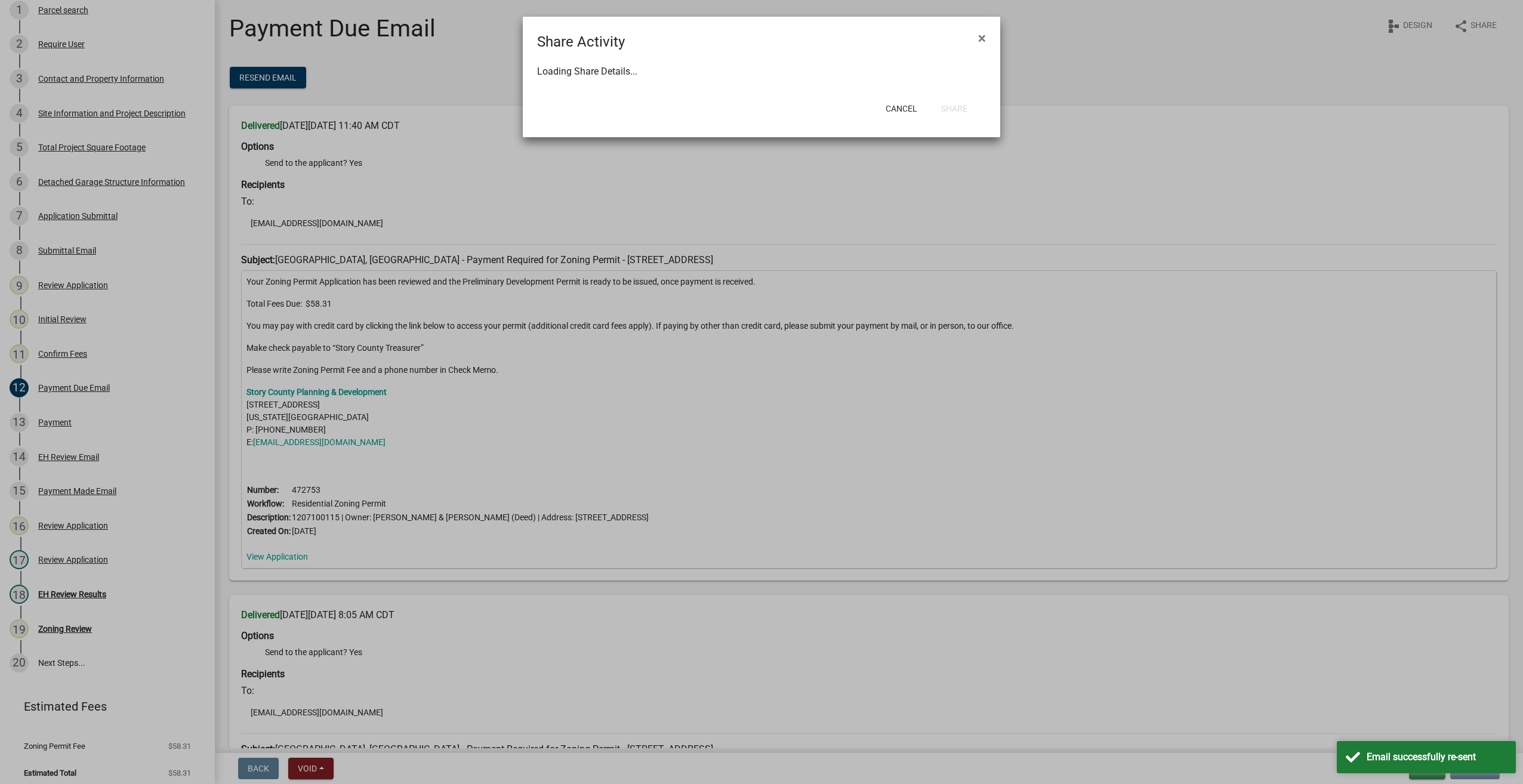
select select "0"
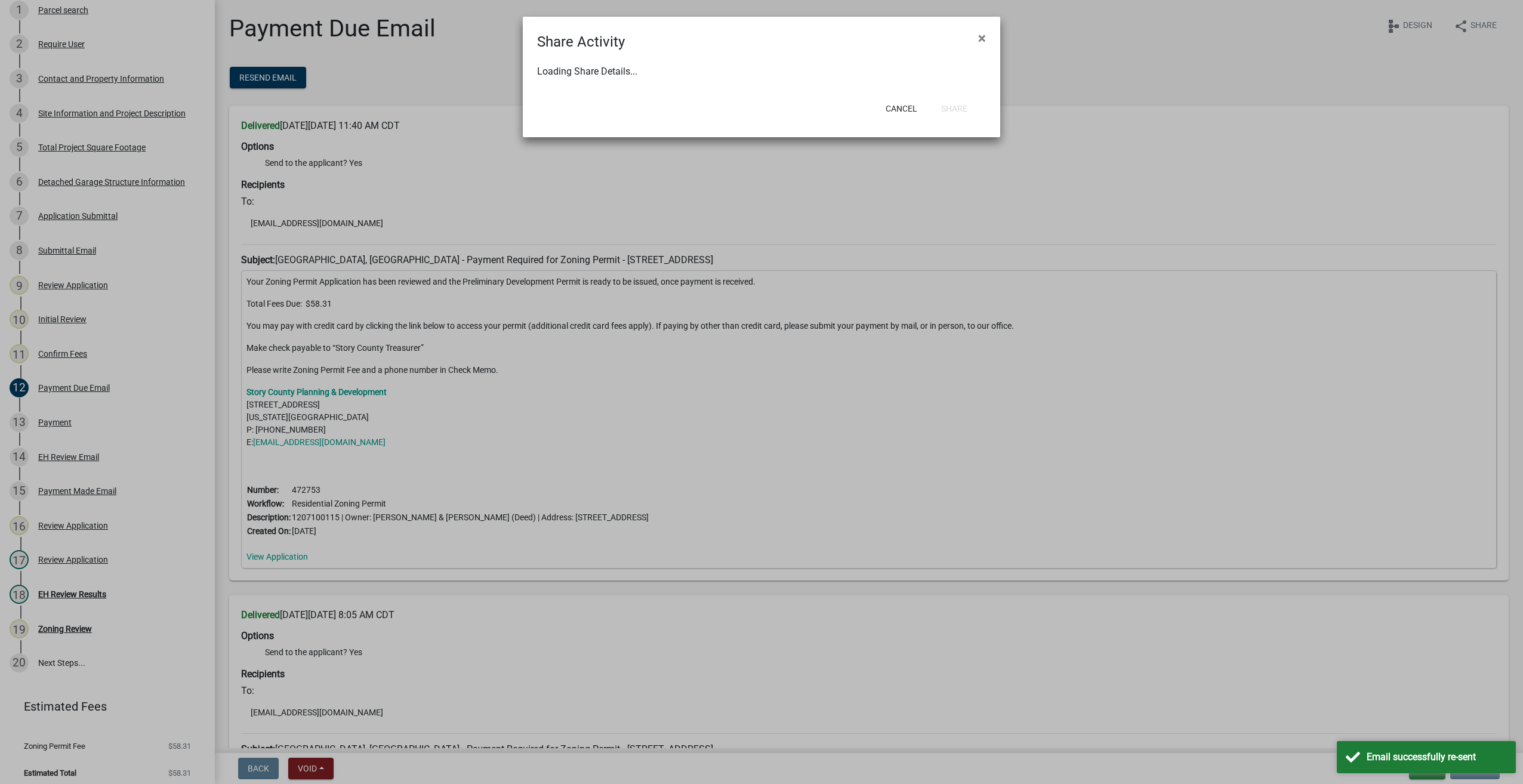
select select "0"
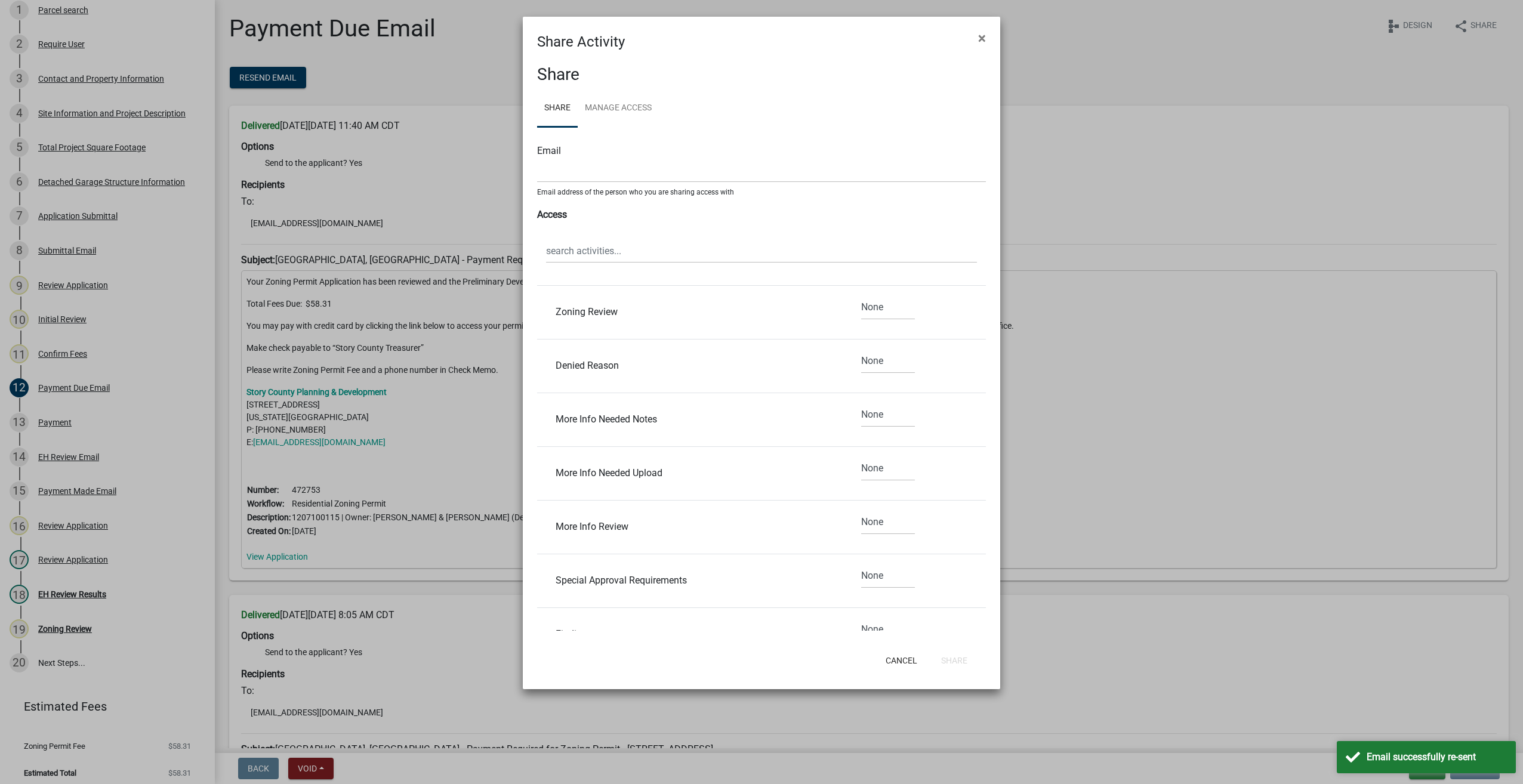
scroll to position [1551, 0]
click at [984, 38] on span "×" at bounding box center [981, 38] width 8 height 17
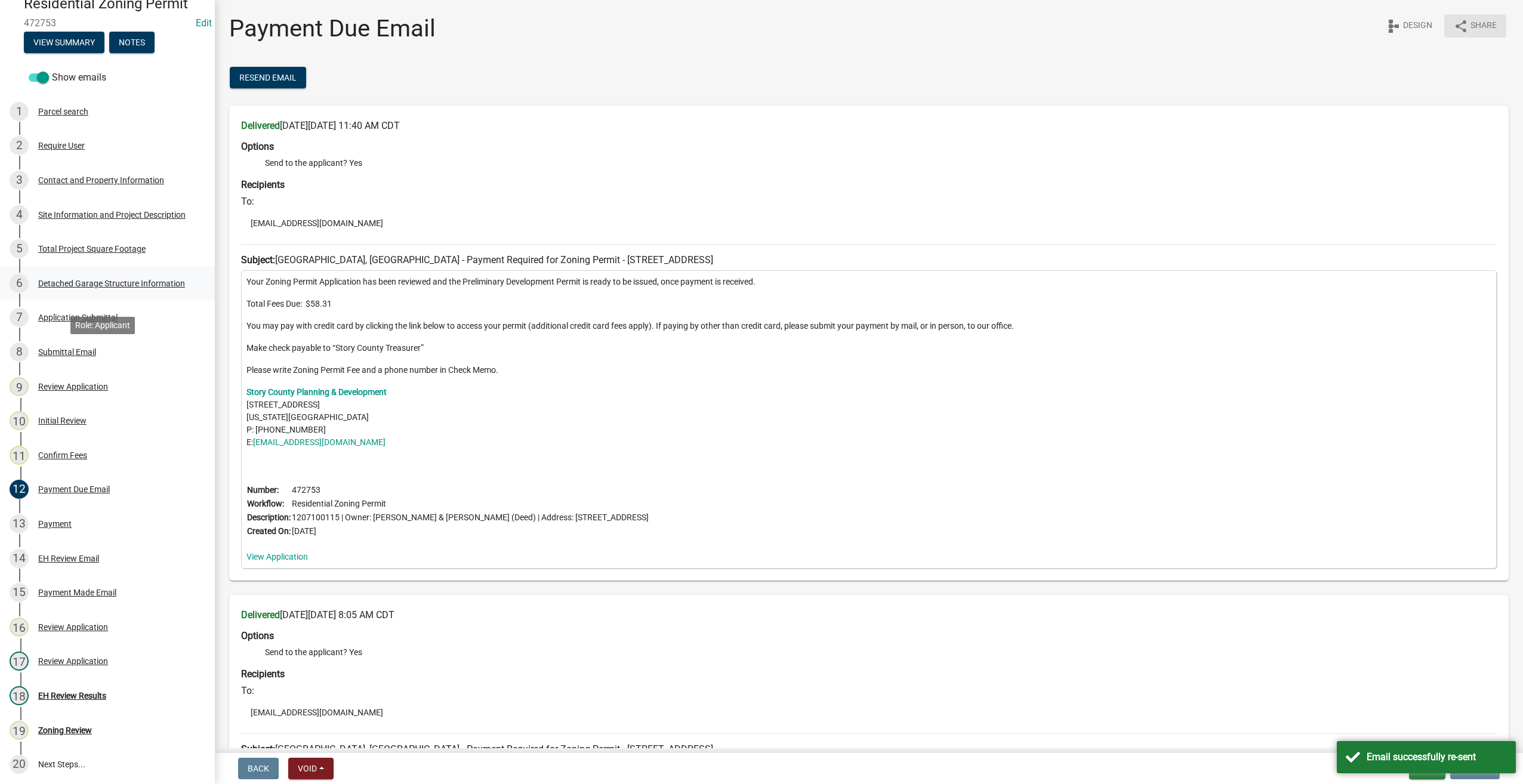
scroll to position [0, 0]
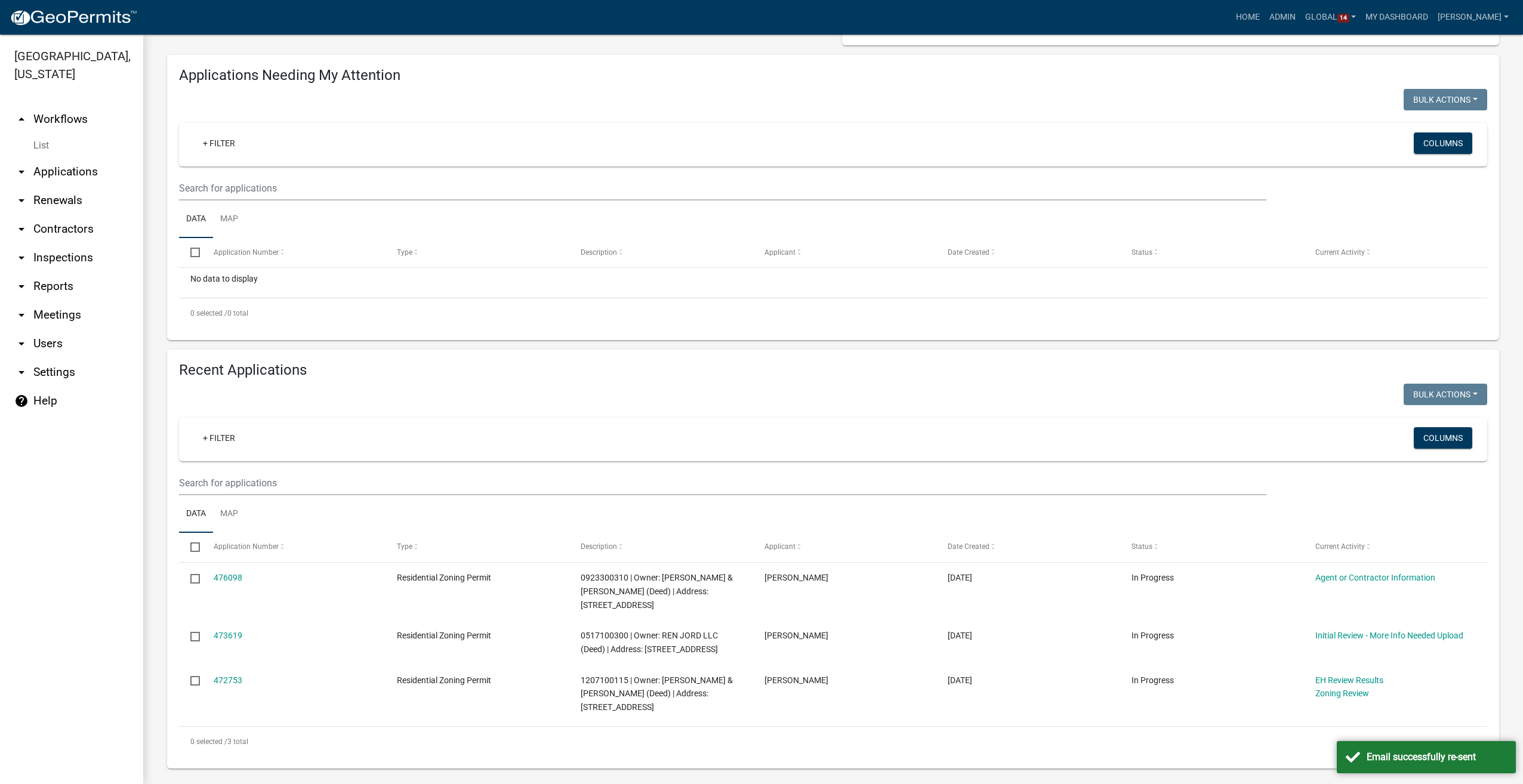
scroll to position [99, 0]
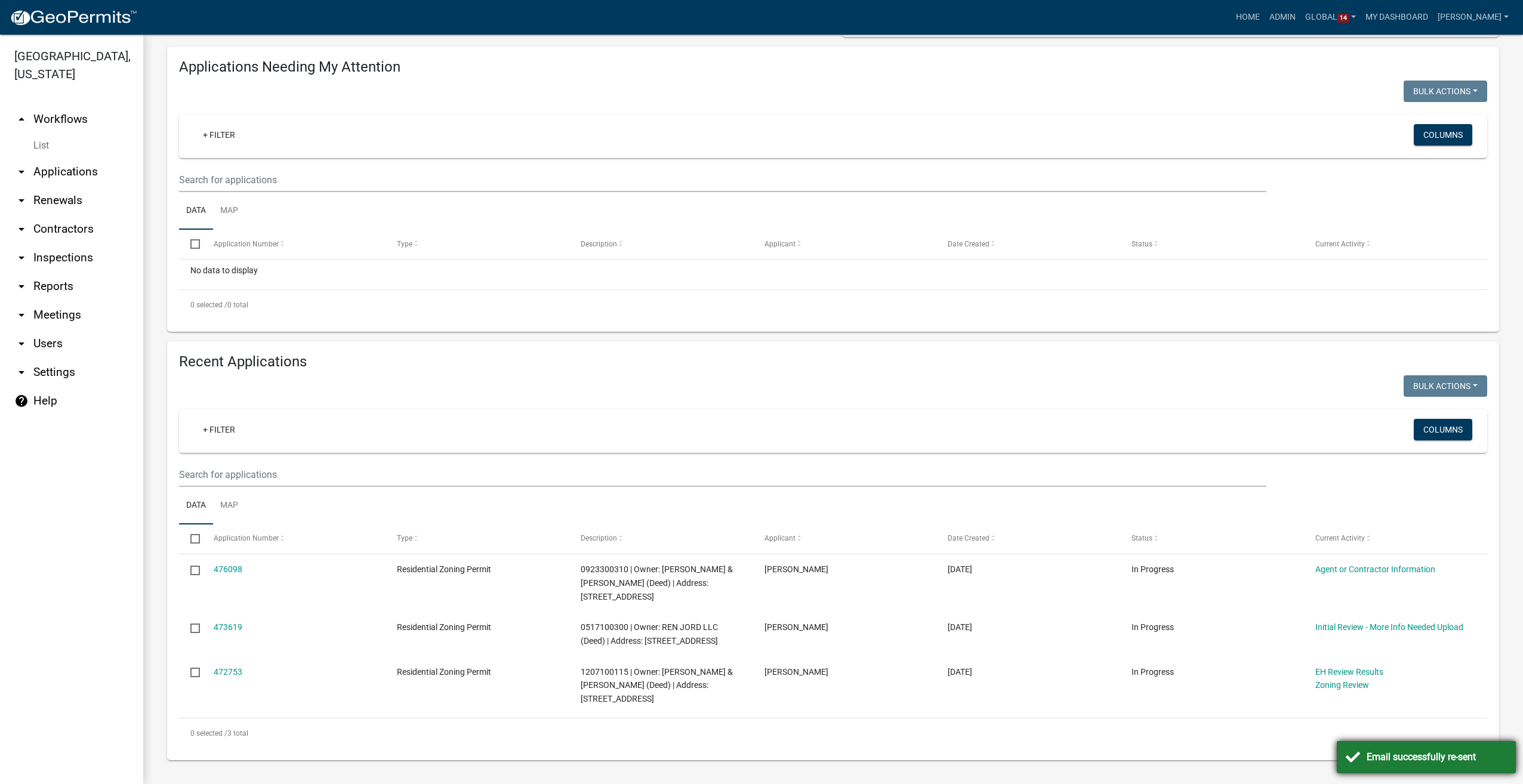
click at [1439, 760] on div "Email successfully re-sent" at bounding box center [1437, 757] width 140 height 15
click at [36, 133] on link "List" at bounding box center [72, 145] width 143 height 24
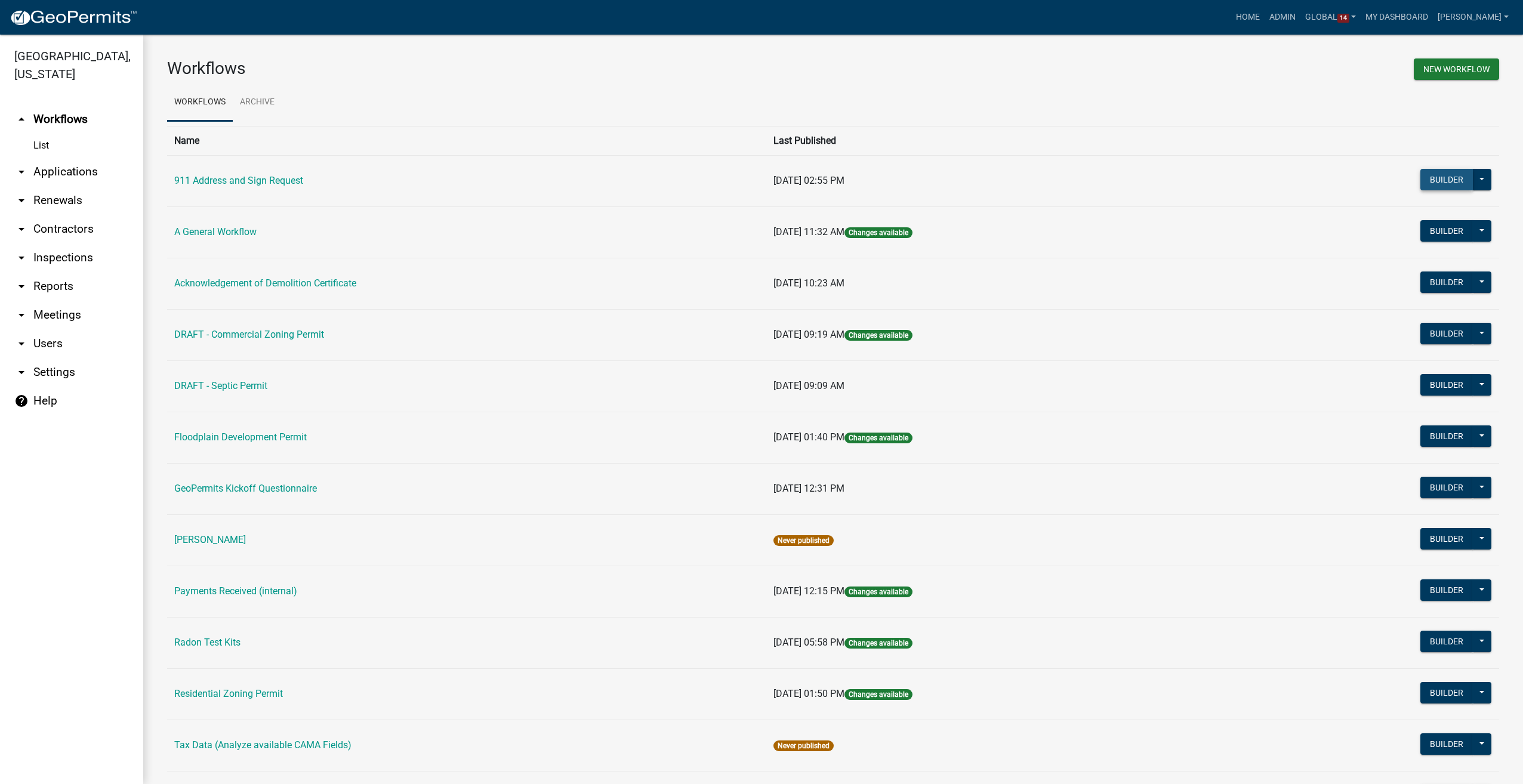
click at [1447, 181] on button "Builder" at bounding box center [1447, 179] width 53 height 22
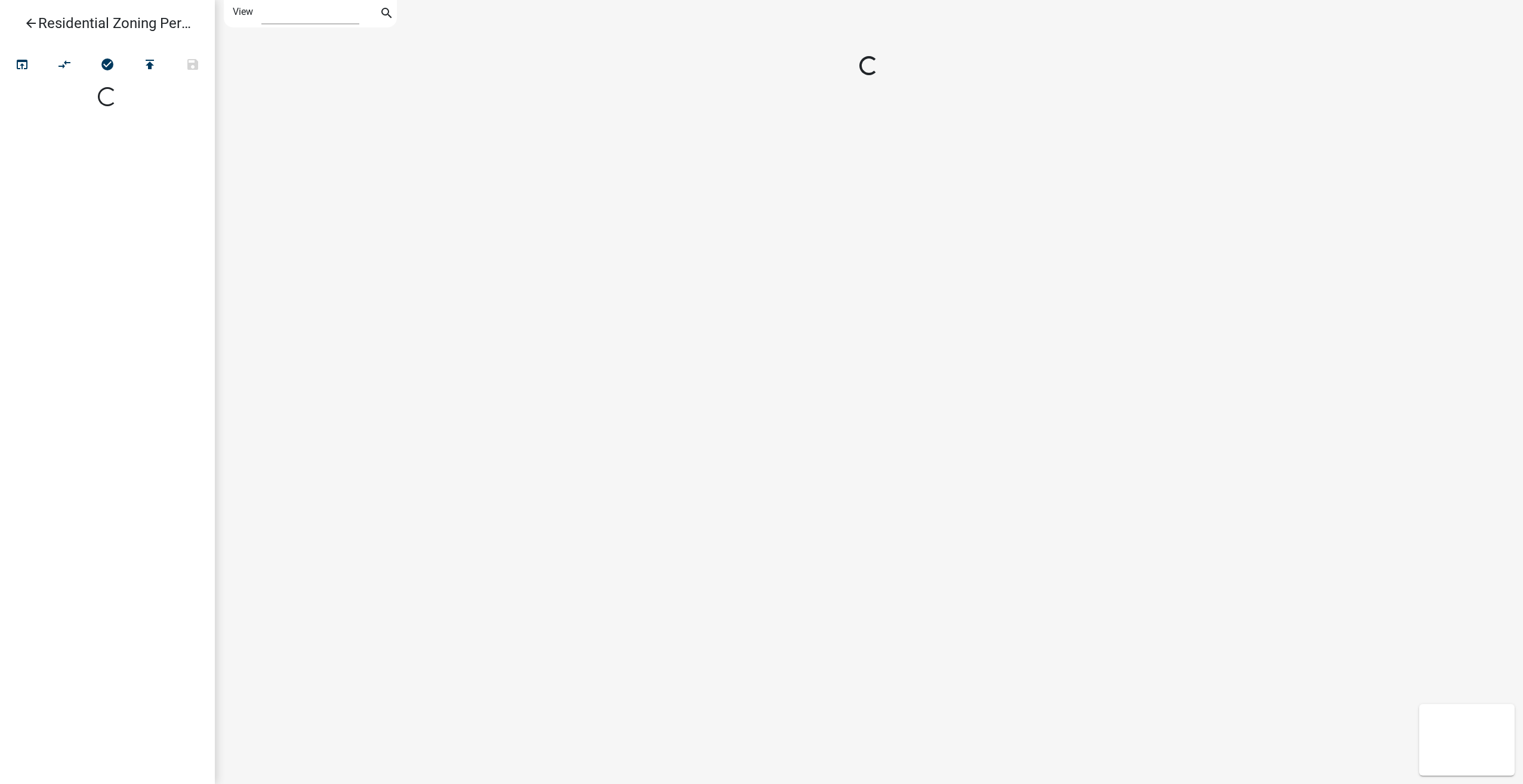
select select "1"
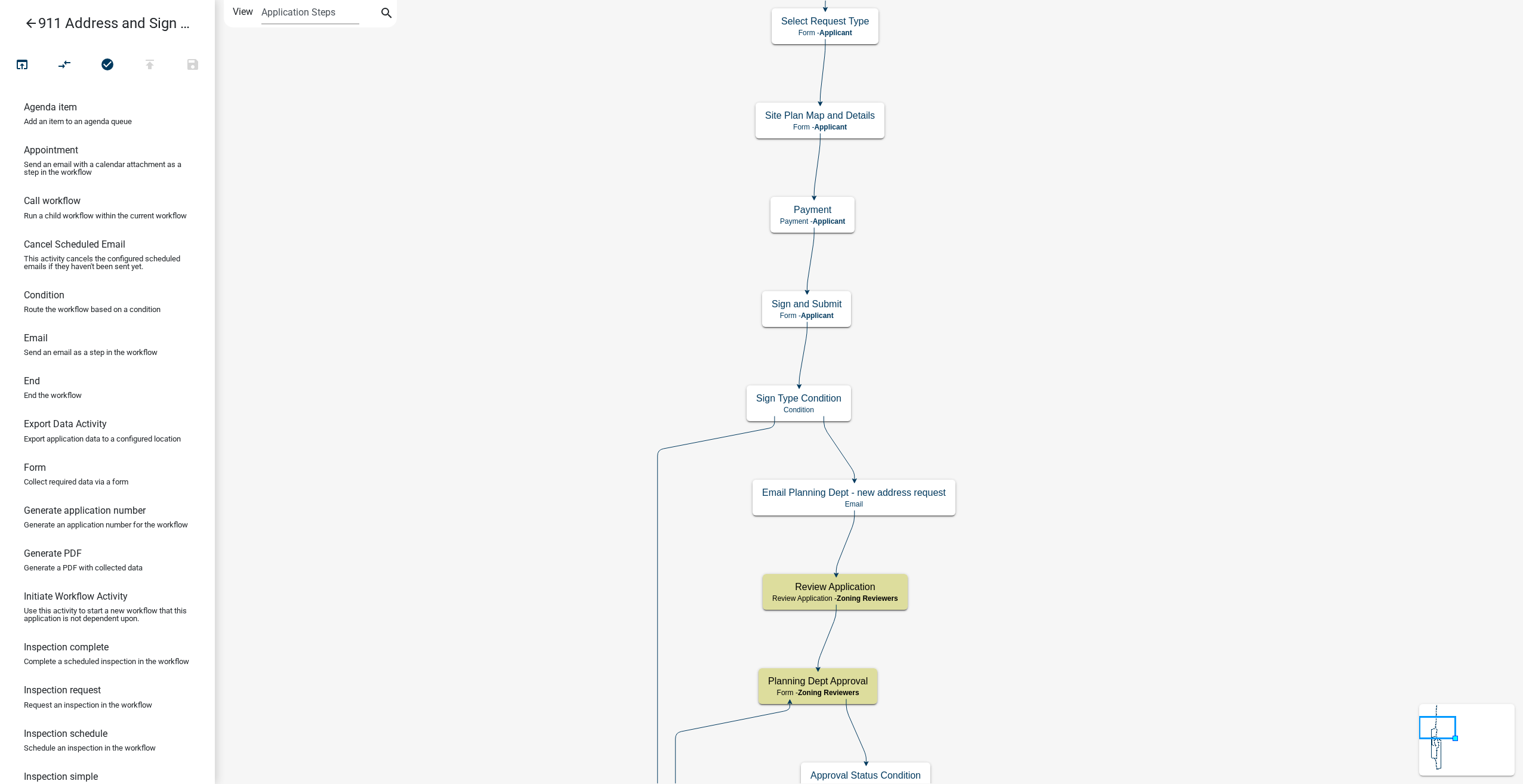
click at [32, 22] on icon "arrow_back" at bounding box center [31, 24] width 15 height 17
